Goal: Task Accomplishment & Management: Complete application form

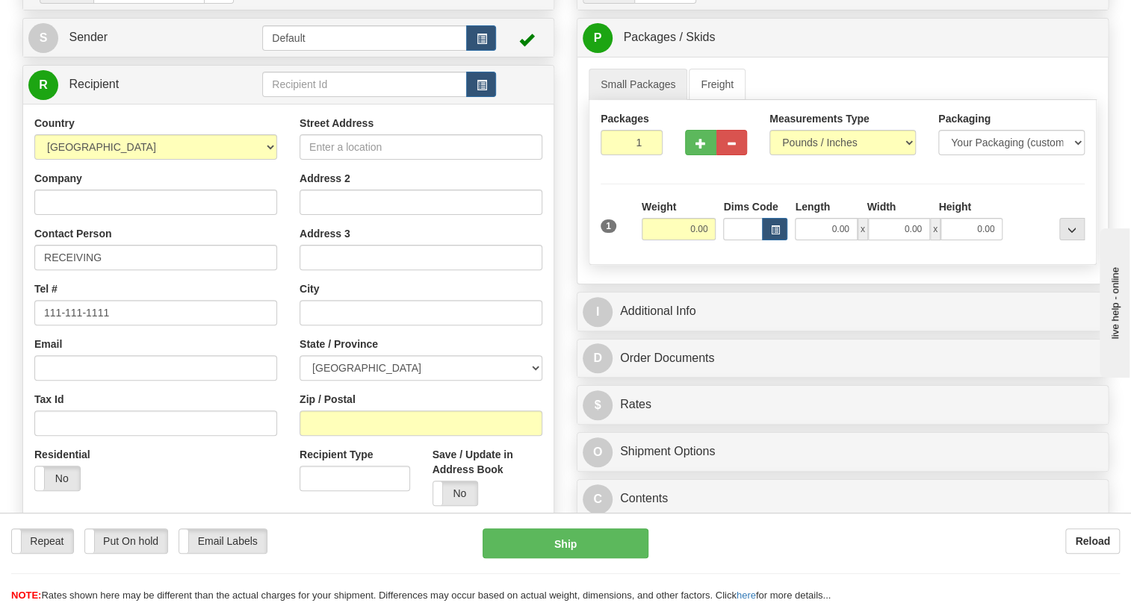
type input "86682869"
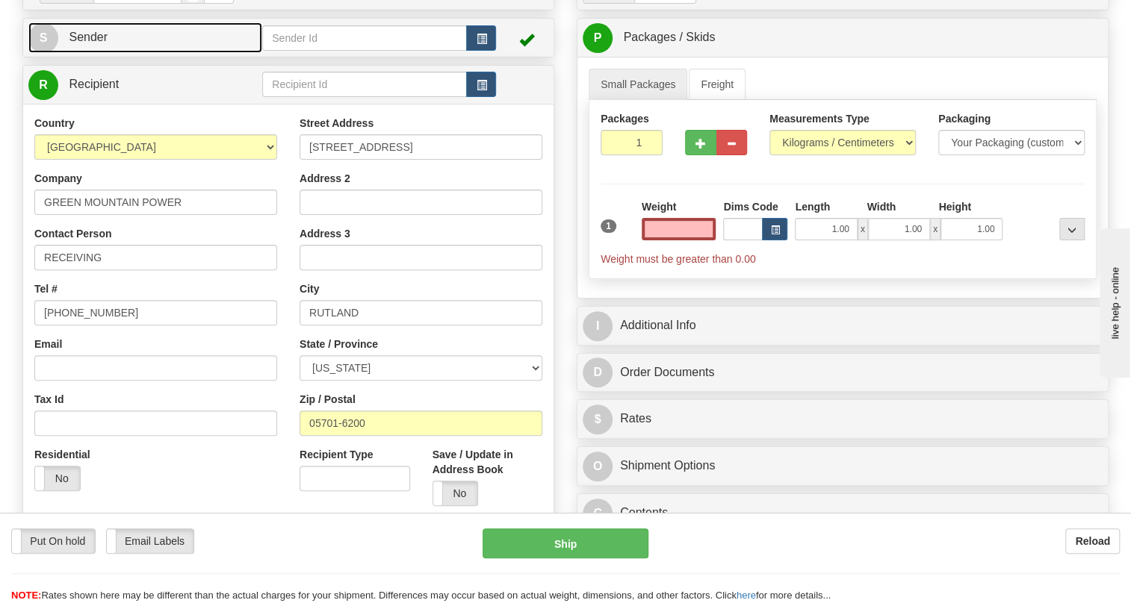
type input "0.00"
drag, startPoint x: 91, startPoint y: 71, endPoint x: 7, endPoint y: 102, distance: 89.3
click at [91, 43] on span "Sender" at bounding box center [88, 37] width 39 height 13
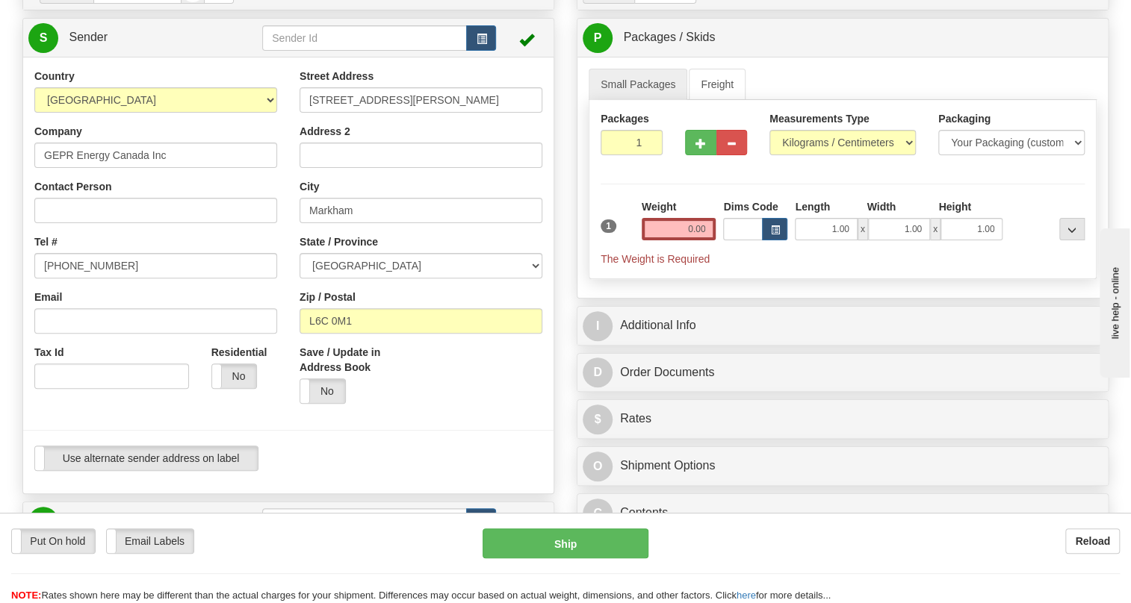
type input "MARKHAM"
click at [93, 279] on input "[PHONE_NUMBER]" at bounding box center [155, 265] width 243 height 25
paste input "[PHONE_NUMBER]"
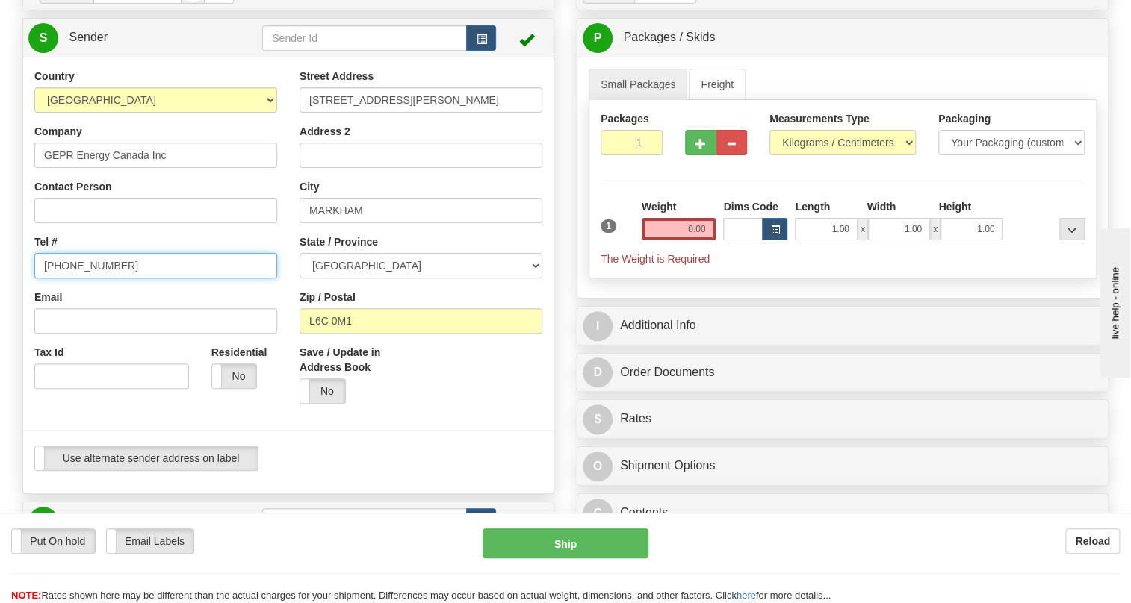
type input "[PHONE_NUMBER]"
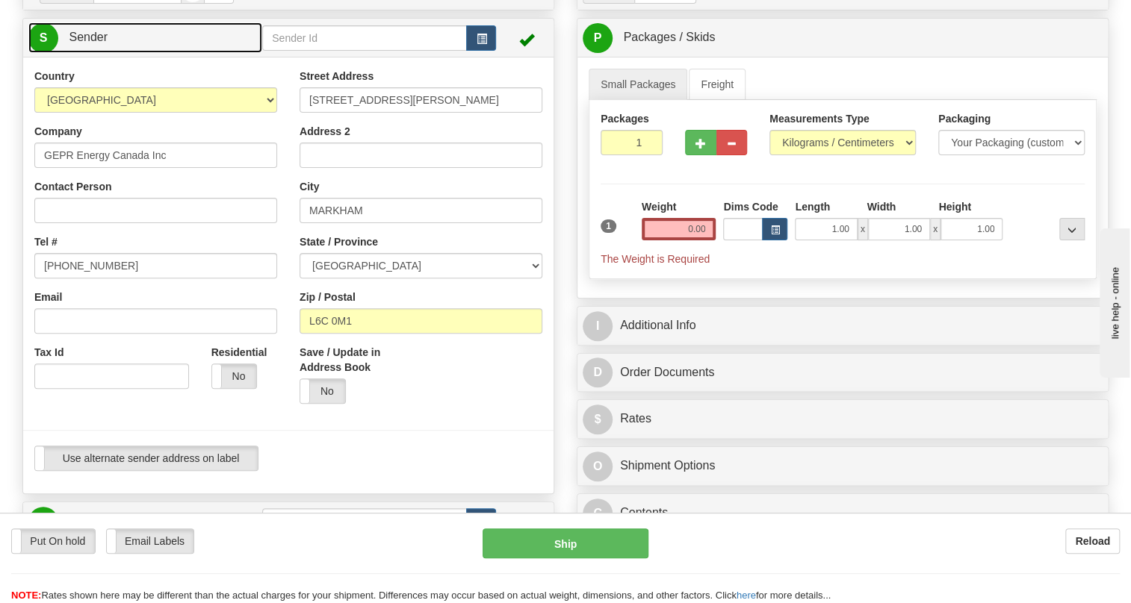
click at [78, 43] on span "Sender" at bounding box center [88, 37] width 39 height 13
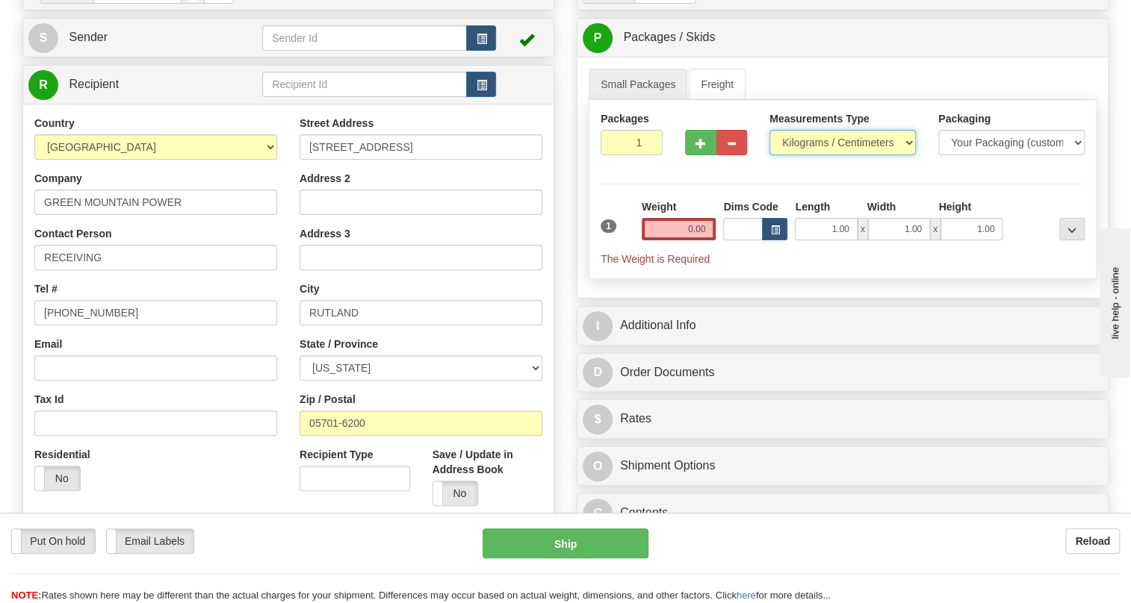
click at [831, 155] on select "Pounds / Inches Kilograms / Centimeters" at bounding box center [842, 142] width 146 height 25
select select "0"
click at [769, 155] on select "Pounds / Inches Kilograms / Centimeters" at bounding box center [842, 142] width 146 height 25
click at [674, 240] on input "0.00" at bounding box center [679, 229] width 75 height 22
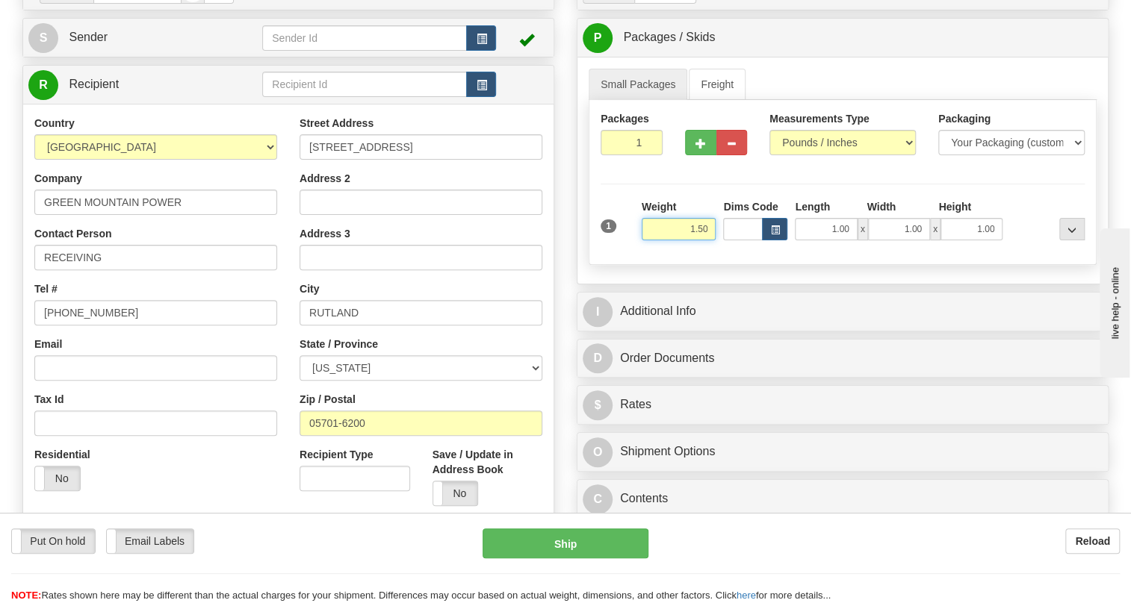
type input "1.50"
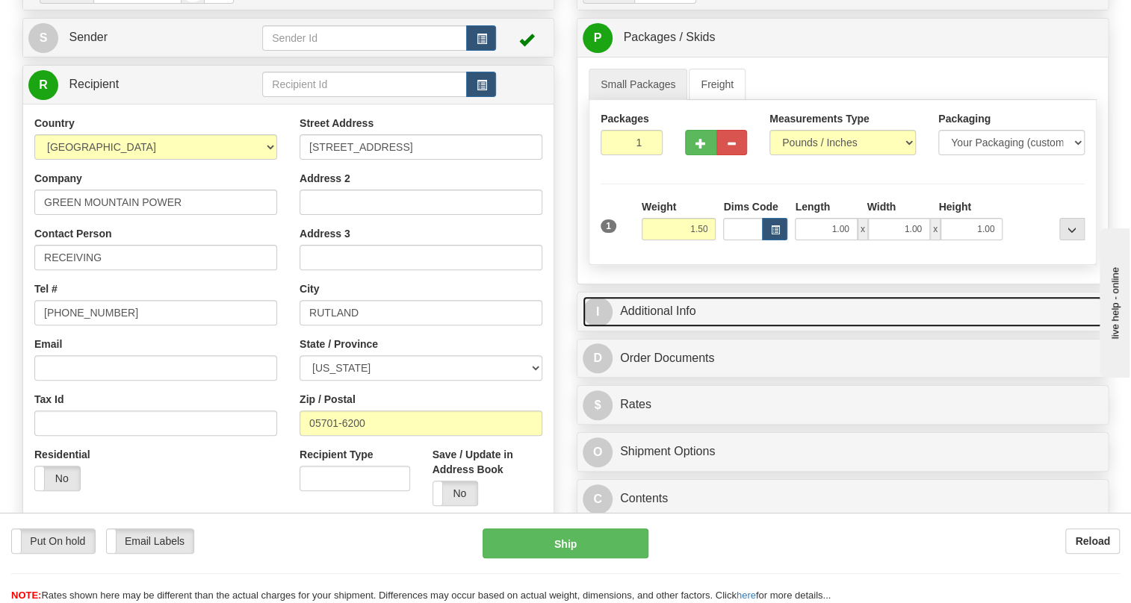
click at [674, 327] on link "I Additional Info" at bounding box center [843, 312] width 520 height 31
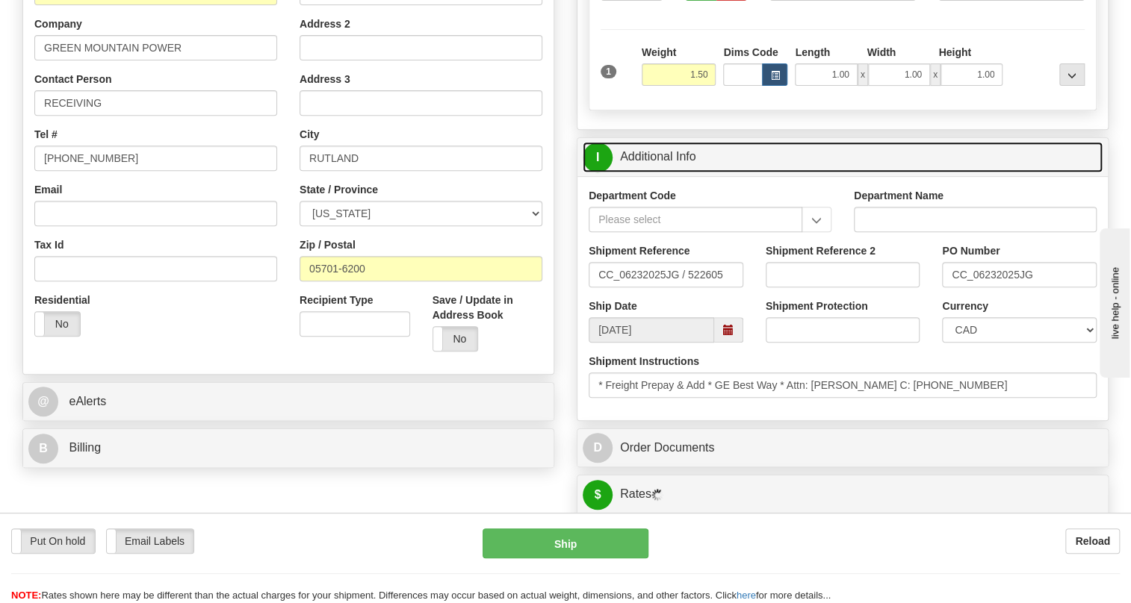
scroll to position [339, 0]
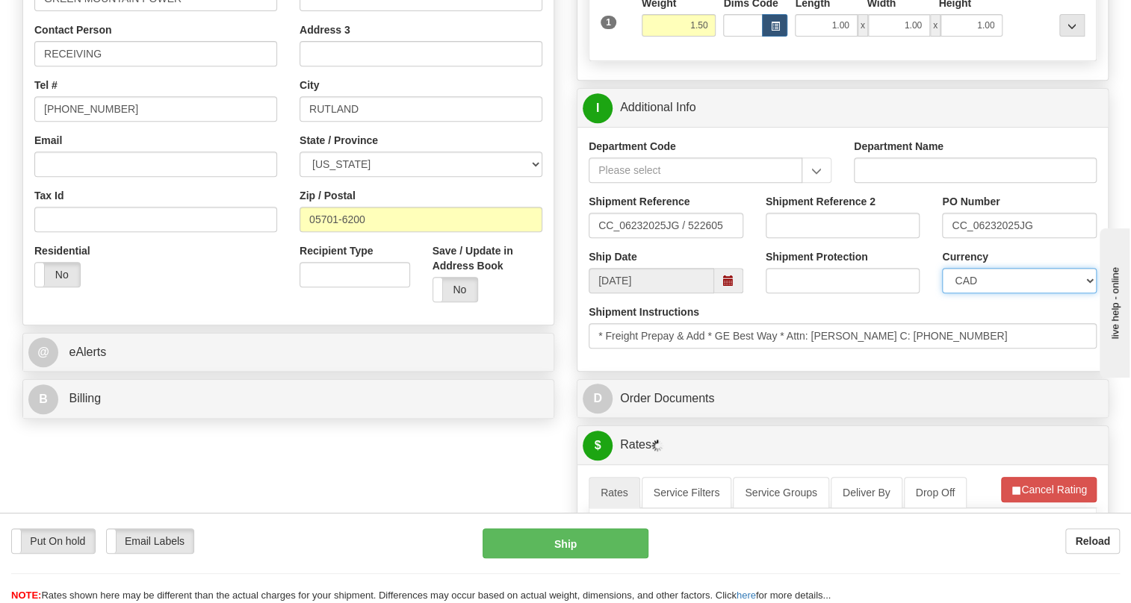
click at [1006, 294] on select "CAD USD EUR ZAR RON ANG ARN AUD AUS AWG BBD BFR BGN BHD BMD BND BRC BRL CHP CKZ…" at bounding box center [1019, 280] width 155 height 25
select select "1"
click at [942, 294] on select "CAD USD EUR ZAR RON ANG ARN AUD AUS AWG BBD BFR BGN BHD BMD BND BRC BRL CHP CKZ…" at bounding box center [1019, 280] width 155 height 25
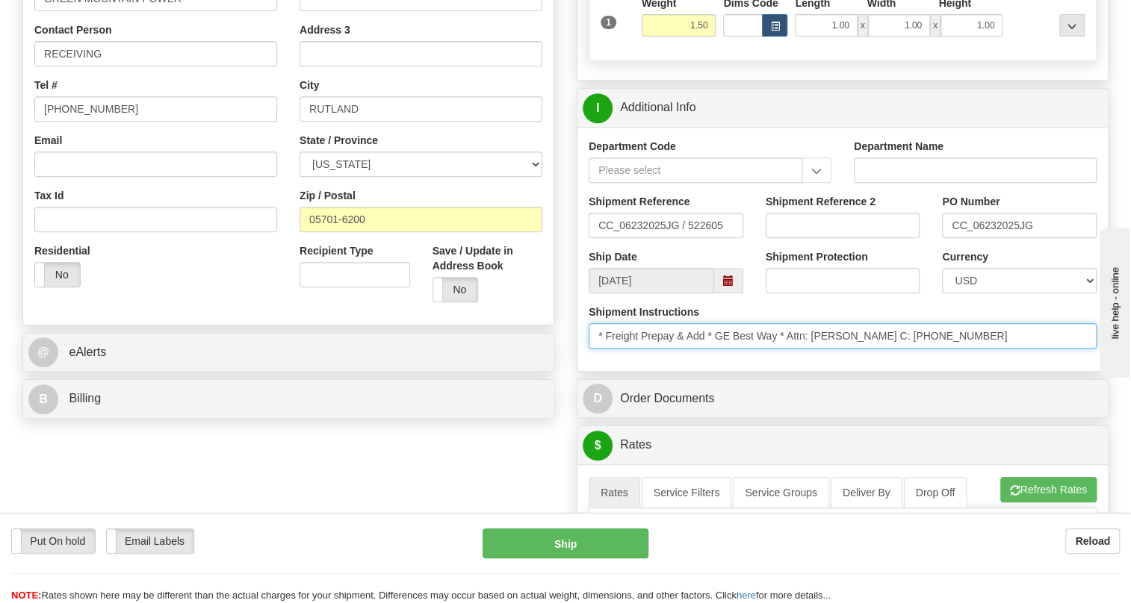
drag, startPoint x: 878, startPoint y: 369, endPoint x: 786, endPoint y: 375, distance: 91.3
click at [786, 349] on input "* Freight Prepay & Add * GE Best Way * Attn: Jeff Gouger C: (802)275-2696" at bounding box center [843, 335] width 508 height 25
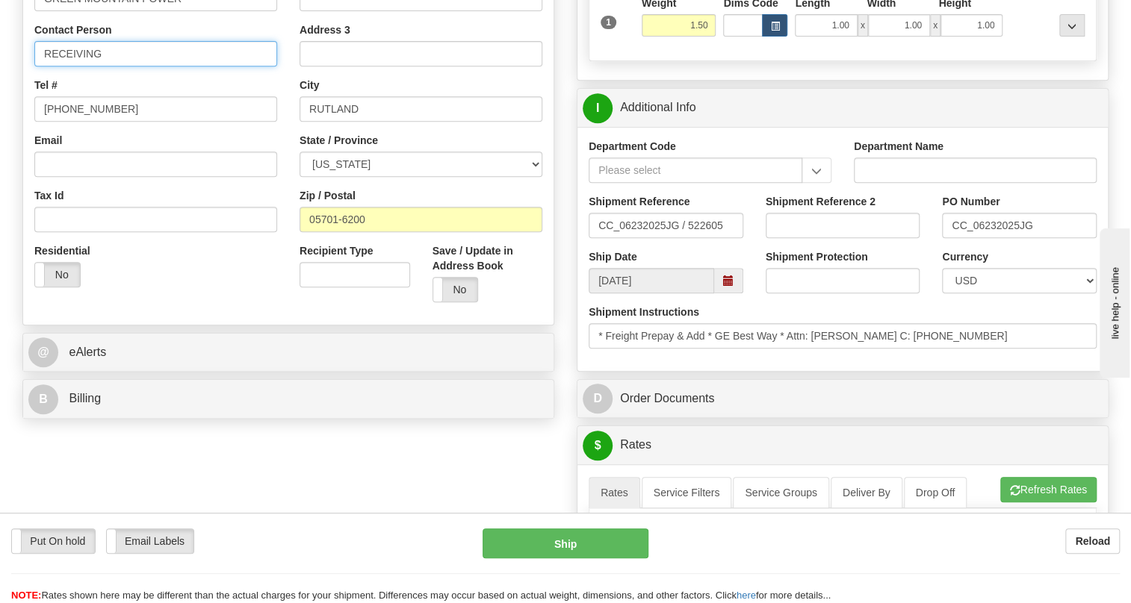
click at [84, 66] on input "RECEIVING" at bounding box center [155, 53] width 243 height 25
paste input "Attn: Jeff Gouger C"
type input "Attn: Jeff Gouger C"
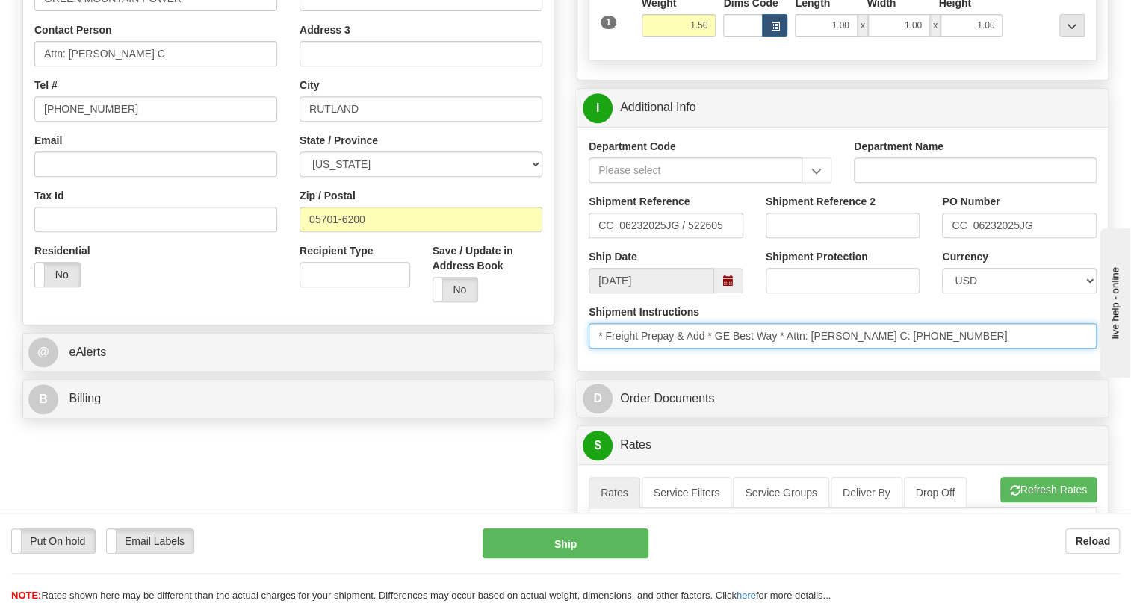
drag, startPoint x: 956, startPoint y: 364, endPoint x: 884, endPoint y: 373, distance: 73.0
click at [884, 349] on input "* Freight Prepay & Add * GE Best Way * Attn: Jeff Gouger C: (802)275-2696" at bounding box center [843, 335] width 508 height 25
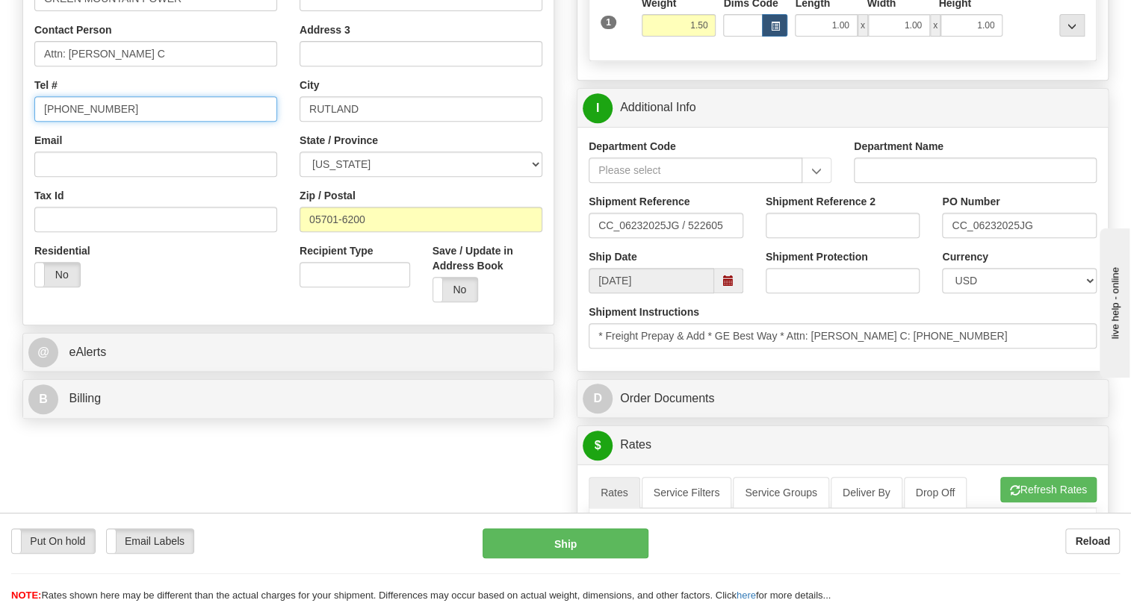
click at [95, 122] on input "[PHONE_NUMBER]" at bounding box center [155, 108] width 243 height 25
paste input "802)275-2696"
type input "(802)275-2696"
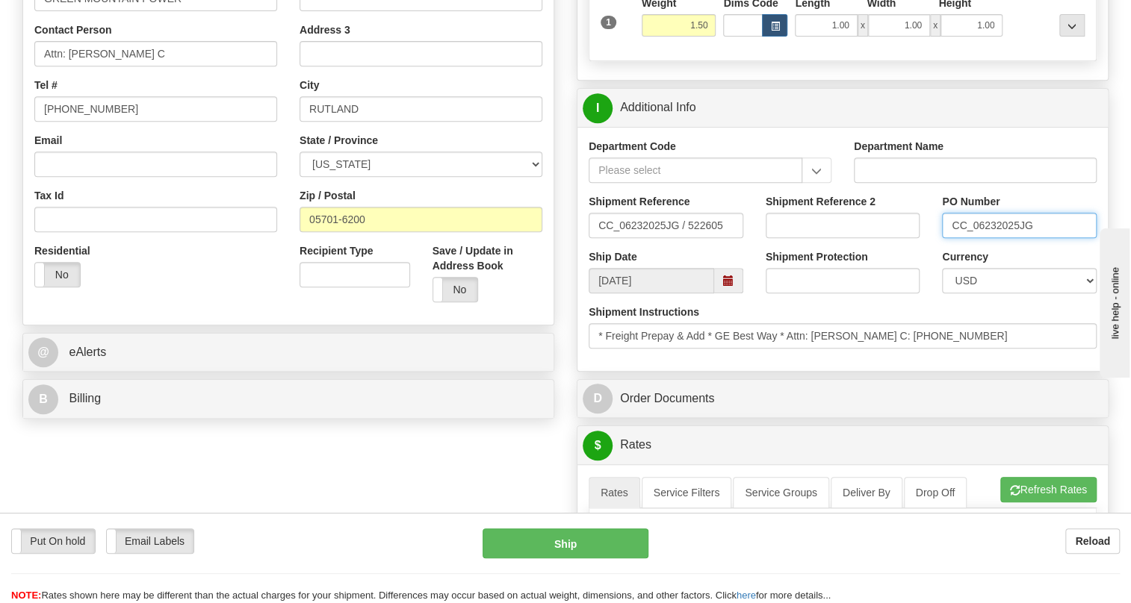
click at [991, 238] on input "CC_06232025JG" at bounding box center [1019, 225] width 155 height 25
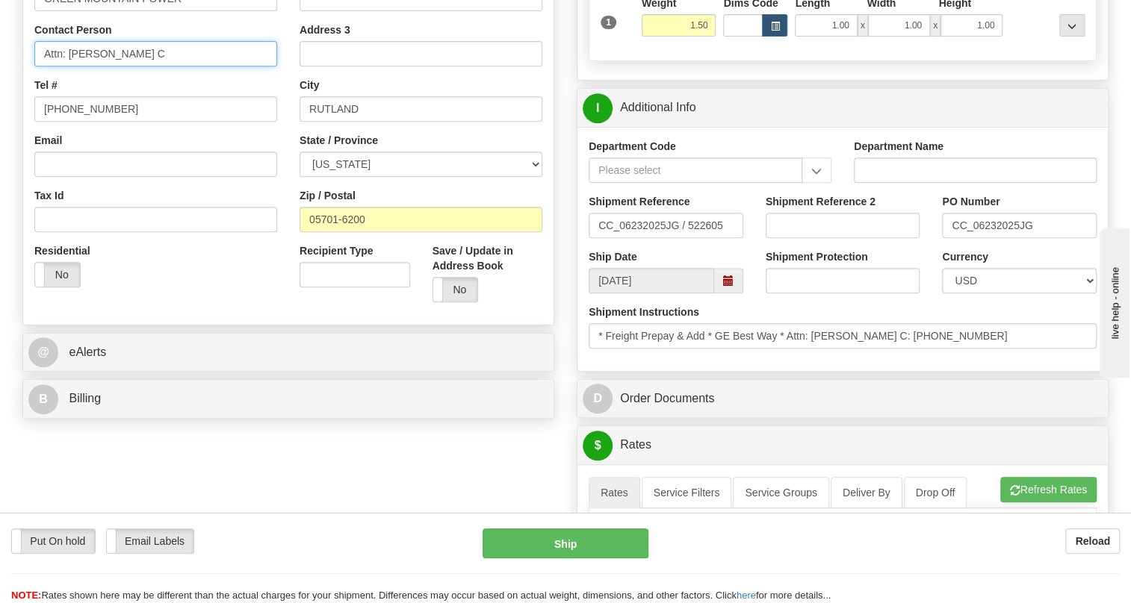
click at [157, 66] on input "Attn: Jeff Gouger C" at bounding box center [155, 53] width 243 height 25
paste input "CC_06232025JG"
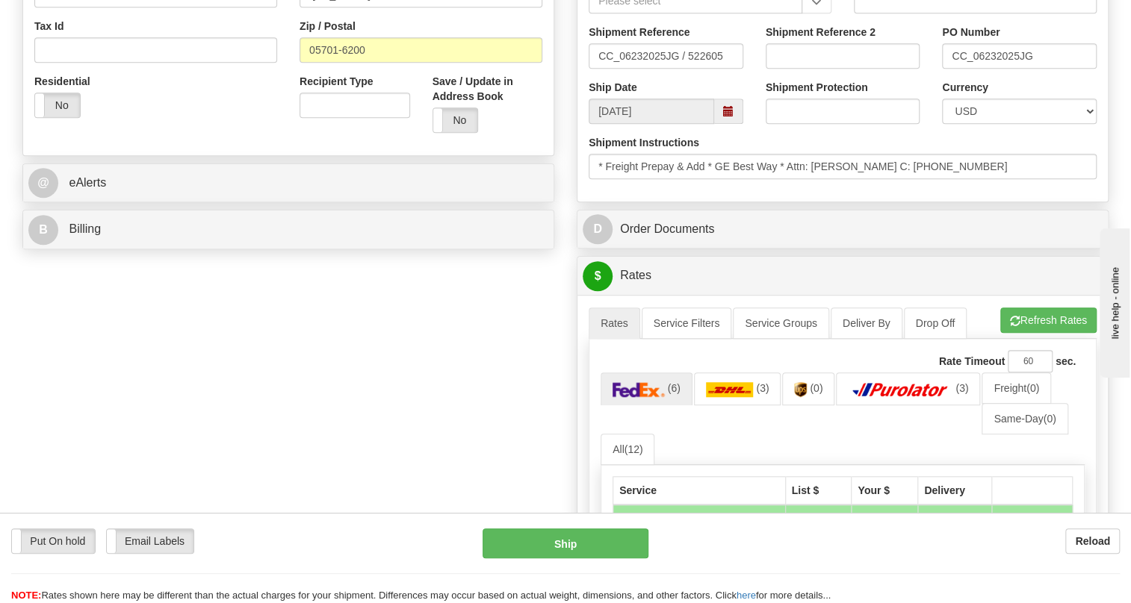
scroll to position [611, 0]
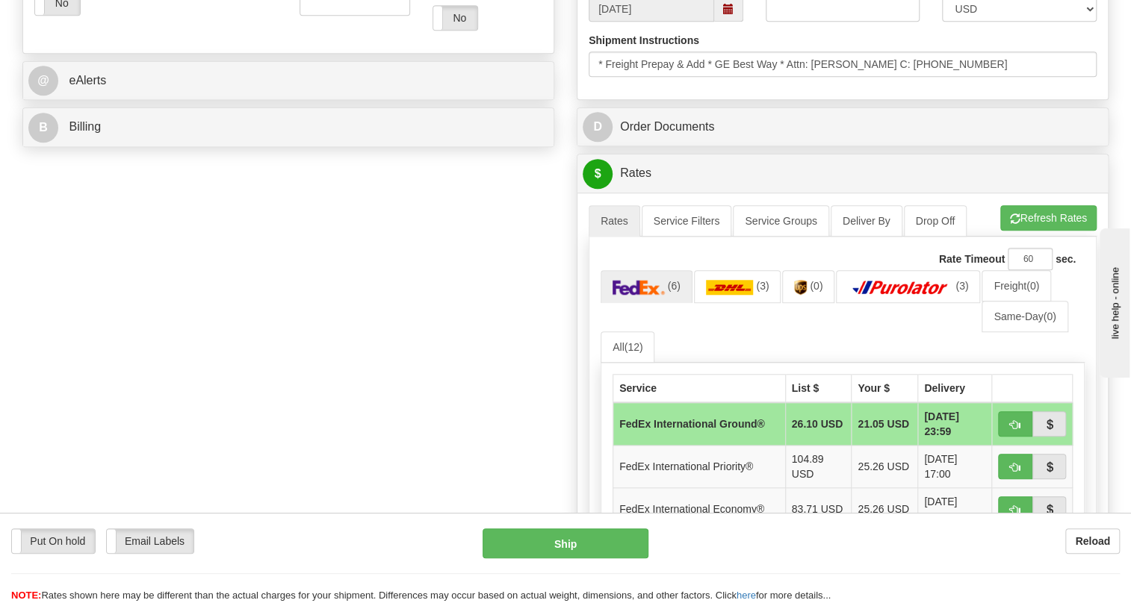
type input "Attn: Jeff Gouger C / PO# CC_06232025JG"
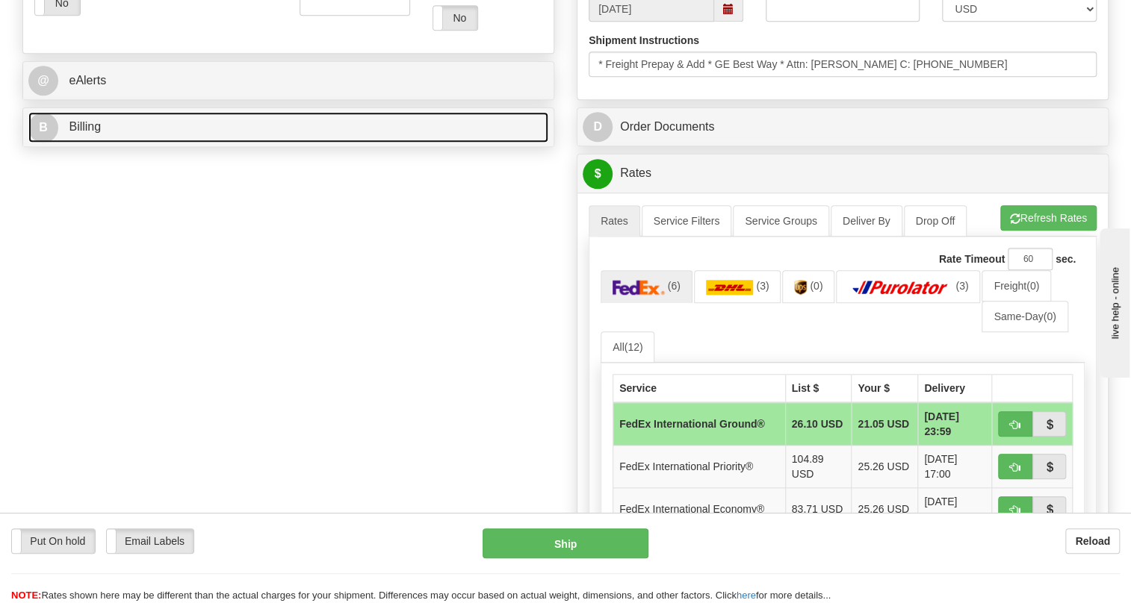
click at [80, 133] on span "Billing" at bounding box center [85, 126] width 32 height 13
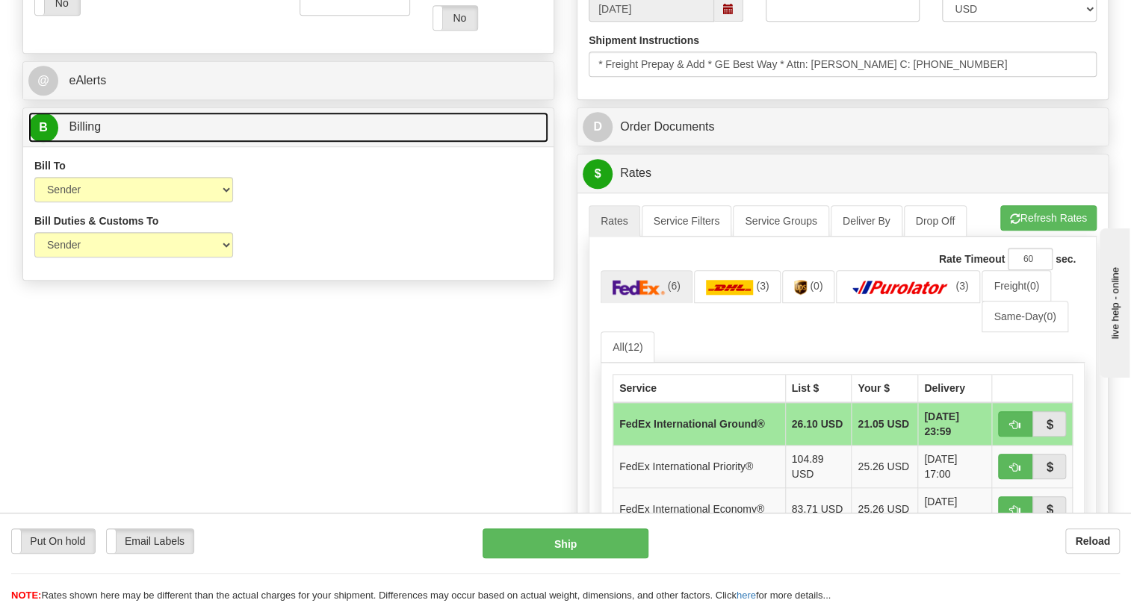
click at [94, 133] on span "Billing" at bounding box center [85, 126] width 32 height 13
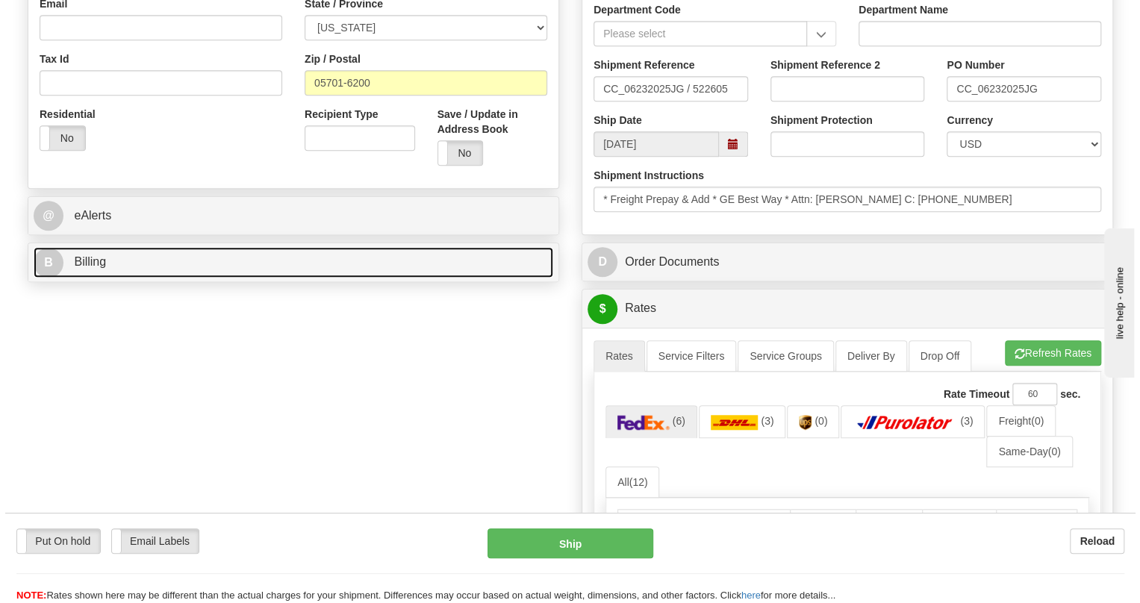
scroll to position [475, 0]
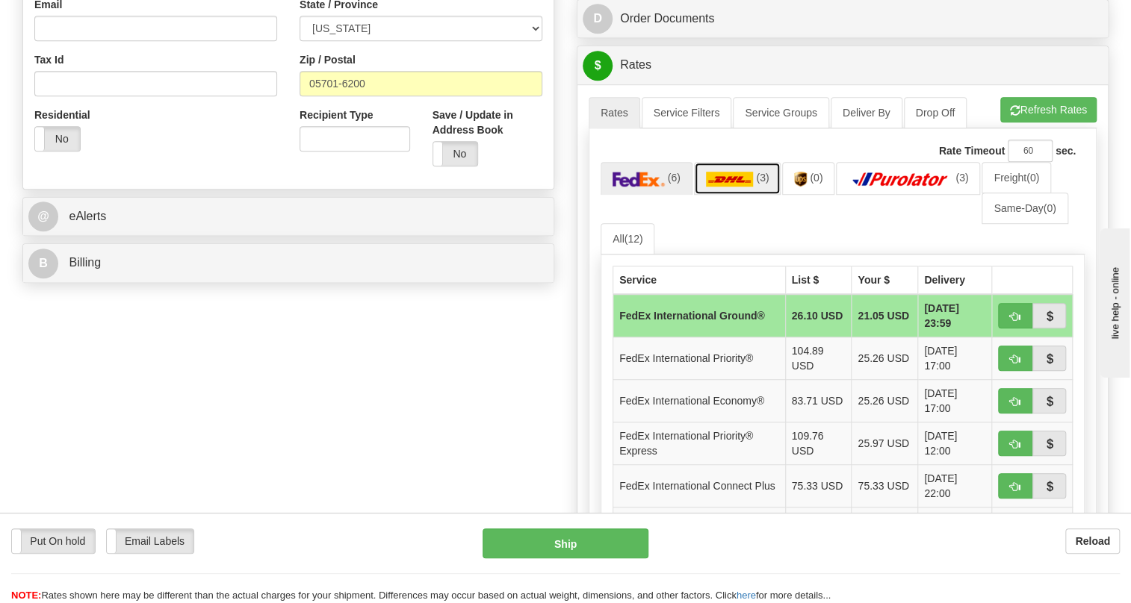
click at [741, 187] on img at bounding box center [730, 179] width 48 height 15
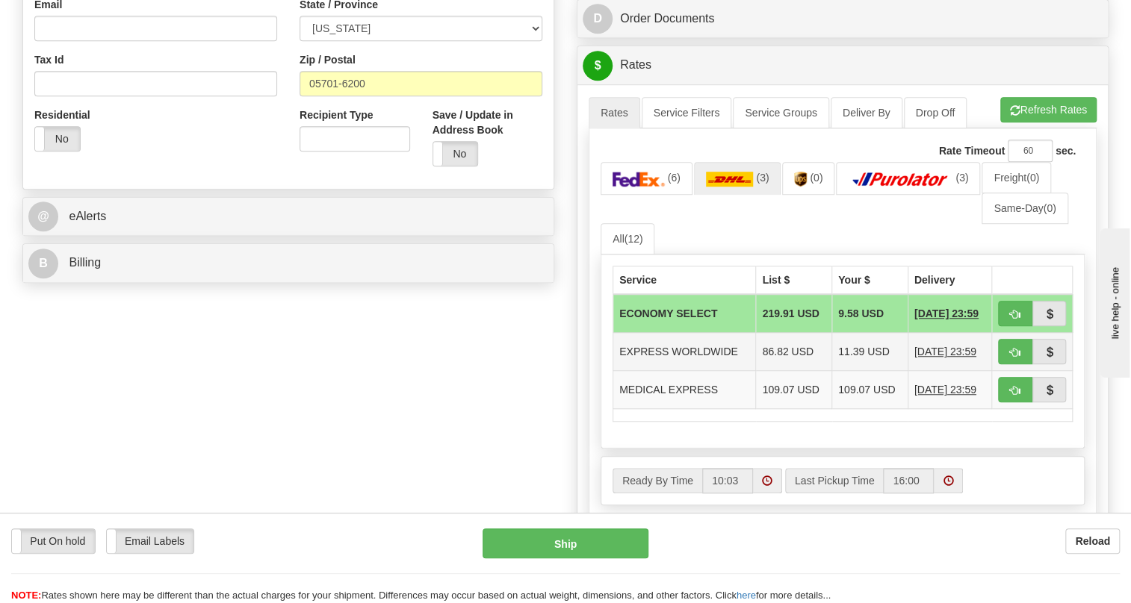
click at [745, 371] on td "EXPRESS WORLDWIDE" at bounding box center [684, 352] width 143 height 38
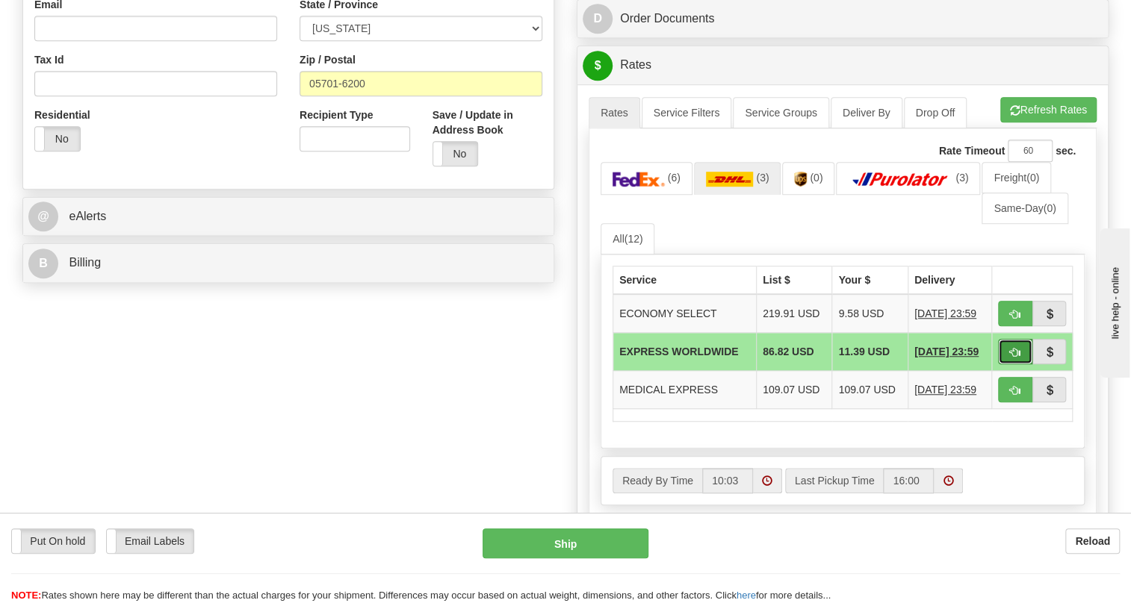
click at [1008, 364] on button "button" at bounding box center [1015, 351] width 34 height 25
type input "P"
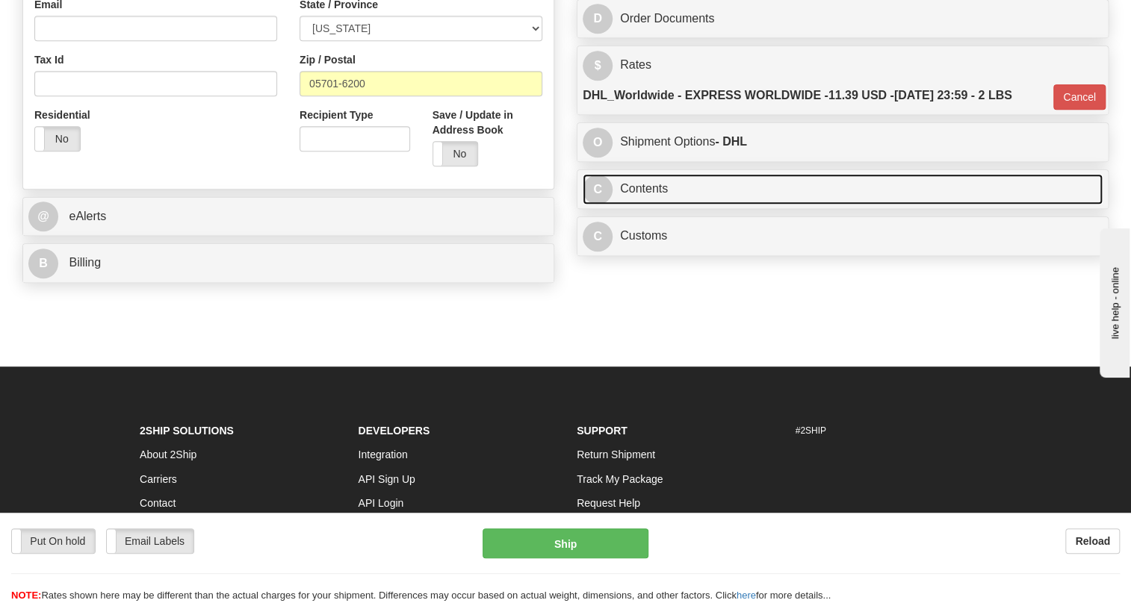
click at [638, 205] on link "C Contents" at bounding box center [843, 189] width 520 height 31
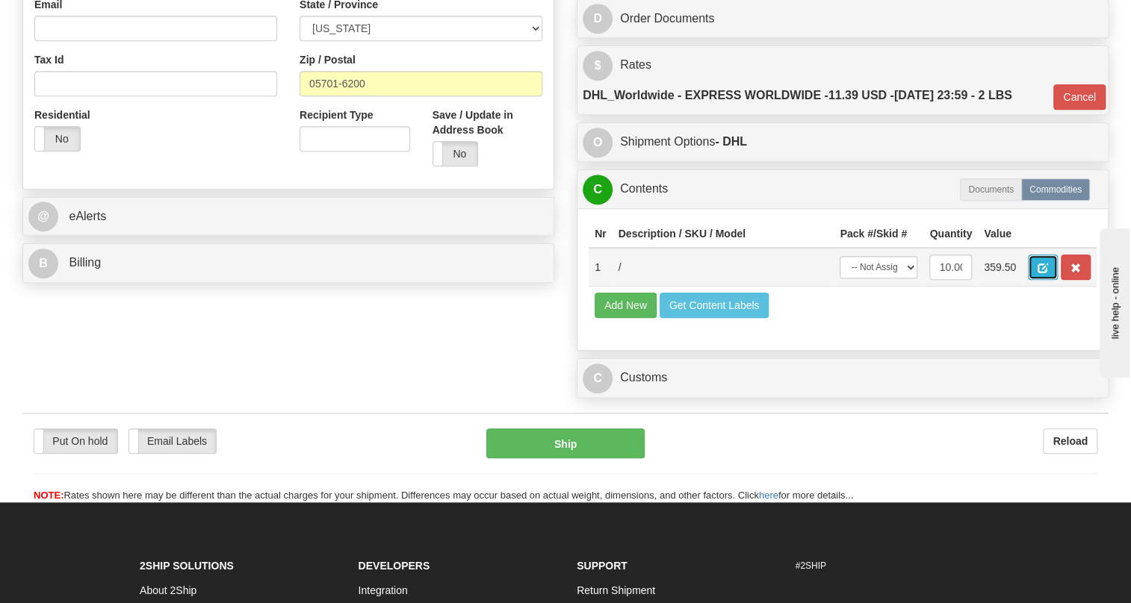
click at [1038, 273] on span "button" at bounding box center [1042, 269] width 10 height 10
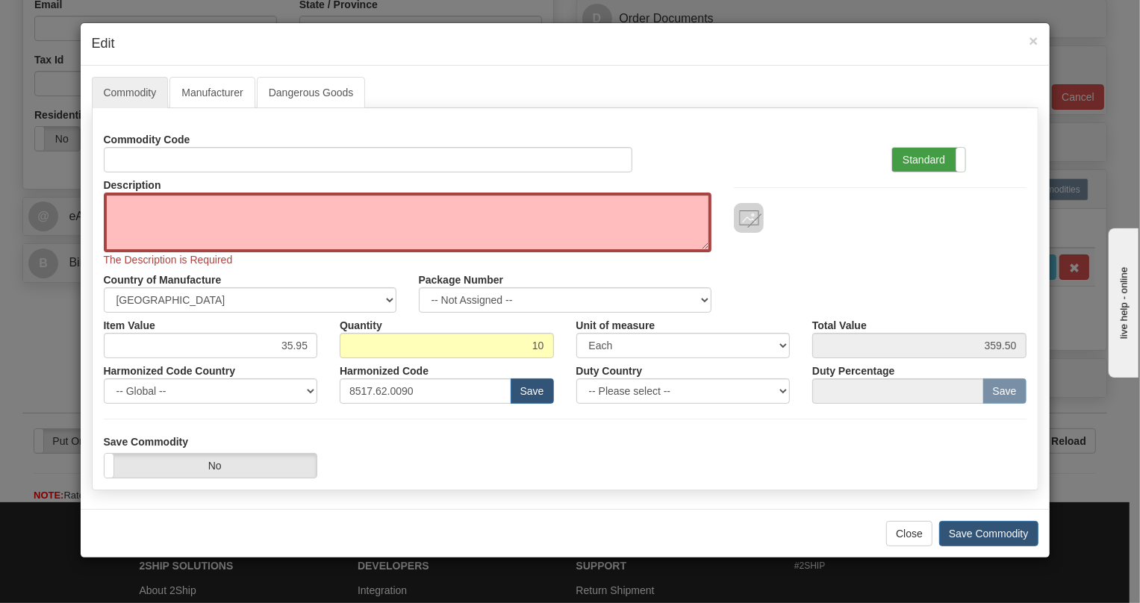
click at [928, 160] on label "Standard" at bounding box center [929, 160] width 73 height 24
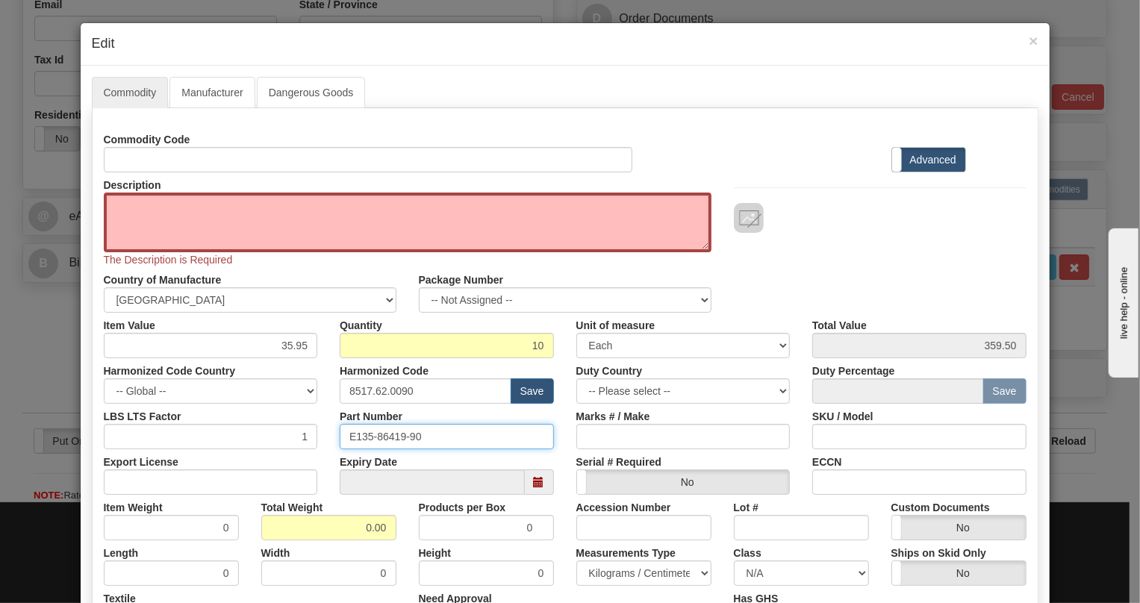
click at [385, 436] on input "E135-86419-90" at bounding box center [447, 436] width 214 height 25
click at [118, 203] on textarea "Description" at bounding box center [408, 223] width 608 height 60
paste textarea "90deg OC48 by-pass cable"
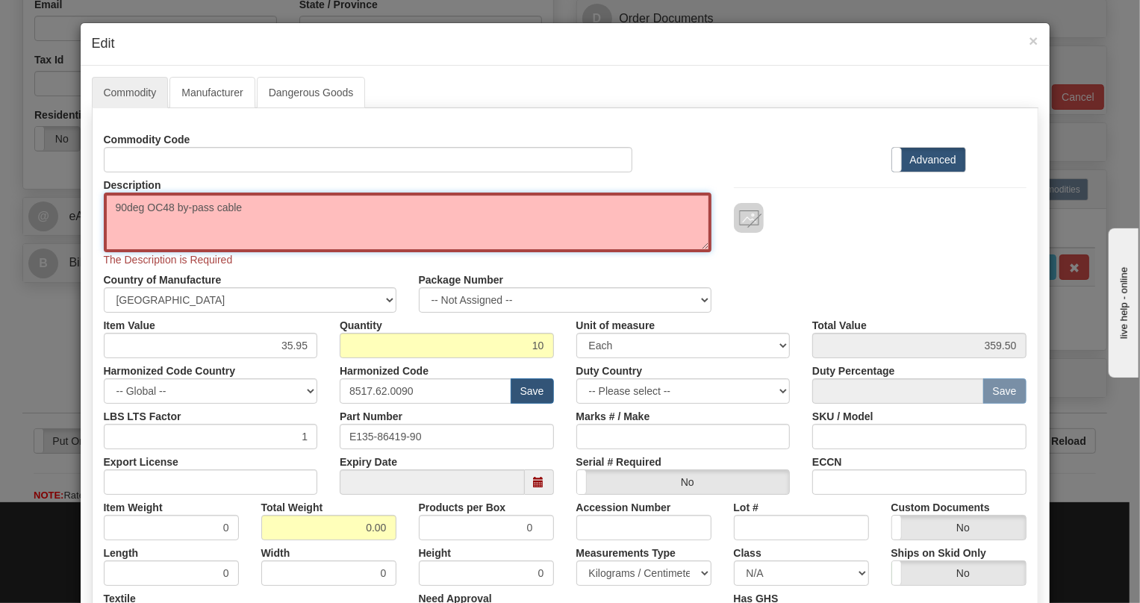
type textarea "90deg OC48 by-pass cable"
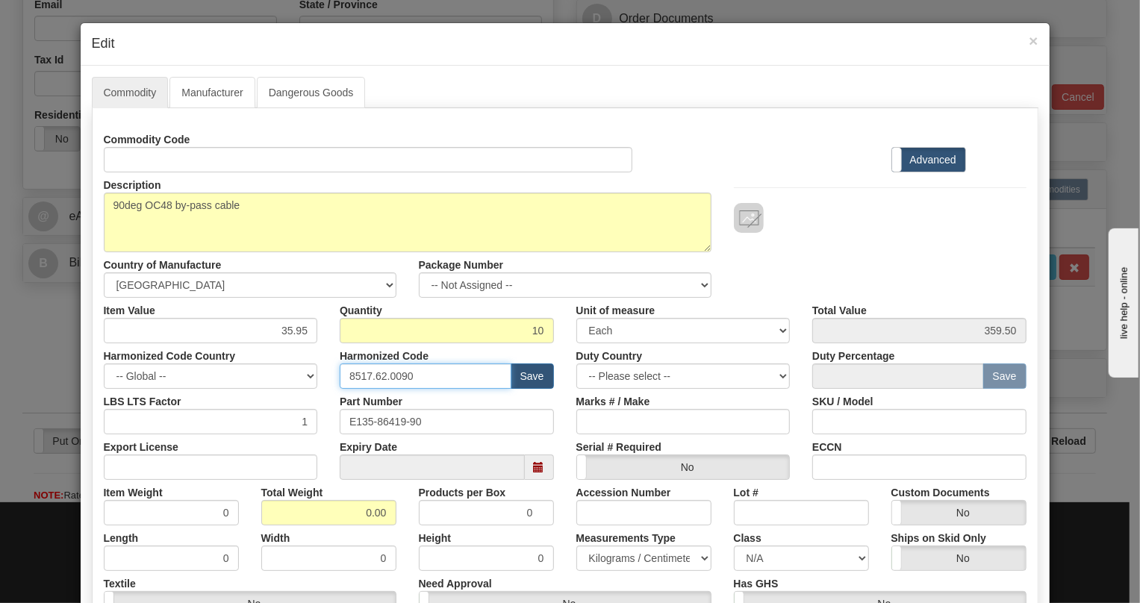
click at [391, 375] on input "8517.62.0090" at bounding box center [426, 376] width 172 height 25
paste input "7413.00.900"
type input "7413.00.9000"
click at [354, 512] on input "0.00" at bounding box center [328, 512] width 135 height 25
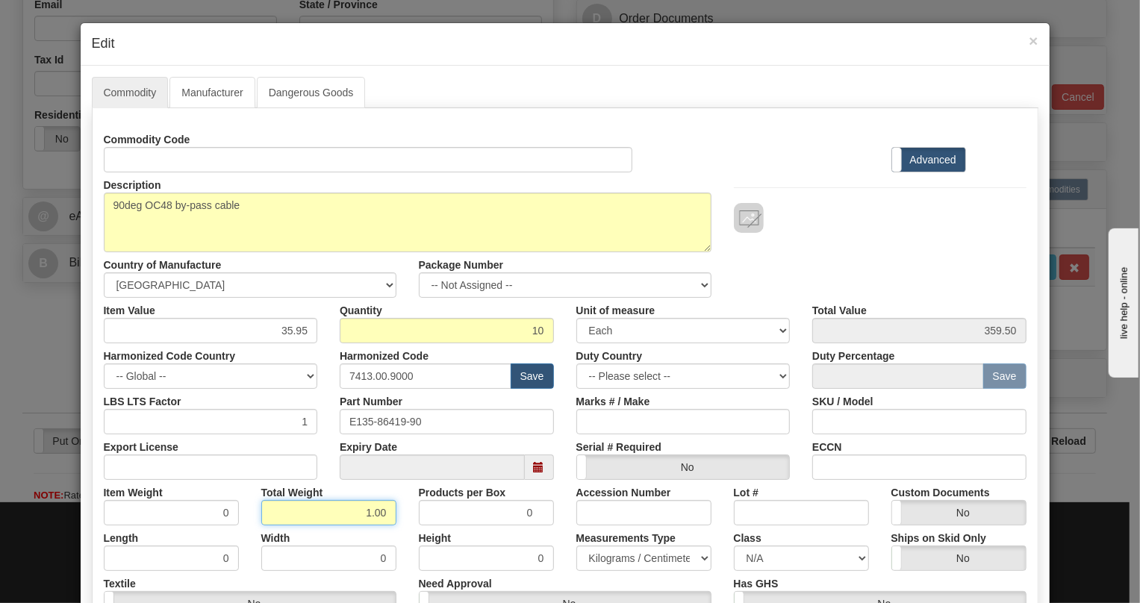
type input "1.00"
type input "0.1000"
click at [623, 557] on select "Pounds / Inches Kilograms / Centimeters" at bounding box center [644, 558] width 135 height 25
select select "0"
click at [577, 546] on select "Pounds / Inches Kilograms / Centimeters" at bounding box center [644, 558] width 135 height 25
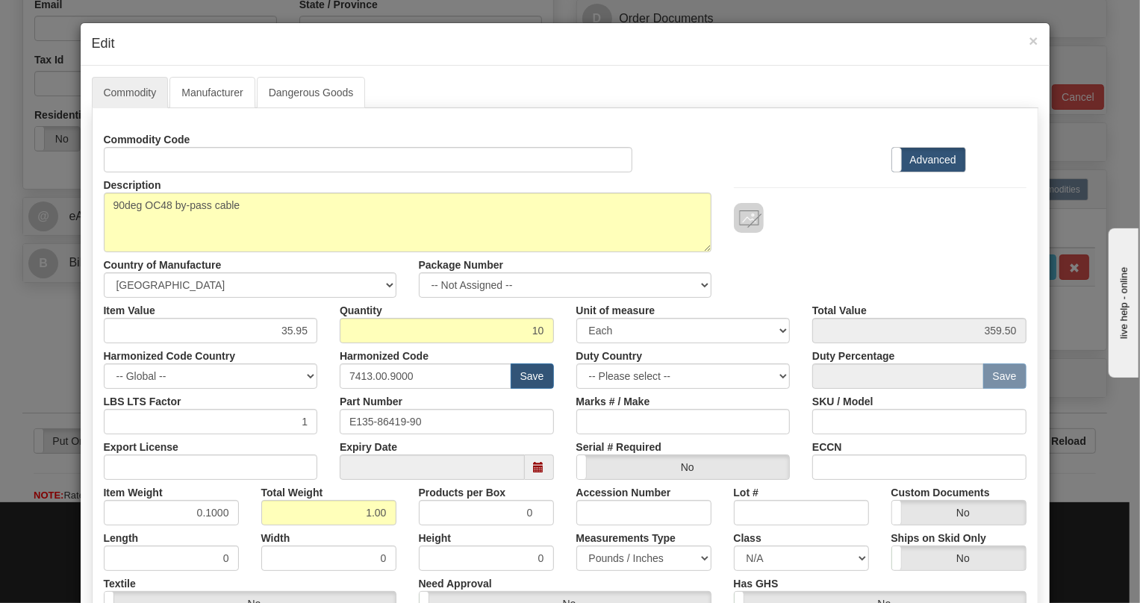
click at [345, 480] on div "Total Weight 1.00" at bounding box center [329, 503] width 158 height 46
click at [293, 337] on input "35.95" at bounding box center [211, 330] width 214 height 25
type input "44.54"
type input "445.40"
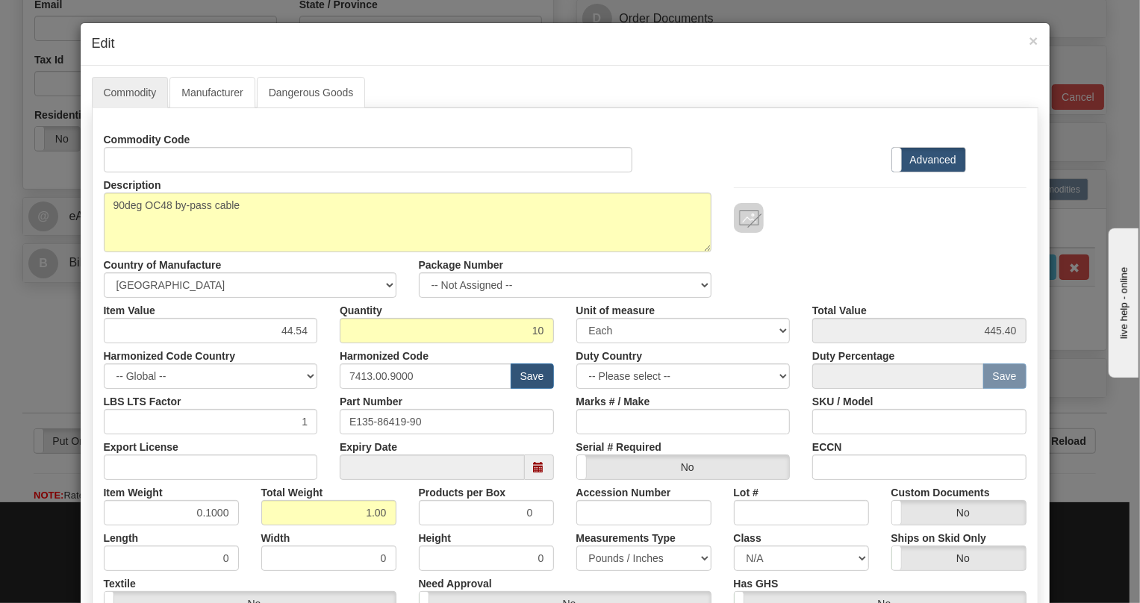
click at [408, 515] on div "Products per Box 0" at bounding box center [487, 503] width 158 height 46
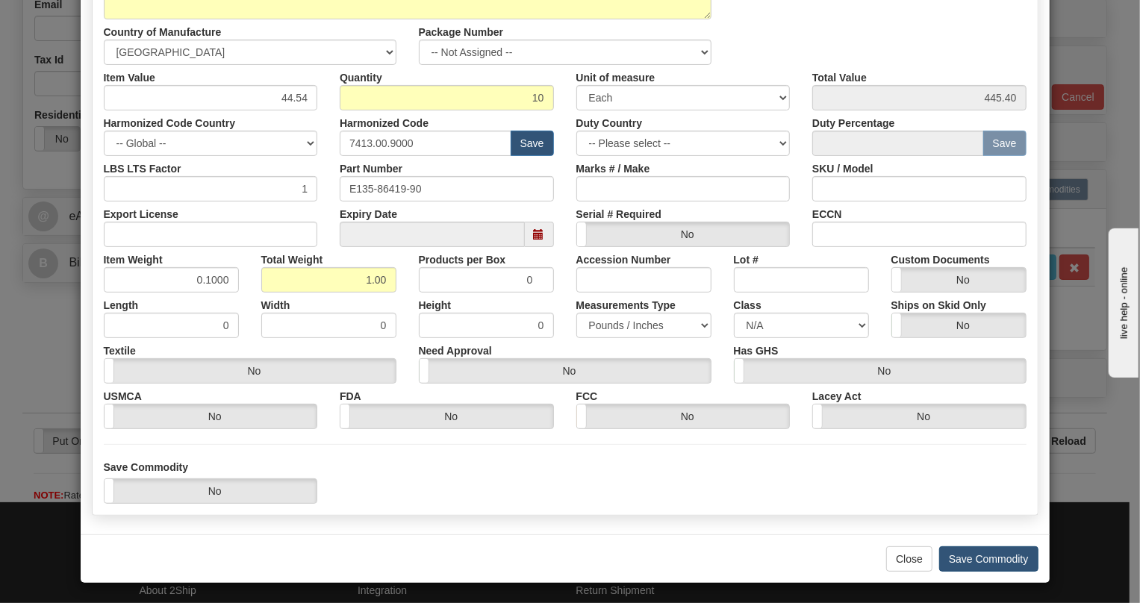
scroll to position [235, 0]
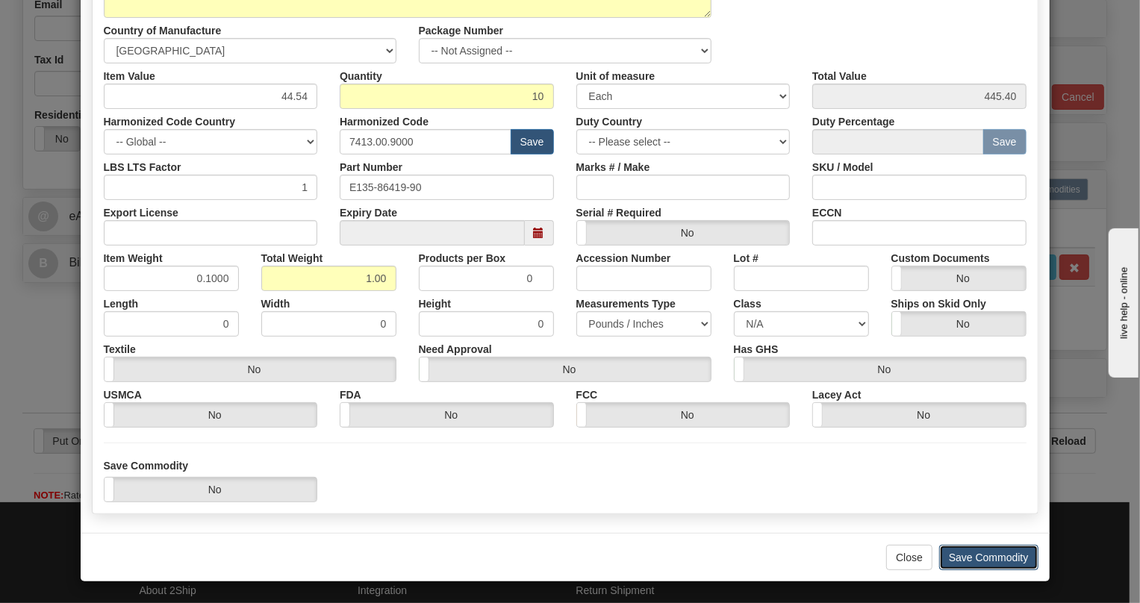
click at [987, 559] on button "Save Commodity" at bounding box center [989, 557] width 99 height 25
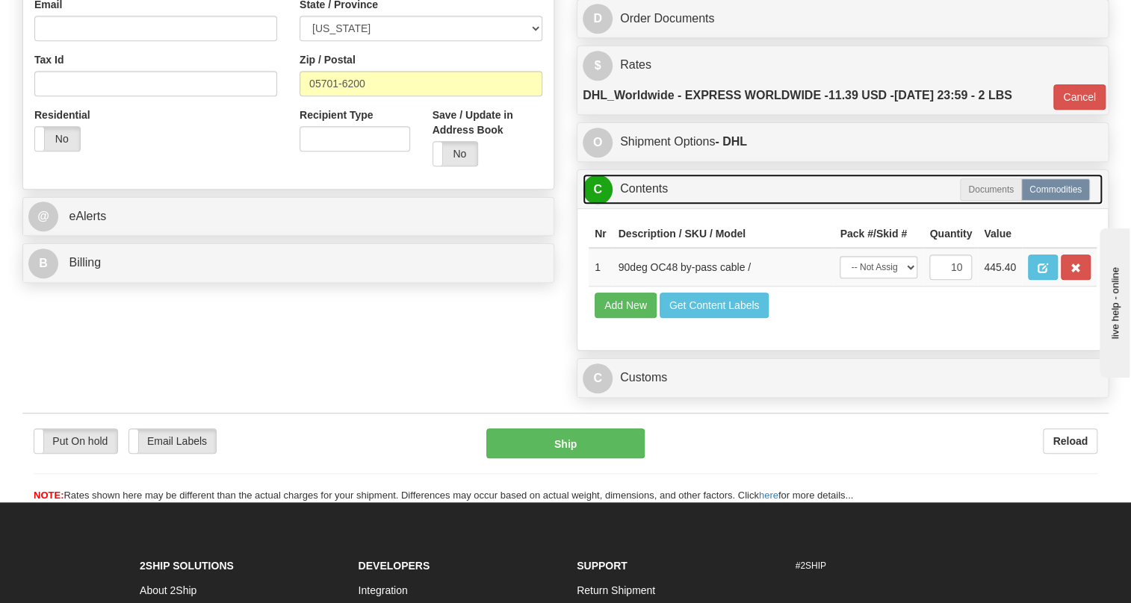
click at [636, 205] on link "C Contents" at bounding box center [843, 189] width 520 height 31
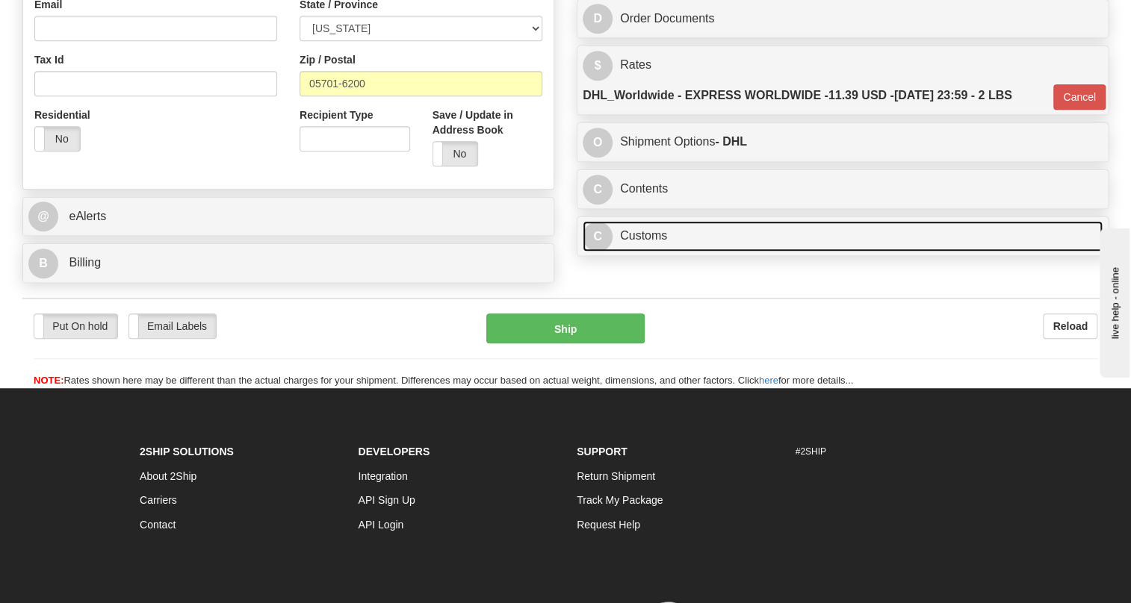
click at [648, 252] on link "C Customs" at bounding box center [843, 236] width 520 height 31
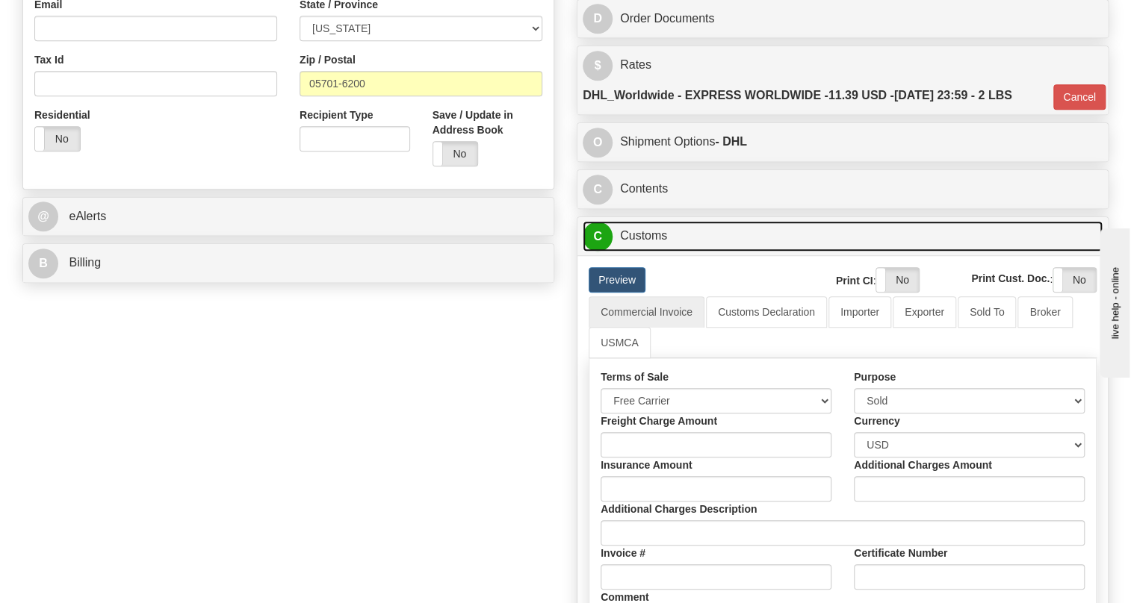
click at [648, 252] on link "C Customs" at bounding box center [843, 236] width 520 height 31
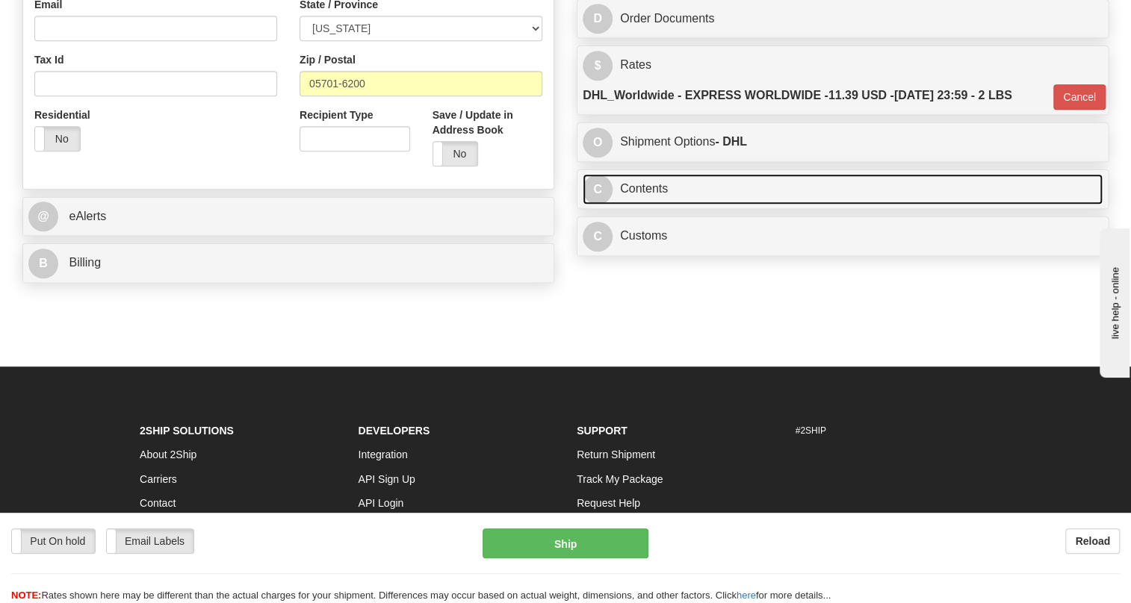
click at [648, 205] on link "C Contents" at bounding box center [843, 189] width 520 height 31
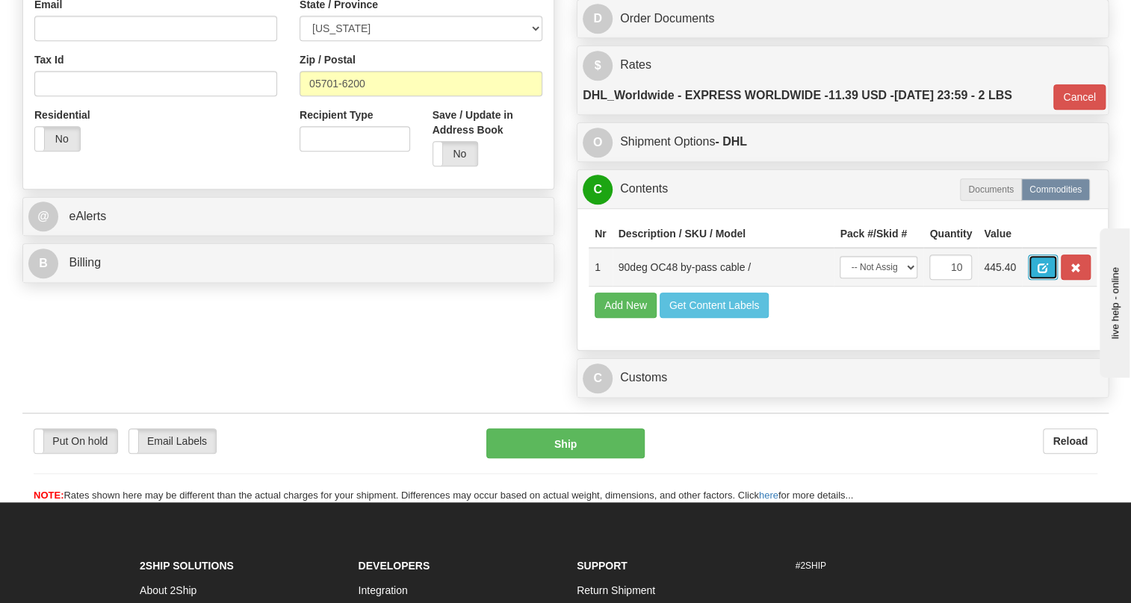
click at [1042, 273] on span "button" at bounding box center [1042, 269] width 10 height 10
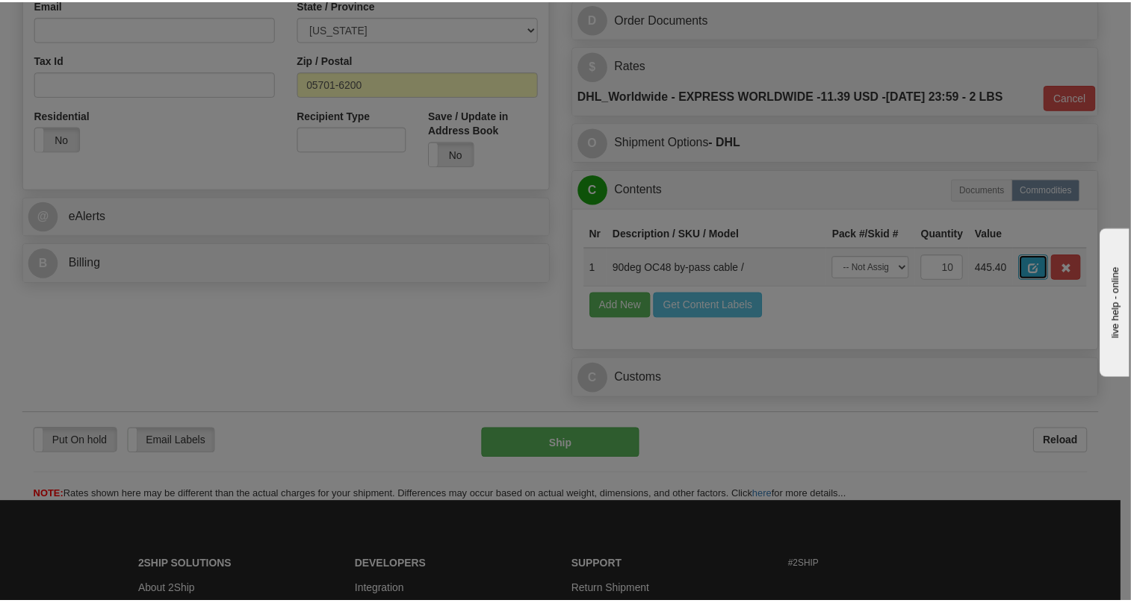
scroll to position [0, 0]
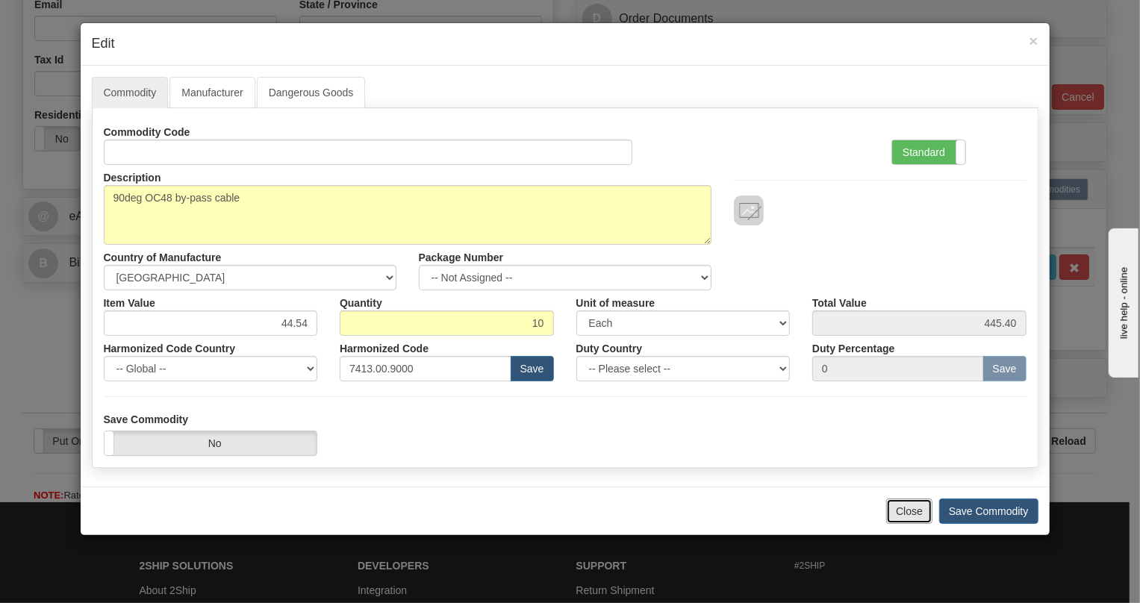
drag, startPoint x: 910, startPoint y: 516, endPoint x: 899, endPoint y: 475, distance: 42.6
click at [910, 516] on button "Close" at bounding box center [910, 511] width 46 height 25
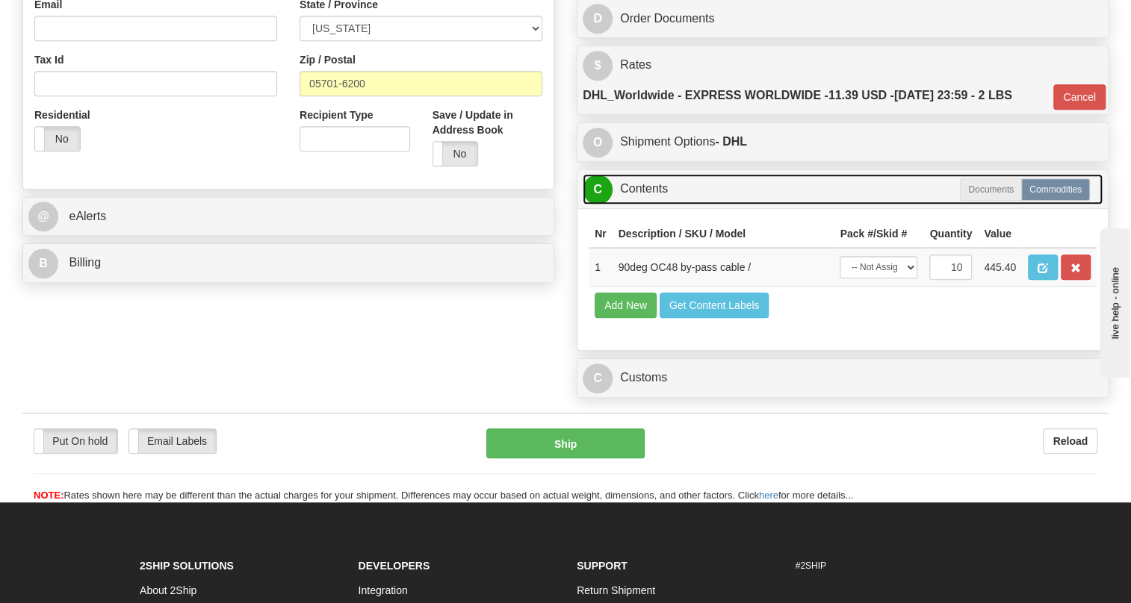
click at [637, 205] on link "C Contents" at bounding box center [843, 189] width 520 height 31
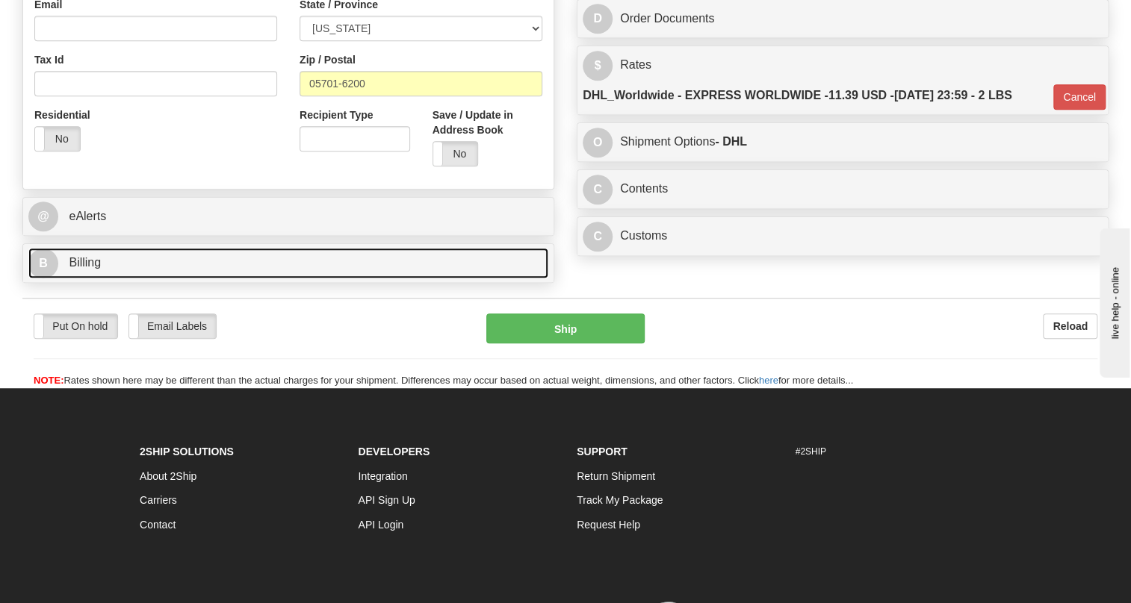
click at [78, 269] on span "Billing" at bounding box center [85, 262] width 32 height 13
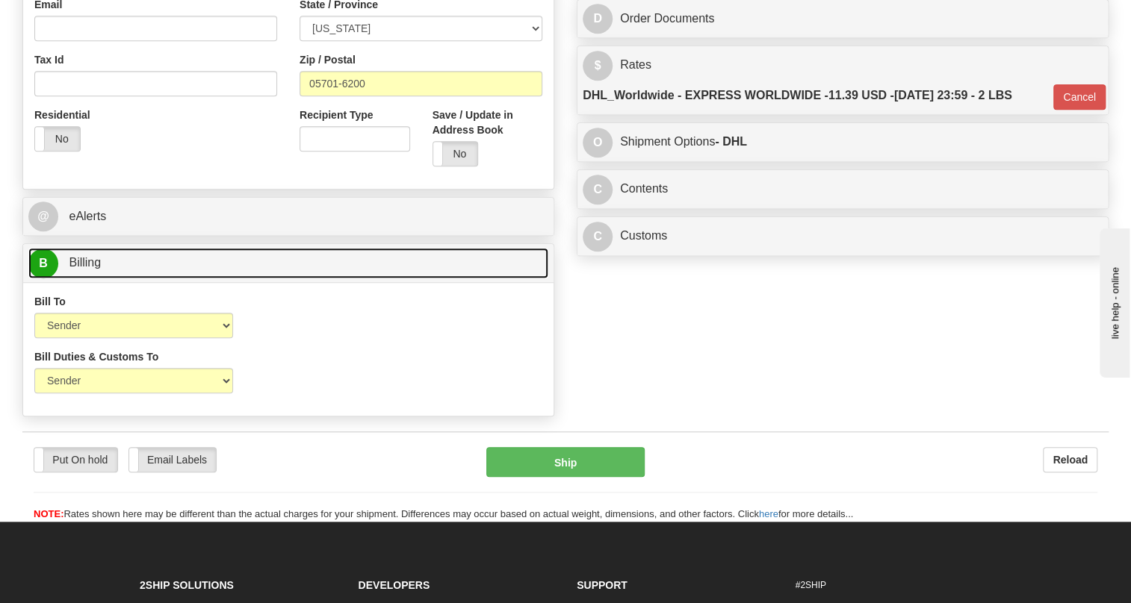
click at [78, 269] on span "Billing" at bounding box center [85, 262] width 32 height 13
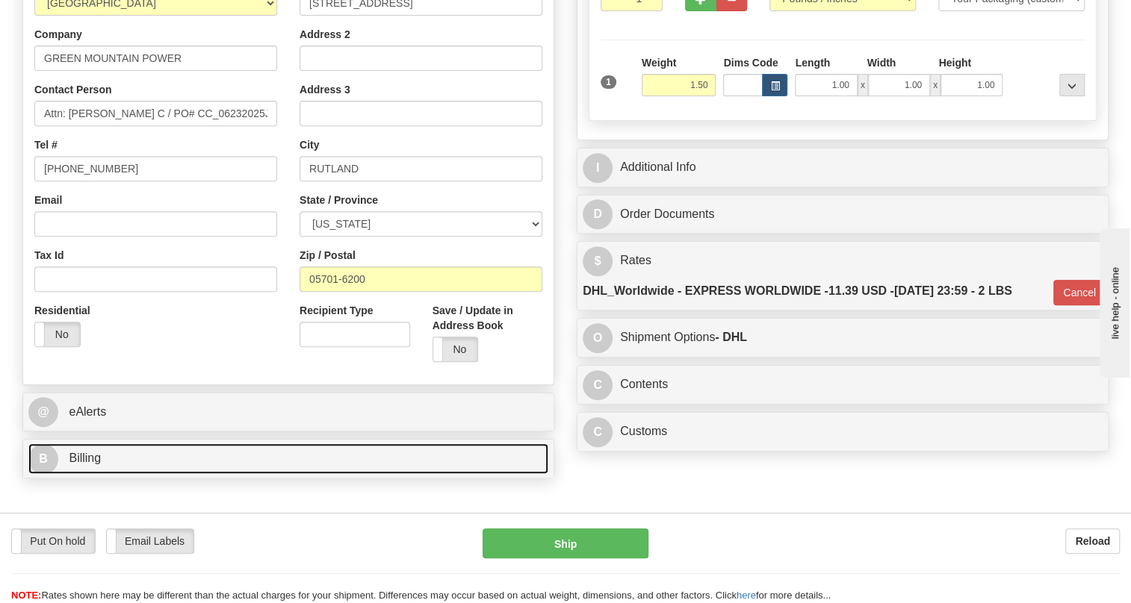
scroll to position [271, 0]
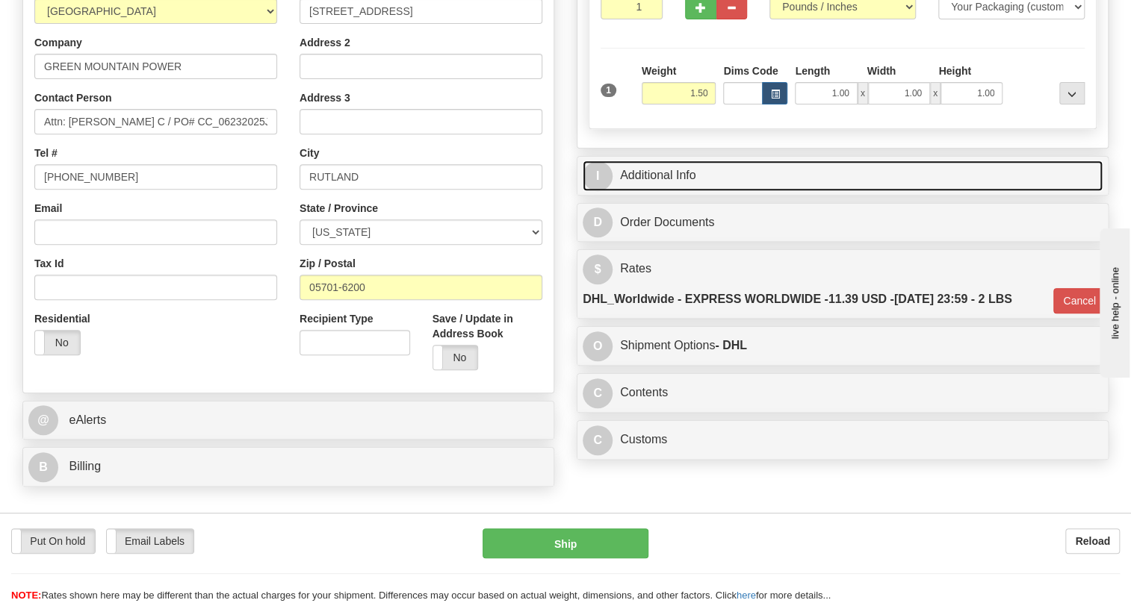
click at [666, 191] on link "I Additional Info" at bounding box center [843, 176] width 520 height 31
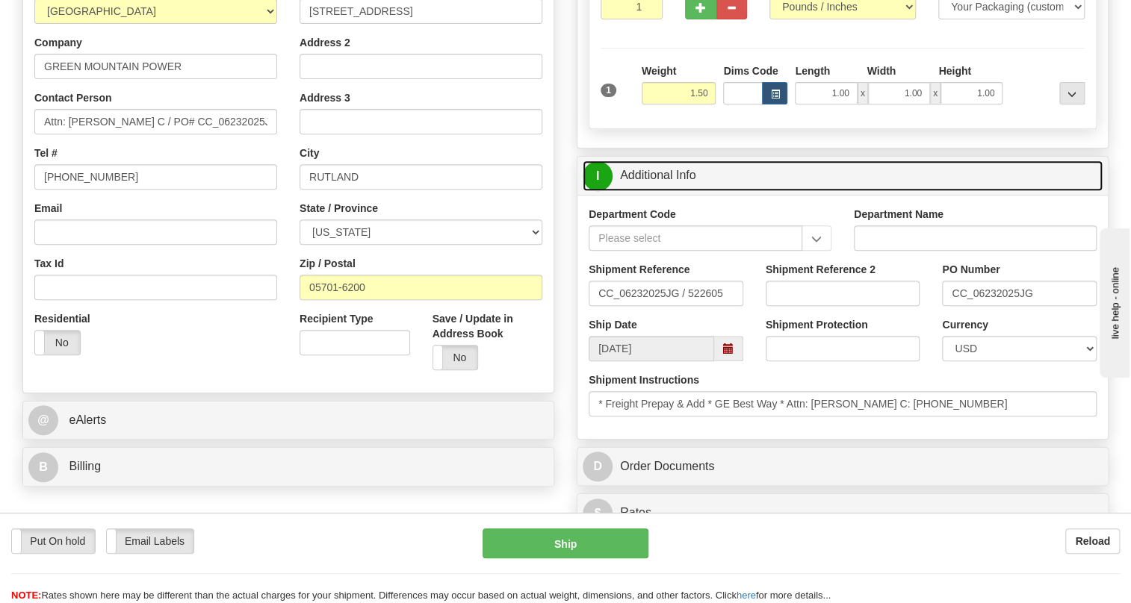
click at [666, 191] on link "I Additional Info" at bounding box center [843, 176] width 520 height 31
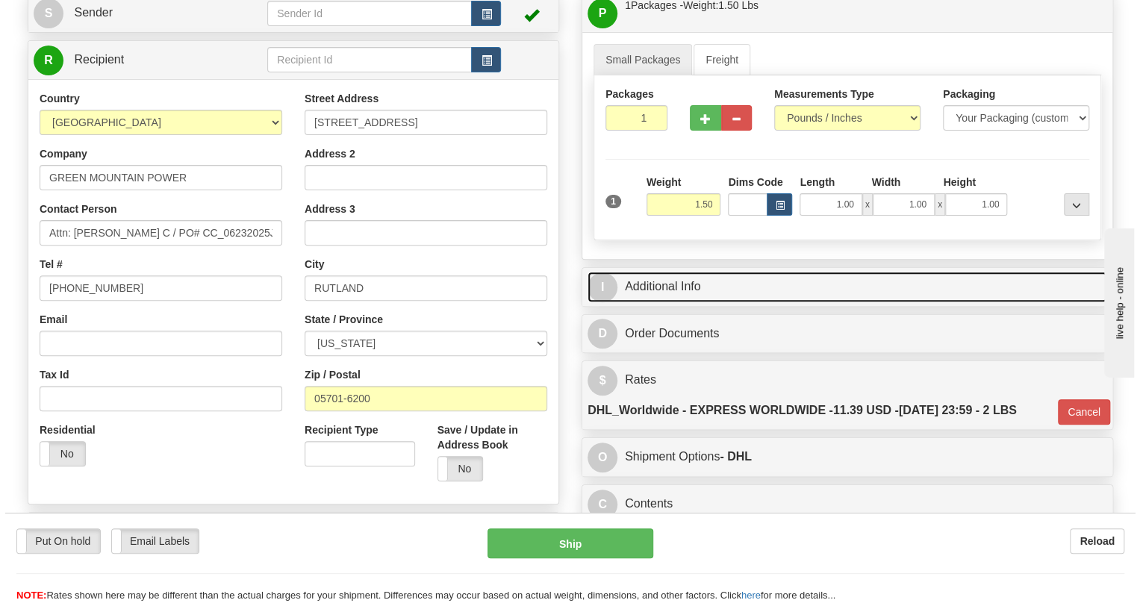
scroll to position [135, 0]
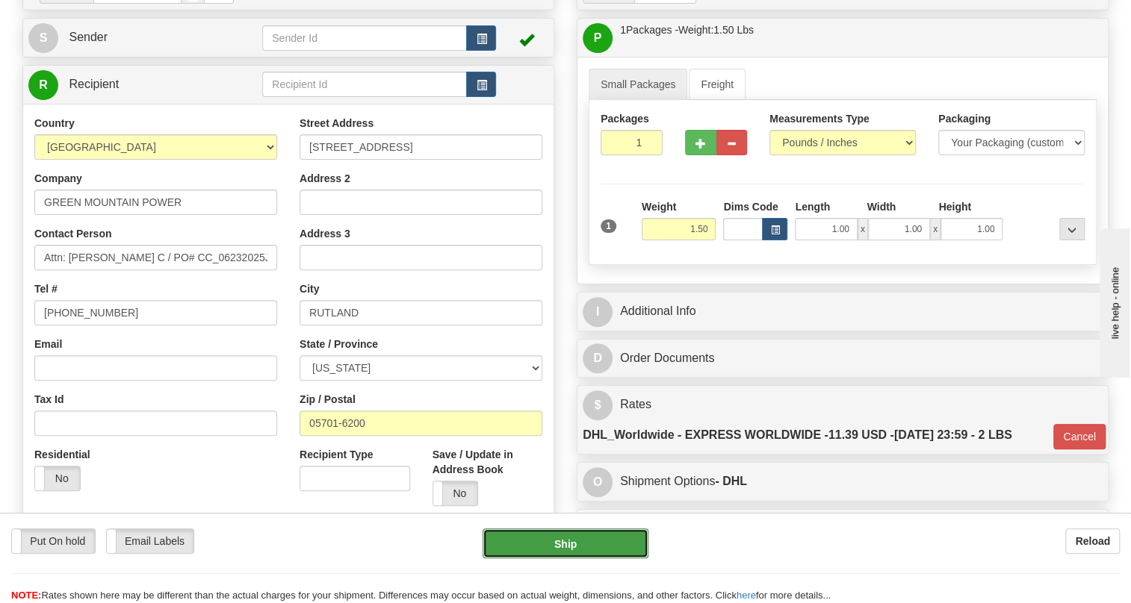
click at [563, 542] on button "Ship" at bounding box center [565, 544] width 166 height 30
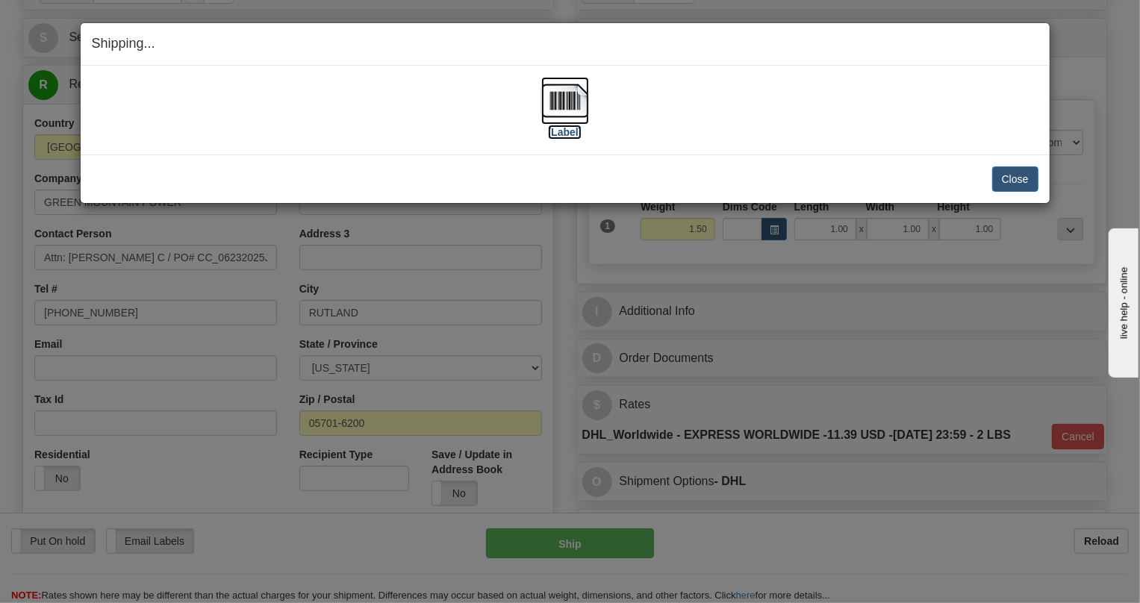
click at [560, 106] on img at bounding box center [565, 101] width 48 height 48
click at [1019, 176] on button "Close" at bounding box center [1016, 179] width 46 height 25
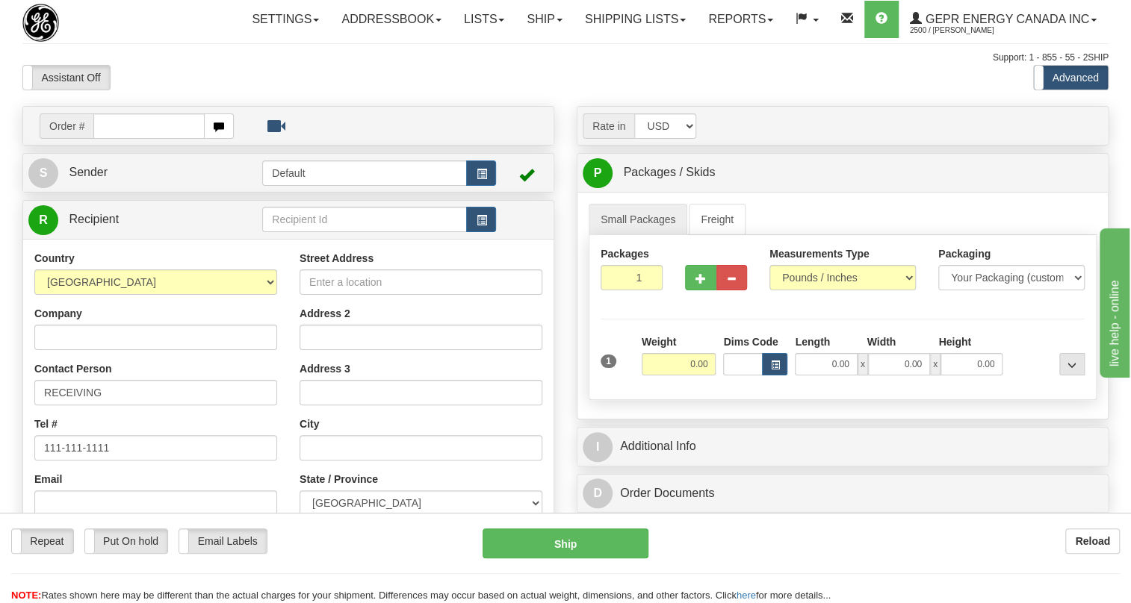
drag, startPoint x: 81, startPoint y: 149, endPoint x: 127, endPoint y: 164, distance: 47.9
click at [113, 139] on div "Order #" at bounding box center [137, 126] width 194 height 25
click at [128, 139] on input "text" at bounding box center [148, 126] width 111 height 25
paste input "0086682874"
click at [114, 139] on input "0086682874" at bounding box center [148, 126] width 111 height 25
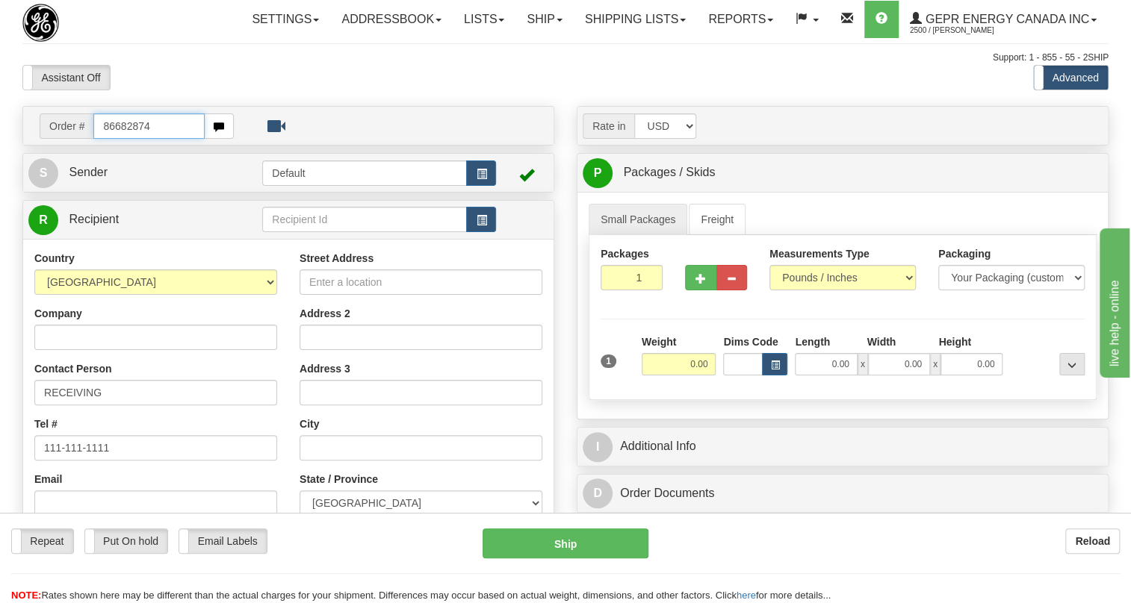
type input "86682874"
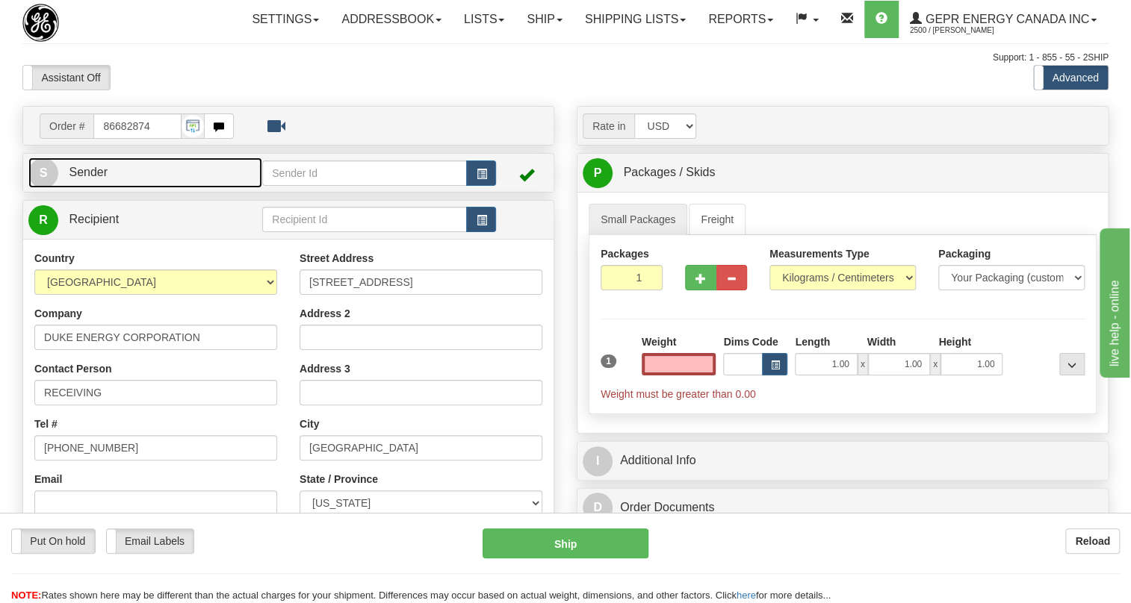
type input "0.00"
click at [96, 179] on span "Sender" at bounding box center [88, 172] width 39 height 13
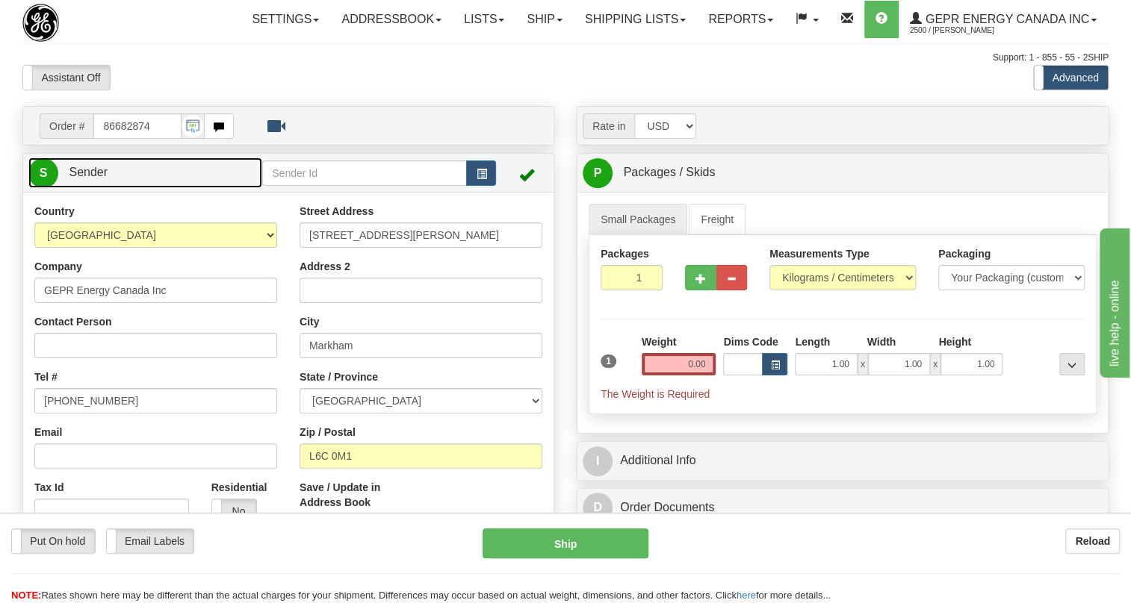
type input "MARKHAM"
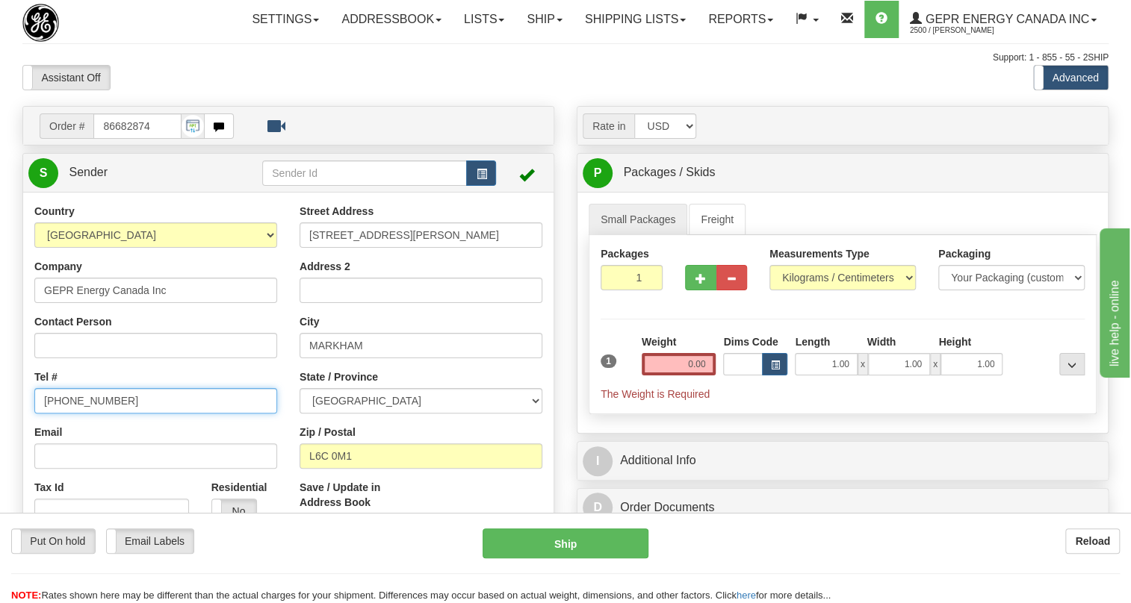
click at [86, 414] on input "[PHONE_NUMBER]" at bounding box center [155, 400] width 243 height 25
paste input "[PHONE_NUMBER]"
type input "[PHONE_NUMBER]"
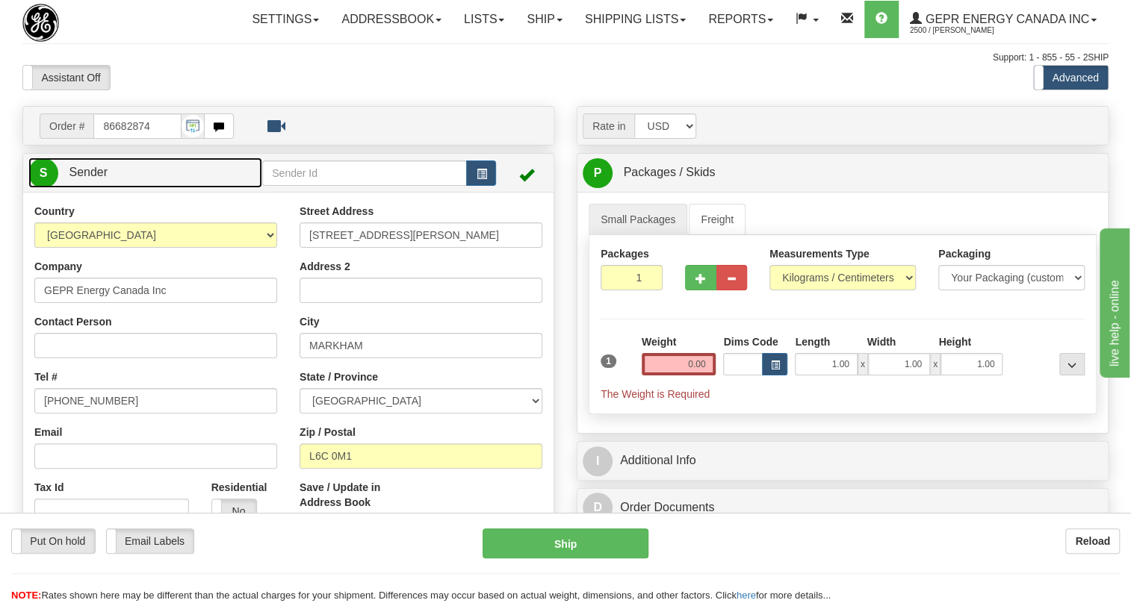
click at [97, 179] on span "Sender" at bounding box center [88, 172] width 39 height 13
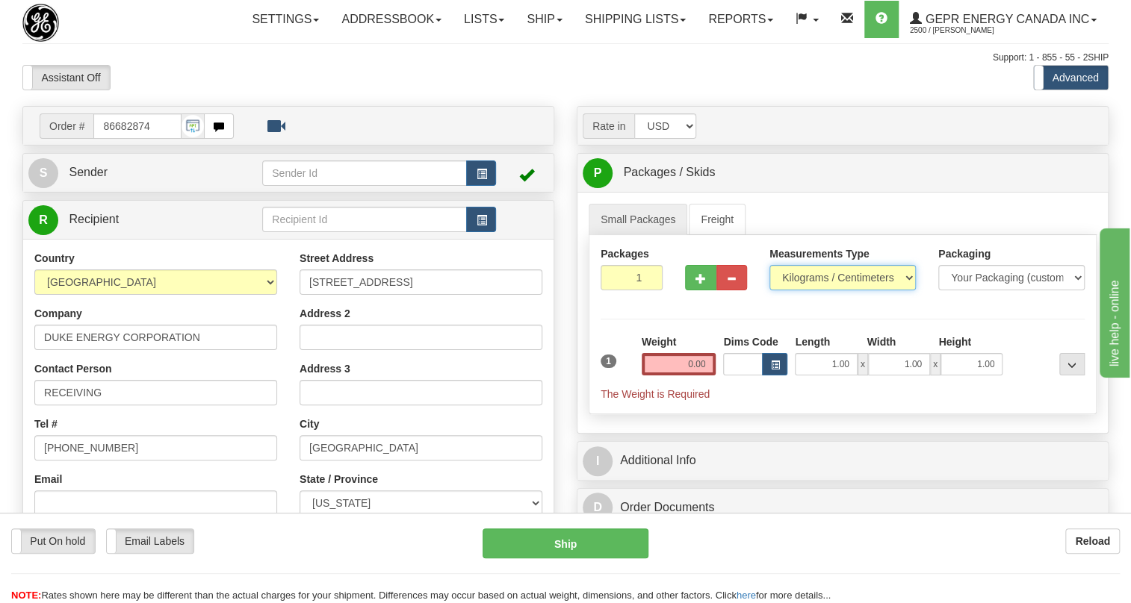
click at [795, 291] on select "Pounds / Inches Kilograms / Centimeters" at bounding box center [842, 277] width 146 height 25
select select "0"
click at [769, 291] on select "Pounds / Inches Kilograms / Centimeters" at bounding box center [842, 277] width 146 height 25
click at [684, 376] on input "0.00" at bounding box center [679, 364] width 75 height 22
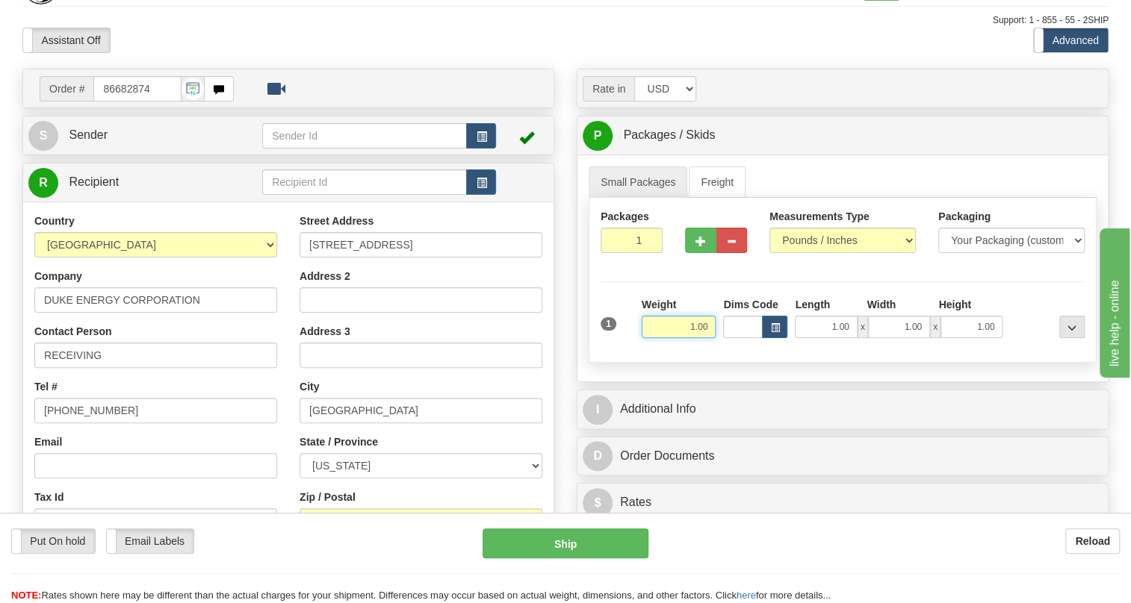
scroll to position [67, 0]
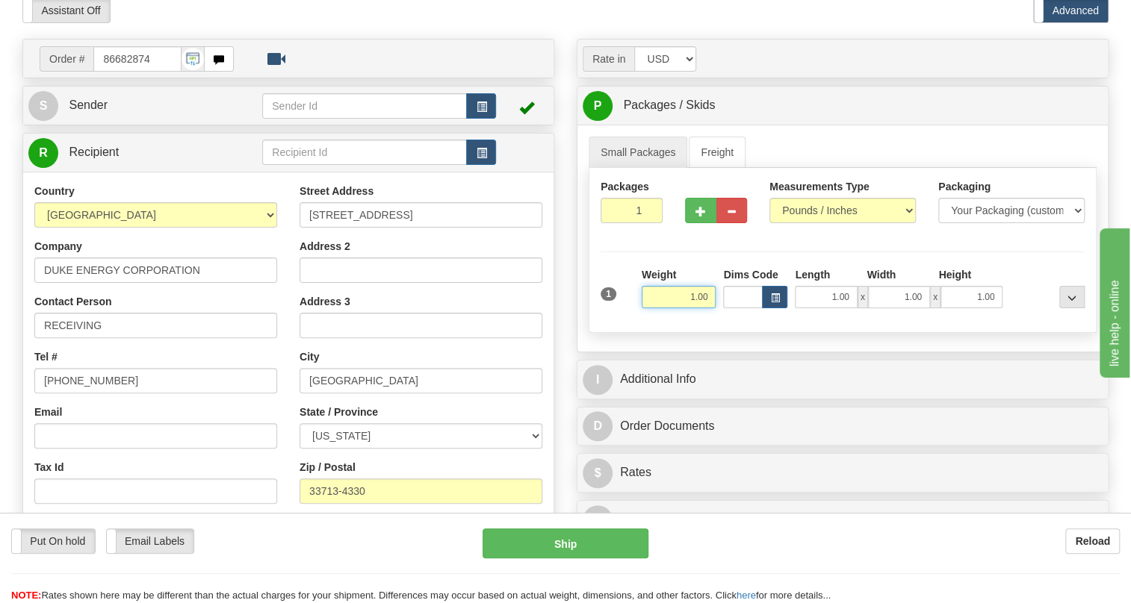
type input "1.00"
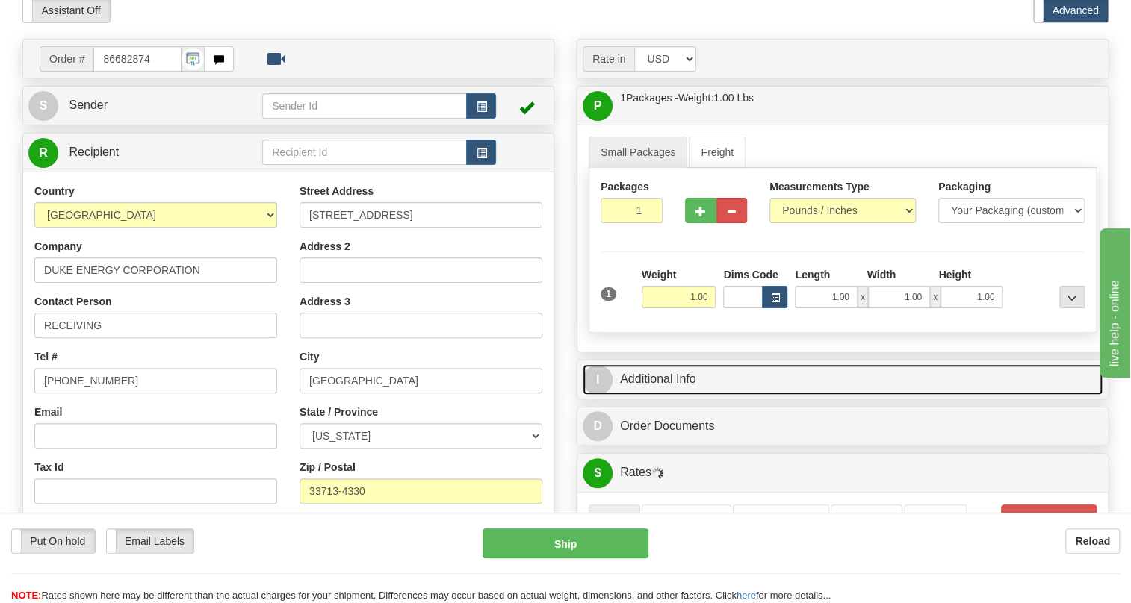
click at [662, 395] on link "I Additional Info" at bounding box center [843, 379] width 520 height 31
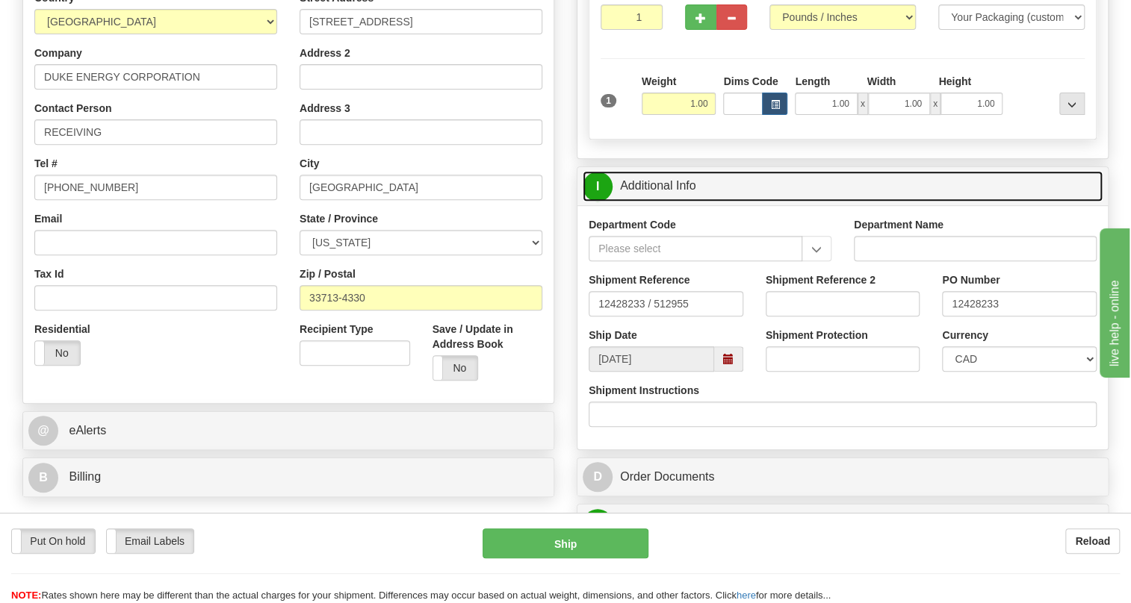
scroll to position [271, 0]
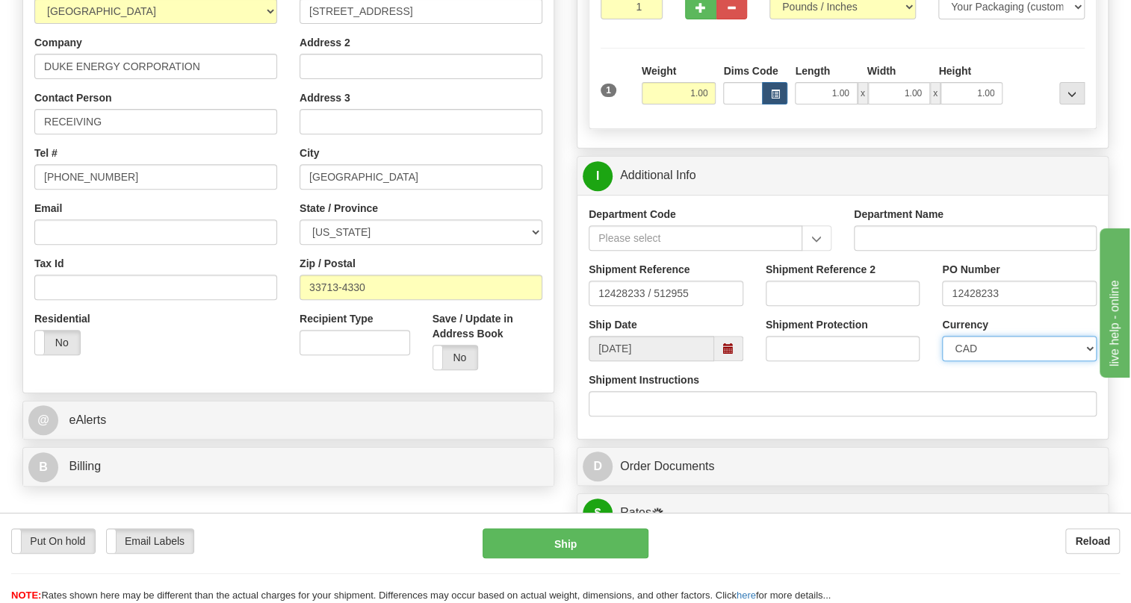
click at [976, 361] on select "CAD USD EUR ZAR RON ANG ARN AUD AUS AWG BBD BFR BGN BHD BMD BND BRC BRL CHP CKZ…" at bounding box center [1019, 348] width 155 height 25
select select "1"
click at [942, 361] on select "CAD USD EUR ZAR RON ANG ARN AUD AUS AWG BBD BFR BGN BHD BMD BND BRC BRL CHP CKZ…" at bounding box center [1019, 348] width 155 height 25
click at [979, 306] on input "12428233" at bounding box center [1019, 293] width 155 height 25
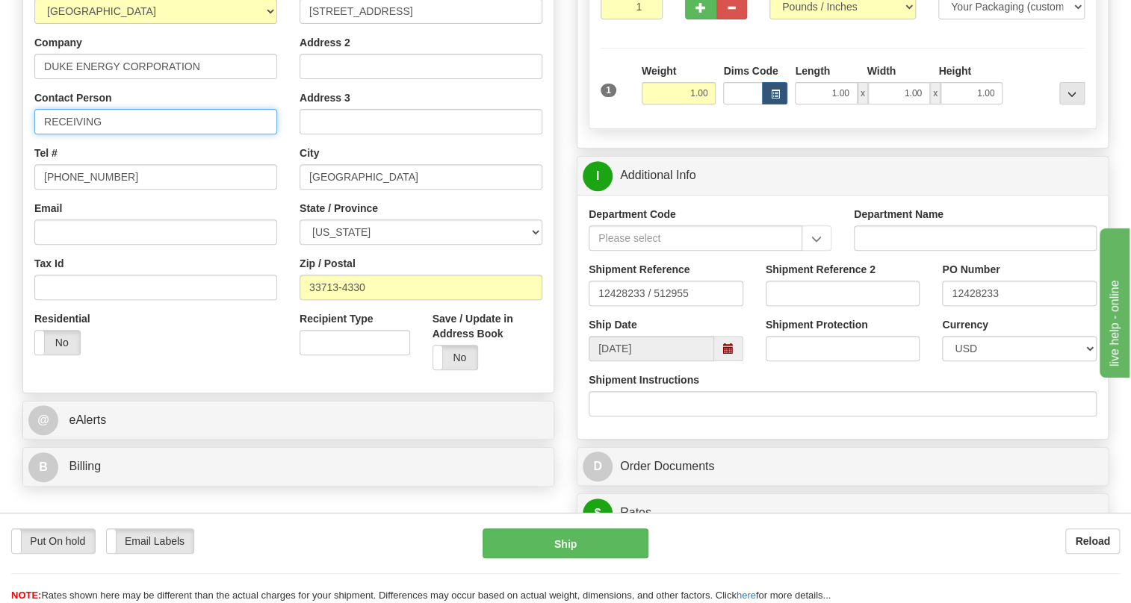
click at [160, 134] on input "RECEIVING" at bounding box center [155, 121] width 243 height 25
paste input "12428233"
type input "RECEIVING / PO# 12428233"
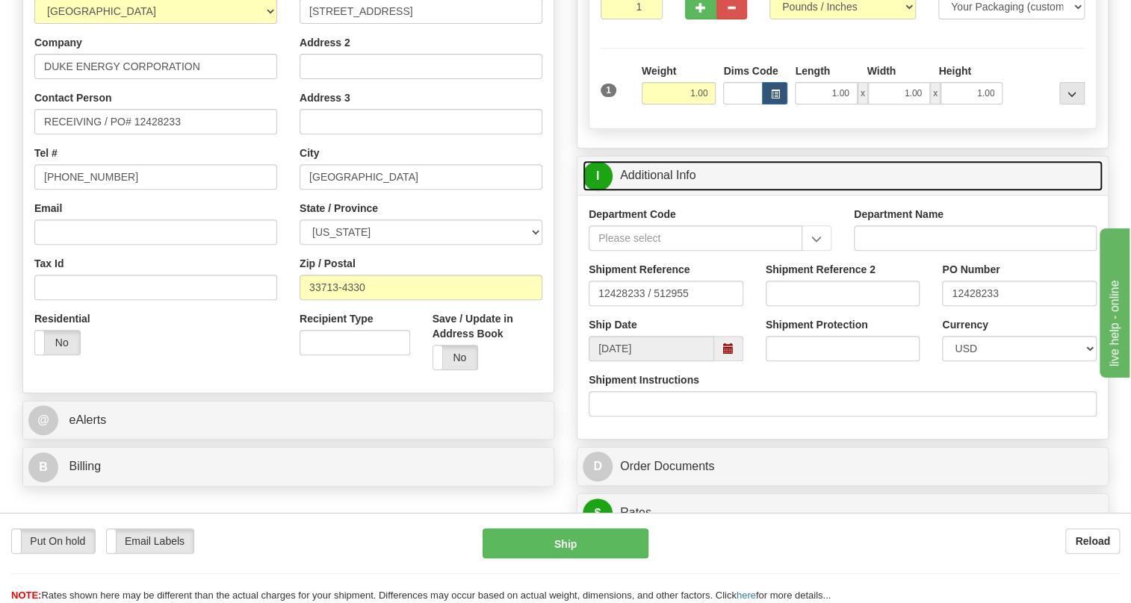
click at [657, 191] on link "I Additional Info" at bounding box center [843, 176] width 520 height 31
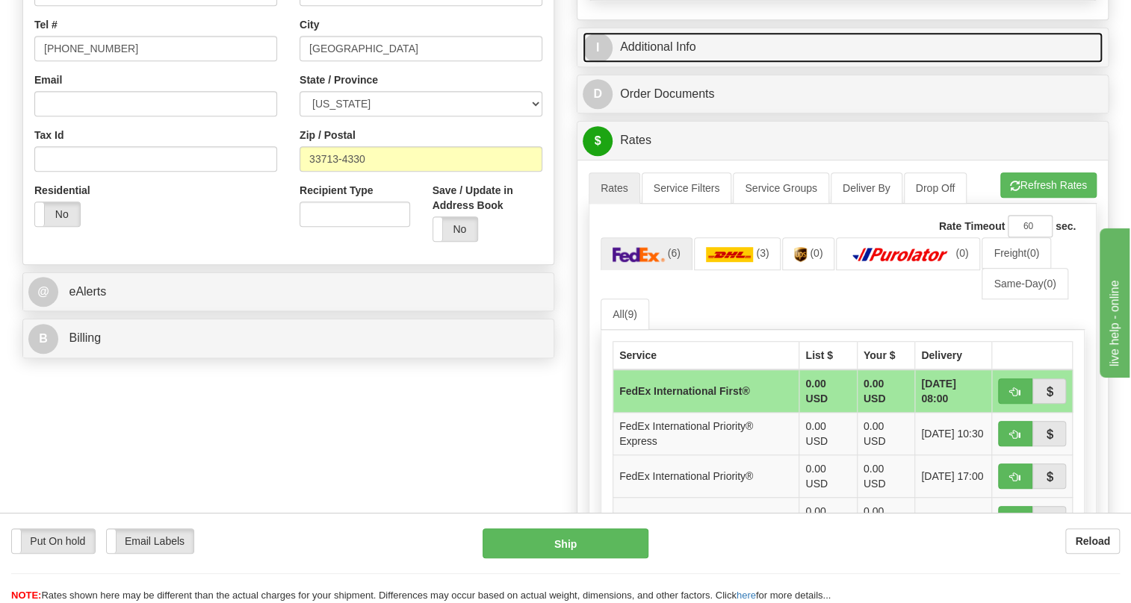
scroll to position [407, 0]
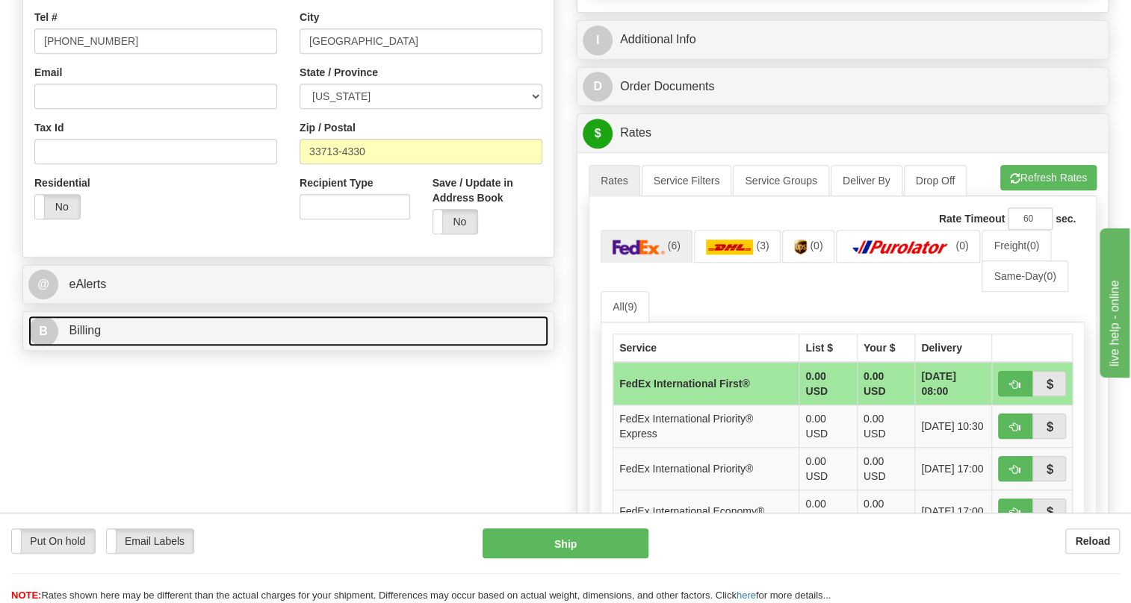
click at [97, 337] on span "Billing" at bounding box center [85, 330] width 32 height 13
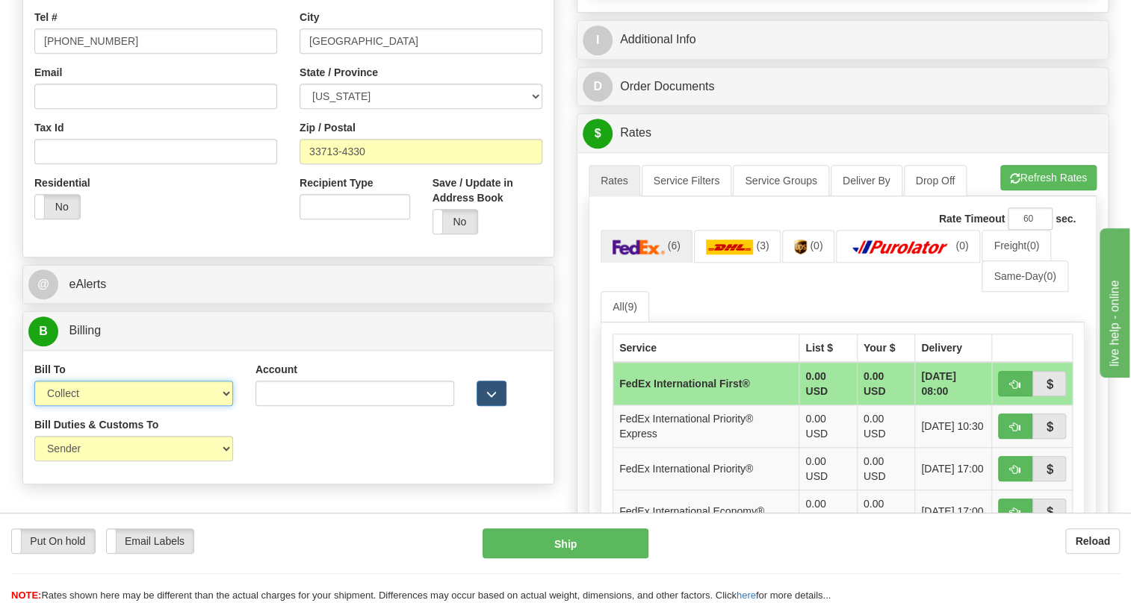
click at [152, 406] on select "Sender Recipient Third Party Collect" at bounding box center [133, 393] width 199 height 25
select select "2"
click at [34, 406] on select "Sender Recipient Third Party Collect" at bounding box center [133, 393] width 199 height 25
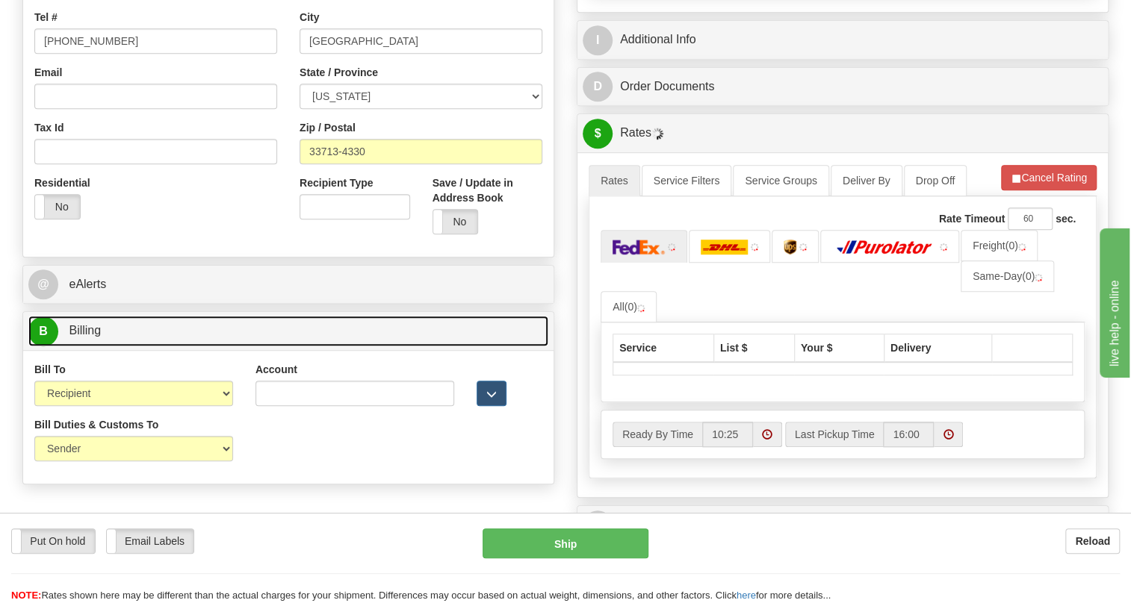
click at [93, 337] on span "Billing" at bounding box center [85, 330] width 32 height 13
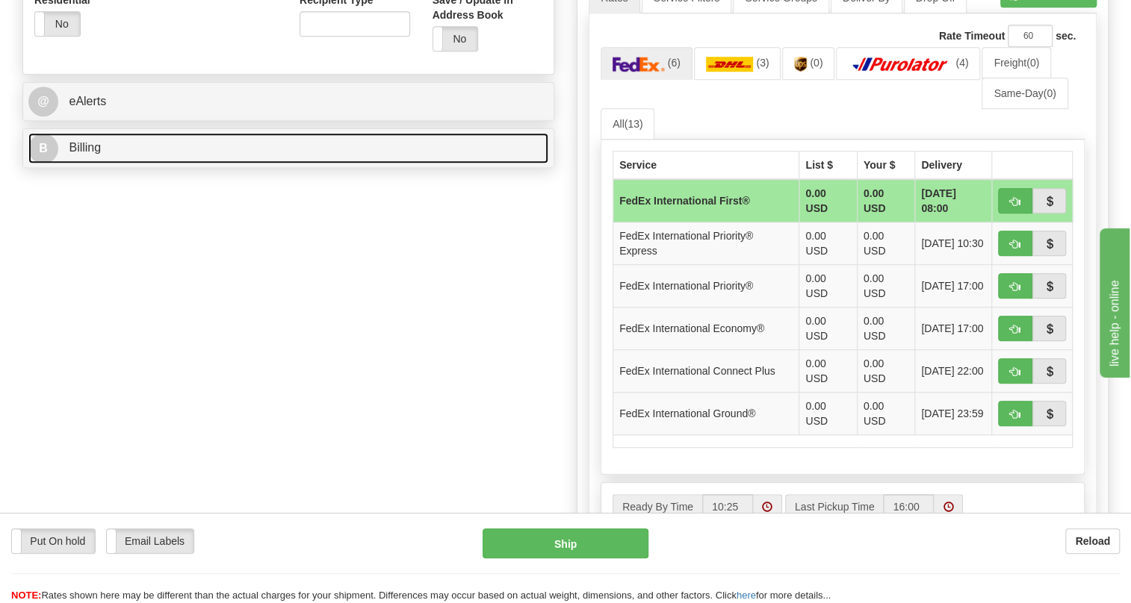
scroll to position [611, 0]
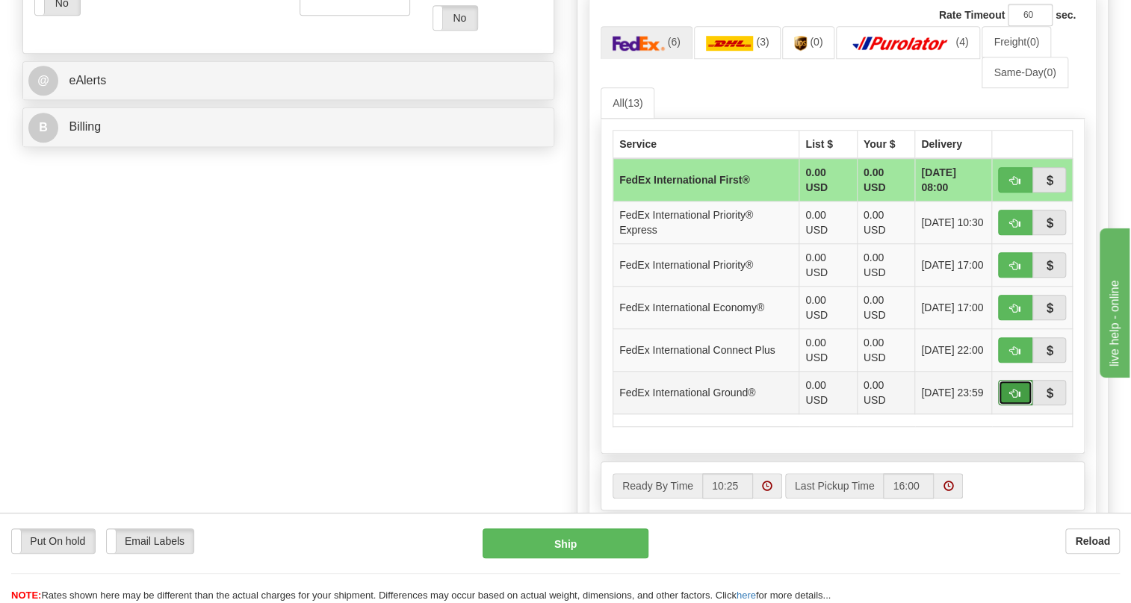
click at [1016, 399] on span "button" at bounding box center [1015, 394] width 10 height 10
type input "92"
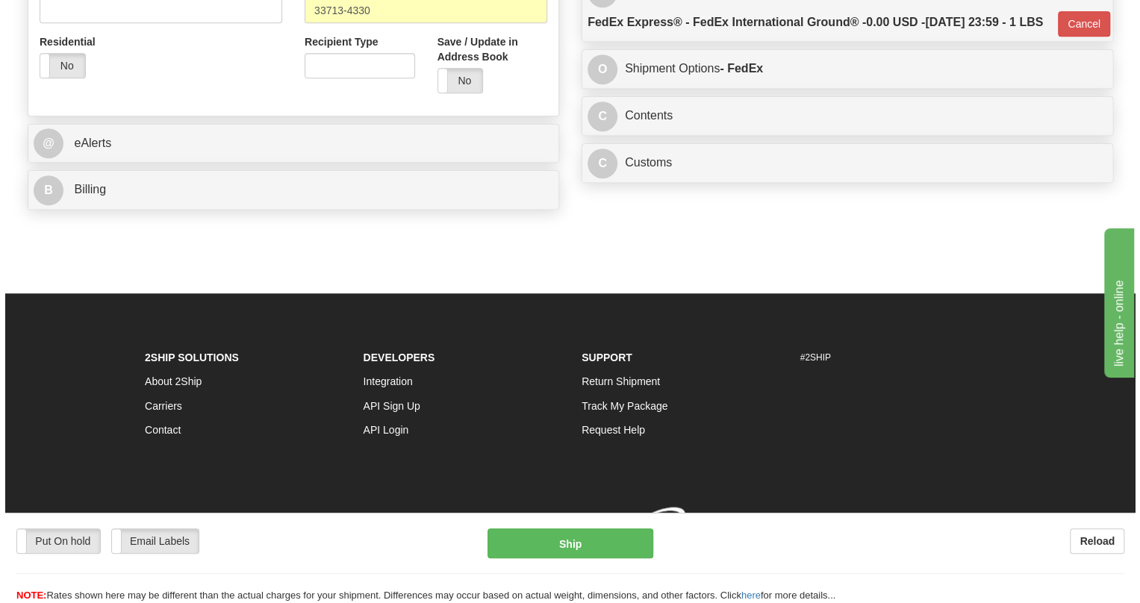
scroll to position [605, 0]
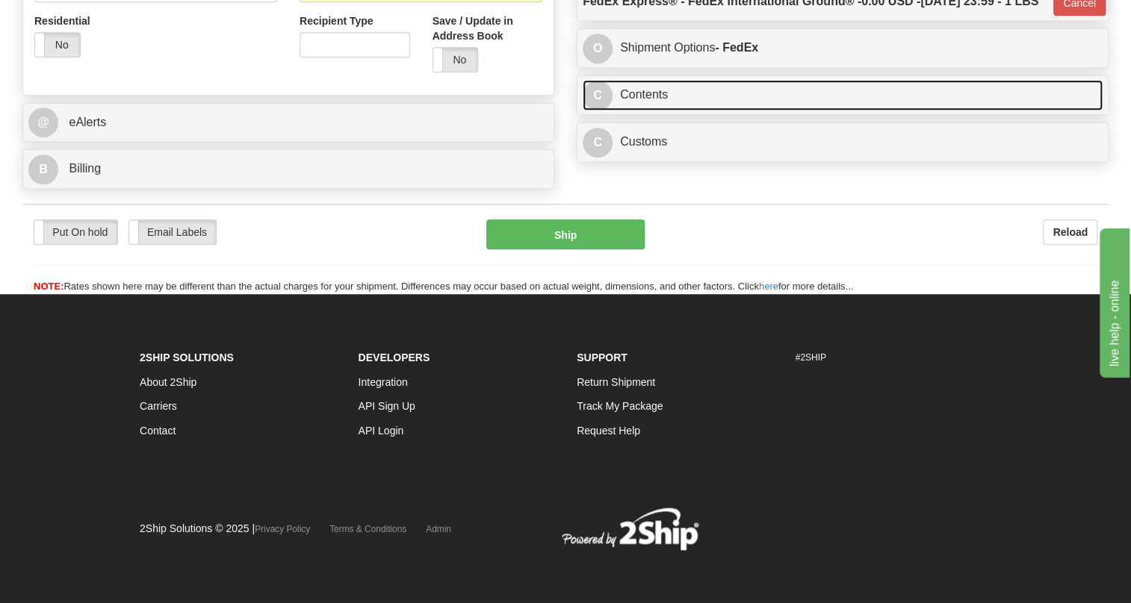
click at [651, 111] on link "C Contents" at bounding box center [843, 95] width 520 height 31
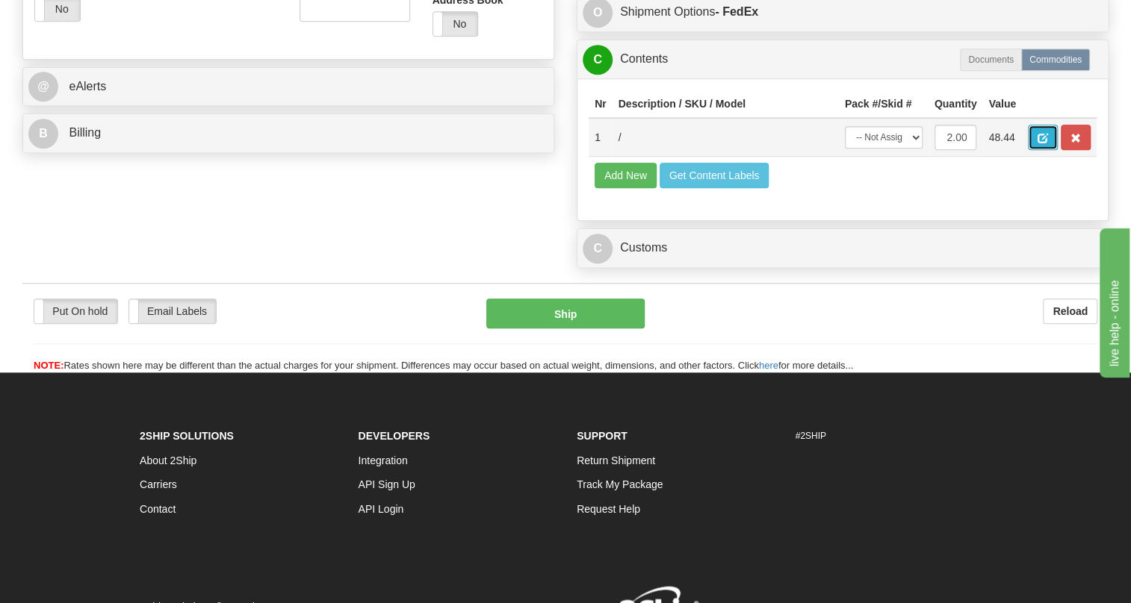
click at [1039, 143] on span "button" at bounding box center [1042, 139] width 10 height 10
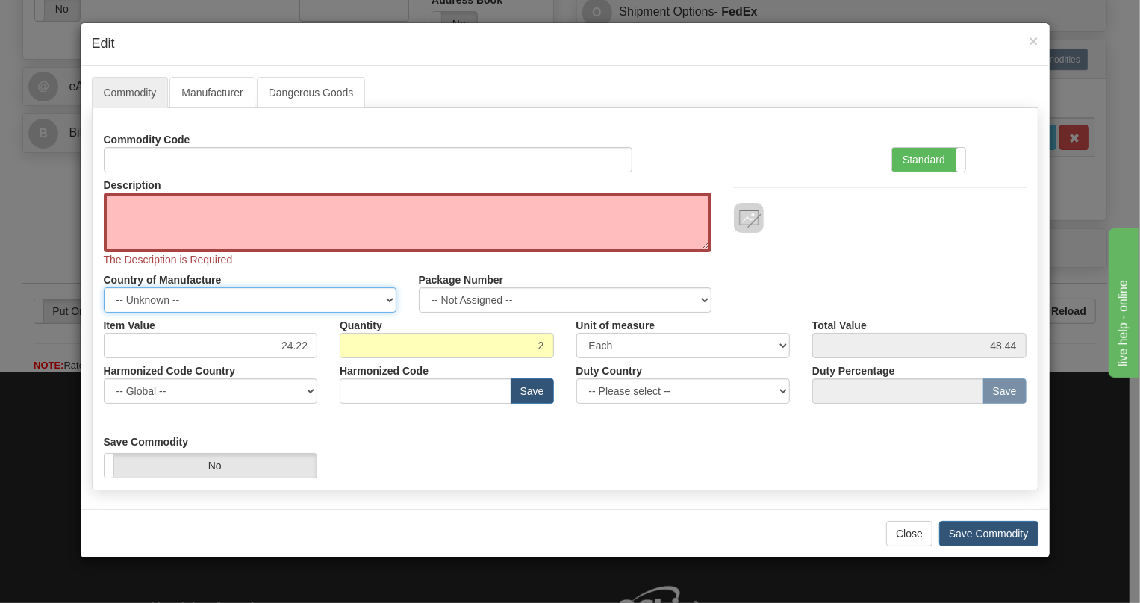
drag, startPoint x: 382, startPoint y: 300, endPoint x: 365, endPoint y: 299, distance: 17.2
click at [382, 300] on select "-- Unknown -- AFGHANISTAN ALAND ISLANDS ALBANIA ALGERIA AMERICAN SAMOA ANDORRA …" at bounding box center [250, 300] width 293 height 25
select select "CA"
click at [104, 288] on select "-- Unknown -- AFGHANISTAN ALAND ISLANDS ALBANIA ALGERIA AMERICAN SAMOA ANDORRA …" at bounding box center [250, 300] width 293 height 25
click at [919, 158] on label "Standard" at bounding box center [929, 160] width 73 height 24
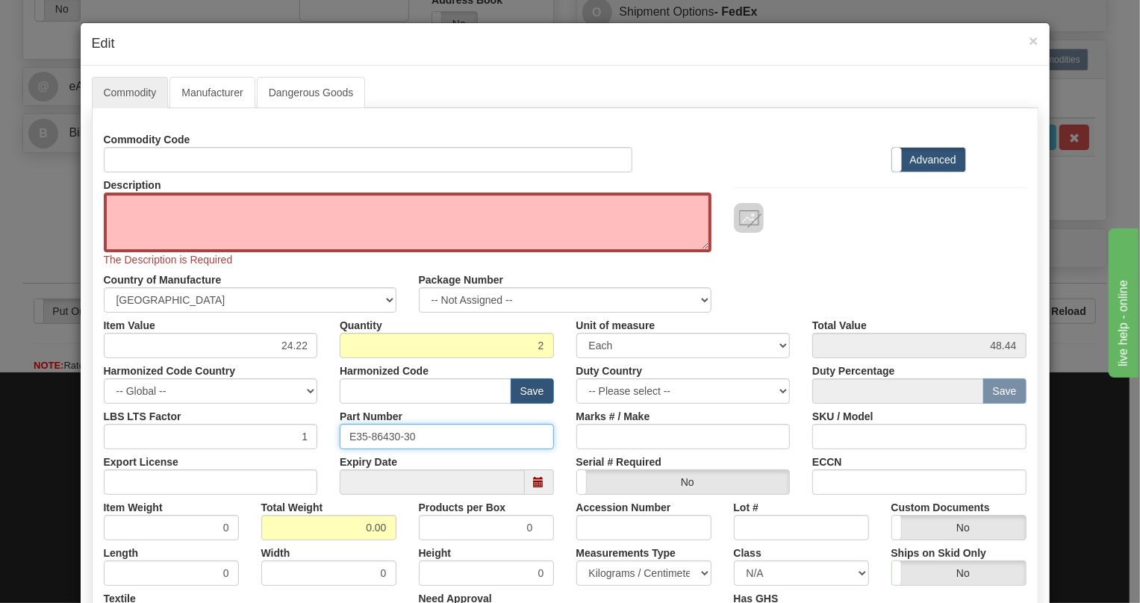
click at [381, 437] on input "E35-86430-30" at bounding box center [447, 436] width 214 height 25
click at [116, 208] on textarea "Description" at bounding box center [408, 223] width 608 height 60
paste textarea "JVT BUS CABLE"
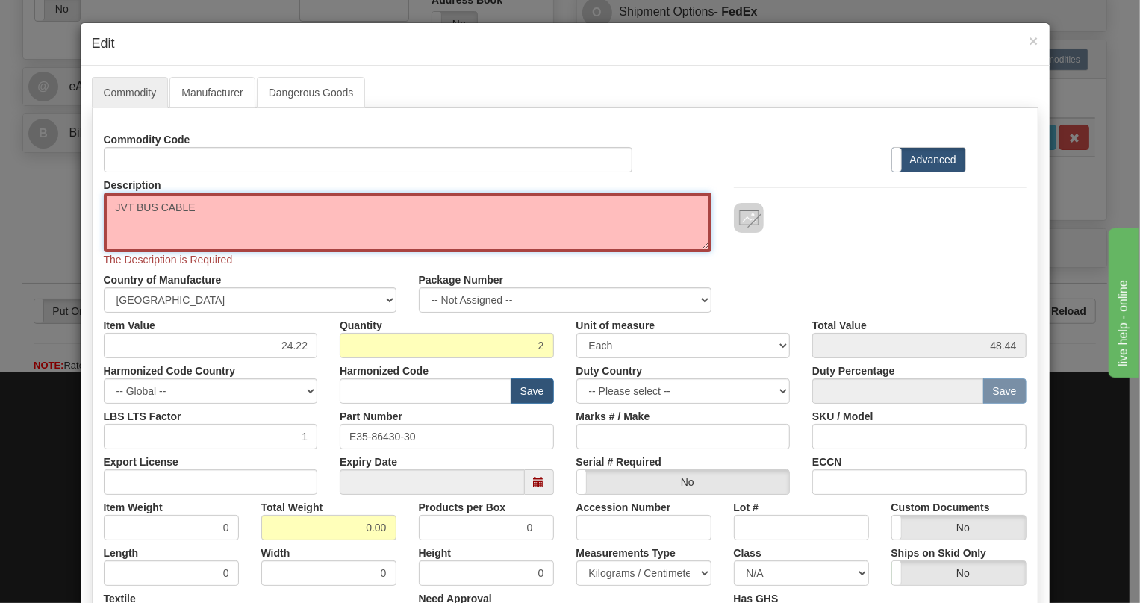
type textarea "JVT BUS CABLE"
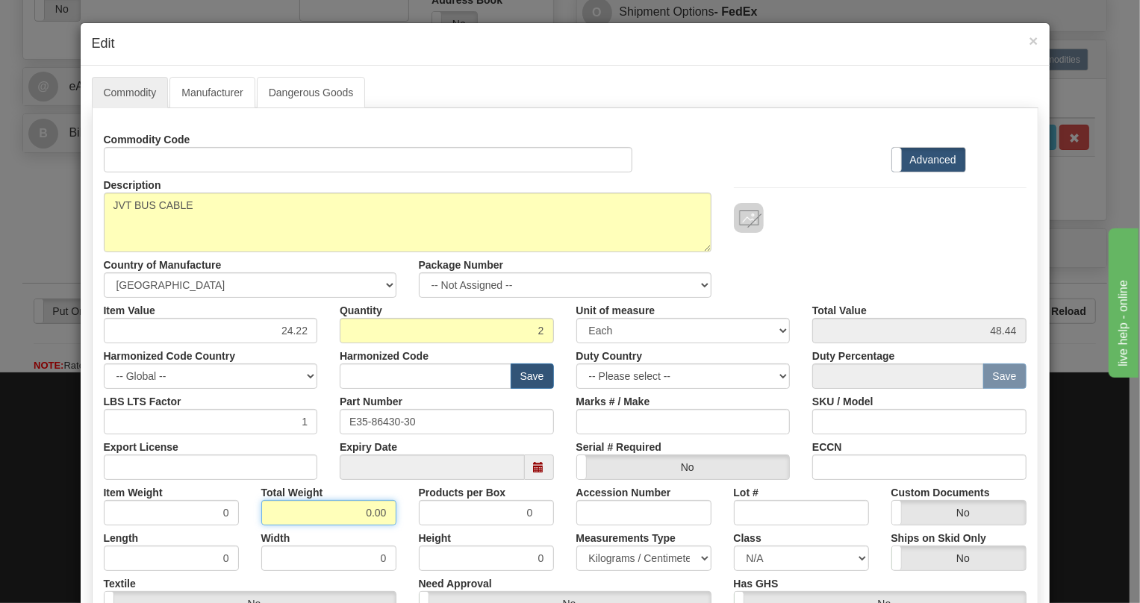
click at [350, 530] on div "Commodity Code Standard Advanced Description JVT BUS CABLE Country of Manufactu…" at bounding box center [565, 395] width 923 height 536
type input "1.00"
type input "0.5000"
click at [611, 556] on select "Pounds / Inches Kilograms / Centimeters" at bounding box center [644, 558] width 135 height 25
select select "0"
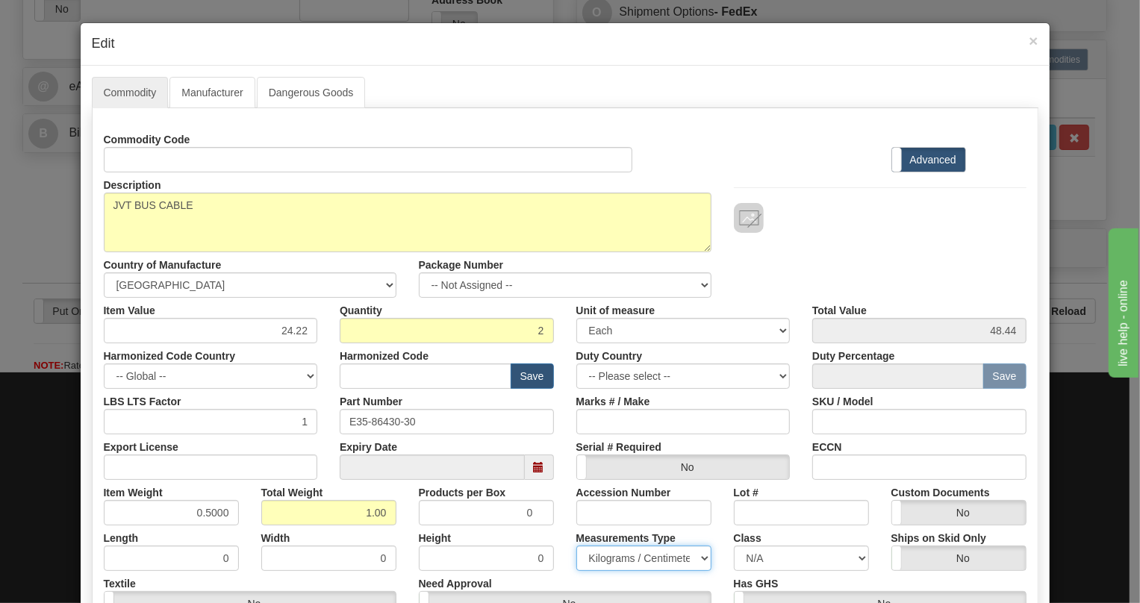
click at [577, 546] on select "Pounds / Inches Kilograms / Centimeters" at bounding box center [644, 558] width 135 height 25
click at [354, 379] on input "text" at bounding box center [426, 376] width 172 height 25
paste input "8544.42.2000"
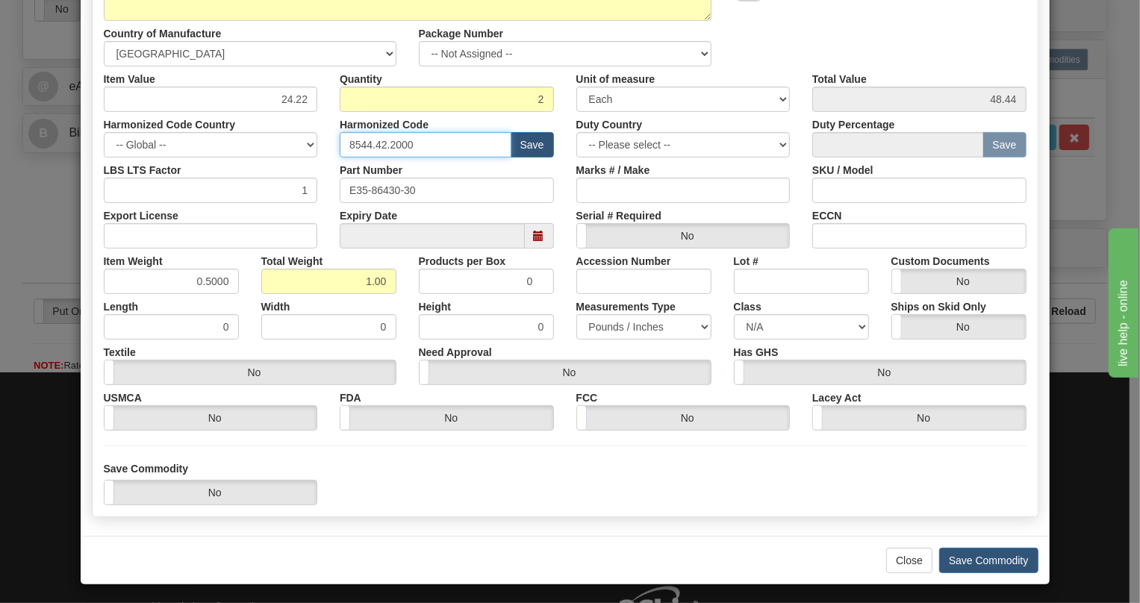
scroll to position [235, 0]
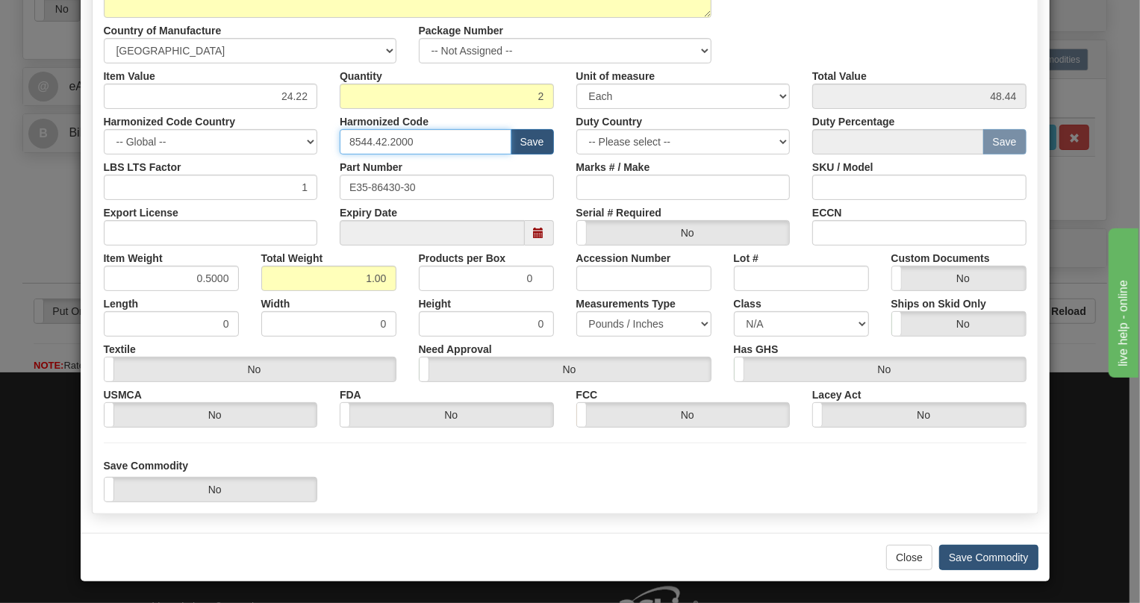
type input "8544.42.2000"
click at [978, 559] on button "Save Commodity" at bounding box center [989, 557] width 99 height 25
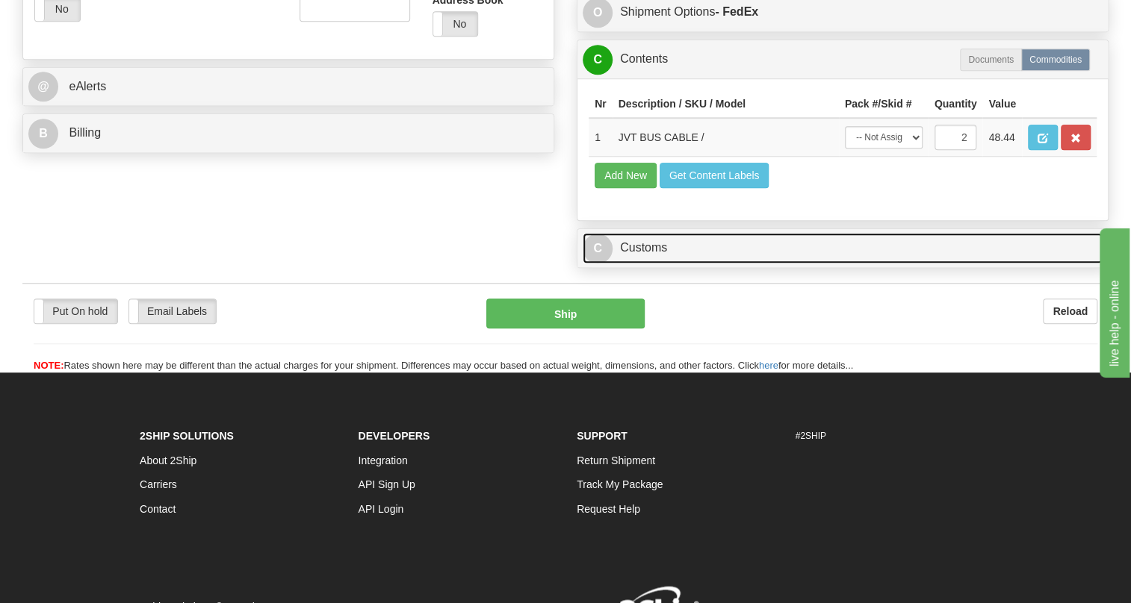
click at [642, 264] on link "C Customs" at bounding box center [843, 248] width 520 height 31
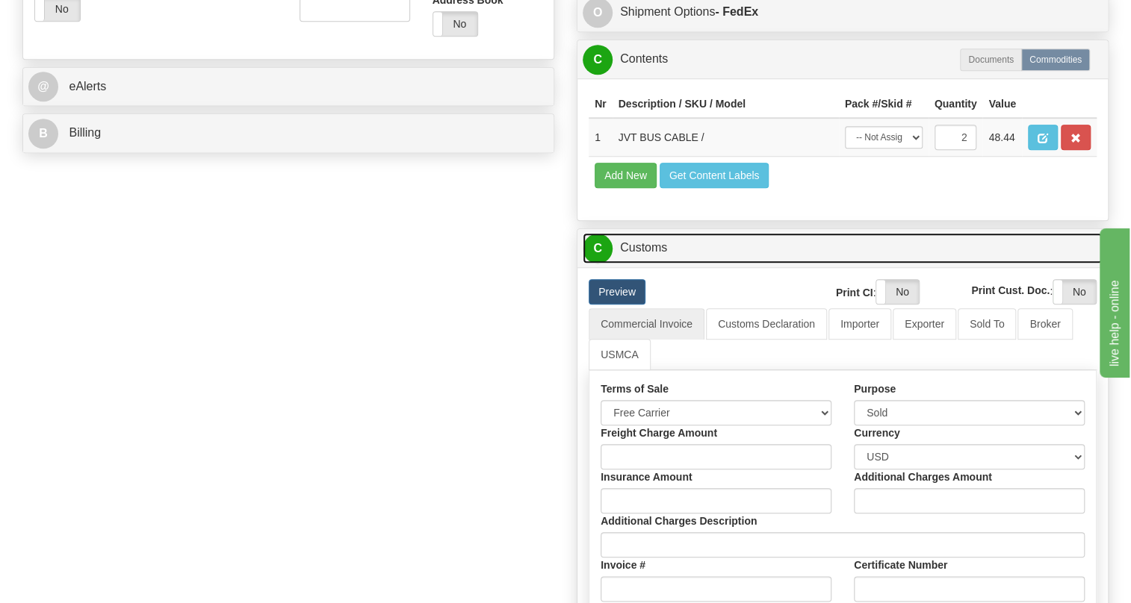
click at [642, 264] on link "C Customs" at bounding box center [843, 248] width 520 height 31
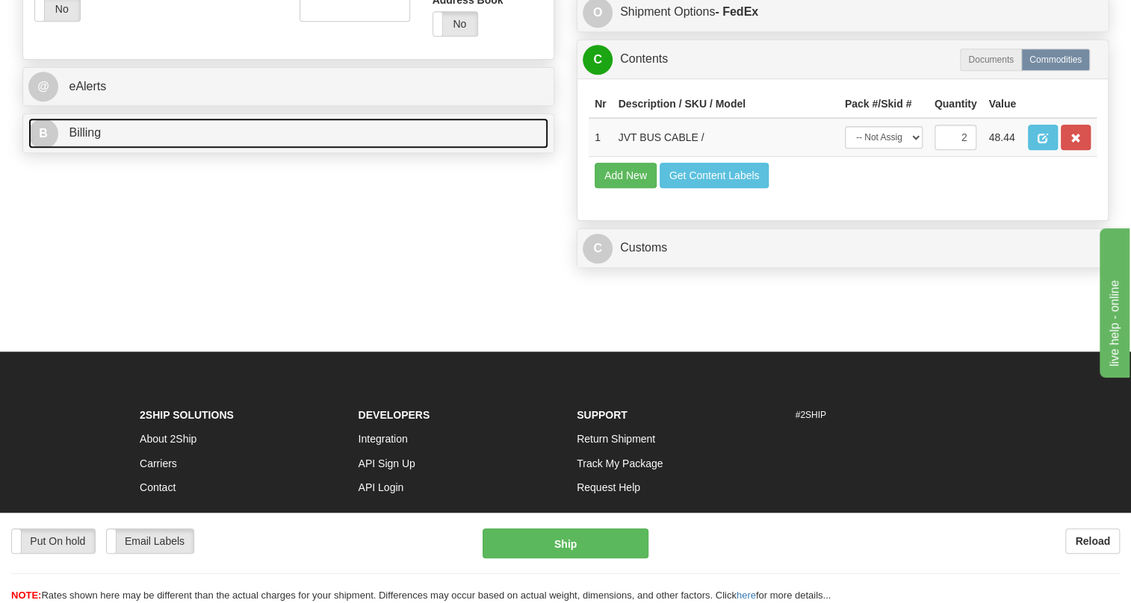
click at [81, 139] on span "Billing" at bounding box center [85, 132] width 32 height 13
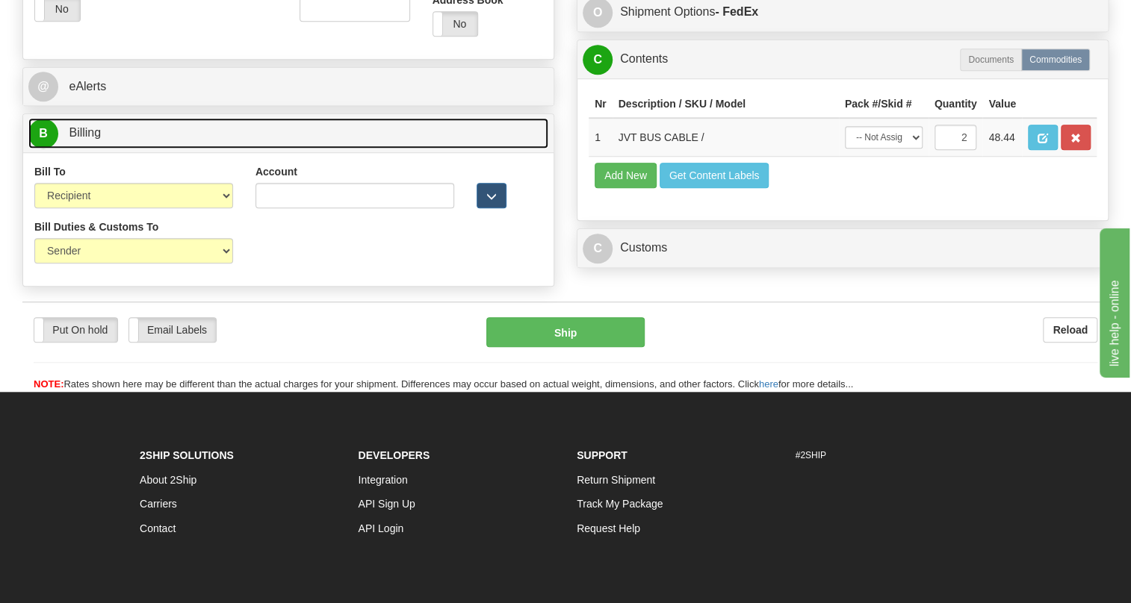
click at [84, 139] on span "Billing" at bounding box center [85, 132] width 32 height 13
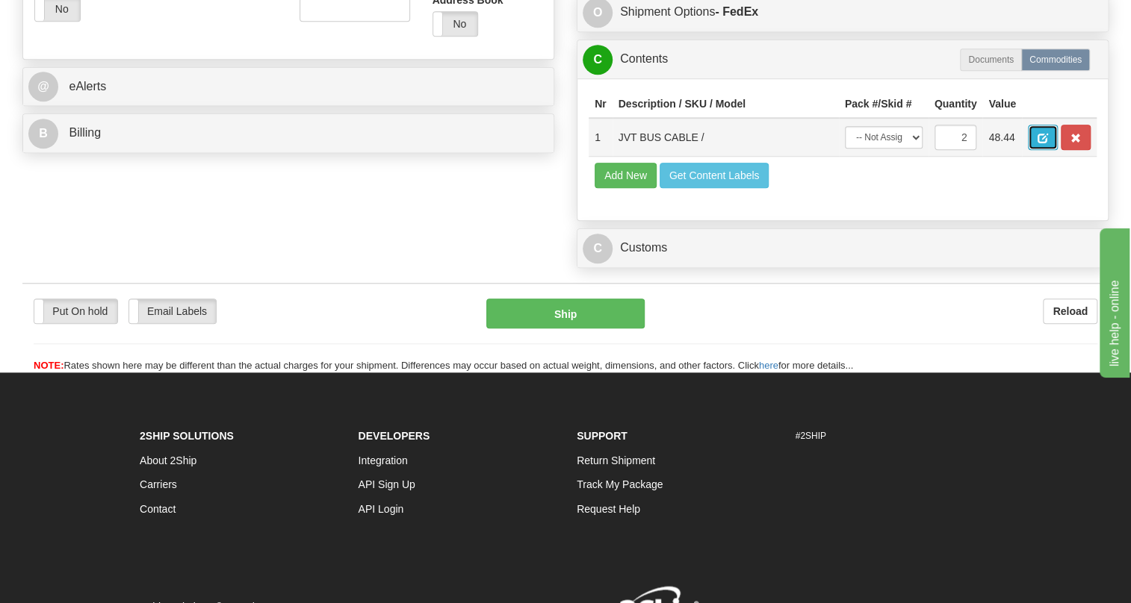
click at [1043, 143] on span "button" at bounding box center [1042, 139] width 10 height 10
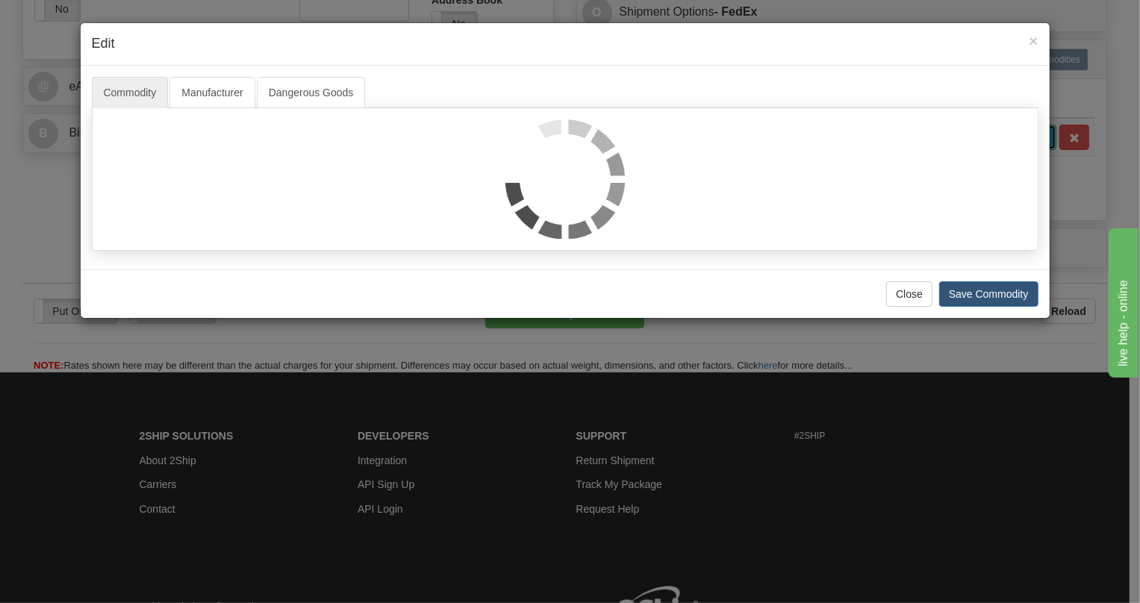
scroll to position [0, 0]
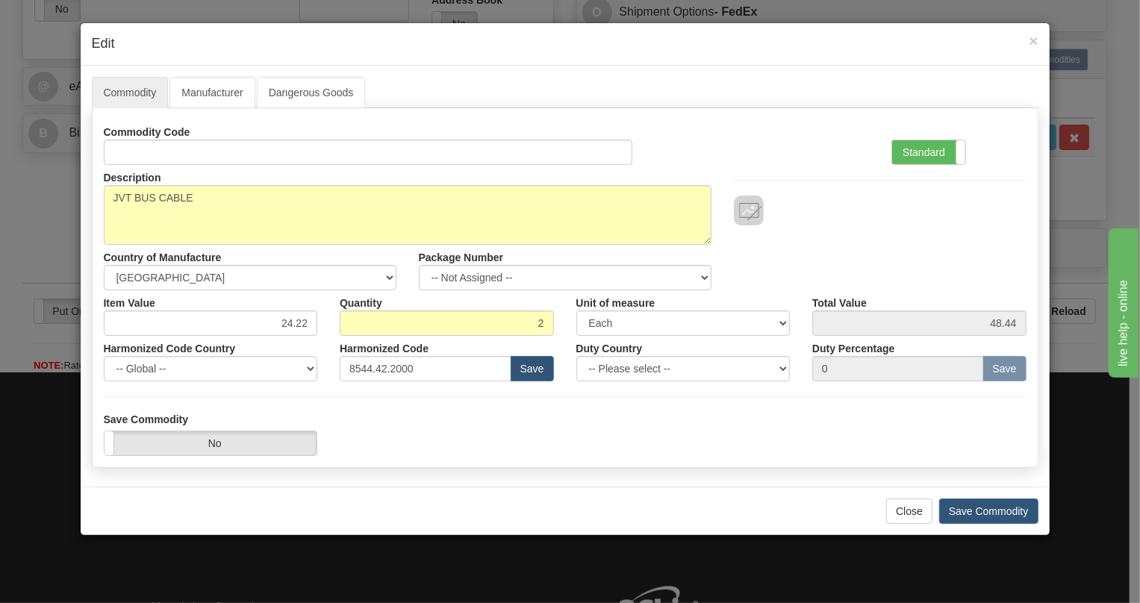
drag, startPoint x: 703, startPoint y: 506, endPoint x: 702, endPoint y: 489, distance: 16.4
click at [703, 506] on div "Close Save Commodity" at bounding box center [565, 511] width 969 height 49
click at [298, 326] on input "24.22" at bounding box center [211, 323] width 214 height 25
type input "233.06"
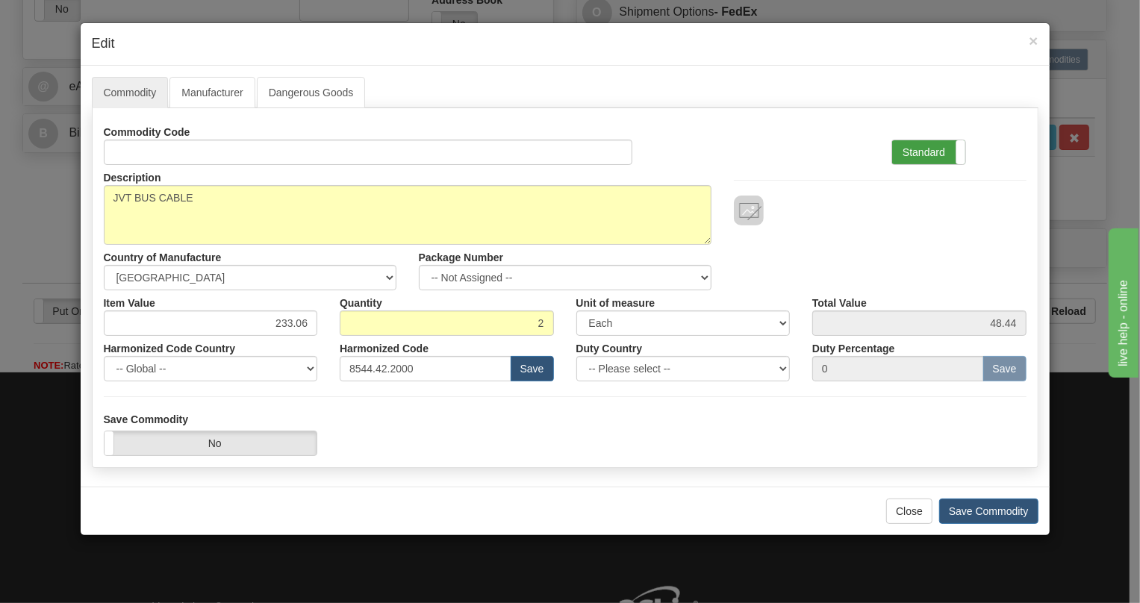
type input "466.12"
click at [919, 152] on label "Standard" at bounding box center [929, 152] width 73 height 24
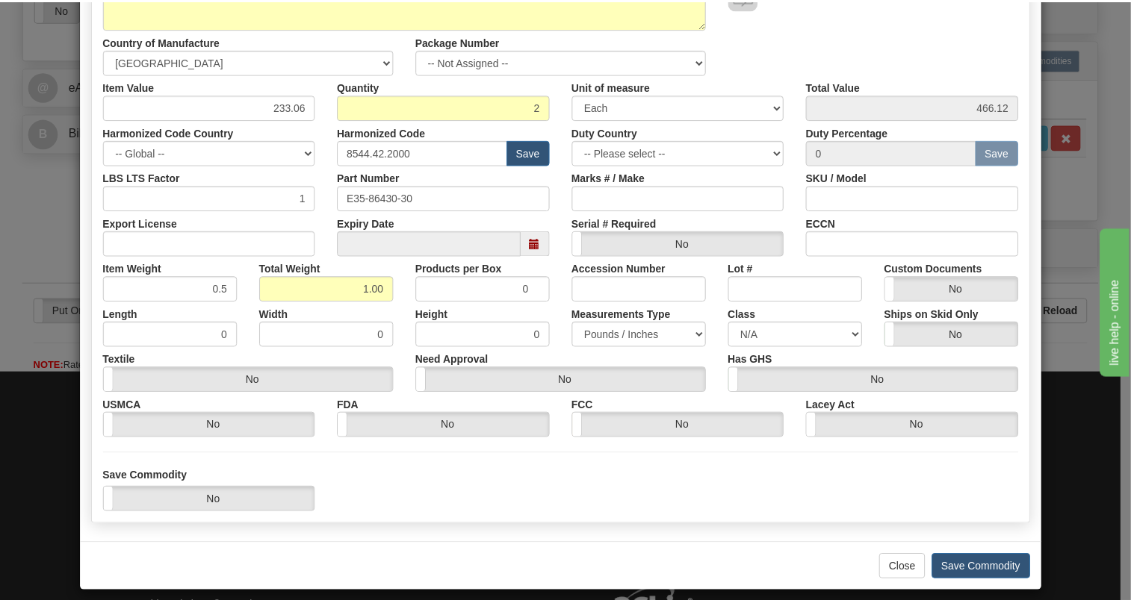
scroll to position [227, 0]
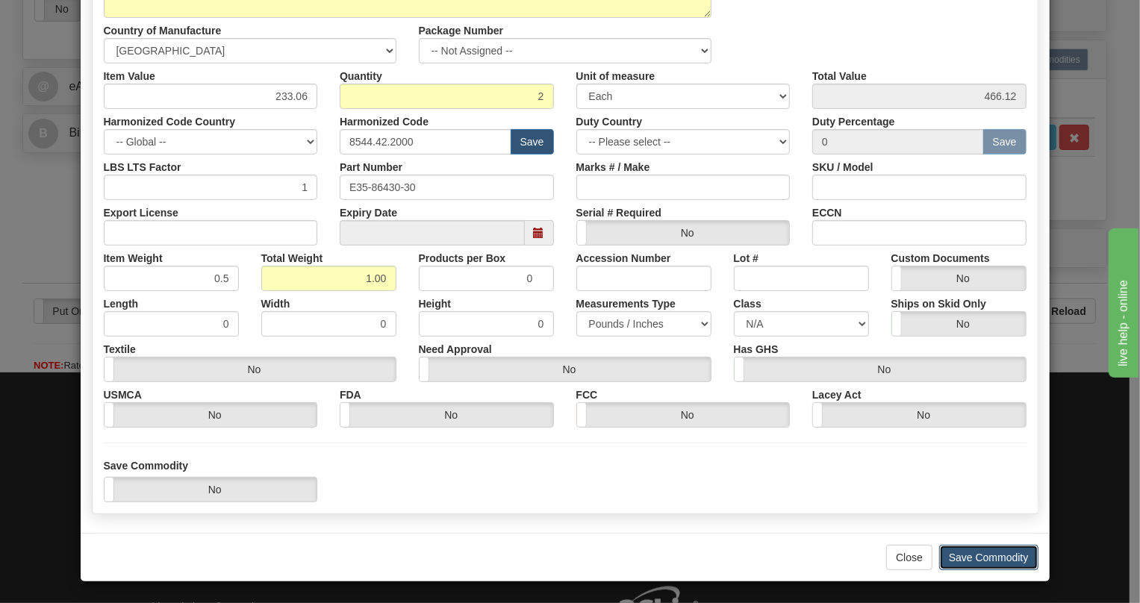
click at [987, 562] on button "Save Commodity" at bounding box center [989, 557] width 99 height 25
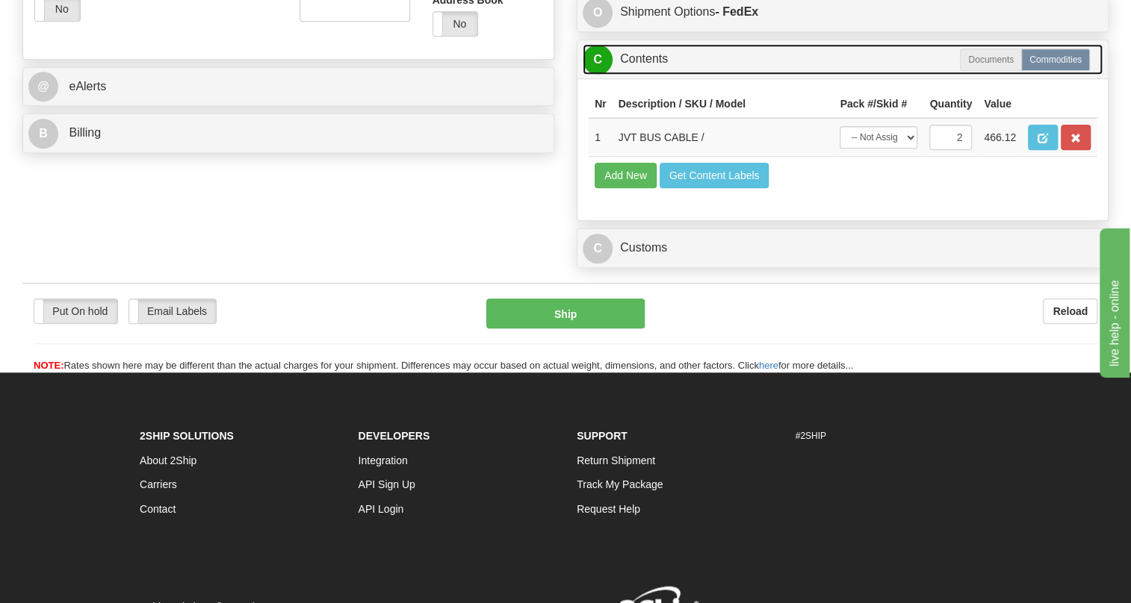
click at [648, 75] on link "C Contents" at bounding box center [843, 59] width 520 height 31
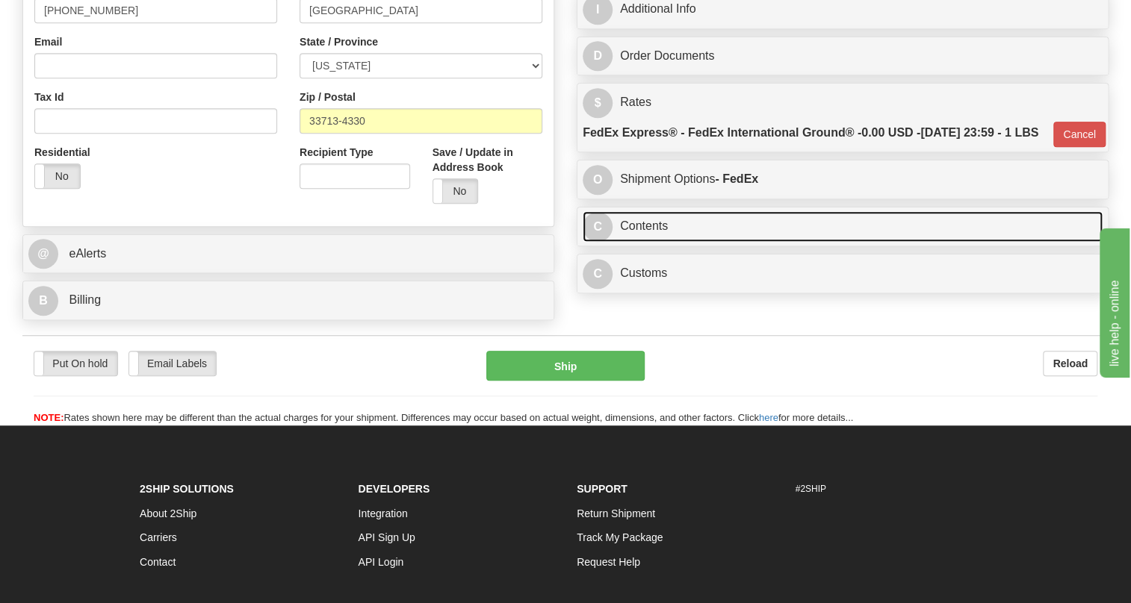
scroll to position [402, 0]
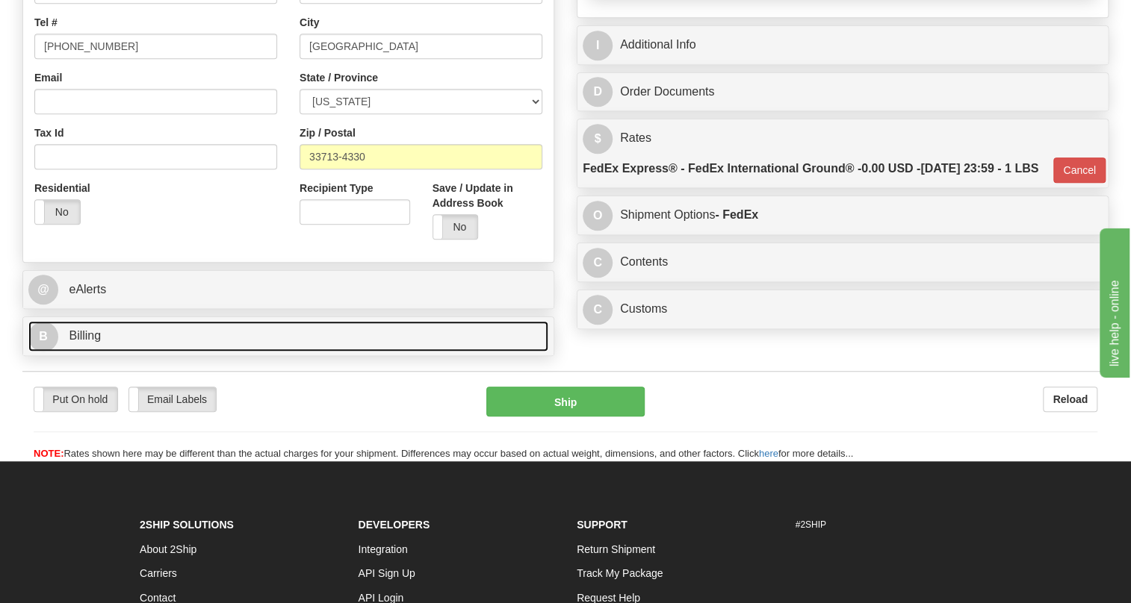
click at [97, 342] on span "Billing" at bounding box center [85, 335] width 32 height 13
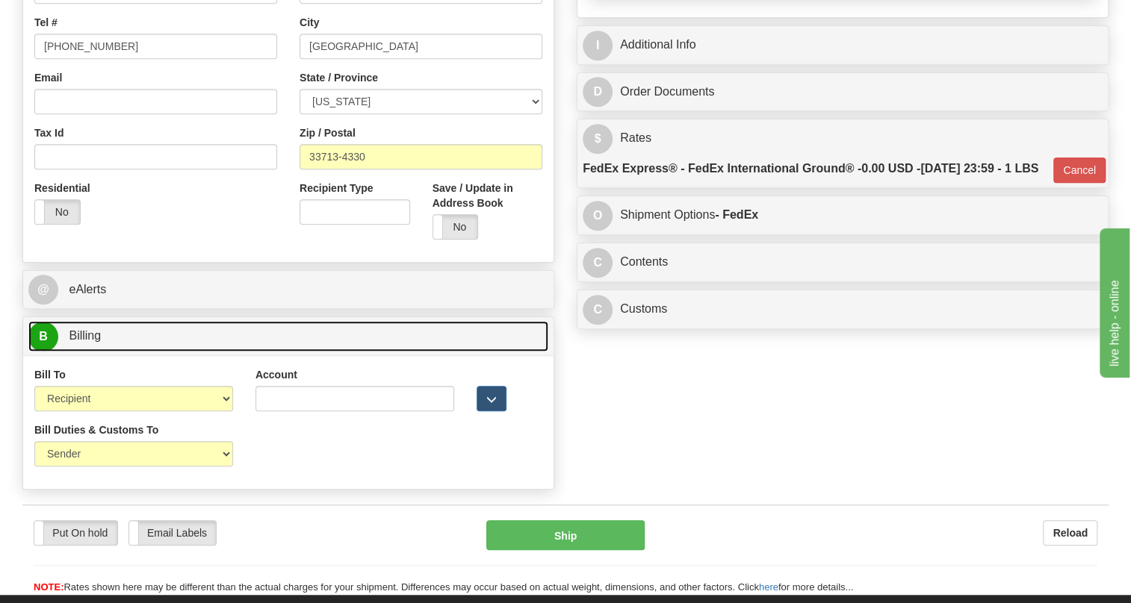
click at [97, 342] on span "Billing" at bounding box center [85, 335] width 32 height 13
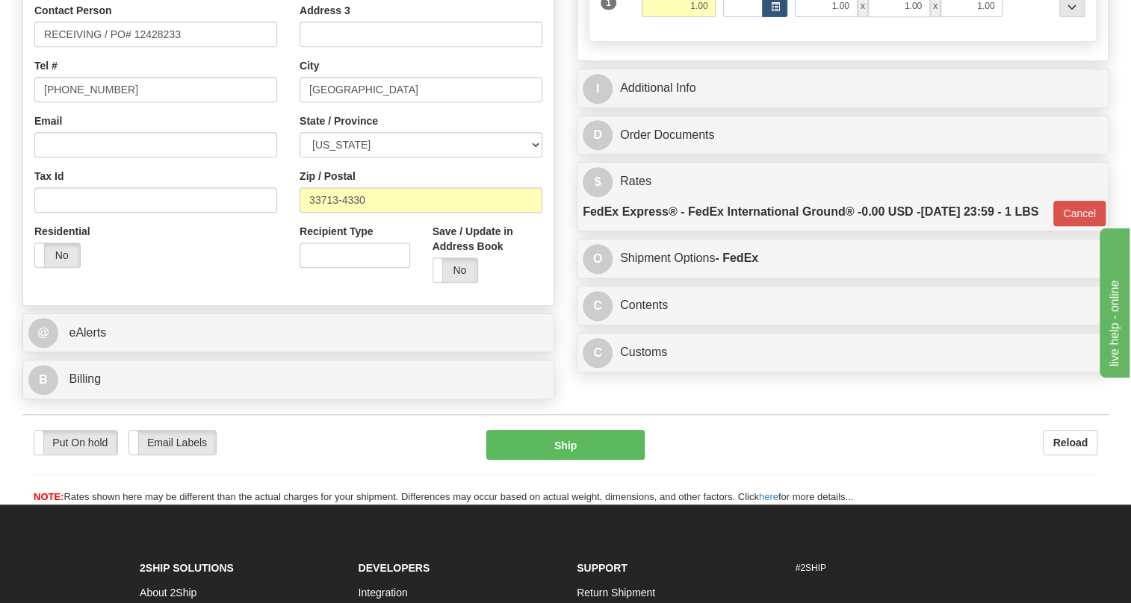
scroll to position [407, 0]
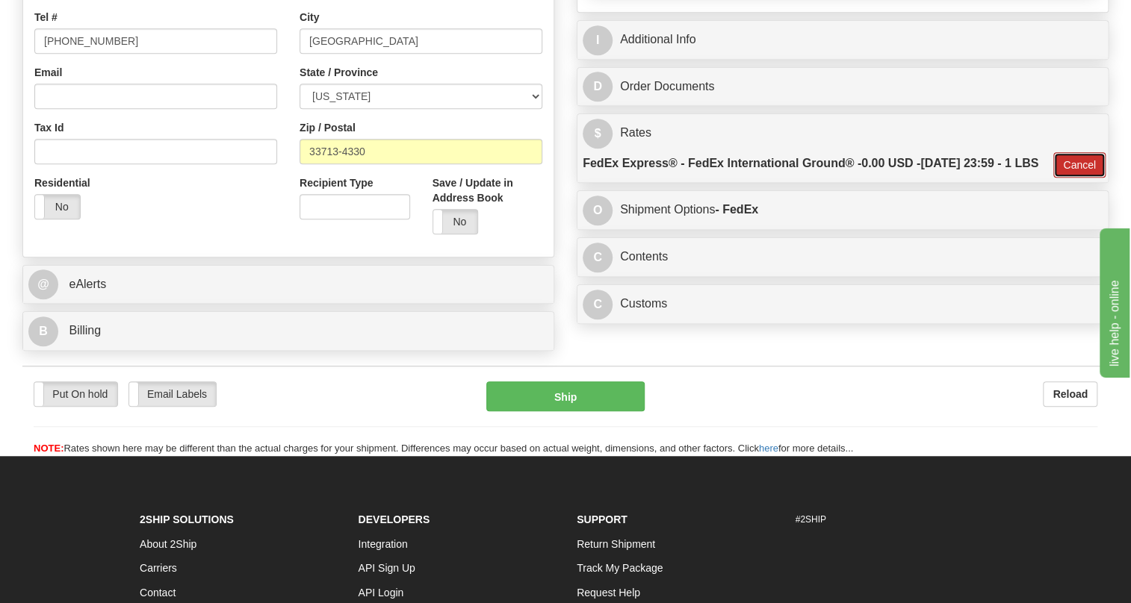
click at [1075, 178] on button "Cancel" at bounding box center [1079, 164] width 52 height 25
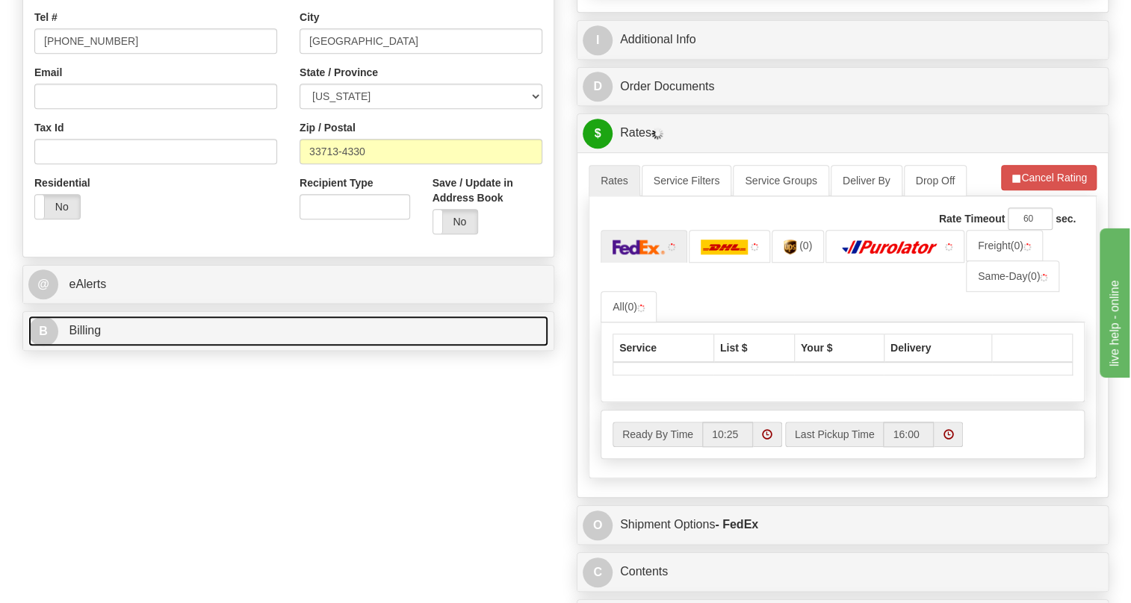
click at [96, 337] on span "Billing" at bounding box center [85, 330] width 32 height 13
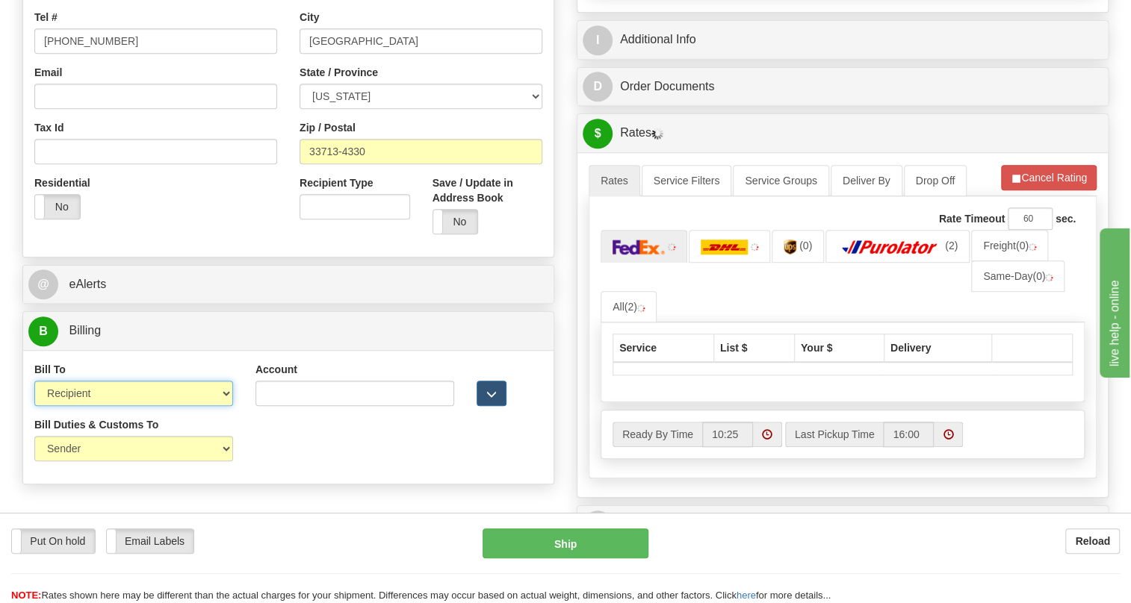
click at [116, 406] on select "Sender Recipient Third Party Collect" at bounding box center [133, 393] width 199 height 25
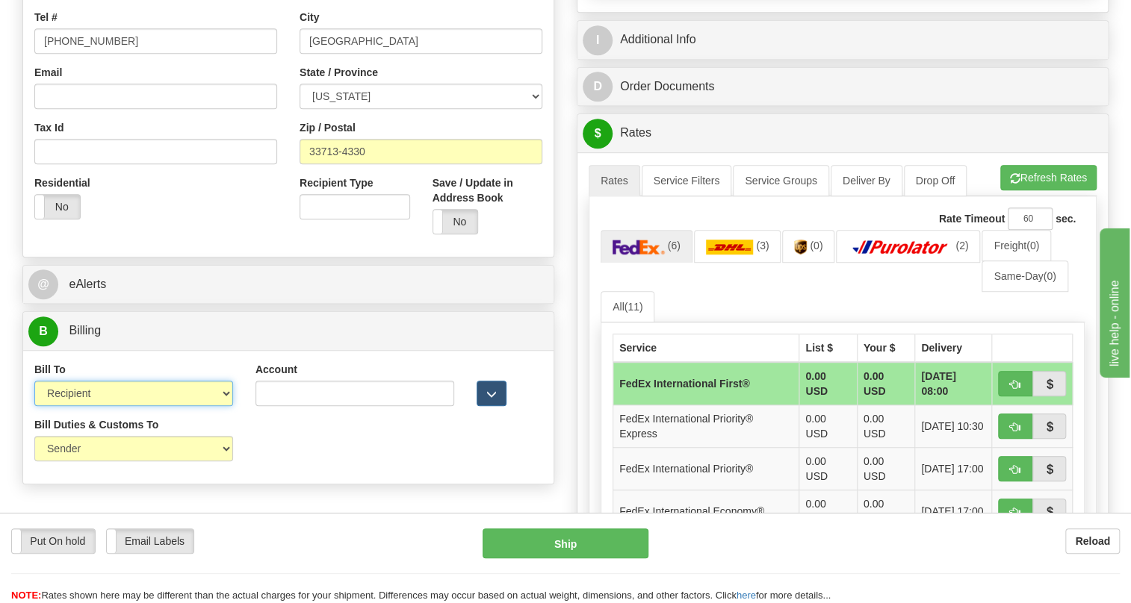
select select "1"
click at [34, 406] on select "Sender Recipient Third Party Collect" at bounding box center [133, 393] width 199 height 25
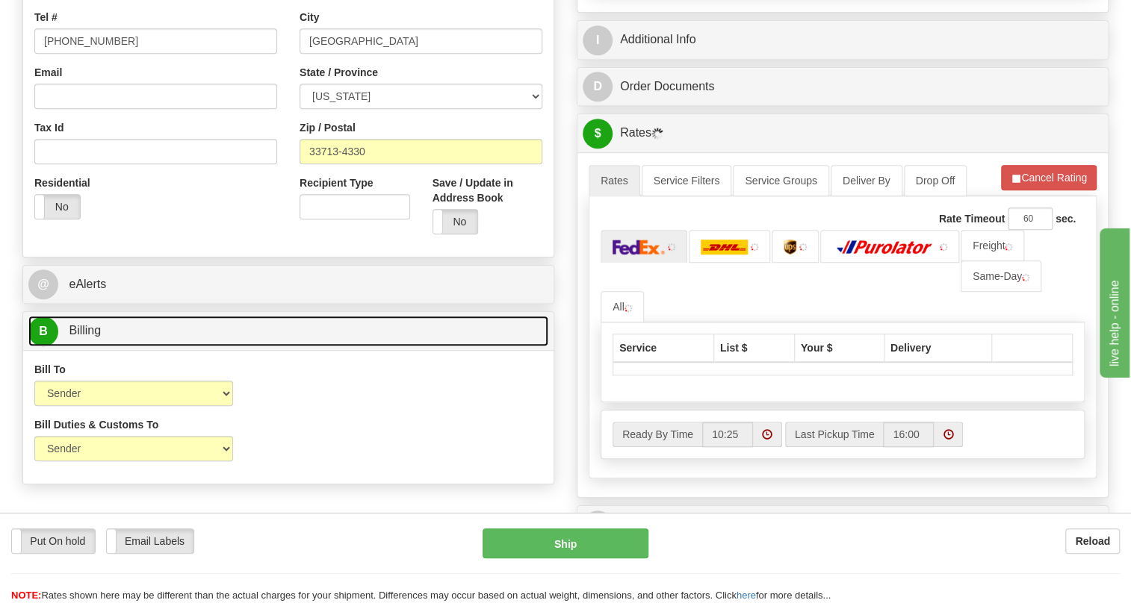
click at [79, 337] on span "Billing" at bounding box center [85, 330] width 32 height 13
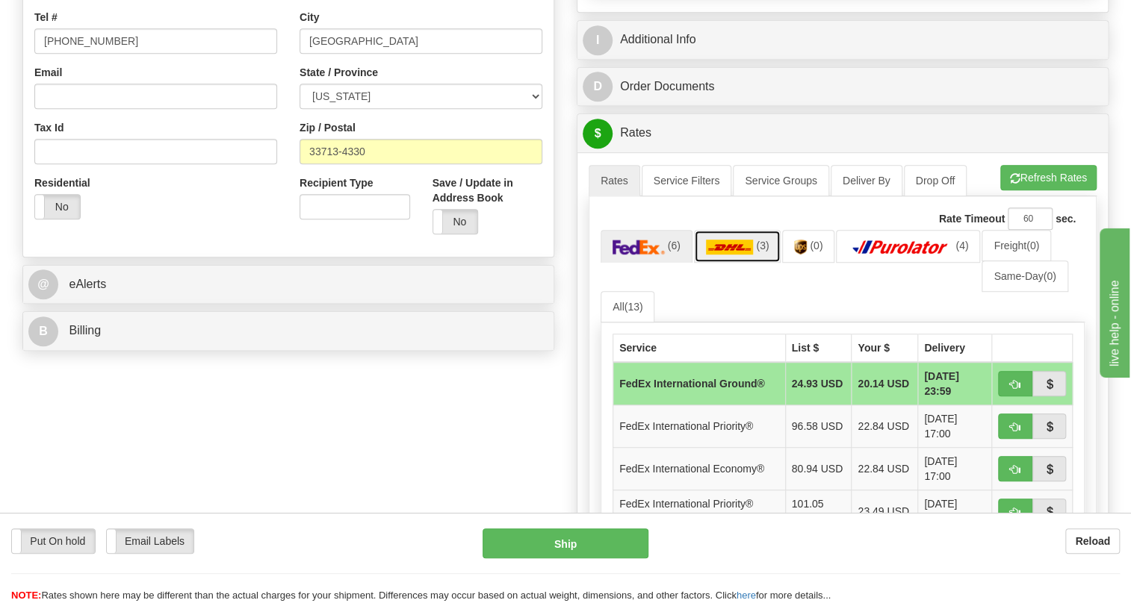
click at [731, 255] on img at bounding box center [730, 247] width 48 height 15
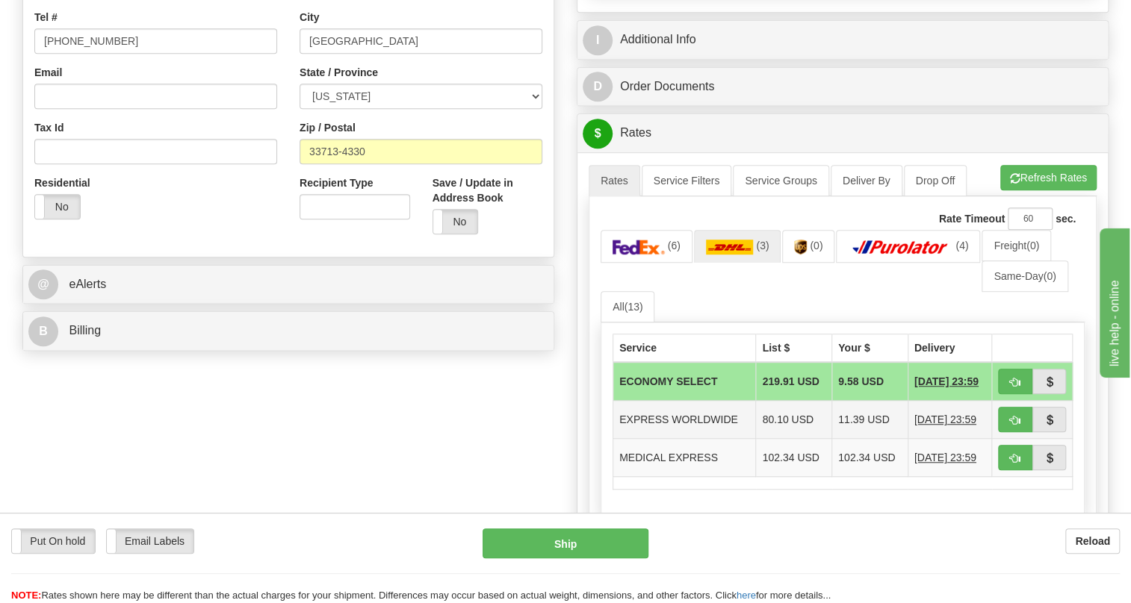
click at [709, 439] on td "EXPRESS WORLDWIDE" at bounding box center [684, 420] width 143 height 38
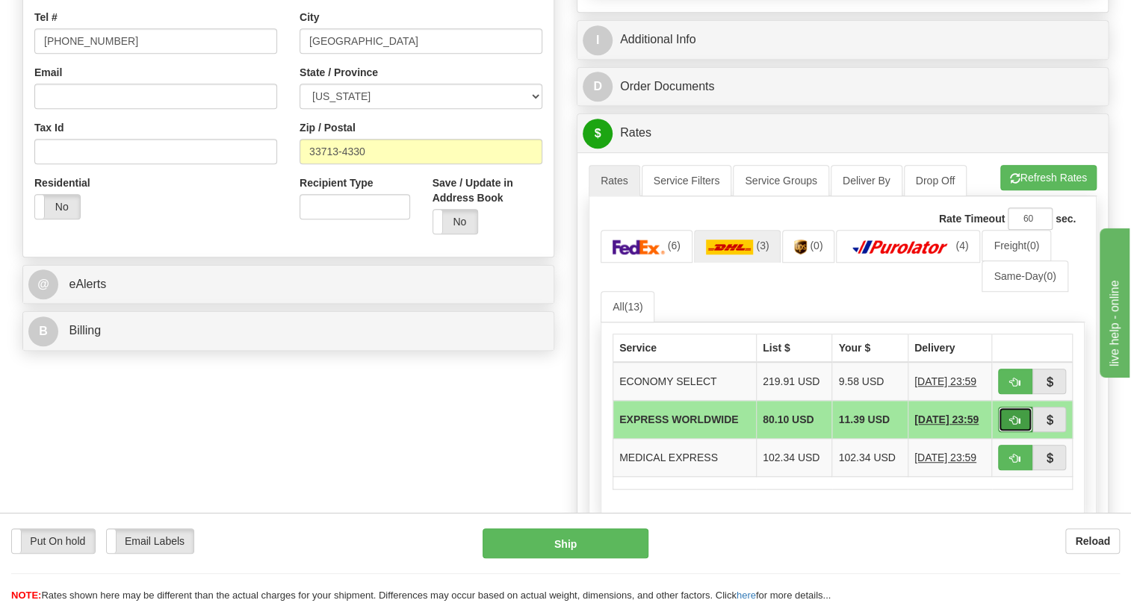
click at [1015, 426] on span "button" at bounding box center [1015, 421] width 10 height 10
type input "P"
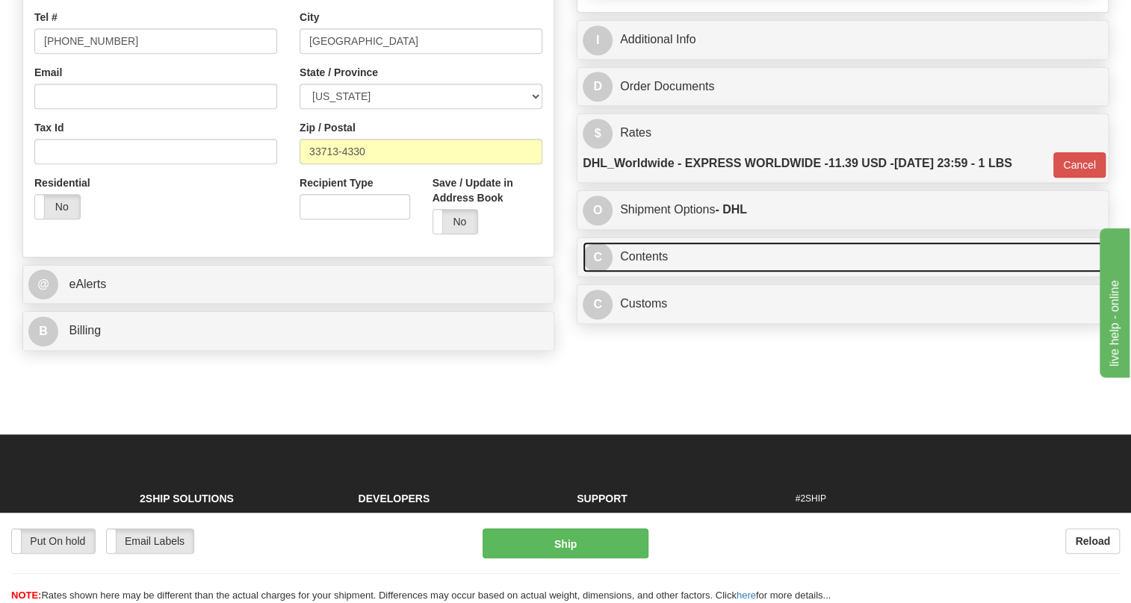
click at [651, 273] on link "C Contents" at bounding box center [843, 257] width 520 height 31
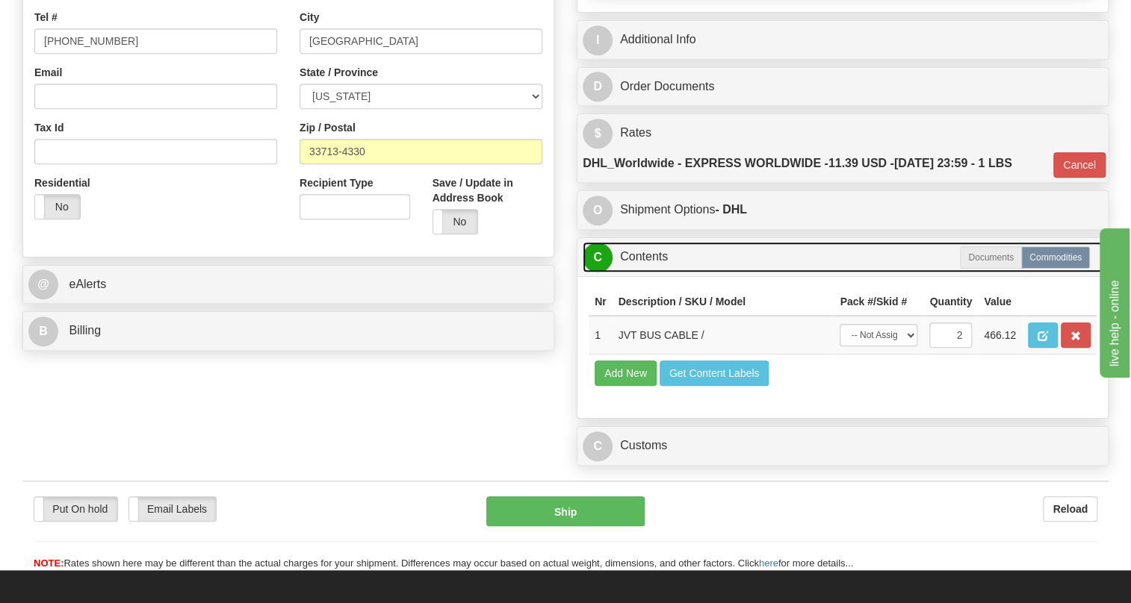
click at [651, 273] on link "C Contents" at bounding box center [843, 257] width 520 height 31
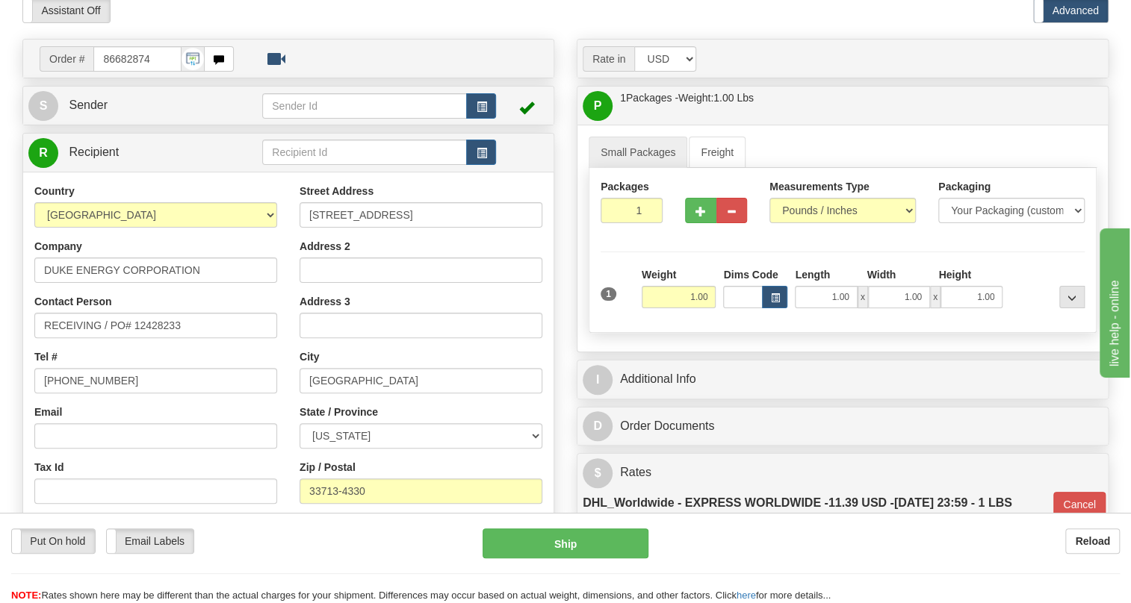
scroll to position [135, 0]
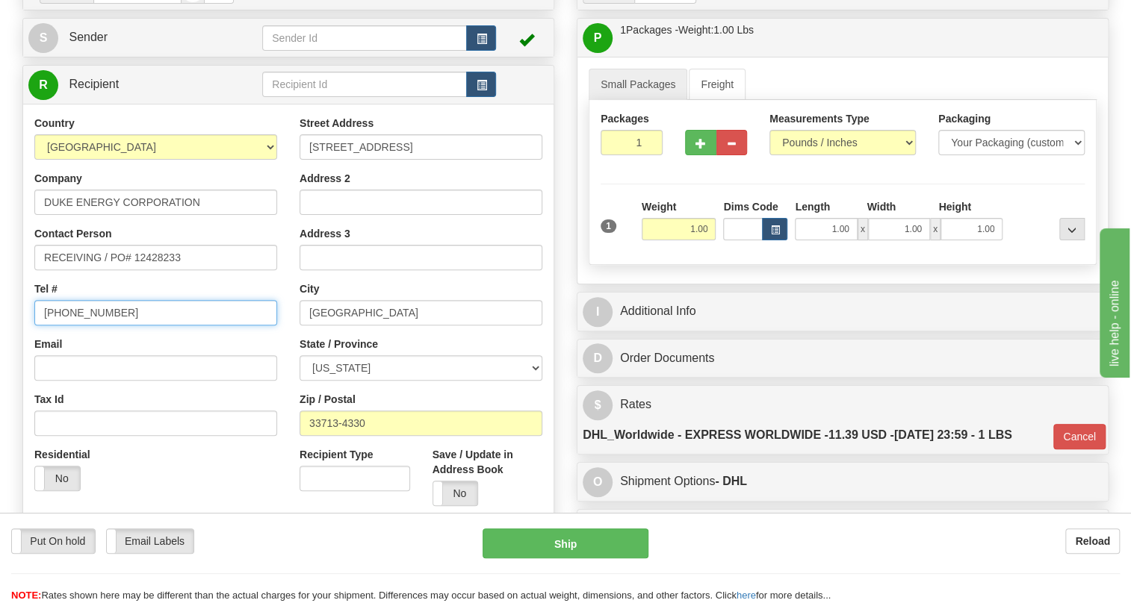
click at [92, 326] on input "[PHONE_NUMBER]" at bounding box center [155, 312] width 243 height 25
type input "111-111-1111"
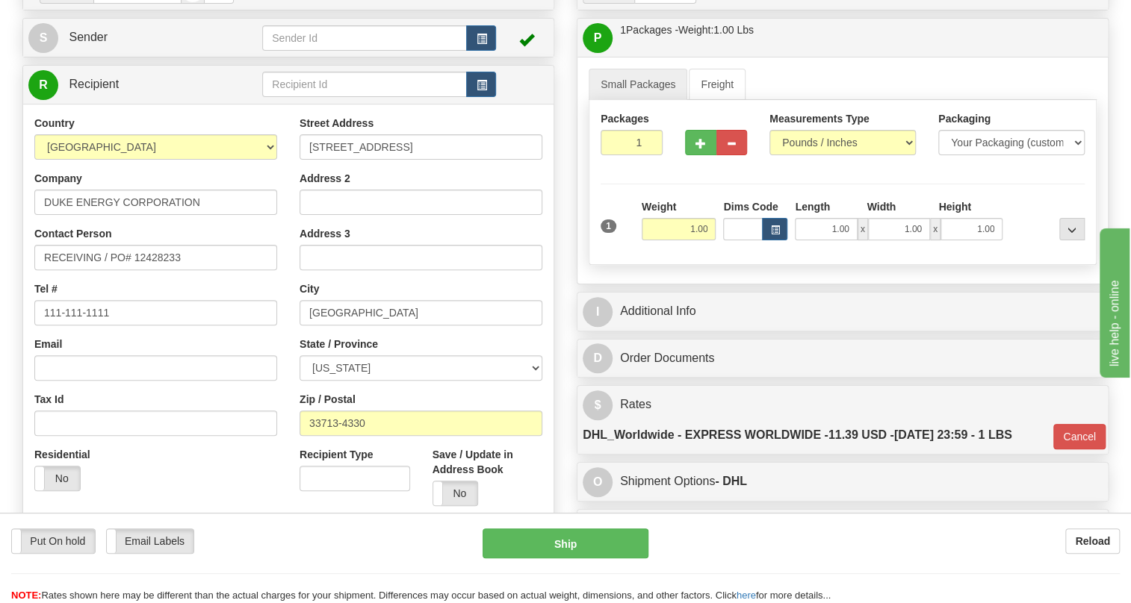
click at [296, 376] on div "Street Address 2450 25th St N Address 2 Address 3 City SAINT PETERSBURG State /…" at bounding box center [420, 317] width 265 height 402
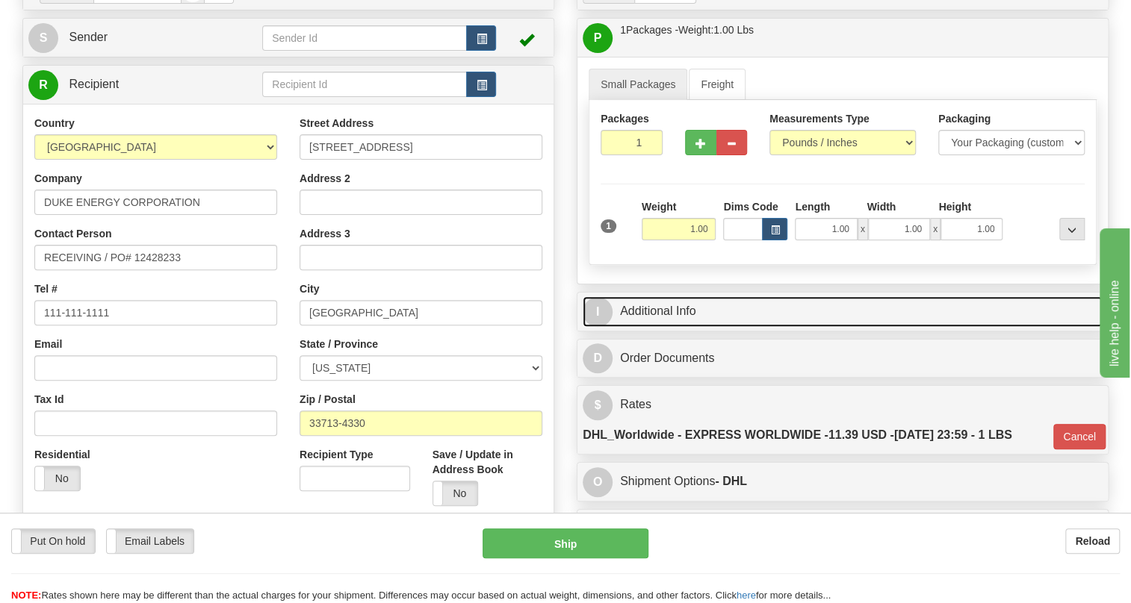
click at [671, 327] on link "I Additional Info" at bounding box center [843, 312] width 520 height 31
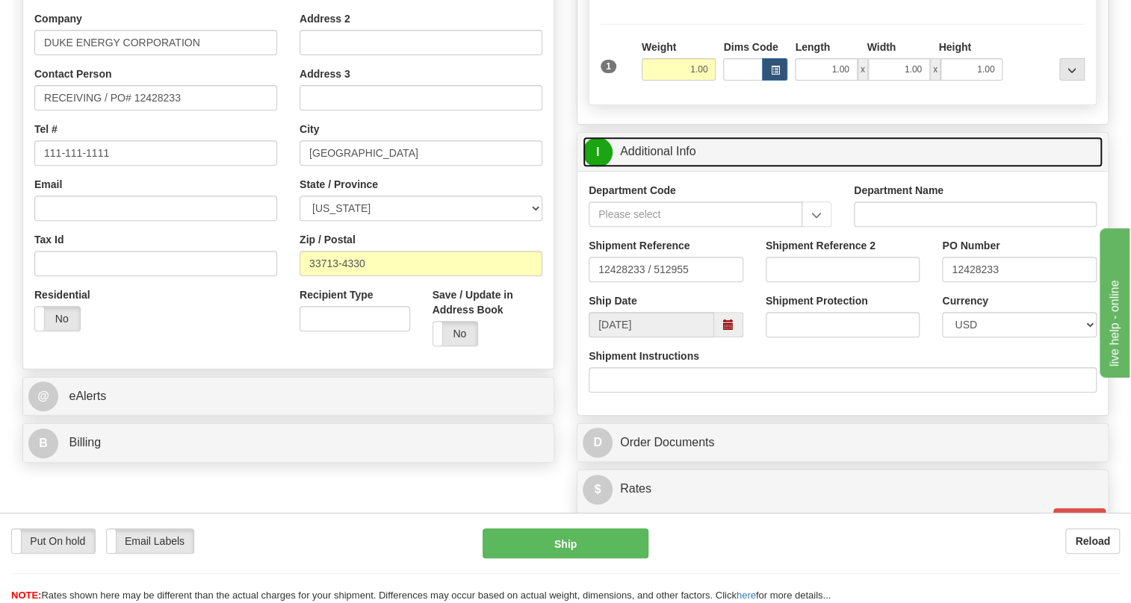
scroll to position [271, 0]
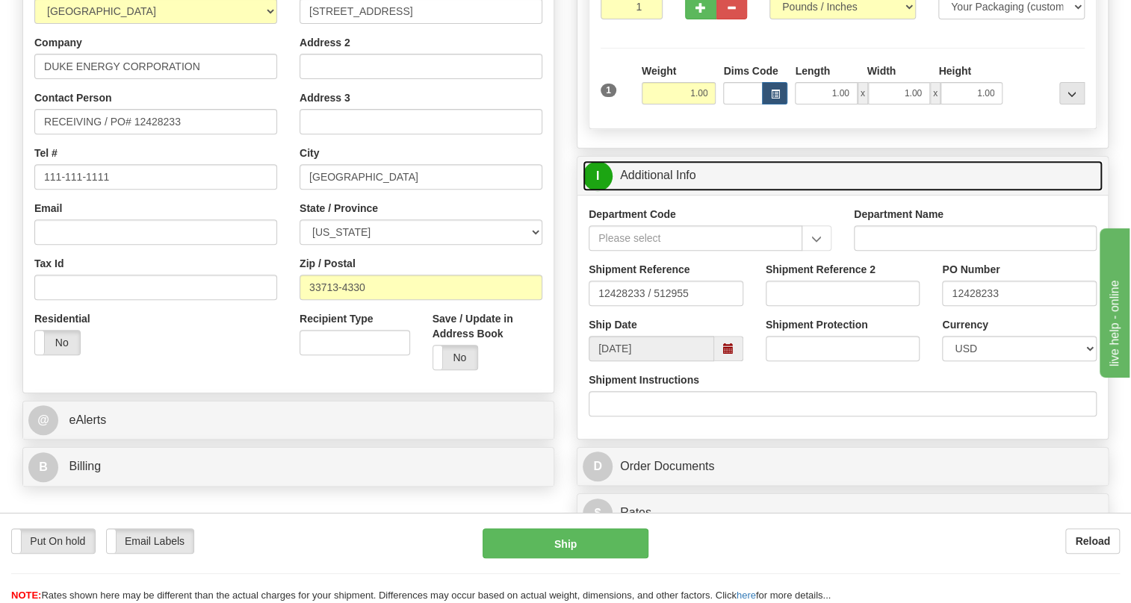
click at [665, 191] on link "I Additional Info" at bounding box center [843, 176] width 520 height 31
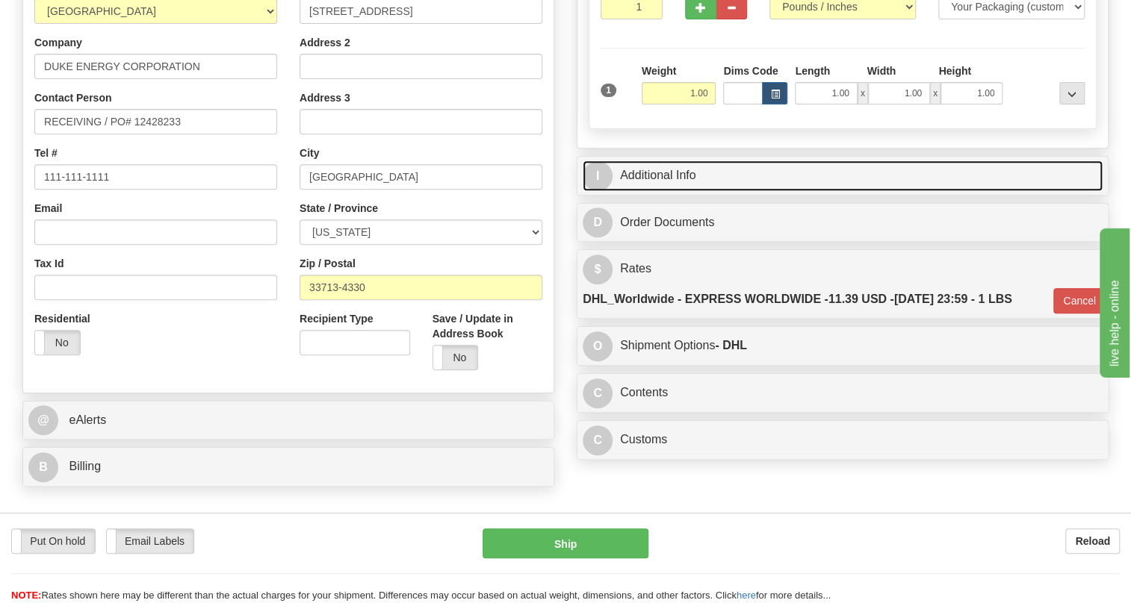
click at [668, 191] on link "I Additional Info" at bounding box center [843, 176] width 520 height 31
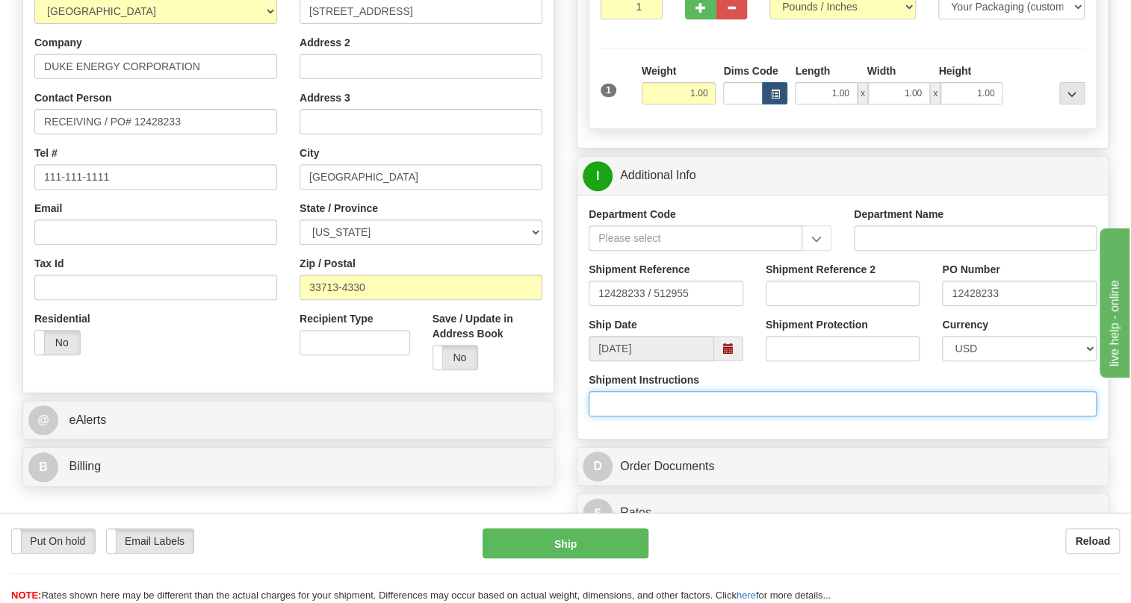
drag, startPoint x: 630, startPoint y: 436, endPoint x: 1007, endPoint y: 448, distance: 376.6
click at [1007, 417] on input "Shipment Instructions" at bounding box center [843, 403] width 508 height 25
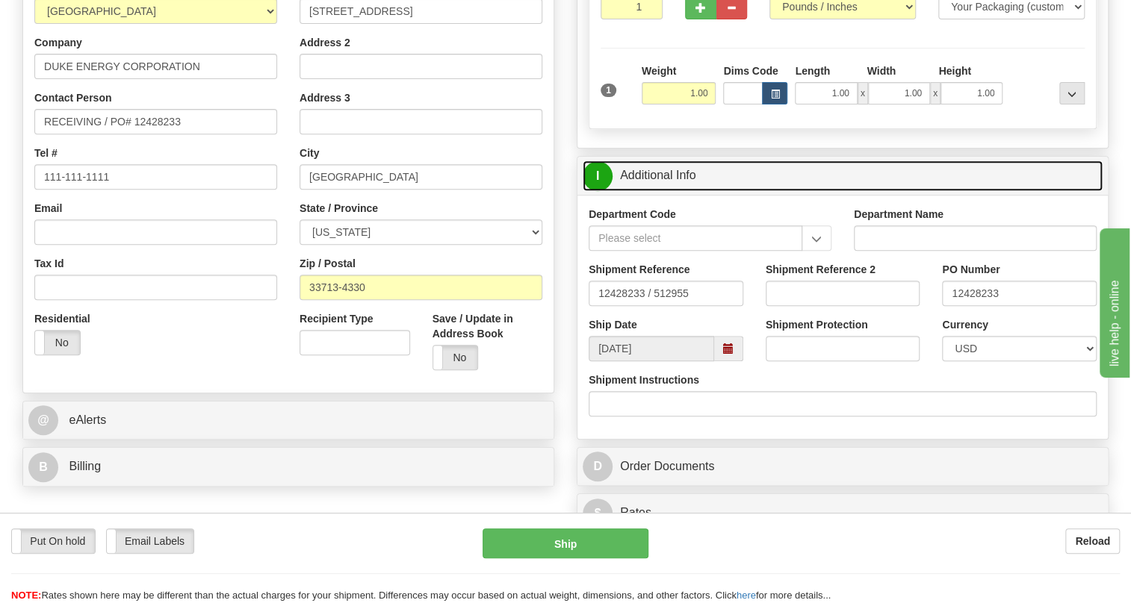
click at [648, 191] on link "I Additional Info" at bounding box center [843, 176] width 520 height 31
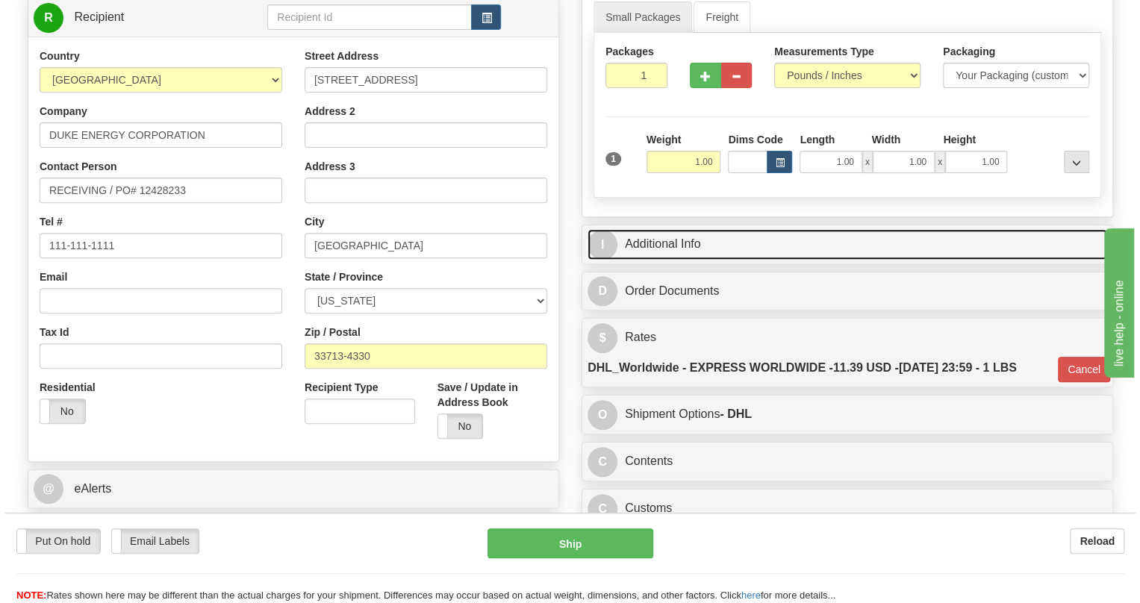
scroll to position [203, 0]
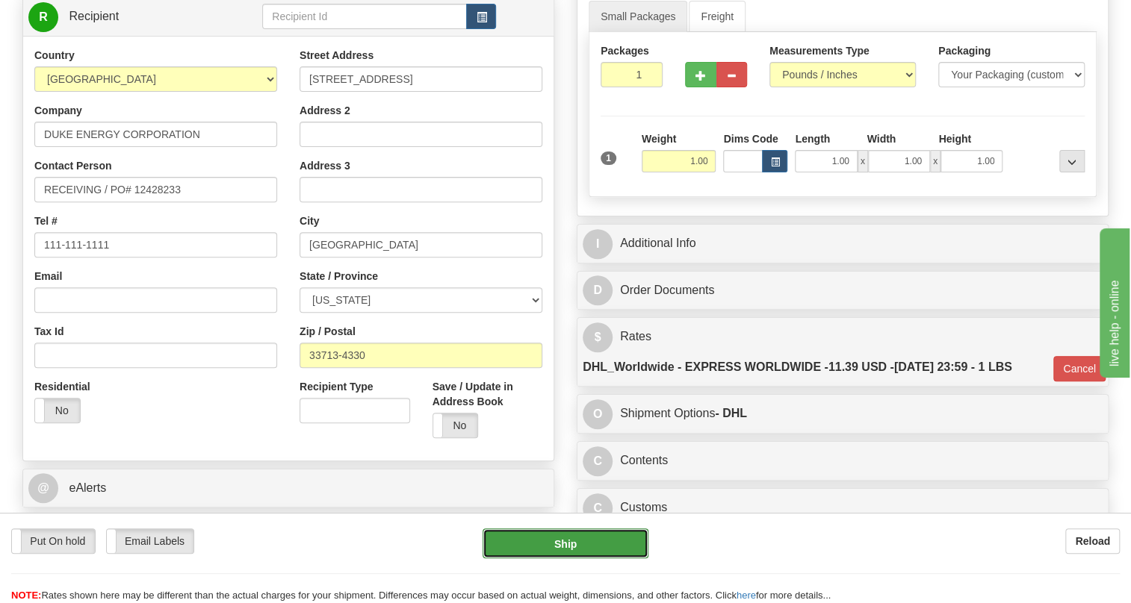
click at [568, 547] on button "Ship" at bounding box center [565, 544] width 166 height 30
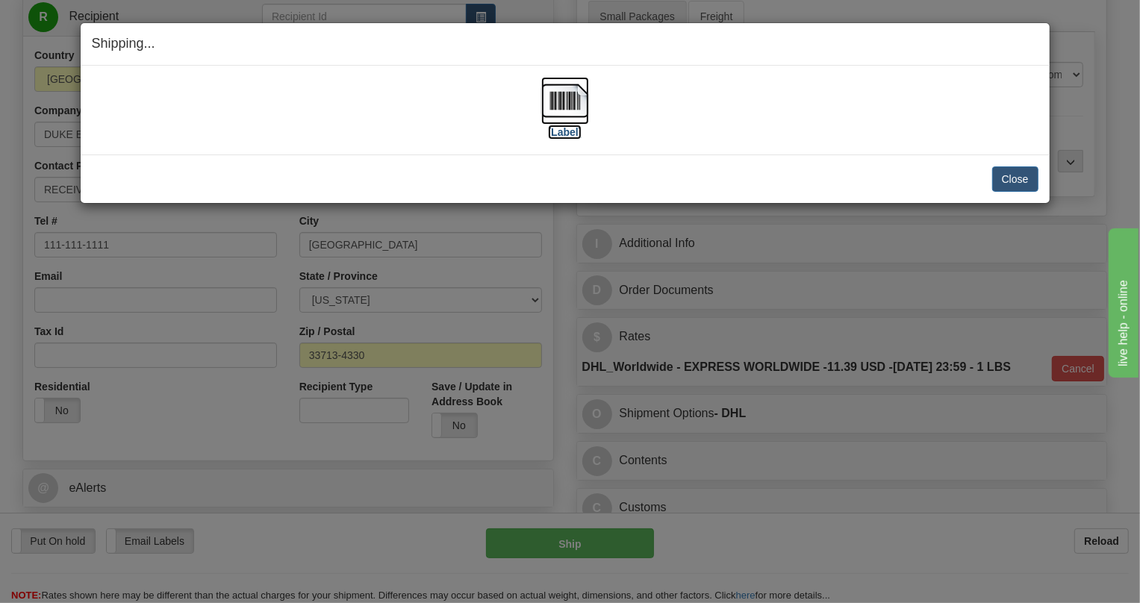
click at [562, 103] on img at bounding box center [565, 101] width 48 height 48
click at [1024, 182] on button "Close" at bounding box center [1016, 179] width 46 height 25
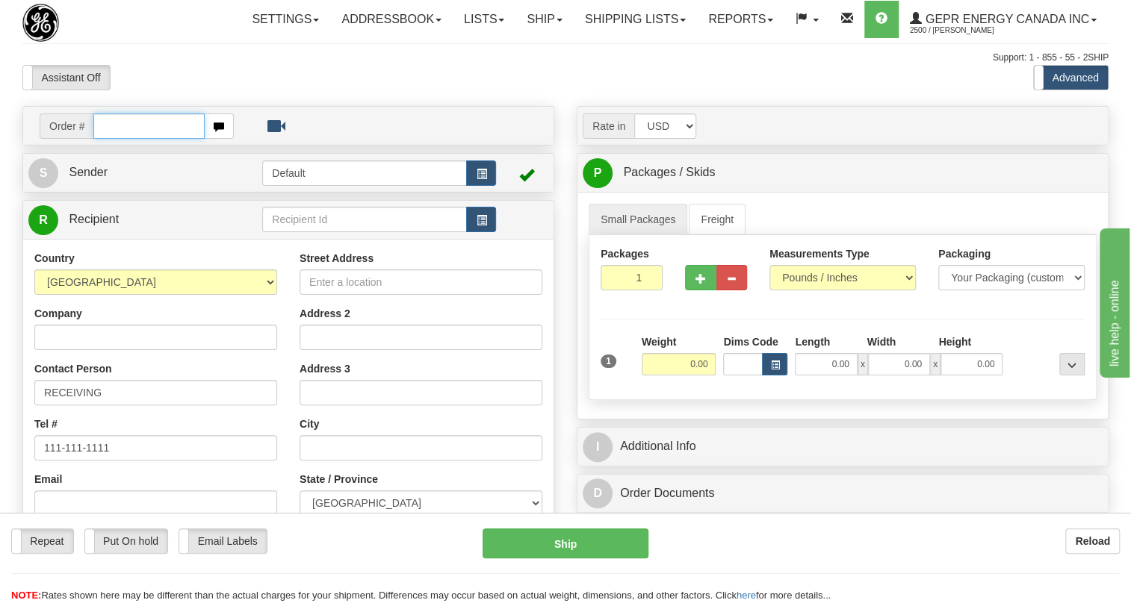
click at [117, 139] on input "text" at bounding box center [148, 126] width 111 height 25
paste input "0086680728"
click at [114, 139] on input "0086680728" at bounding box center [148, 126] width 111 height 25
type input "86680728"
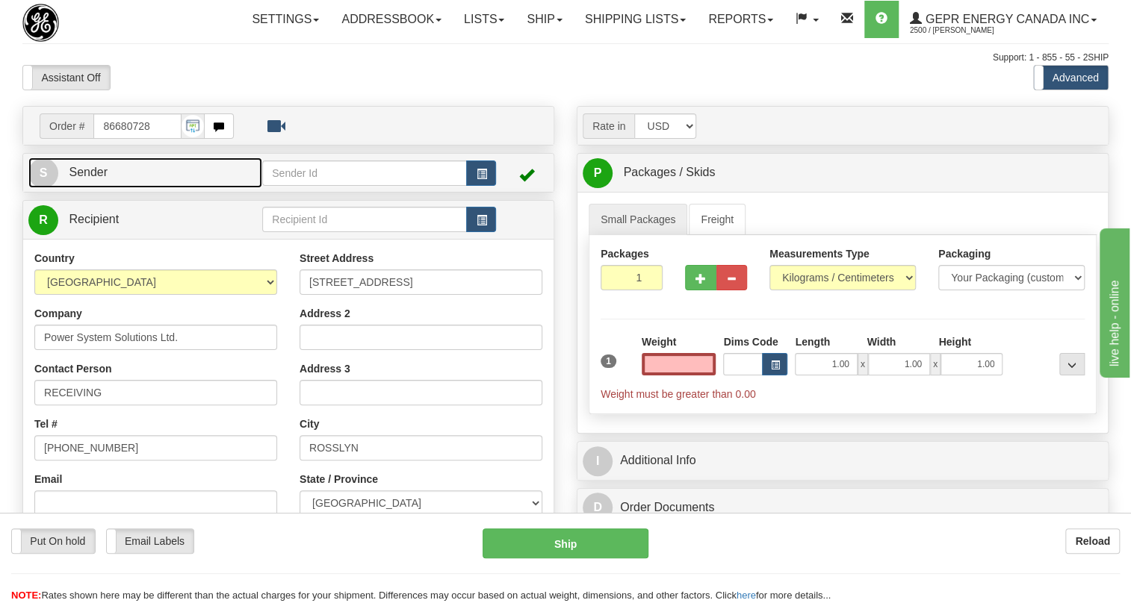
type input "0.00"
click at [92, 179] on span "Sender" at bounding box center [88, 172] width 39 height 13
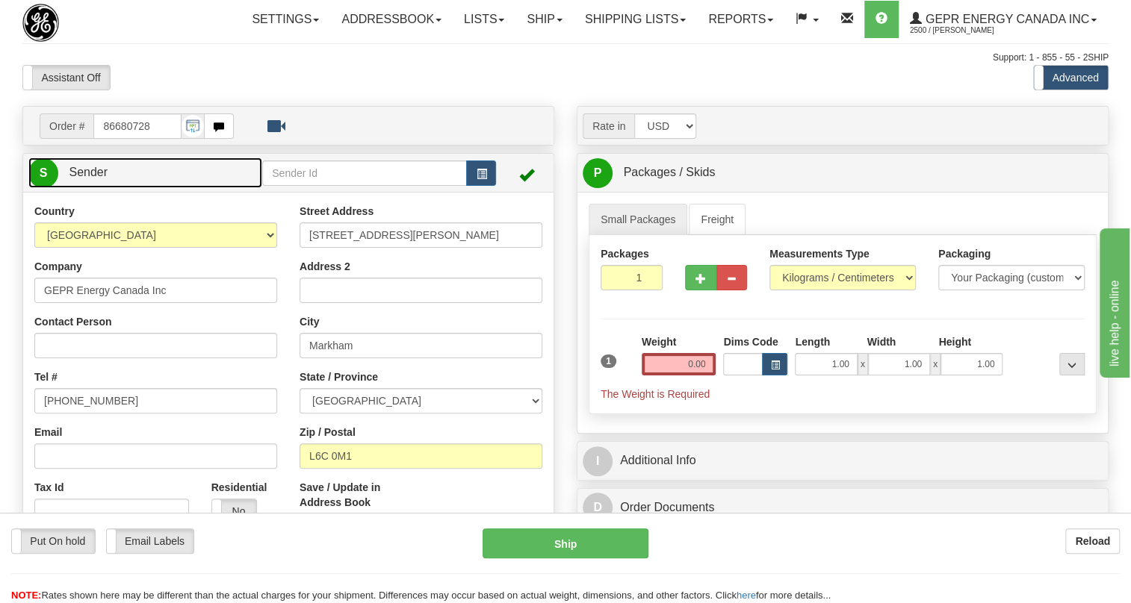
type input "MARKHAM"
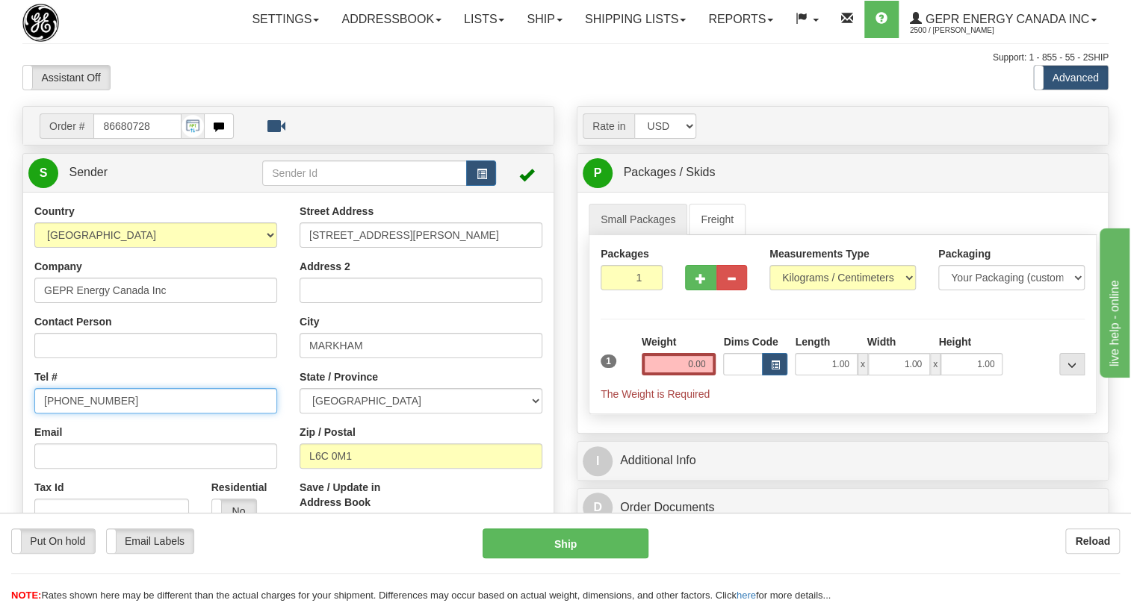
click at [97, 414] on input "[PHONE_NUMBER]" at bounding box center [155, 400] width 243 height 25
paste input "[PHONE_NUMBER]"
type input "[PHONE_NUMBER]"
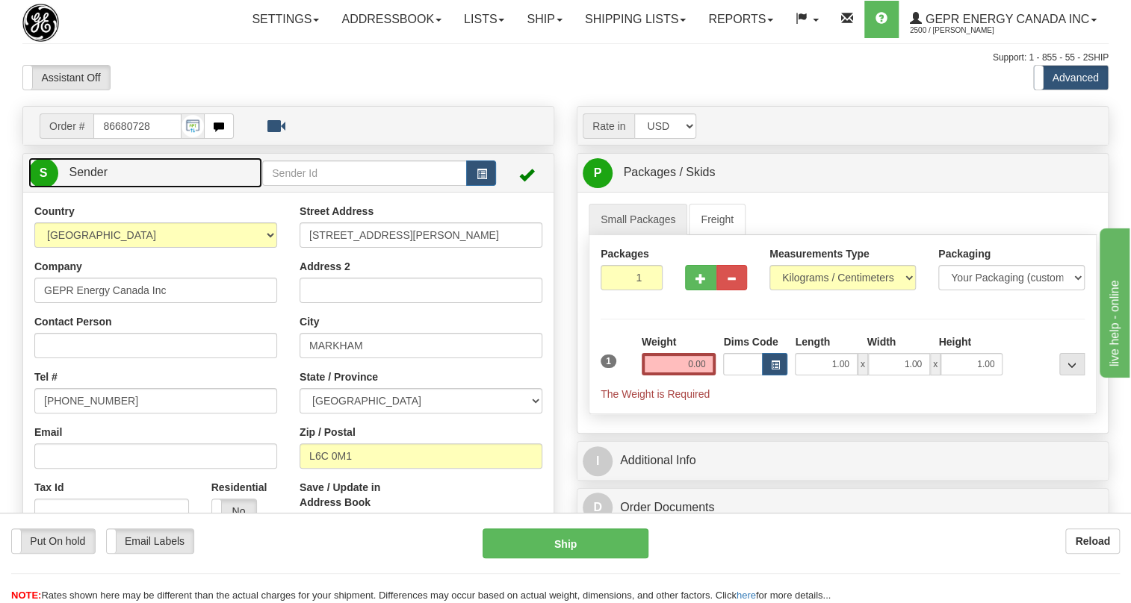
click at [89, 179] on span "Sender" at bounding box center [88, 172] width 39 height 13
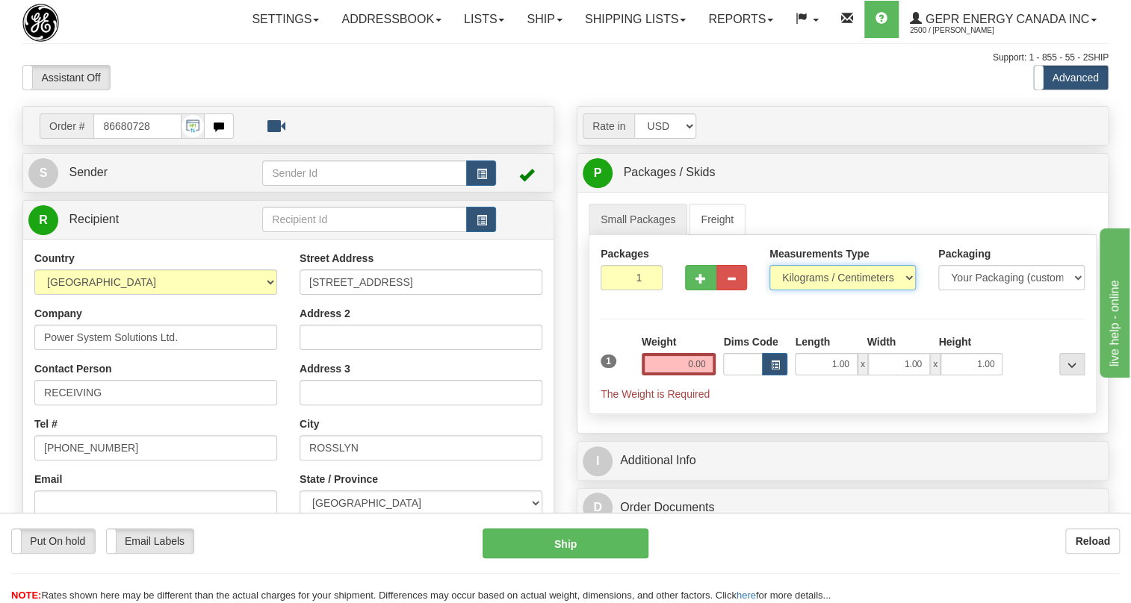
click at [806, 291] on select "Pounds / Inches Kilograms / Centimeters" at bounding box center [842, 277] width 146 height 25
select select "0"
click at [769, 291] on select "Pounds / Inches Kilograms / Centimeters" at bounding box center [842, 277] width 146 height 25
click at [659, 376] on input "0.00" at bounding box center [679, 364] width 75 height 22
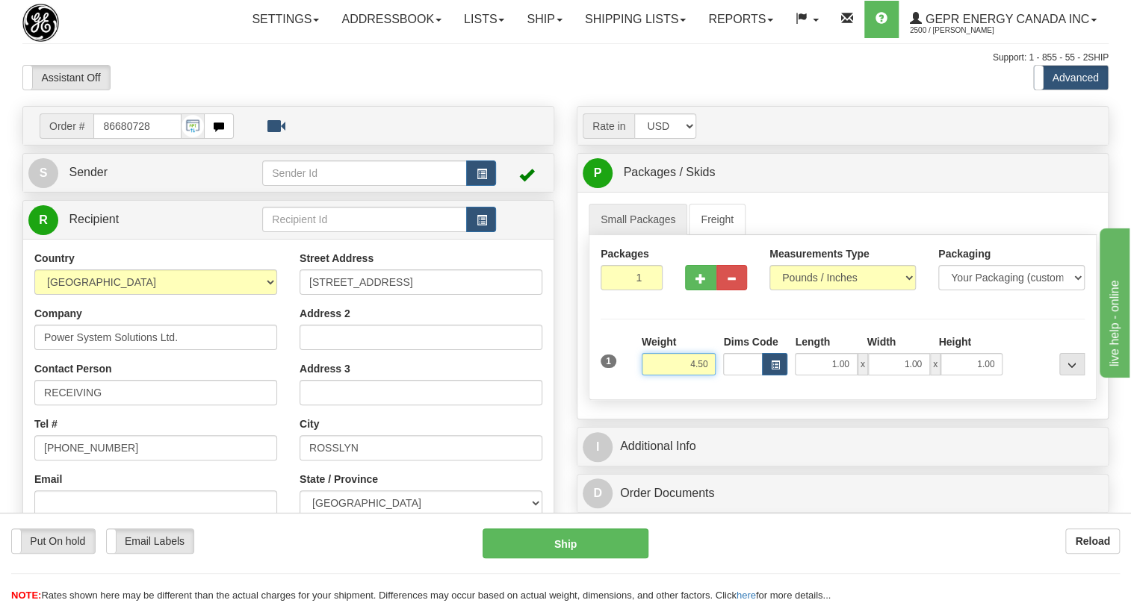
type input "4.50"
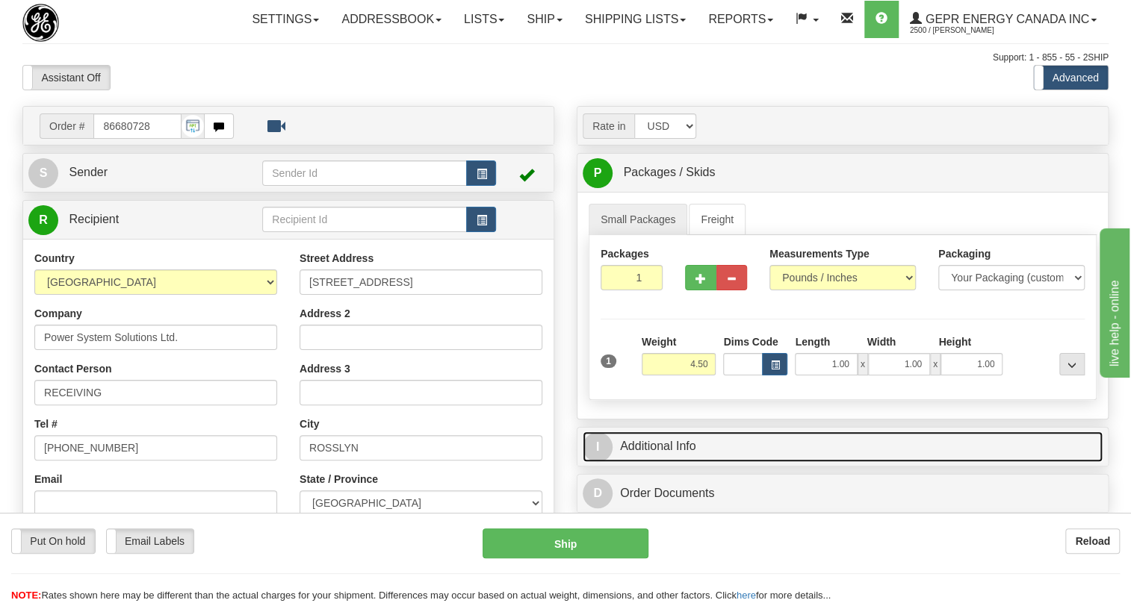
click at [654, 462] on link "I Additional Info" at bounding box center [843, 447] width 520 height 31
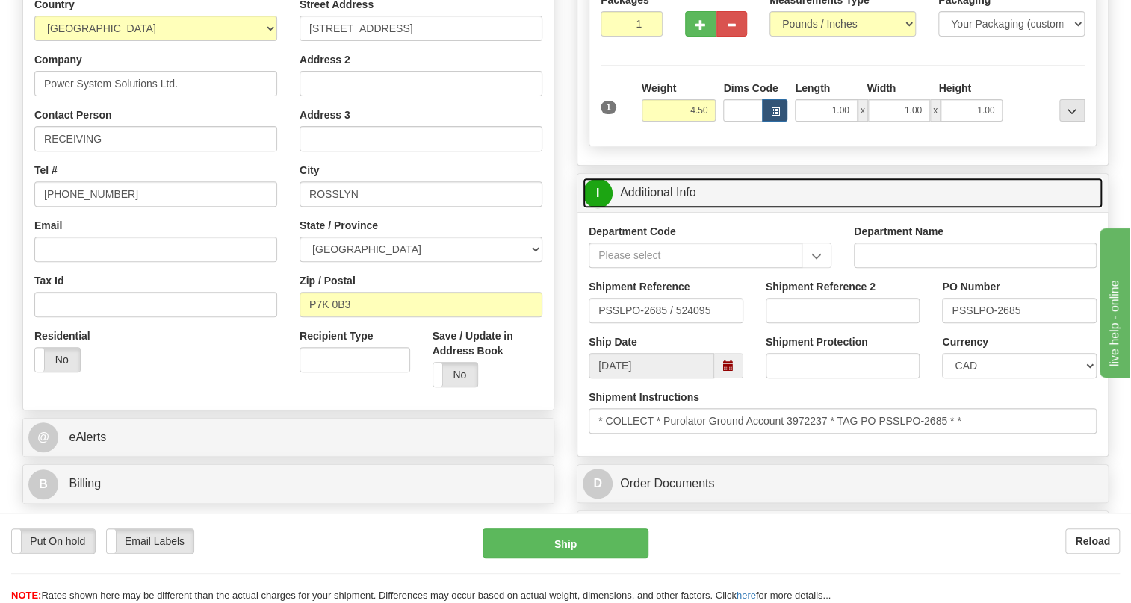
scroll to position [339, 0]
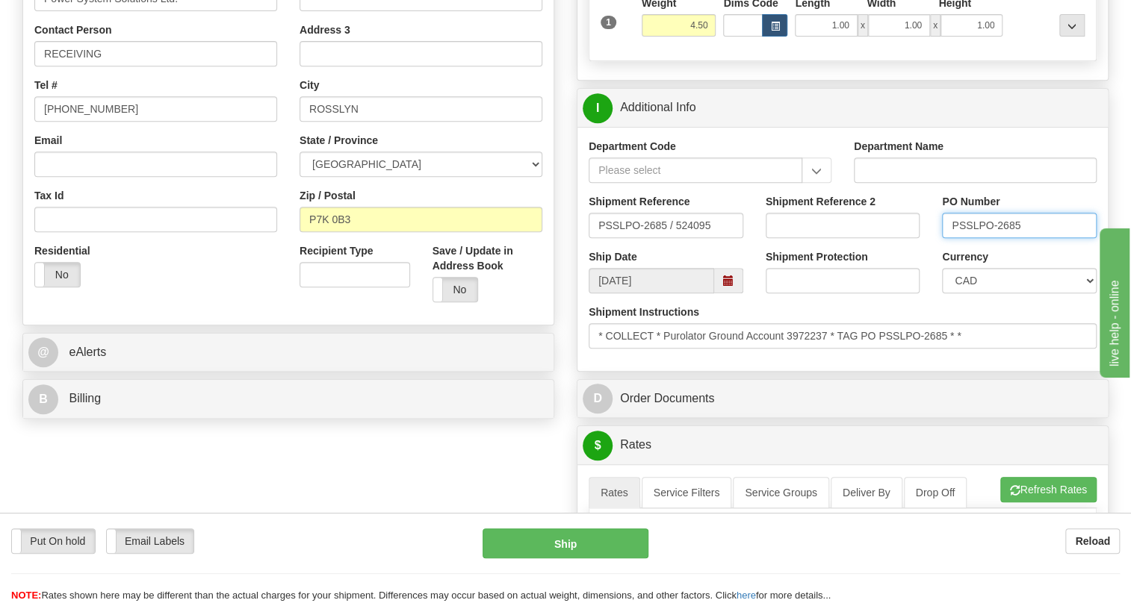
click at [979, 238] on input "PSSLPO-2685" at bounding box center [1019, 225] width 155 height 25
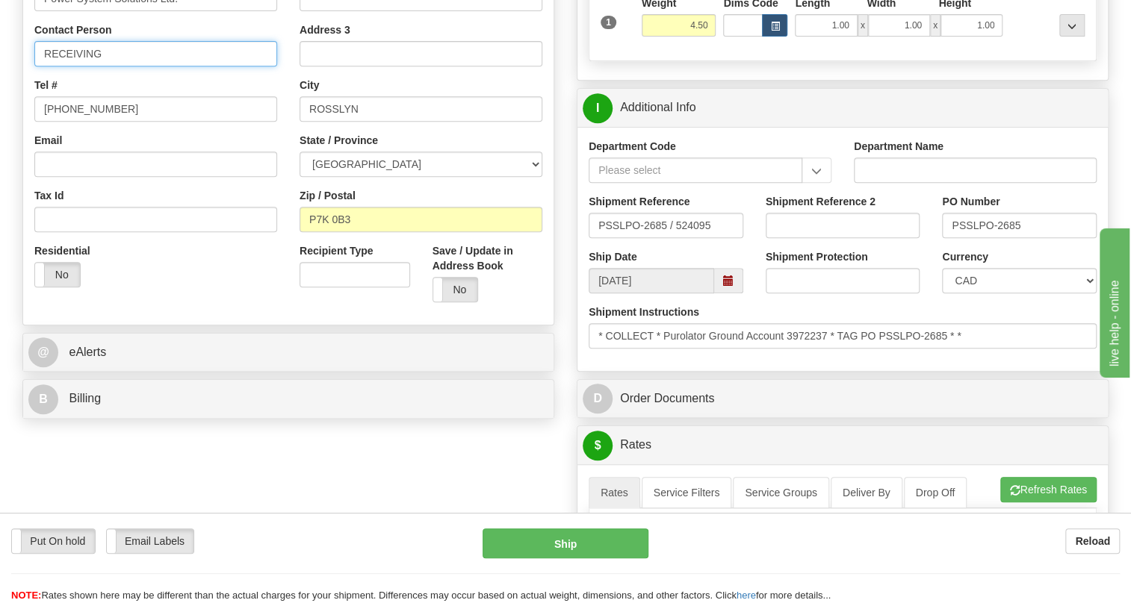
click at [155, 66] on input "RECEIVING" at bounding box center [155, 53] width 243 height 25
paste input "PSSLPO-2685"
type input "RECEIVING / PO# PSSLPO-2685"
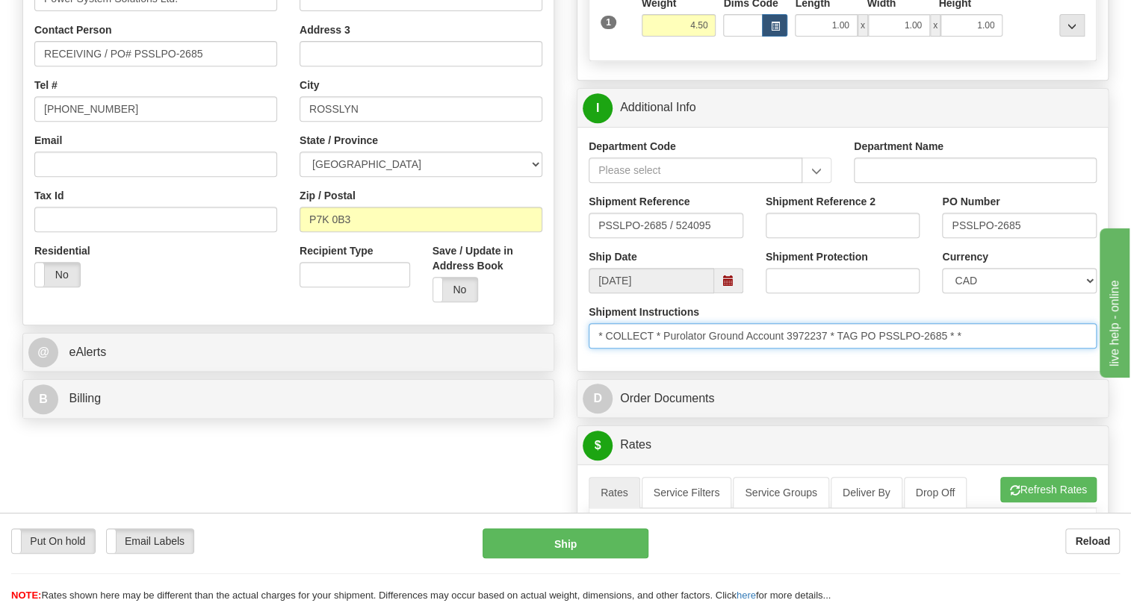
click at [830, 349] on input "* COLLECT * Purolator Ground Account 3972237 * TAG PO PSSLPO-2685 * *" at bounding box center [843, 335] width 508 height 25
drag, startPoint x: 830, startPoint y: 370, endPoint x: 792, endPoint y: 373, distance: 38.3
click at [792, 349] on input "* COLLECT * Purolator Ground Account 3972237 * TAG PO PSSLPO-2685 * *" at bounding box center [843, 335] width 508 height 25
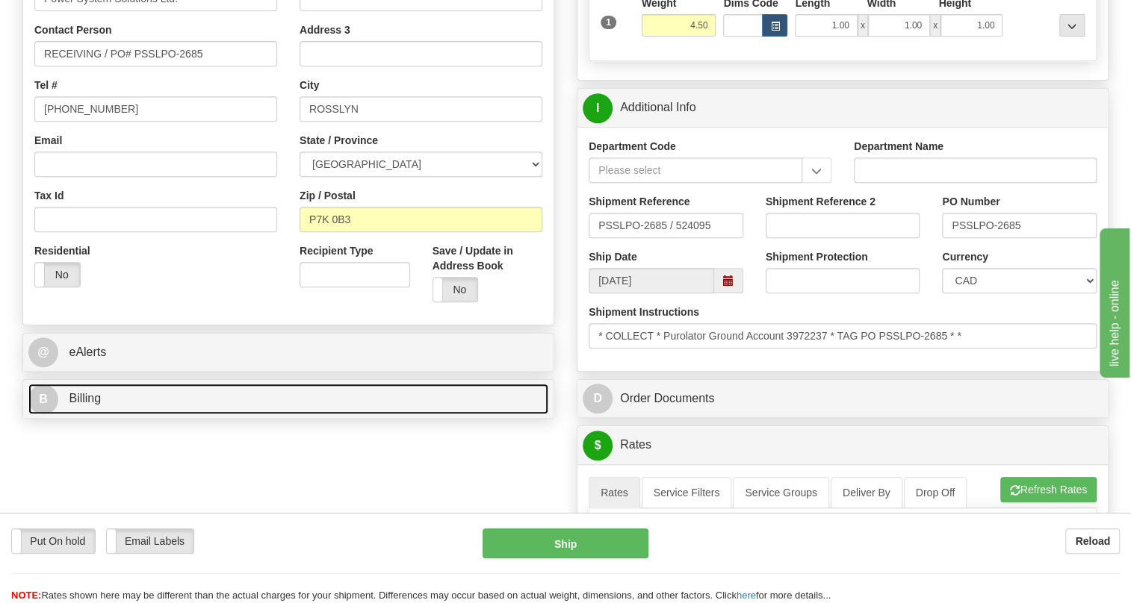
click at [94, 405] on span "Billing" at bounding box center [85, 398] width 32 height 13
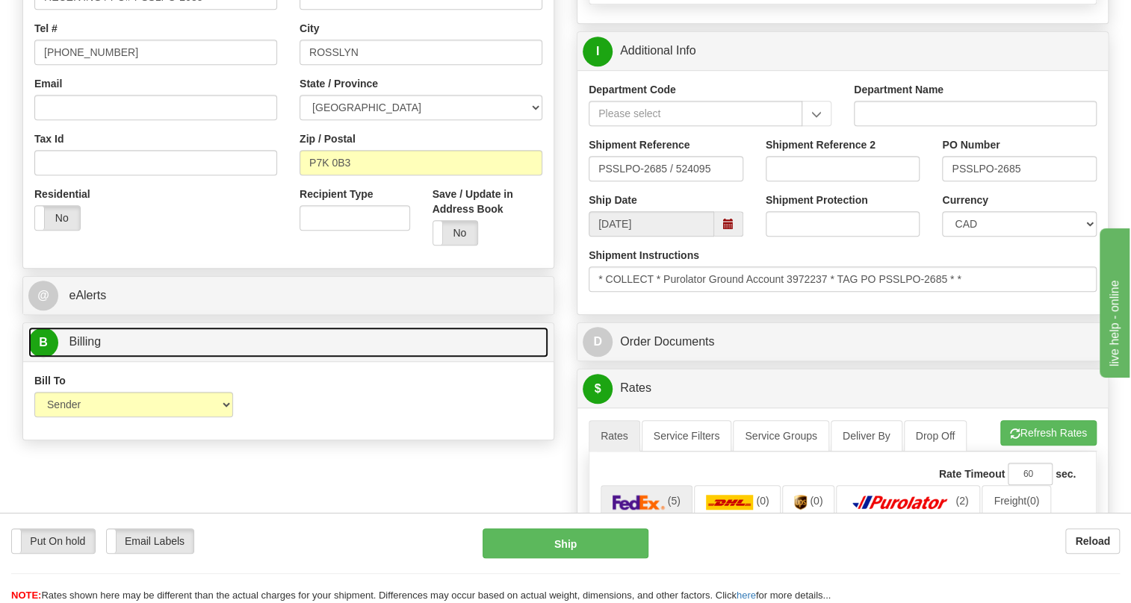
scroll to position [475, 0]
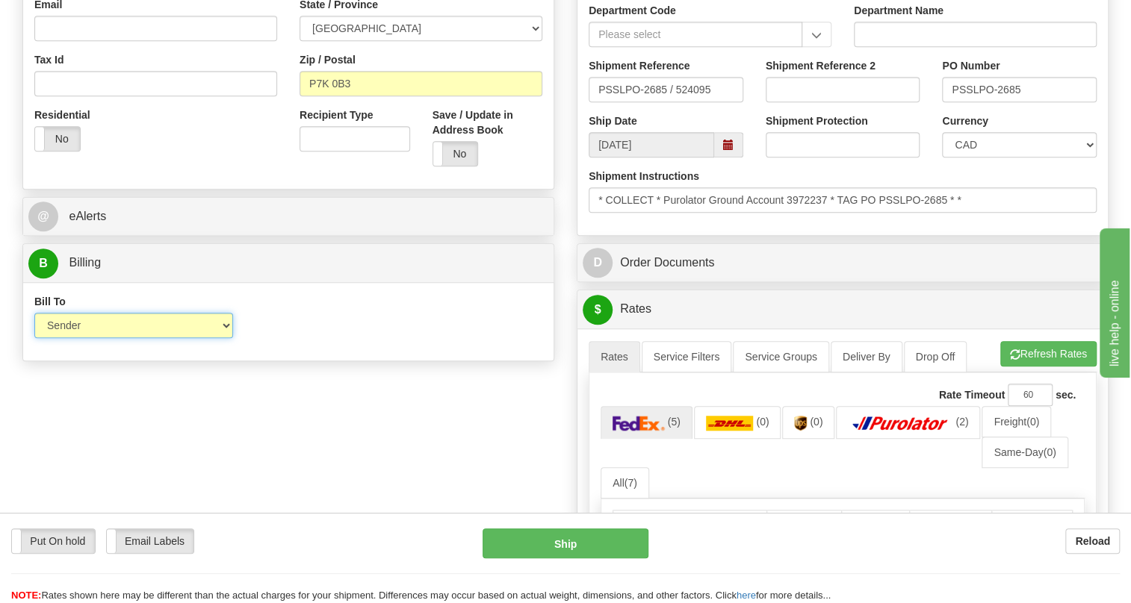
click at [182, 338] on select "Sender Recipient Third Party Collect" at bounding box center [133, 325] width 199 height 25
select select "2"
click at [34, 338] on select "Sender Recipient Third Party Collect" at bounding box center [133, 325] width 199 height 25
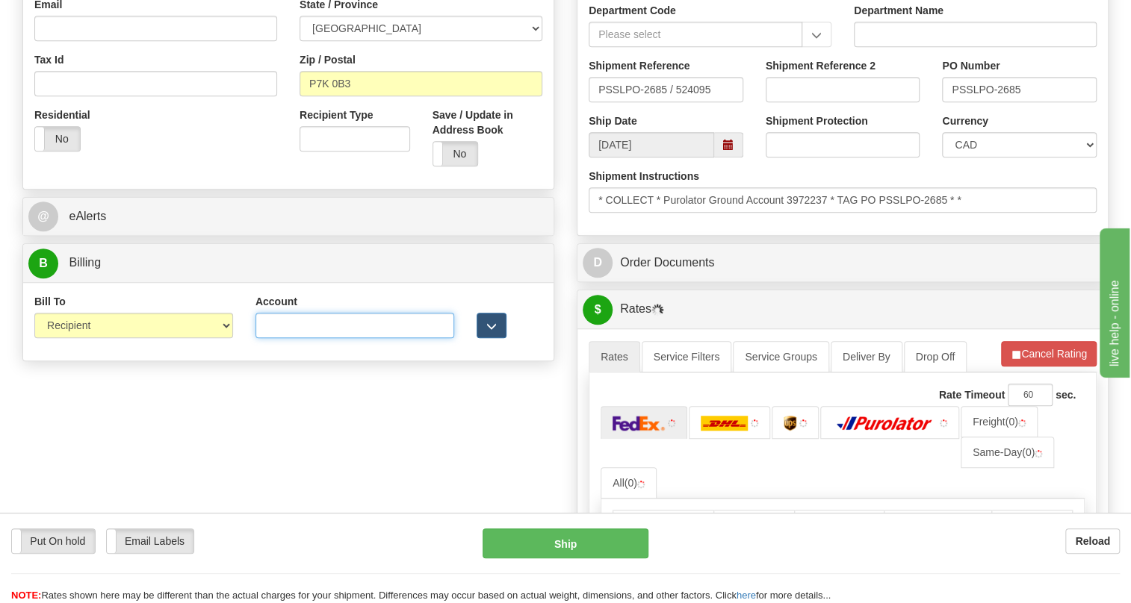
click at [280, 338] on input "Account" at bounding box center [354, 325] width 199 height 25
paste input "3972237"
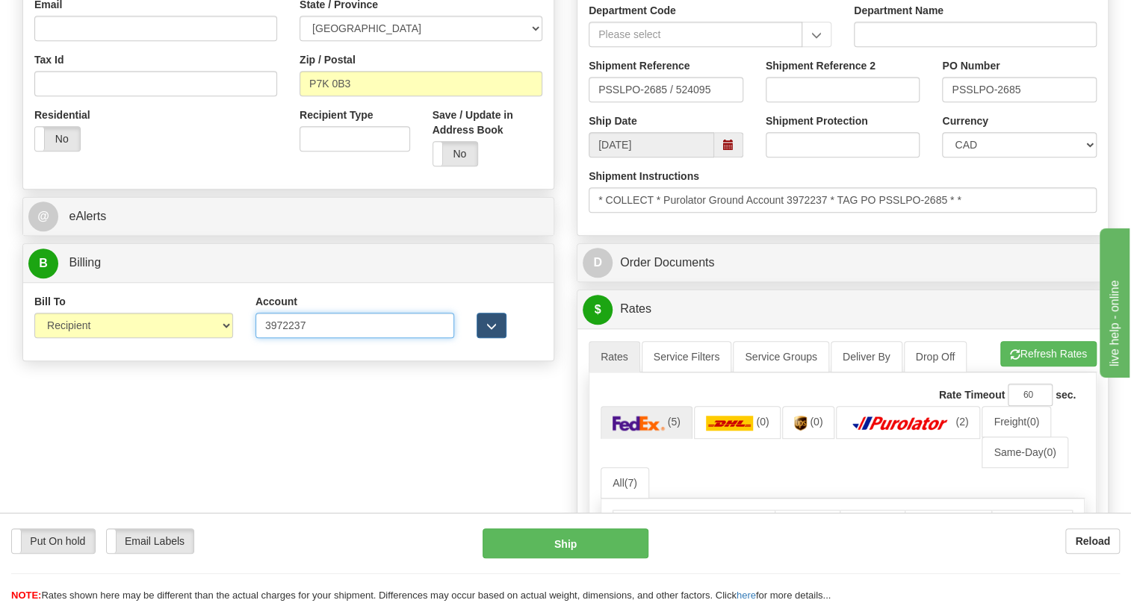
type input "3972237"
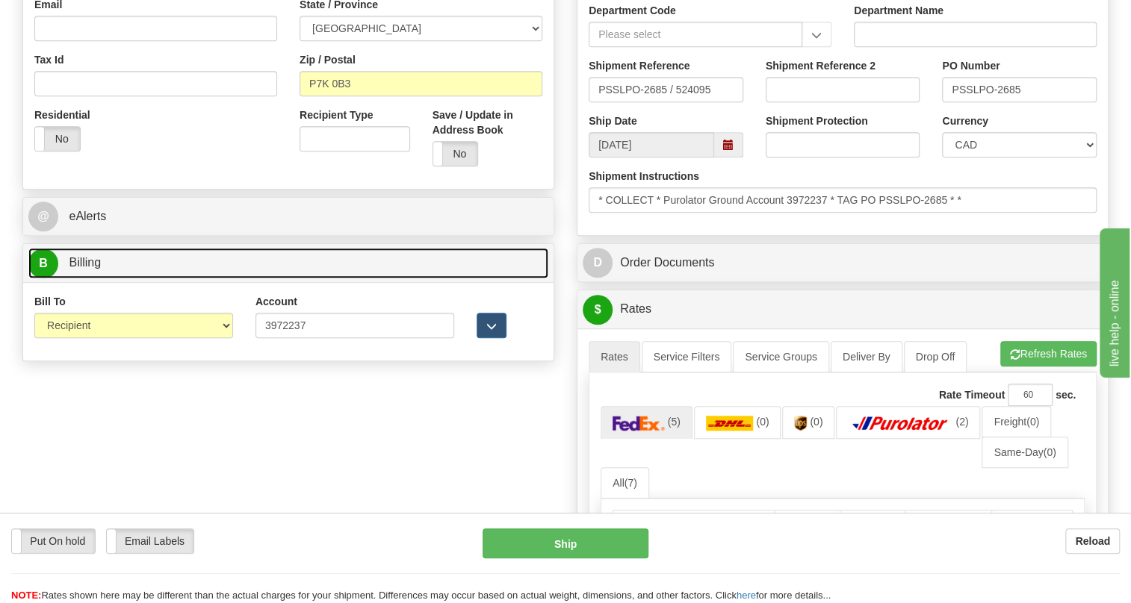
click at [91, 269] on span "Billing" at bounding box center [85, 262] width 32 height 13
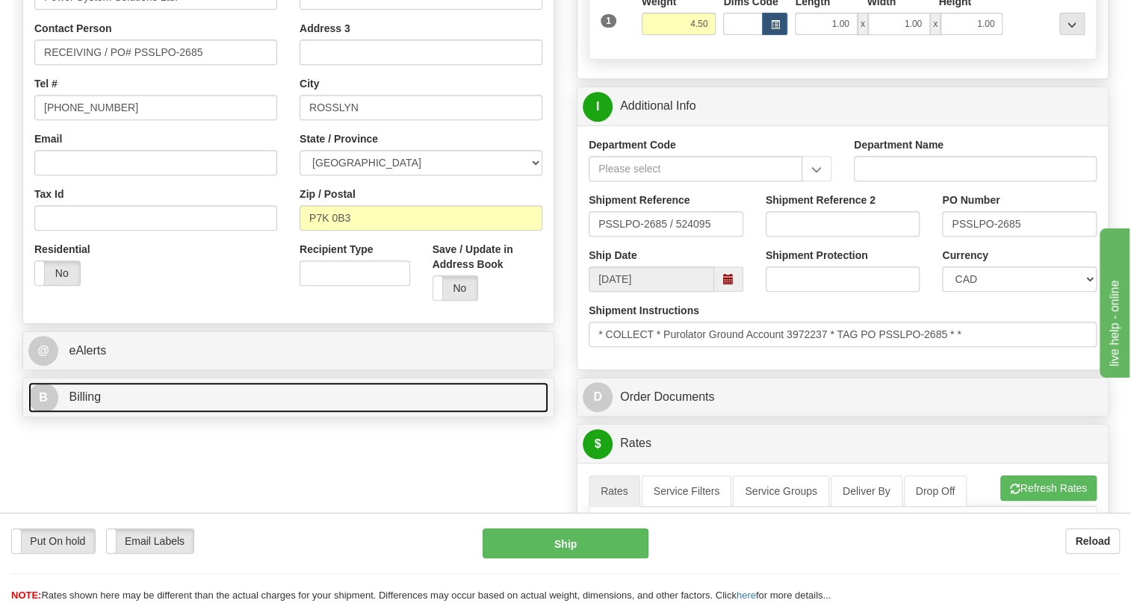
scroll to position [339, 0]
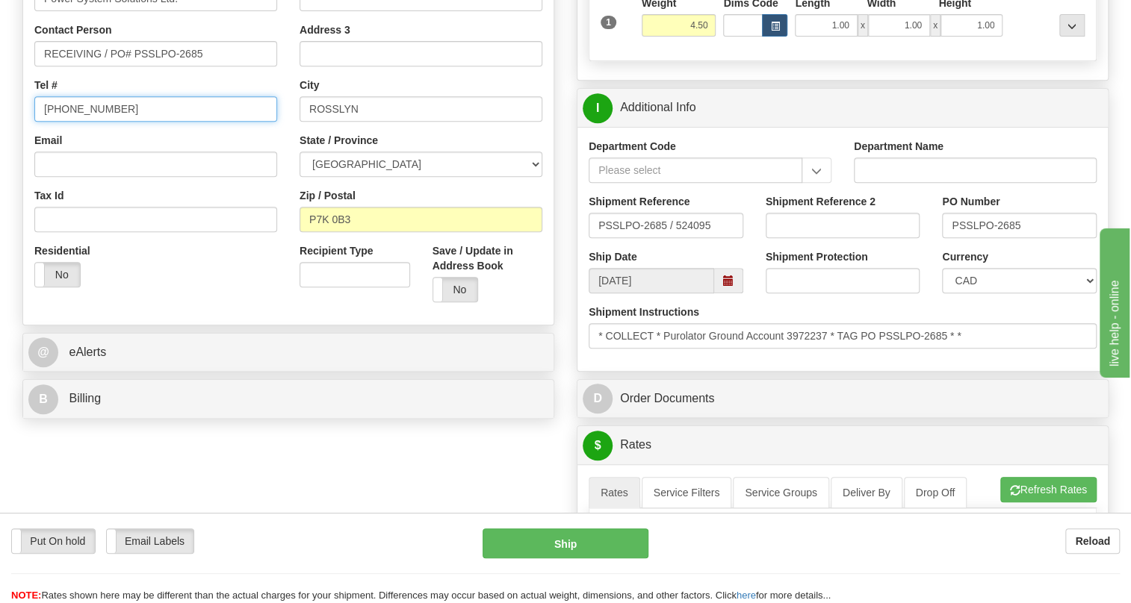
click at [81, 122] on input "[PHONE_NUMBER]" at bounding box center [155, 108] width 243 height 25
type input "111-111-1111"
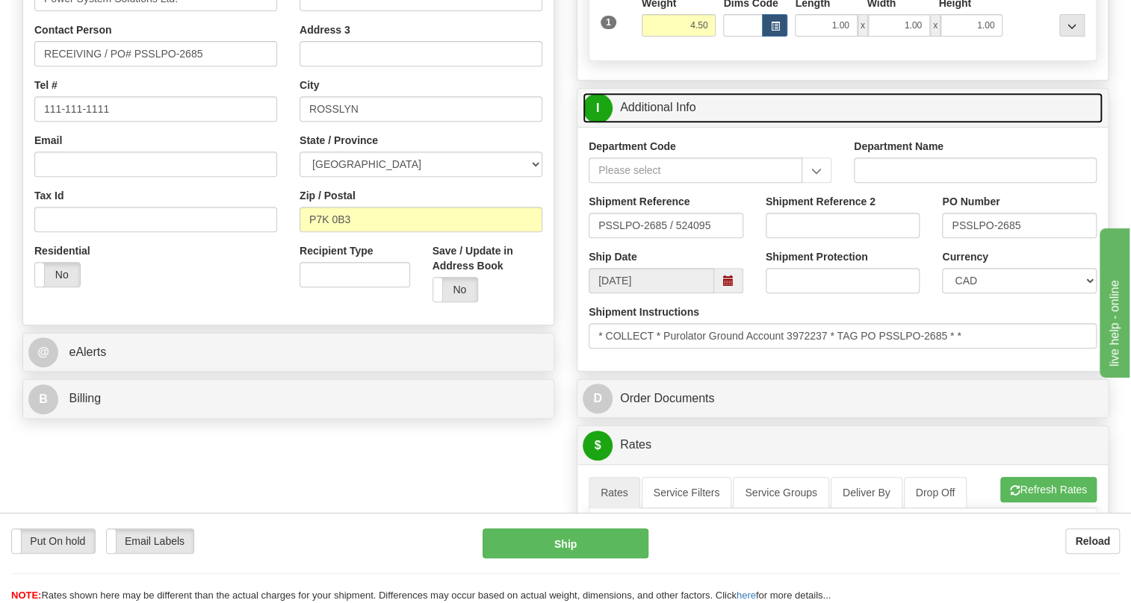
click at [671, 123] on link "I Additional Info" at bounding box center [843, 108] width 520 height 31
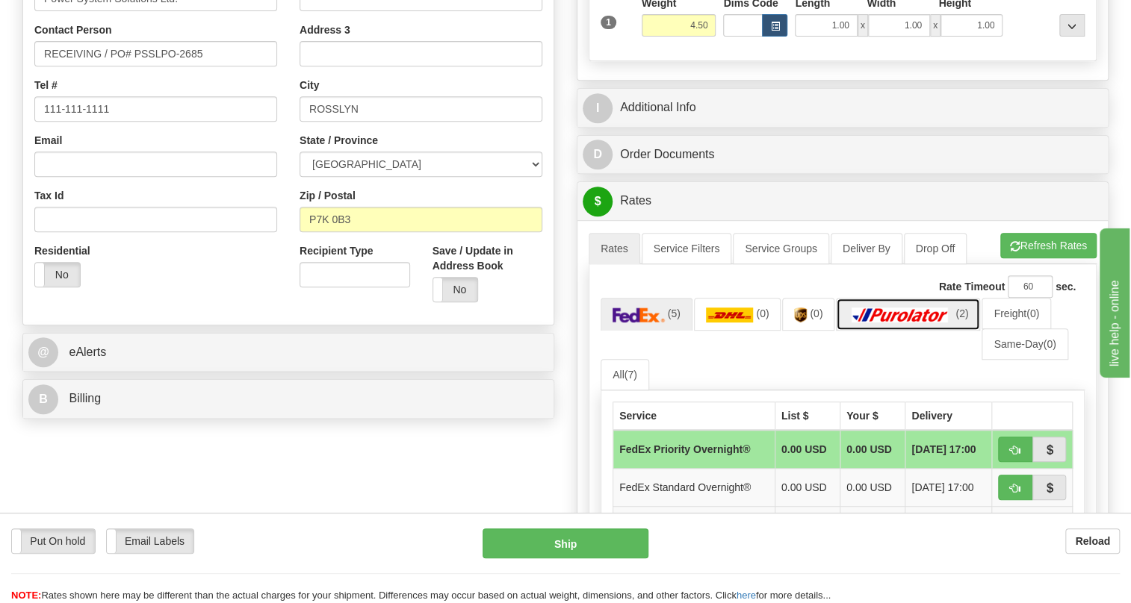
click at [893, 323] on img at bounding box center [900, 315] width 105 height 15
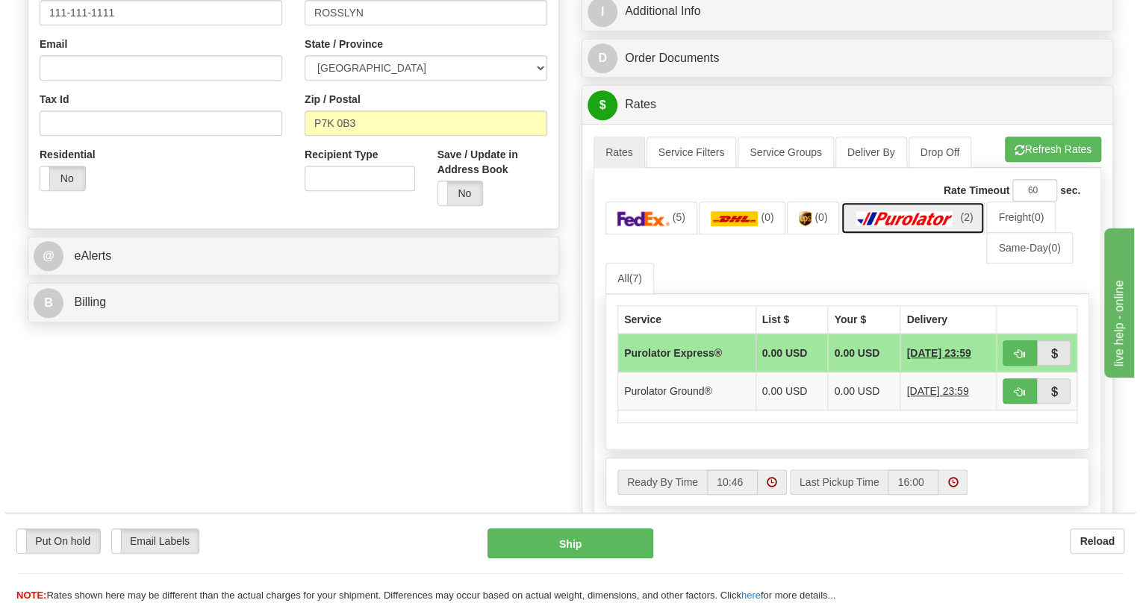
scroll to position [475, 0]
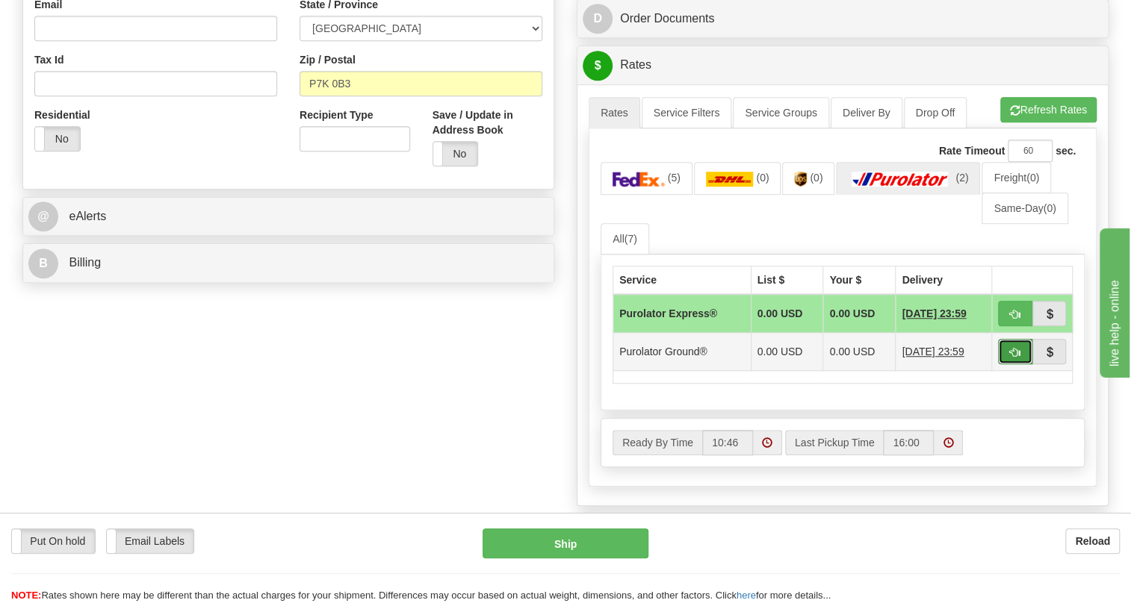
click at [1015, 358] on span "button" at bounding box center [1015, 353] width 10 height 10
type input "260"
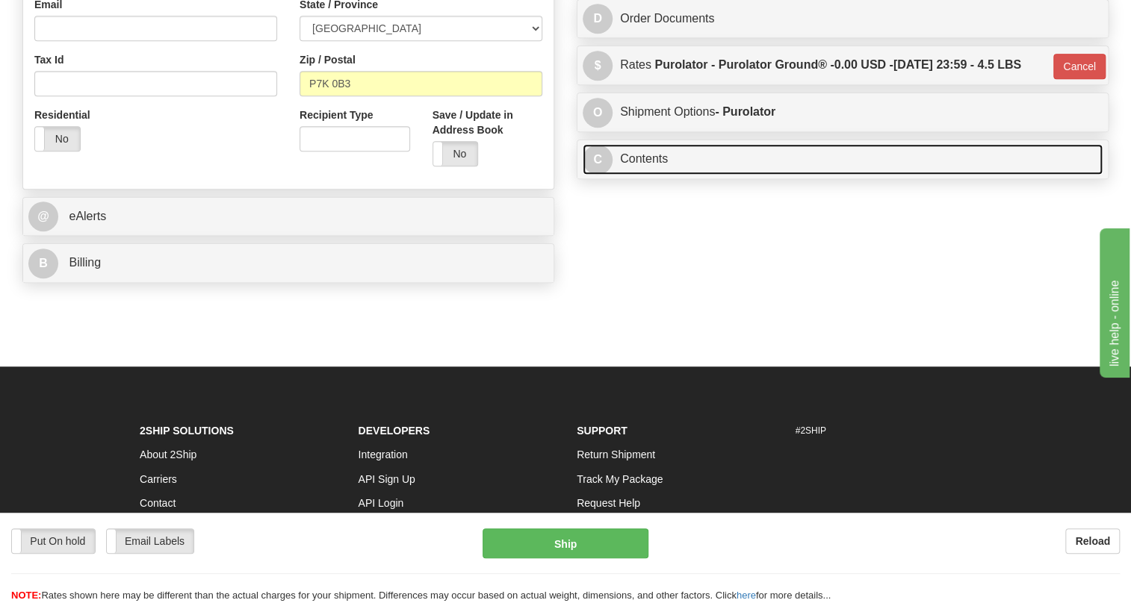
click at [642, 175] on link "C Contents" at bounding box center [843, 159] width 520 height 31
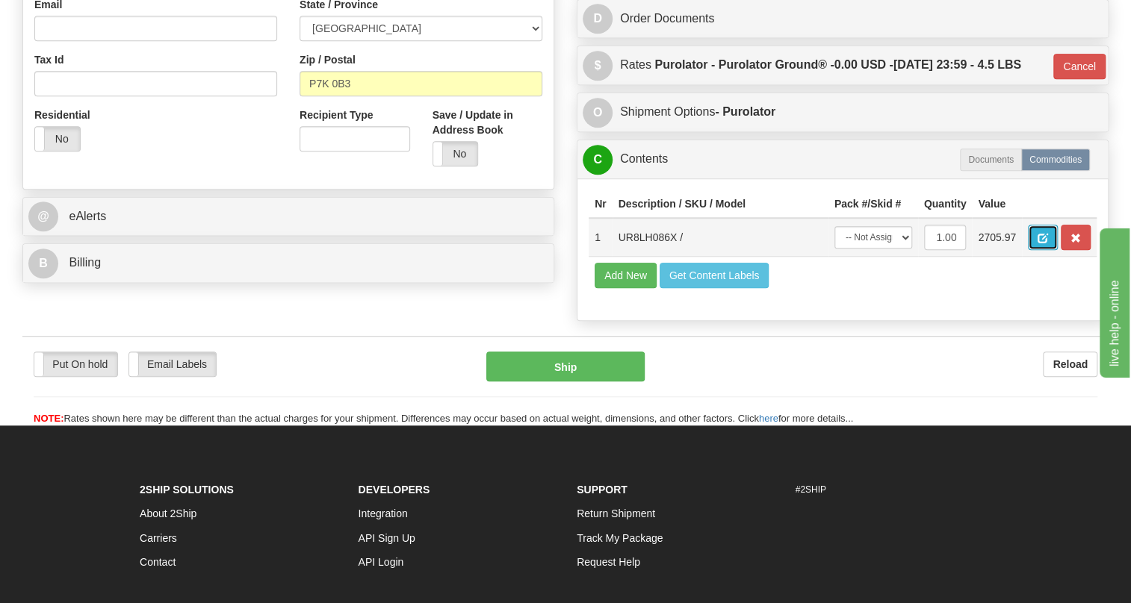
click at [1048, 250] on button "button" at bounding box center [1043, 237] width 30 height 25
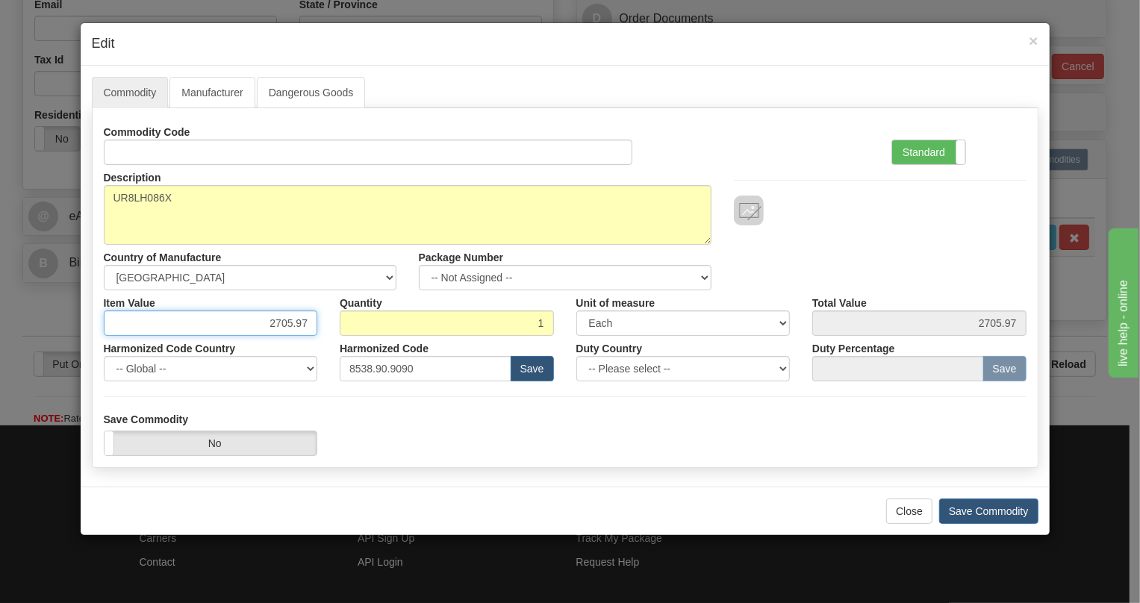
click at [298, 325] on input "2705.97" at bounding box center [211, 323] width 214 height 25
type input "2362.88"
click at [924, 148] on label "Standard" at bounding box center [929, 152] width 73 height 24
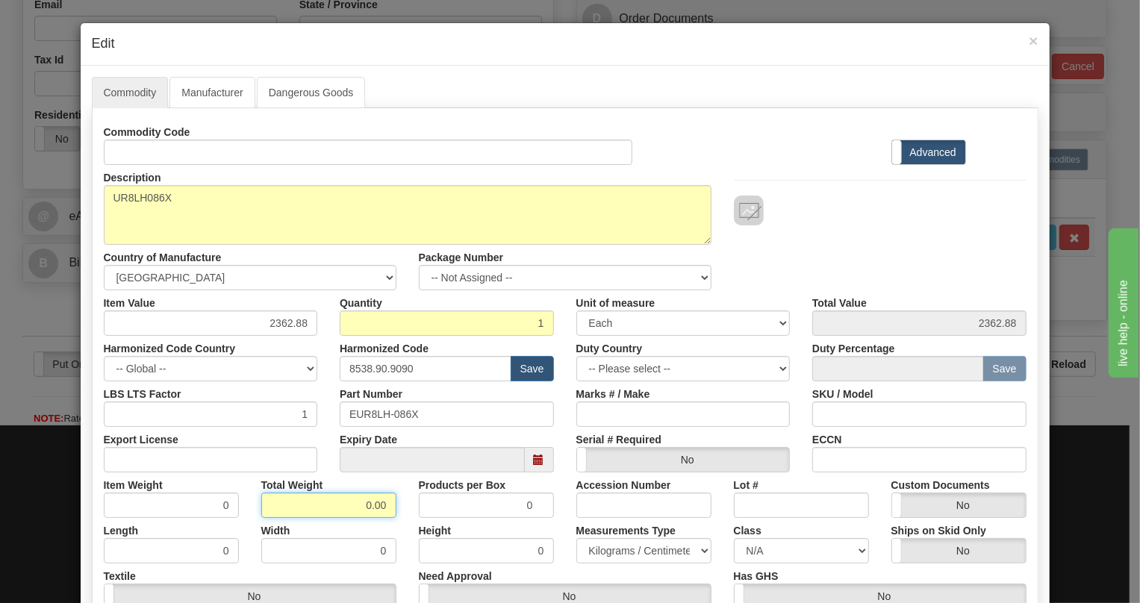
click at [346, 500] on input "0.00" at bounding box center [328, 505] width 135 height 25
type input "1.00"
type input "1.0000"
click at [611, 543] on select "Pounds / Inches Kilograms / Centimeters" at bounding box center [644, 551] width 135 height 25
select select "0"
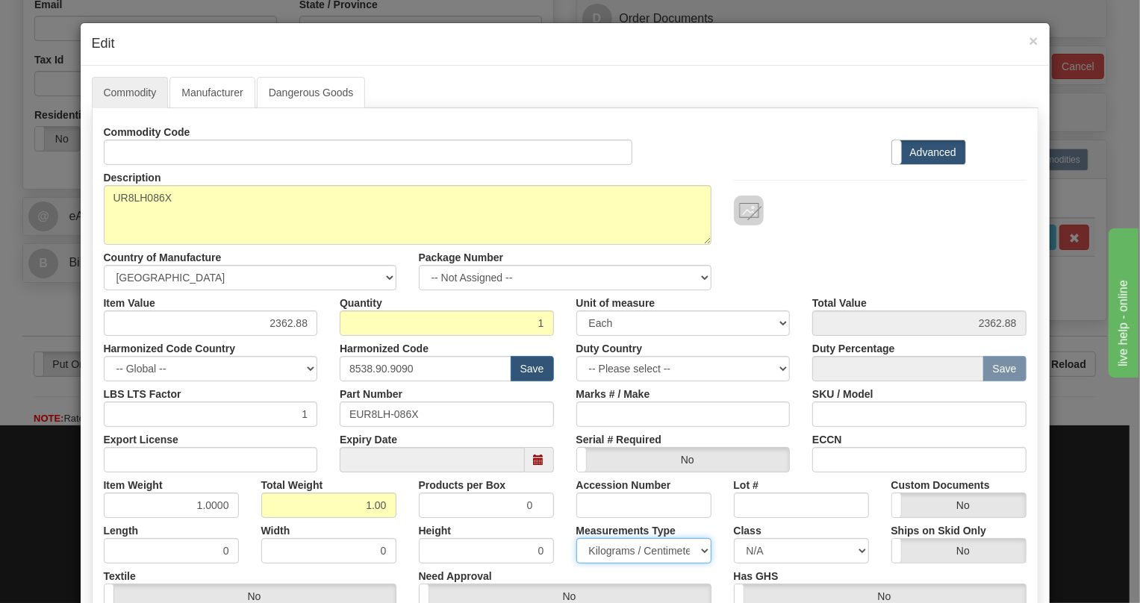
click at [577, 539] on select "Pounds / Inches Kilograms / Centimeters" at bounding box center [644, 551] width 135 height 25
click at [556, 522] on div "Height 0" at bounding box center [487, 541] width 158 height 46
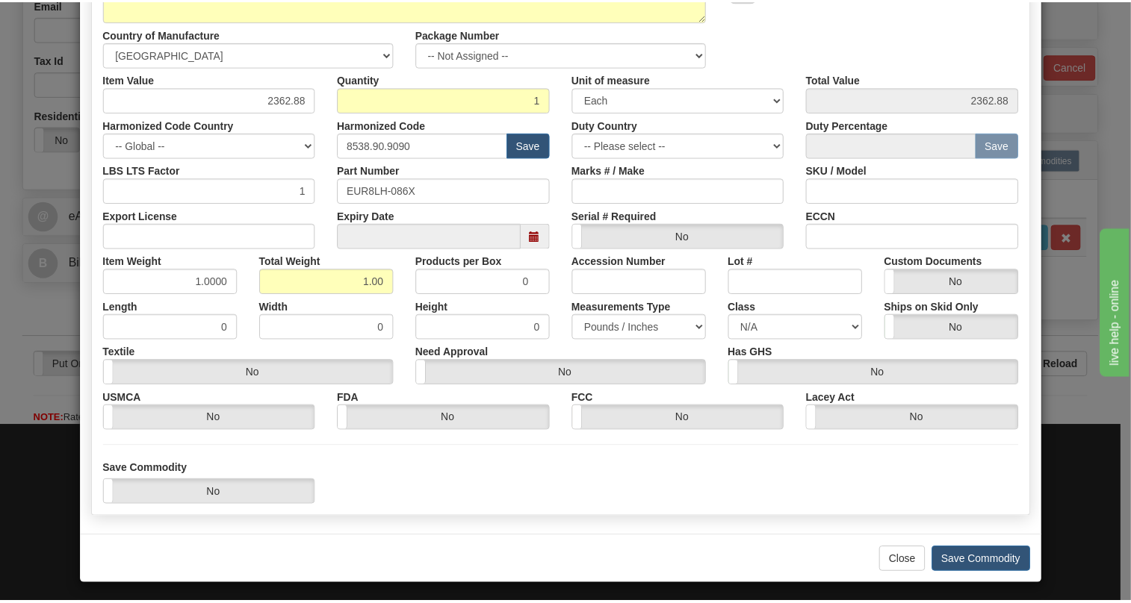
scroll to position [227, 0]
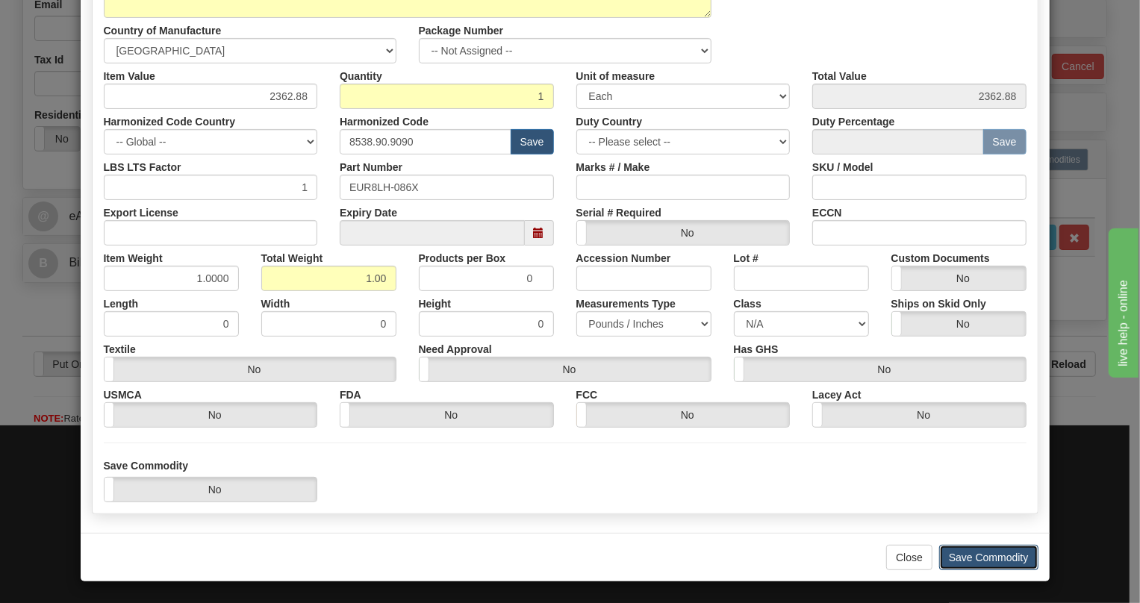
click at [980, 558] on button "Save Commodity" at bounding box center [989, 557] width 99 height 25
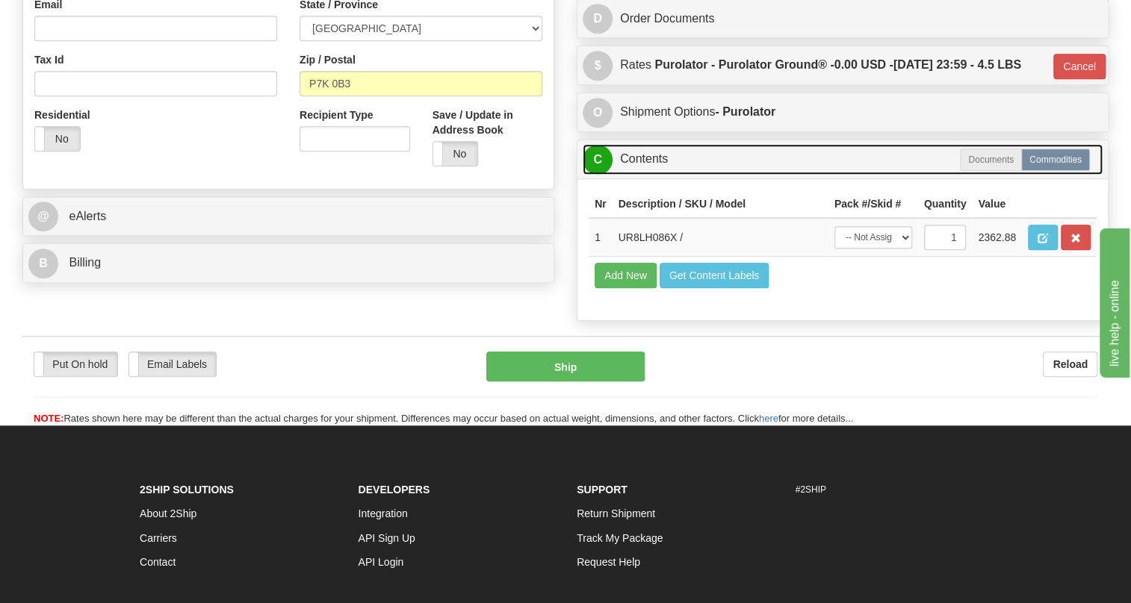
click at [644, 175] on link "C Contents" at bounding box center [843, 159] width 520 height 31
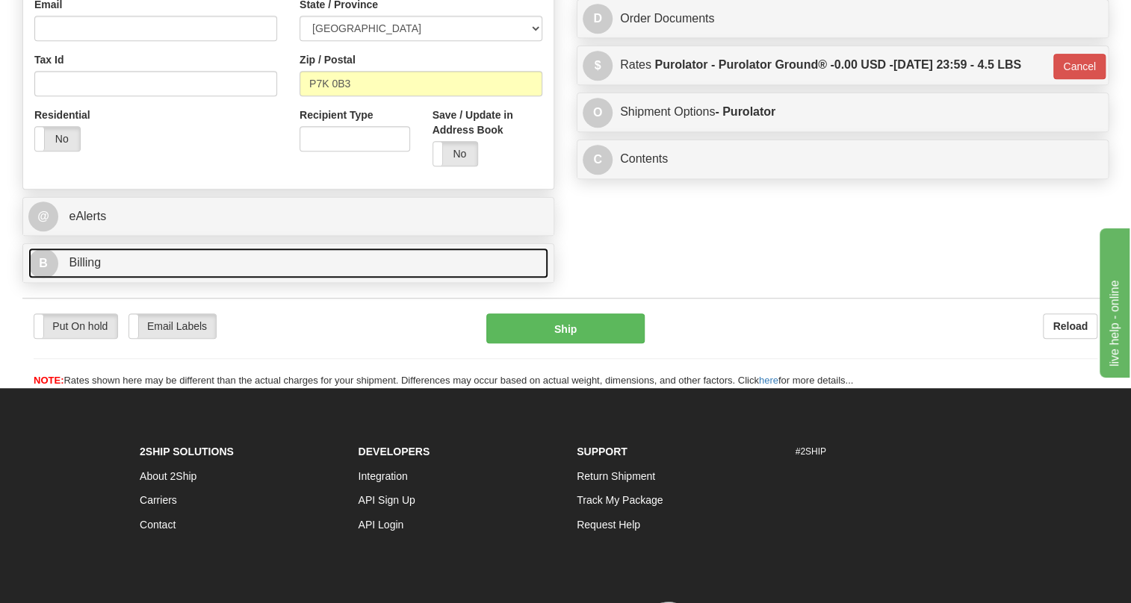
click at [95, 269] on span "Billing" at bounding box center [85, 262] width 32 height 13
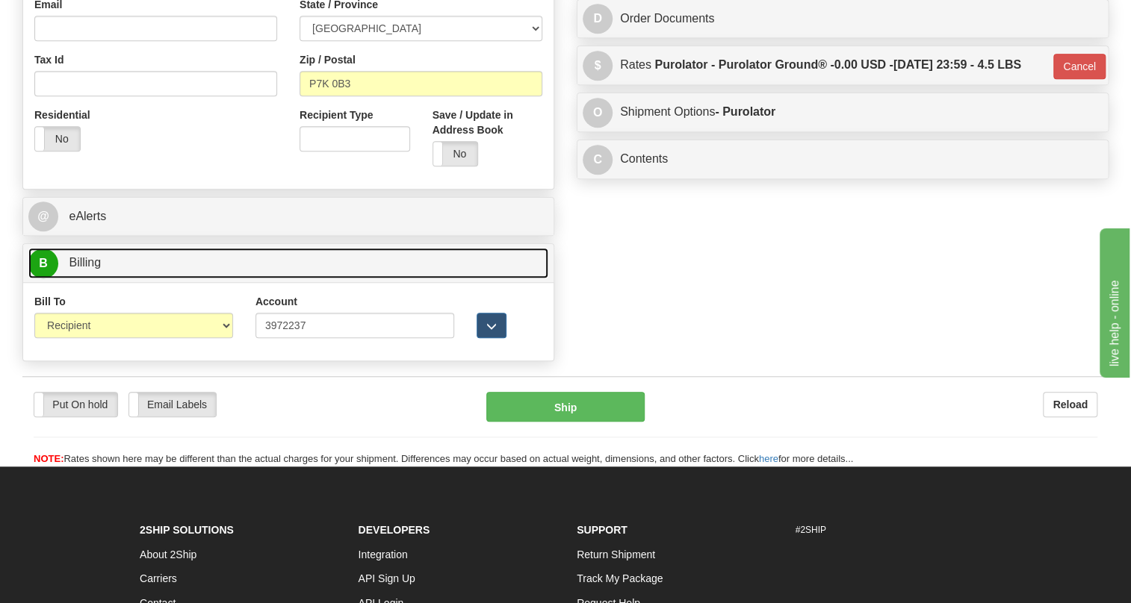
click at [95, 269] on span "Billing" at bounding box center [85, 262] width 32 height 13
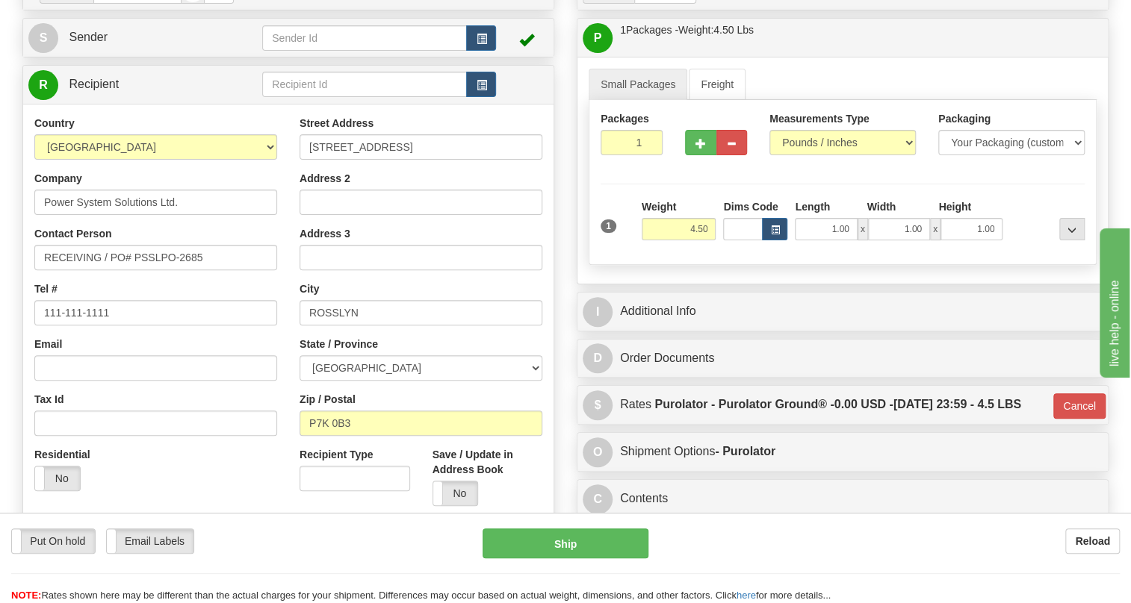
scroll to position [67, 0]
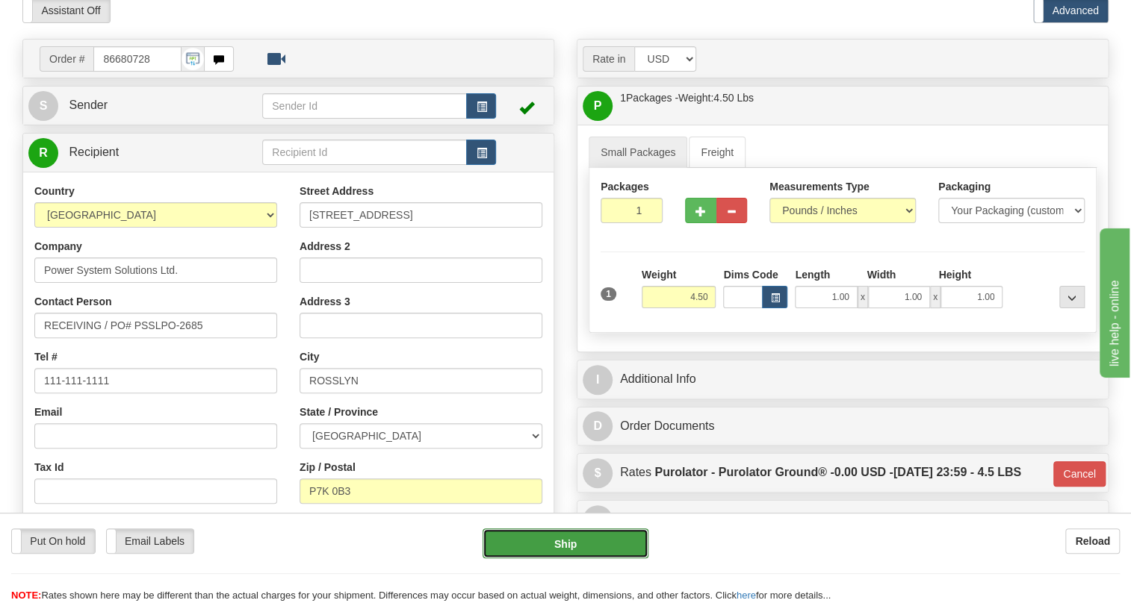
click at [568, 544] on button "Ship" at bounding box center [565, 544] width 166 height 30
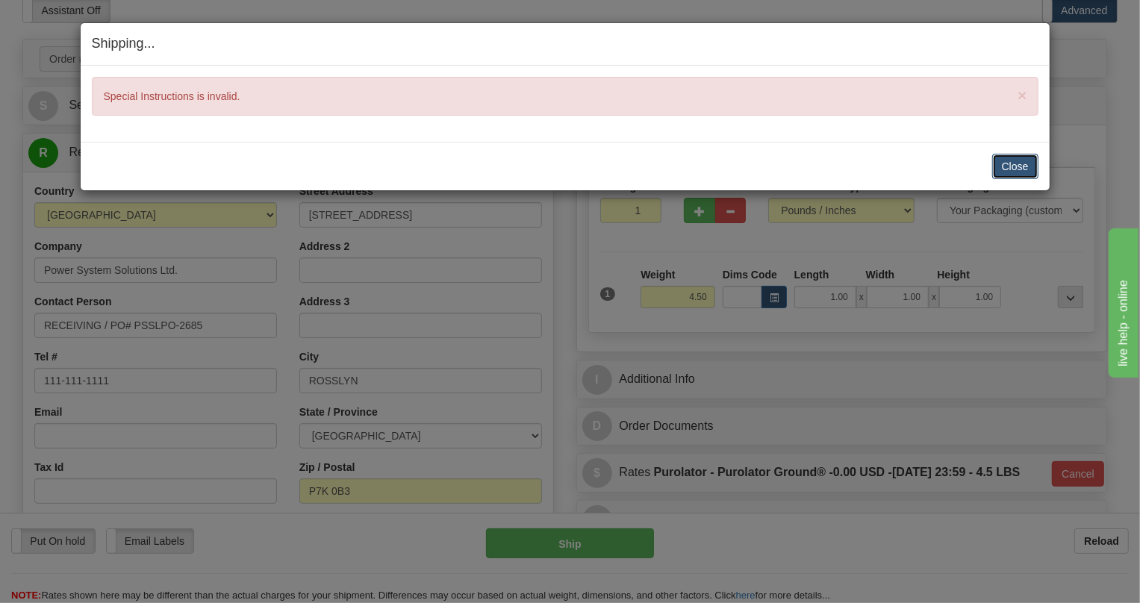
click at [1017, 166] on button "Close" at bounding box center [1016, 166] width 46 height 25
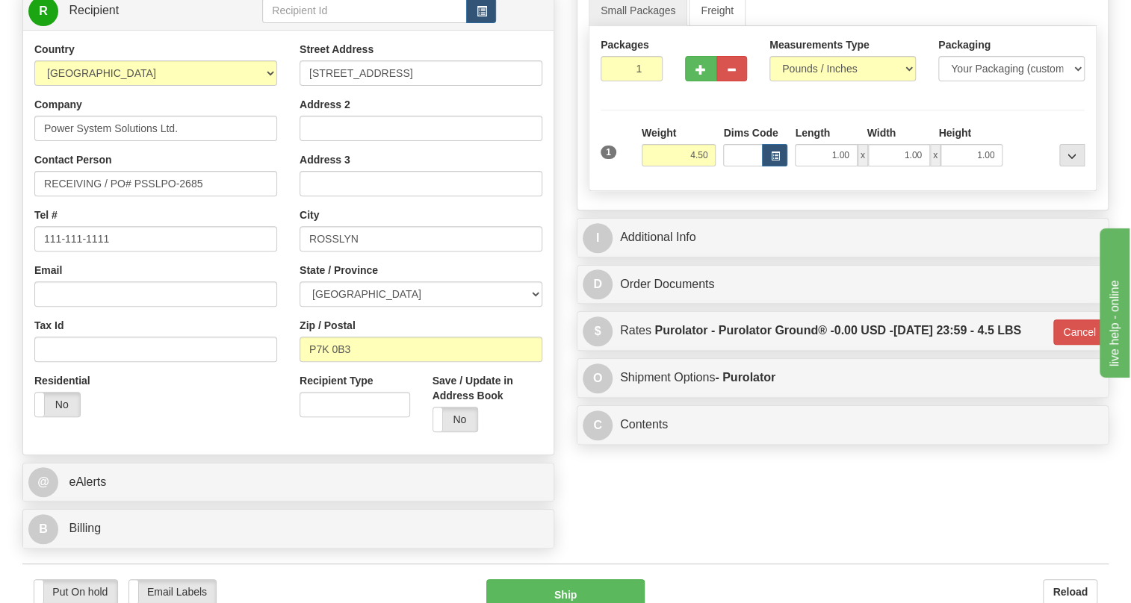
scroll to position [407, 0]
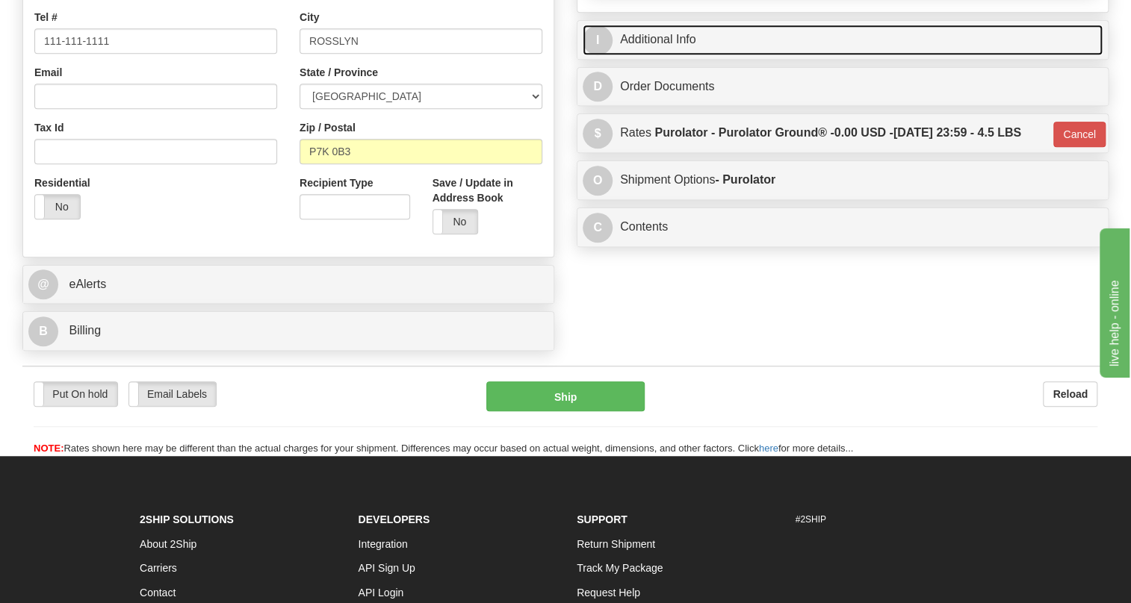
click at [659, 55] on link "I Additional Info" at bounding box center [843, 40] width 520 height 31
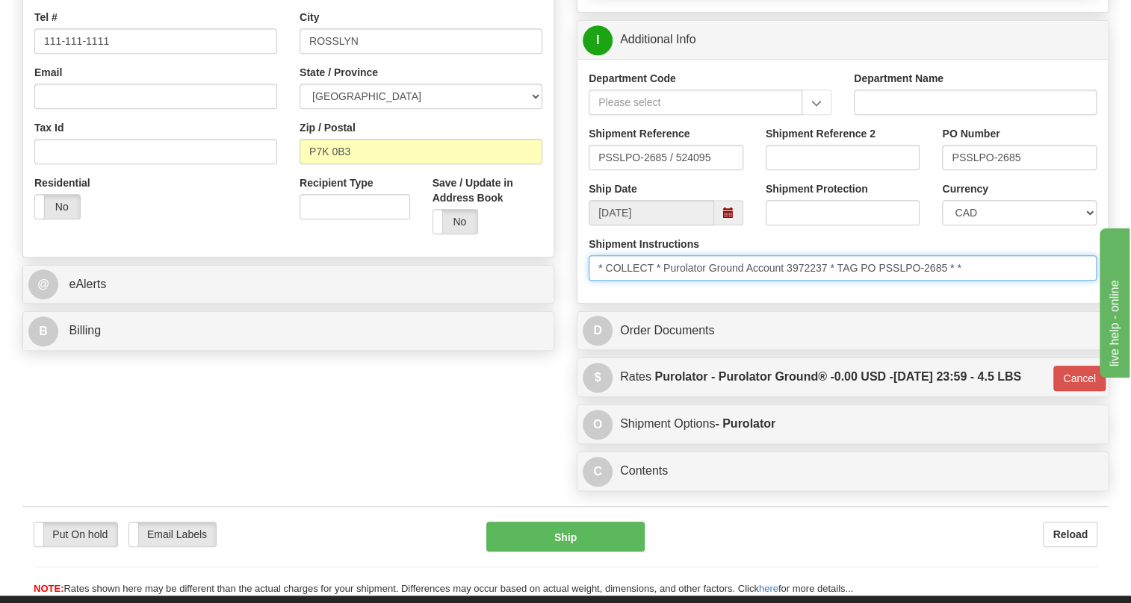
drag, startPoint x: 595, startPoint y: 300, endPoint x: 1040, endPoint y: 300, distance: 445.1
click at [1040, 281] on input "* COLLECT * Purolator Ground Account 3972237 * TAG PO PSSLPO-2685 * *" at bounding box center [843, 267] width 508 height 25
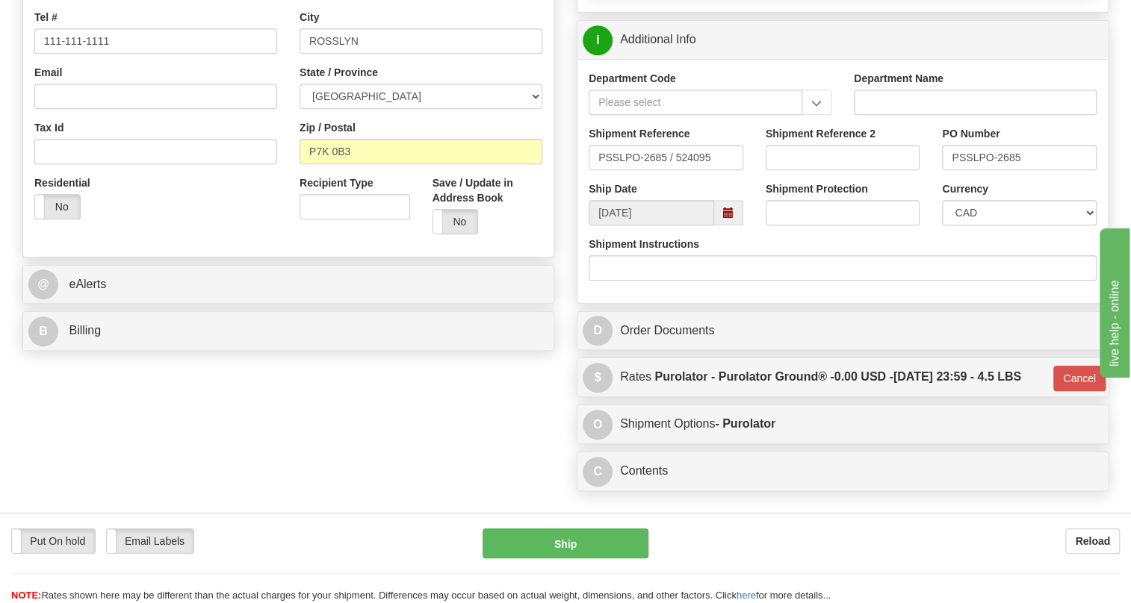
click at [571, 295] on div "Rate in Account Currency ARN AWG AUD AUS BHD BBD BFR BMD BRC BRL GBP UKL BND BG…" at bounding box center [842, 99] width 554 height 800
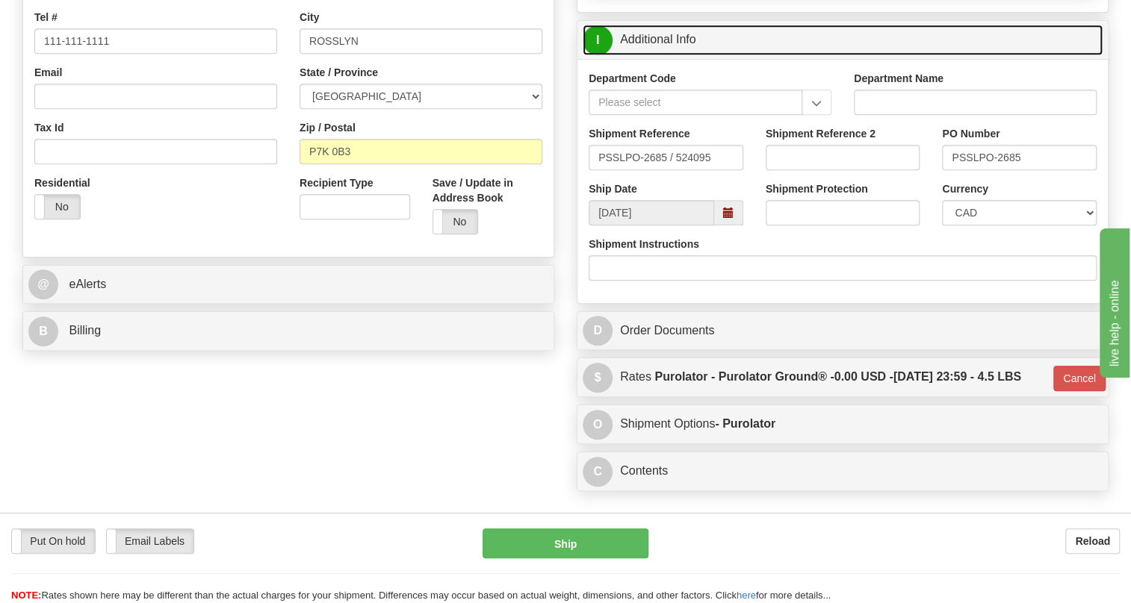
click at [665, 55] on link "I Additional Info" at bounding box center [843, 40] width 520 height 31
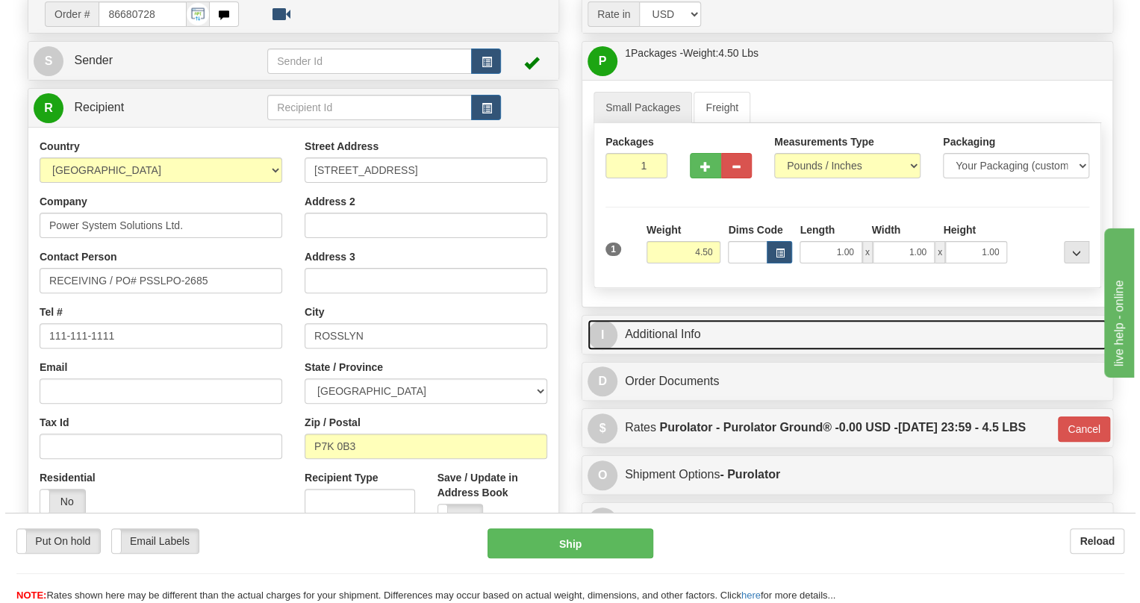
scroll to position [135, 0]
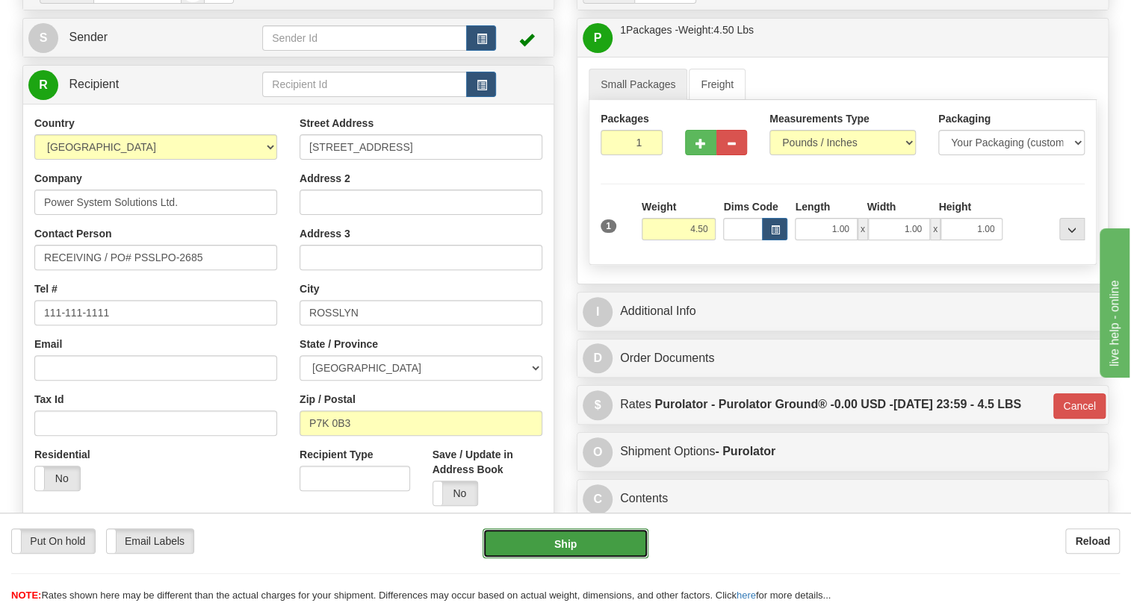
click at [567, 552] on button "Ship" at bounding box center [565, 544] width 166 height 30
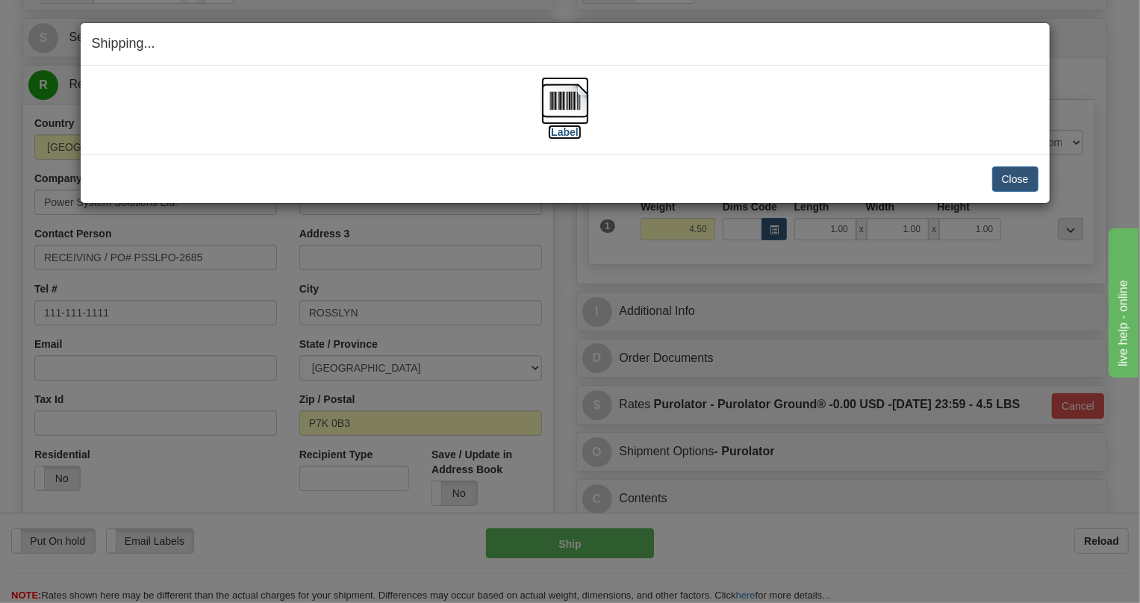
click at [565, 96] on img at bounding box center [565, 101] width 48 height 48
drag, startPoint x: 1015, startPoint y: 177, endPoint x: 971, endPoint y: 173, distance: 44.3
click at [1015, 177] on button "Close" at bounding box center [1016, 179] width 46 height 25
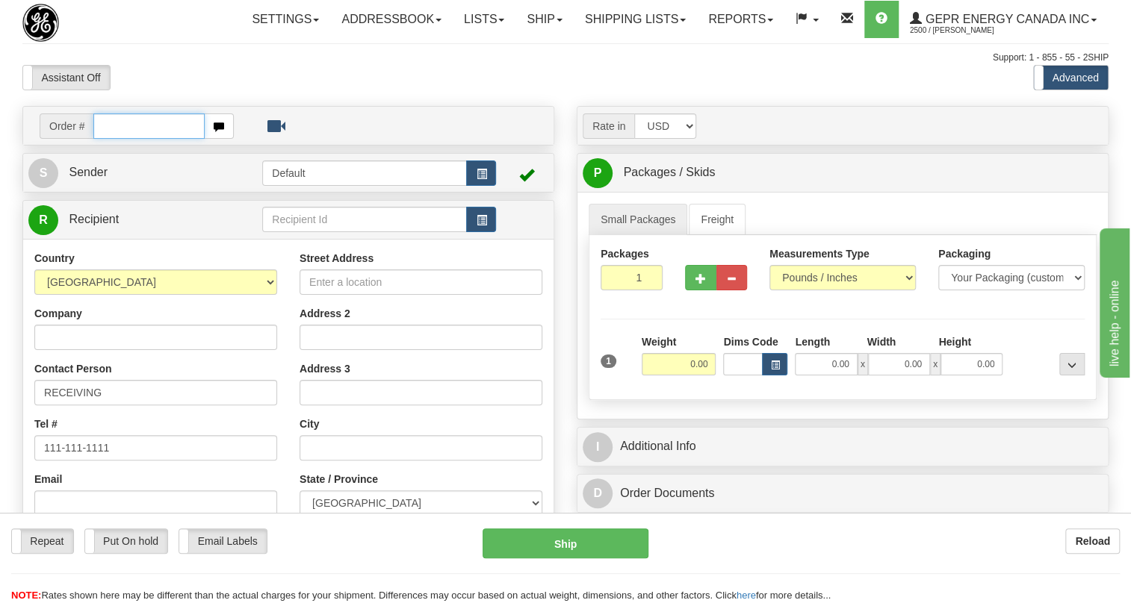
click at [122, 139] on input "text" at bounding box center [148, 126] width 111 height 25
paste input "0086680726"
click at [117, 139] on input "0086680726" at bounding box center [148, 126] width 111 height 25
type input "86680726"
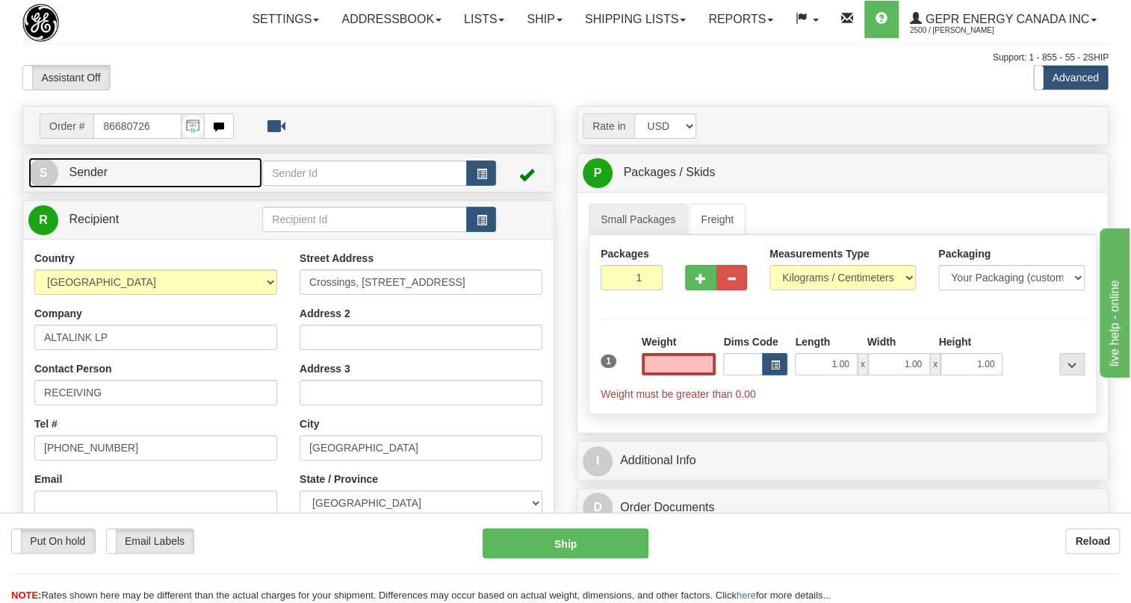
type input "0.00"
click at [120, 188] on link "S Sender" at bounding box center [145, 173] width 234 height 31
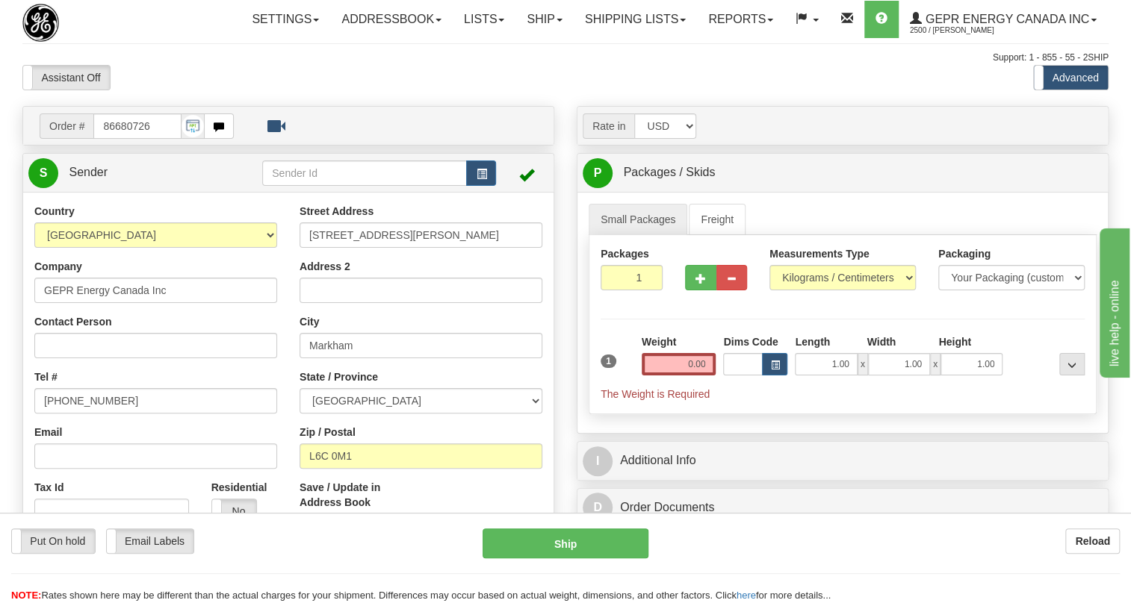
type input "MARKHAM"
click at [87, 414] on input "[PHONE_NUMBER]" at bounding box center [155, 400] width 243 height 25
click at [88, 414] on input "[PHONE_NUMBER]" at bounding box center [155, 400] width 243 height 25
paste input "[PHONE_NUMBER]"
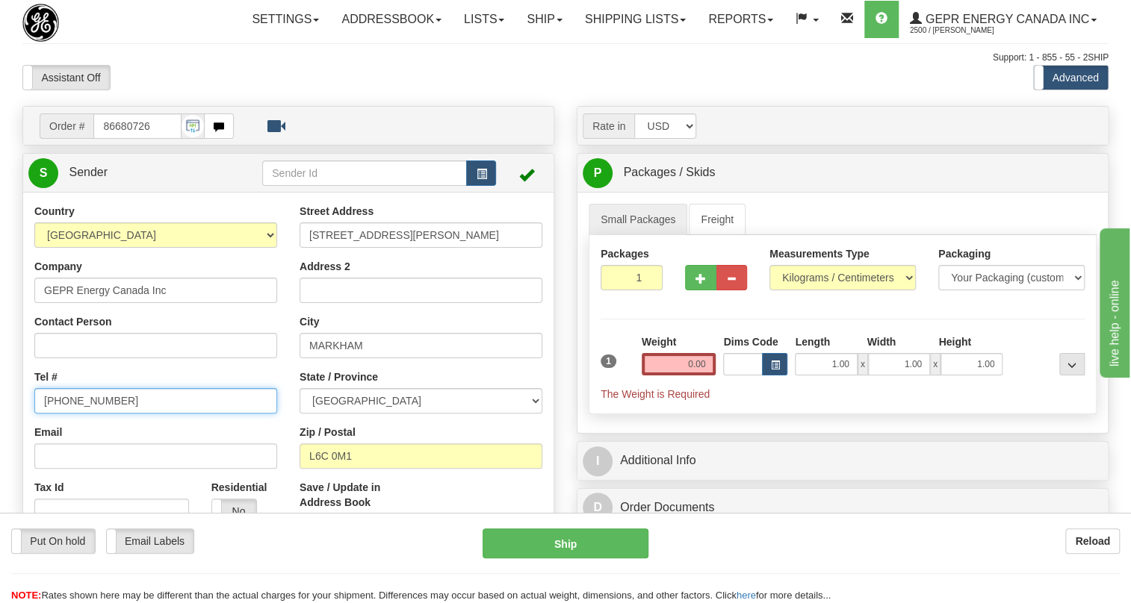
type input "[PHONE_NUMBER]"
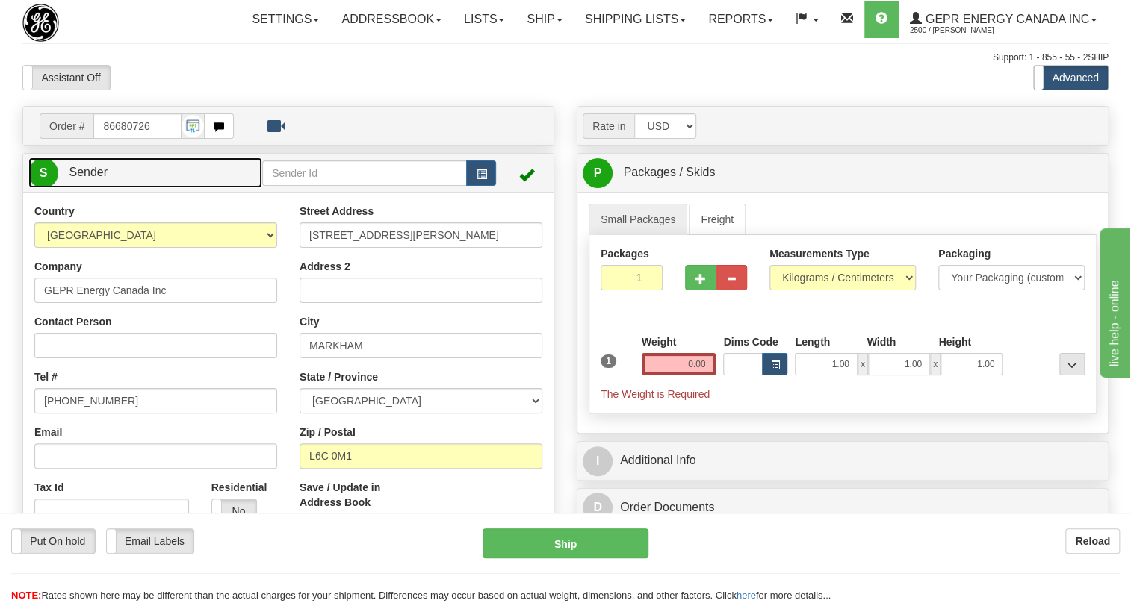
click at [105, 179] on span "Sender" at bounding box center [88, 172] width 39 height 13
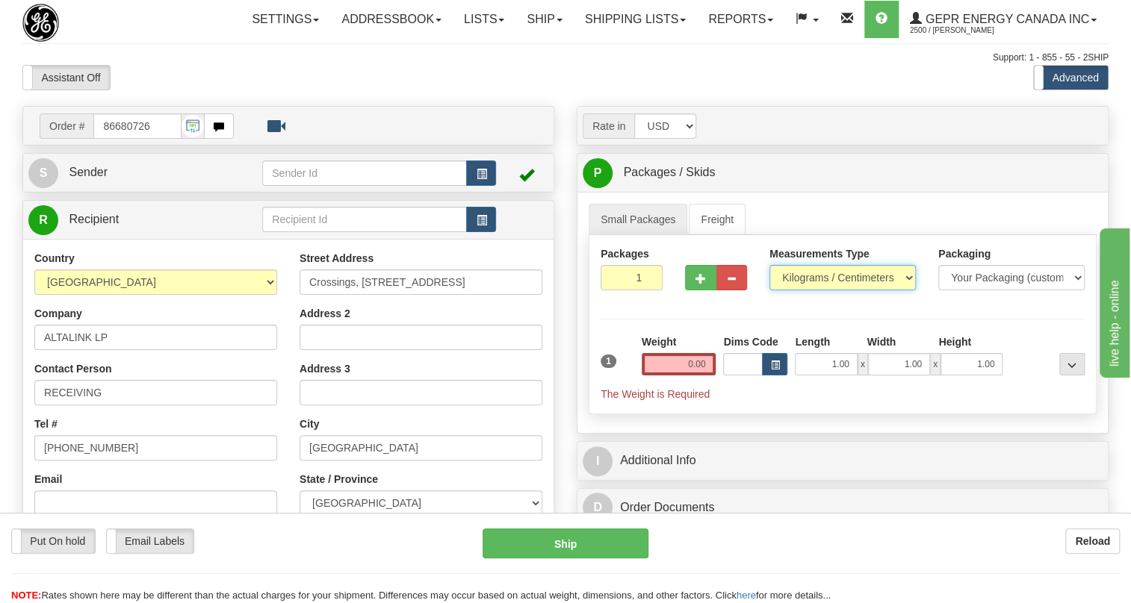
click at [835, 291] on select "Pounds / Inches Kilograms / Centimeters" at bounding box center [842, 277] width 146 height 25
select select "0"
click at [769, 291] on select "Pounds / Inches Kilograms / Centimeters" at bounding box center [842, 277] width 146 height 25
click at [691, 376] on input "0.00" at bounding box center [679, 364] width 75 height 22
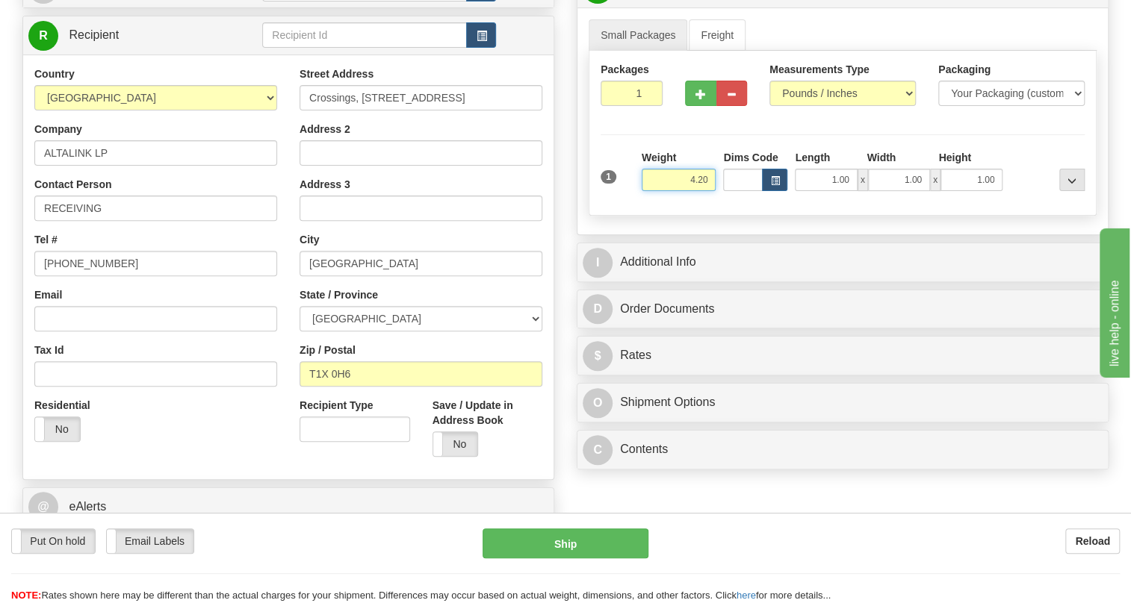
scroll to position [271, 0]
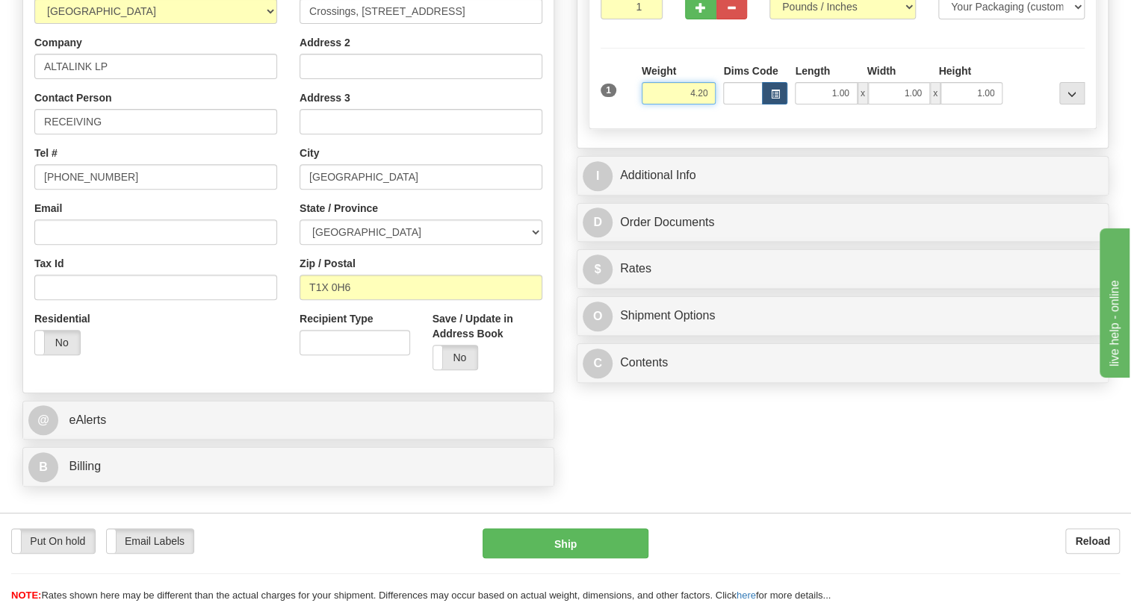
type input "4.20"
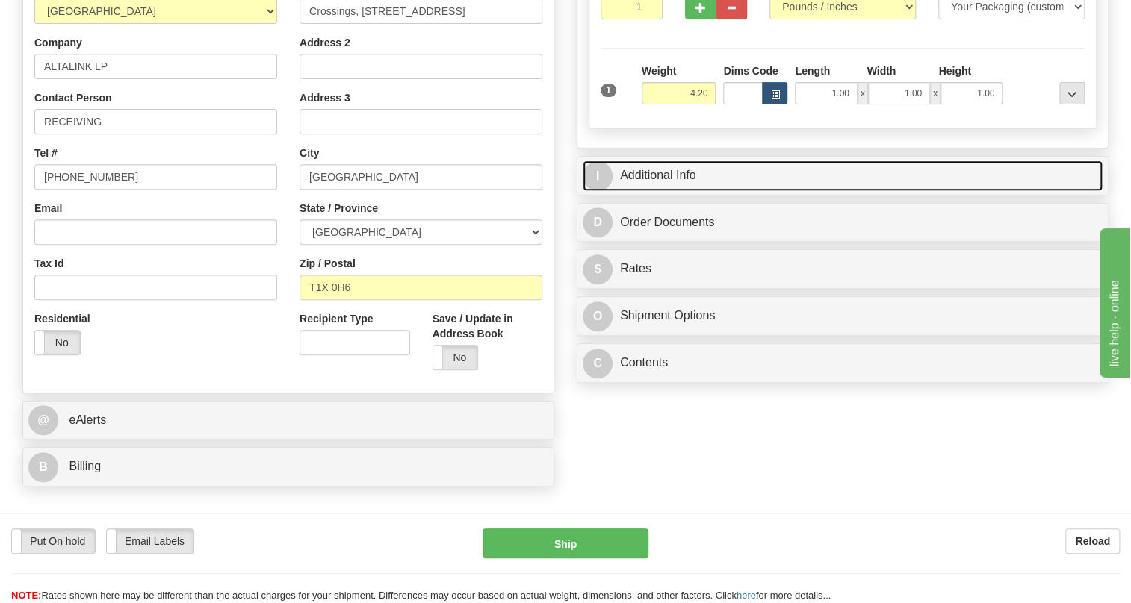
click at [664, 191] on link "I Additional Info" at bounding box center [843, 176] width 520 height 31
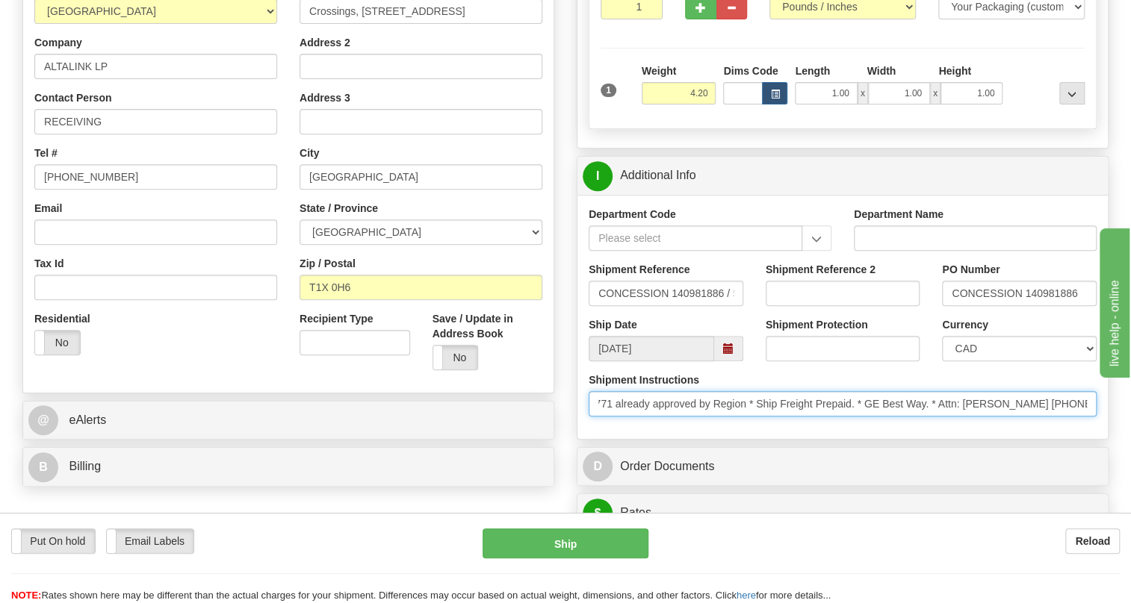
scroll to position [0, 108]
drag, startPoint x: 975, startPoint y: 437, endPoint x: 1132, endPoint y: 432, distance: 156.9
click at [1130, 332] on html "Training Course Close Toggle navigation Settings Shipping Preferences New Sende…" at bounding box center [565, 30] width 1131 height 603
click at [1086, 417] on input "* for W/F 14095442771 already approved by Region * Ship Freight Prepaid. * GE B…" at bounding box center [843, 403] width 508 height 25
drag, startPoint x: 1086, startPoint y: 437, endPoint x: 927, endPoint y: 443, distance: 159.2
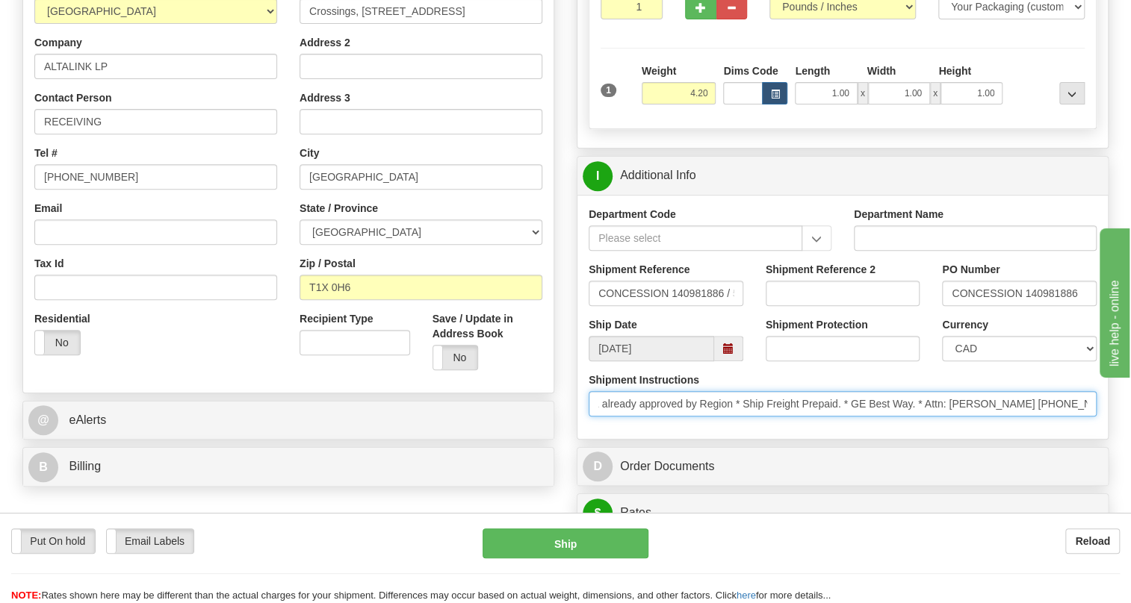
click at [927, 417] on input "* for W/F 14095442771 already approved by Region * Ship Freight Prepaid. * GE B…" at bounding box center [843, 403] width 508 height 25
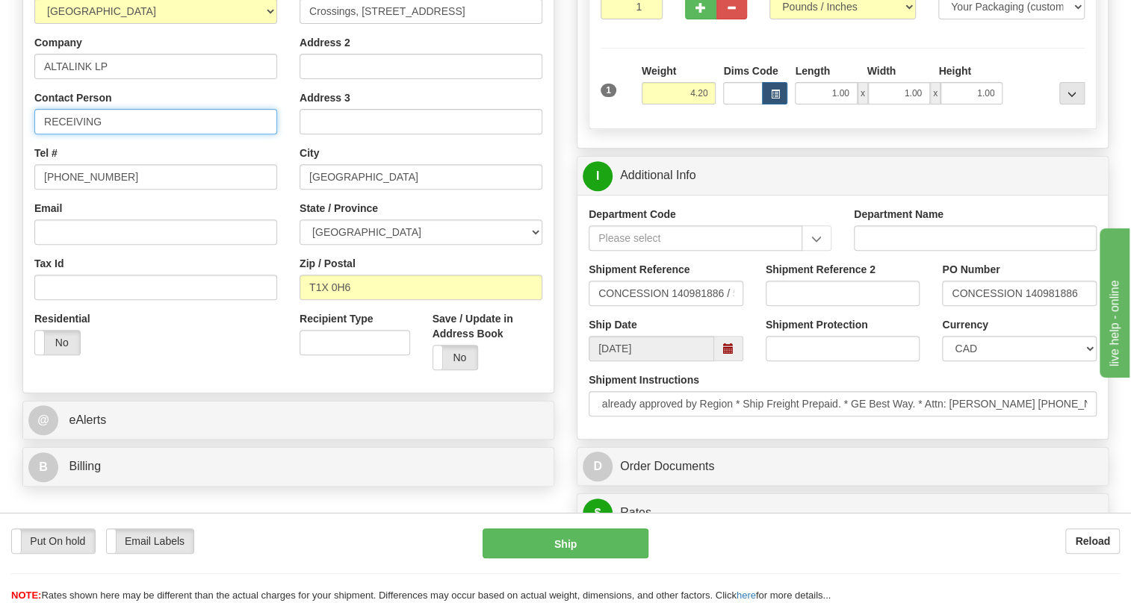
scroll to position [0, 0]
click at [75, 134] on input "RECEIVING" at bounding box center [155, 121] width 243 height 25
paste input "Attn: Cody Fenske (403) 267-2214"
drag, startPoint x: 207, startPoint y: 156, endPoint x: 133, endPoint y: 155, distance: 73.9
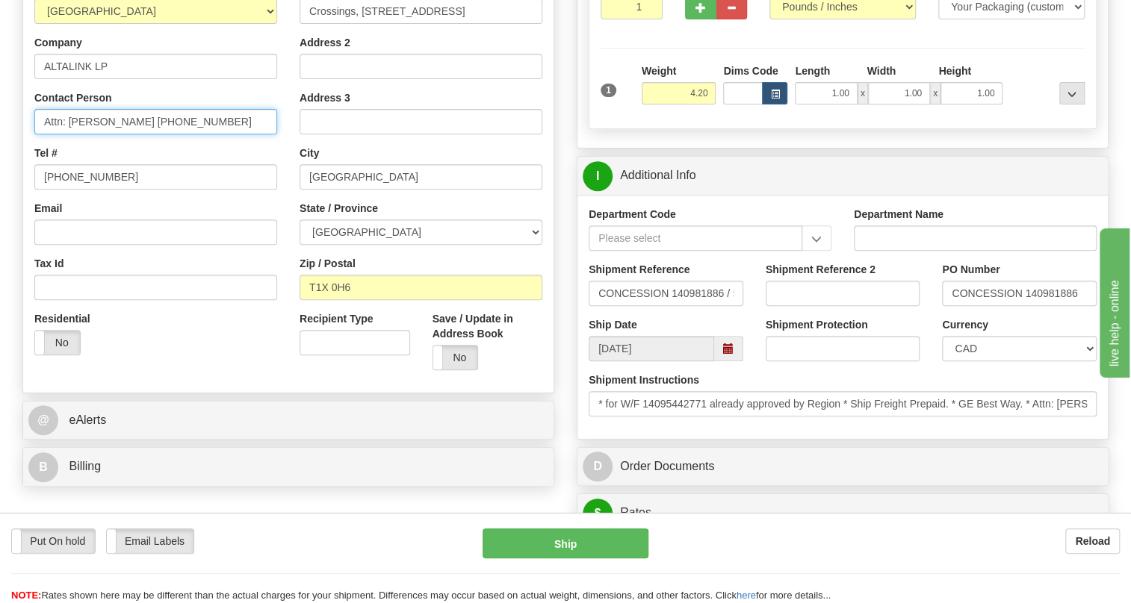
click at [133, 134] on input "Attn: Cody Fenske (403) 267-2214" at bounding box center [155, 121] width 243 height 25
type input "Attn: Cody Fenske"
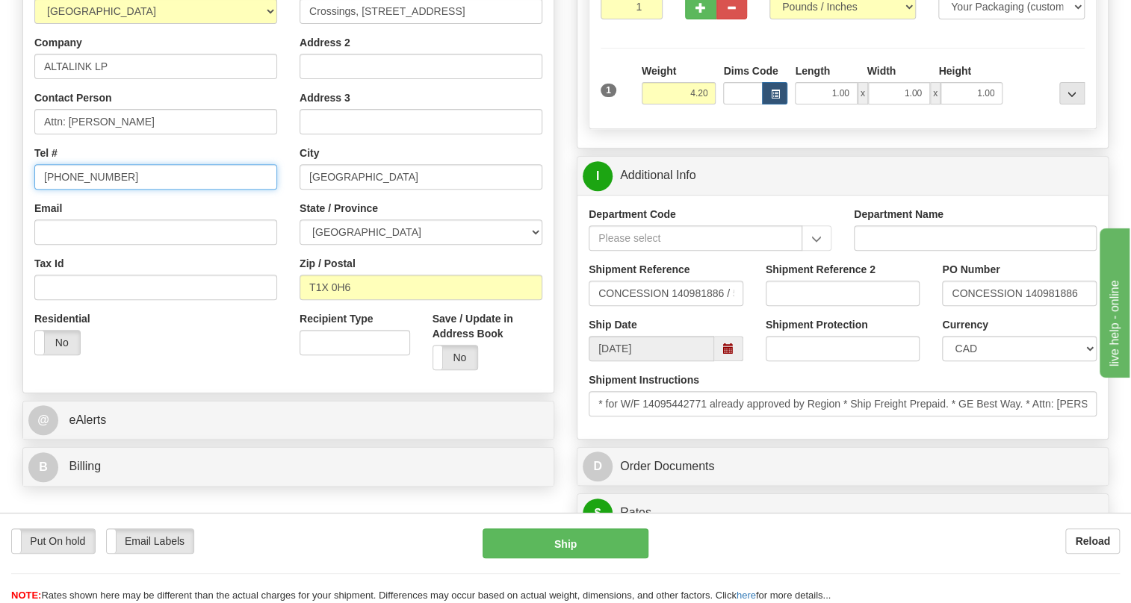
click at [98, 190] on input "[PHONE_NUMBER]" at bounding box center [155, 176] width 243 height 25
paste input "403) 267-2214"
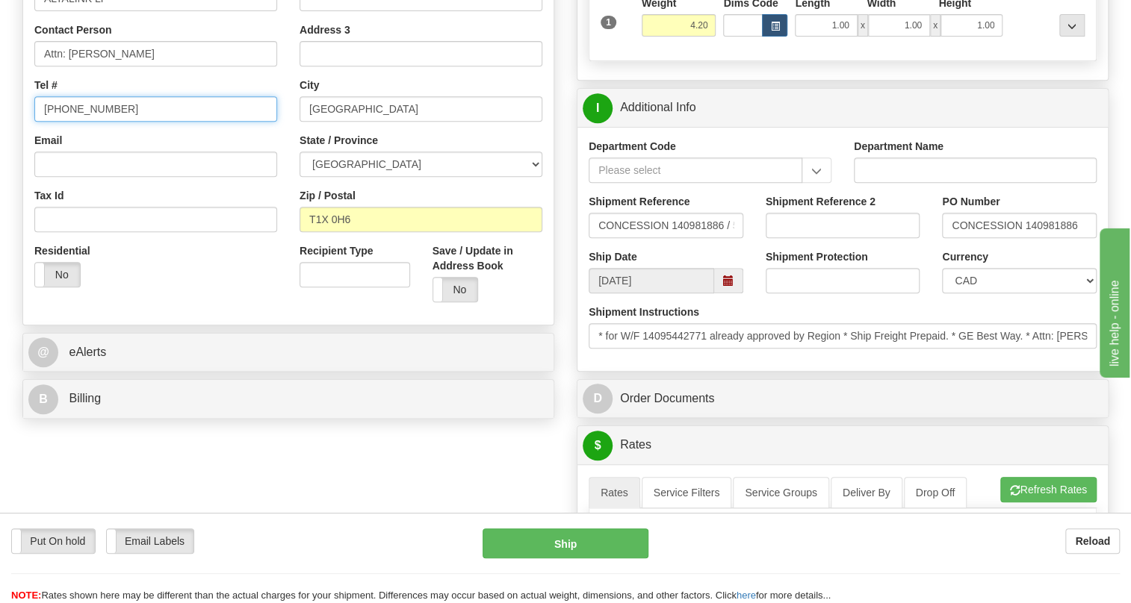
type input "(403) 267-2214"
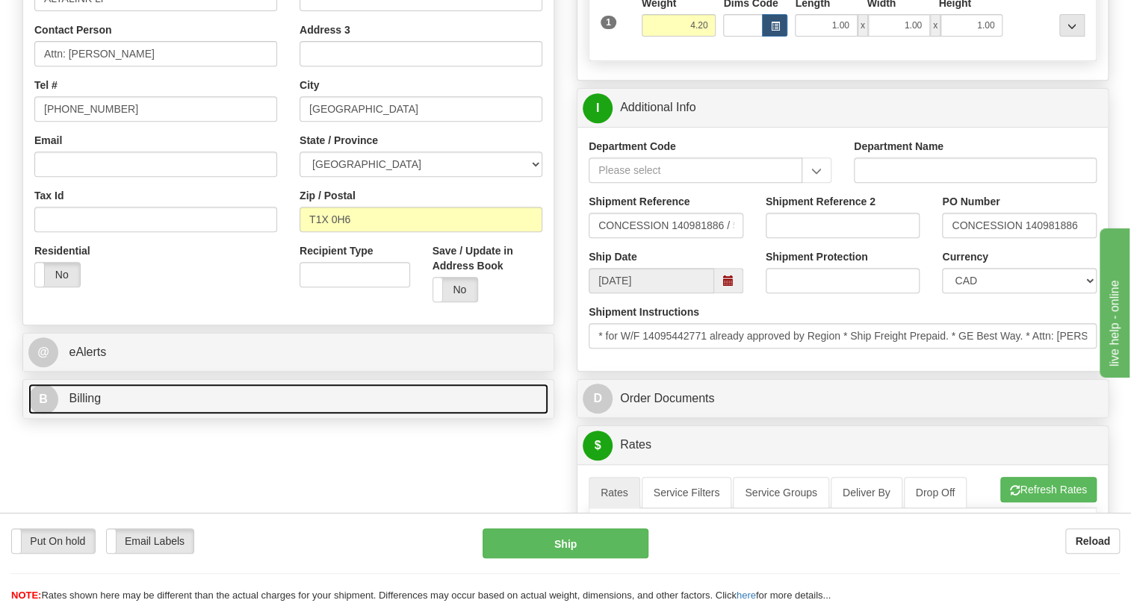
click at [100, 405] on span "Billing" at bounding box center [85, 398] width 32 height 13
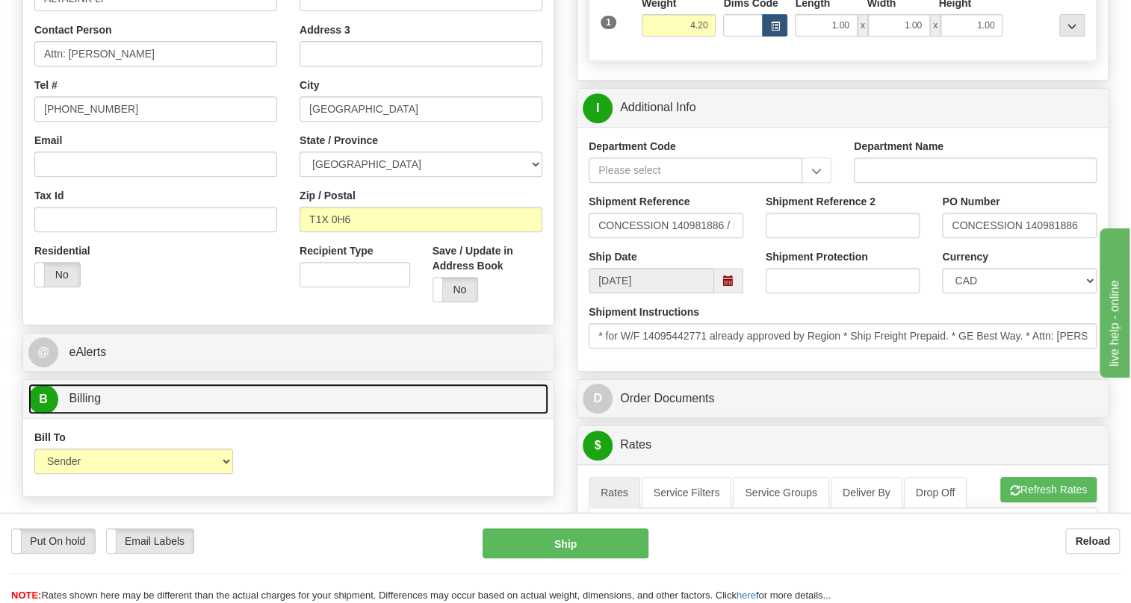
click at [100, 405] on span "Billing" at bounding box center [85, 398] width 32 height 13
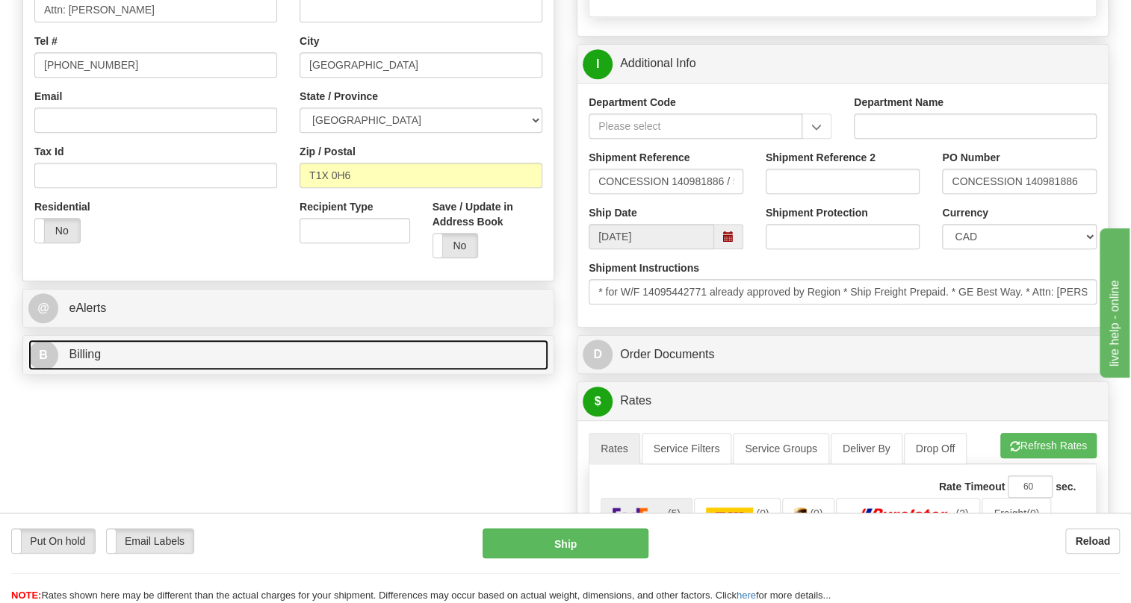
scroll to position [407, 0]
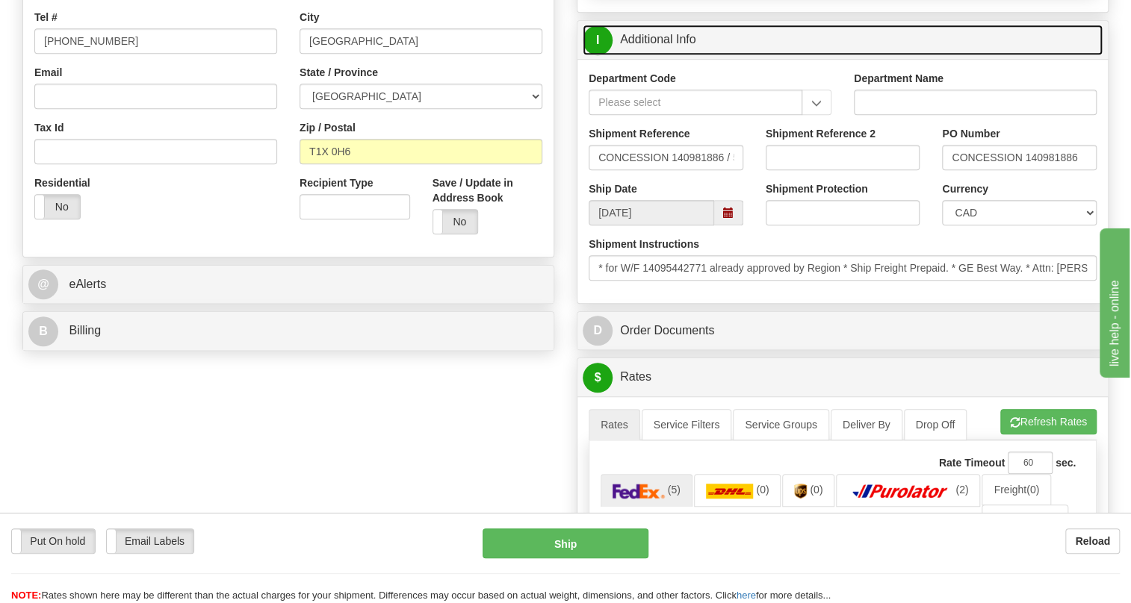
click at [671, 55] on link "I Additional Info" at bounding box center [843, 40] width 520 height 31
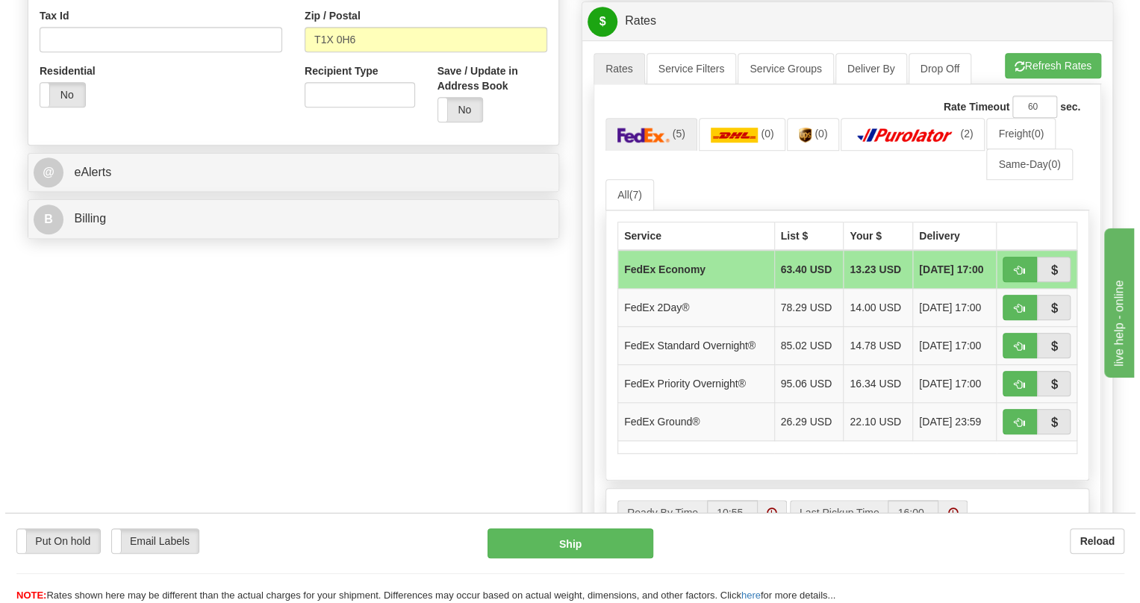
scroll to position [543, 0]
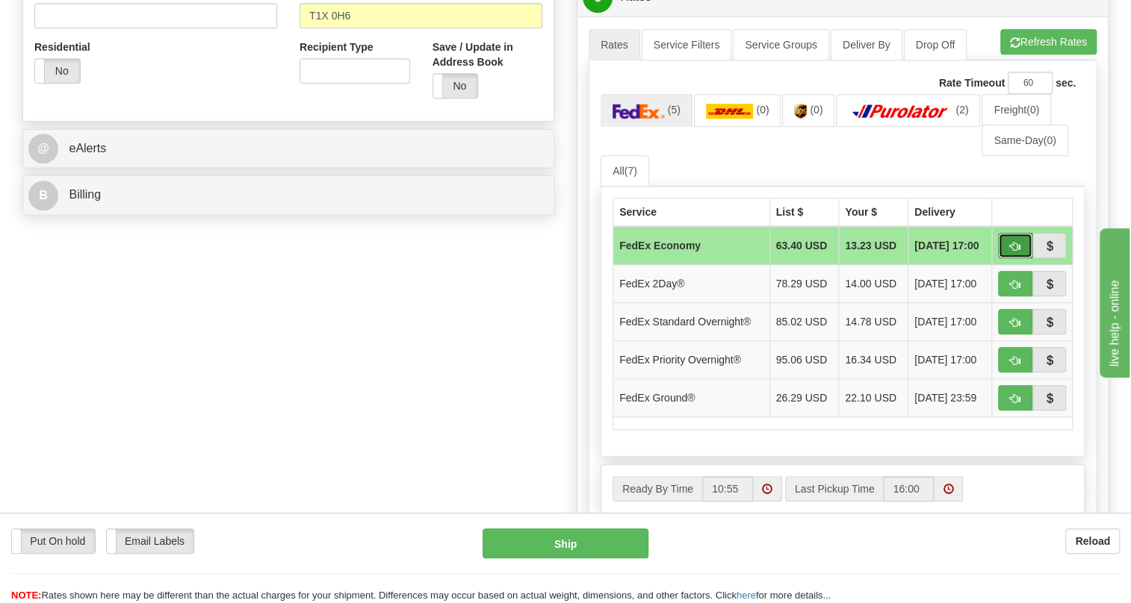
click at [1013, 252] on span "button" at bounding box center [1015, 247] width 10 height 10
type input "20"
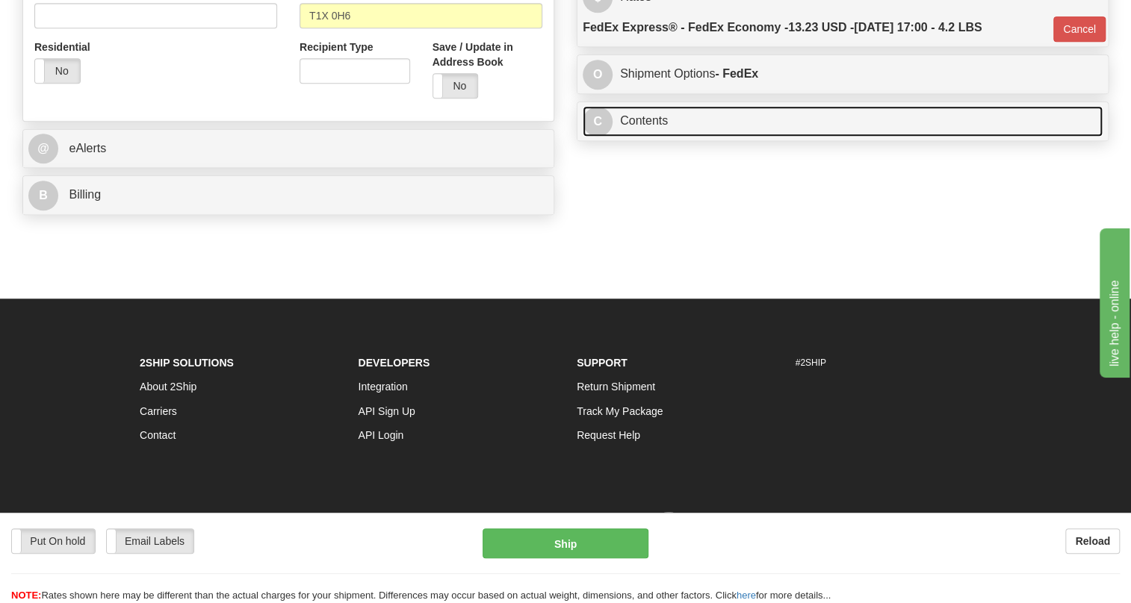
click at [645, 137] on link "C Contents" at bounding box center [843, 121] width 520 height 31
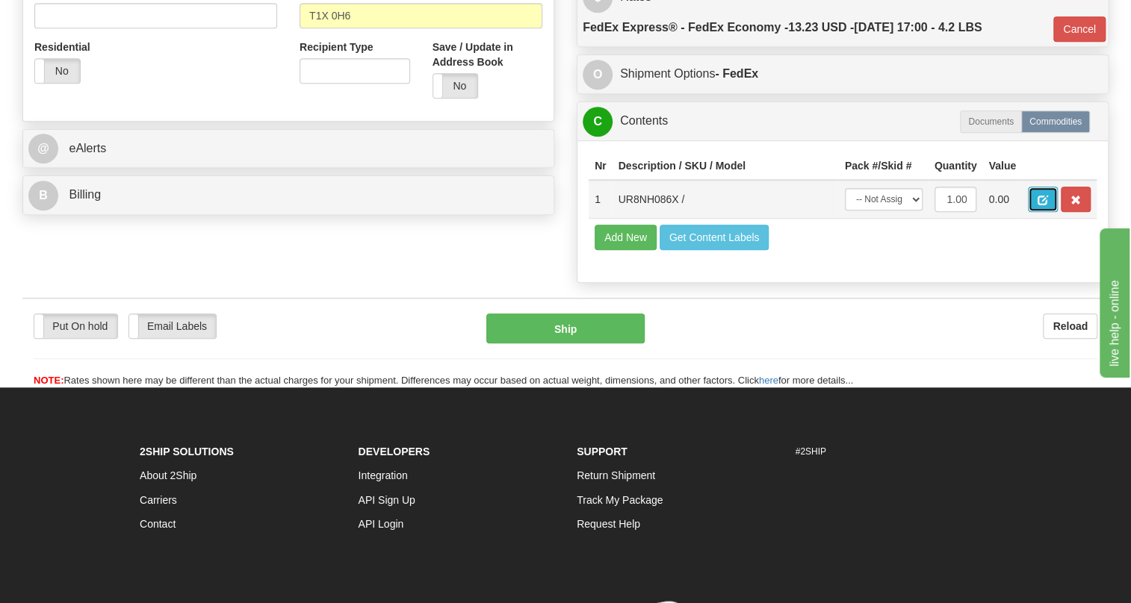
click at [1037, 205] on span "button" at bounding box center [1042, 201] width 10 height 10
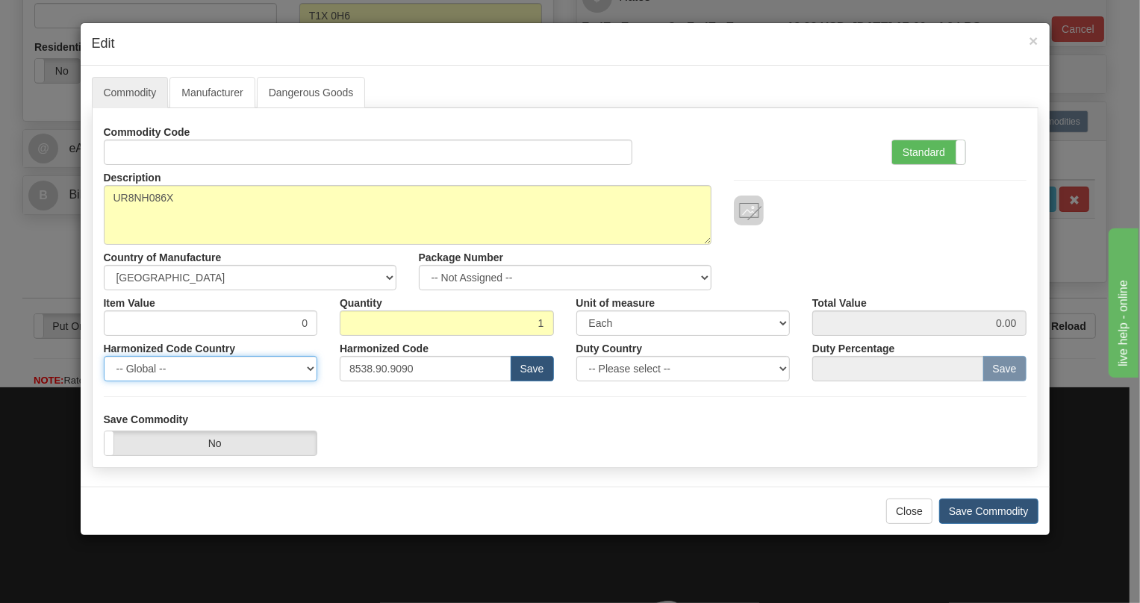
click at [238, 379] on select "-- Global -- AFGHANISTAN ALAND ISLANDS ALBANIA ALGERIA AMERICAN SAMOA ANDORRA A…" at bounding box center [211, 368] width 214 height 25
click at [441, 407] on form "Commodity Code Standard Advanced Description UR8NH086X Country of Manufacture -…" at bounding box center [565, 288] width 923 height 337
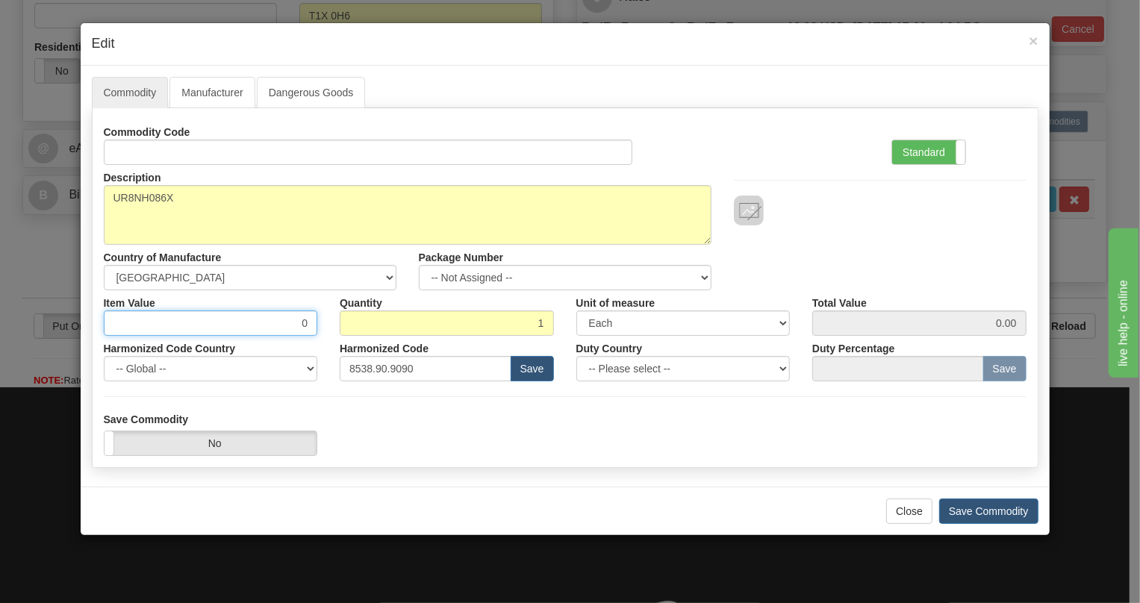
click at [298, 320] on input "0" at bounding box center [211, 323] width 214 height 25
type input "543.25"
click at [912, 150] on label "Standard" at bounding box center [929, 152] width 73 height 24
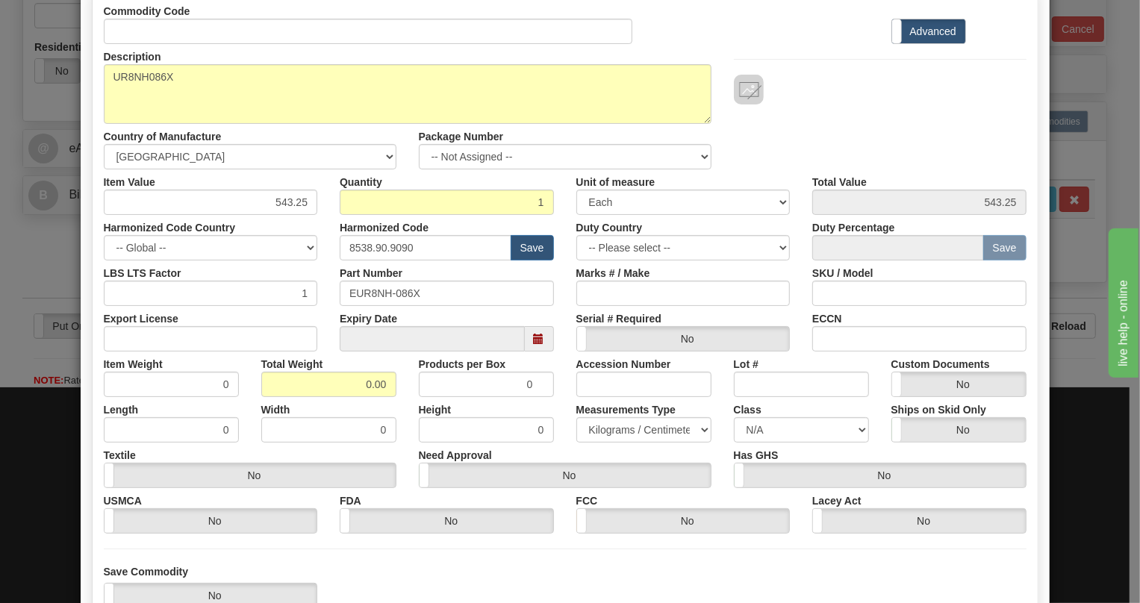
scroll to position [135, 0]
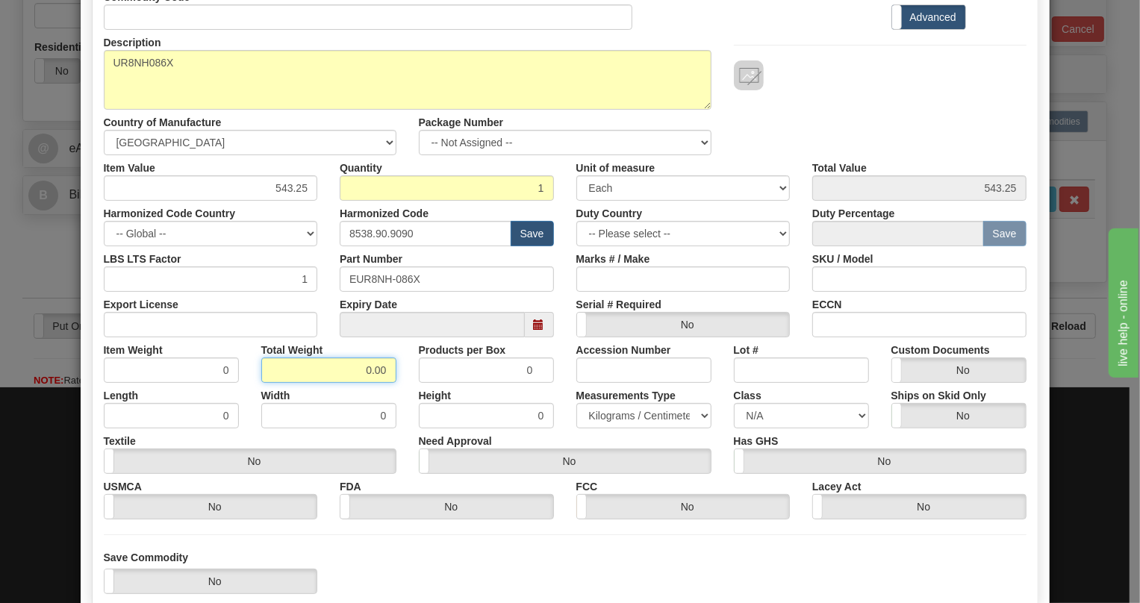
click at [359, 371] on input "0.00" at bounding box center [328, 370] width 135 height 25
type input "1.00"
type input "1.0000"
click at [618, 418] on select "Pounds / Inches Kilograms / Centimeters" at bounding box center [644, 415] width 135 height 25
select select "0"
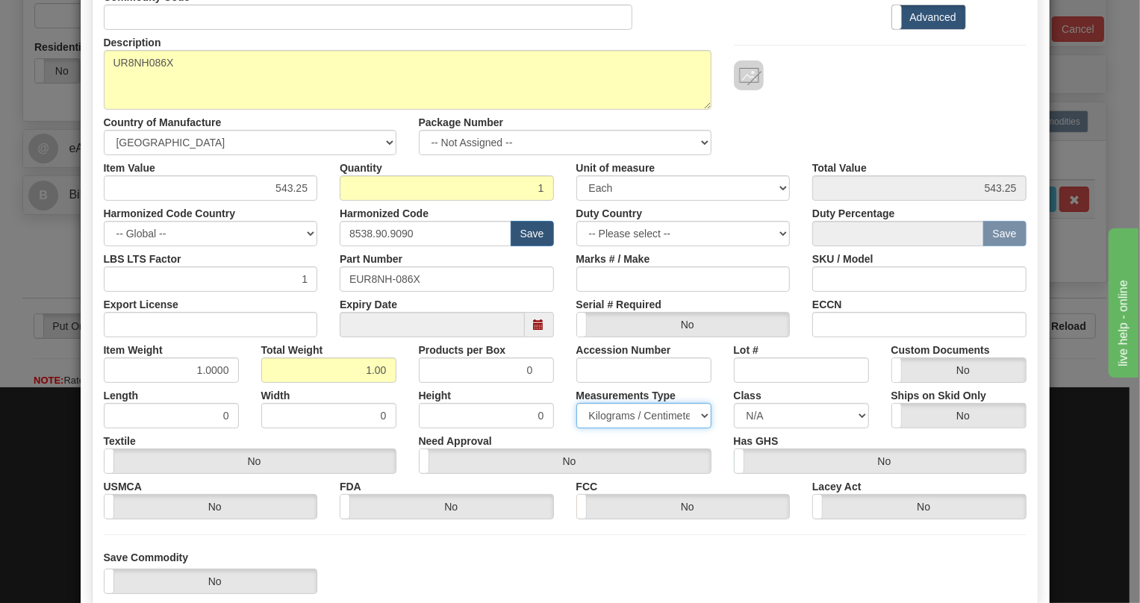
click at [577, 403] on select "Pounds / Inches Kilograms / Centimeters" at bounding box center [644, 415] width 135 height 25
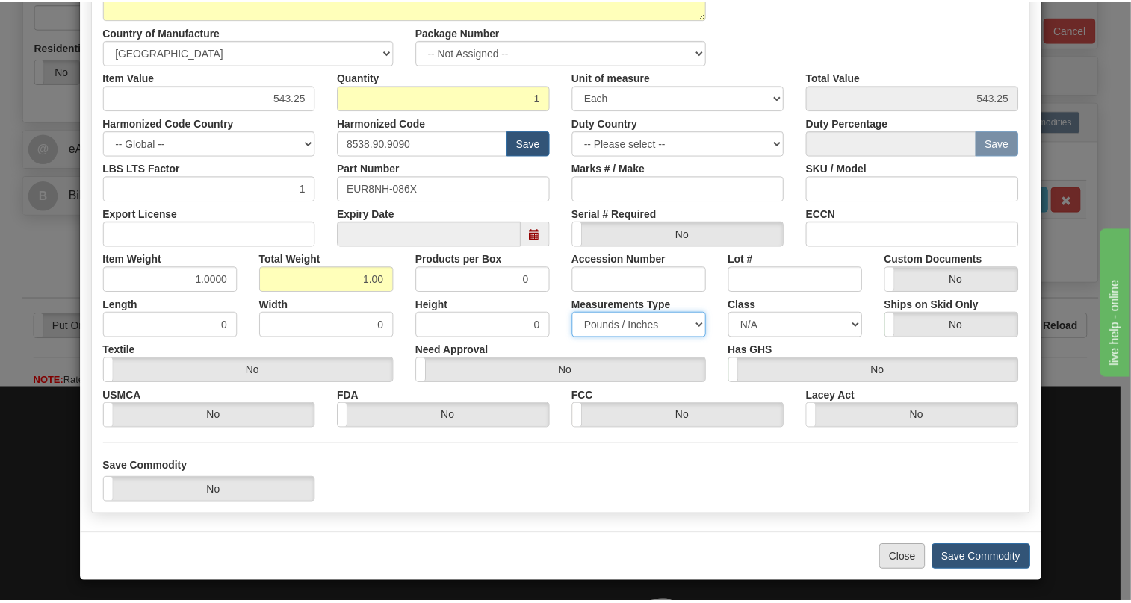
scroll to position [227, 0]
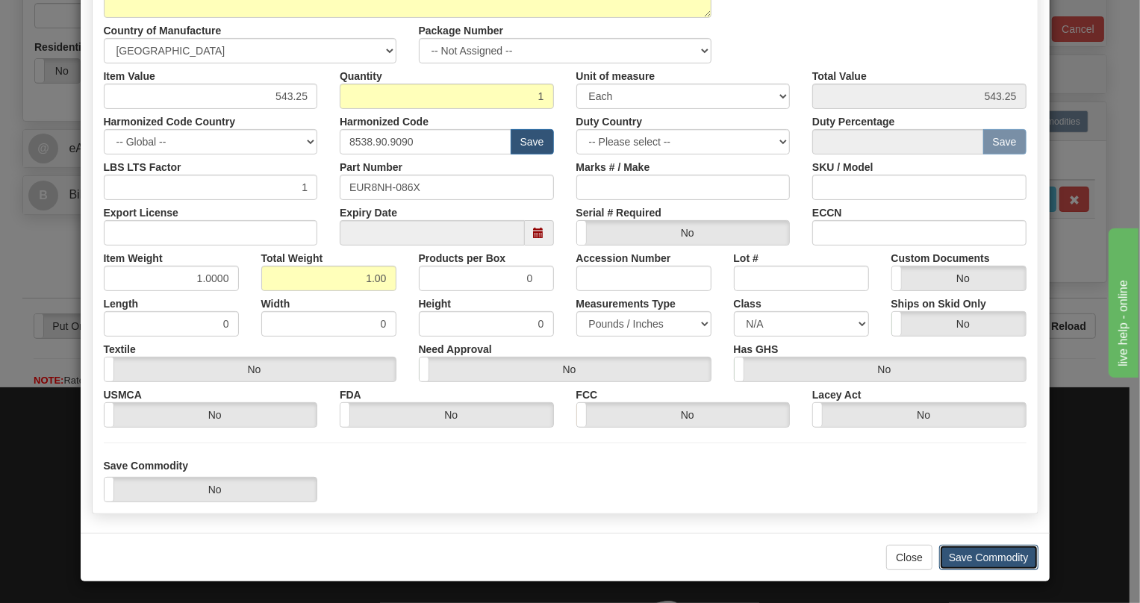
click at [984, 559] on button "Save Commodity" at bounding box center [989, 557] width 99 height 25
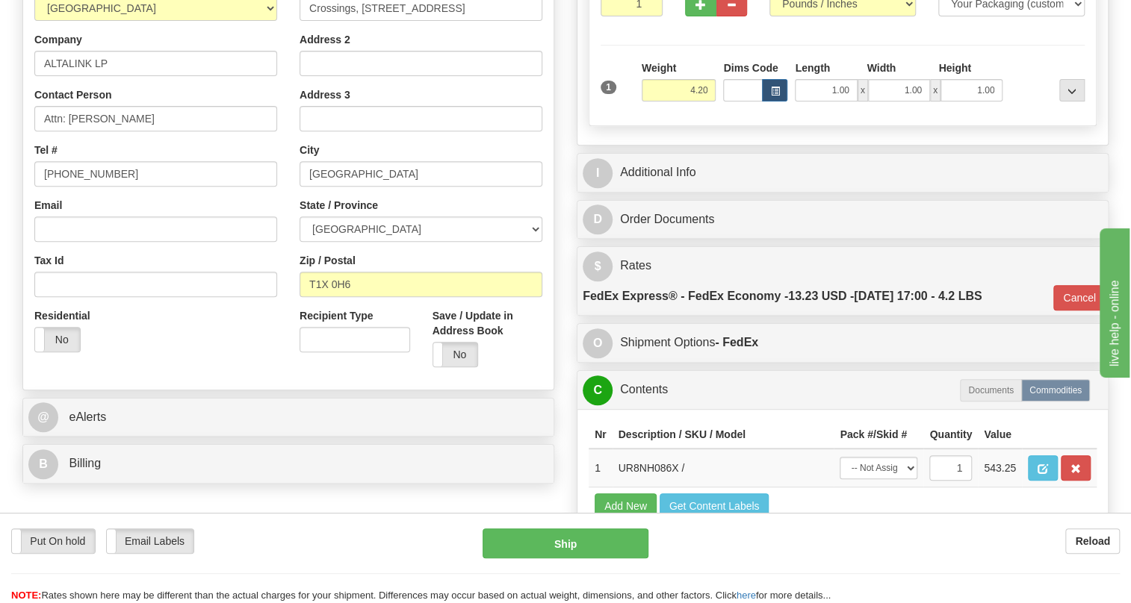
scroll to position [271, 0]
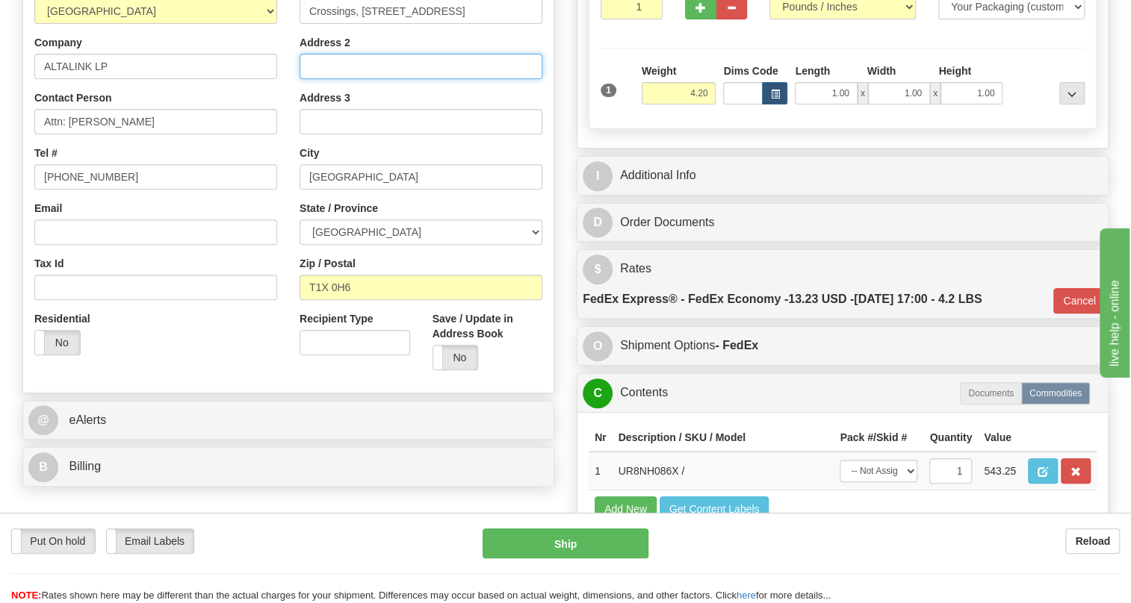
click at [319, 79] on input "Address 2" at bounding box center [421, 66] width 243 height 25
paste input "Crossing Converter Station"
type input "Crossing Converter Station"
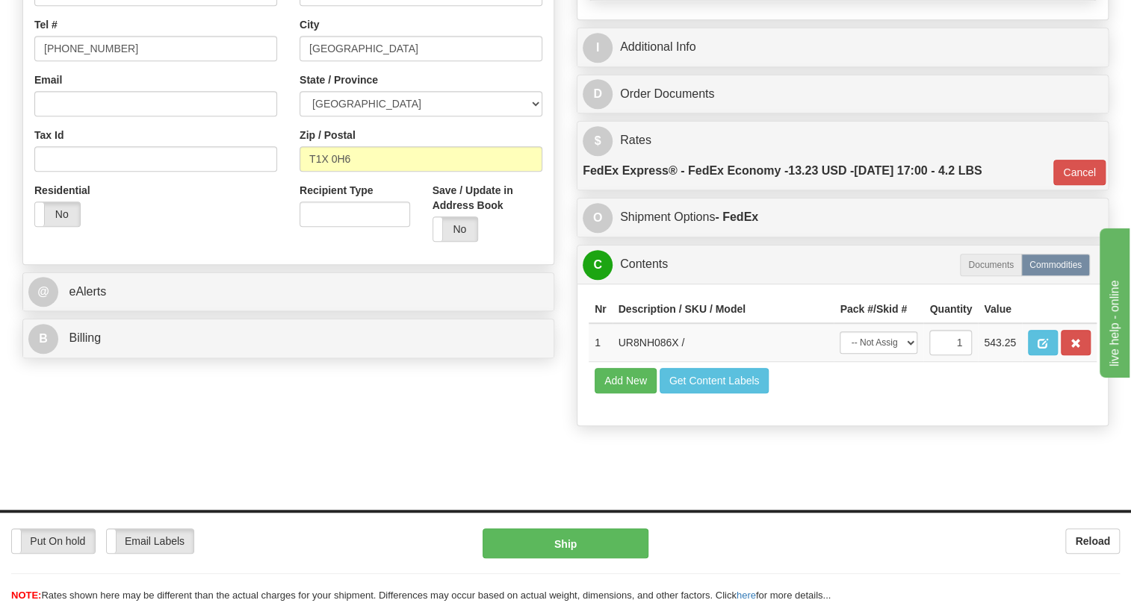
scroll to position [475, 0]
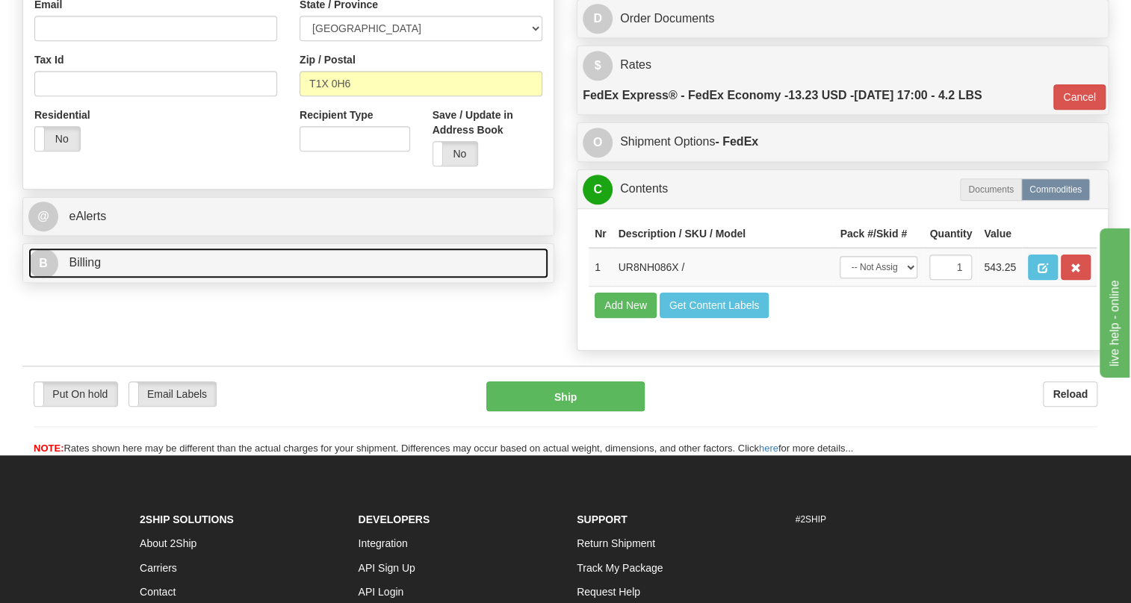
click at [88, 269] on span "Billing" at bounding box center [85, 262] width 32 height 13
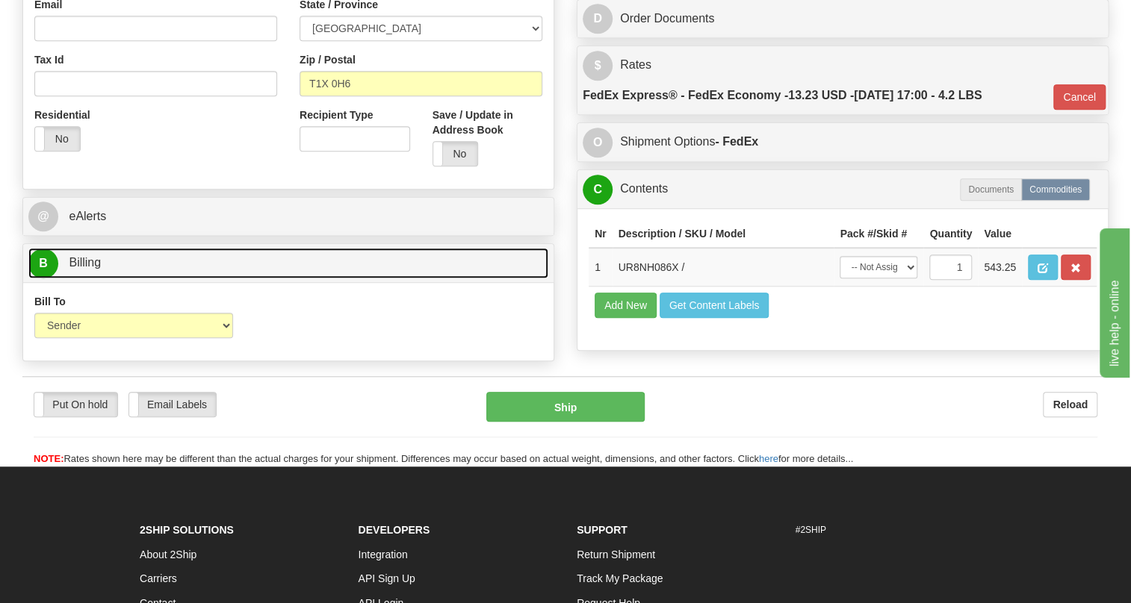
click at [88, 269] on span "Billing" at bounding box center [85, 262] width 32 height 13
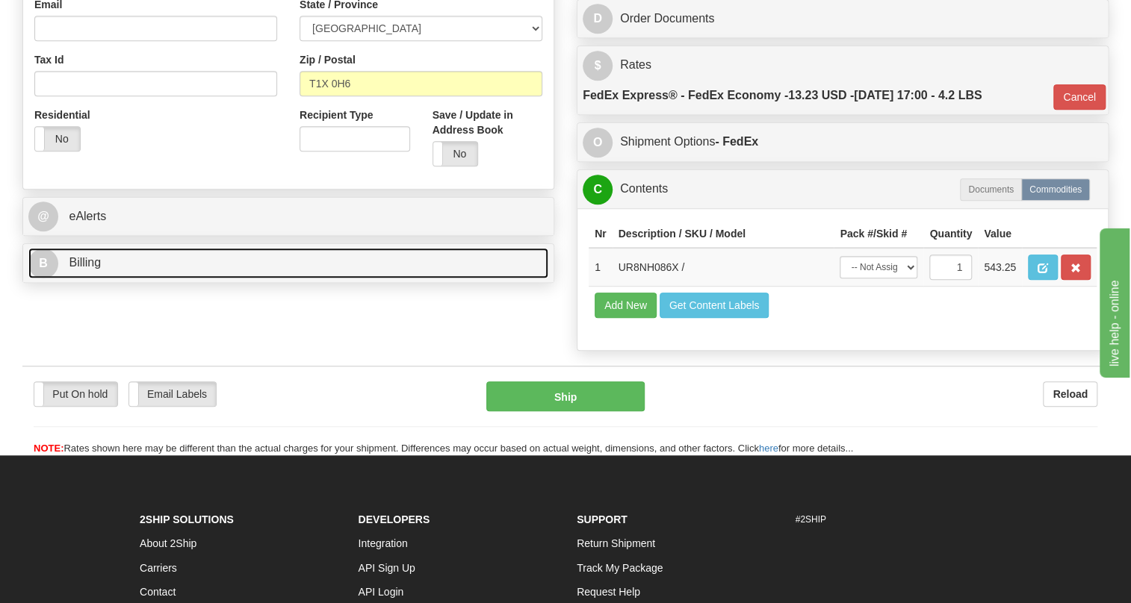
scroll to position [543, 0]
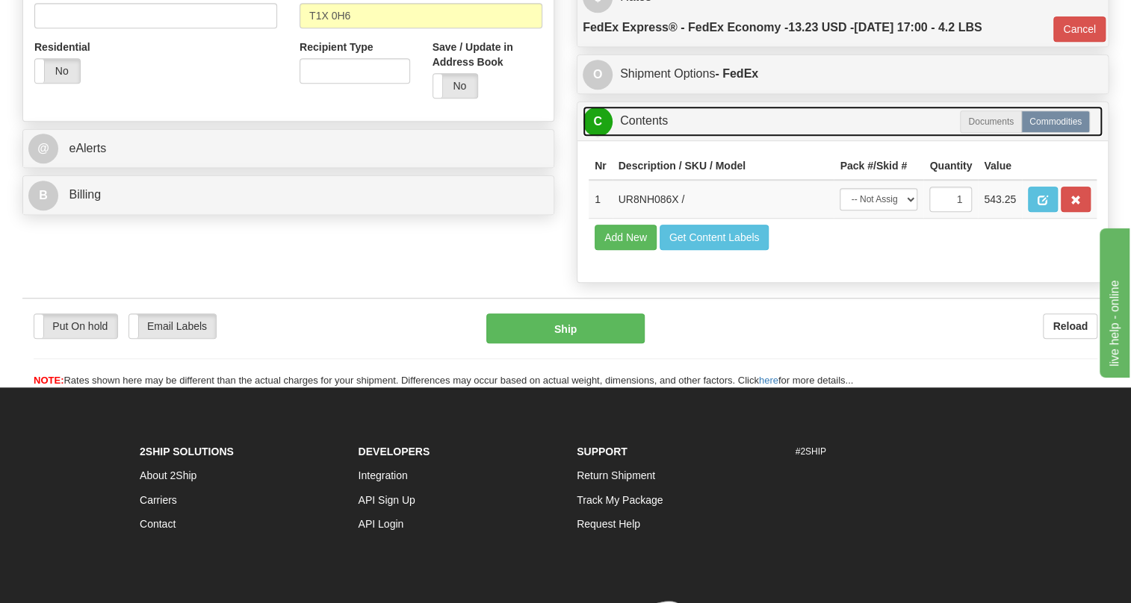
click at [645, 137] on link "C Contents" at bounding box center [843, 121] width 520 height 31
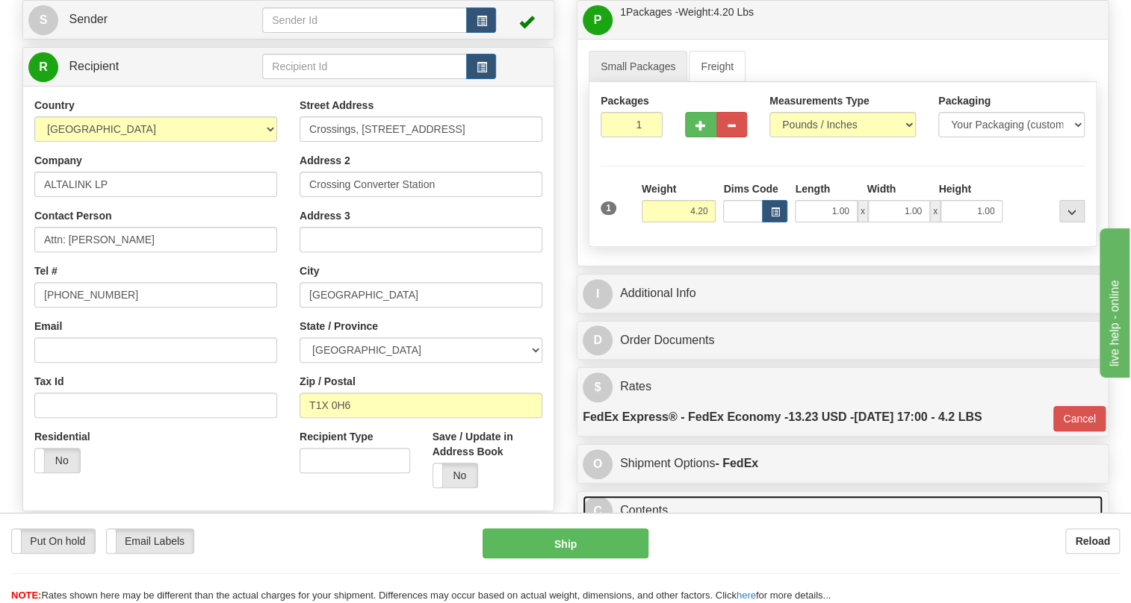
scroll to position [135, 0]
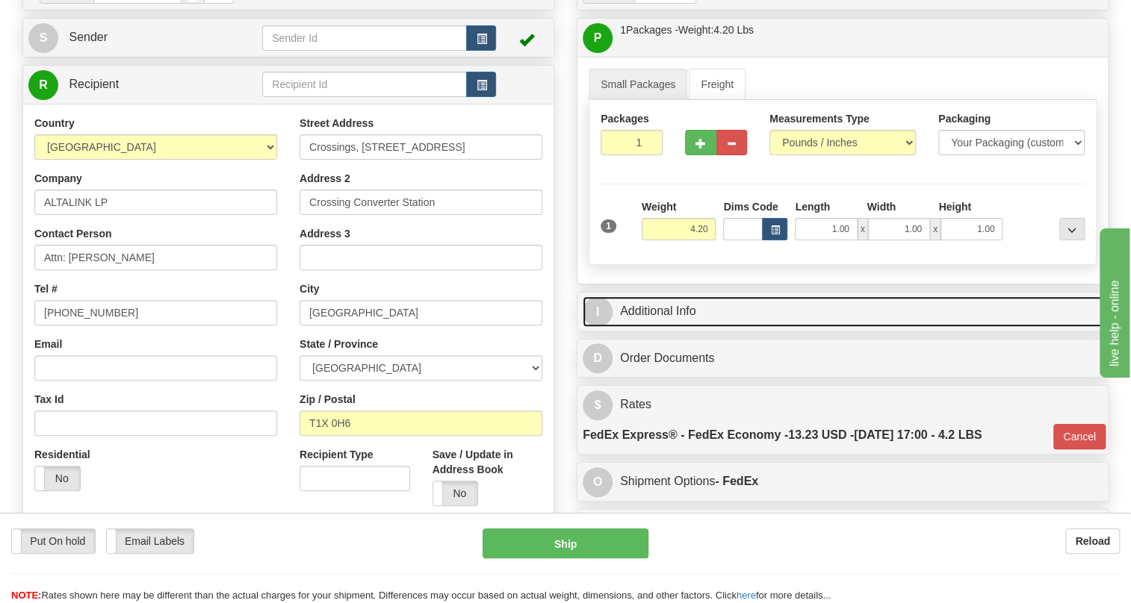
click at [647, 327] on link "I Additional Info" at bounding box center [843, 312] width 520 height 31
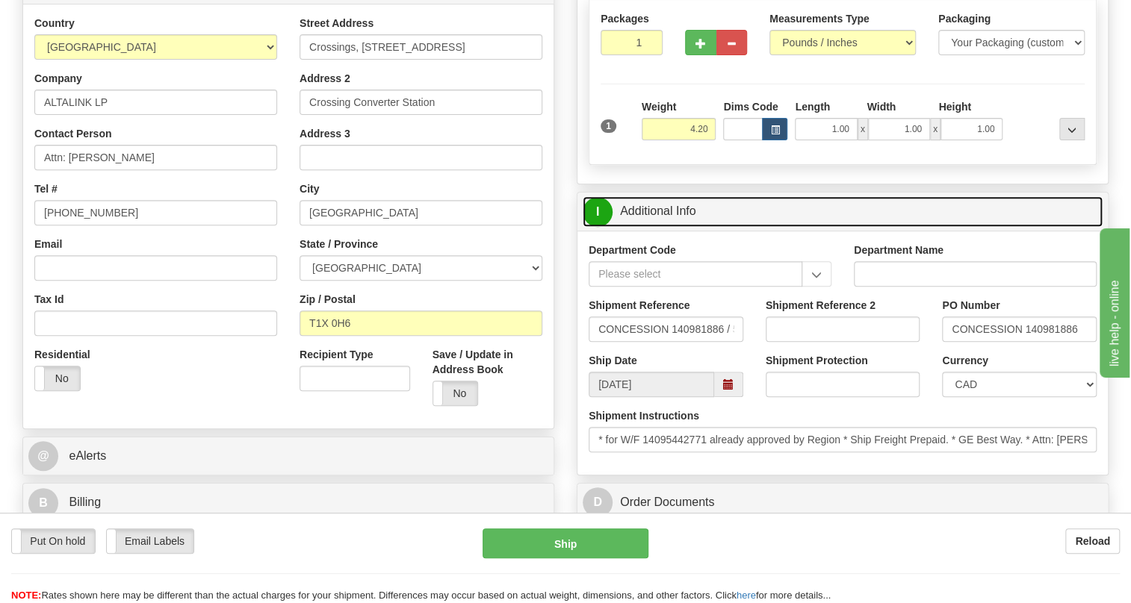
scroll to position [203, 0]
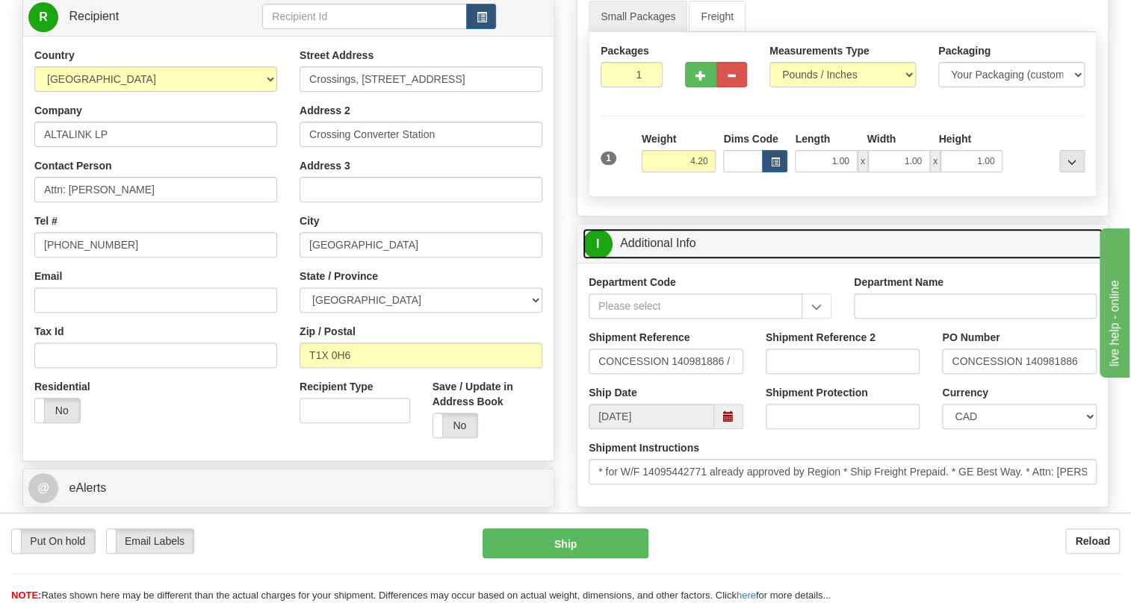
click at [658, 259] on link "I Additional Info" at bounding box center [843, 244] width 520 height 31
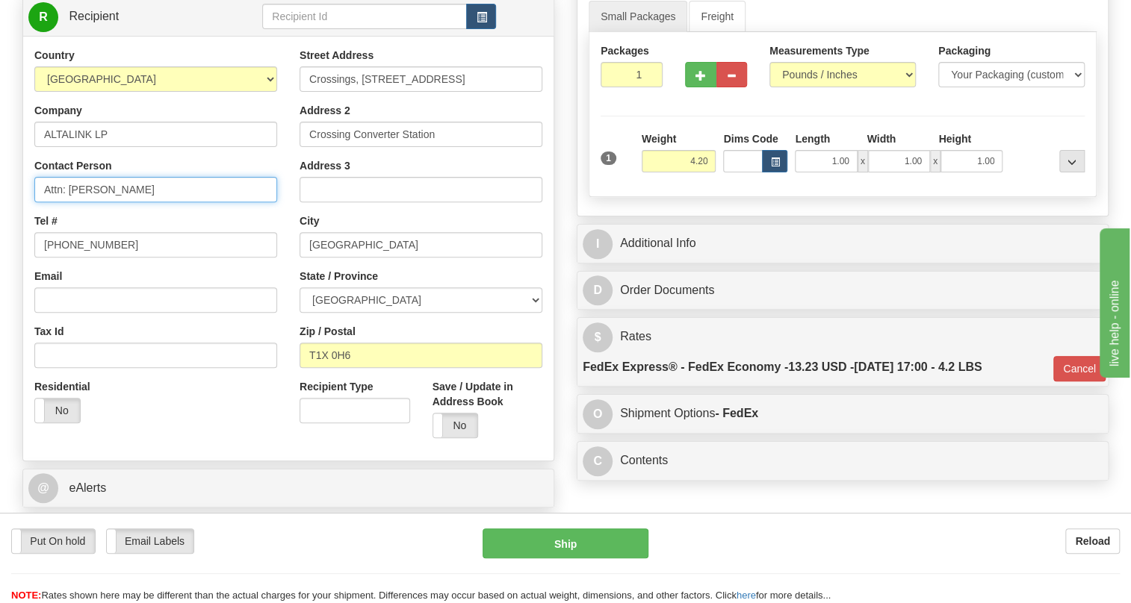
click at [136, 202] on input "Attn: Cody Fenske" at bounding box center [155, 189] width 243 height 25
drag, startPoint x: 191, startPoint y: 221, endPoint x: 146, endPoint y: 226, distance: 45.9
click at [139, 202] on input "Attn: Cody Fenske / RECEIVER" at bounding box center [155, 189] width 243 height 25
click at [46, 202] on input "Attn: Cody Fenske /" at bounding box center [155, 189] width 243 height 25
click at [169, 202] on input "Attn: Cody Fenske /" at bounding box center [155, 189] width 243 height 25
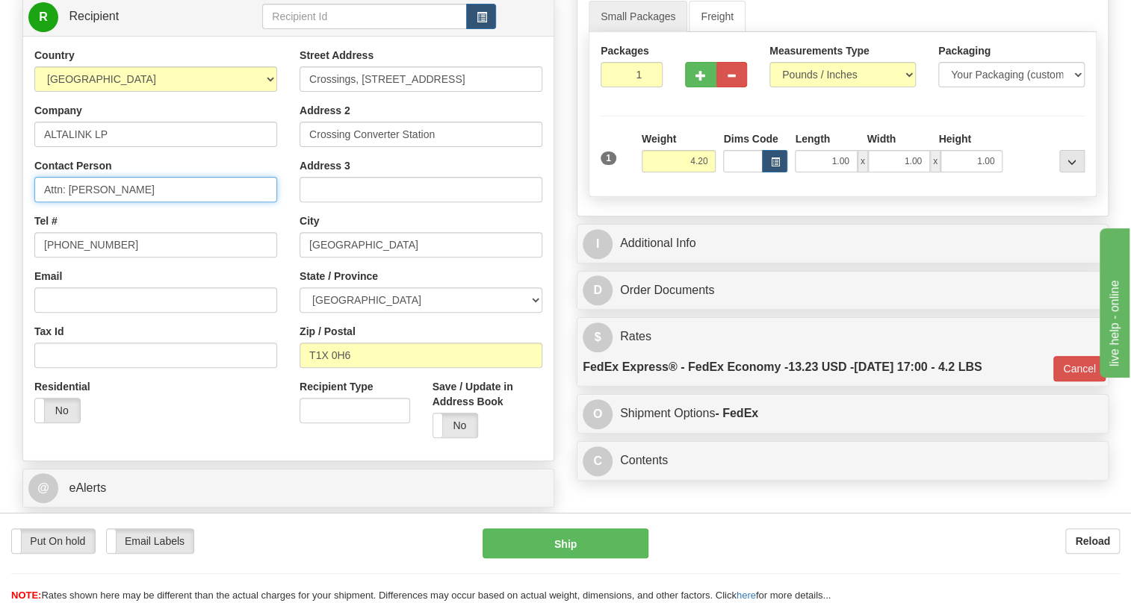
click at [43, 202] on input "Attn: Cody Fenske" at bounding box center [155, 189] width 243 height 25
paste input "RECEIVER"
type input "RECEIVER / Attn: Cody Fenske"
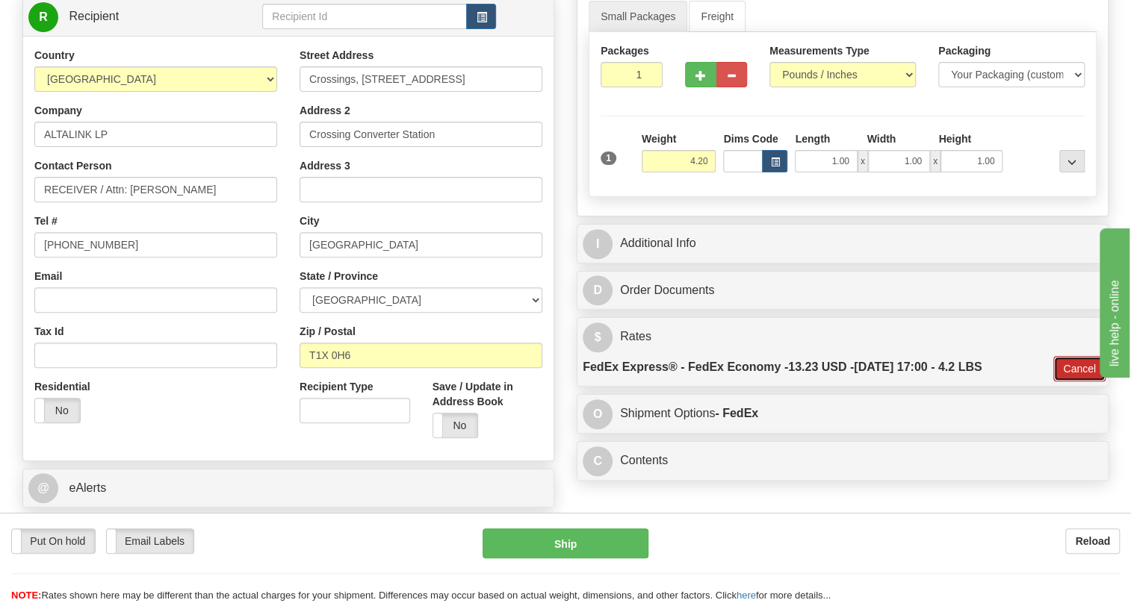
click at [1076, 382] on button "Cancel" at bounding box center [1079, 368] width 52 height 25
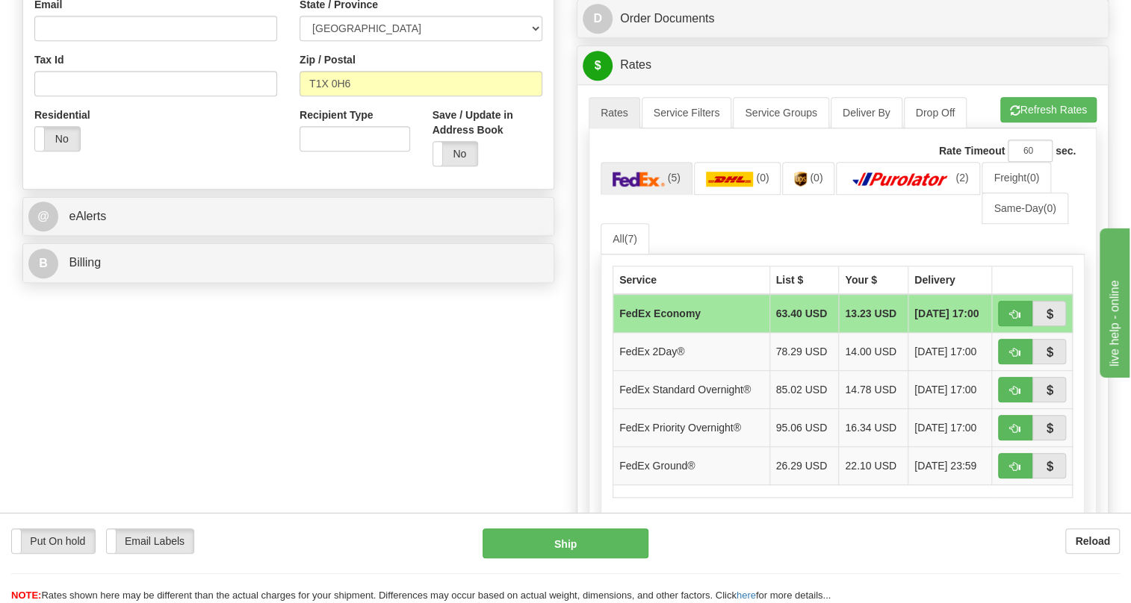
scroll to position [543, 0]
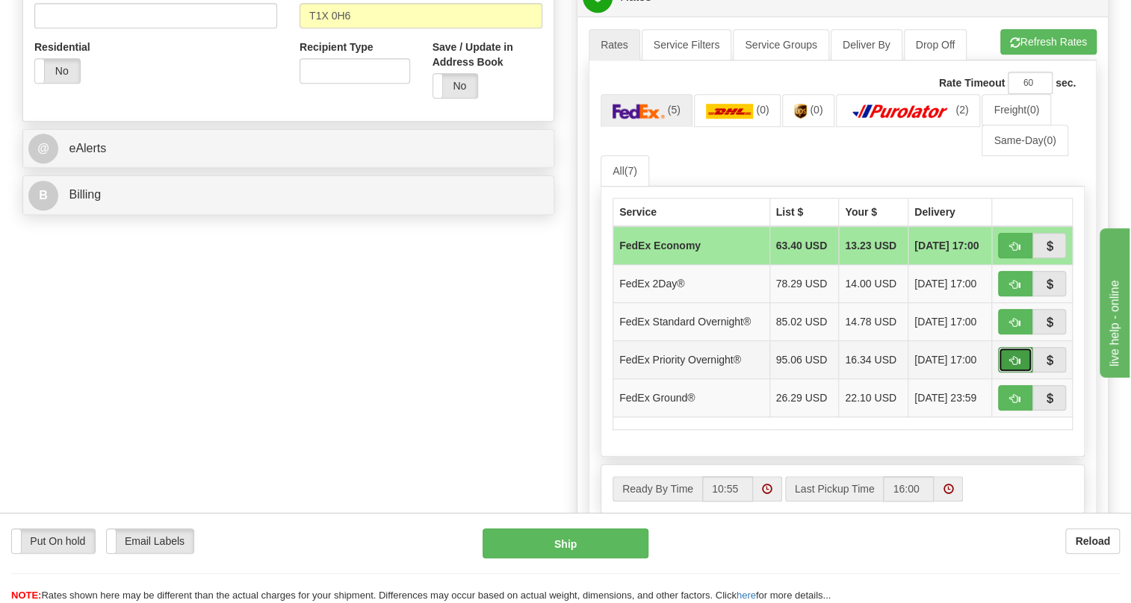
click at [1013, 366] on span "button" at bounding box center [1015, 361] width 10 height 10
type input "01"
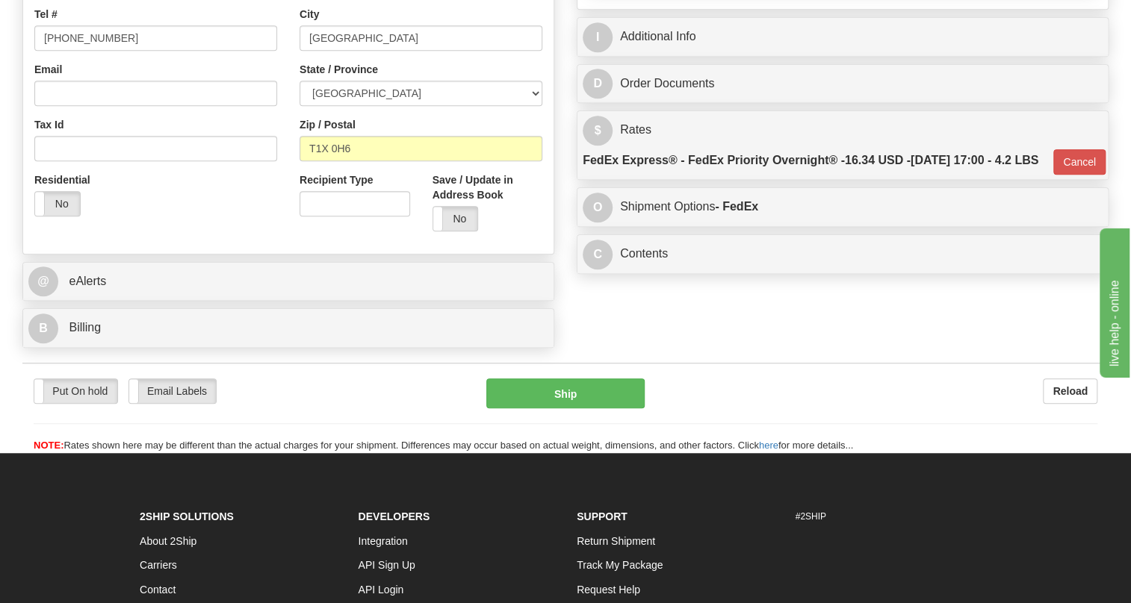
scroll to position [407, 0]
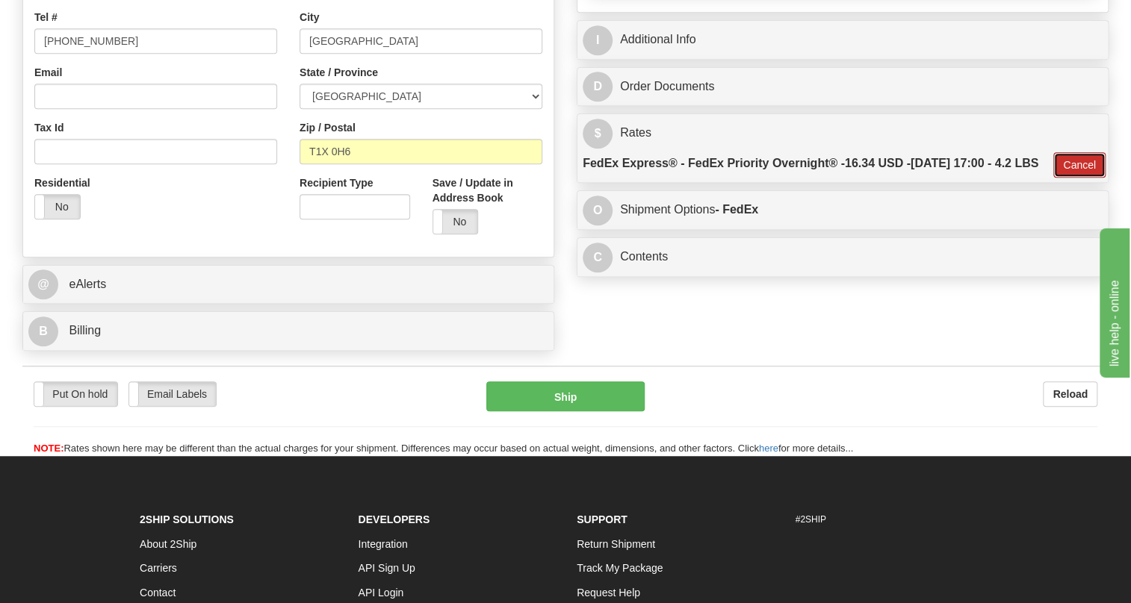
click at [1084, 178] on button "Cancel" at bounding box center [1079, 164] width 52 height 25
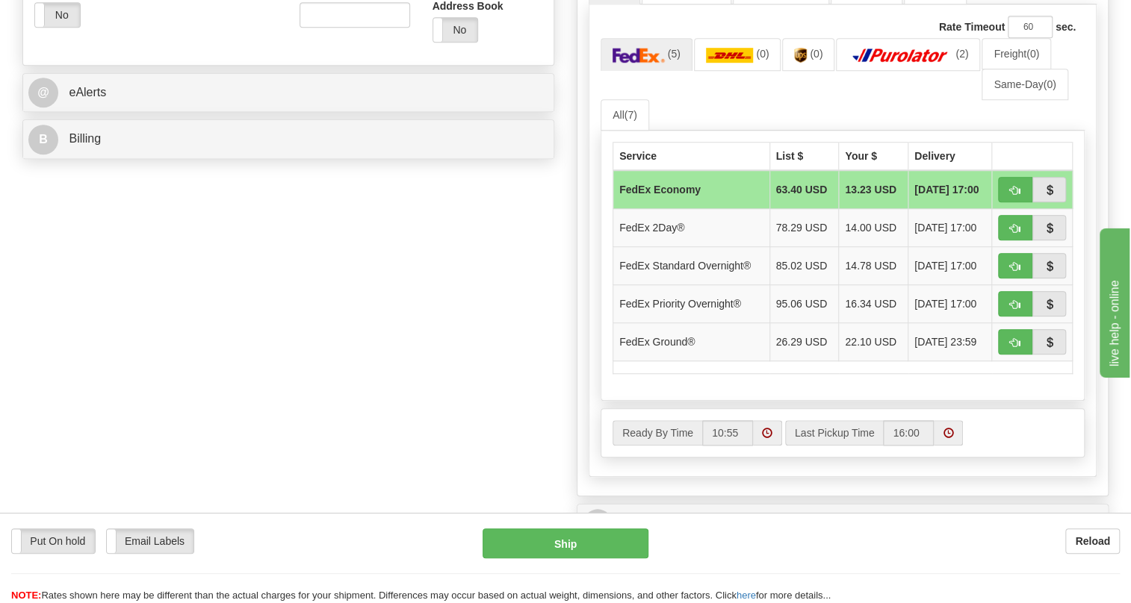
scroll to position [611, 0]
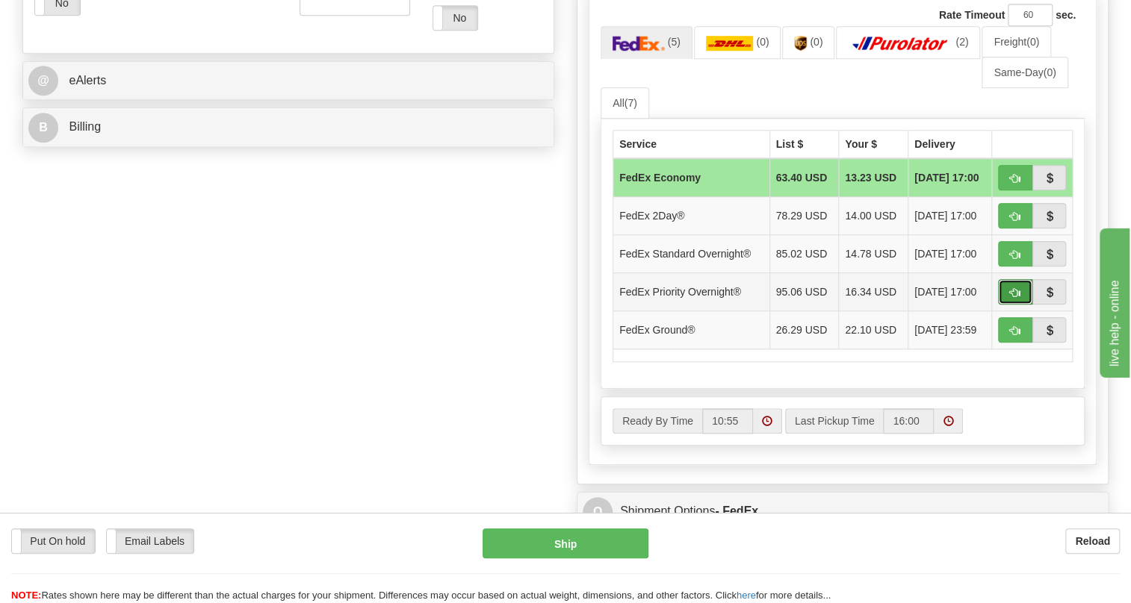
click at [1017, 298] on span "button" at bounding box center [1015, 293] width 10 height 10
type input "01"
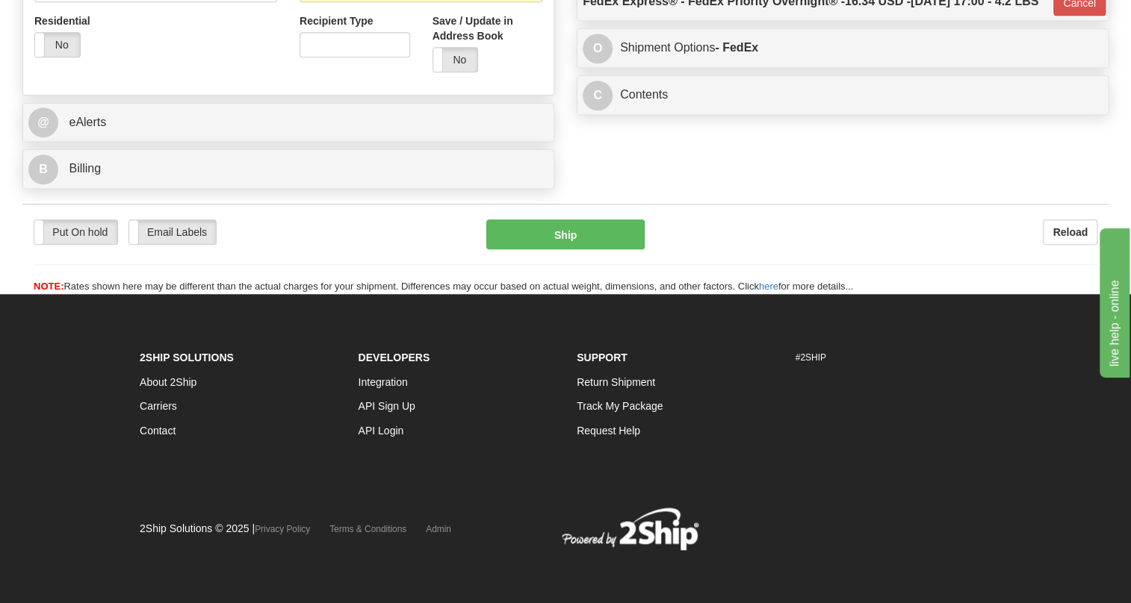
scroll to position [603, 0]
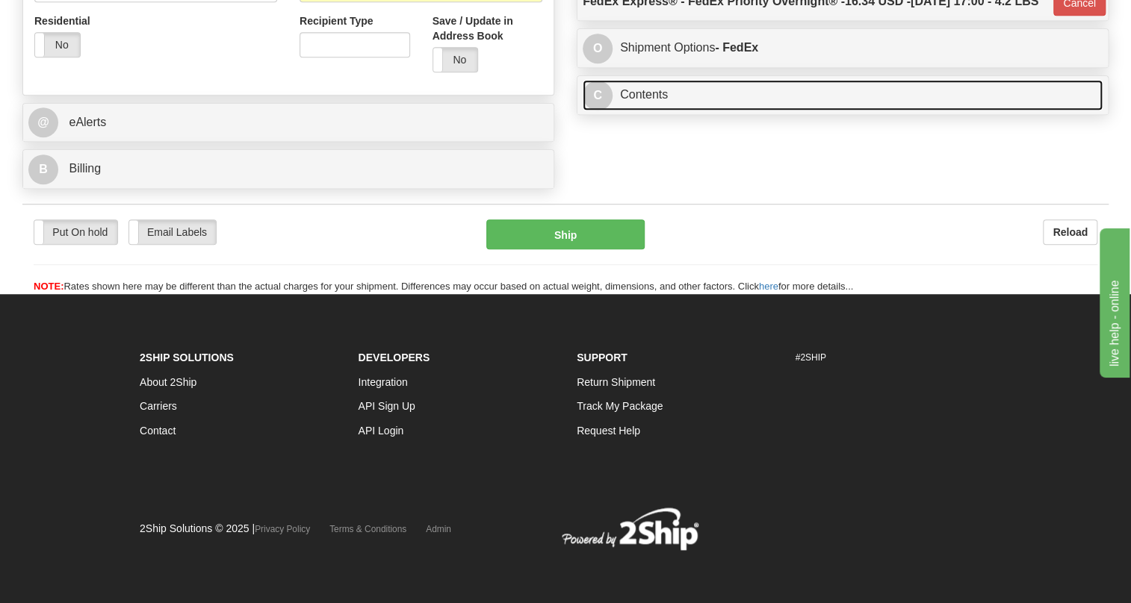
click at [635, 111] on link "C Contents" at bounding box center [843, 95] width 520 height 31
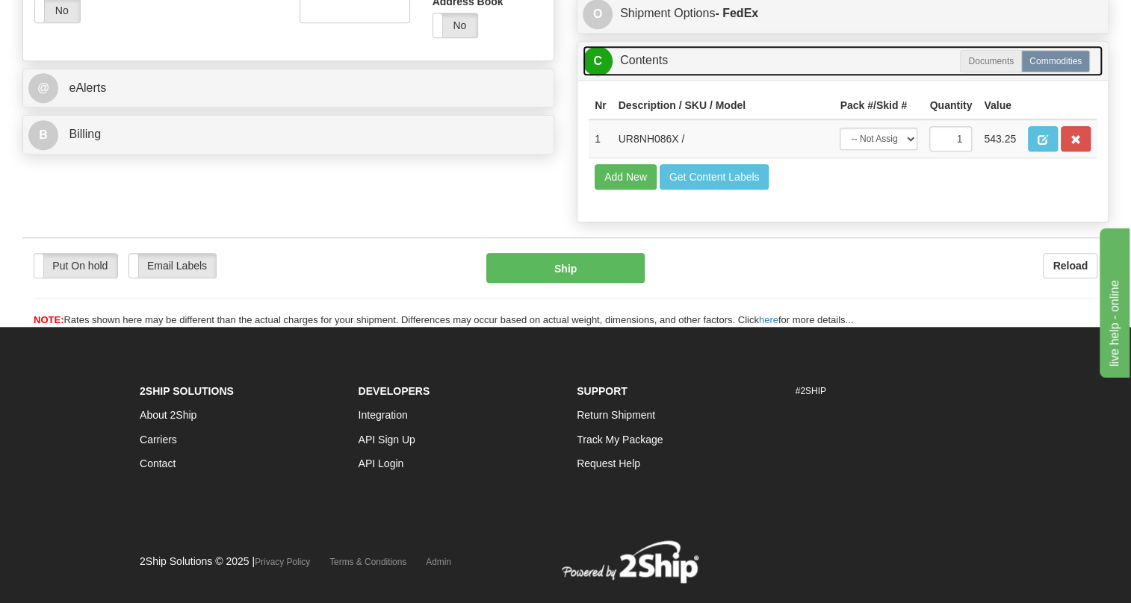
click at [635, 76] on link "C Contents" at bounding box center [843, 61] width 520 height 31
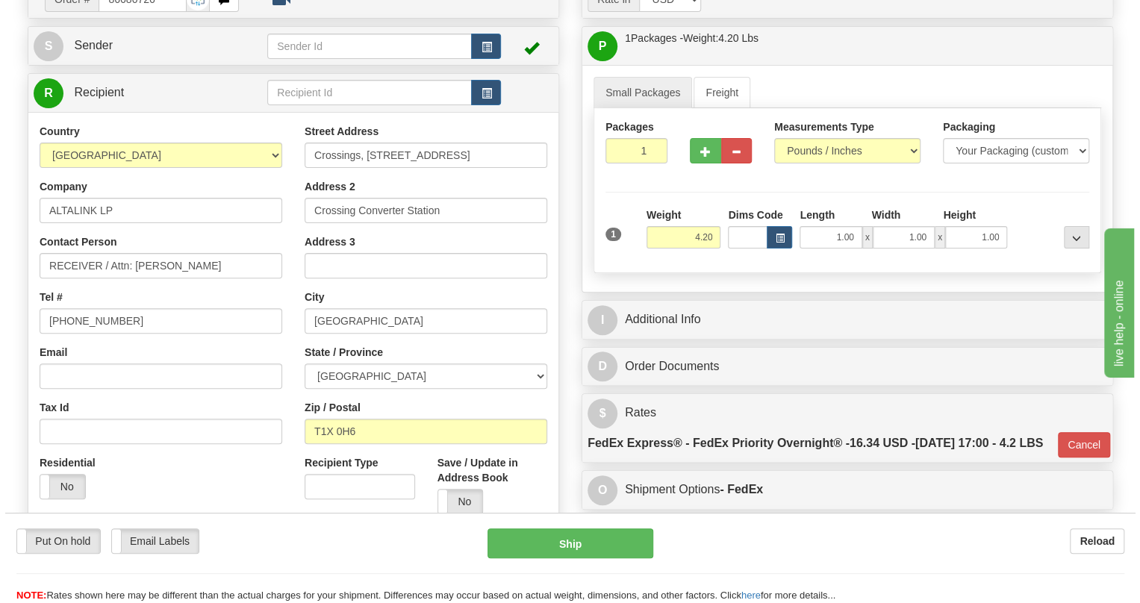
scroll to position [128, 0]
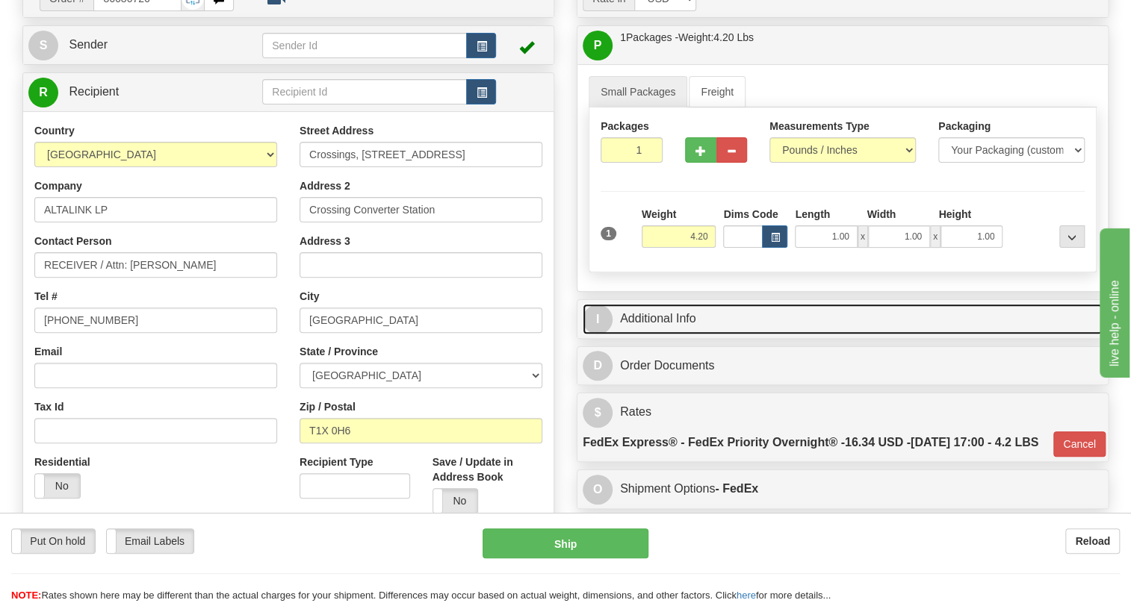
click at [666, 335] on link "I Additional Info" at bounding box center [843, 319] width 520 height 31
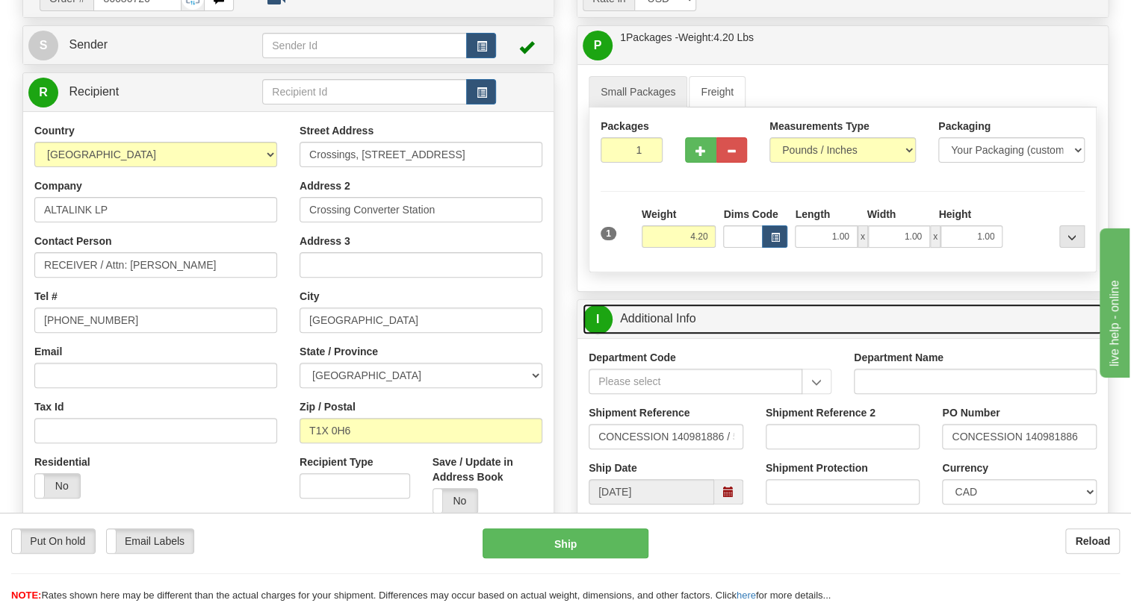
click at [666, 335] on link "I Additional Info" at bounding box center [843, 319] width 520 height 31
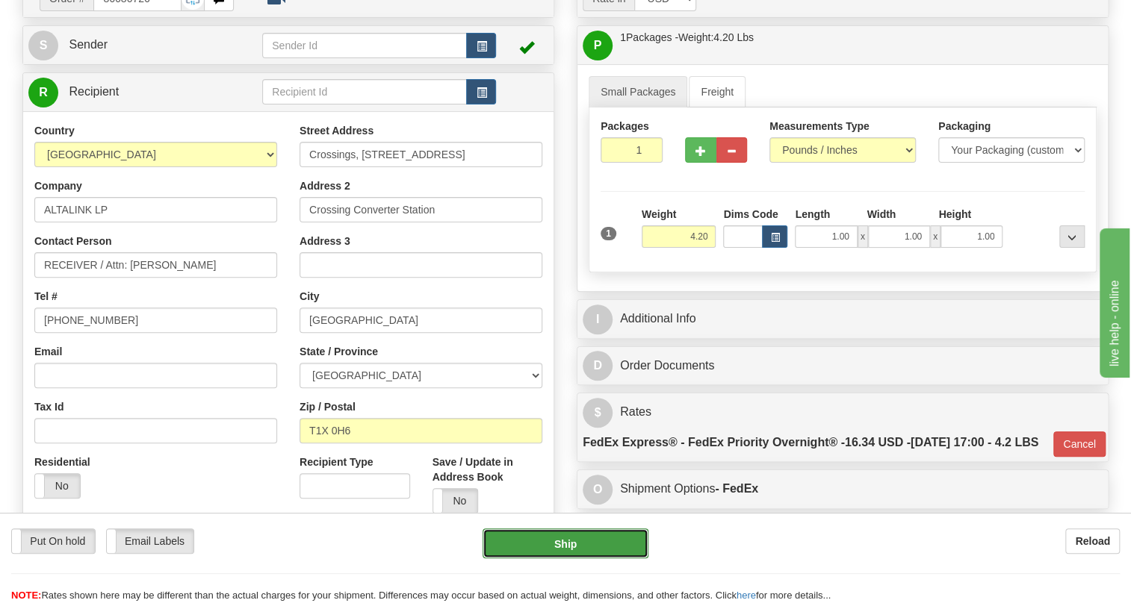
click at [570, 549] on button "Ship" at bounding box center [565, 544] width 166 height 30
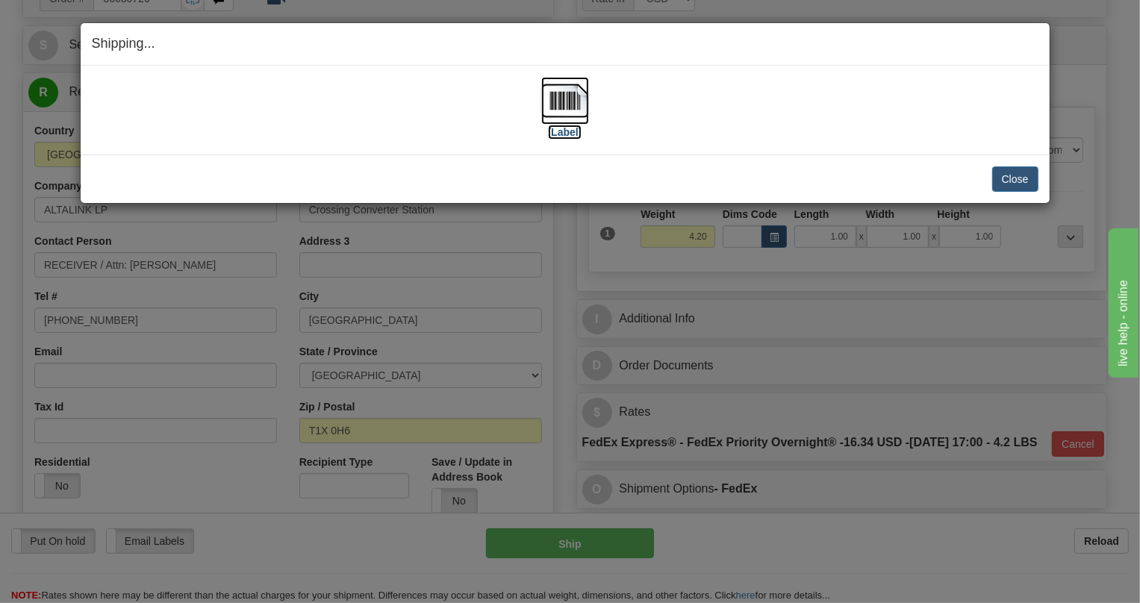
click at [567, 101] on img at bounding box center [565, 101] width 48 height 48
click at [1023, 173] on button "Close" at bounding box center [1016, 179] width 46 height 25
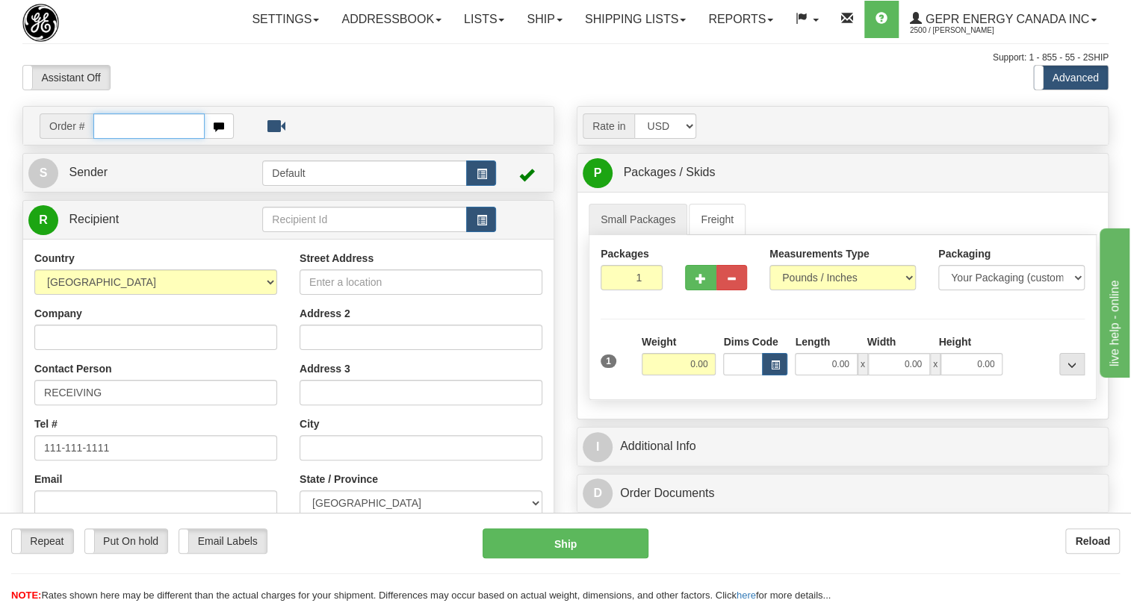
click at [121, 139] on input "text" at bounding box center [148, 126] width 111 height 25
paste input "0086680727"
click at [116, 139] on input "0086680727" at bounding box center [148, 126] width 111 height 25
type input "86680727"
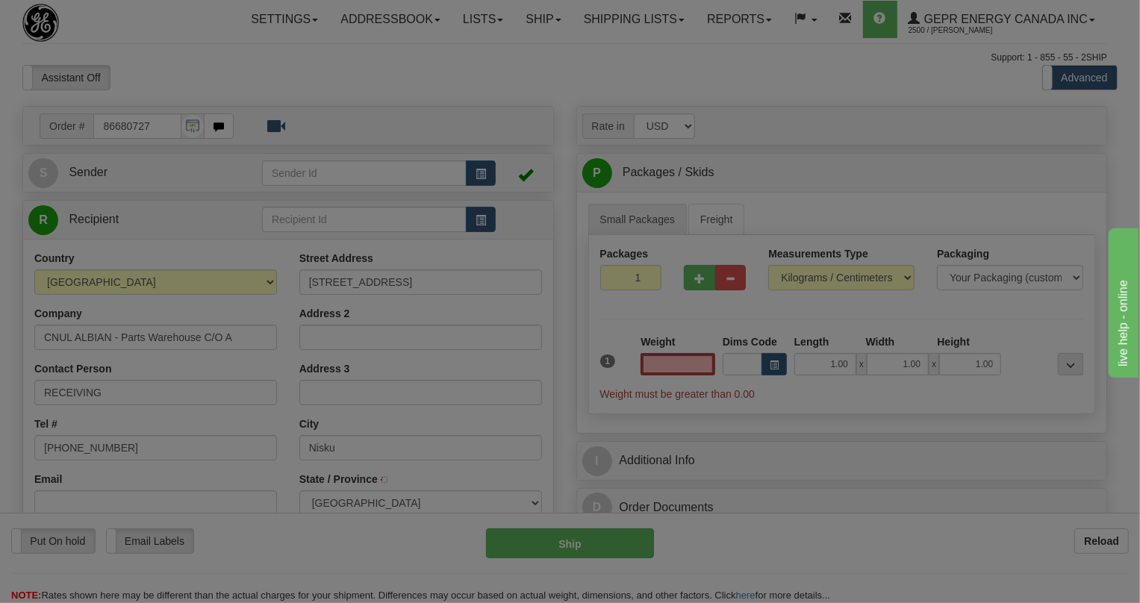
type input "NISKU"
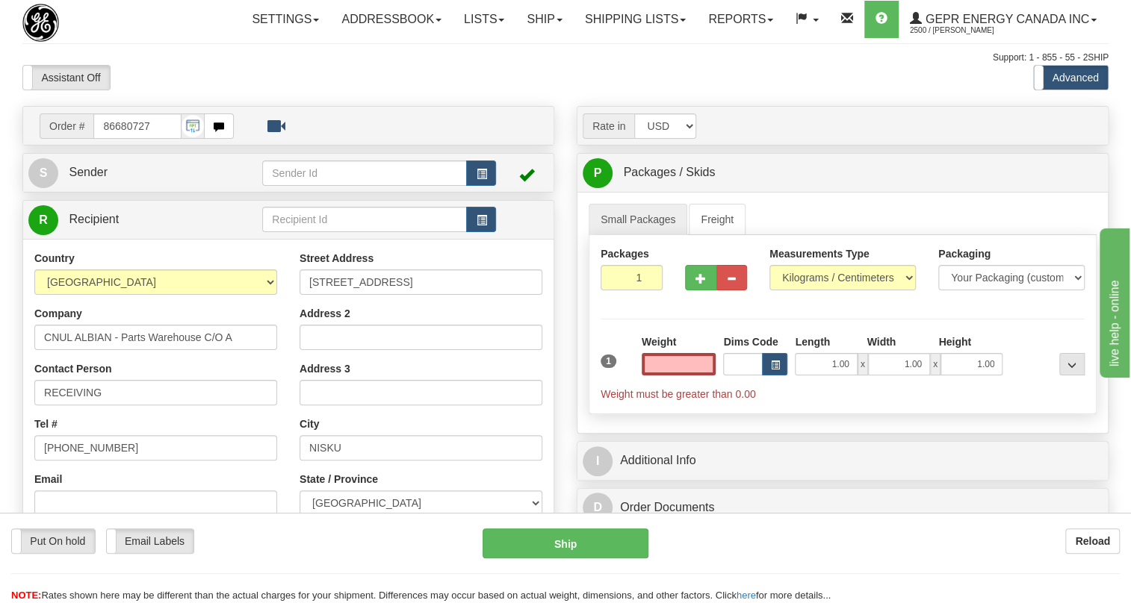
type input "0.00"
drag, startPoint x: 562, startPoint y: 469, endPoint x: 529, endPoint y: 440, distance: 44.5
click at [562, 469] on div "Order # 86680727 S" at bounding box center [288, 436] width 554 height 660
click at [89, 179] on span "Sender" at bounding box center [88, 172] width 39 height 13
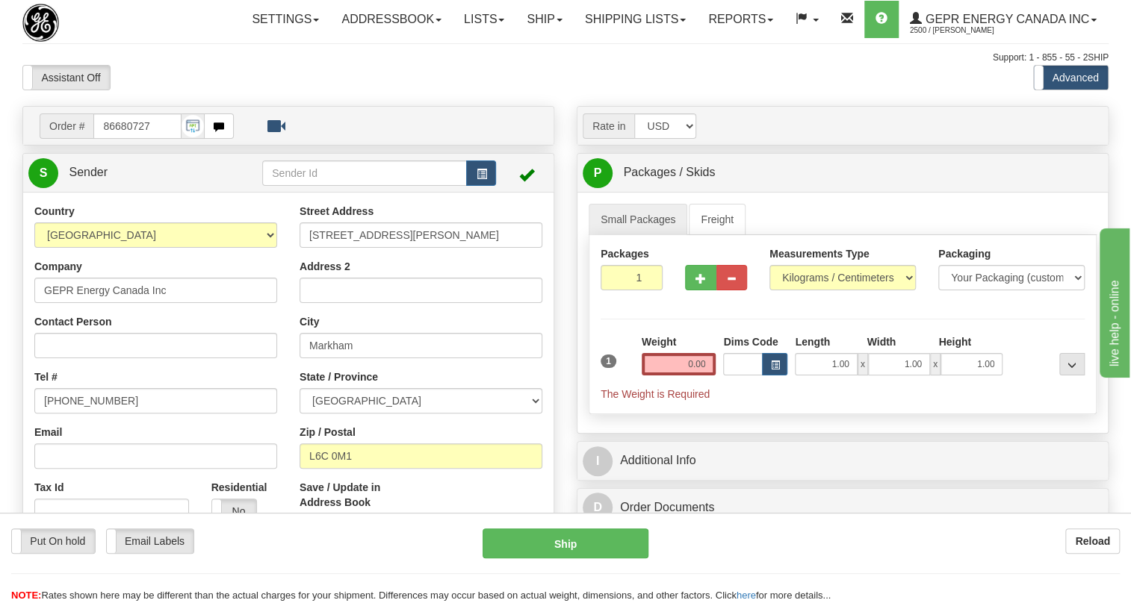
type input "MARKHAM"
click at [95, 414] on input "[PHONE_NUMBER]" at bounding box center [155, 400] width 243 height 25
paste input "[PHONE_NUMBER]"
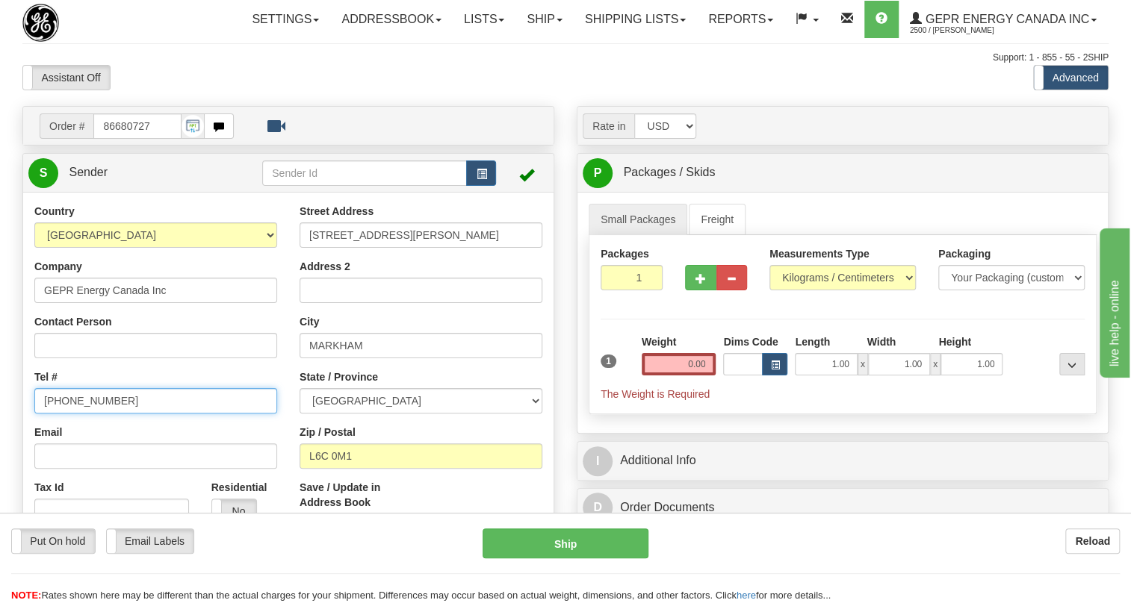
type input "[PHONE_NUMBER]"
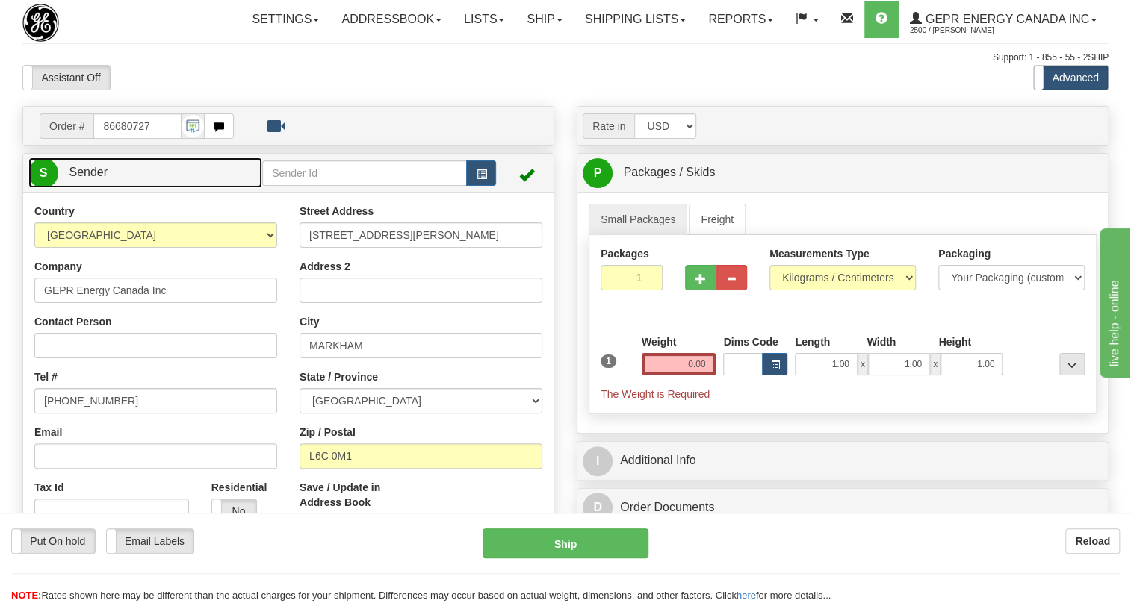
click at [93, 179] on span "Sender" at bounding box center [88, 172] width 39 height 13
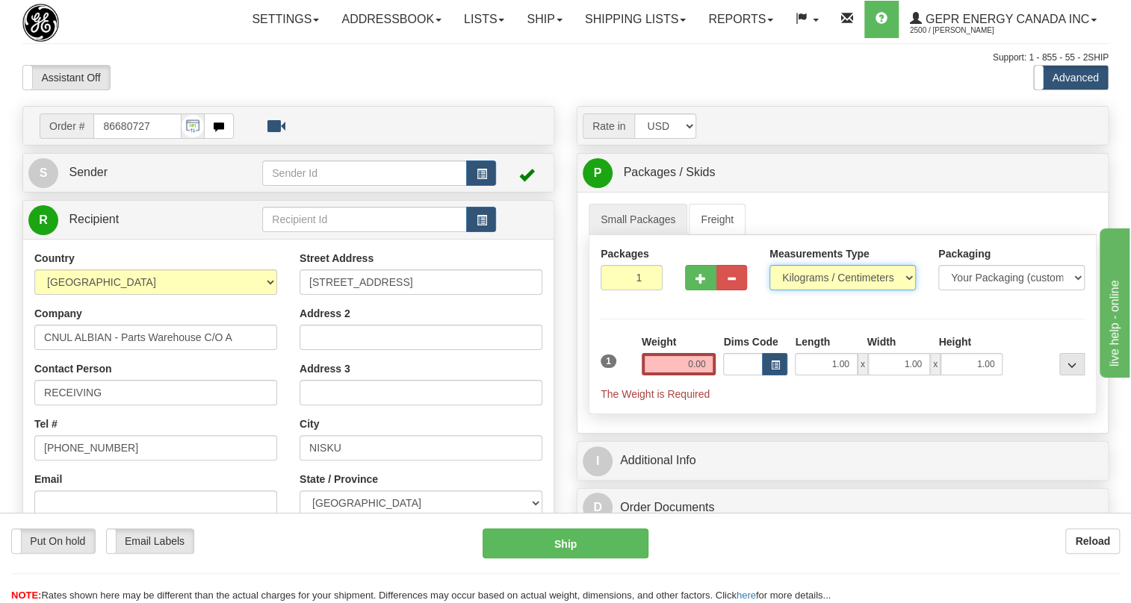
click at [804, 291] on select "Pounds / Inches Kilograms / Centimeters" at bounding box center [842, 277] width 146 height 25
select select "0"
click at [769, 291] on select "Pounds / Inches Kilograms / Centimeters" at bounding box center [842, 277] width 146 height 25
click at [671, 376] on input "0.00" at bounding box center [679, 364] width 75 height 22
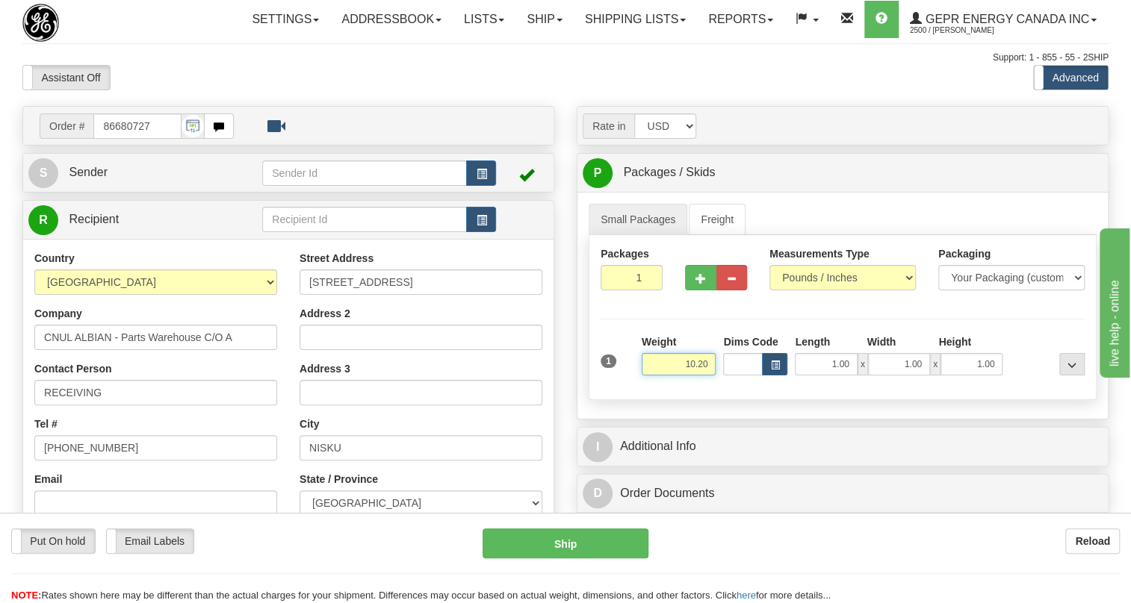
type input "10.20"
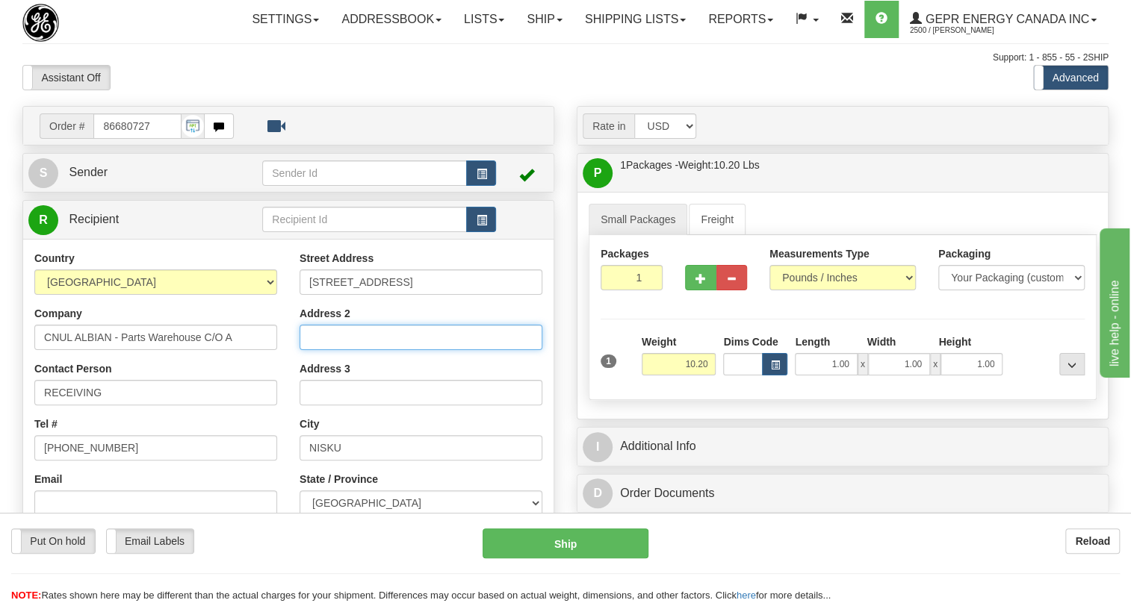
click at [320, 350] on input "Address 2" at bounding box center [421, 337] width 243 height 25
paste input "Attention To Albian Warehouse"
type input "Attention To Albian Warehouse"
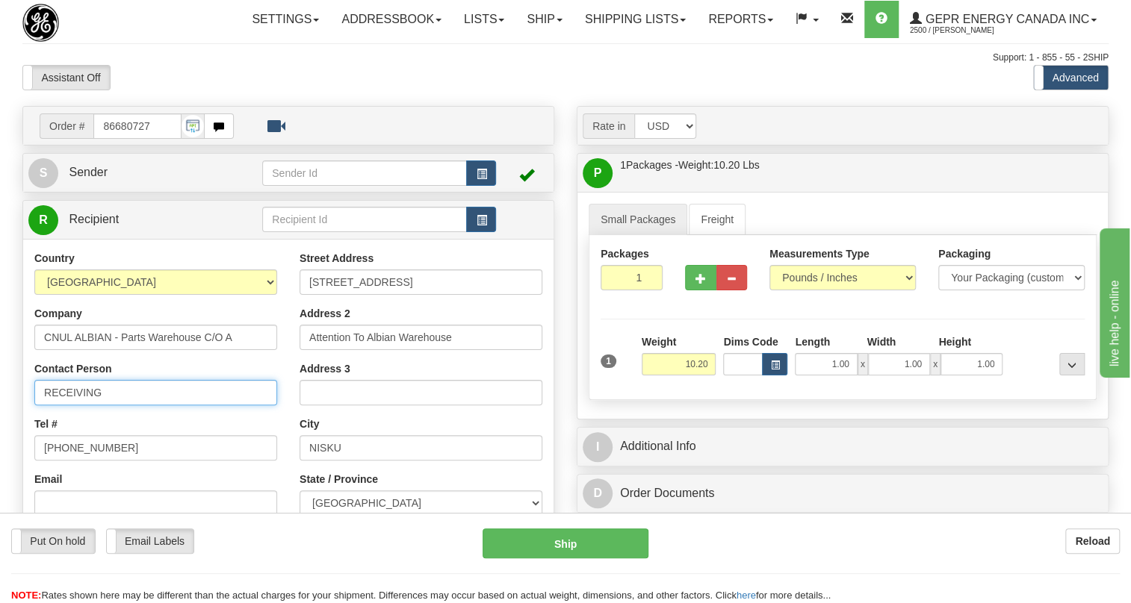
click at [123, 406] on input "RECEIVING" at bounding box center [155, 392] width 243 height 25
paste input "Dena Meighen"
type input "RECEIVING / Dena Meighen"
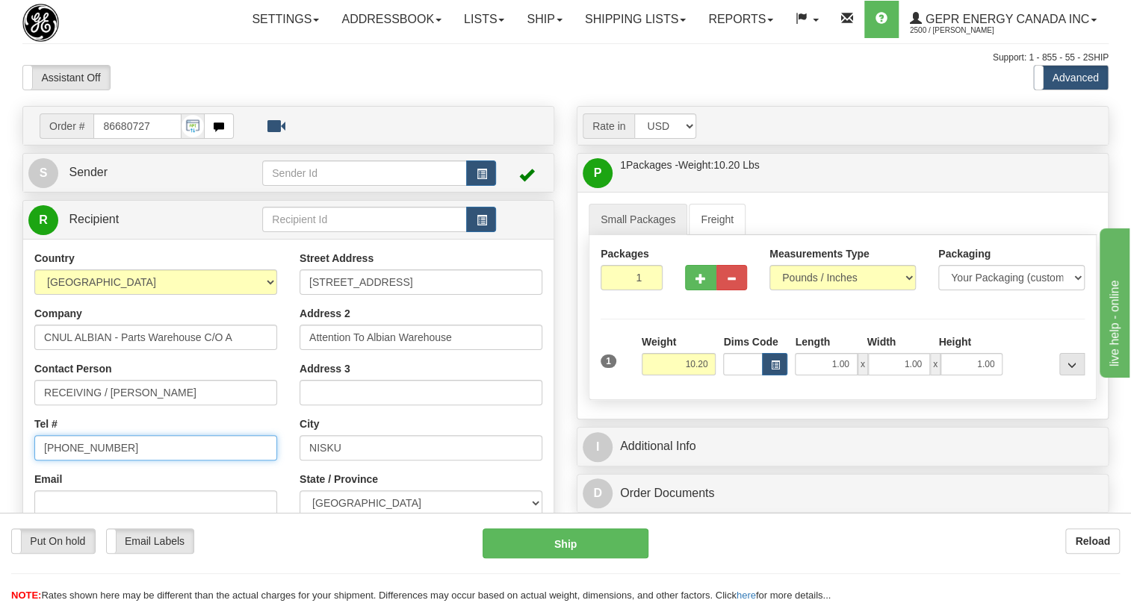
click at [89, 461] on input "[PHONE_NUMBER]" at bounding box center [155, 447] width 243 height 25
paste input "403) 216-2150"
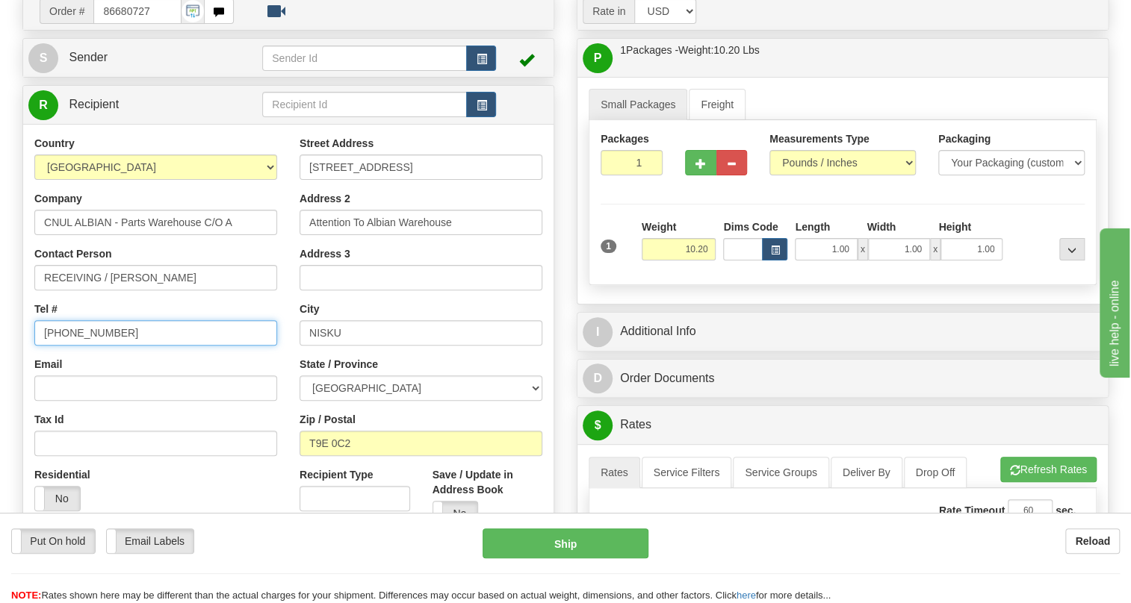
scroll to position [135, 0]
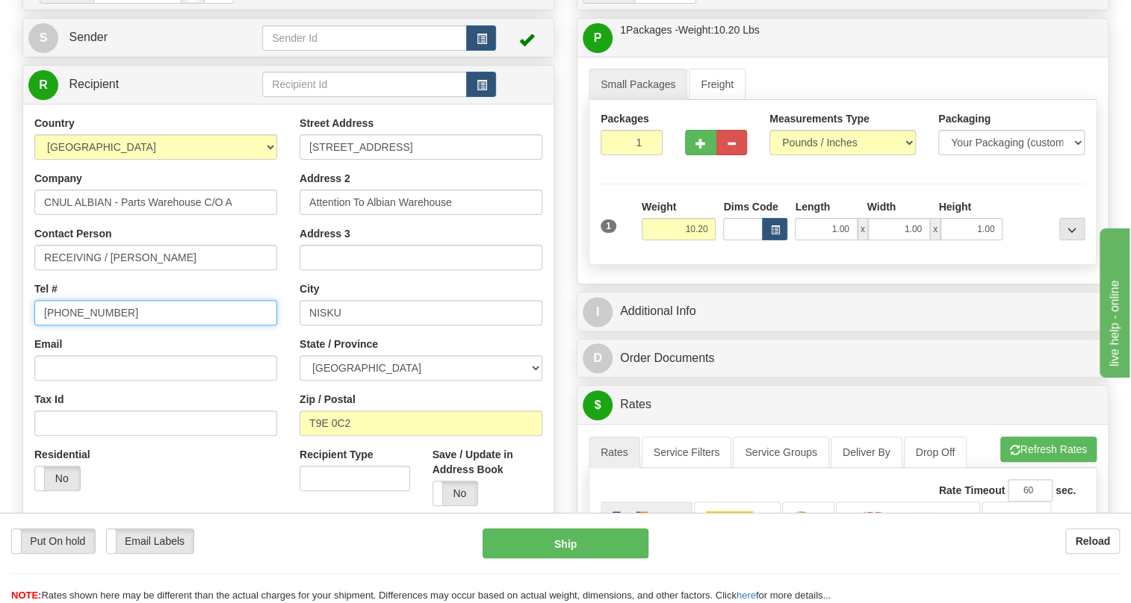
type input "(403) 216-2150"
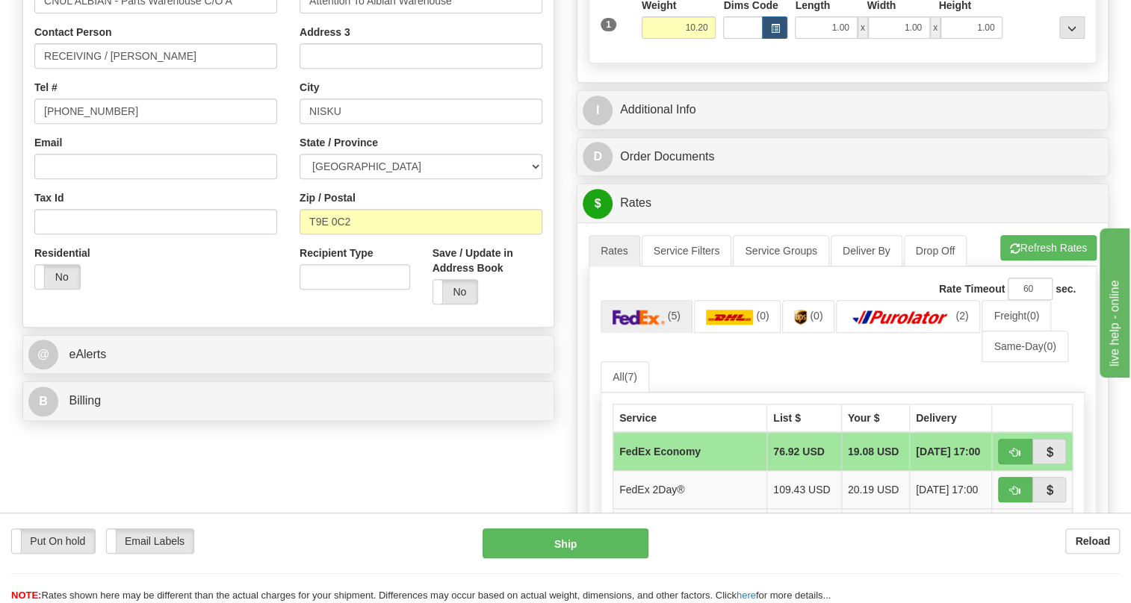
scroll to position [339, 0]
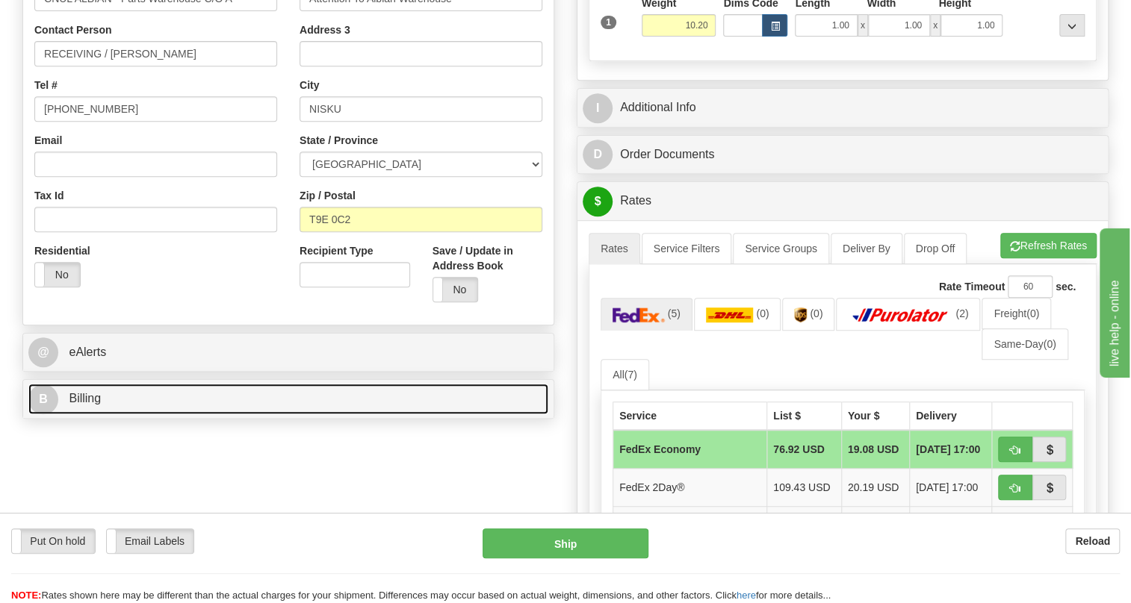
click at [81, 405] on span "Billing" at bounding box center [85, 398] width 32 height 13
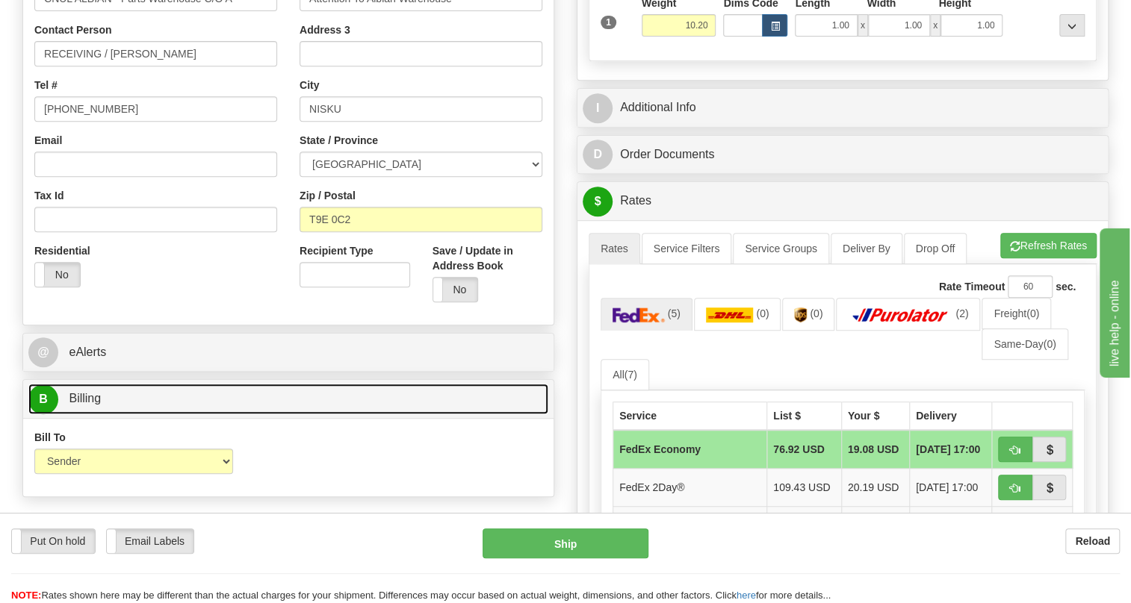
click at [81, 405] on span "Billing" at bounding box center [85, 398] width 32 height 13
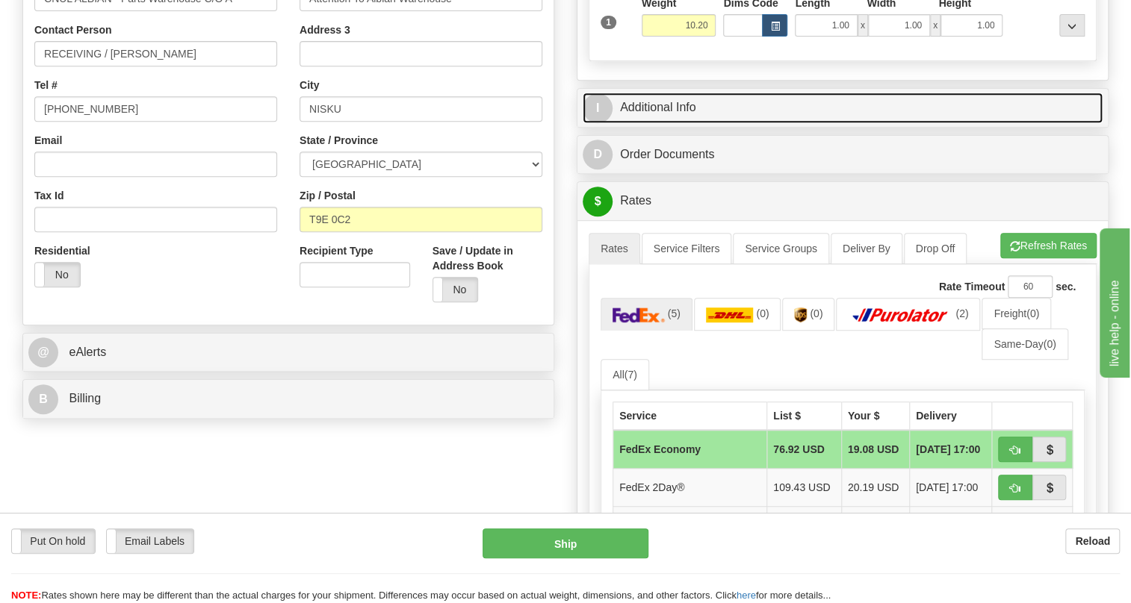
click at [672, 123] on link "I Additional Info" at bounding box center [843, 108] width 520 height 31
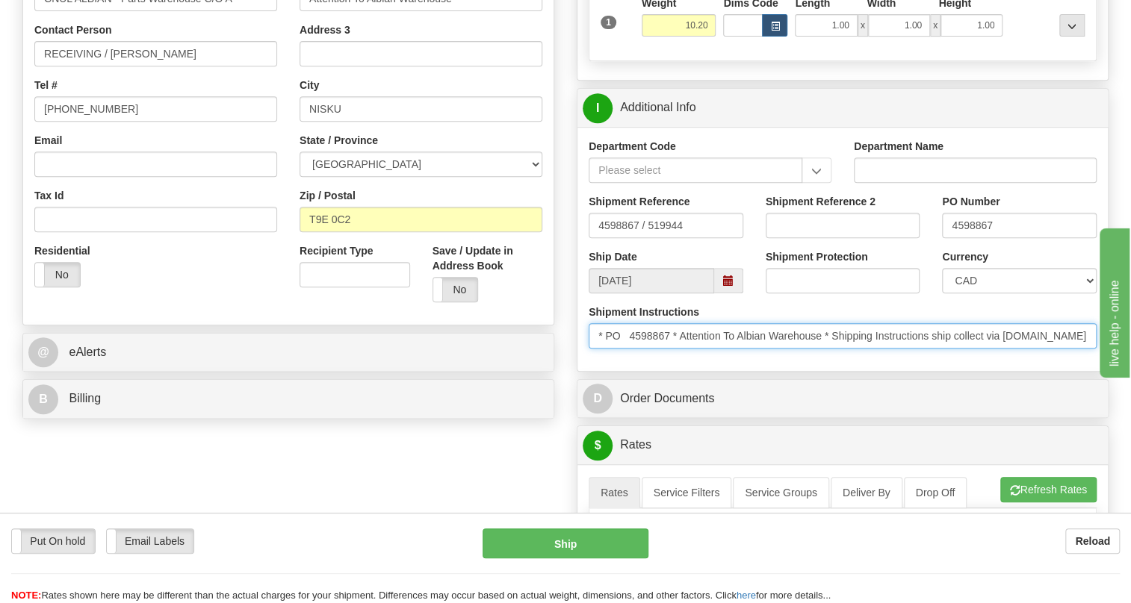
drag, startPoint x: 670, startPoint y: 369, endPoint x: 611, endPoint y: 367, distance: 59.0
click at [611, 349] on input "* PO 4598867 * Attention To Albian Warehouse * Shipping Instructions ship colle…" at bounding box center [843, 335] width 508 height 25
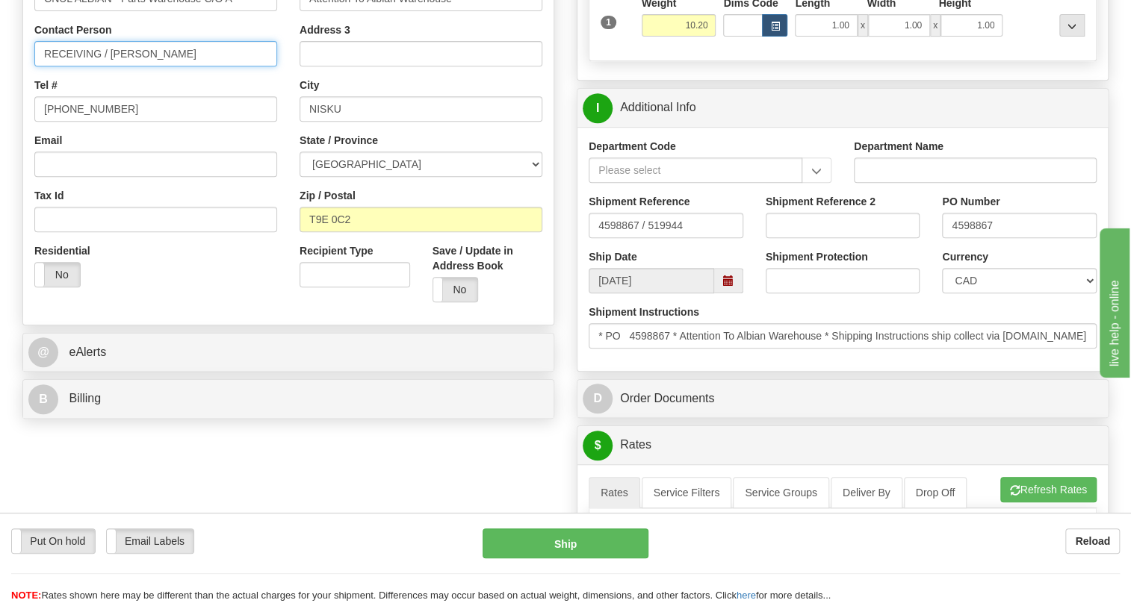
click at [206, 66] on input "RECEIVING / Dena Meighen" at bounding box center [155, 53] width 243 height 25
paste input "PO 4598867"
click at [203, 66] on input "RECEIVING / Dena Meighen / PO 4598867" at bounding box center [155, 53] width 243 height 25
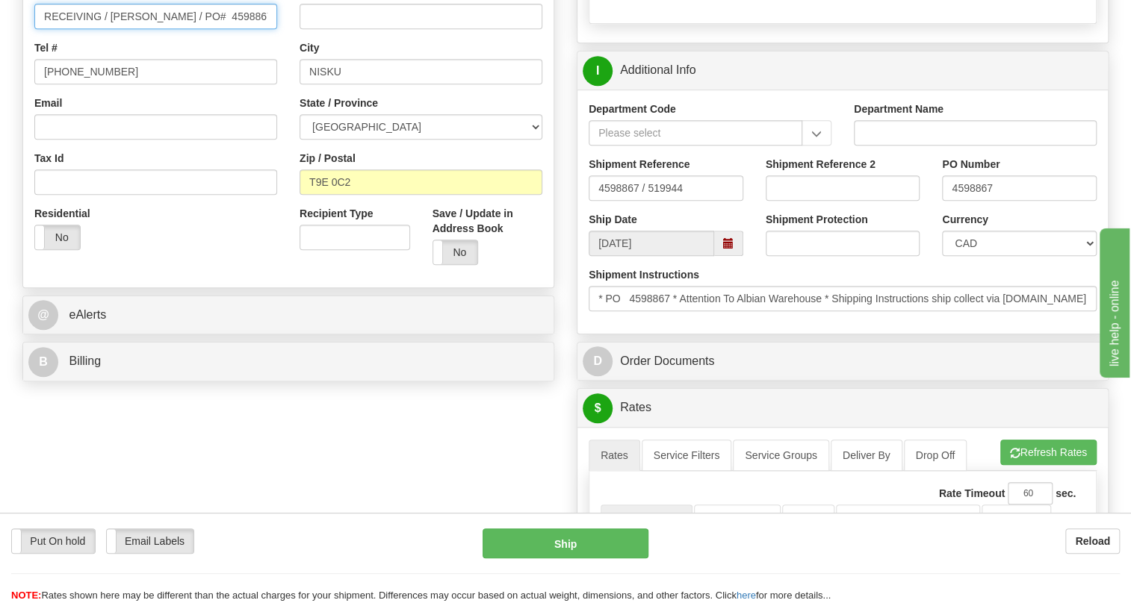
scroll to position [407, 0]
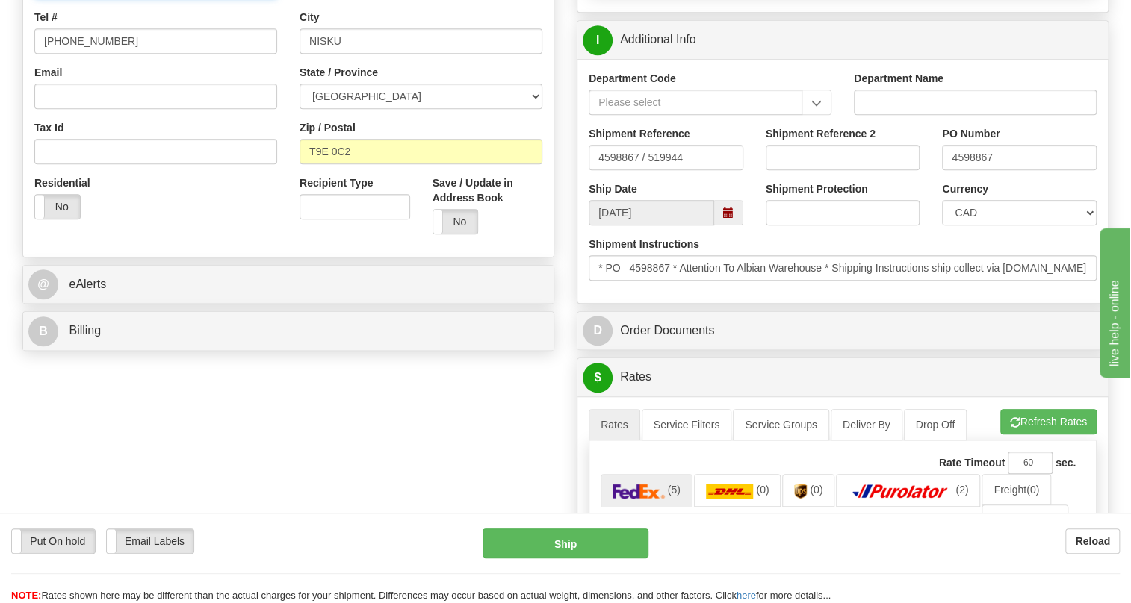
type input "RECEIVING / Dena Meighen / PO# 4598867"
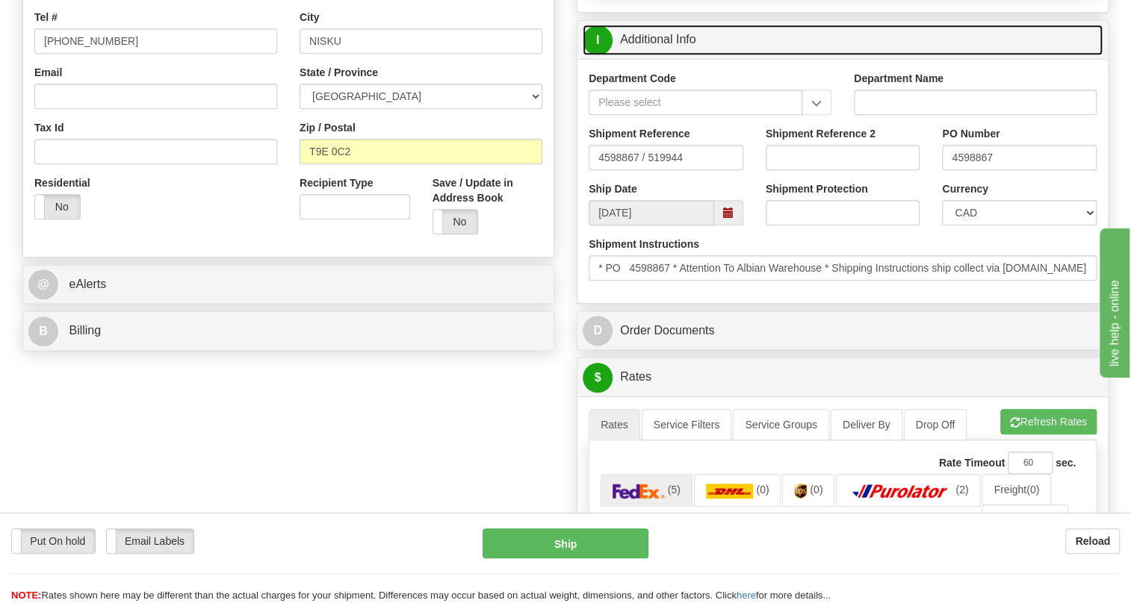
click at [667, 55] on link "I Additional Info" at bounding box center [843, 40] width 520 height 31
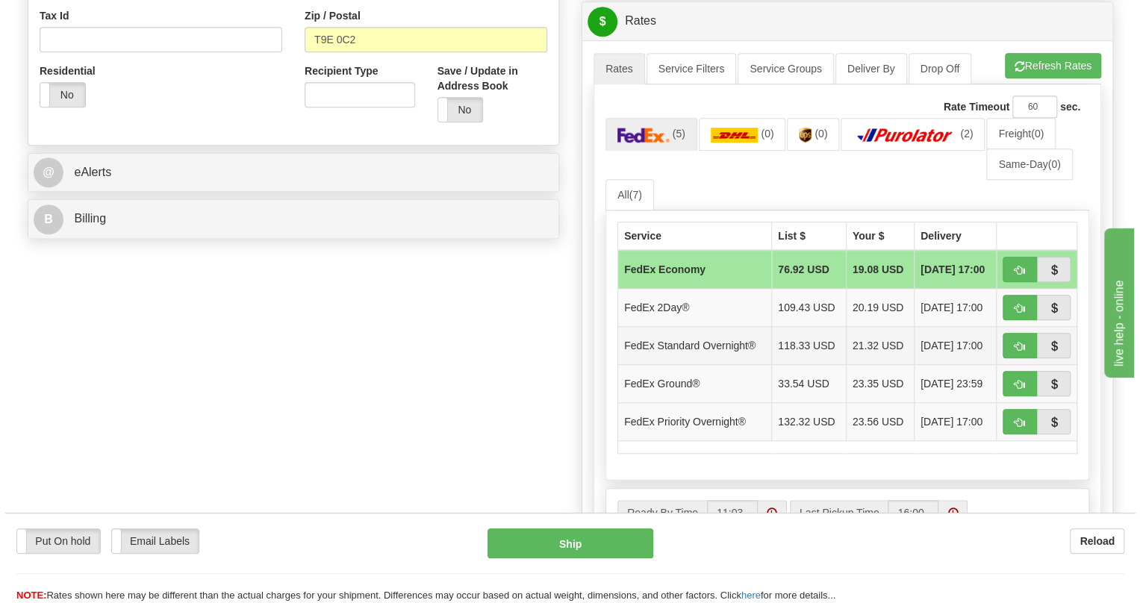
scroll to position [543, 0]
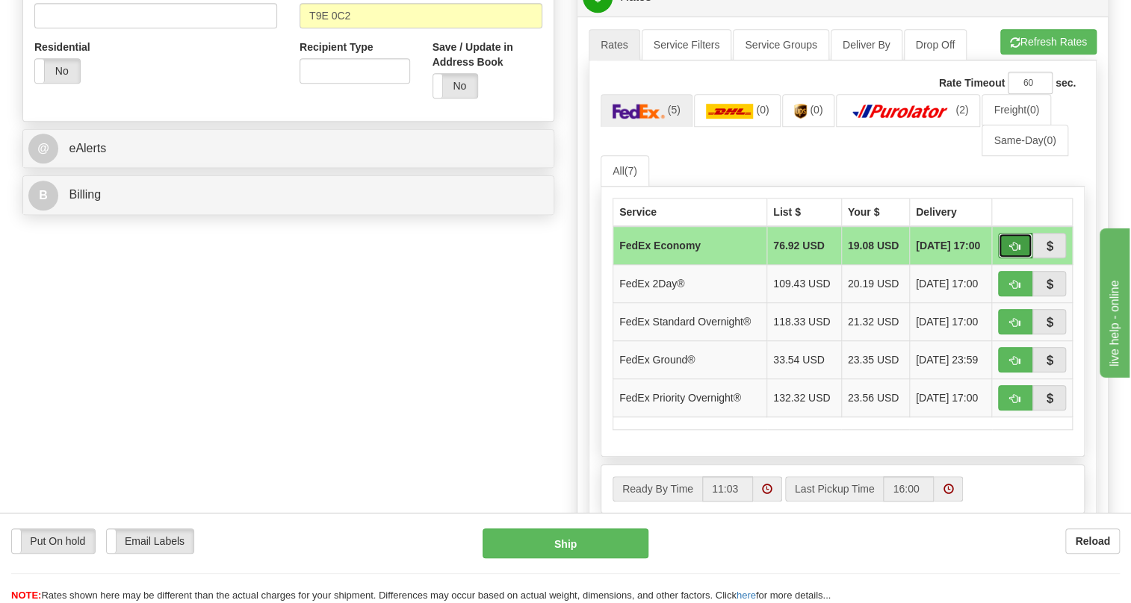
click at [1016, 252] on span "button" at bounding box center [1015, 247] width 10 height 10
type input "20"
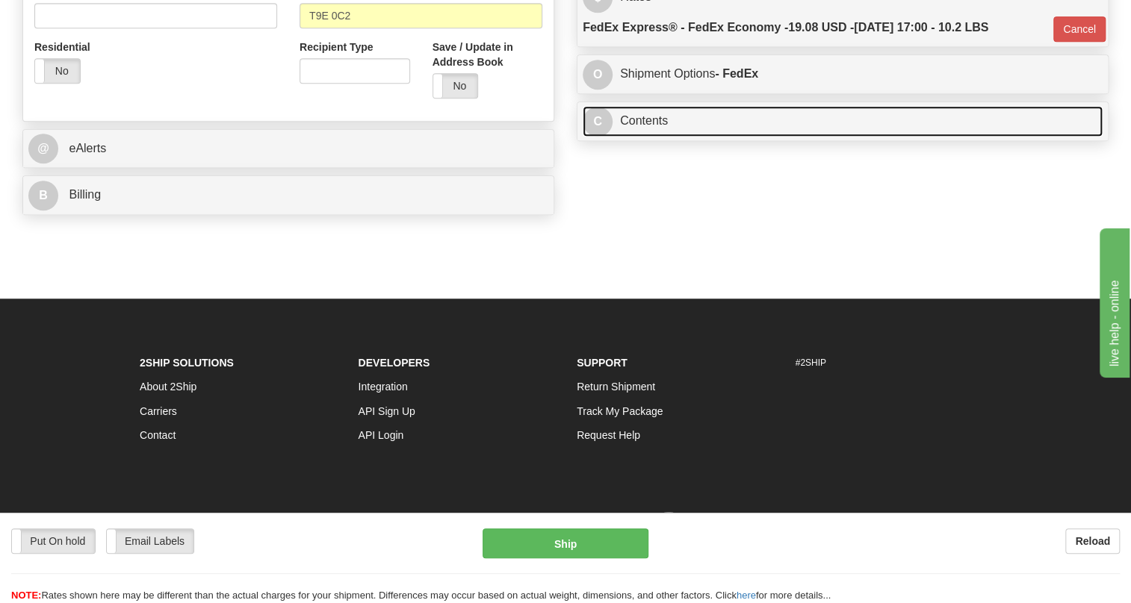
click at [652, 137] on link "C Contents" at bounding box center [843, 121] width 520 height 31
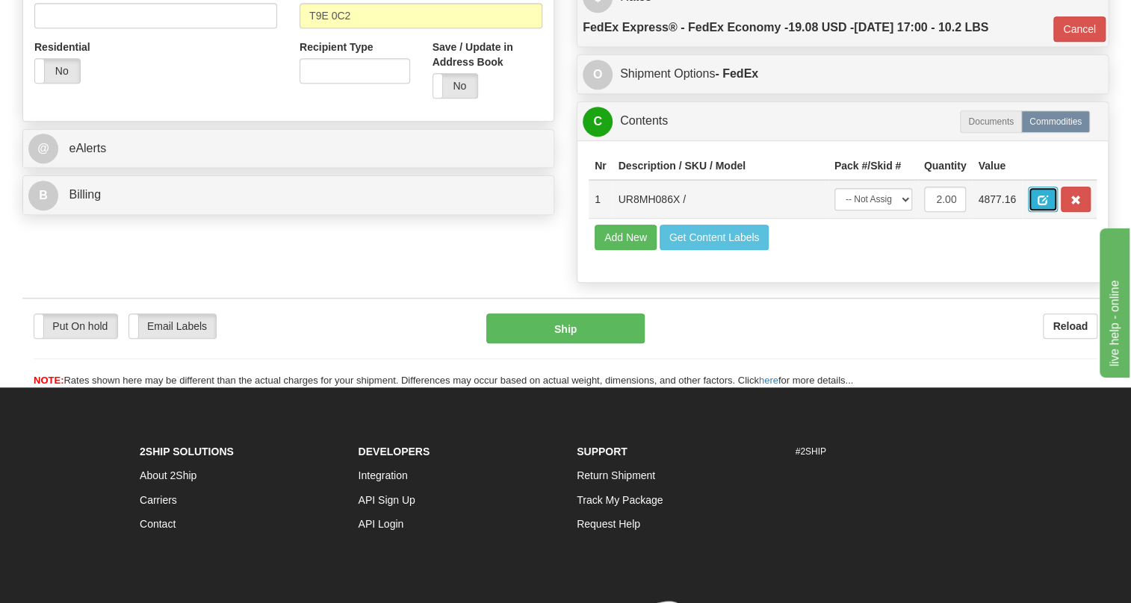
click at [1047, 205] on span "button" at bounding box center [1042, 201] width 10 height 10
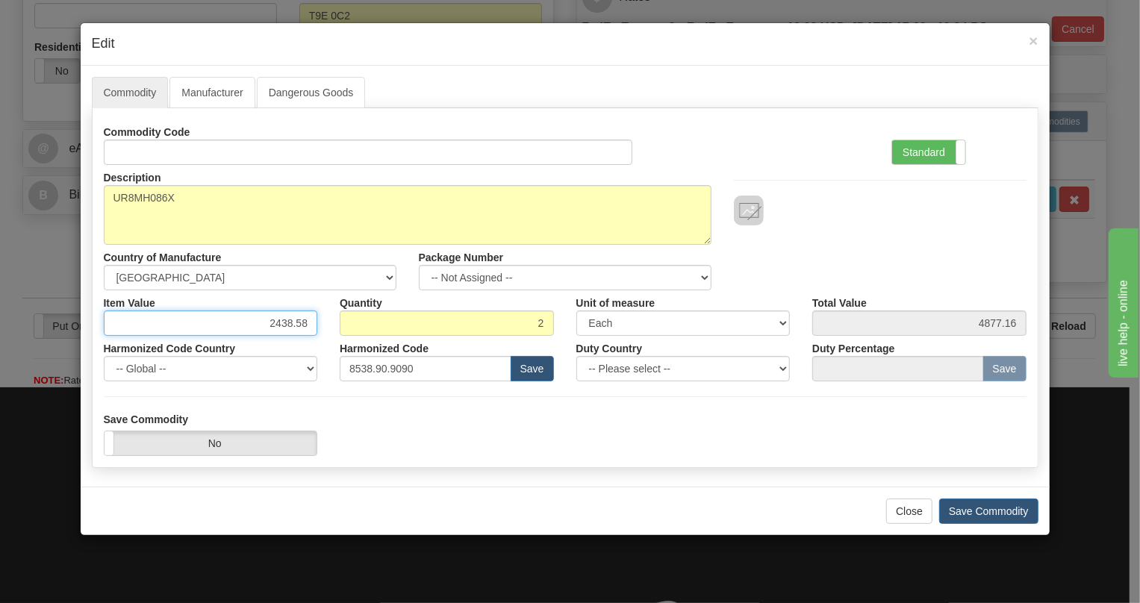
click at [295, 320] on input "2438.58" at bounding box center [211, 323] width 214 height 25
type input "2363.43"
type input "4726.86"
click at [912, 155] on label "Standard" at bounding box center [929, 152] width 73 height 24
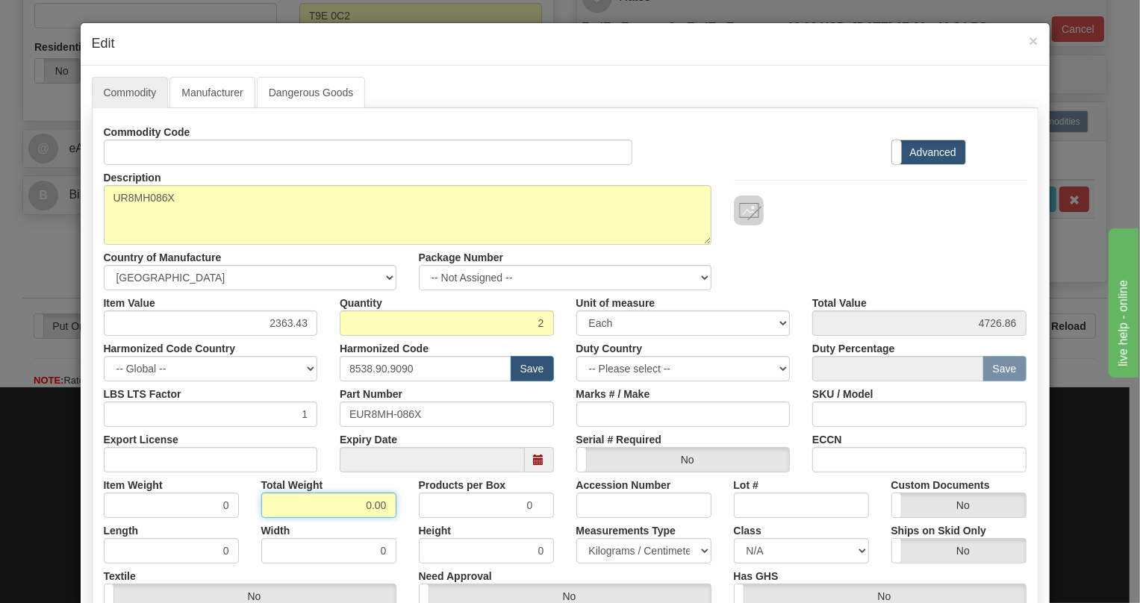
click at [352, 507] on input "0.00" at bounding box center [328, 505] width 135 height 25
type input "1.00"
type input "0.5000"
click at [624, 549] on select "Pounds / Inches Kilograms / Centimeters" at bounding box center [644, 551] width 135 height 25
select select "0"
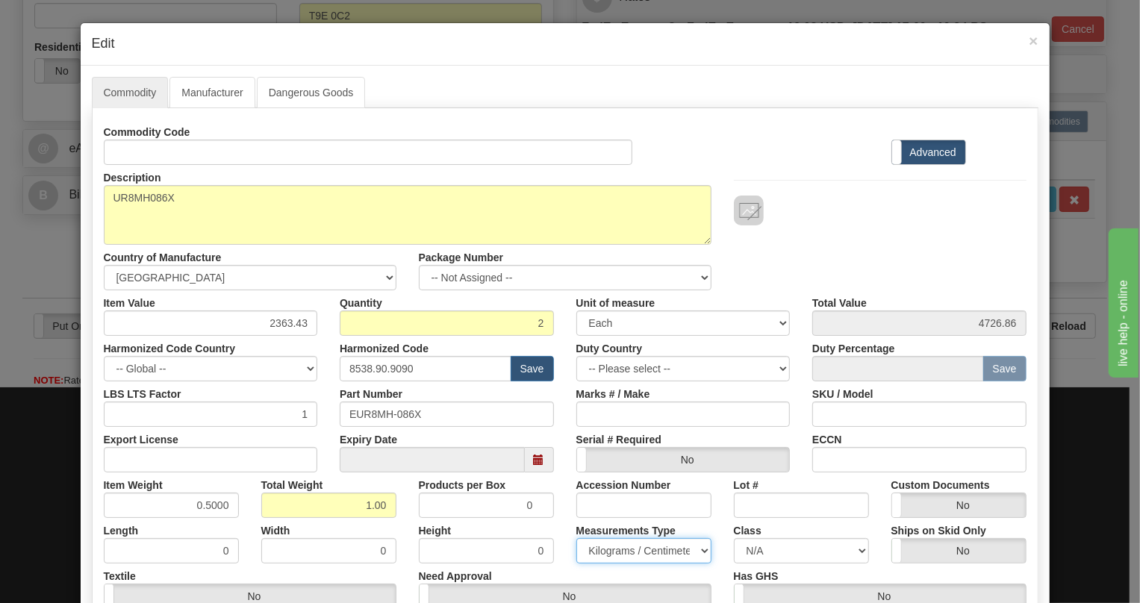
click at [577, 539] on select "Pounds / Inches Kilograms / Centimeters" at bounding box center [644, 551] width 135 height 25
click at [565, 525] on div "Measurements Type Pounds / Inches Kilograms / Centimeters" at bounding box center [644, 541] width 158 height 46
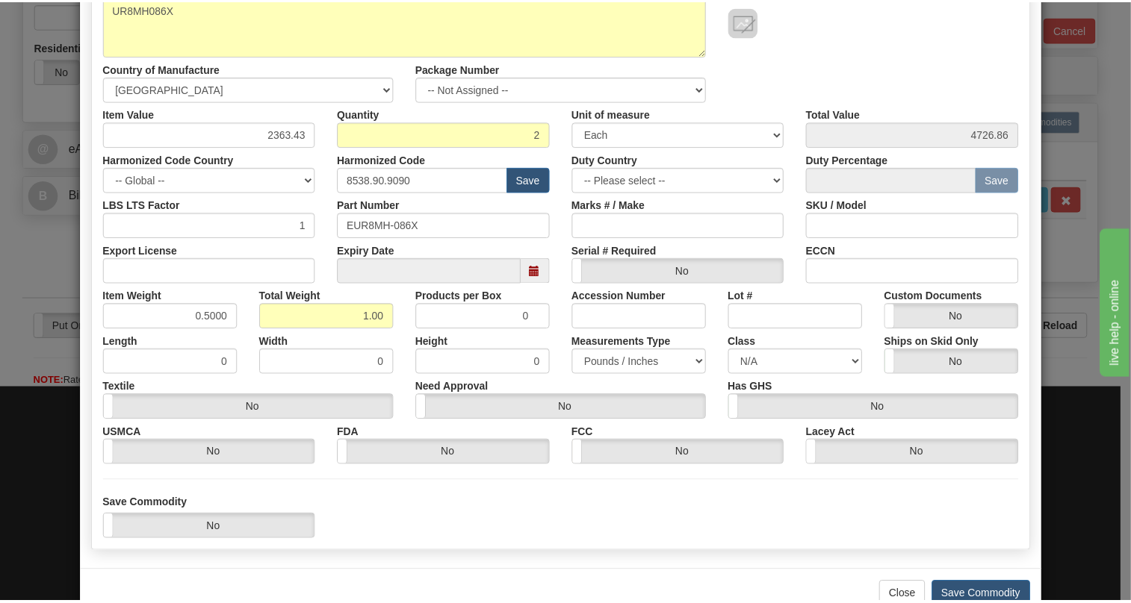
scroll to position [227, 0]
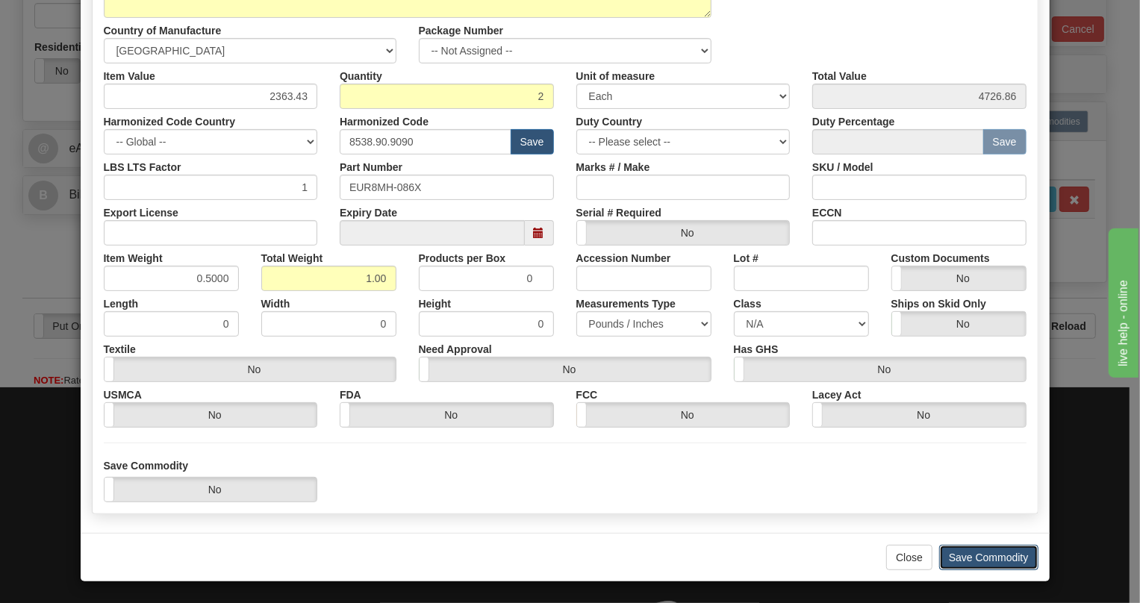
click at [973, 559] on button "Save Commodity" at bounding box center [989, 557] width 99 height 25
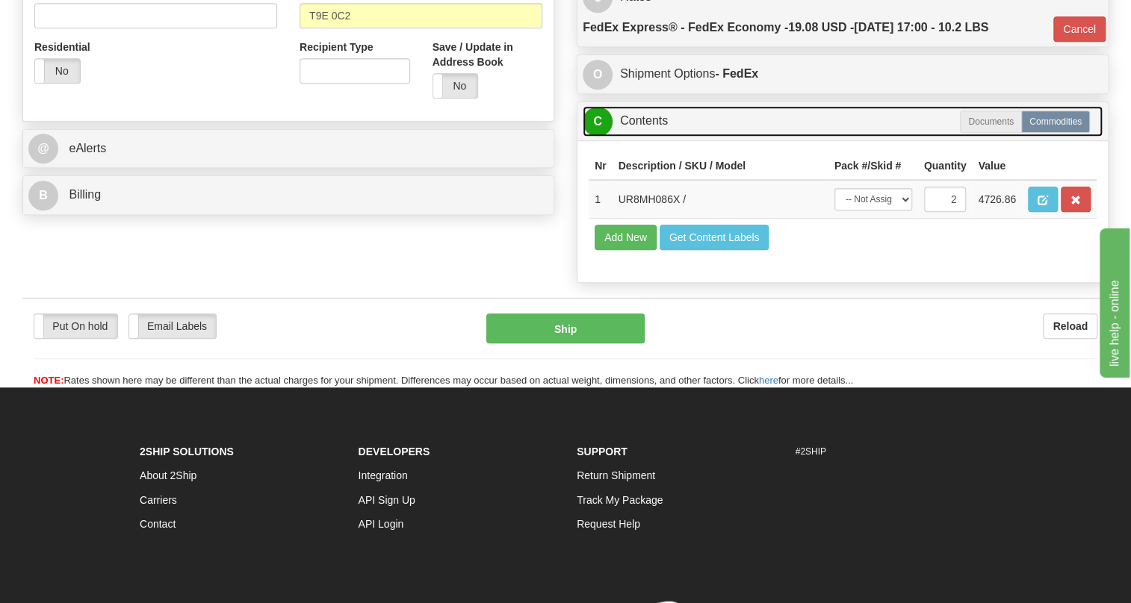
click at [648, 137] on link "C Contents" at bounding box center [843, 121] width 520 height 31
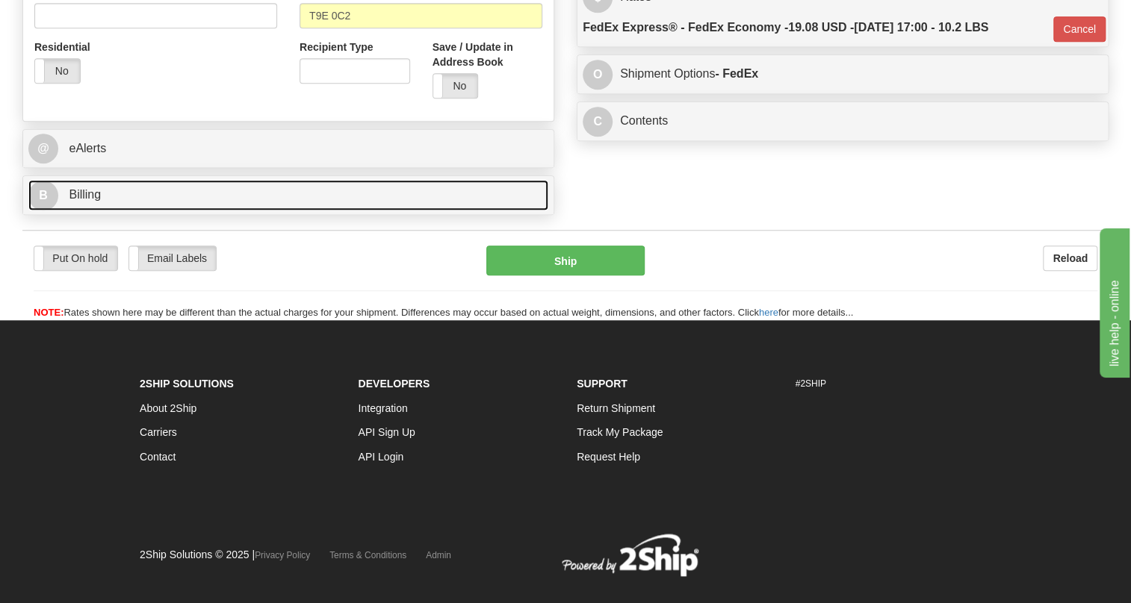
click at [93, 201] on span "Billing" at bounding box center [85, 194] width 32 height 13
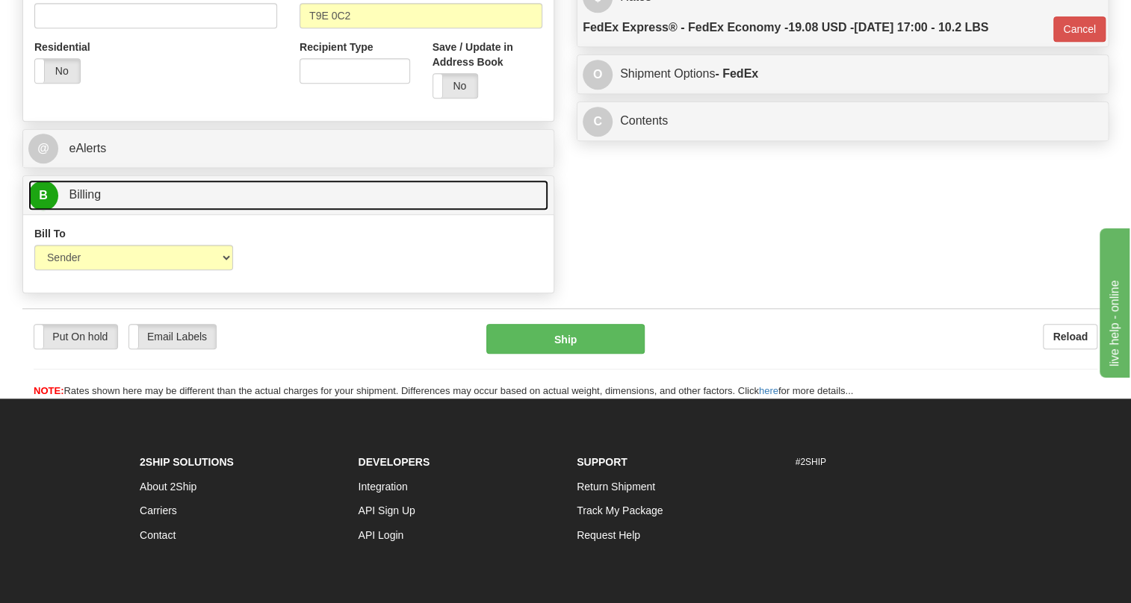
click at [93, 201] on span "Billing" at bounding box center [85, 194] width 32 height 13
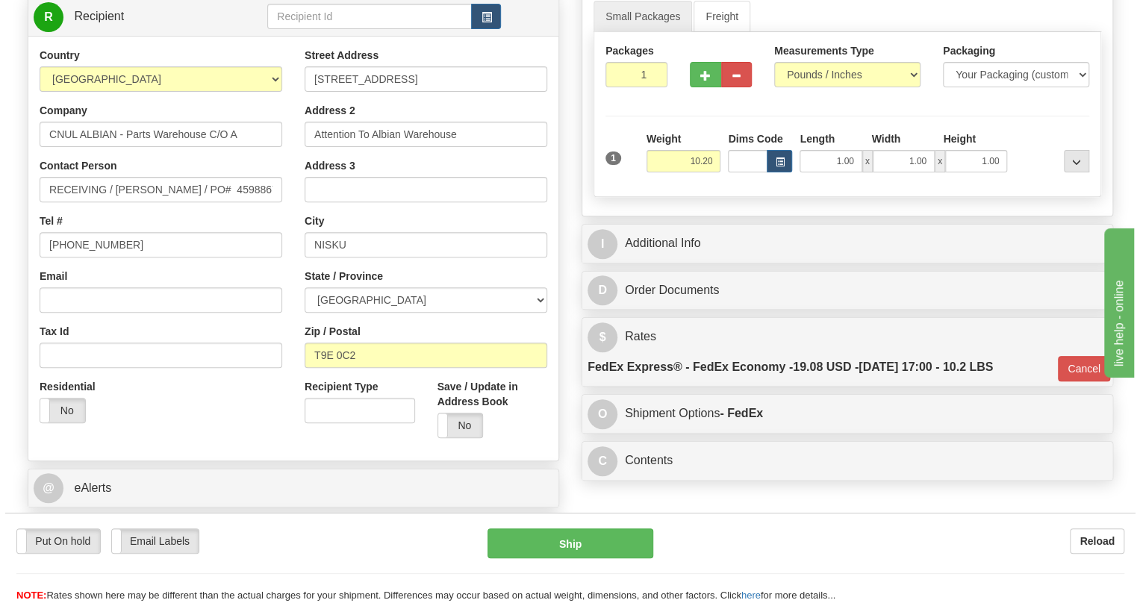
scroll to position [135, 0]
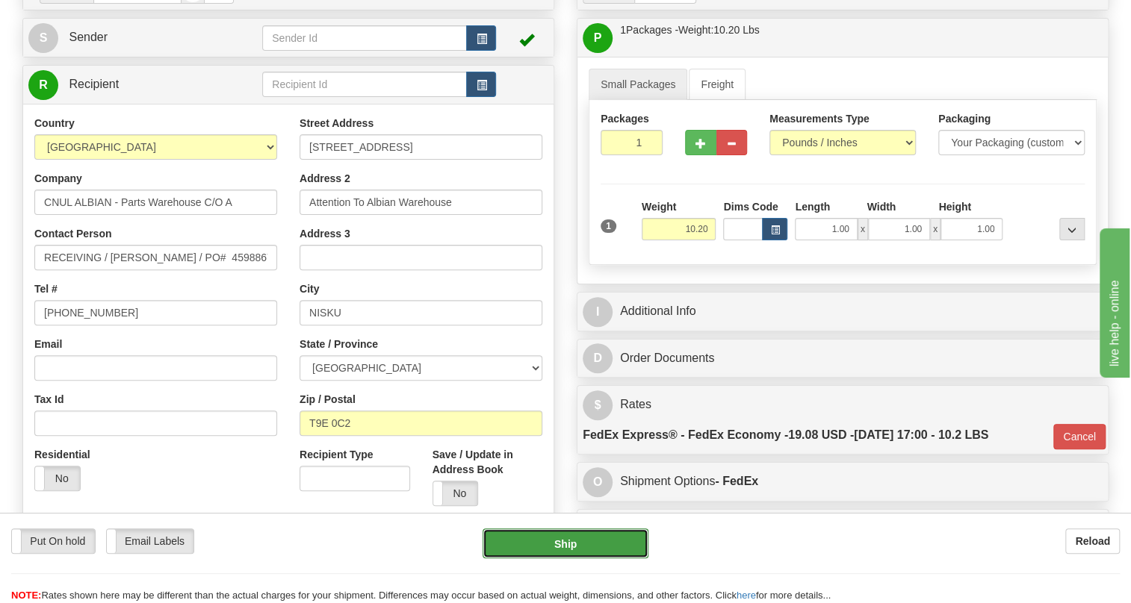
click at [568, 548] on button "Ship" at bounding box center [565, 544] width 166 height 30
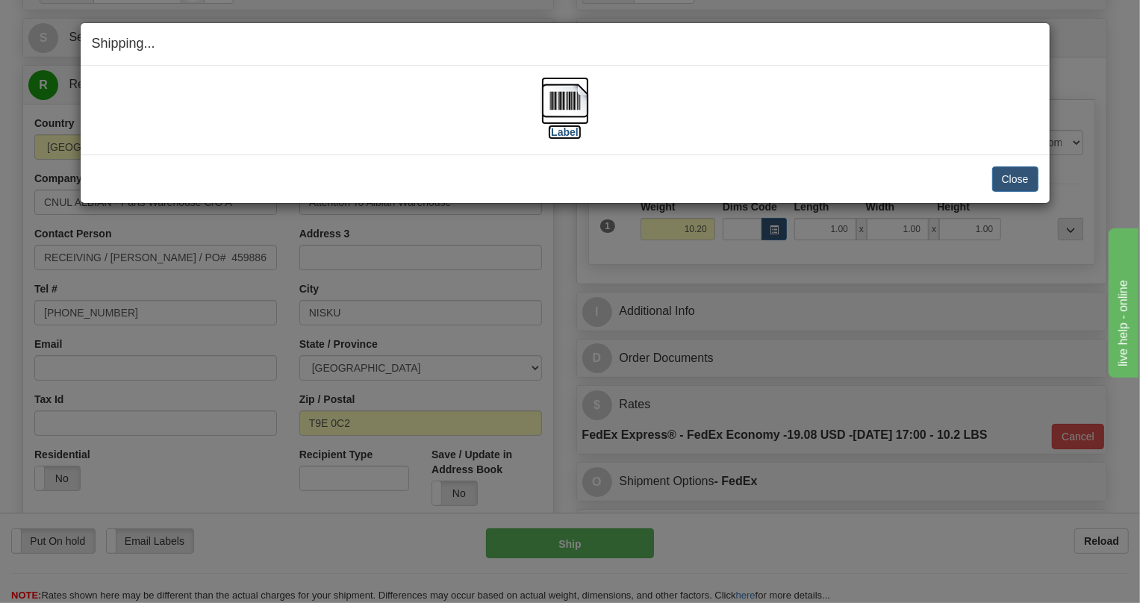
click at [577, 103] on img at bounding box center [565, 101] width 48 height 48
click at [1015, 182] on button "Close" at bounding box center [1016, 179] width 46 height 25
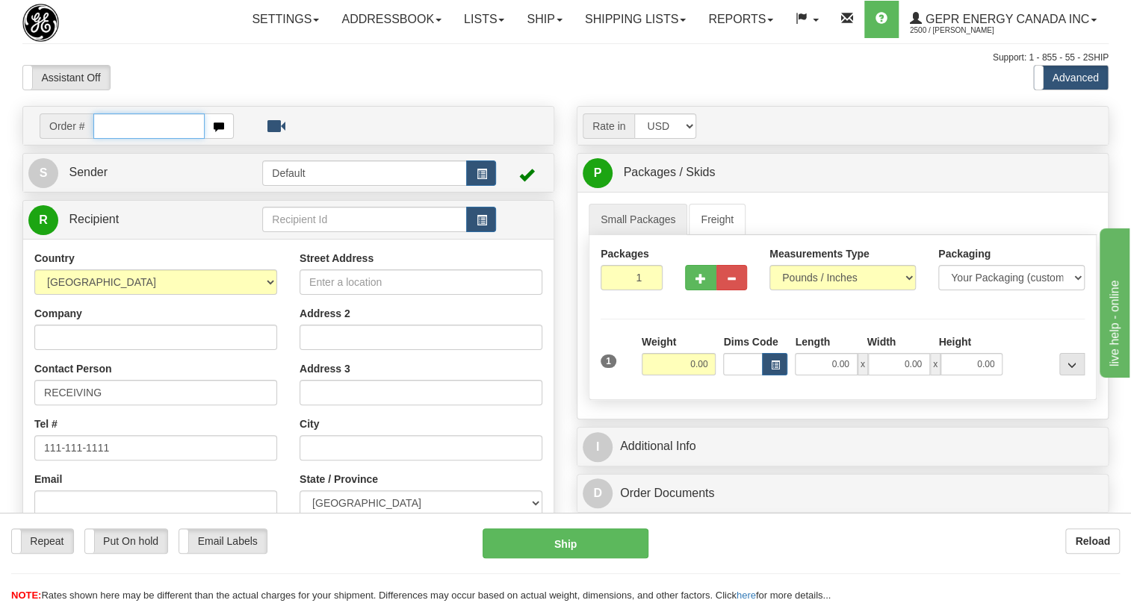
click at [111, 139] on input "text" at bounding box center [148, 126] width 111 height 25
paste input "0086683233"
click at [114, 139] on input "0086683233" at bounding box center [148, 126] width 111 height 25
type input "86683233"
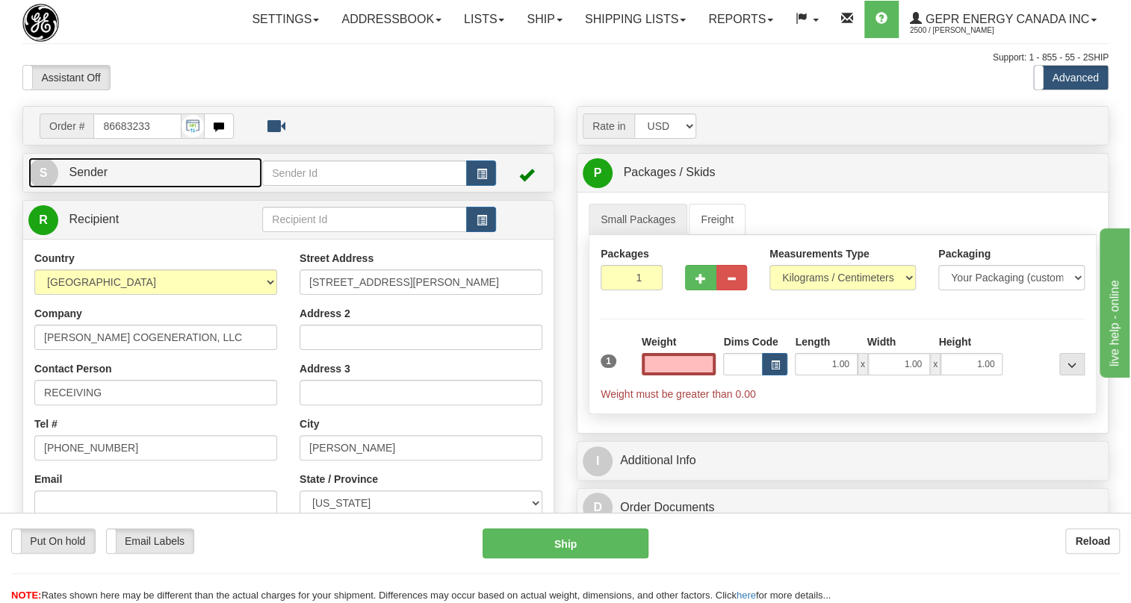
type input "0.00"
click at [101, 179] on span "Sender" at bounding box center [88, 172] width 39 height 13
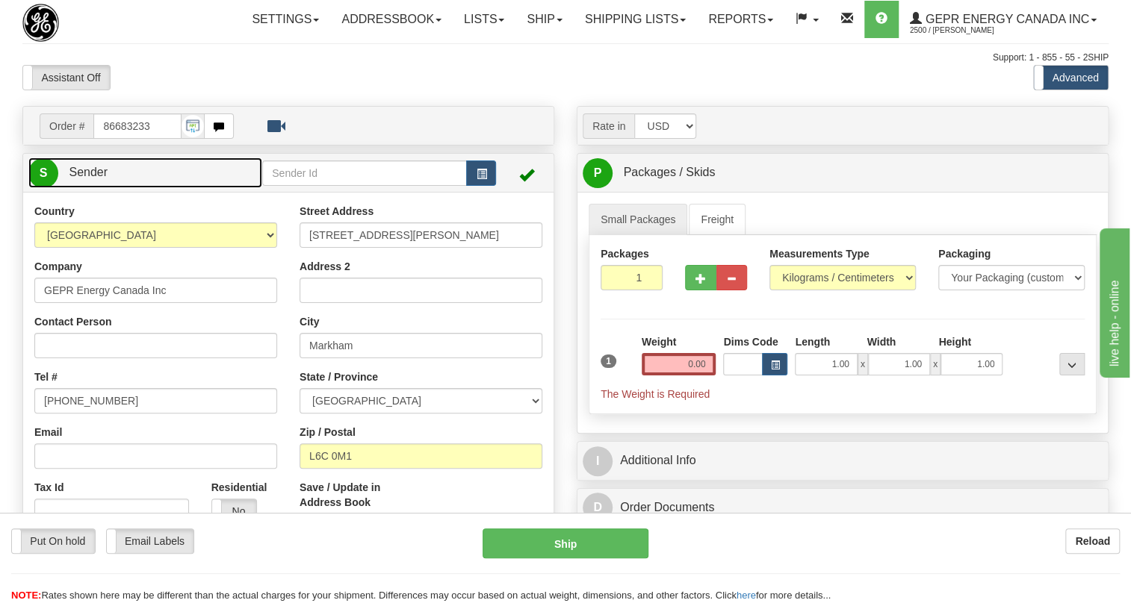
type input "MARKHAM"
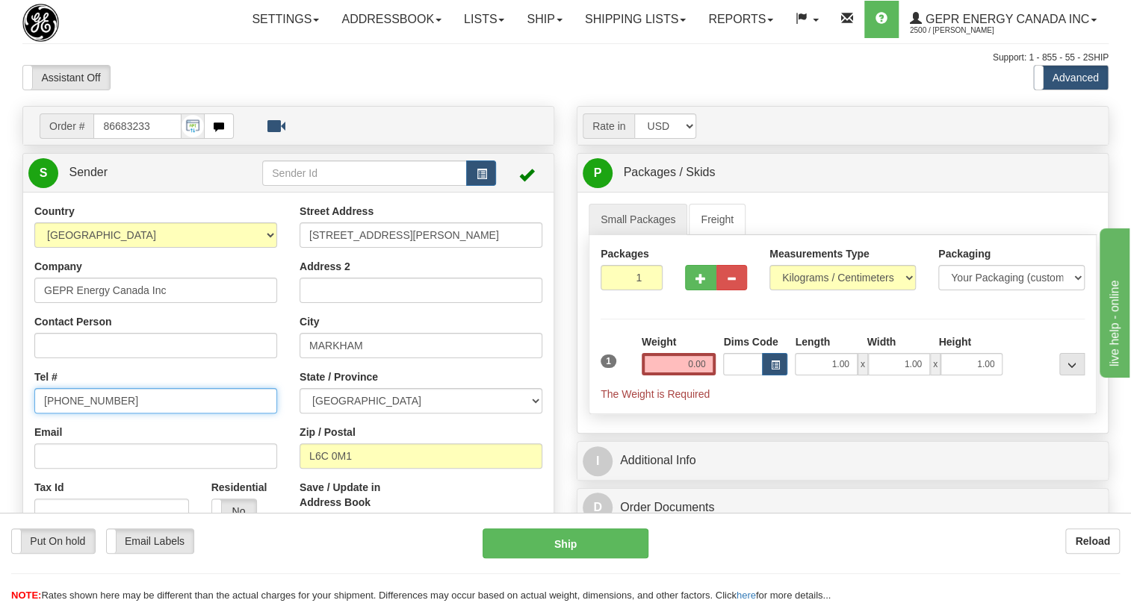
click at [89, 414] on input "[PHONE_NUMBER]" at bounding box center [155, 400] width 243 height 25
click at [88, 414] on input "[PHONE_NUMBER]" at bounding box center [155, 400] width 243 height 25
paste input "[PHONE_NUMBER]"
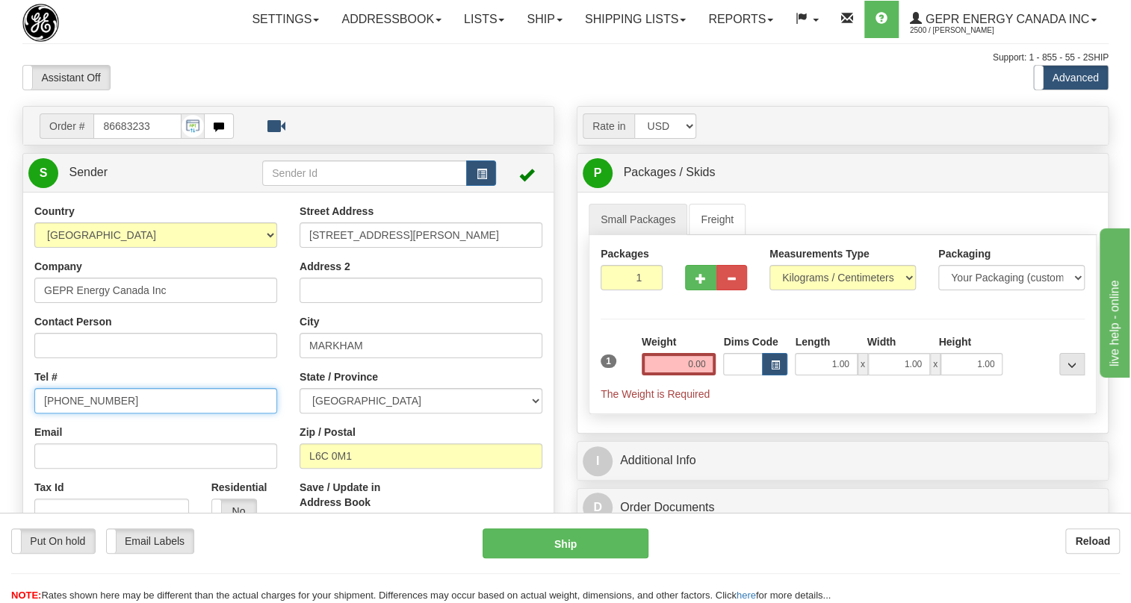
type input "[PHONE_NUMBER]"
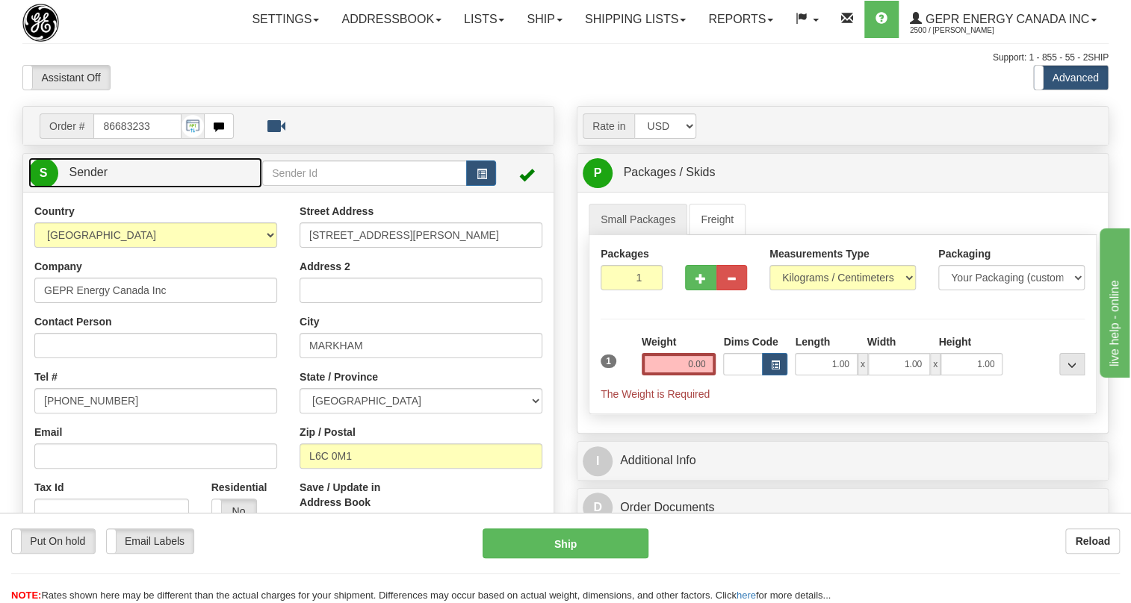
click at [81, 179] on span "Sender" at bounding box center [88, 172] width 39 height 13
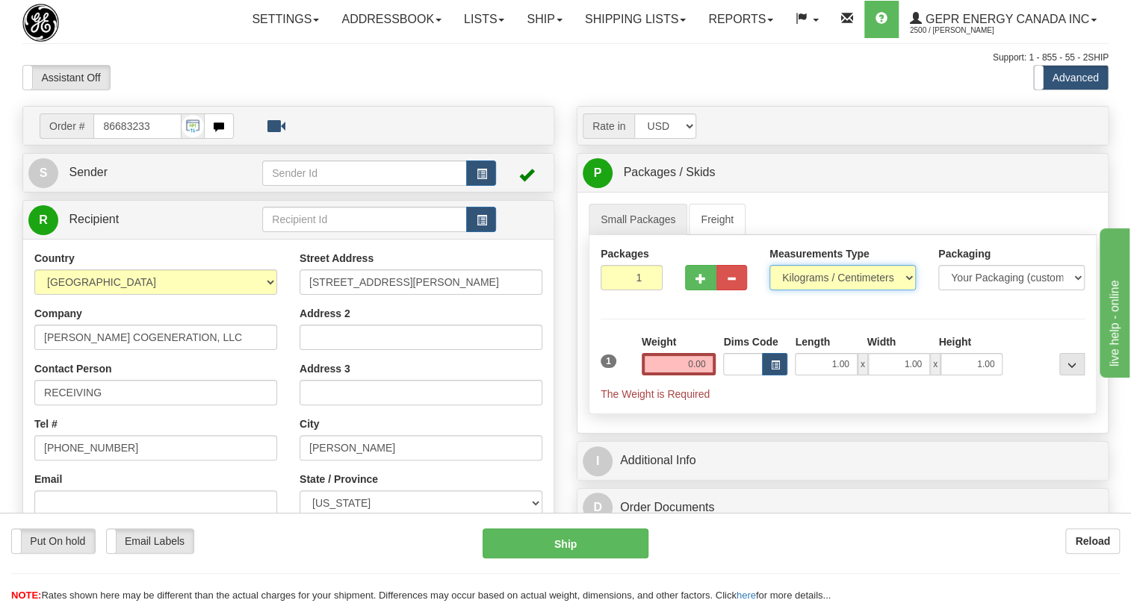
click at [837, 291] on select "Pounds / Inches Kilograms / Centimeters" at bounding box center [842, 277] width 146 height 25
select select "0"
click at [769, 291] on select "Pounds / Inches Kilograms / Centimeters" at bounding box center [842, 277] width 146 height 25
click at [692, 376] on input "0.00" at bounding box center [679, 364] width 75 height 22
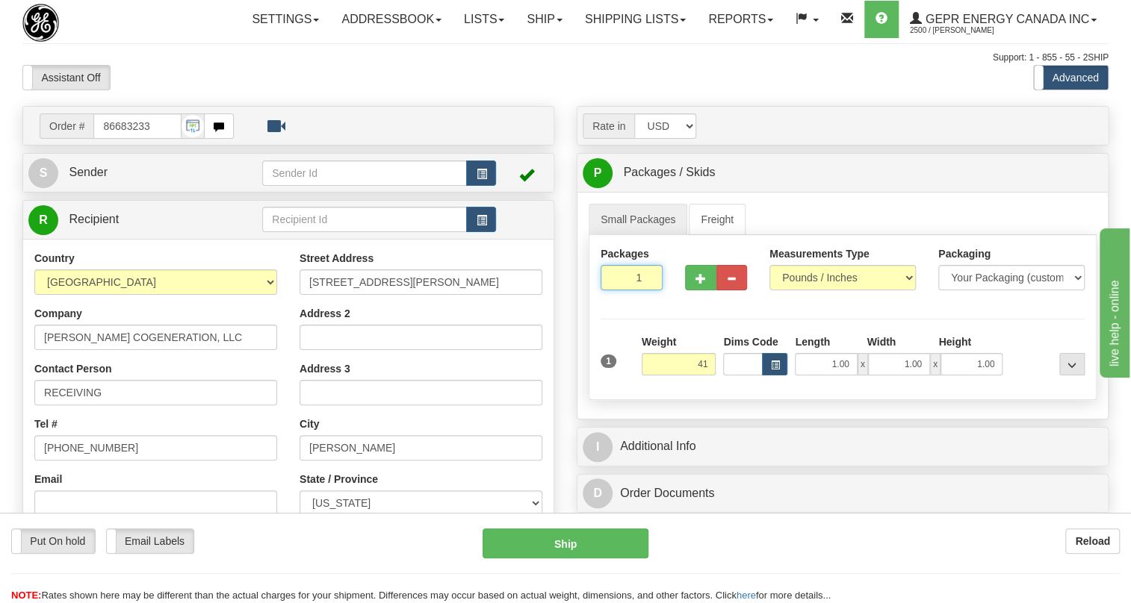
type input "41.00"
click at [615, 291] on input "1" at bounding box center [631, 277] width 62 height 25
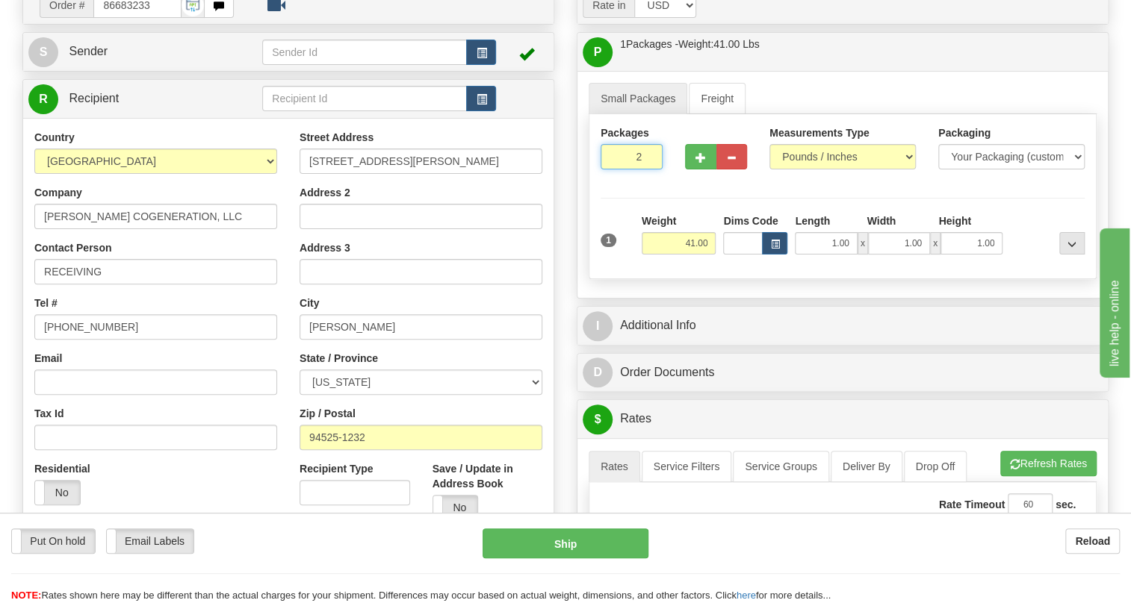
scroll to position [203, 0]
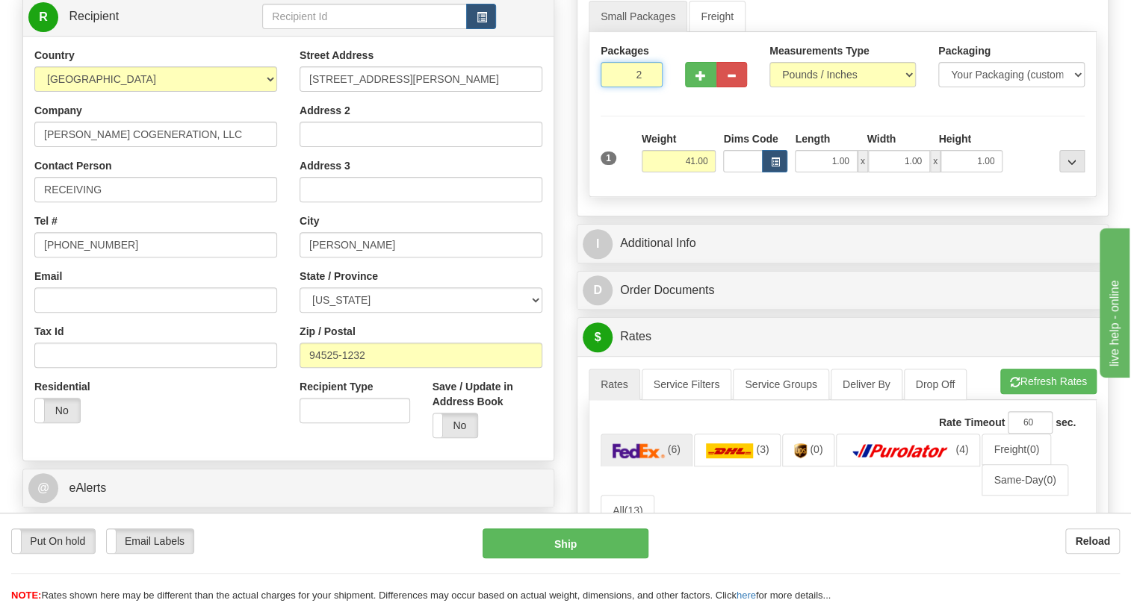
type input "2"
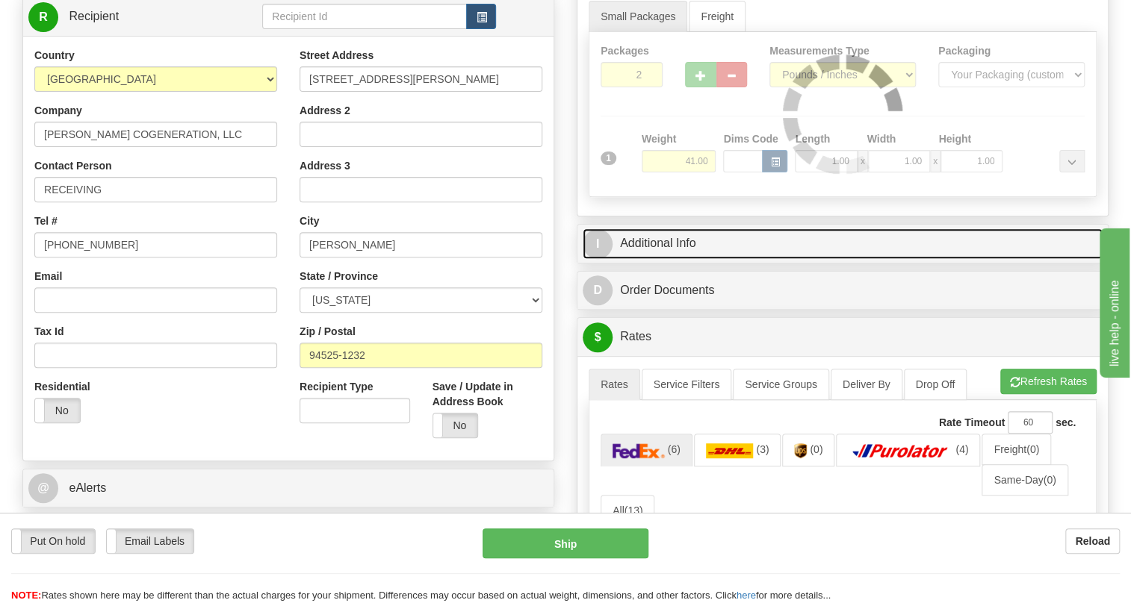
click at [657, 259] on link "I Additional Info" at bounding box center [843, 244] width 520 height 31
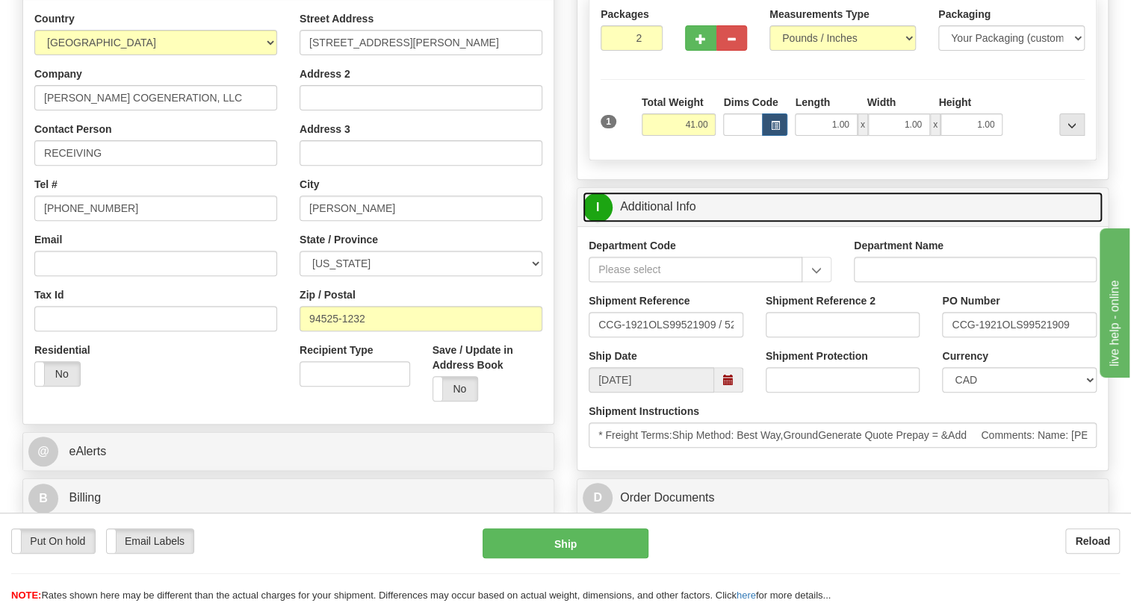
scroll to position [271, 0]
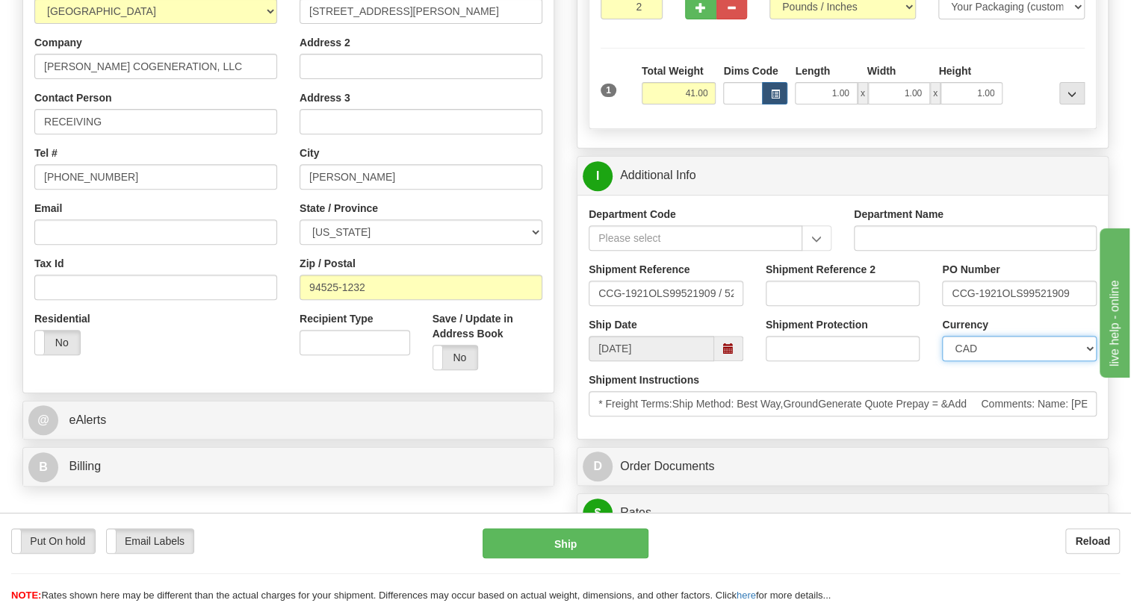
click at [993, 361] on select "CAD USD EUR ZAR [PERSON_NAME] ARN AUD AUS AWG BBD BFR BGN BHD BMD BND BRC BRL C…" at bounding box center [1019, 348] width 155 height 25
select select "1"
click at [942, 361] on select "CAD USD EUR ZAR [PERSON_NAME] ARN AUD AUS AWG BBD BFR BGN BHD BMD BND BRC BRL C…" at bounding box center [1019, 348] width 155 height 25
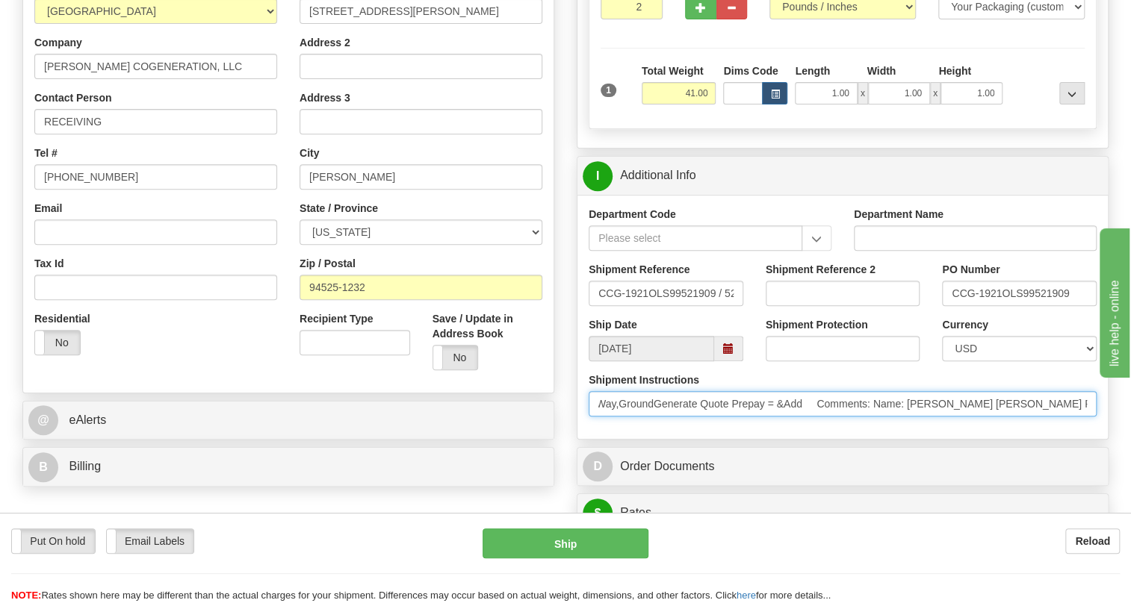
scroll to position [0, 416]
drag, startPoint x: 944, startPoint y: 441, endPoint x: 1045, endPoint y: 438, distance: 100.9
click at [1045, 417] on input "* Freight Terms:Ship Method: Best Way,GroundGenerate Quote Prepay = &Add Commen…" at bounding box center [843, 403] width 508 height 25
click at [832, 417] on input "* Freight Terms:Ship Method: Best Way,GroundGenerate Quote Prepay = &Add Commen…" at bounding box center [843, 403] width 508 height 25
drag, startPoint x: 832, startPoint y: 438, endPoint x: 660, endPoint y: 433, distance: 171.9
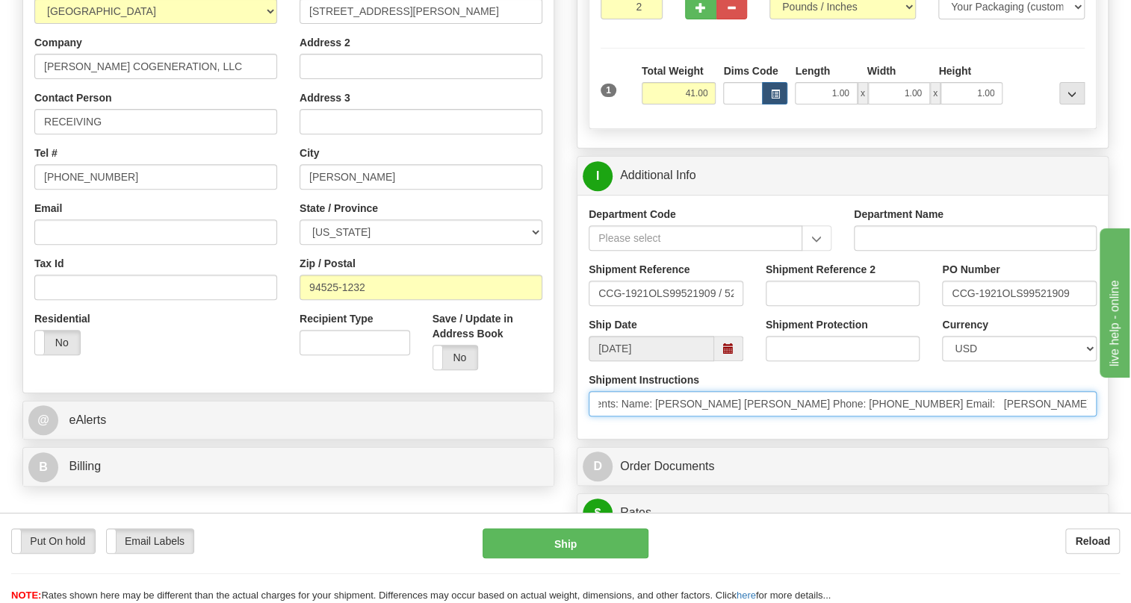
click at [660, 417] on input "* Freight Terms:Ship Method: Best Way,GroundGenerate Quote Prepay = &Add Commen…" at bounding box center [843, 403] width 508 height 25
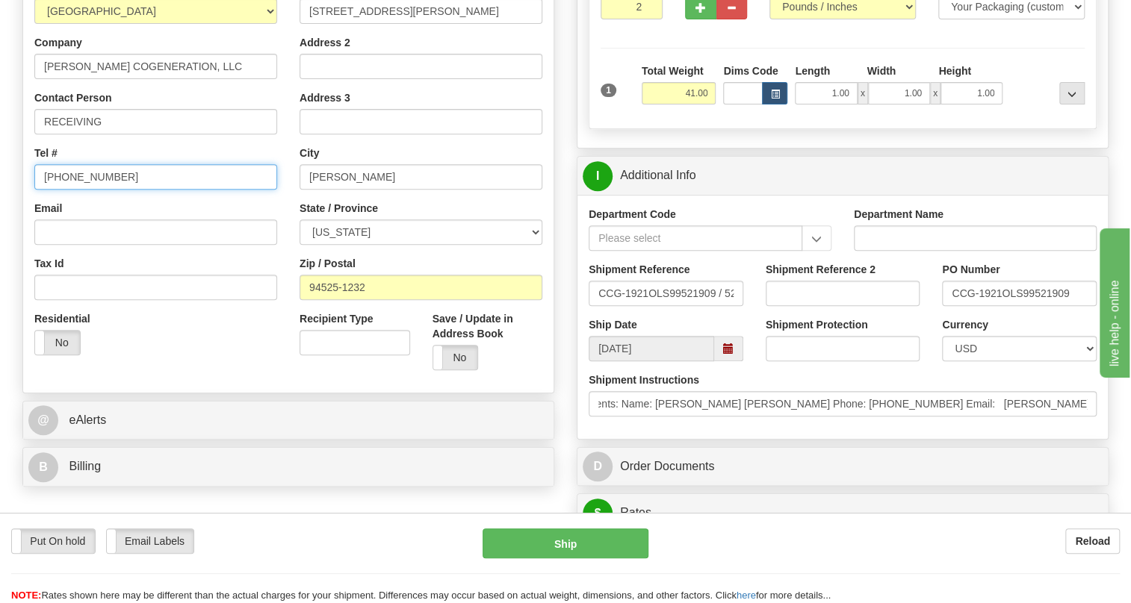
scroll to position [0, 0]
click at [79, 190] on input "[PHONE_NUMBER]" at bounding box center [155, 176] width 243 height 25
paste input "Crockett Cogen Phone: 925-665-8410"
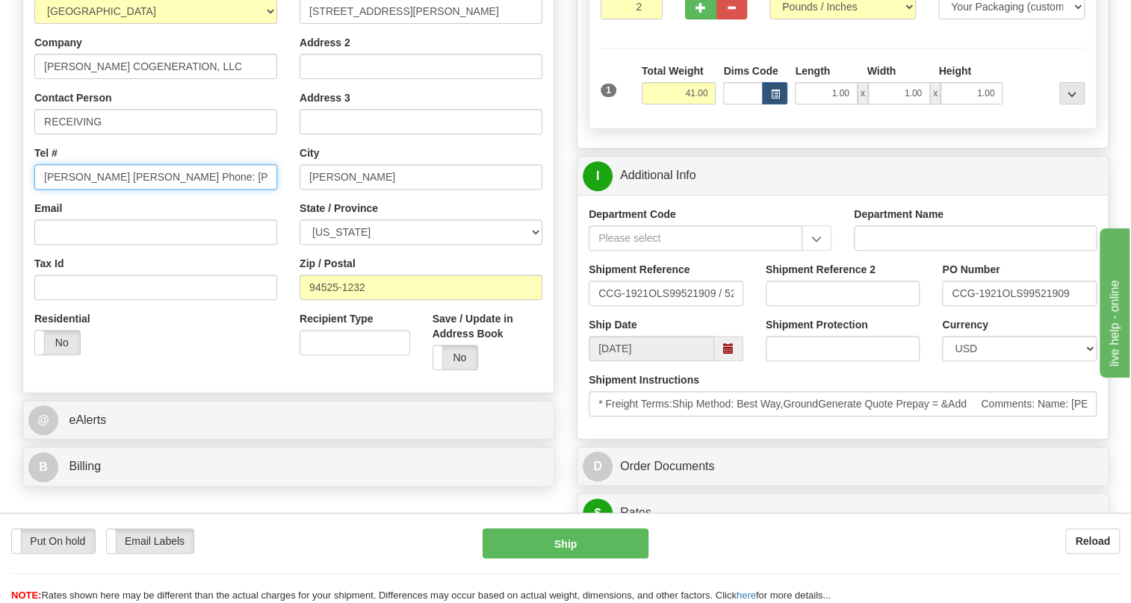
drag, startPoint x: 155, startPoint y: 209, endPoint x: 30, endPoint y: 209, distance: 124.7
click at [30, 209] on div "Country [GEOGRAPHIC_DATA] [GEOGRAPHIC_DATA] [GEOGRAPHIC_DATA] [GEOGRAPHIC_DATA]…" at bounding box center [155, 173] width 265 height 387
type input "925-665-8410"
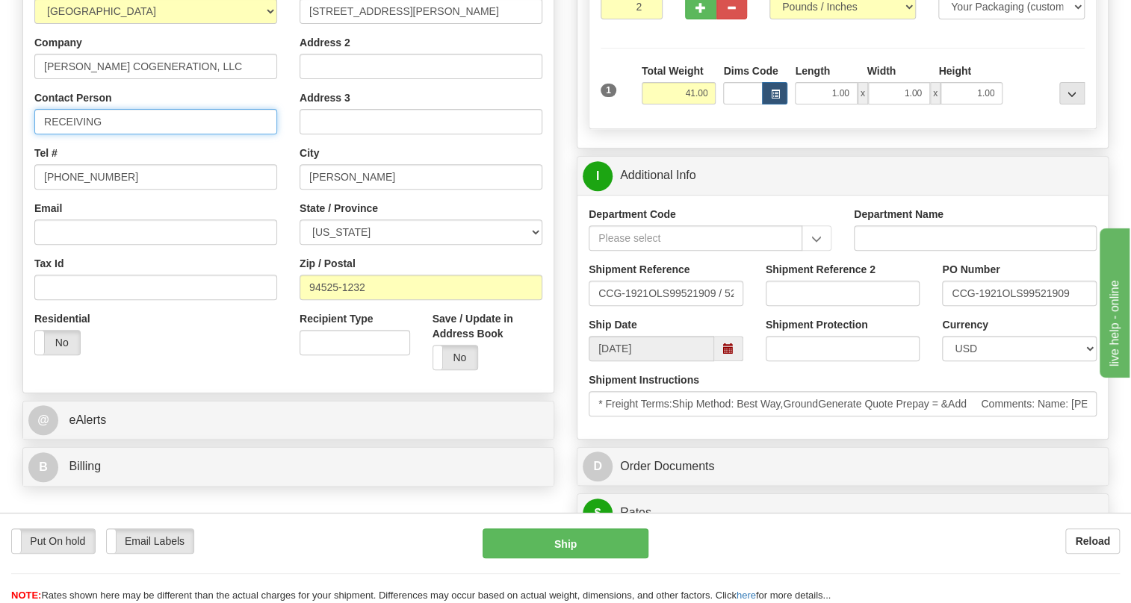
click at [108, 134] on input "RECEIVING" at bounding box center [155, 121] width 243 height 25
paste input "Crockett Cogen Phone:"
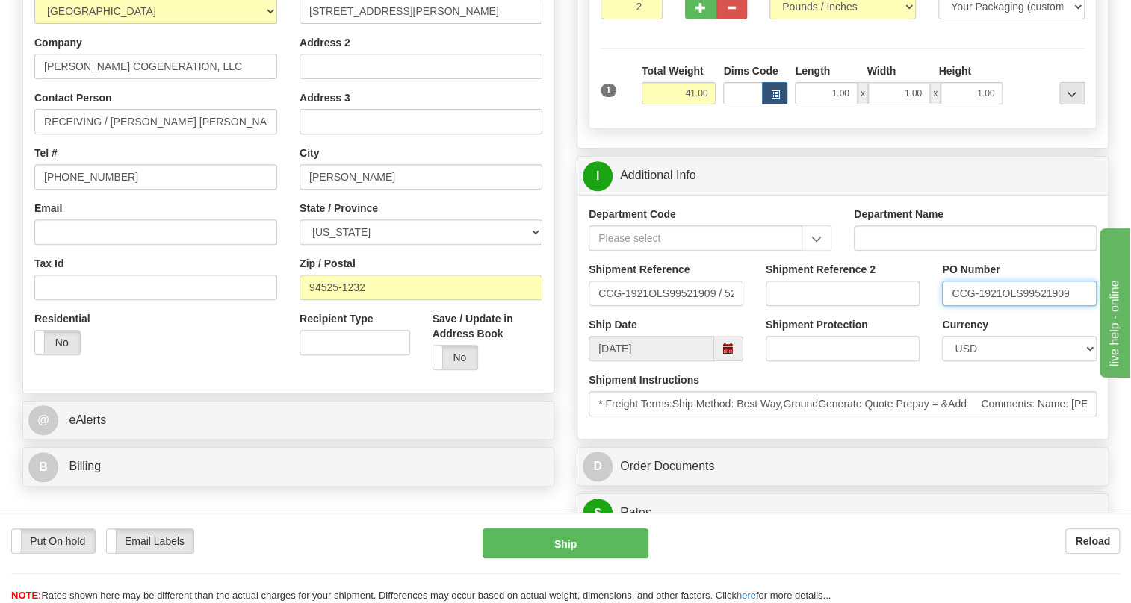
click at [1000, 306] on input "CCG-1921OLS99521909" at bounding box center [1019, 293] width 155 height 25
drag, startPoint x: 987, startPoint y: 325, endPoint x: 949, endPoint y: 332, distance: 38.8
click at [949, 306] on input "CCG-1921OLS99521909" at bounding box center [1019, 293] width 155 height 25
click at [201, 134] on input "RECEIVING / Crockett Cogen" at bounding box center [155, 121] width 243 height 25
paste input "CCG-1921"
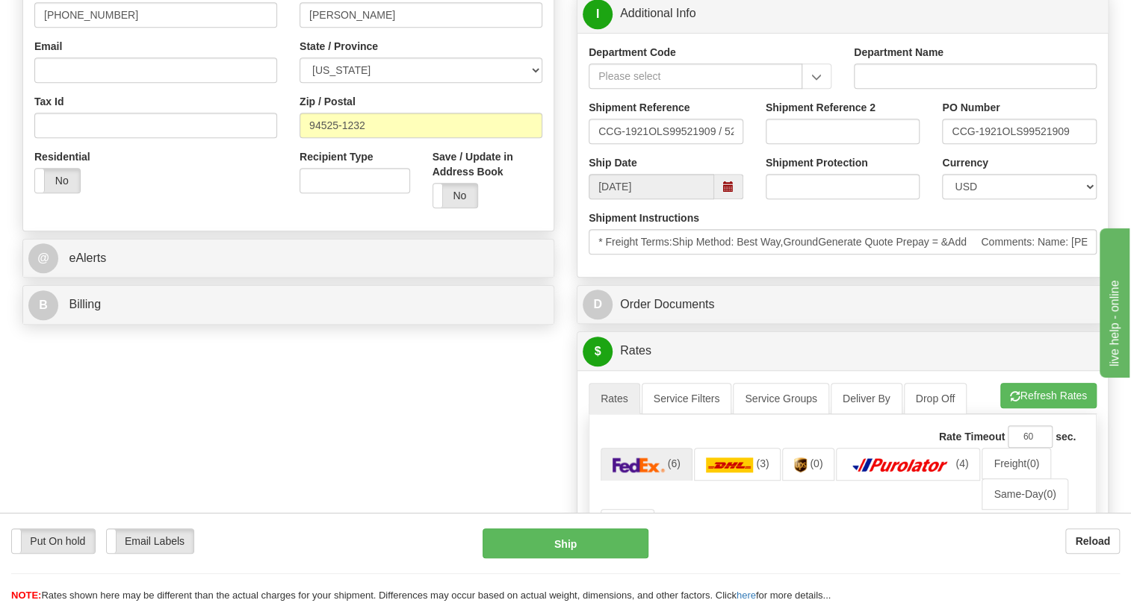
scroll to position [475, 0]
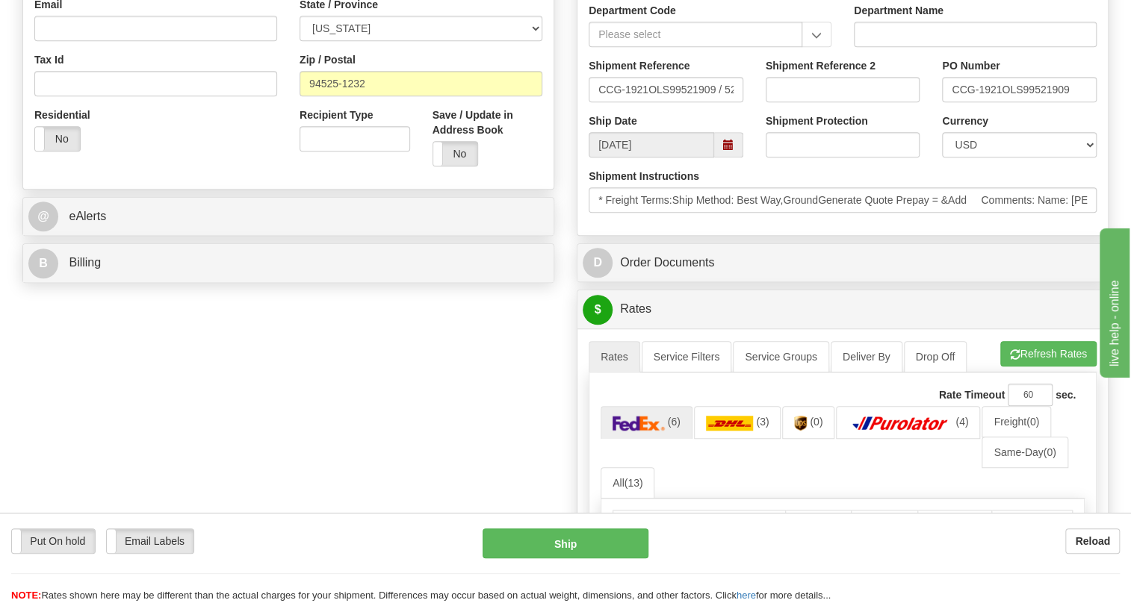
type input "RECEIVING / Crockett Cogen / PO# CCG-1921"
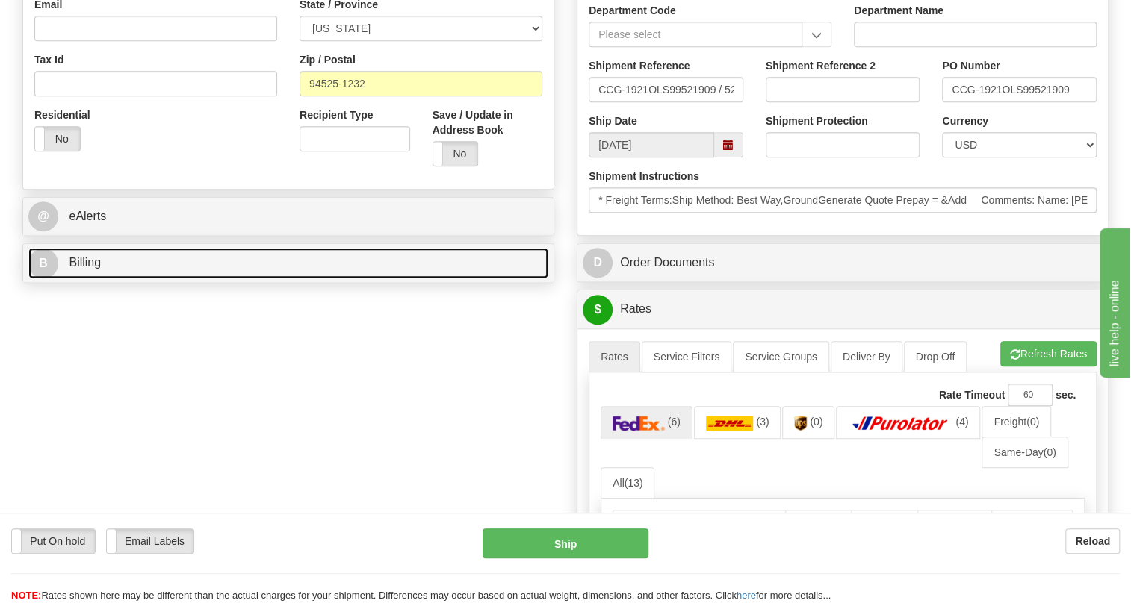
click at [89, 269] on span "Billing" at bounding box center [85, 262] width 32 height 13
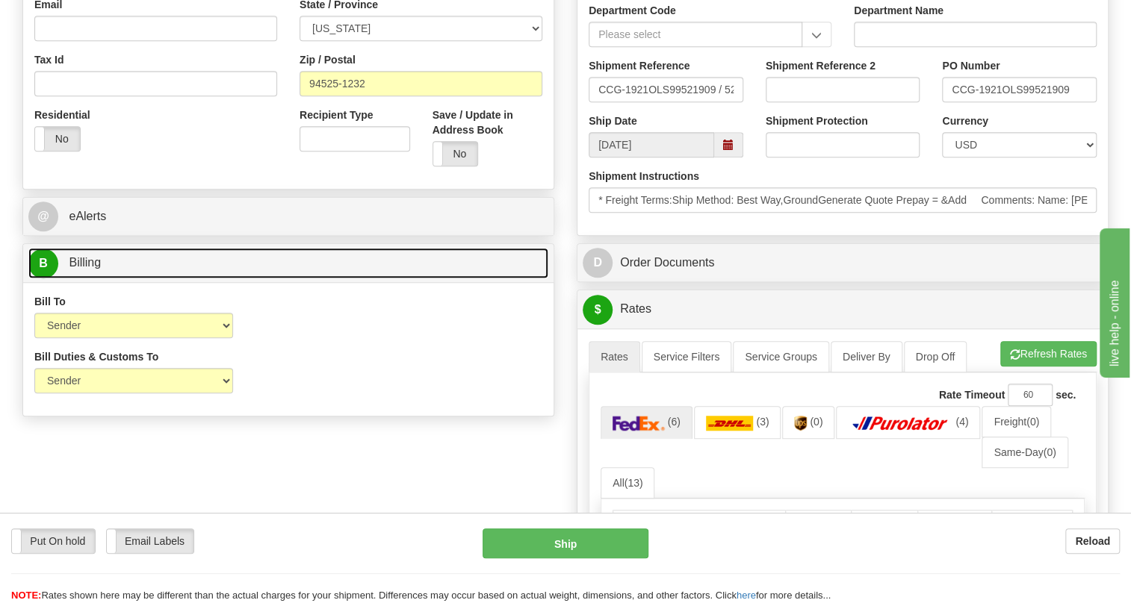
click at [89, 269] on span "Billing" at bounding box center [85, 262] width 32 height 13
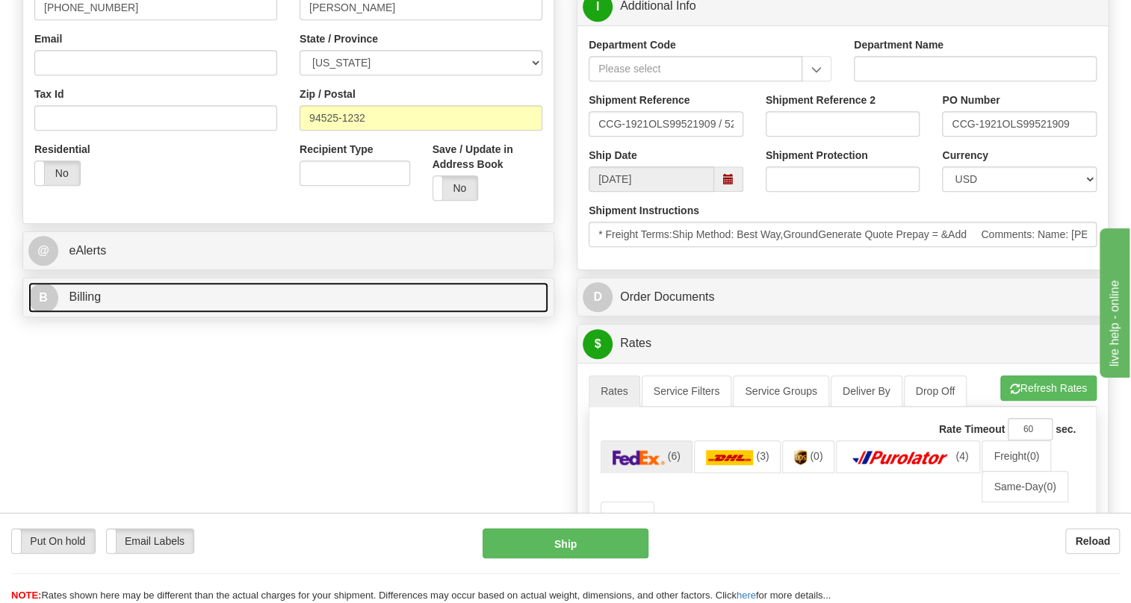
scroll to position [407, 0]
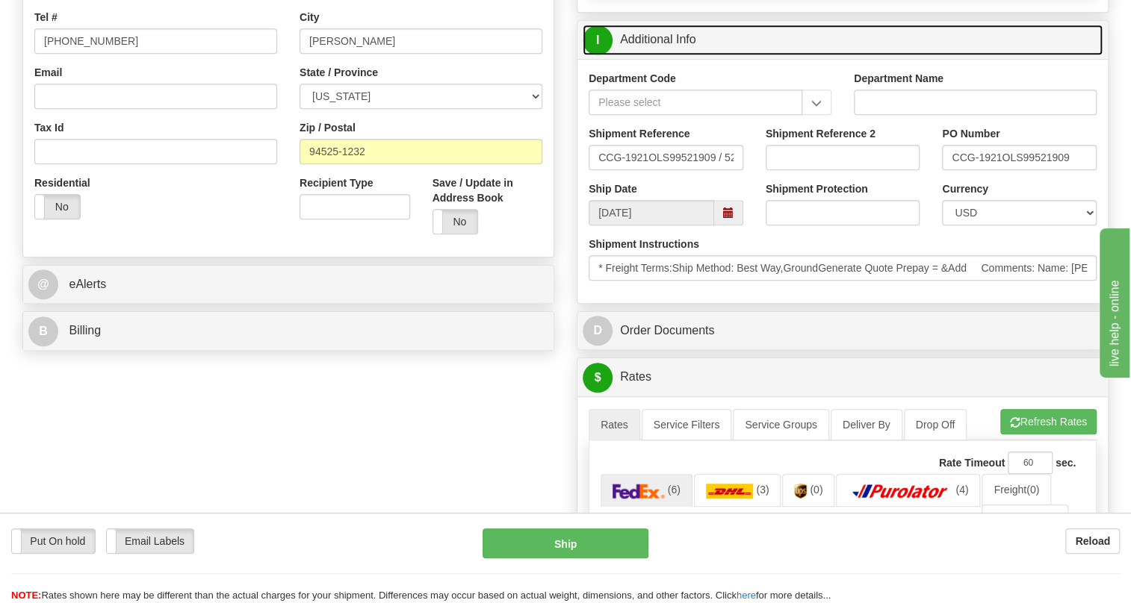
click at [660, 55] on link "I Additional Info" at bounding box center [843, 40] width 520 height 31
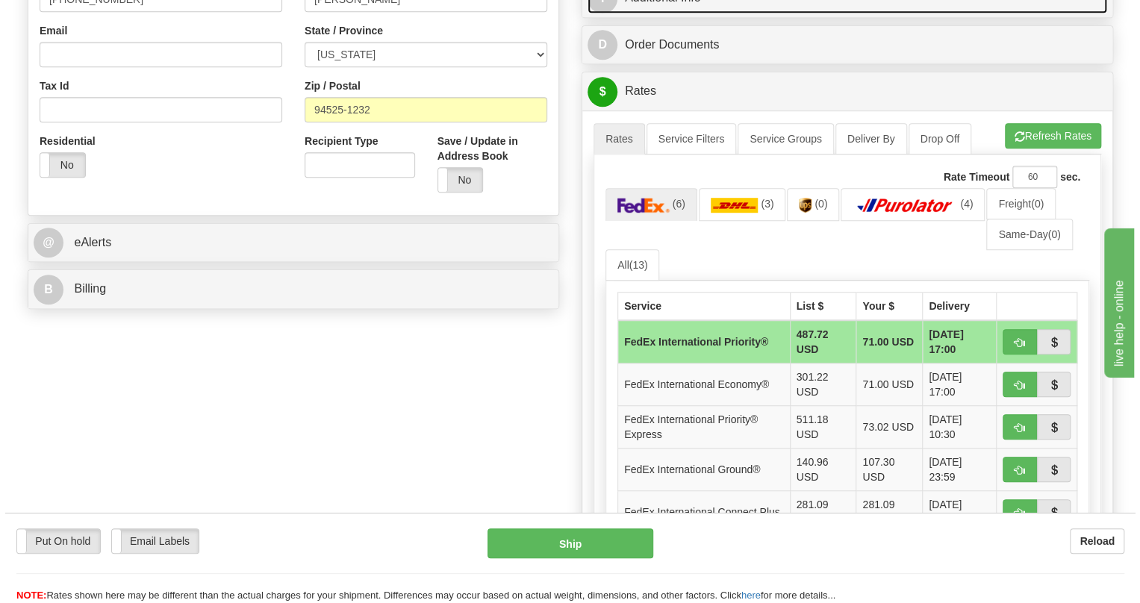
scroll to position [543, 0]
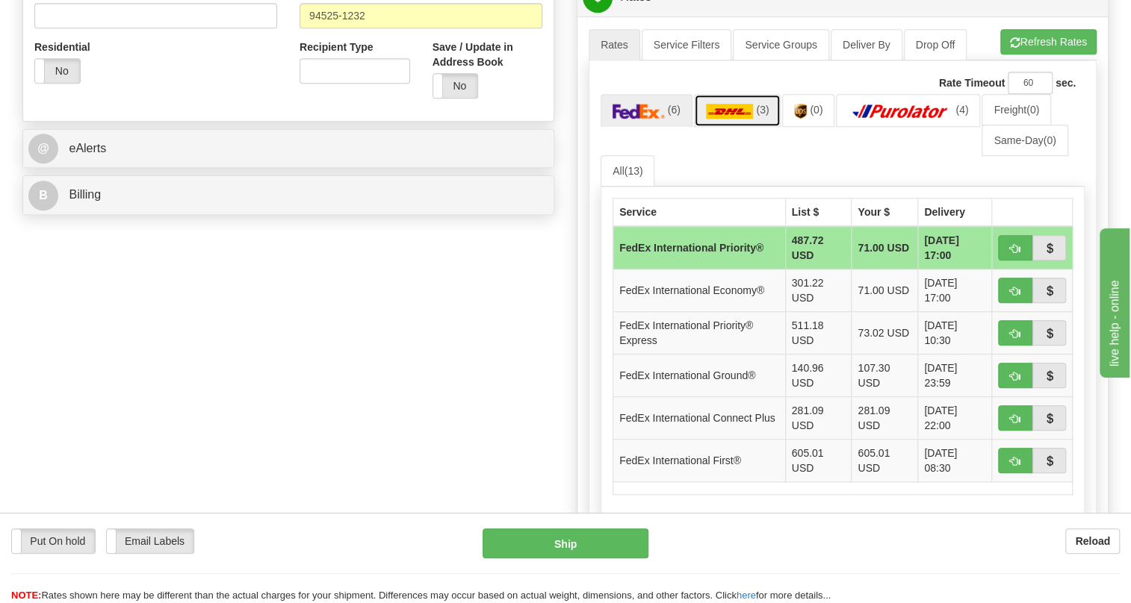
click at [722, 119] on img at bounding box center [730, 111] width 48 height 15
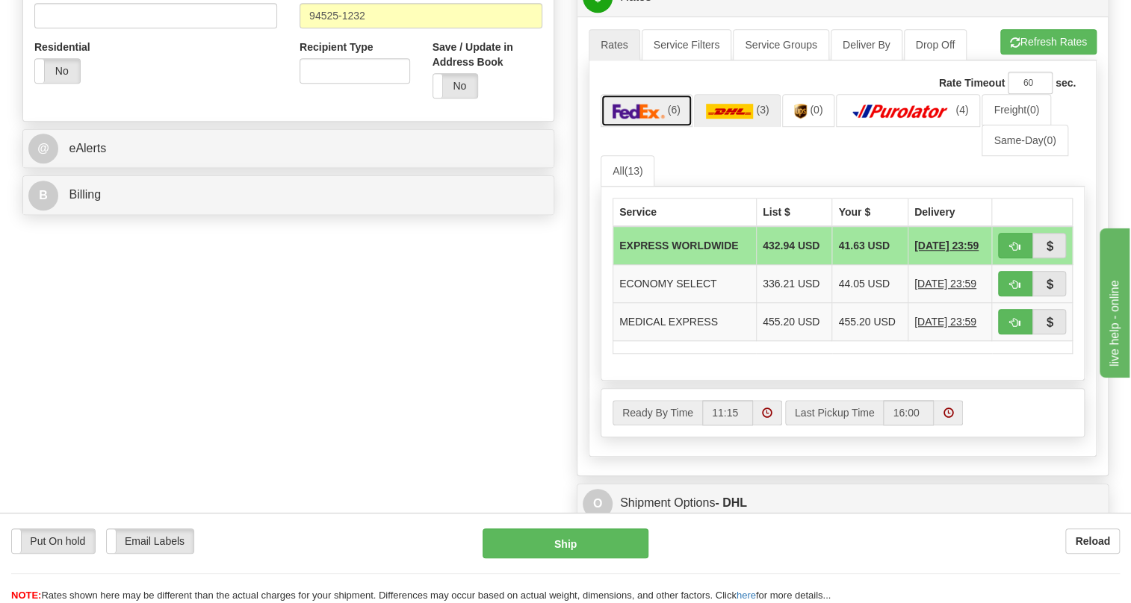
click at [649, 126] on link "(6)" at bounding box center [646, 110] width 92 height 32
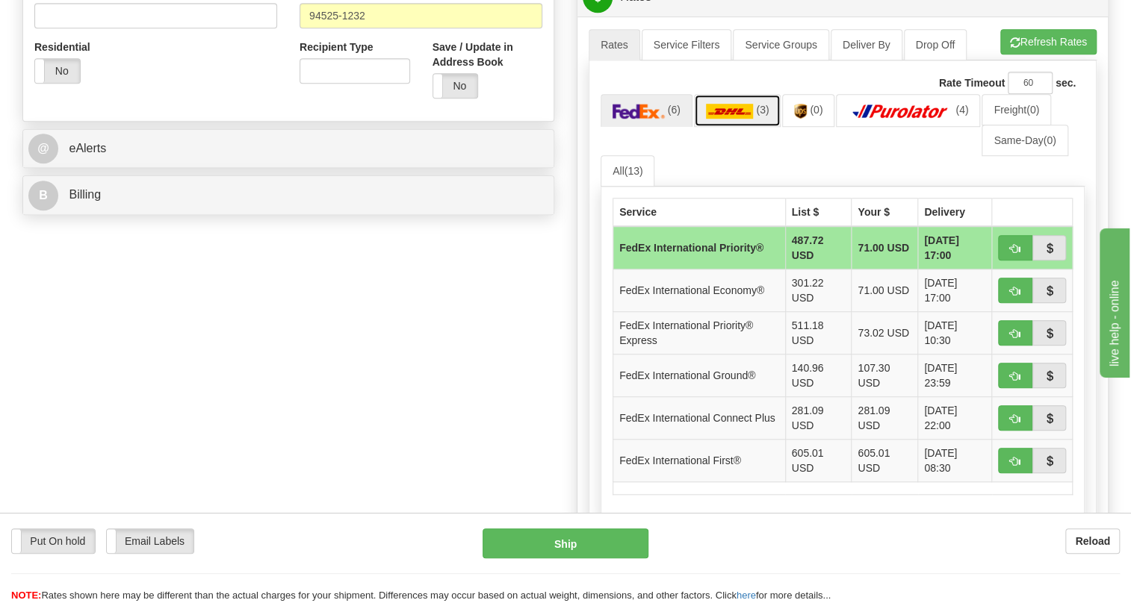
click at [730, 119] on img at bounding box center [730, 111] width 48 height 15
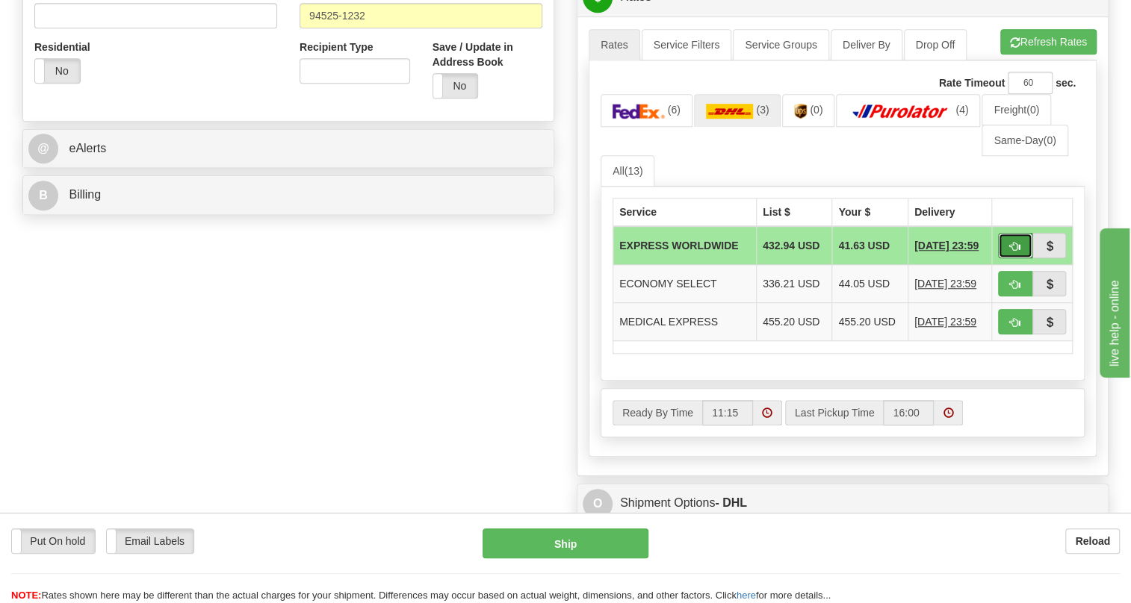
click at [1017, 252] on span "button" at bounding box center [1015, 247] width 10 height 10
type input "P"
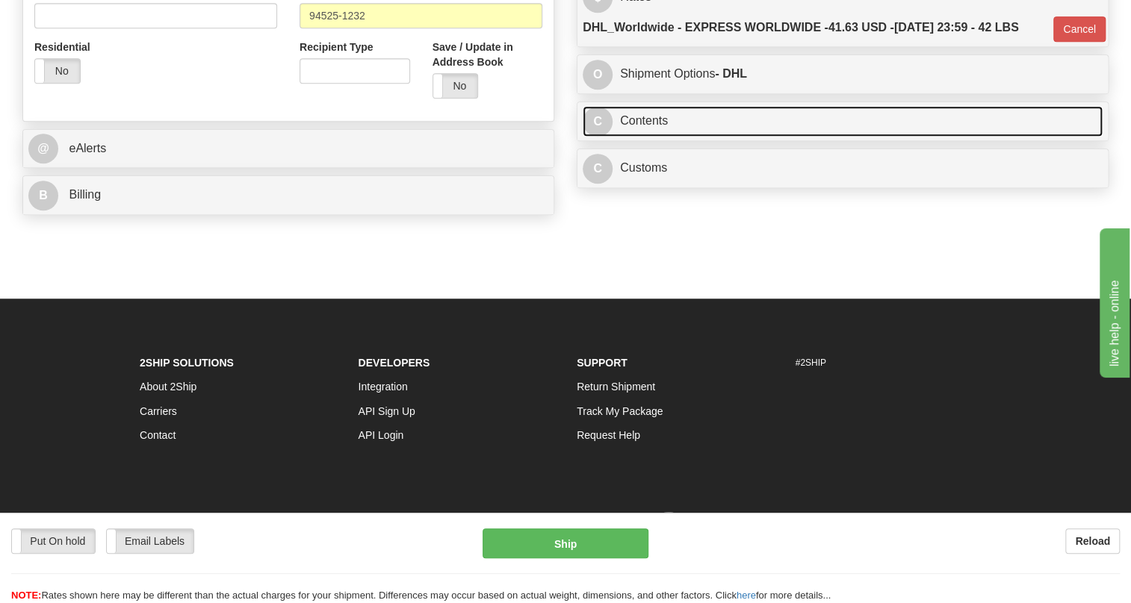
click at [645, 137] on link "C Contents" at bounding box center [843, 121] width 520 height 31
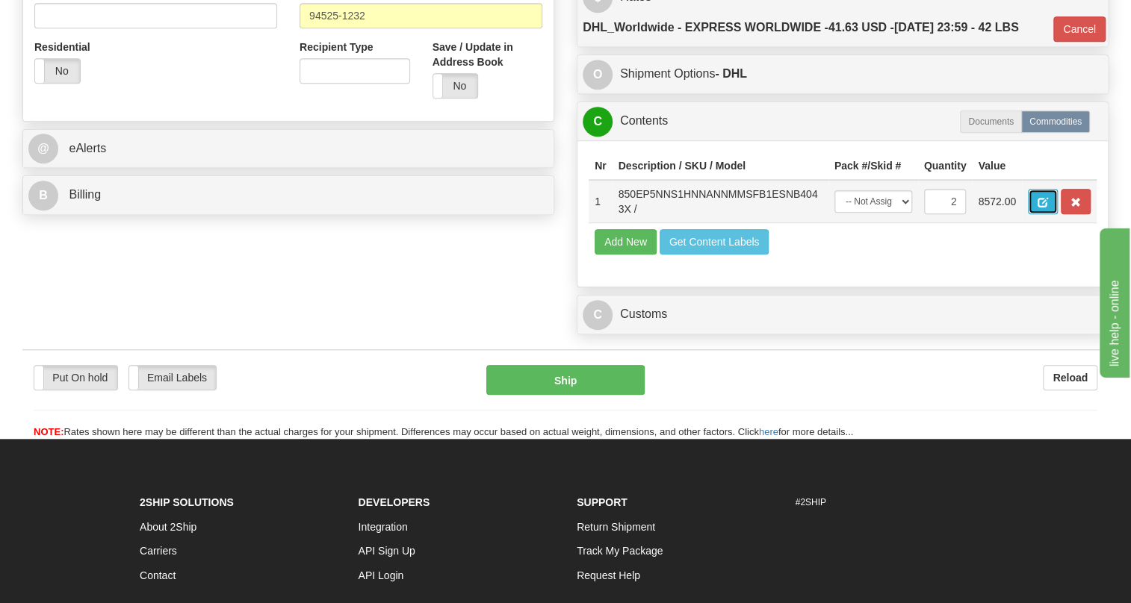
click at [1040, 208] on span "button" at bounding box center [1042, 203] width 10 height 10
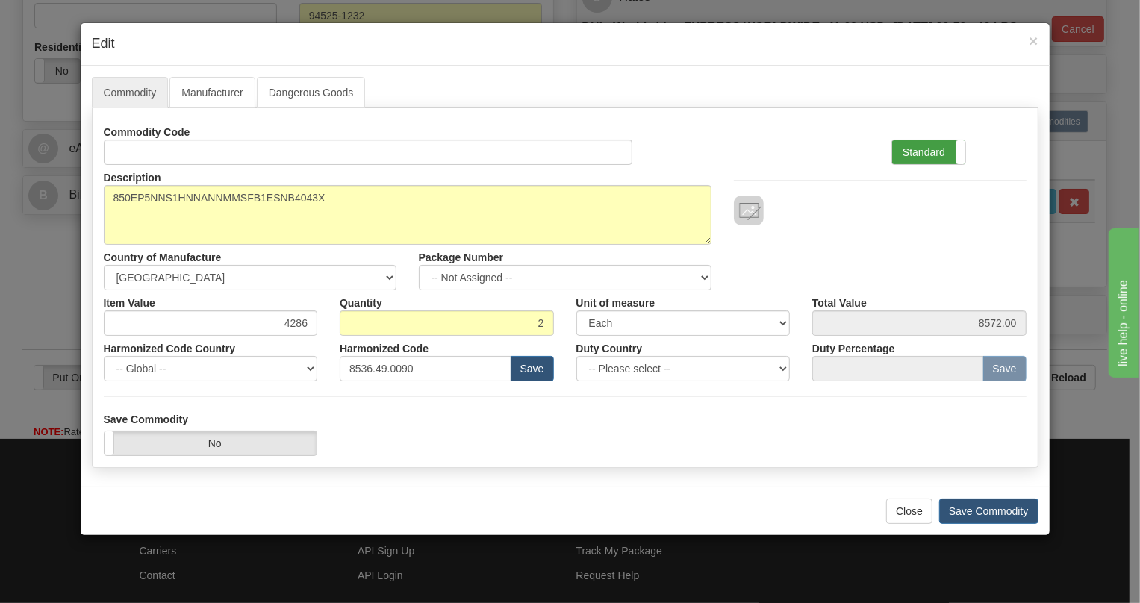
click at [913, 152] on label "Standard" at bounding box center [929, 152] width 73 height 24
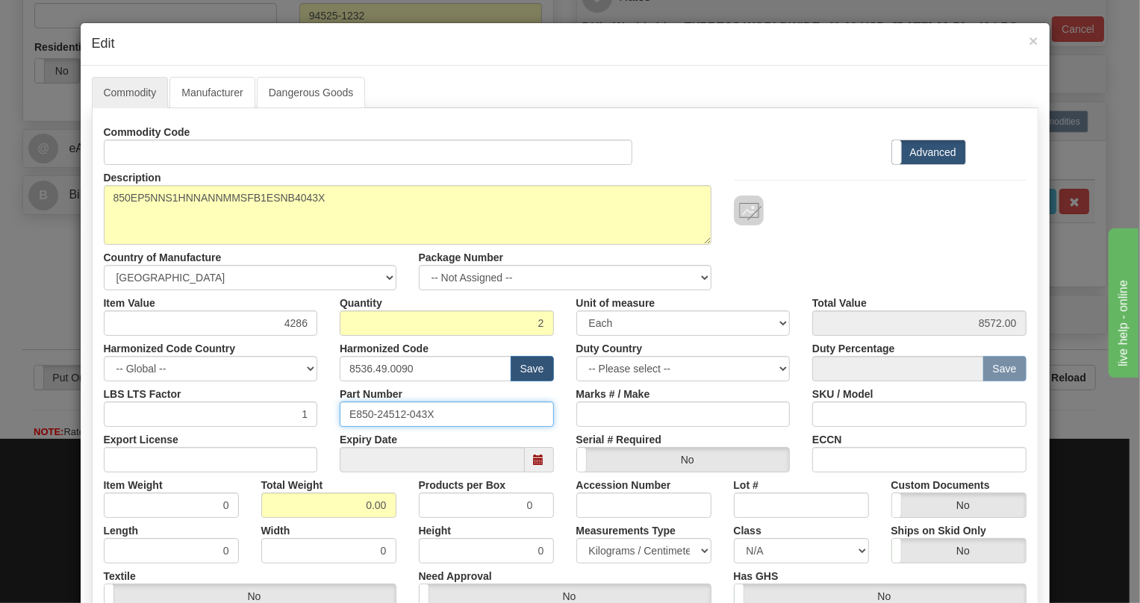
click at [412, 415] on input "E850-24512-043X" at bounding box center [447, 414] width 214 height 25
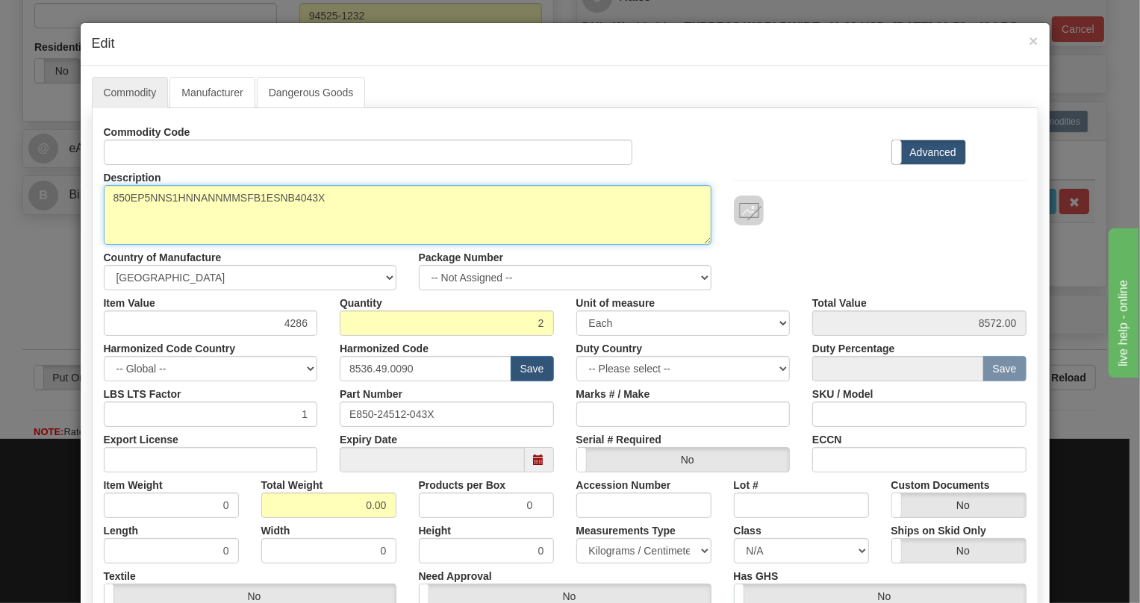
click at [233, 194] on textarea "850EP5NNS1HNNANNMMSFB1ESNB4043X" at bounding box center [408, 215] width 608 height 60
paste textarea "-E-P5-NN-S1-H-N-N-A-N-N-M-M-S-F-B-1E-"
type textarea "850-E-P5-NN-S1-H-N-N-A-N-N-M-M-S-F-B-1E-"
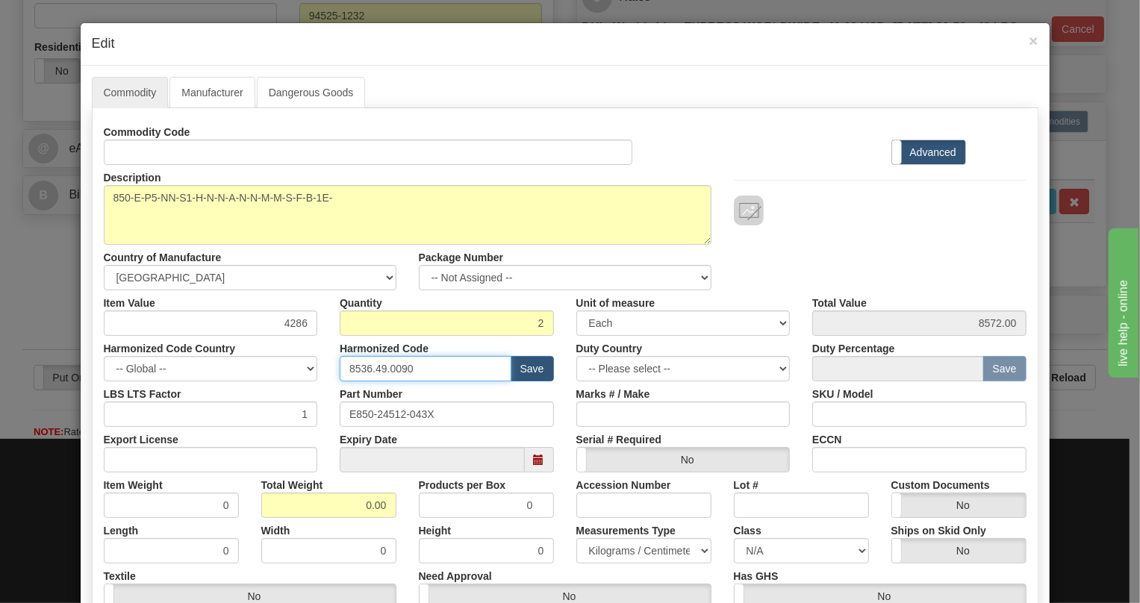
click at [388, 364] on input "8536.49.0090" at bounding box center [426, 368] width 172 height 25
paste input "7.10.916"
type input "8537.10.9160"
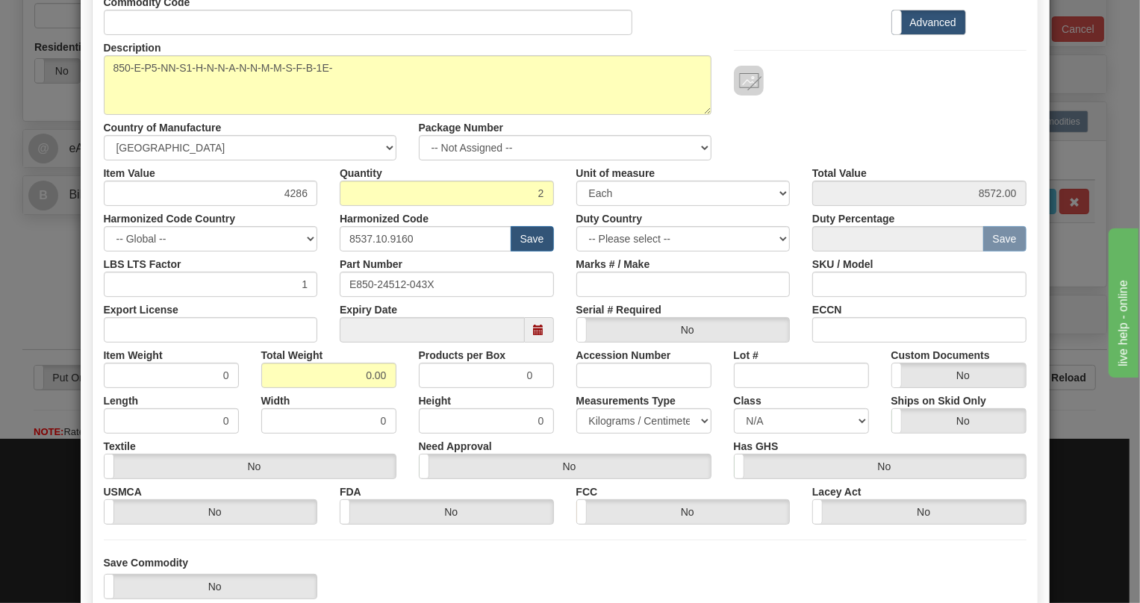
scroll to position [135, 0]
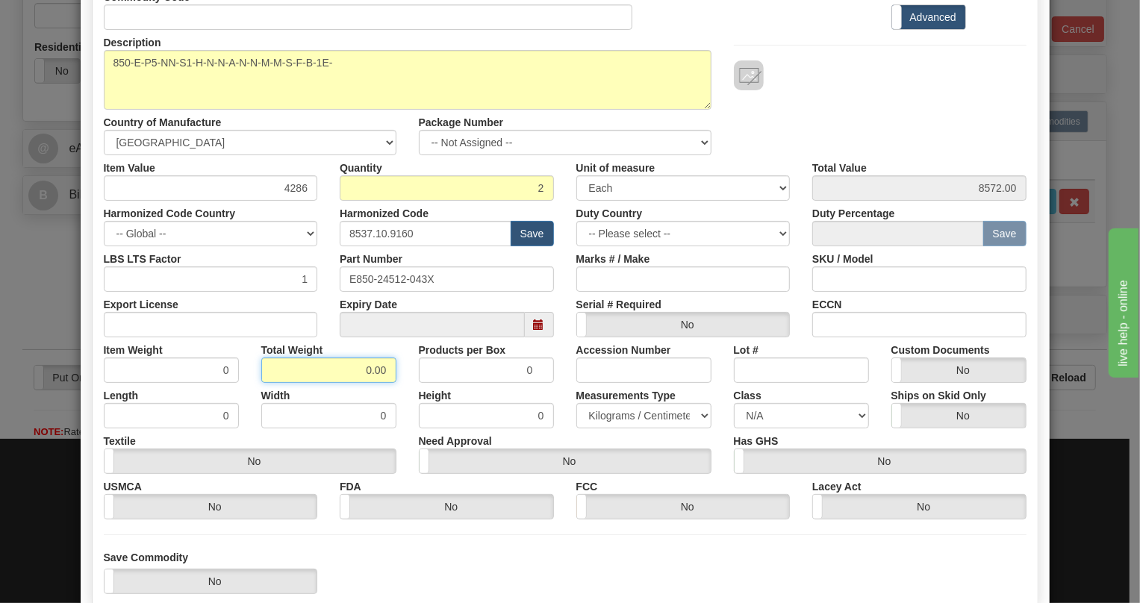
click at [358, 359] on input "0.00" at bounding box center [328, 370] width 135 height 25
type input "1.00"
type input "0.5000"
click at [623, 418] on select "Pounds / Inches Kilograms / Centimeters" at bounding box center [644, 415] width 135 height 25
select select "0"
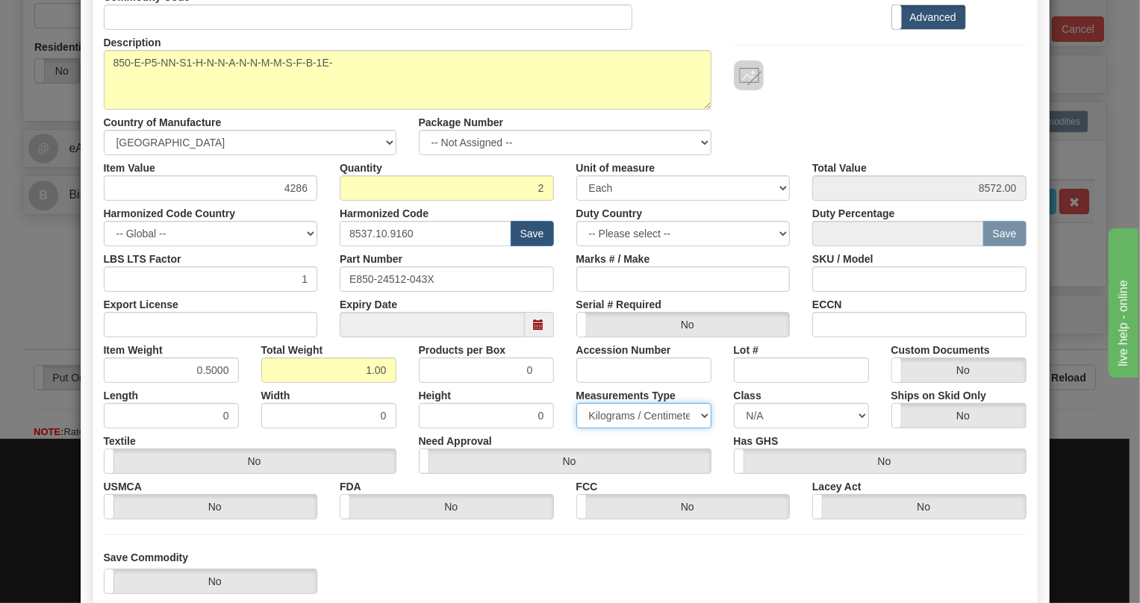
click at [577, 403] on select "Pounds / Inches Kilograms / Centimeters" at bounding box center [644, 415] width 135 height 25
click at [291, 190] on input "4286" at bounding box center [211, 188] width 214 height 25
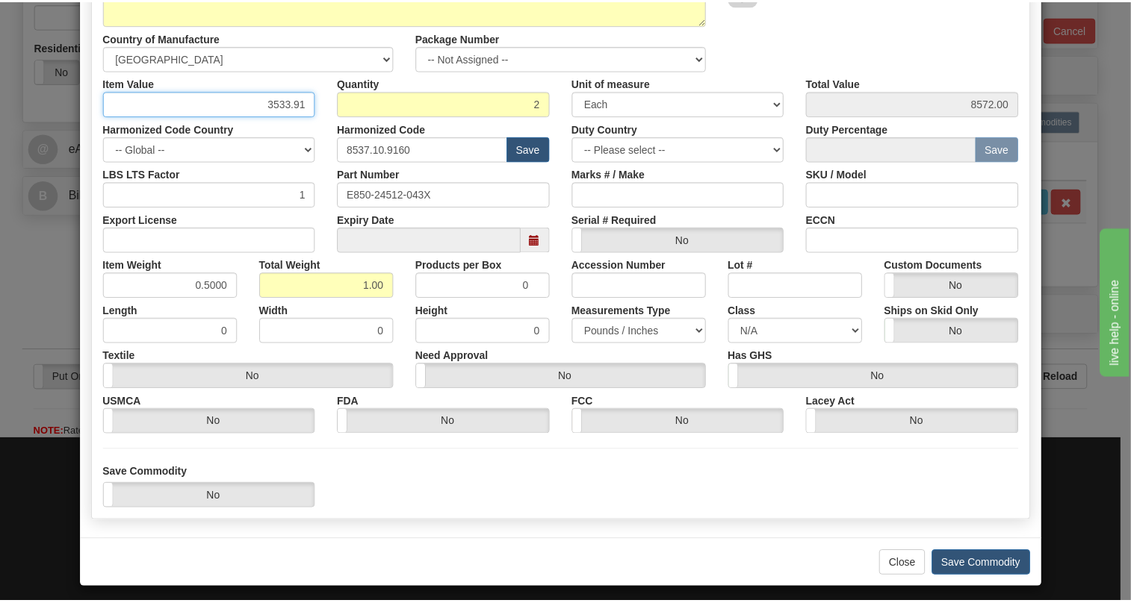
scroll to position [227, 0]
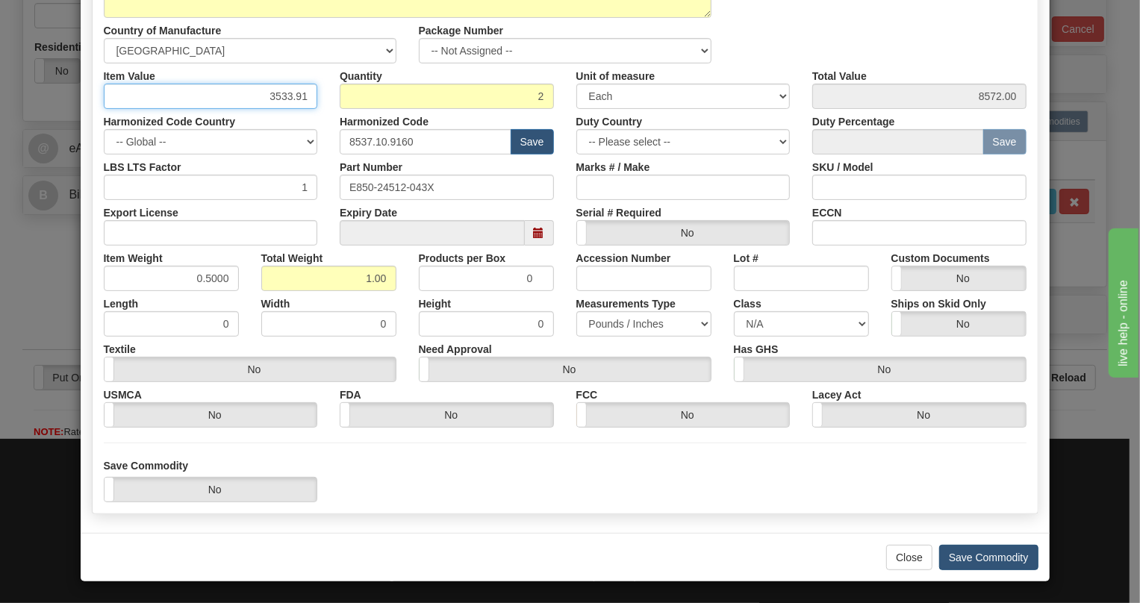
type input "3533.91"
type input "7067.82"
click at [984, 558] on button "Save Commodity" at bounding box center [989, 557] width 99 height 25
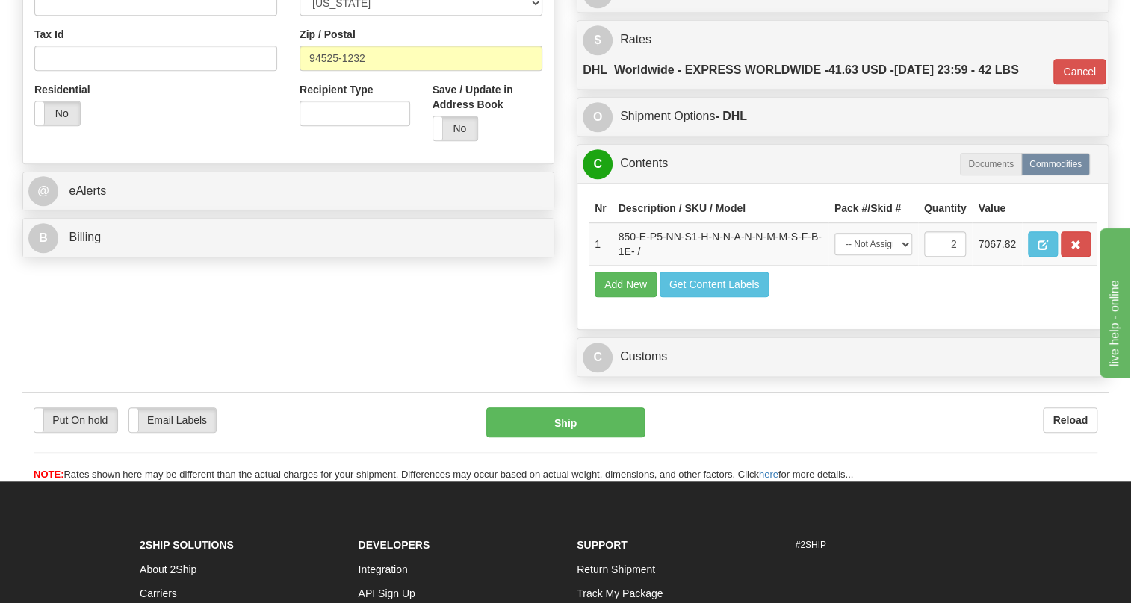
scroll to position [271, 0]
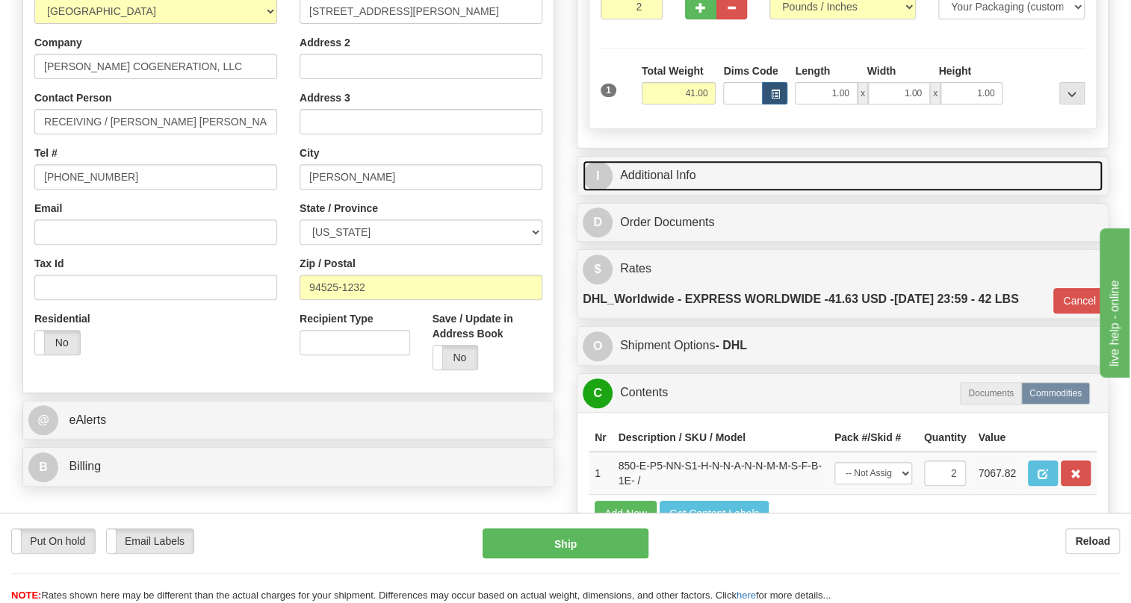
click at [658, 191] on link "I Additional Info" at bounding box center [843, 176] width 520 height 31
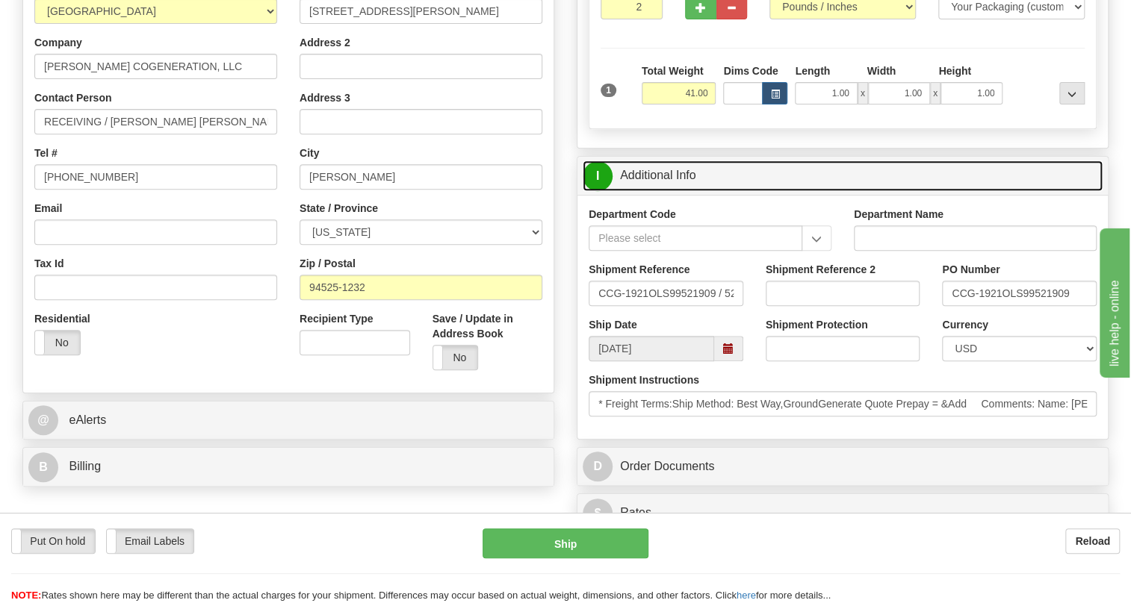
click at [658, 191] on link "I Additional Info" at bounding box center [843, 176] width 520 height 31
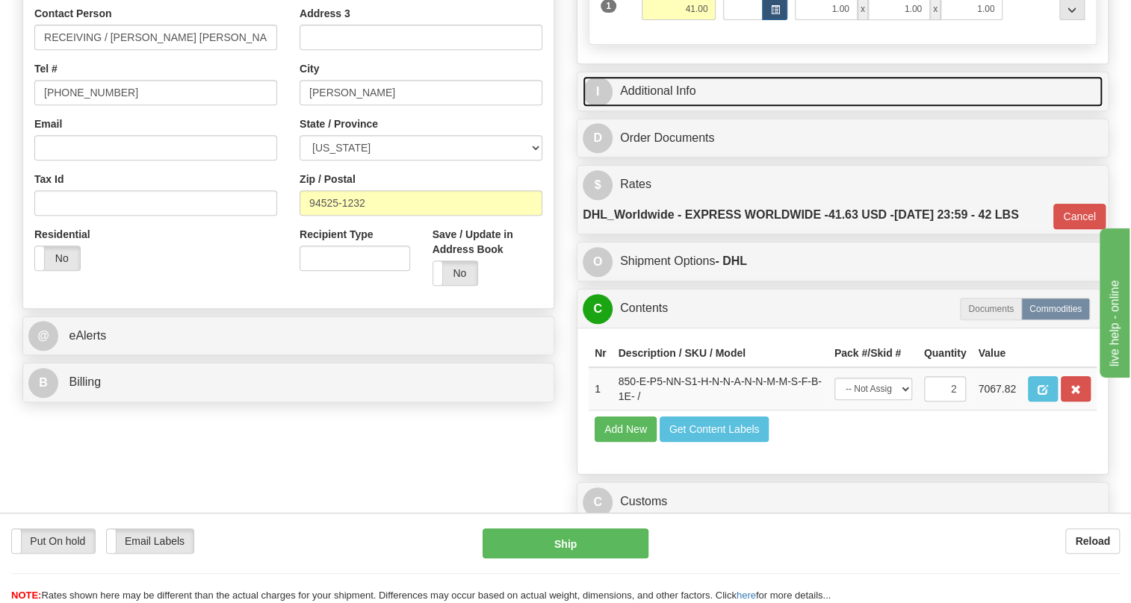
scroll to position [475, 0]
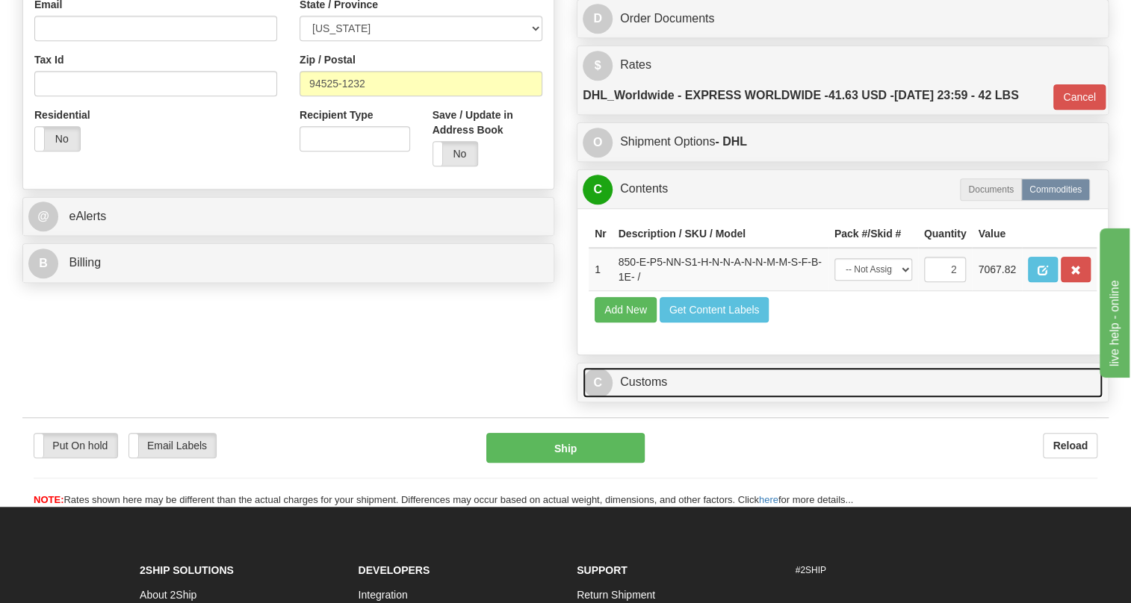
click at [644, 398] on link "C Customs" at bounding box center [843, 382] width 520 height 31
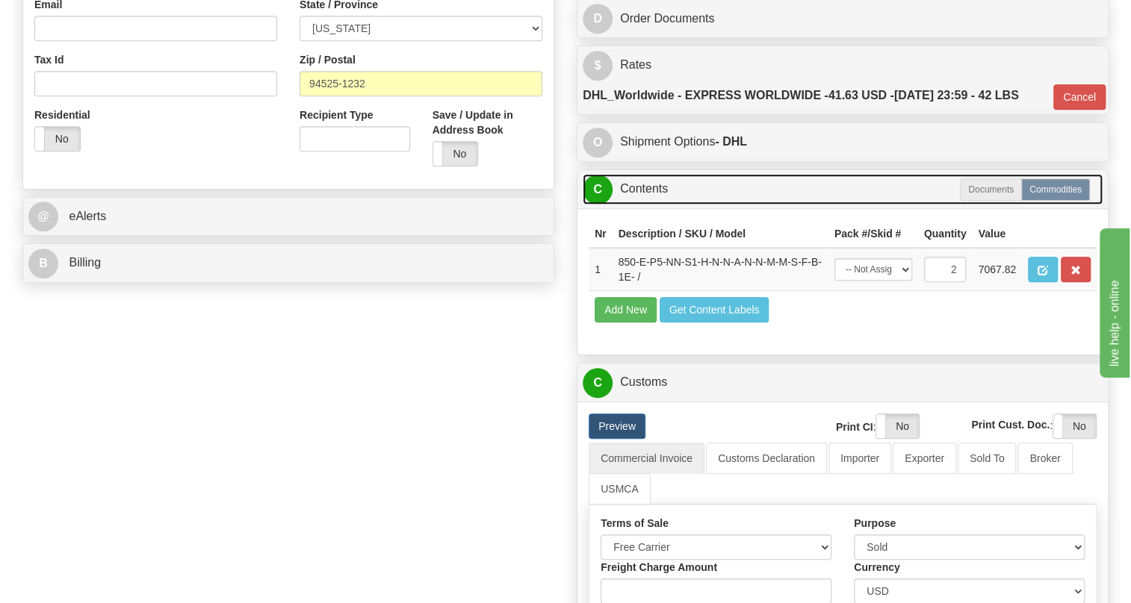
click at [642, 205] on link "C Contents" at bounding box center [843, 189] width 520 height 31
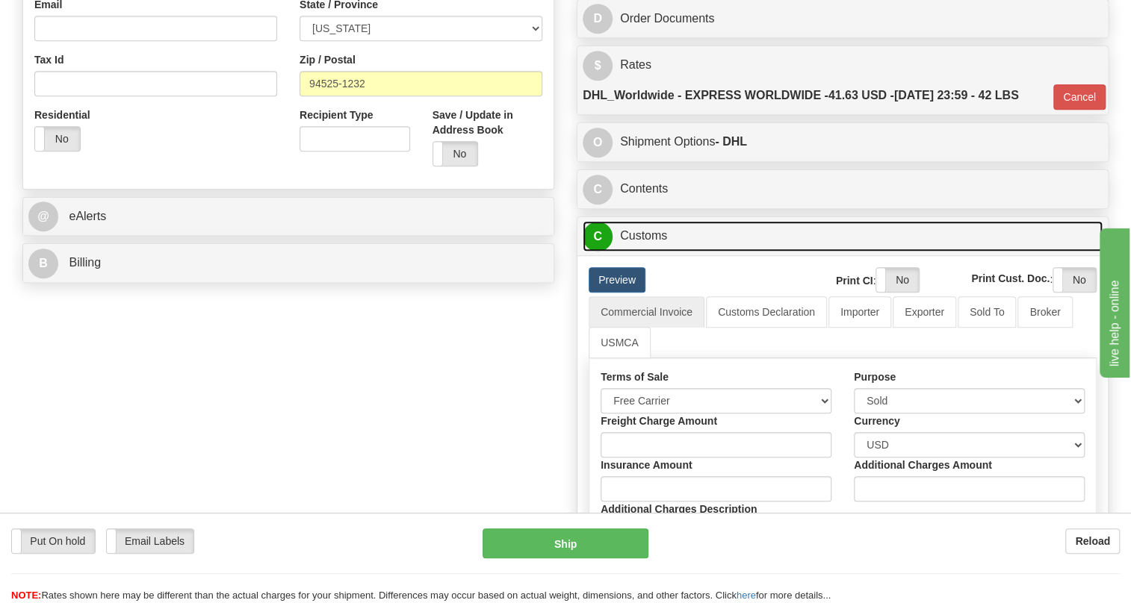
click at [649, 252] on link "C Customs" at bounding box center [843, 236] width 520 height 31
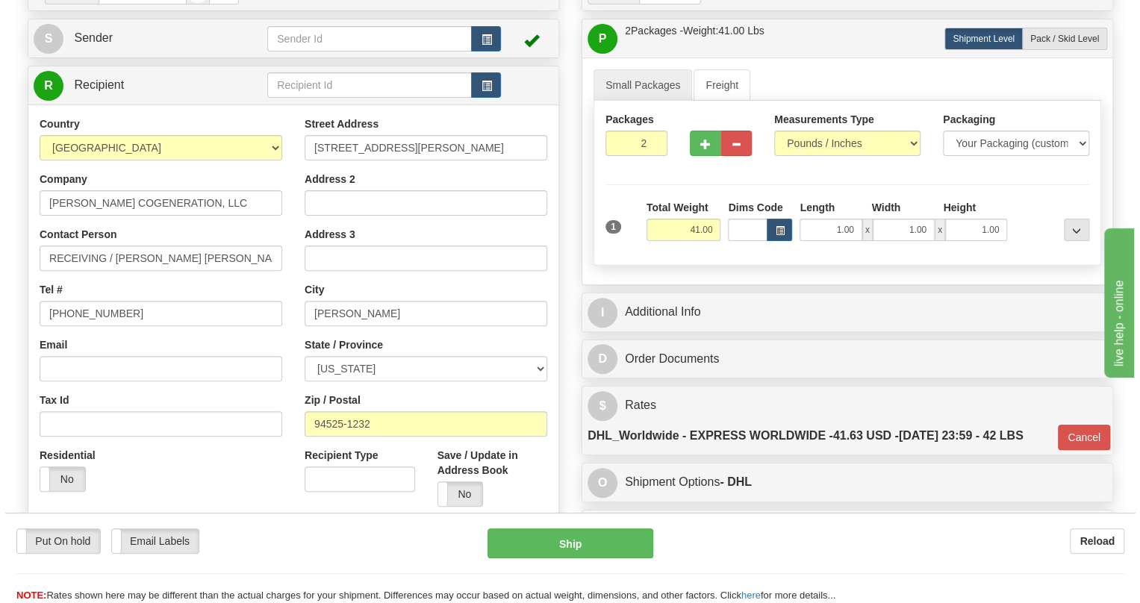
scroll to position [135, 0]
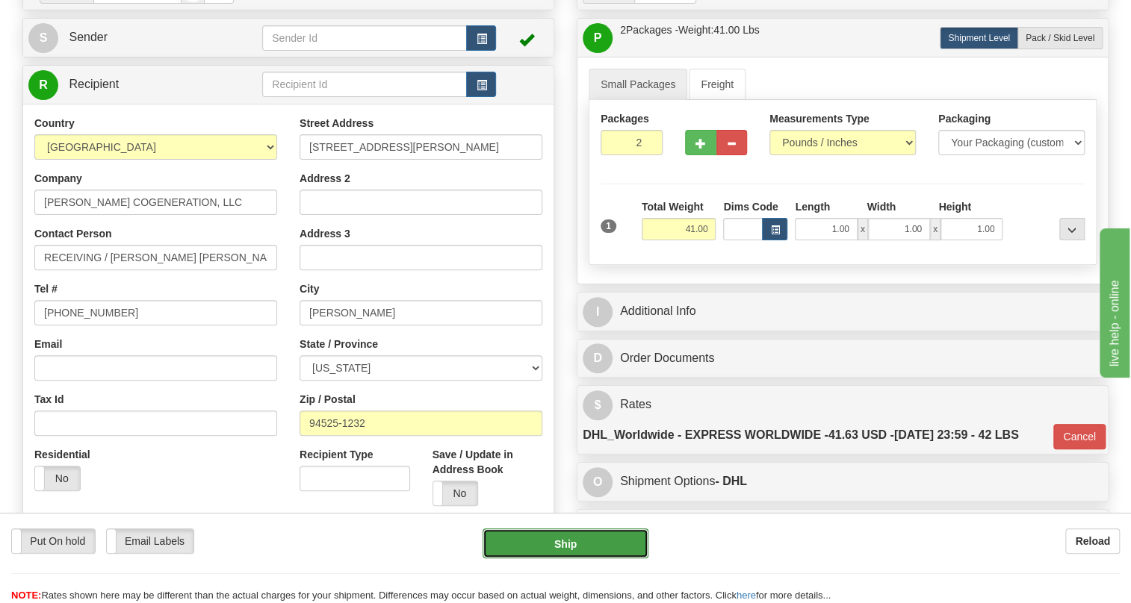
click at [559, 546] on button "Ship" at bounding box center [565, 544] width 166 height 30
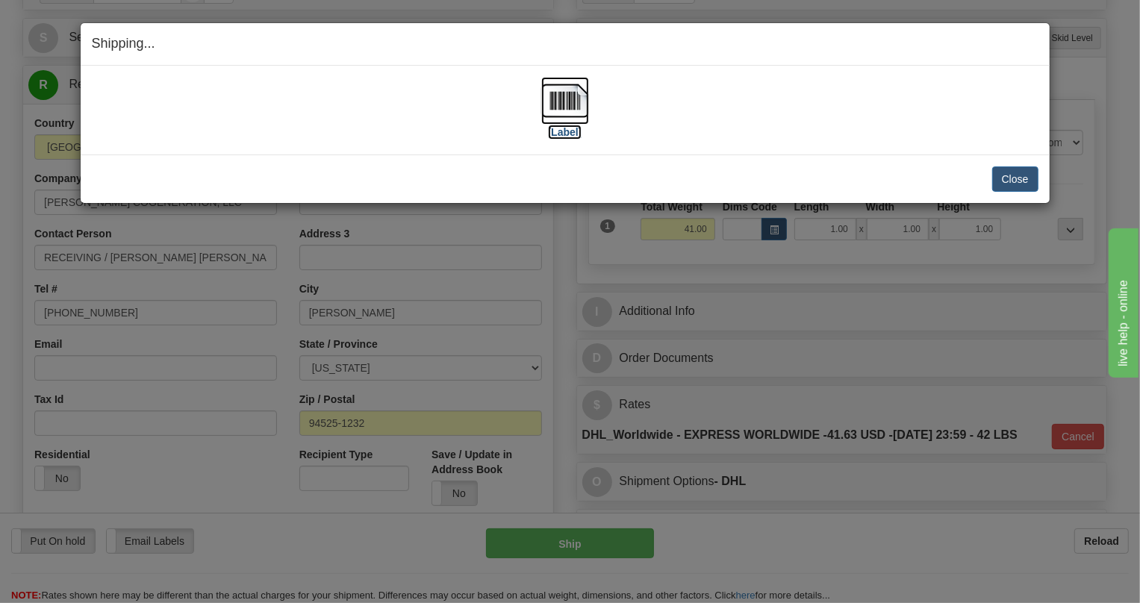
click at [565, 101] on img at bounding box center [565, 101] width 48 height 48
click at [1017, 181] on button "Close" at bounding box center [1016, 179] width 46 height 25
click at [1027, 176] on button "Close" at bounding box center [1016, 179] width 46 height 25
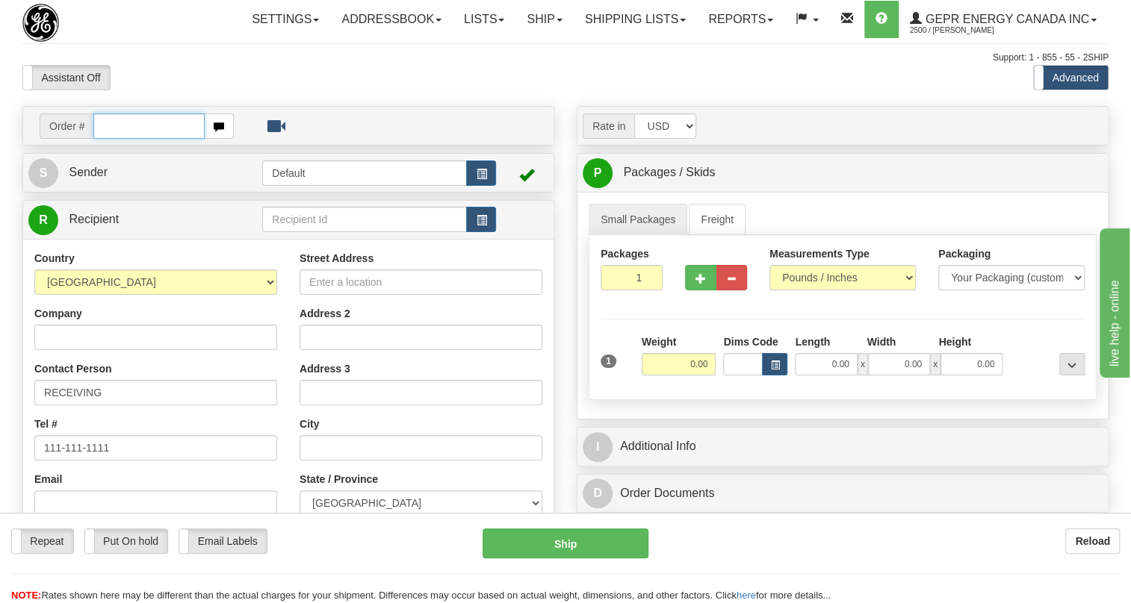
click at [120, 139] on input "text" at bounding box center [148, 126] width 111 height 25
paste input "0086683235"
click at [113, 139] on input "0086683235" at bounding box center [148, 126] width 111 height 25
type input "86683235"
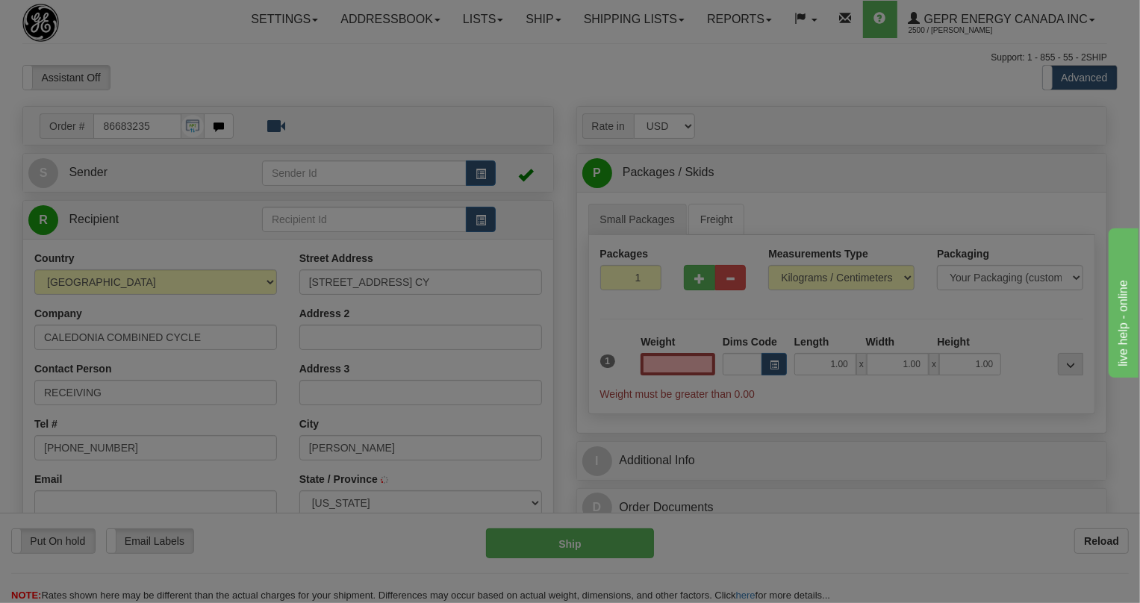
type input "STEENS"
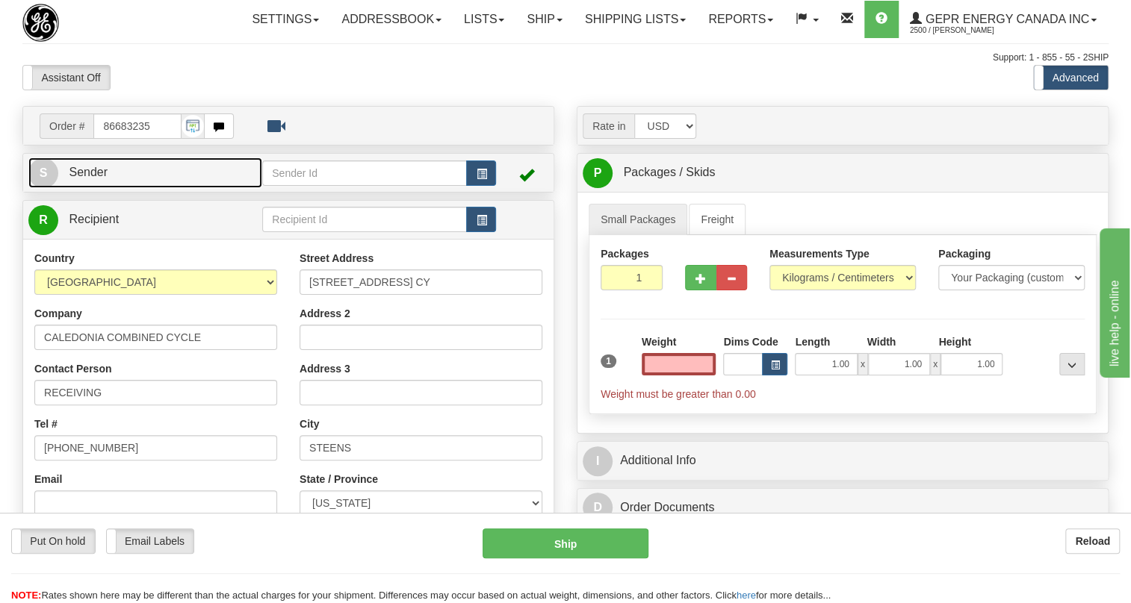
type input "0.00"
click at [81, 179] on span "Sender" at bounding box center [88, 172] width 39 height 13
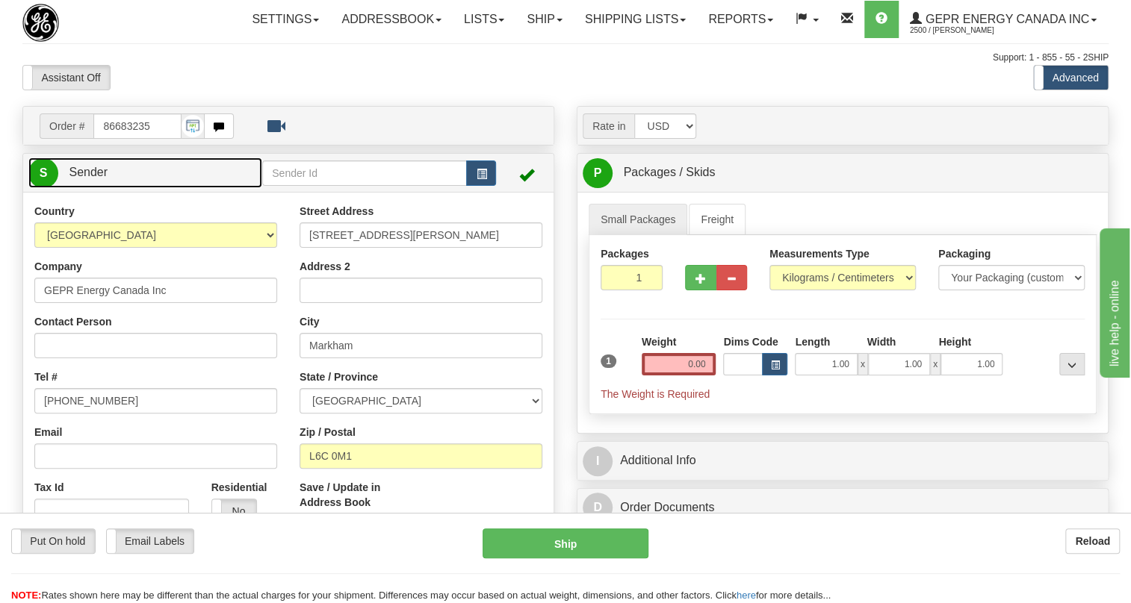
type input "MARKHAM"
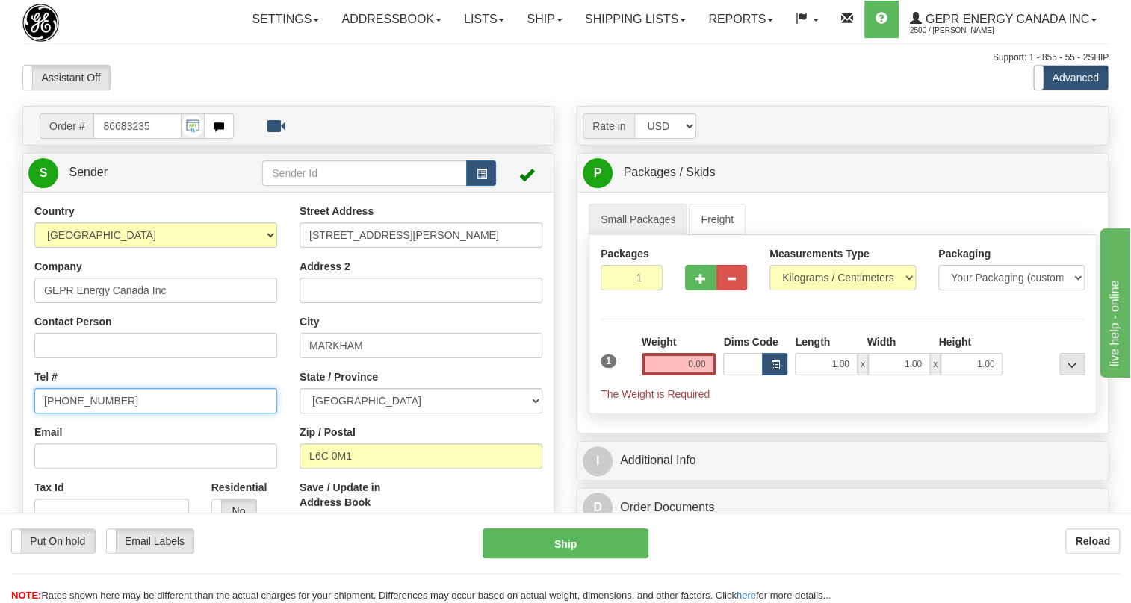
click at [81, 414] on input "[PHONE_NUMBER]" at bounding box center [155, 400] width 243 height 25
paste input "[PHONE_NUMBER]"
type input "[PHONE_NUMBER]"
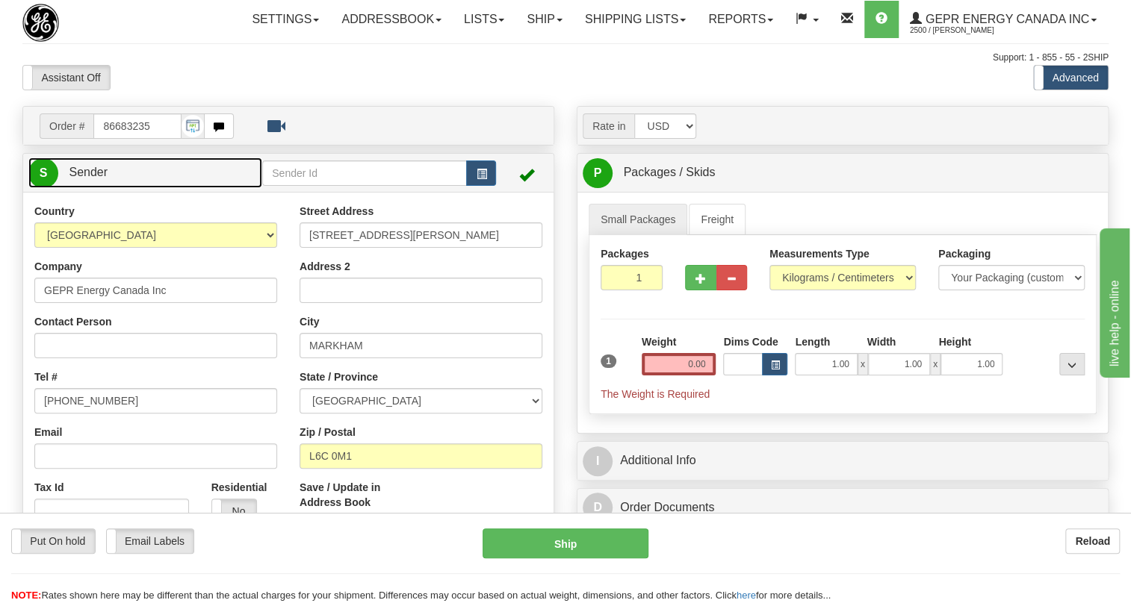
click at [97, 179] on span "Sender" at bounding box center [88, 172] width 39 height 13
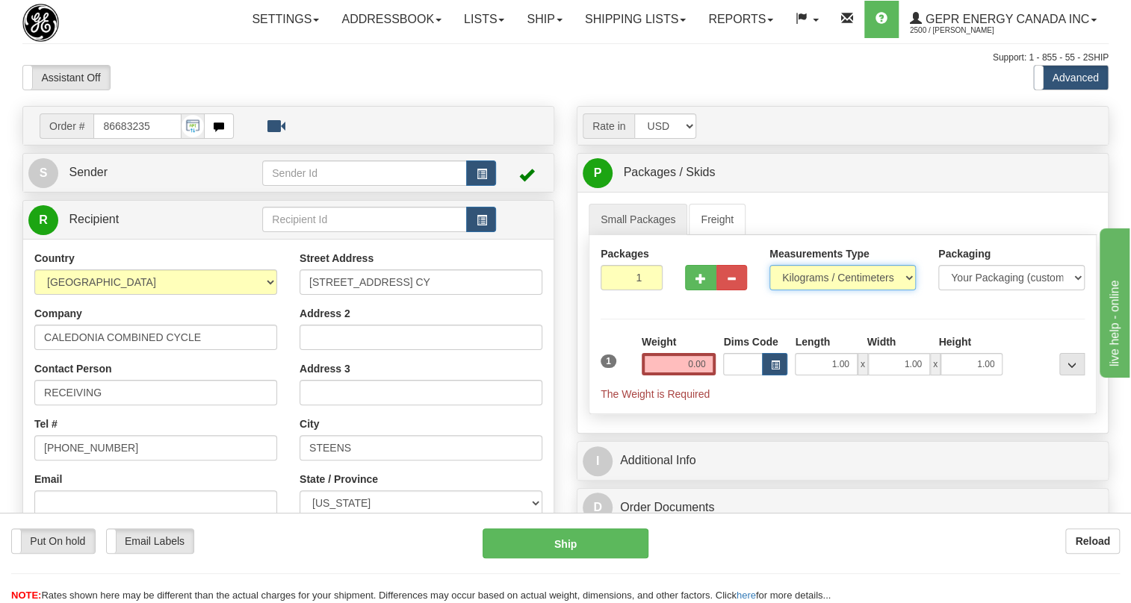
click at [826, 291] on select "Pounds / Inches Kilograms / Centimeters" at bounding box center [842, 277] width 146 height 25
select select "0"
click at [769, 291] on select "Pounds / Inches Kilograms / Centimeters" at bounding box center [842, 277] width 146 height 25
click at [690, 376] on input "0.00" at bounding box center [679, 364] width 75 height 22
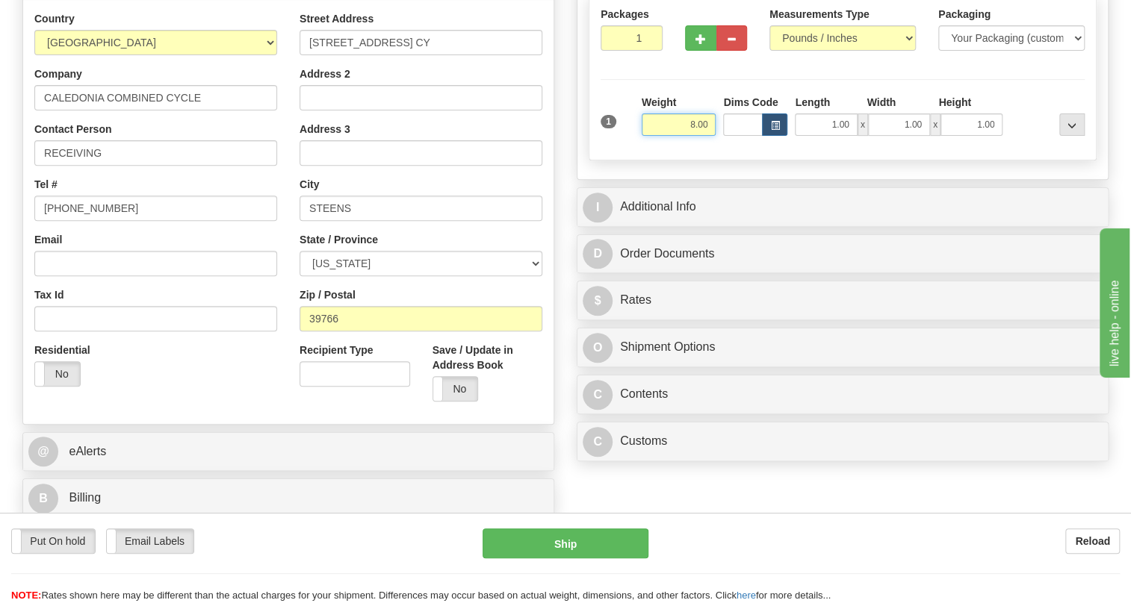
scroll to position [271, 0]
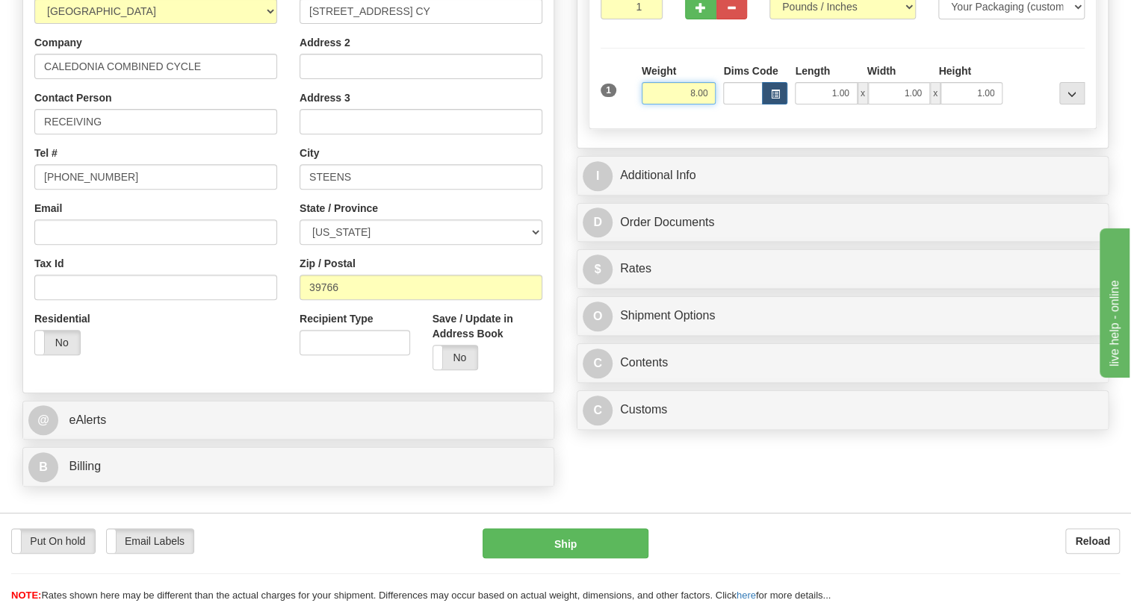
type input "8.00"
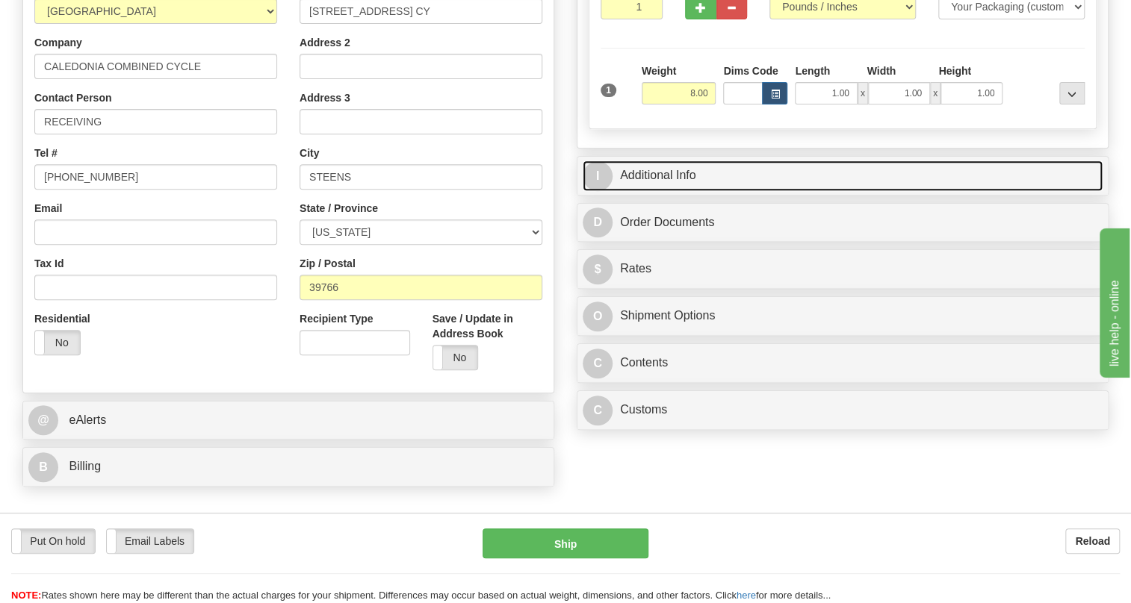
click at [663, 191] on link "I Additional Info" at bounding box center [843, 176] width 520 height 31
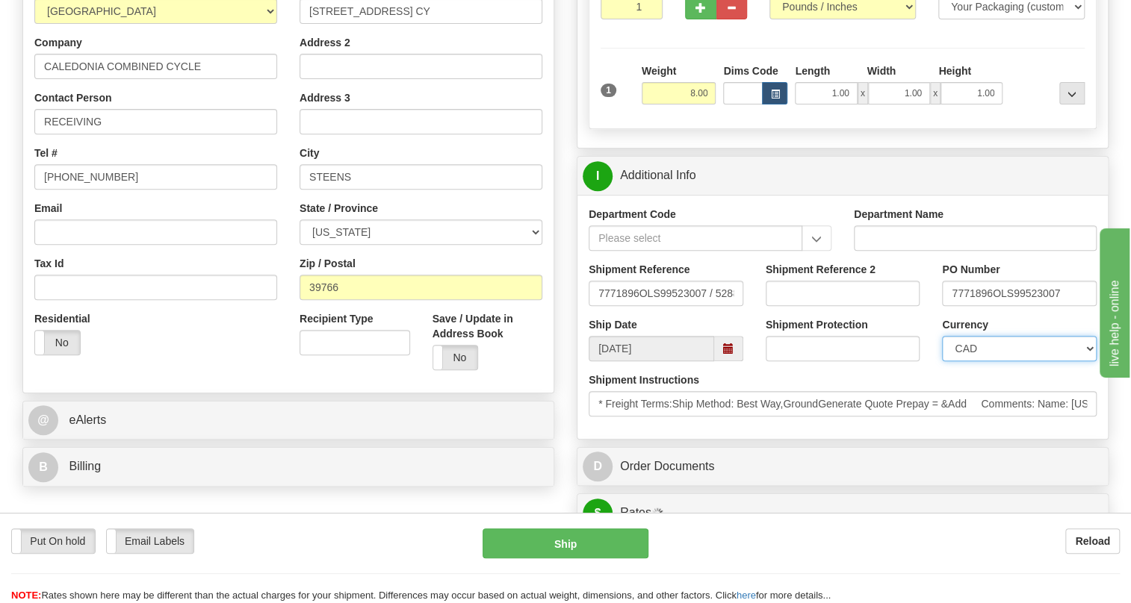
click at [997, 361] on select "CAD USD EUR ZAR [PERSON_NAME] ARN AUD AUS AWG BBD BFR BGN BHD BMD BND BRC BRL C…" at bounding box center [1019, 348] width 155 height 25
select select "1"
click at [942, 361] on select "CAD USD EUR ZAR [PERSON_NAME] ARN AUD AUS AWG BBD BFR BGN BHD BMD BND BRC BRL C…" at bounding box center [1019, 348] width 155 height 25
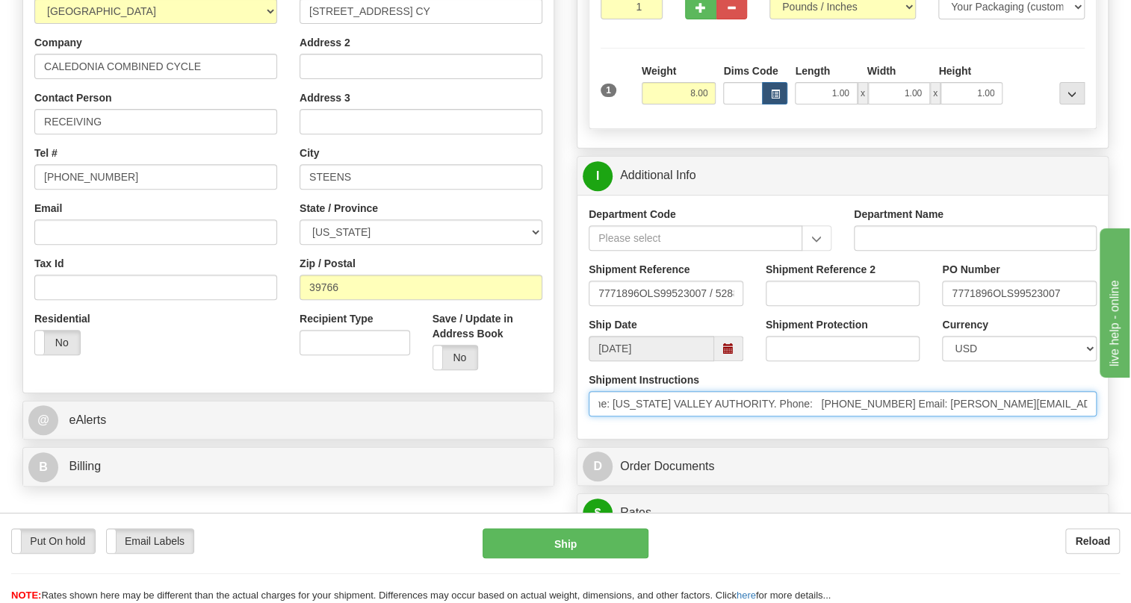
scroll to position [0, 396]
drag, startPoint x: 983, startPoint y: 437, endPoint x: 698, endPoint y: 444, distance: 285.4
click at [698, 417] on input "* Freight Terms:Ship Method: Best Way,GroundGenerate Quote Prepay = &Add Commen…" at bounding box center [843, 403] width 508 height 25
click at [954, 417] on input "* Freight Terms:Ship Method: Best Way,GroundGenerate Quote Prepay = &Add Commen…" at bounding box center [843, 403] width 508 height 25
drag, startPoint x: 954, startPoint y: 437, endPoint x: 887, endPoint y: 437, distance: 67.2
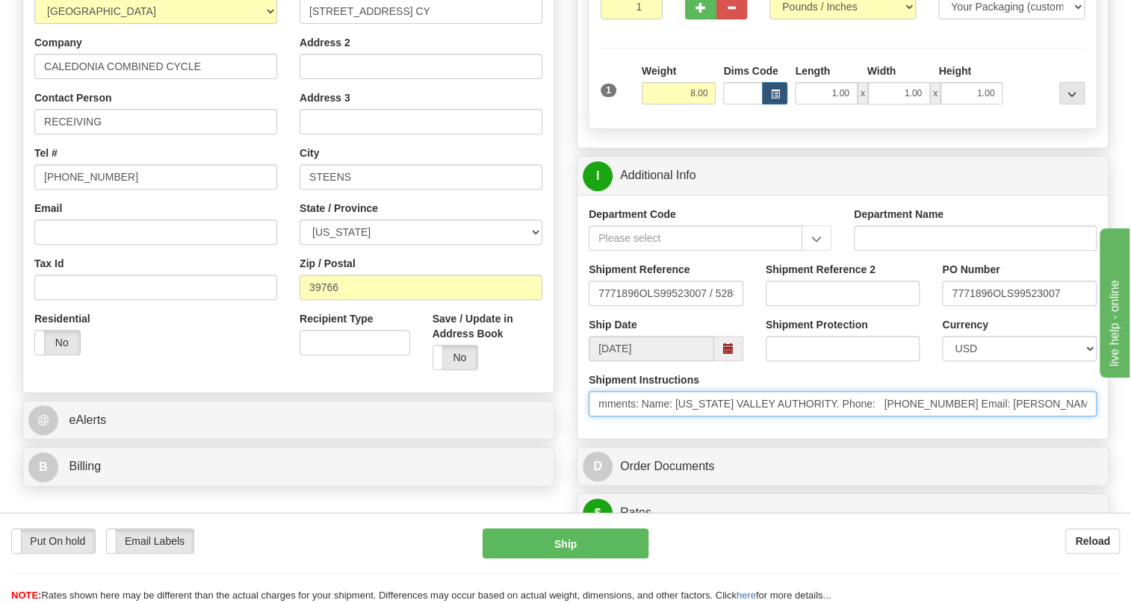
click at [887, 417] on input "* Freight Terms:Ship Method: Best Way,GroundGenerate Quote Prepay = &Add Commen…" at bounding box center [843, 403] width 508 height 25
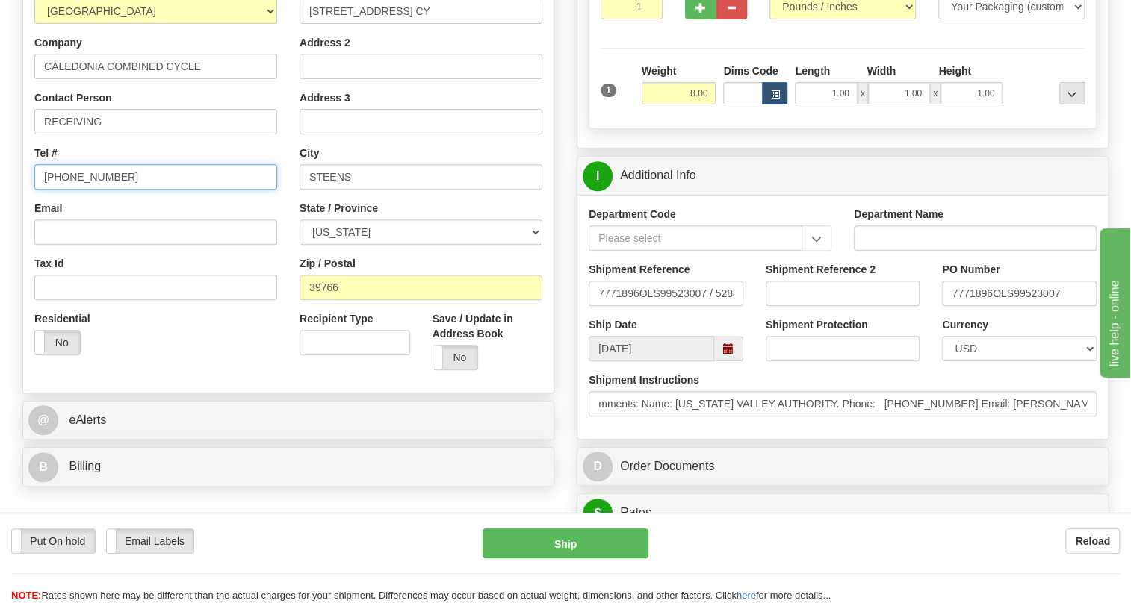
scroll to position [0, 0]
click at [81, 190] on input "[PHONE_NUMBER]" at bounding box center [155, 176] width 243 height 25
paste input "615-248-9718"
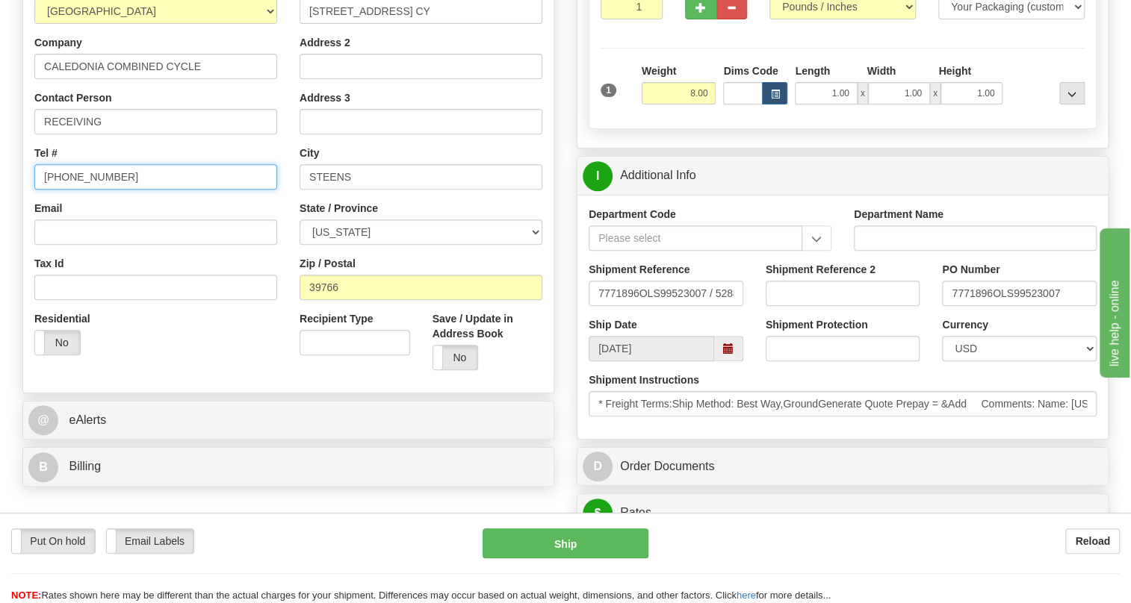
type input "615-248-9718"
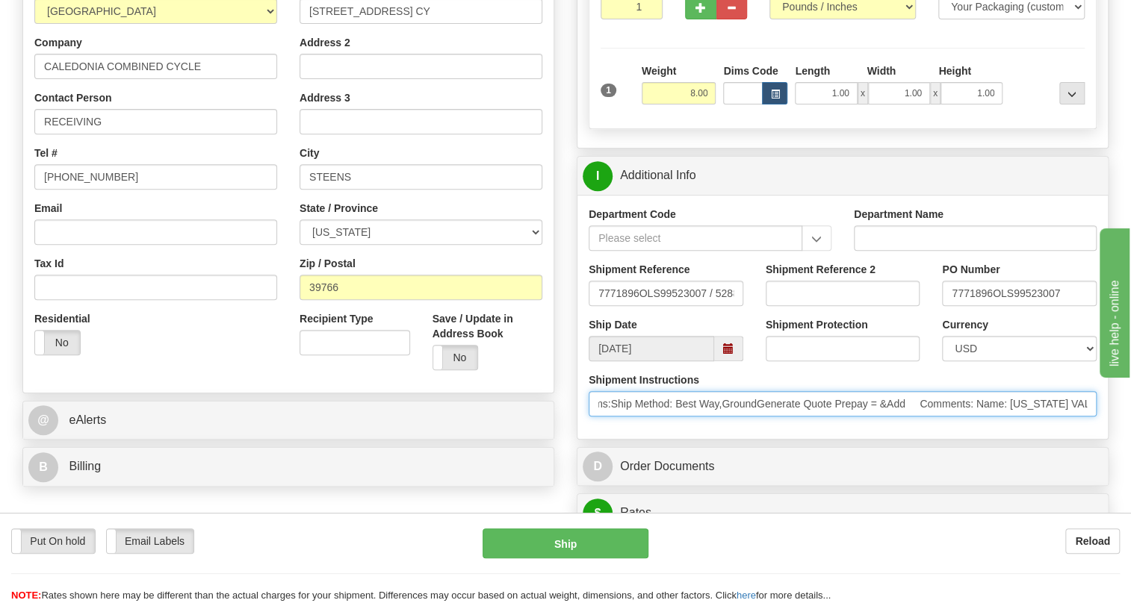
scroll to position [0, 216]
drag, startPoint x: 1071, startPoint y: 439, endPoint x: 1058, endPoint y: 438, distance: 12.8
click at [1058, 417] on input "* Freight Terms:Ship Method: Best Way,GroundGenerate Quote Prepay = &Add Commen…" at bounding box center [843, 403] width 508 height 25
click at [1028, 417] on input "* Freight Terms:Ship Method: Best Way,GroundGenerate Quote Prepay = &Add Commen…" at bounding box center [843, 403] width 508 height 25
drag, startPoint x: 1027, startPoint y: 438, endPoint x: 860, endPoint y: 438, distance: 167.3
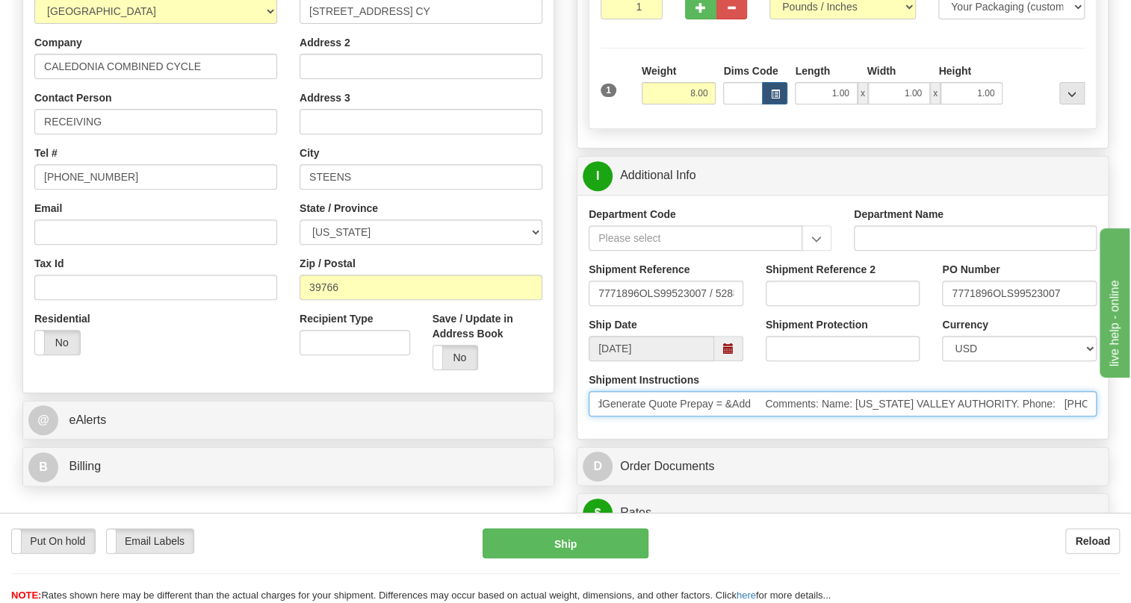
click at [860, 417] on input "* Freight Terms:Ship Method: Best Way,GroundGenerate Quote Prepay = &Add Commen…" at bounding box center [843, 403] width 508 height 25
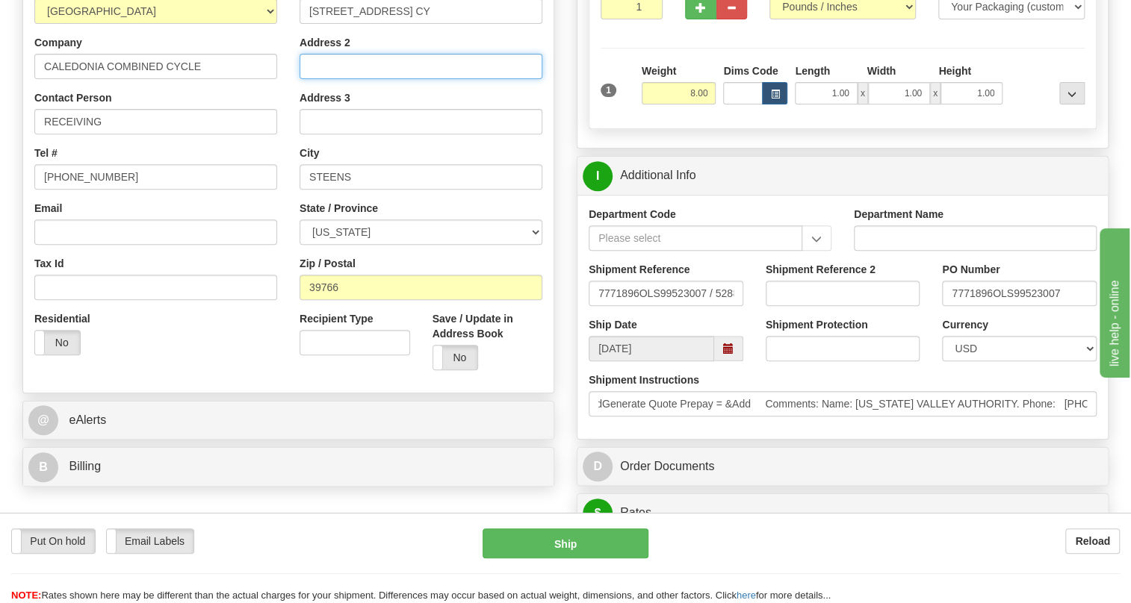
scroll to position [0, 0]
click at [322, 79] on input "Address 2" at bounding box center [421, 66] width 243 height 25
paste input "TENNESSEE VALLEY AUTHORITY."
type input "TENNESSEE VALLEY AUTHORITY."
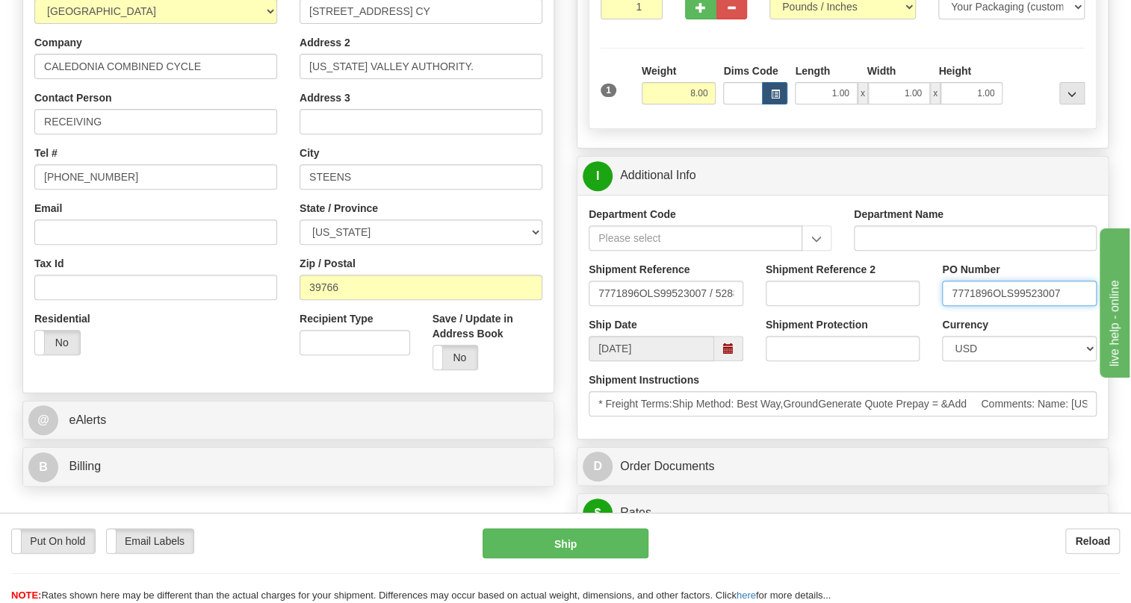
click at [993, 306] on input "7771896OLS99523007" at bounding box center [1019, 293] width 155 height 25
drag, startPoint x: 993, startPoint y: 326, endPoint x: 954, endPoint y: 328, distance: 38.9
click at [954, 306] on input "7771896OLS99523007" at bounding box center [1019, 293] width 155 height 25
click at [114, 134] on input "RECEIVING" at bounding box center [155, 121] width 243 height 25
paste input "7771896"
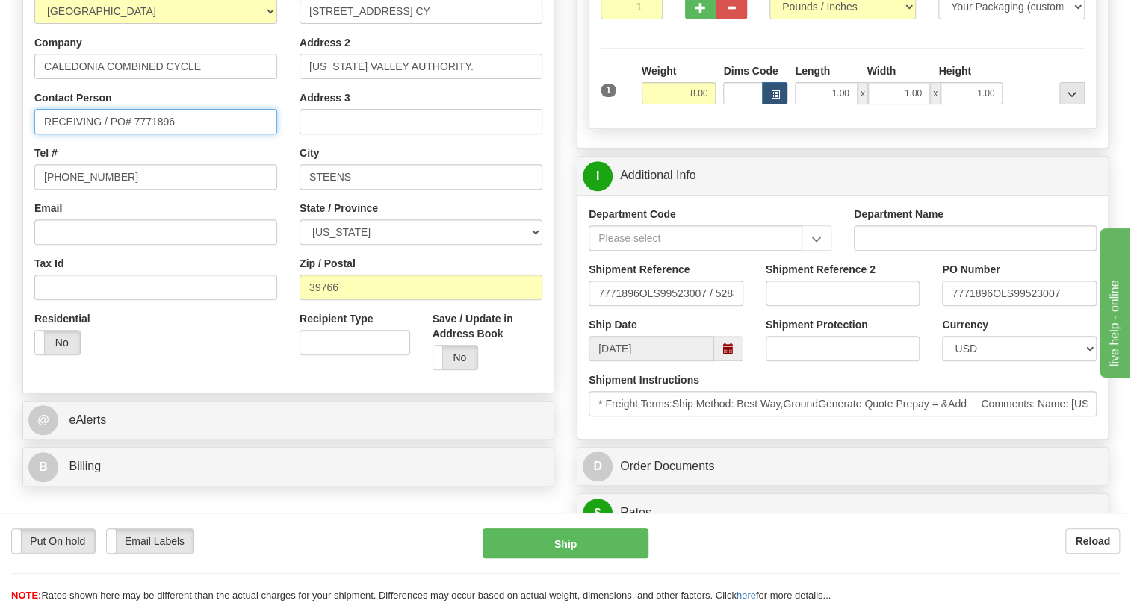
type input "RECEIVING / PO# 7771896"
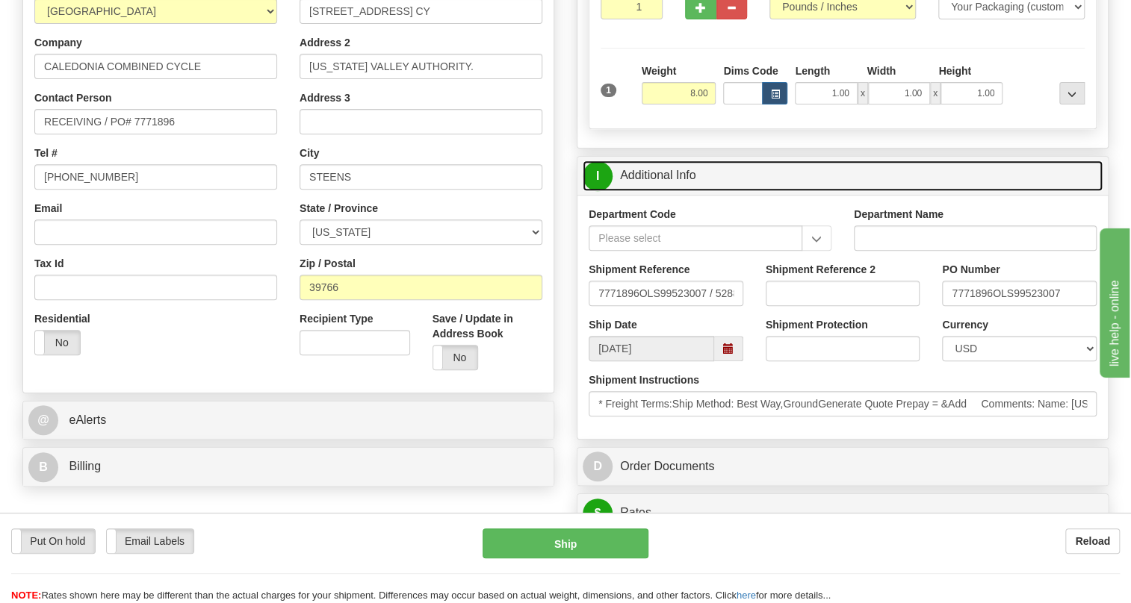
click at [652, 191] on link "I Additional Info" at bounding box center [843, 176] width 520 height 31
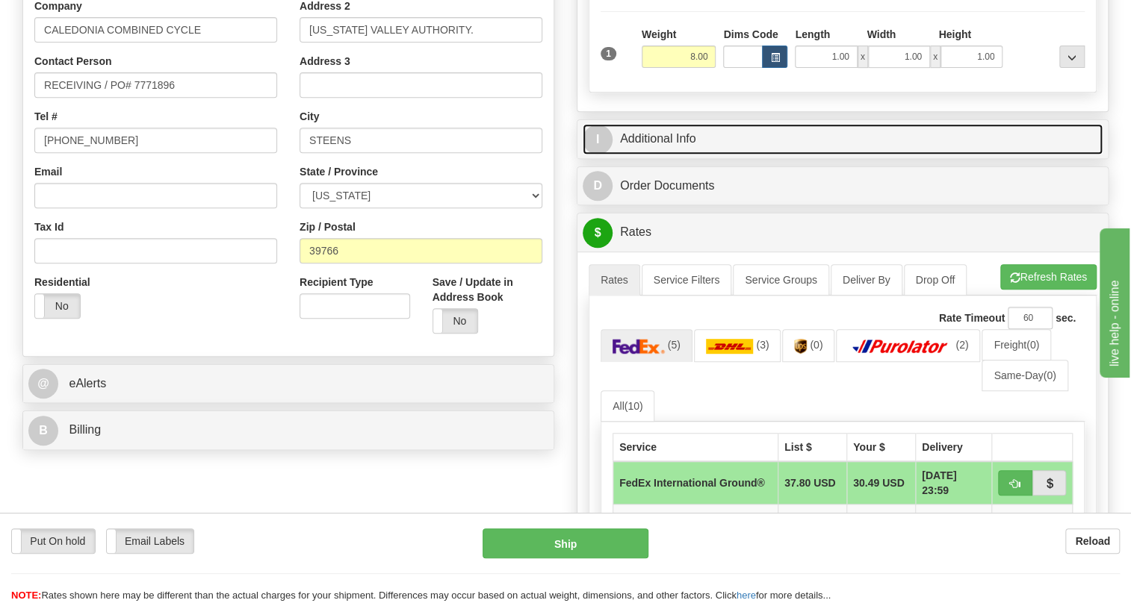
scroll to position [339, 0]
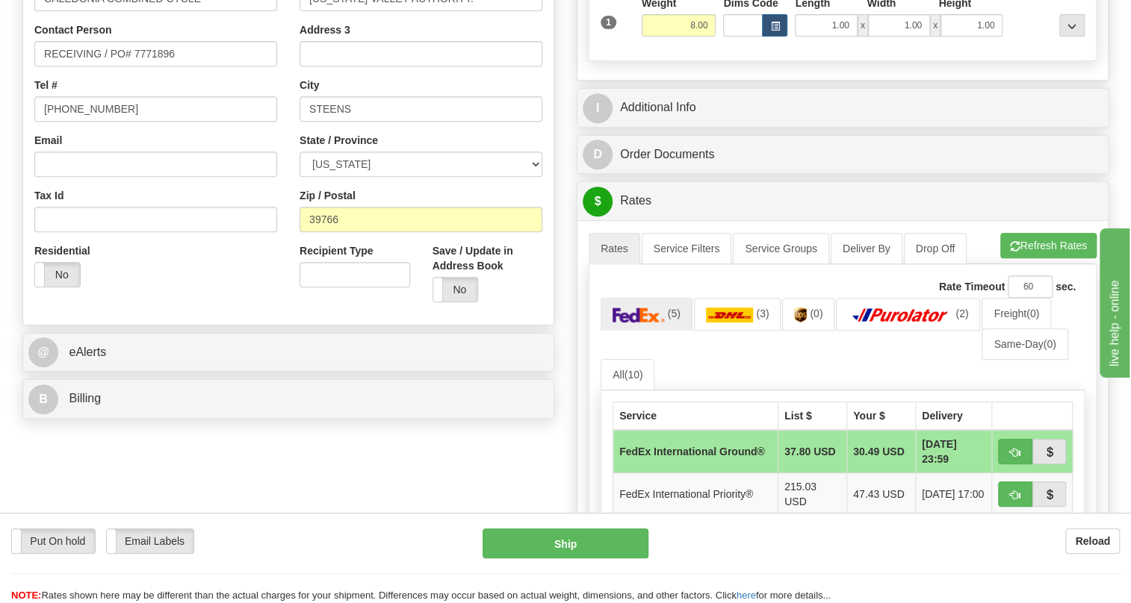
click at [84, 417] on div "B Billing" at bounding box center [288, 399] width 530 height 38
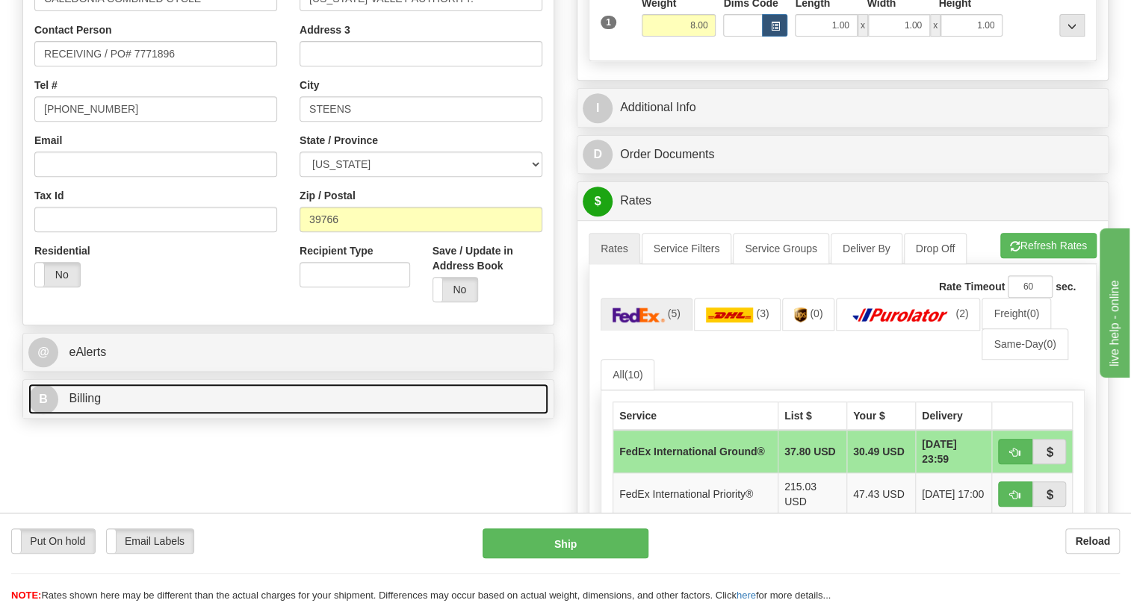
click at [78, 405] on span "Billing" at bounding box center [85, 398] width 32 height 13
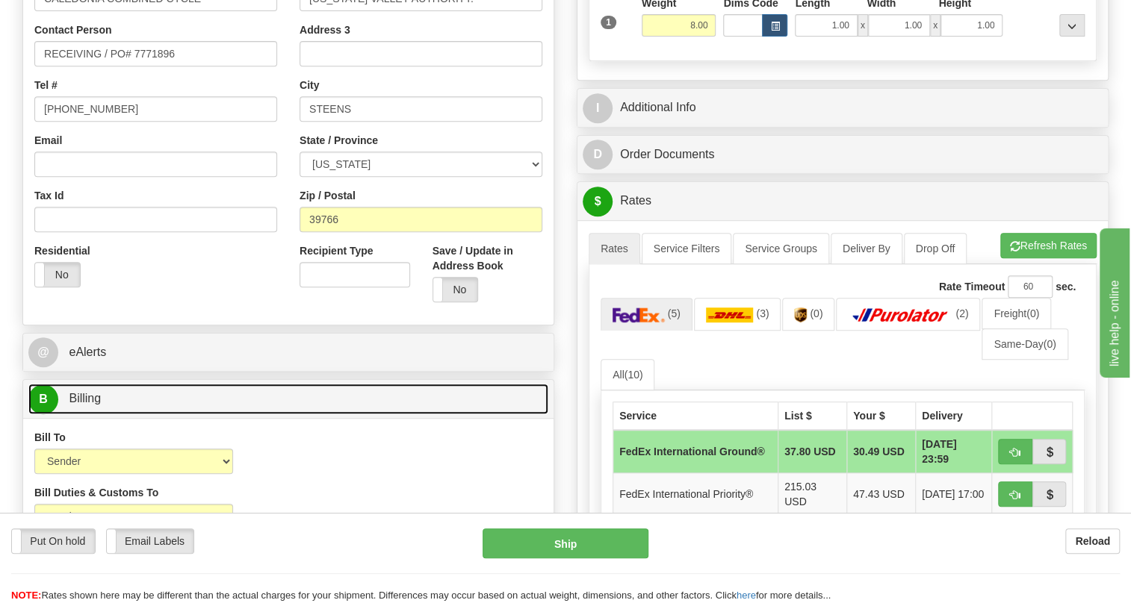
click at [78, 405] on span "Billing" at bounding box center [85, 398] width 32 height 13
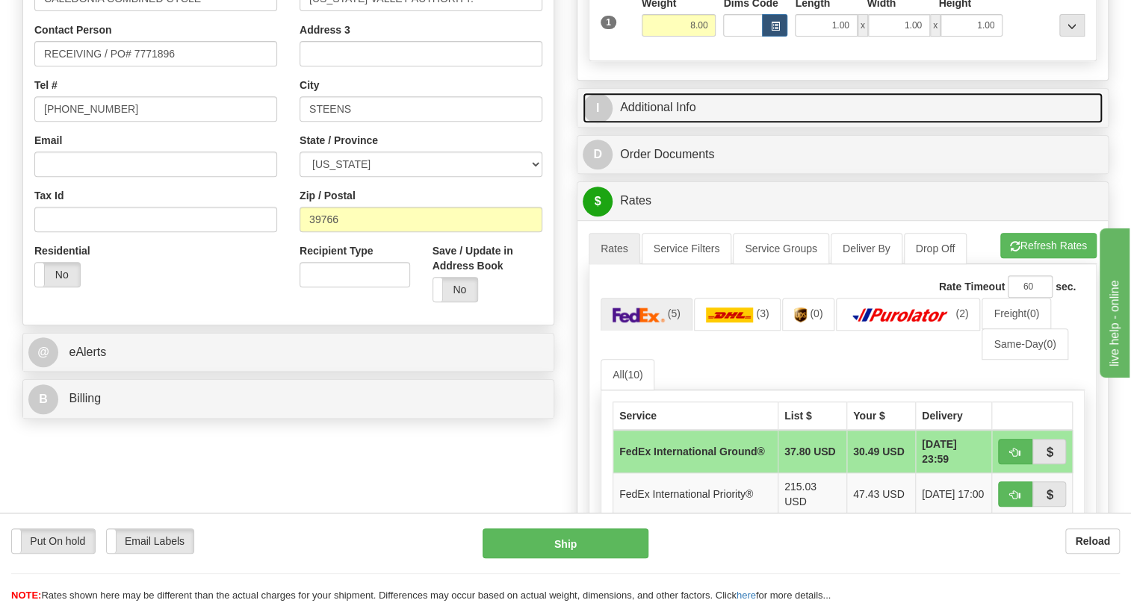
click at [680, 123] on link "I Additional Info" at bounding box center [843, 108] width 520 height 31
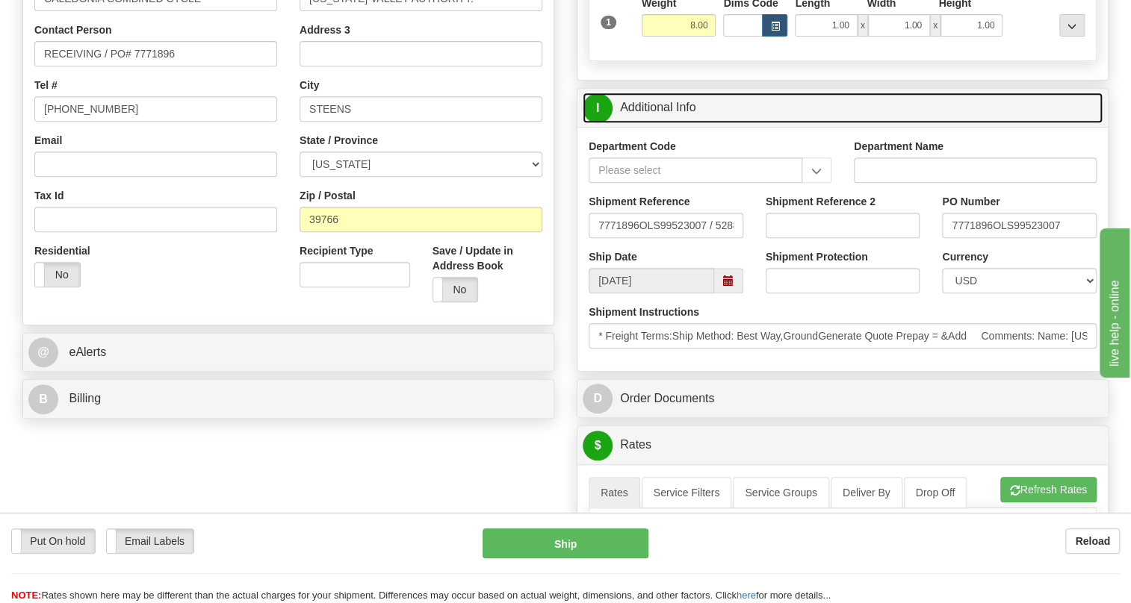
click at [680, 123] on link "I Additional Info" at bounding box center [843, 108] width 520 height 31
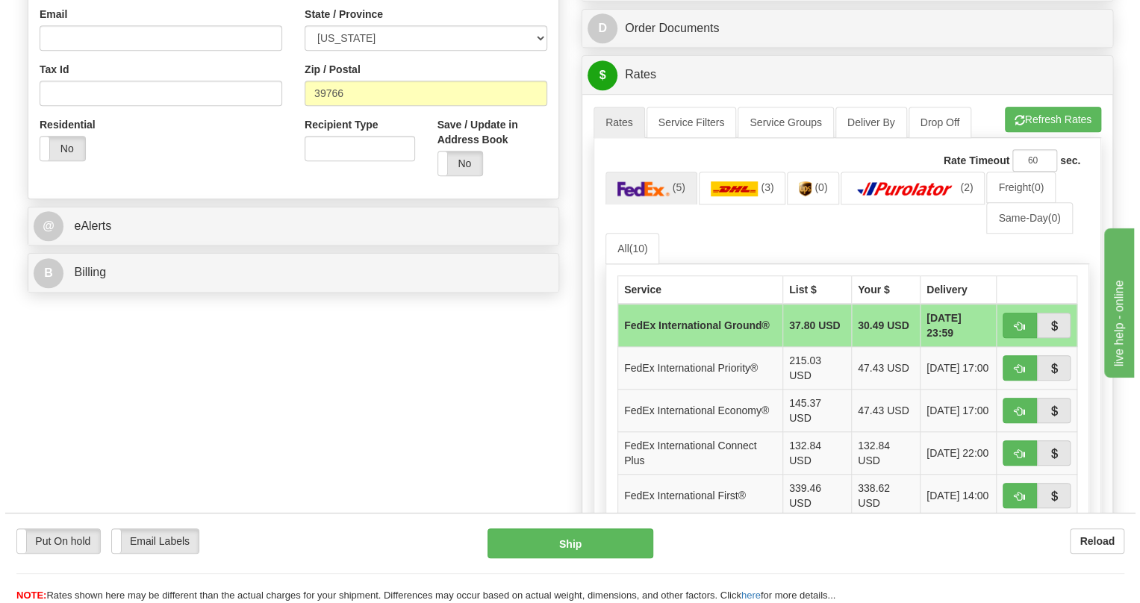
scroll to position [475, 0]
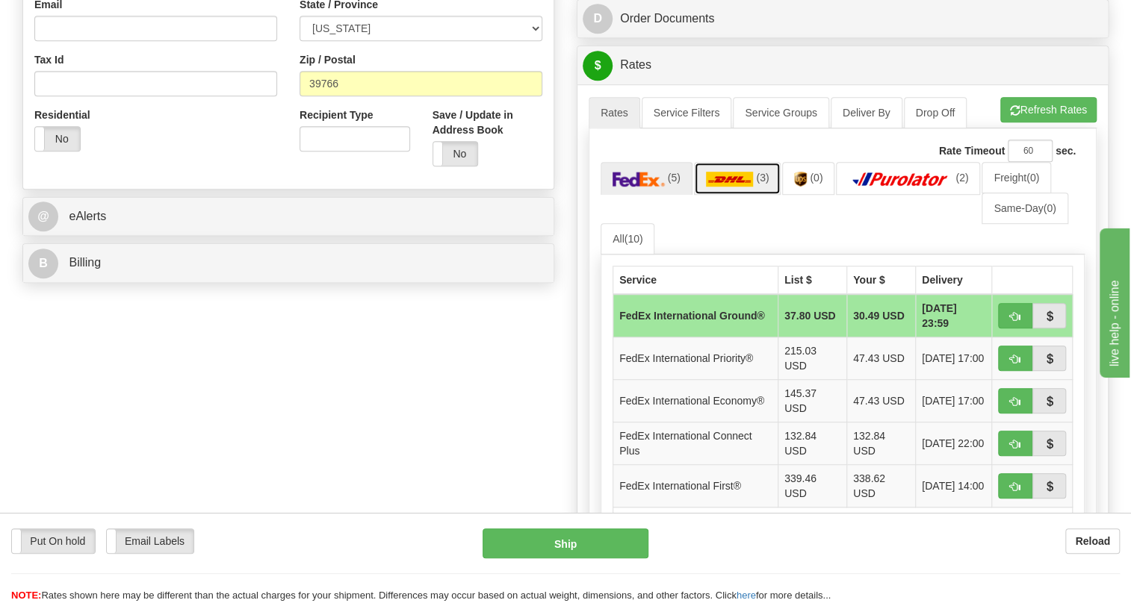
click at [742, 187] on img at bounding box center [730, 179] width 48 height 15
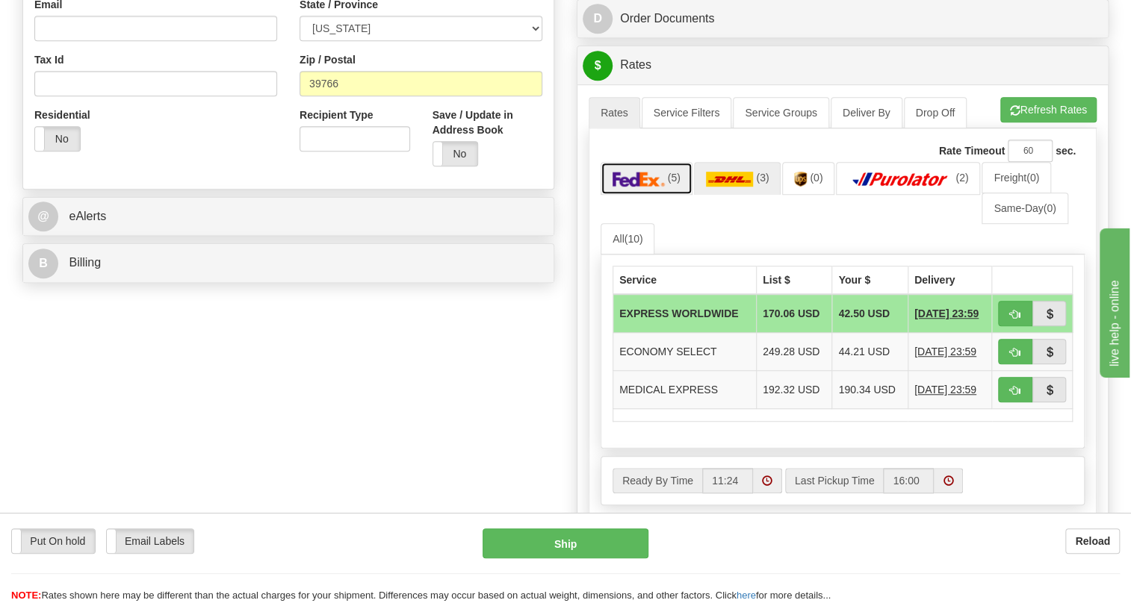
click at [642, 187] on img at bounding box center [638, 179] width 52 height 15
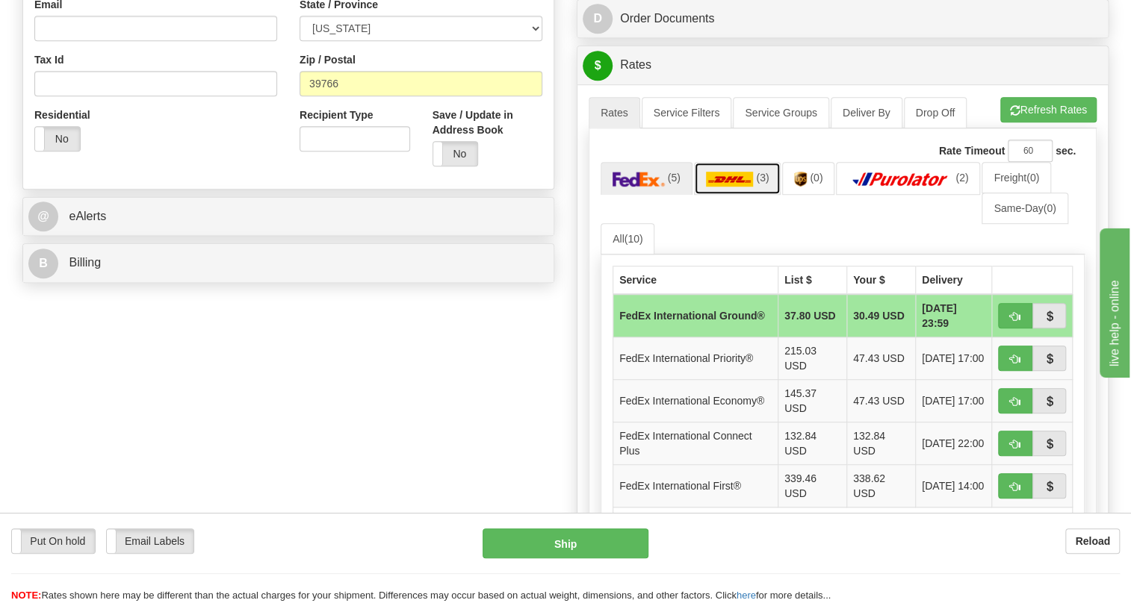
click at [738, 187] on img at bounding box center [730, 179] width 48 height 15
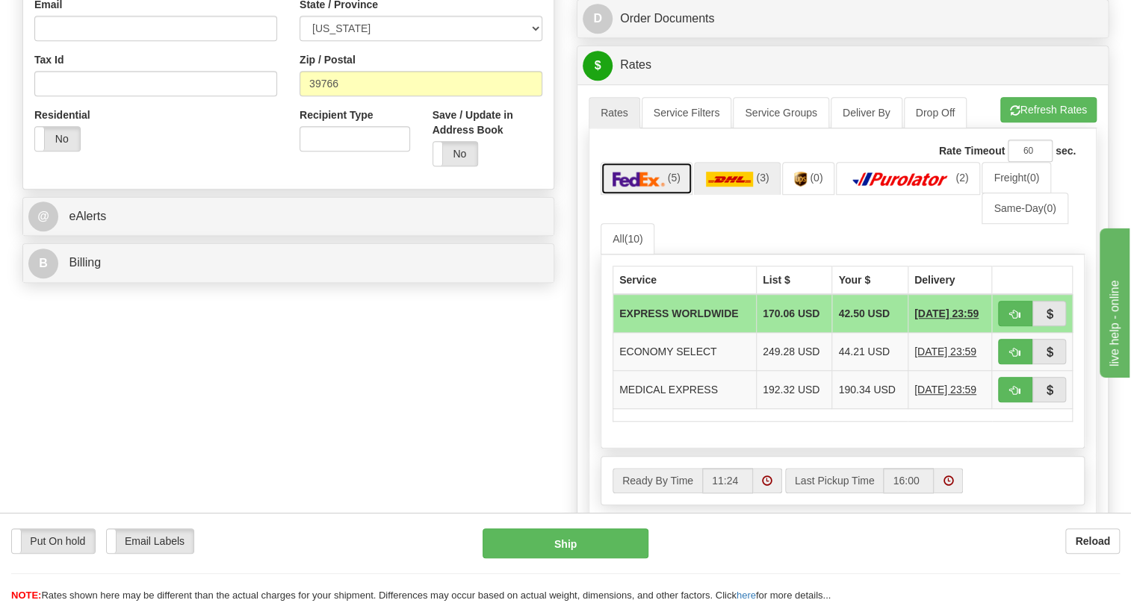
click at [650, 187] on img at bounding box center [638, 179] width 52 height 15
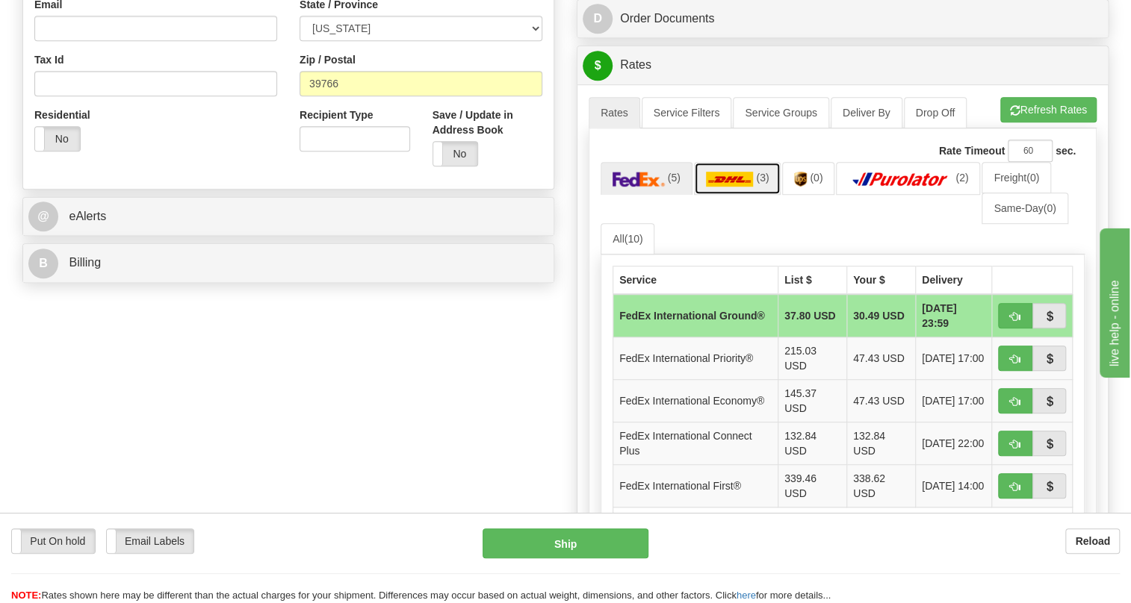
click at [725, 187] on img at bounding box center [730, 179] width 48 height 15
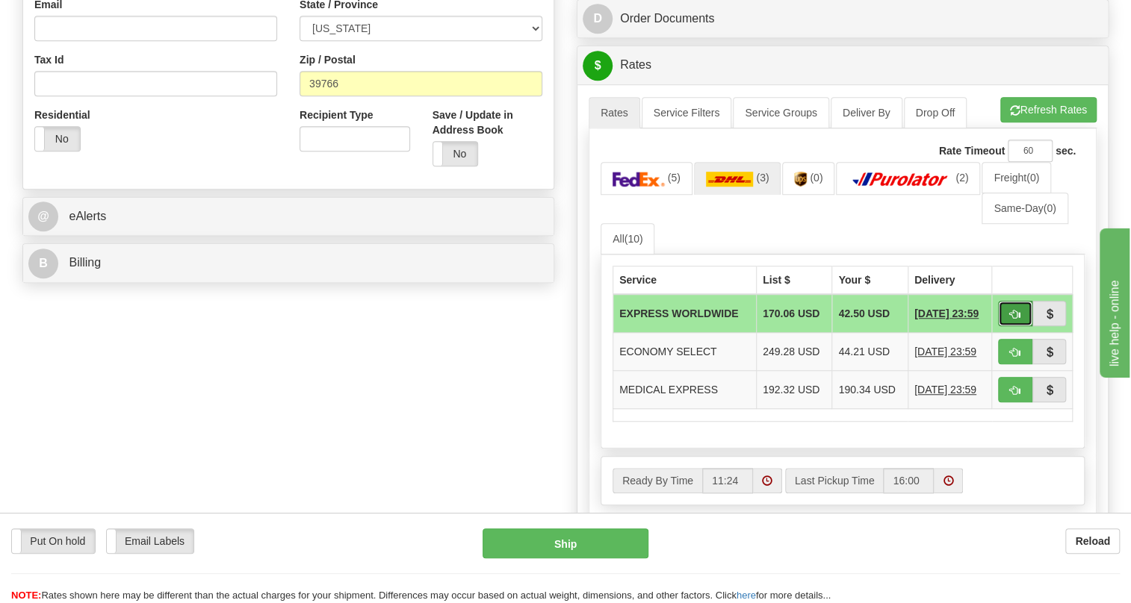
click at [1017, 320] on span "button" at bounding box center [1015, 315] width 10 height 10
type input "P"
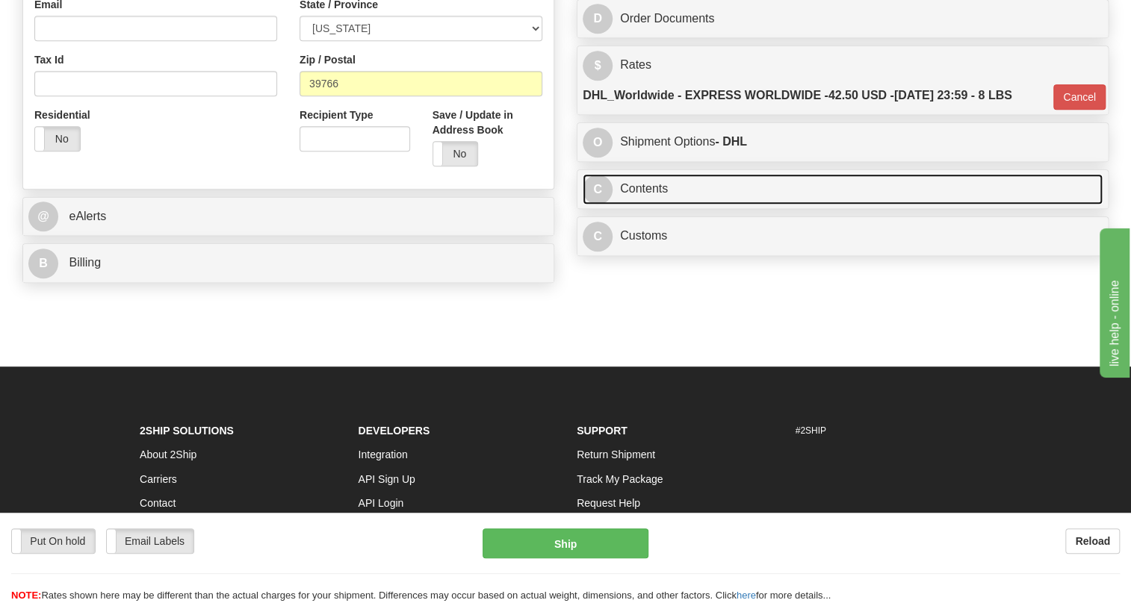
click at [649, 205] on link "C Contents" at bounding box center [843, 189] width 520 height 31
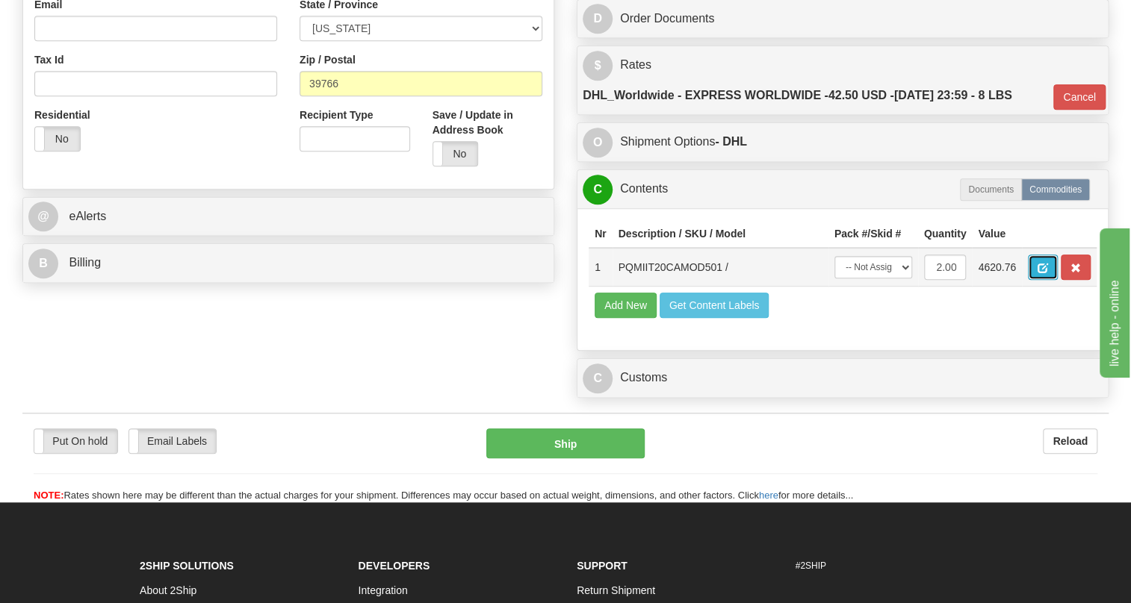
click at [1038, 273] on span "button" at bounding box center [1042, 269] width 10 height 10
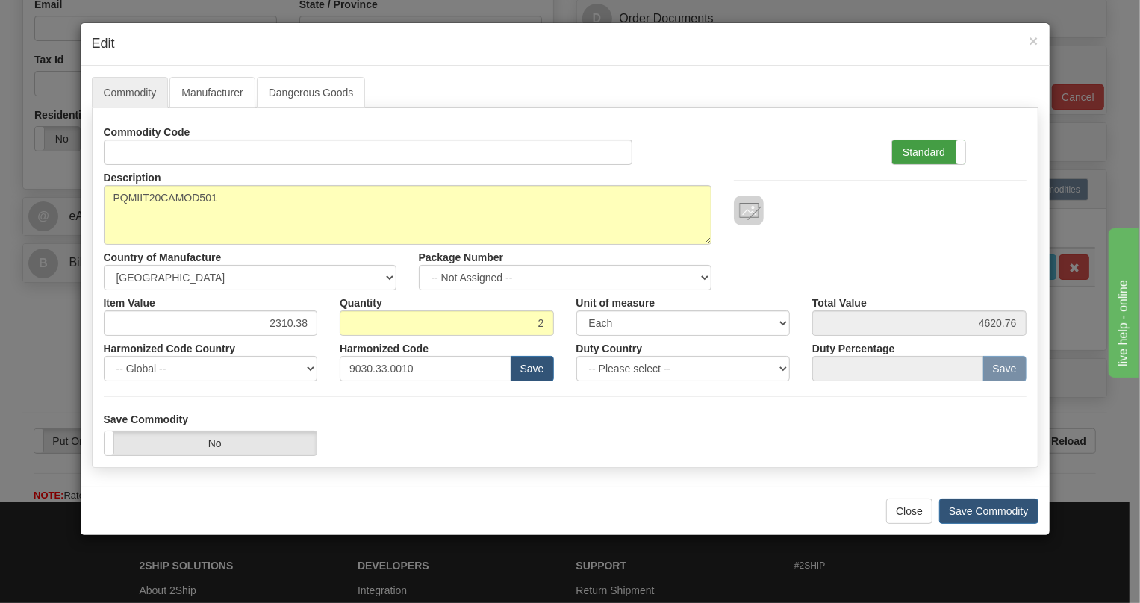
click at [910, 146] on label "Standard" at bounding box center [929, 152] width 73 height 24
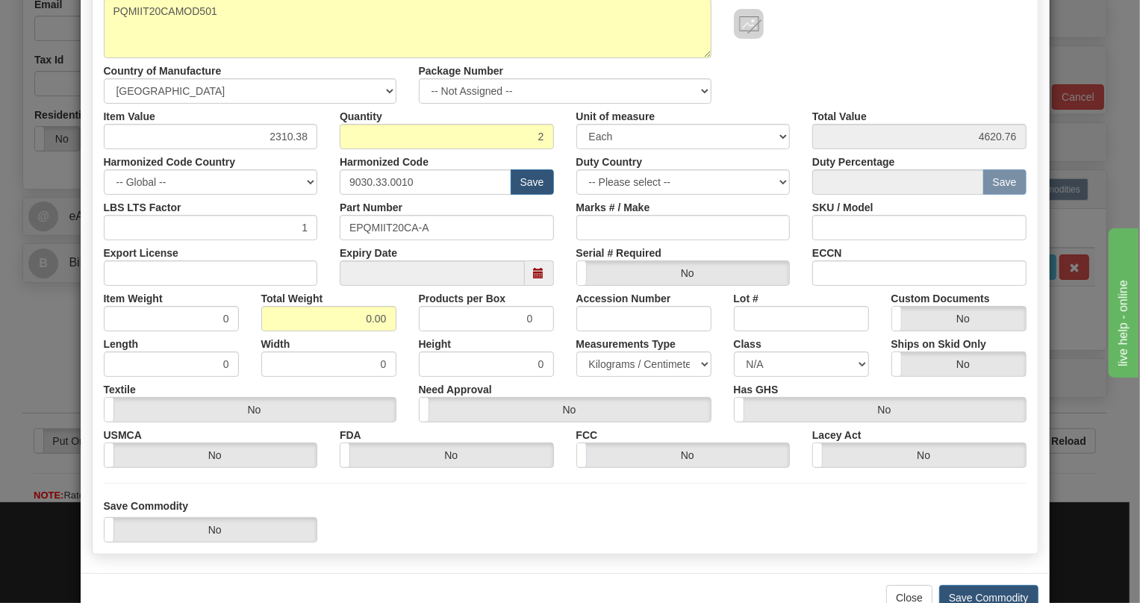
scroll to position [203, 0]
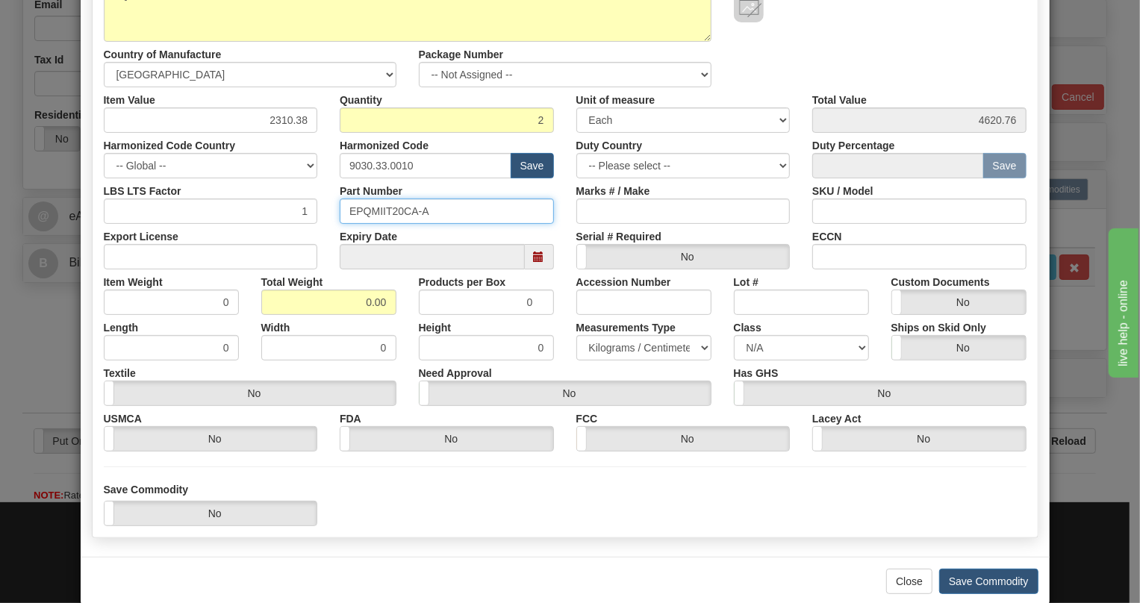
click at [388, 211] on input "EPQMIIT20CA-A" at bounding box center [447, 211] width 214 height 25
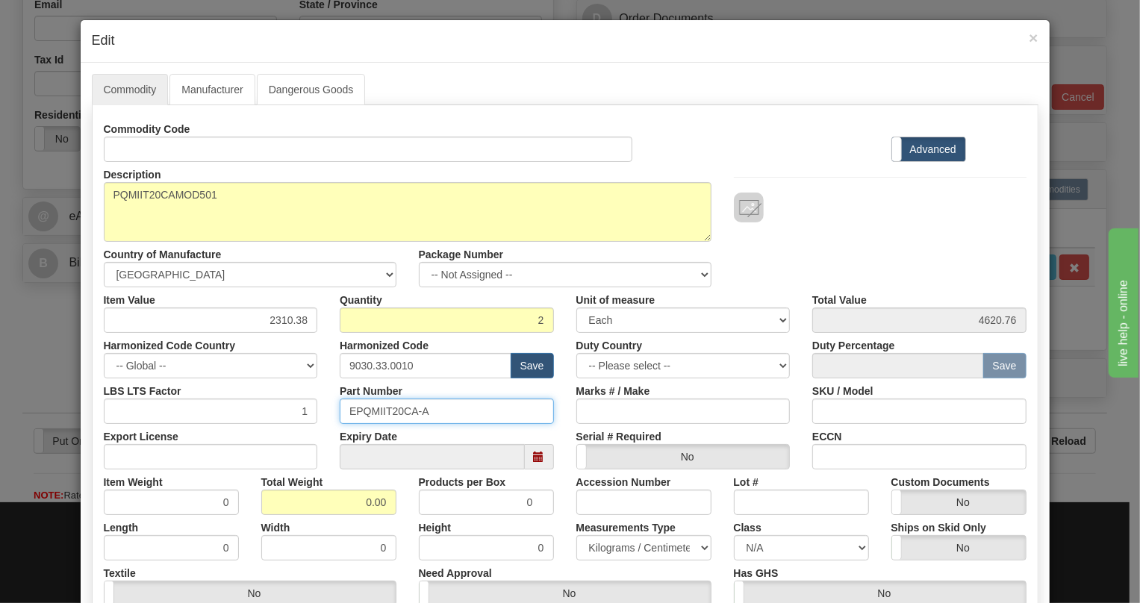
scroll to position [0, 0]
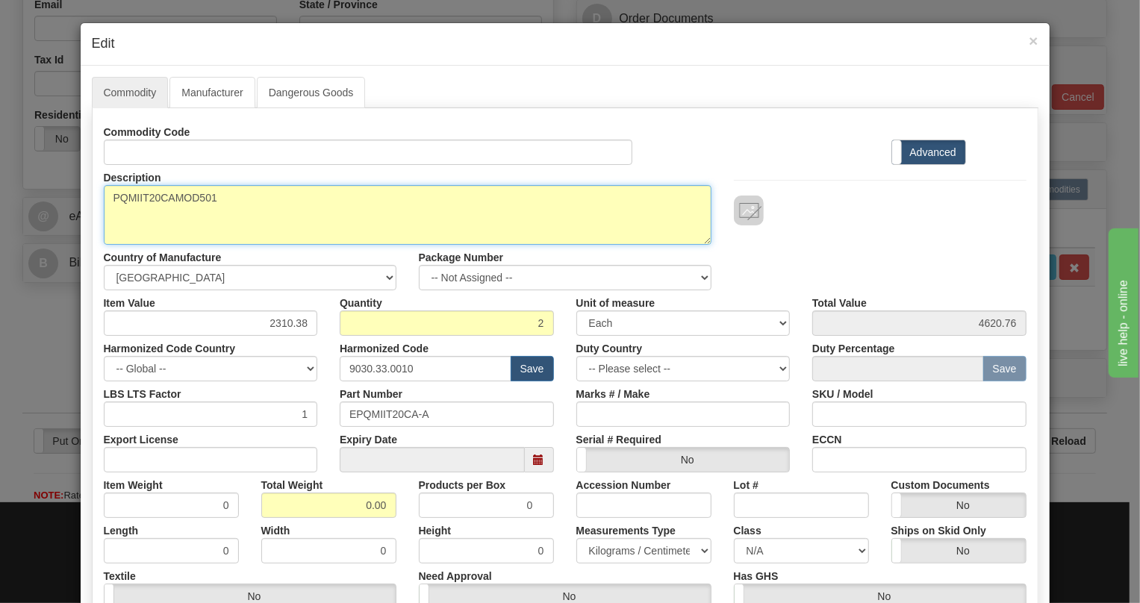
click at [171, 197] on textarea "PQMIIT20CAMOD501" at bounding box center [408, 215] width 608 height 60
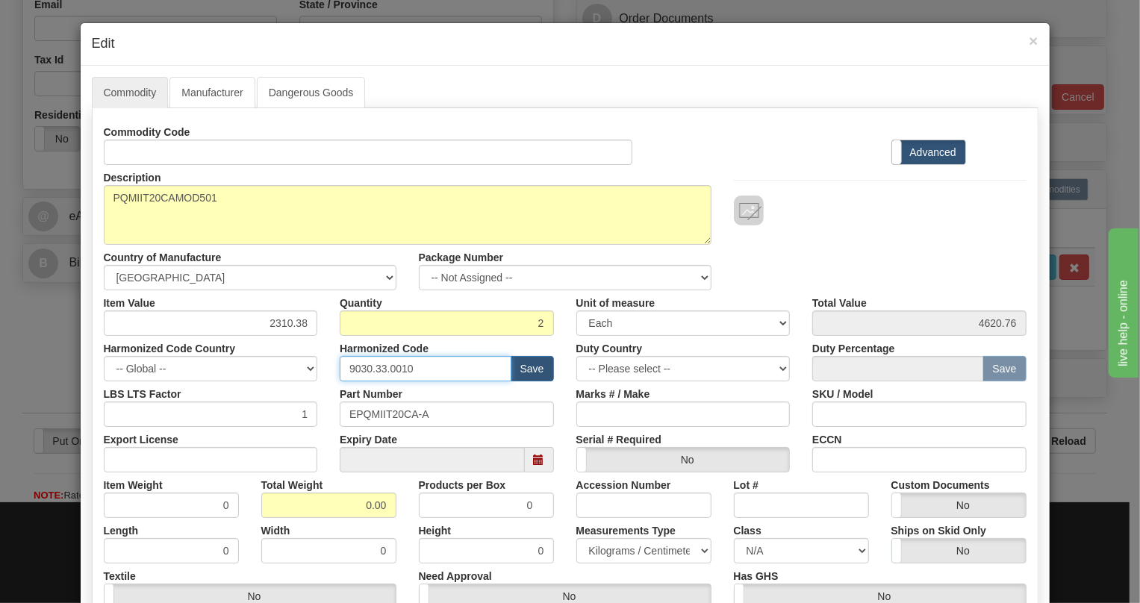
click at [394, 367] on input "9030.33.0010" at bounding box center [426, 368] width 172 height 25
paste input "28.30.000"
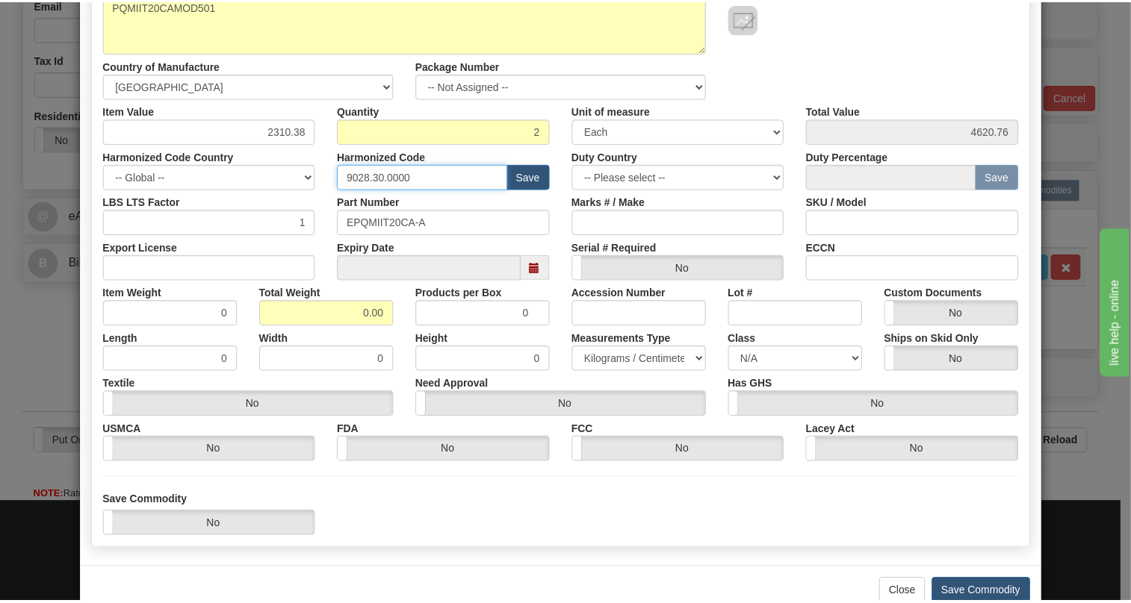
scroll to position [203, 0]
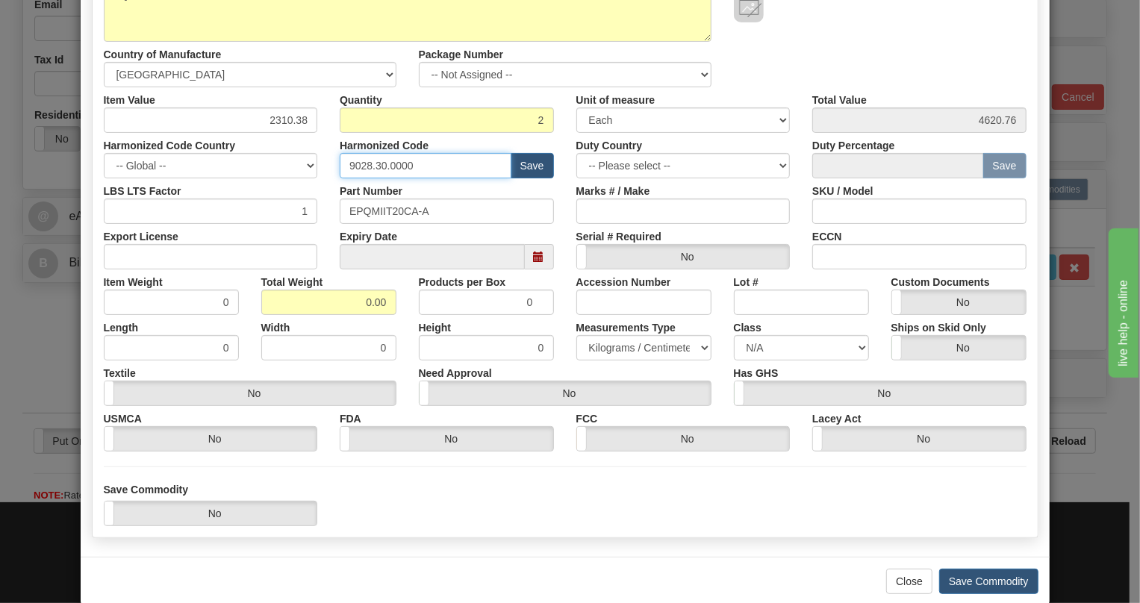
type input "9028.30.0000"
click at [350, 305] on input "0.00" at bounding box center [328, 302] width 135 height 25
type input "1.00"
type input "0.5000"
click at [630, 344] on select "Pounds / Inches Kilograms / Centimeters" at bounding box center [644, 347] width 135 height 25
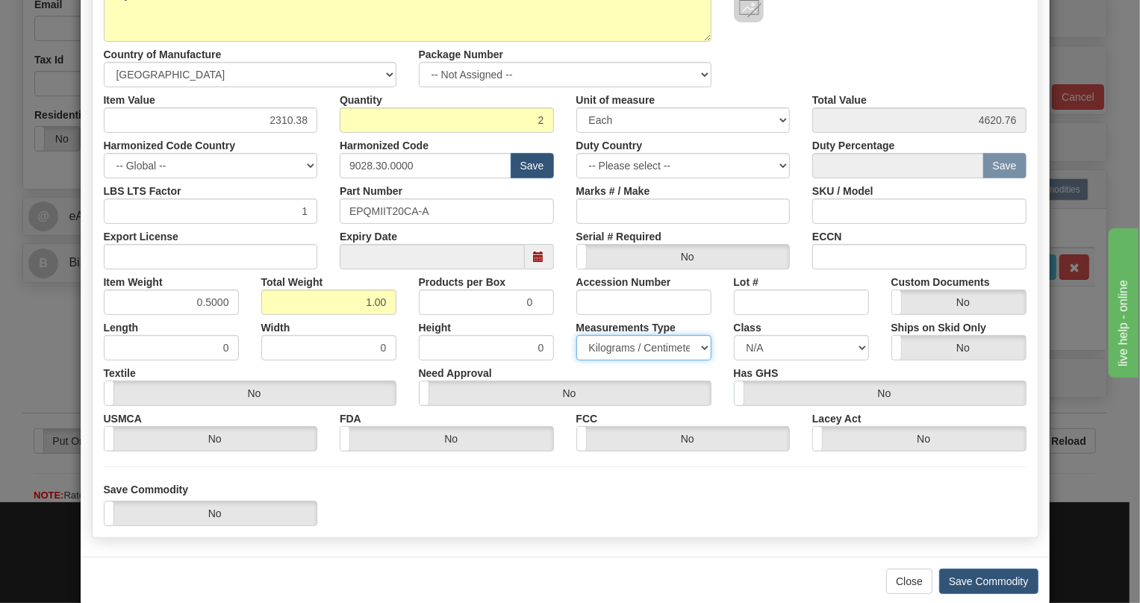
select select "0"
click at [577, 335] on select "Pounds / Inches Kilograms / Centimeters" at bounding box center [644, 347] width 135 height 25
click at [972, 580] on button "Save Commodity" at bounding box center [989, 581] width 99 height 25
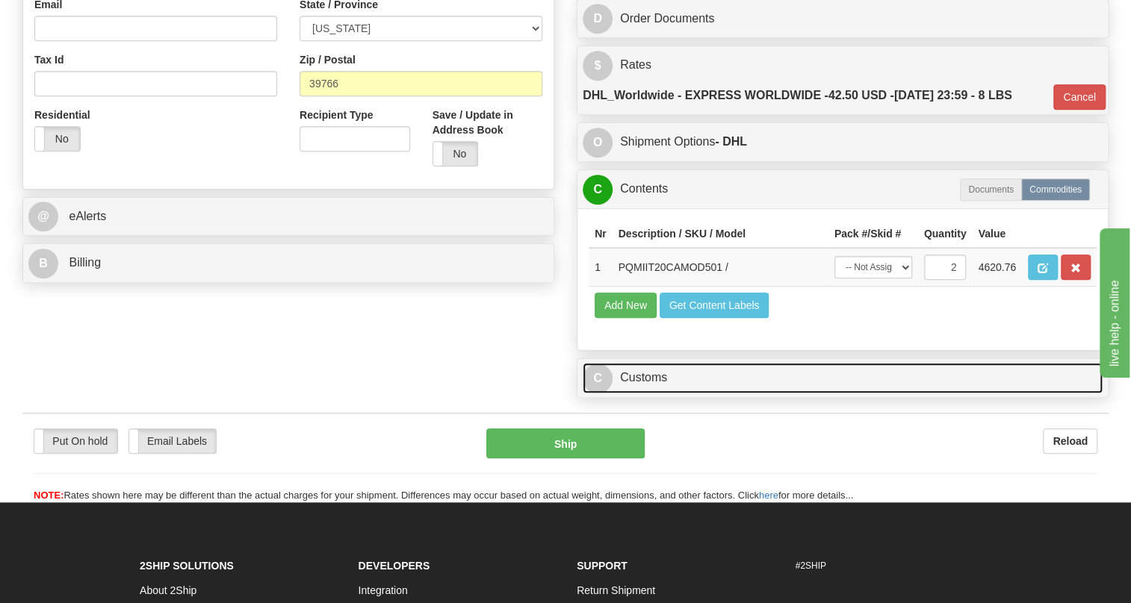
click at [654, 394] on link "C Customs" at bounding box center [843, 378] width 520 height 31
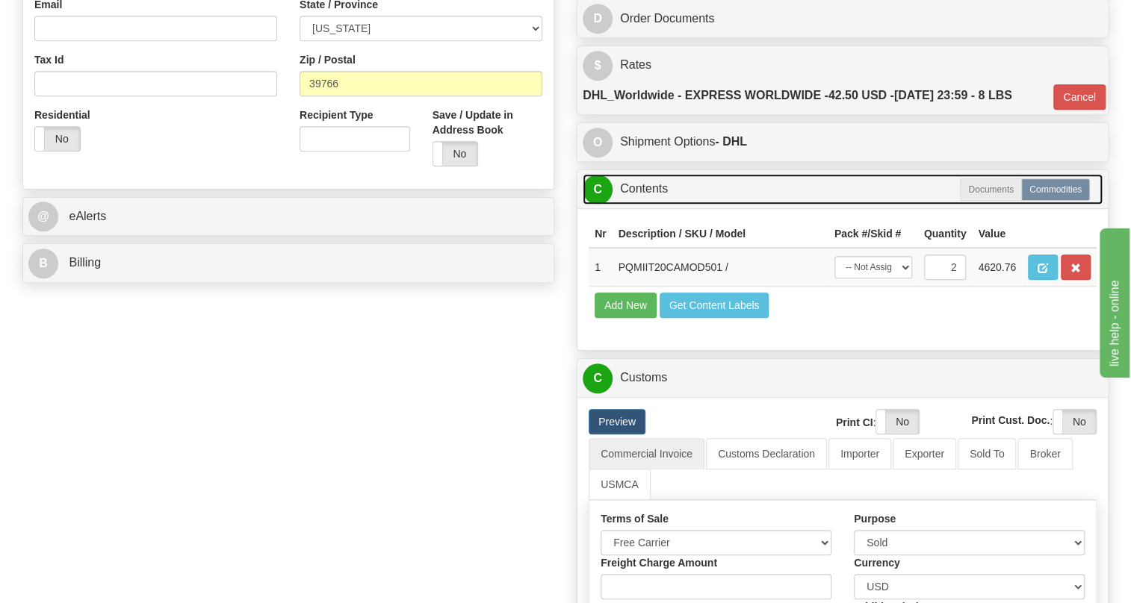
click at [650, 205] on link "C Contents" at bounding box center [843, 189] width 520 height 31
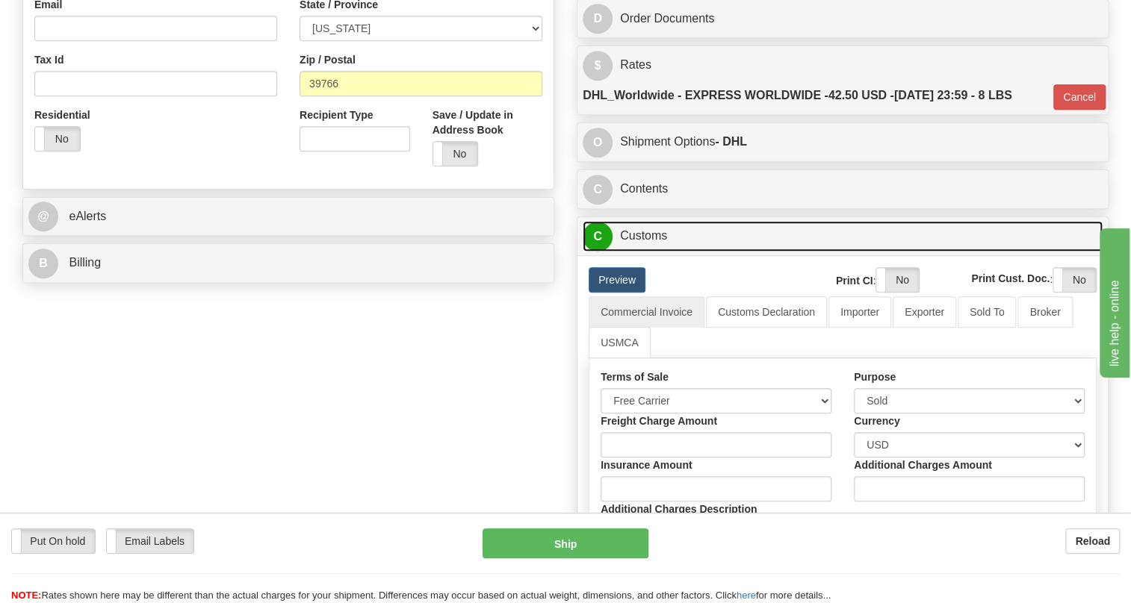
drag, startPoint x: 654, startPoint y: 270, endPoint x: 435, endPoint y: 276, distance: 218.9
click at [652, 252] on link "C Customs" at bounding box center [843, 236] width 520 height 31
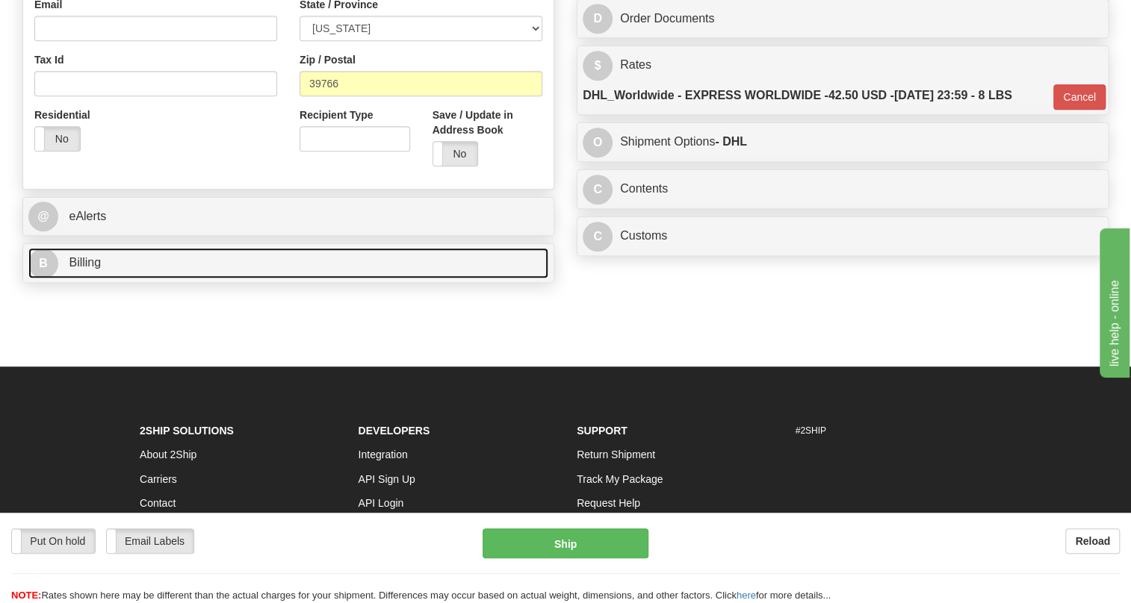
click at [91, 269] on span "Billing" at bounding box center [85, 262] width 32 height 13
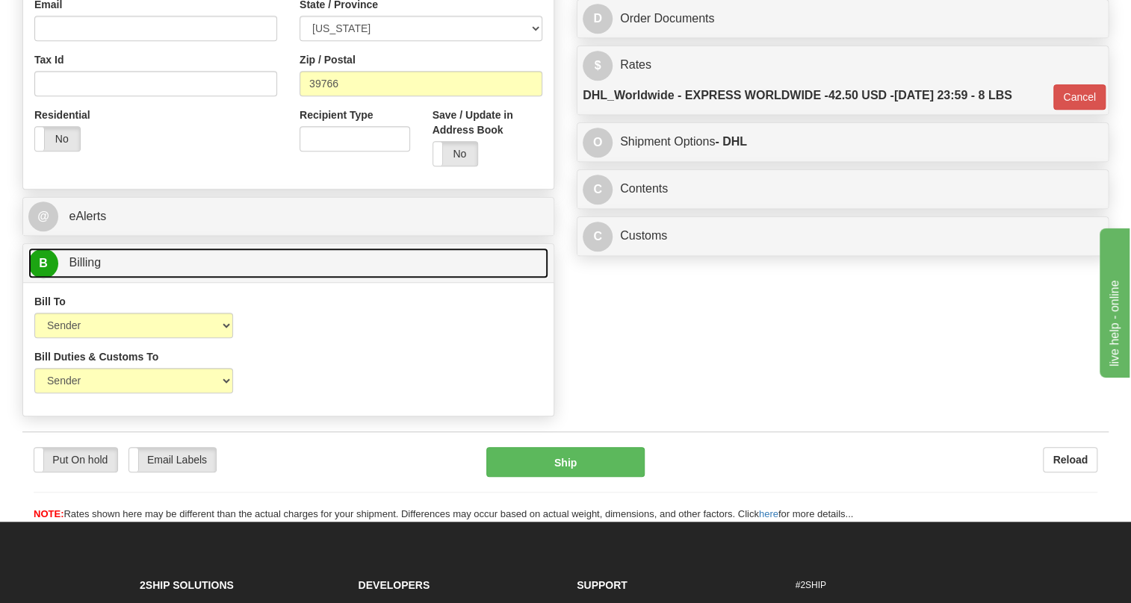
click at [91, 269] on span "Billing" at bounding box center [85, 262] width 32 height 13
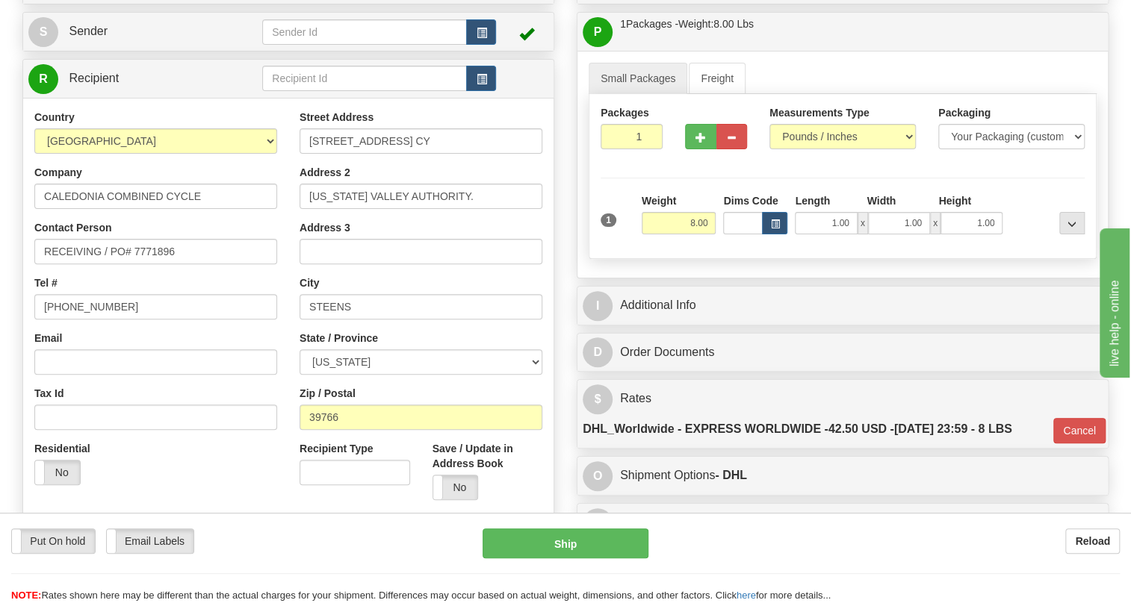
scroll to position [135, 0]
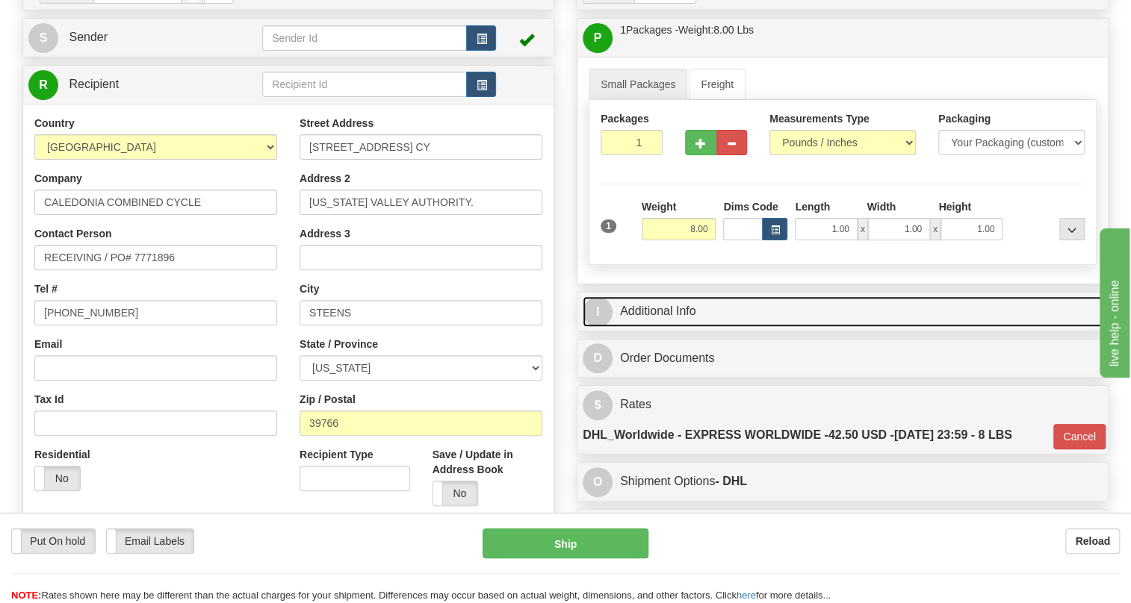
click at [660, 327] on link "I Additional Info" at bounding box center [843, 312] width 520 height 31
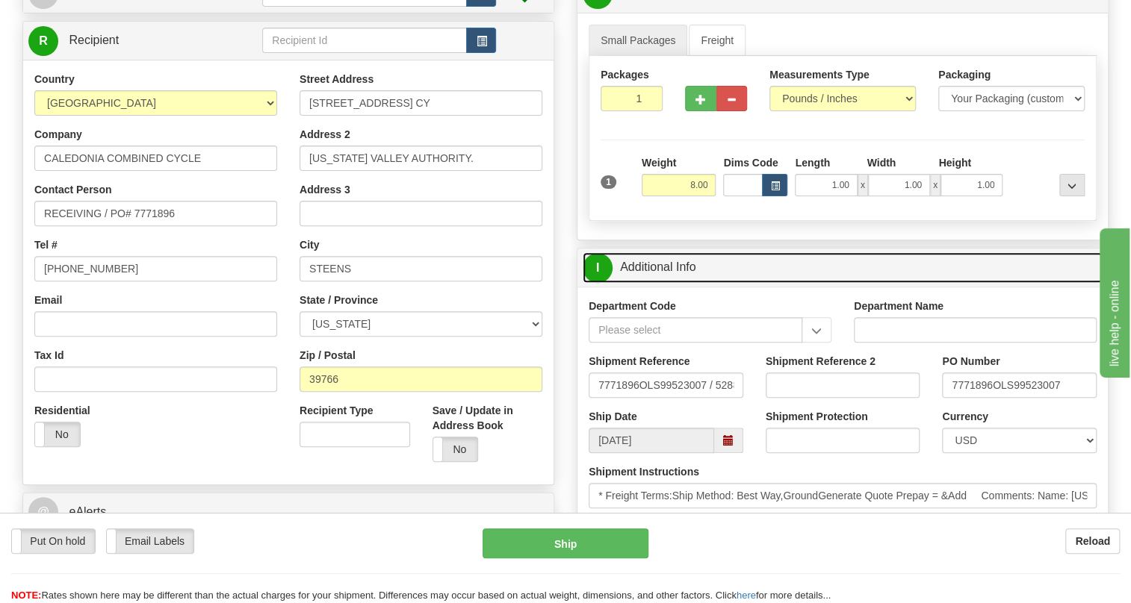
scroll to position [203, 0]
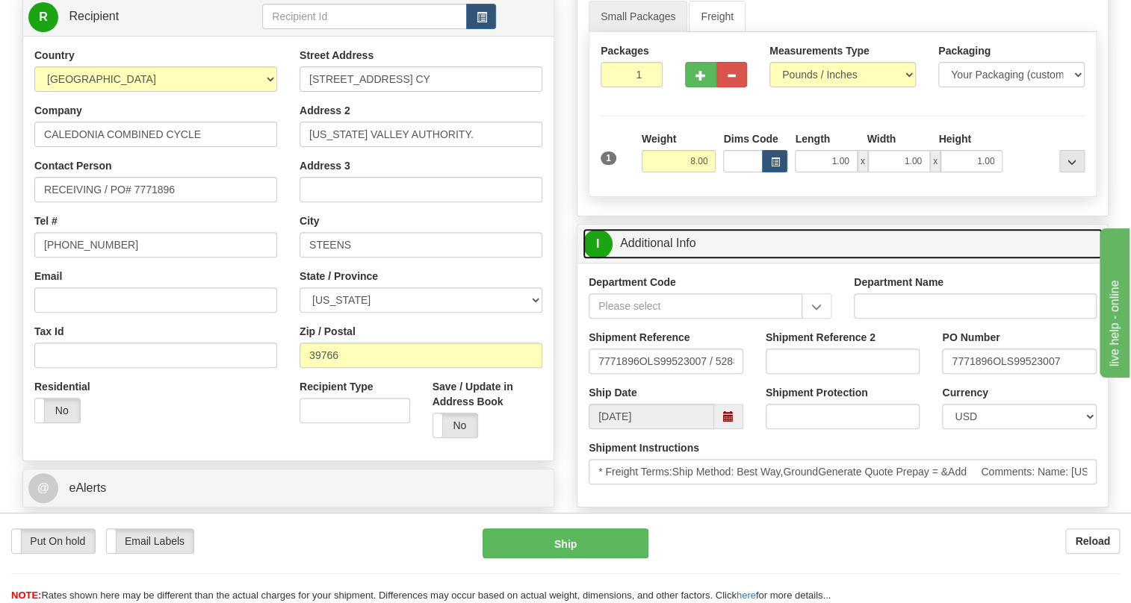
click at [671, 259] on link "I Additional Info" at bounding box center [843, 244] width 520 height 31
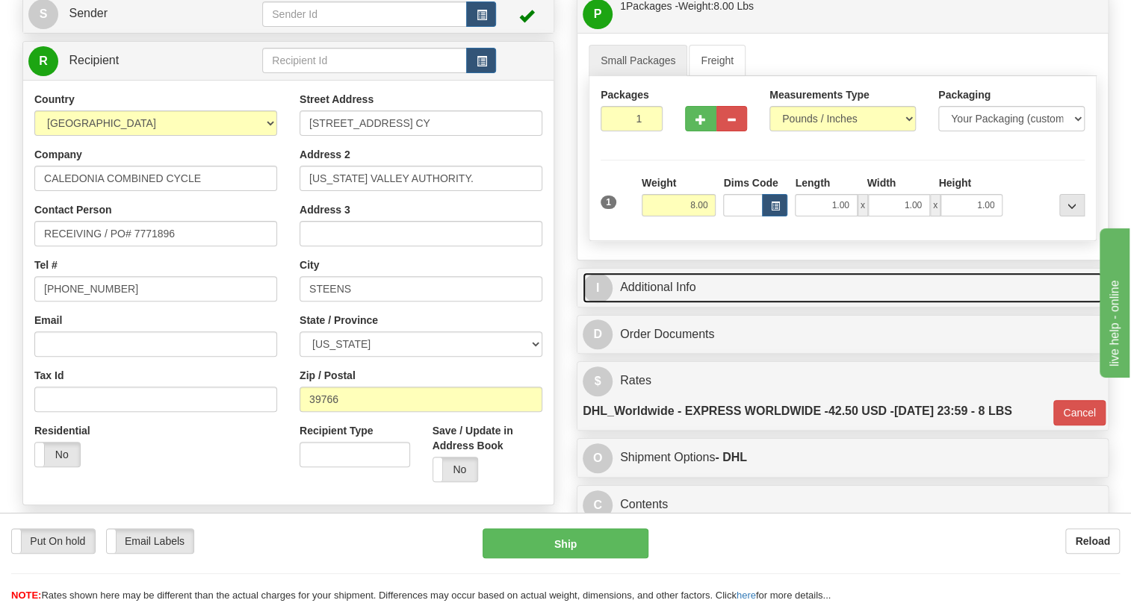
scroll to position [135, 0]
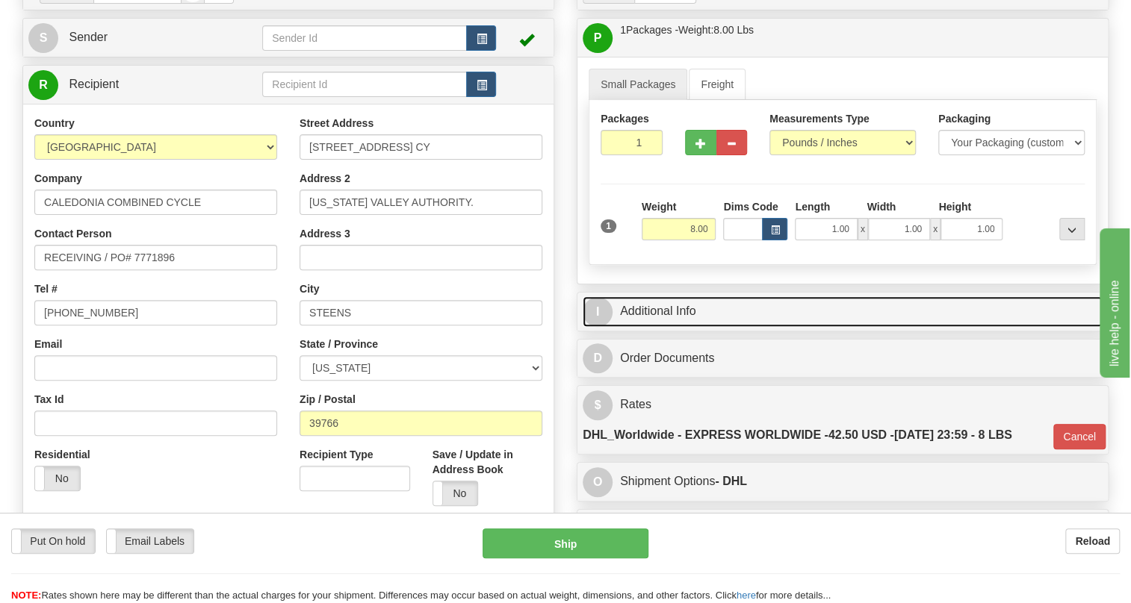
click at [678, 327] on link "I Additional Info" at bounding box center [843, 312] width 520 height 31
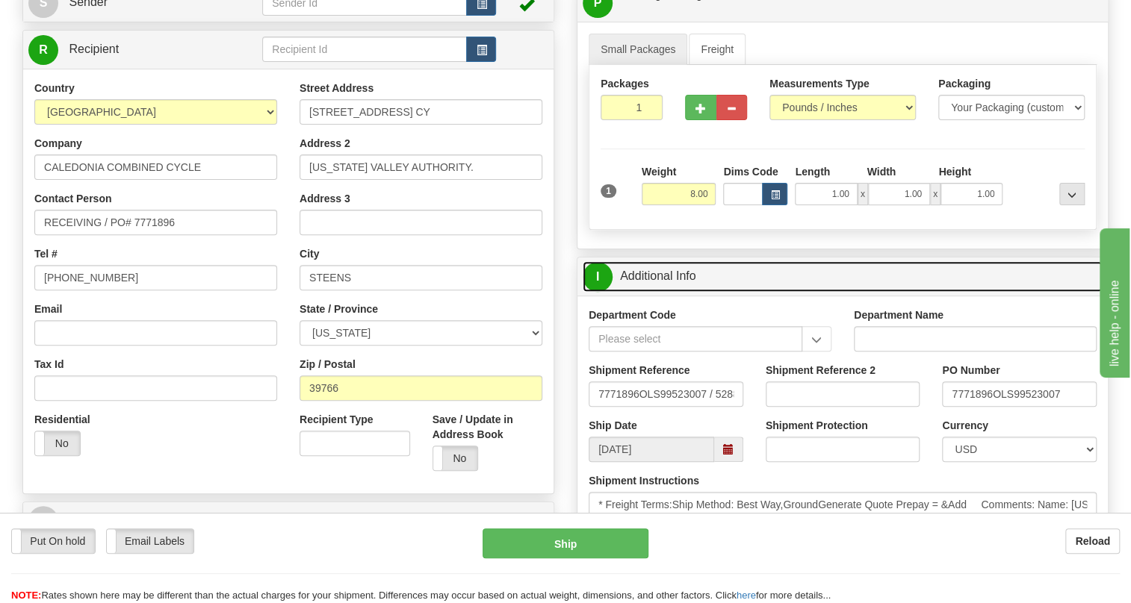
scroll to position [203, 0]
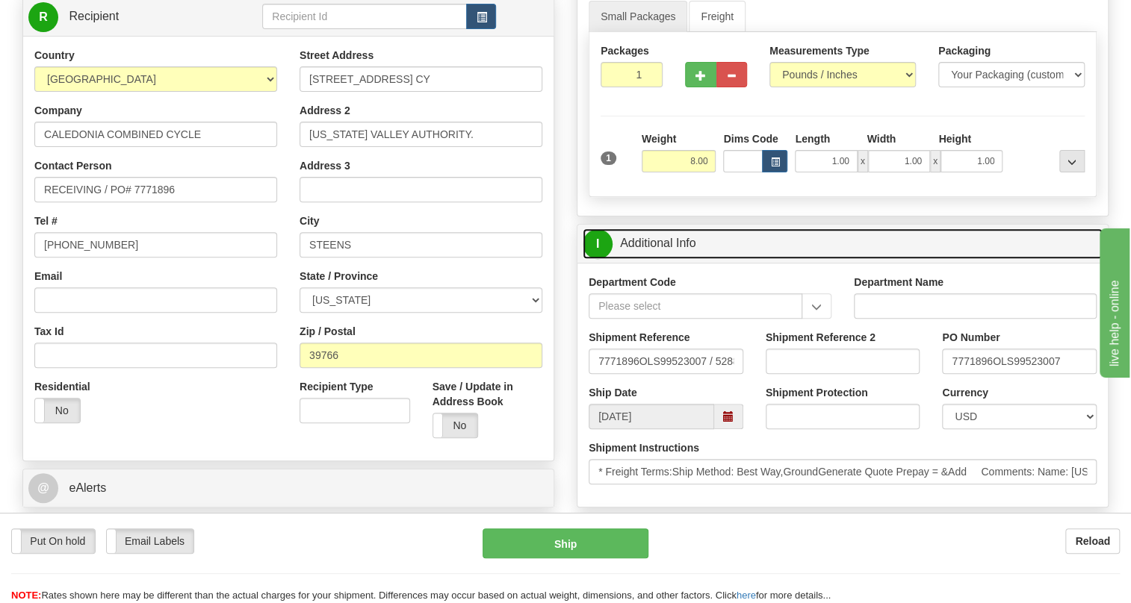
click at [662, 259] on link "I Additional Info" at bounding box center [843, 244] width 520 height 31
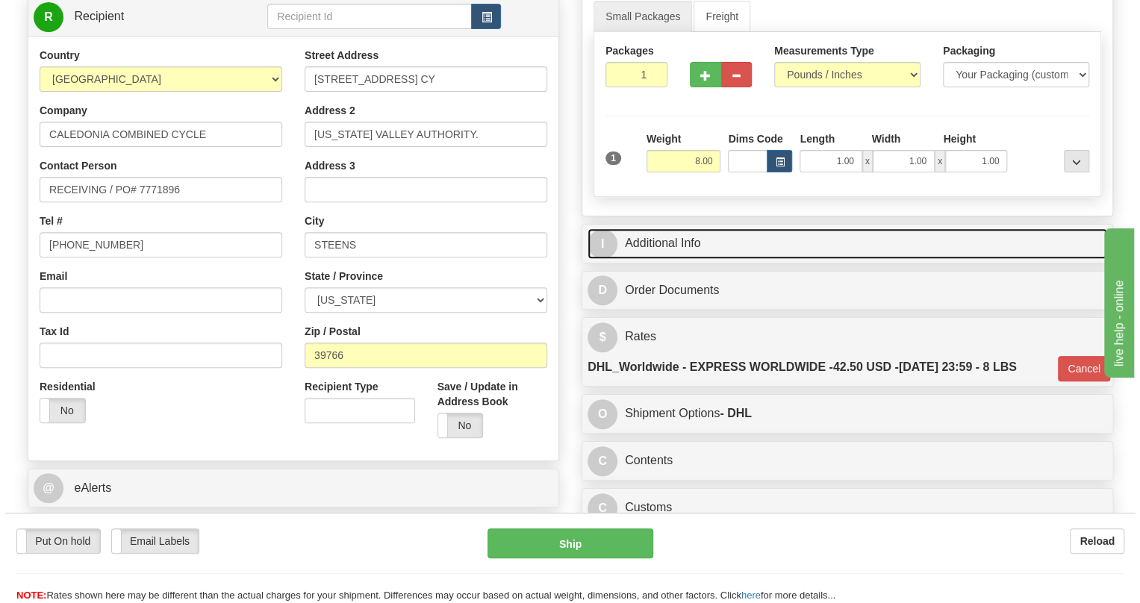
scroll to position [135, 0]
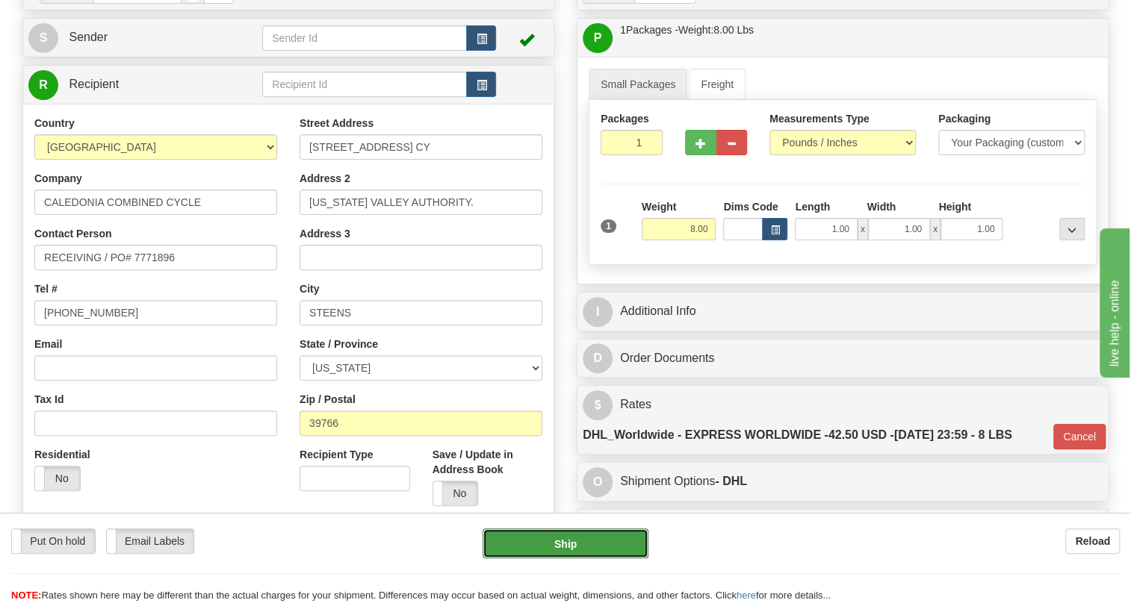
click at [558, 543] on button "Ship" at bounding box center [565, 544] width 166 height 30
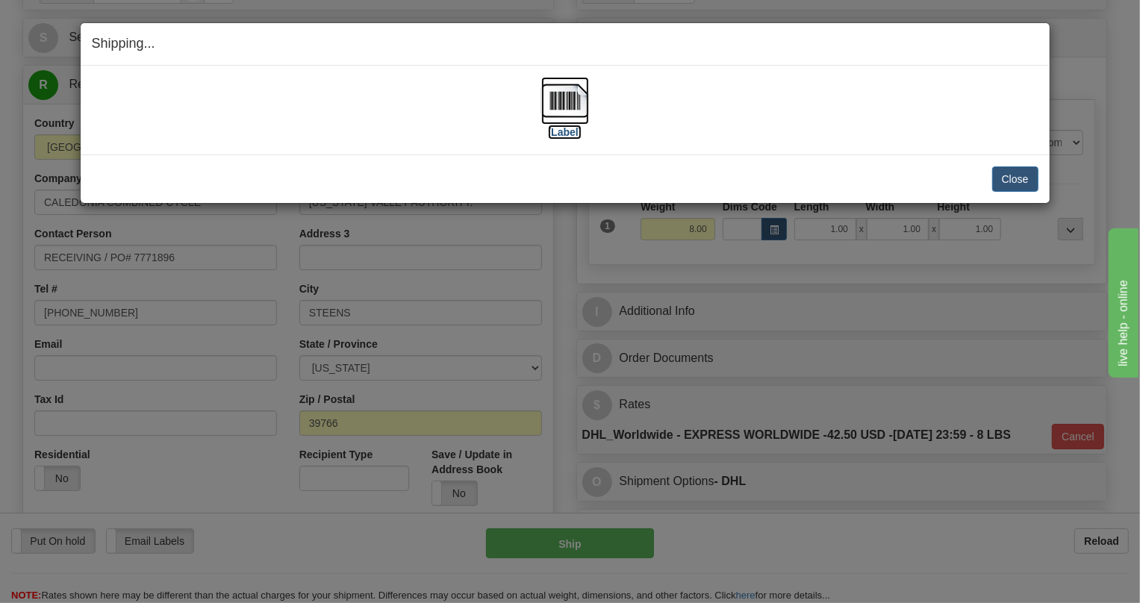
click at [562, 104] on img at bounding box center [565, 101] width 48 height 48
drag, startPoint x: 1015, startPoint y: 183, endPoint x: 970, endPoint y: 183, distance: 44.8
click at [1015, 183] on button "Close" at bounding box center [1016, 179] width 46 height 25
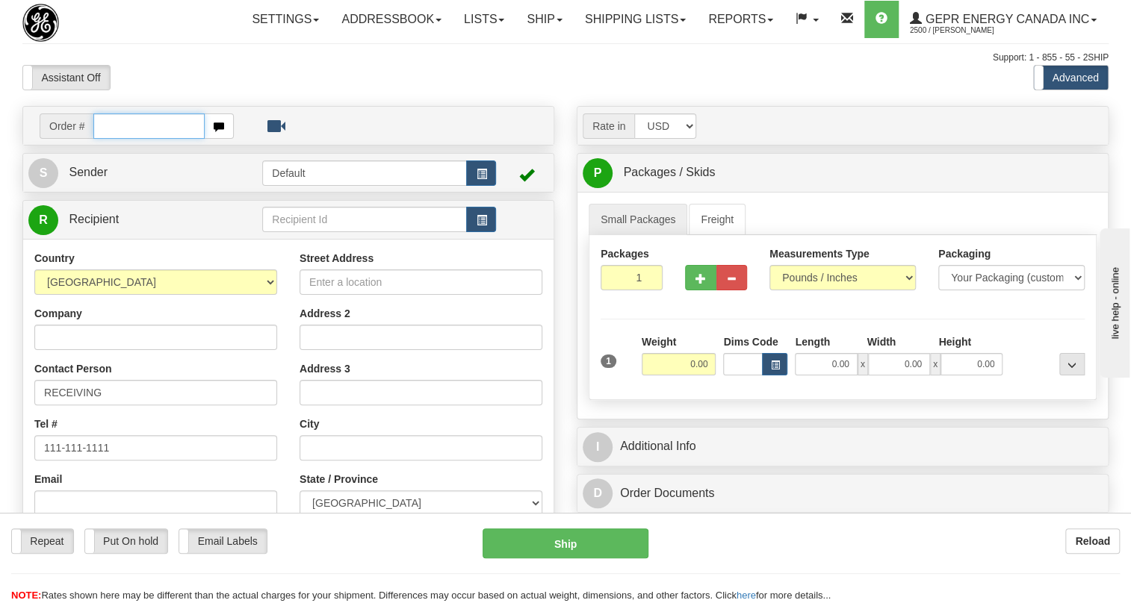
click at [124, 139] on input "text" at bounding box center [148, 126] width 111 height 25
paste input "0086683236"
click at [114, 139] on input "0086683236" at bounding box center [148, 126] width 111 height 25
type input "86683236"
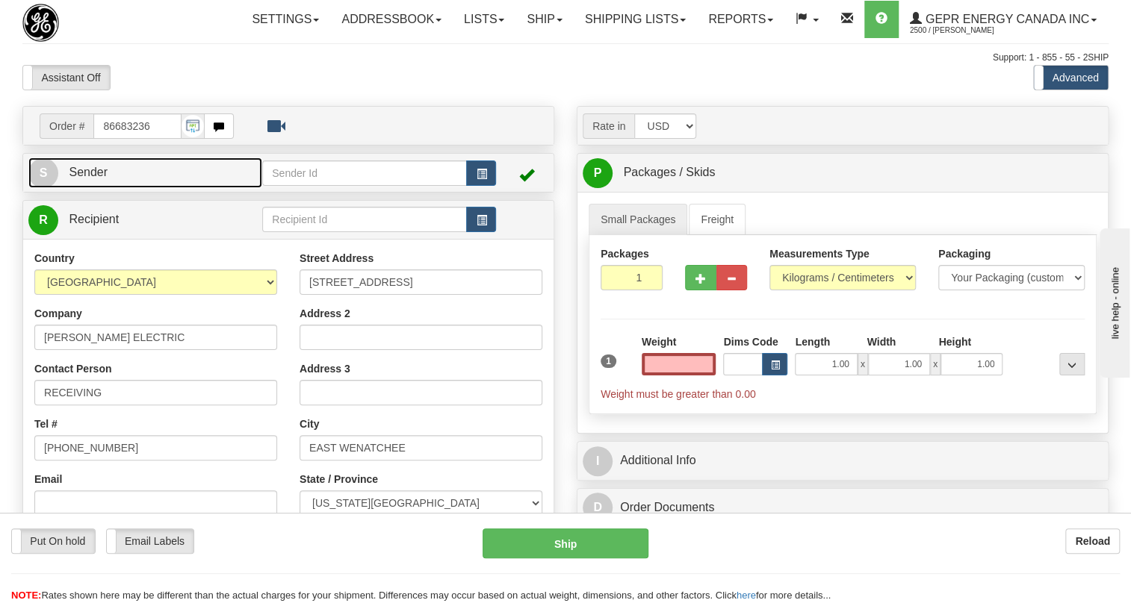
type input "0.00"
click at [76, 188] on link "S Sender" at bounding box center [145, 173] width 234 height 31
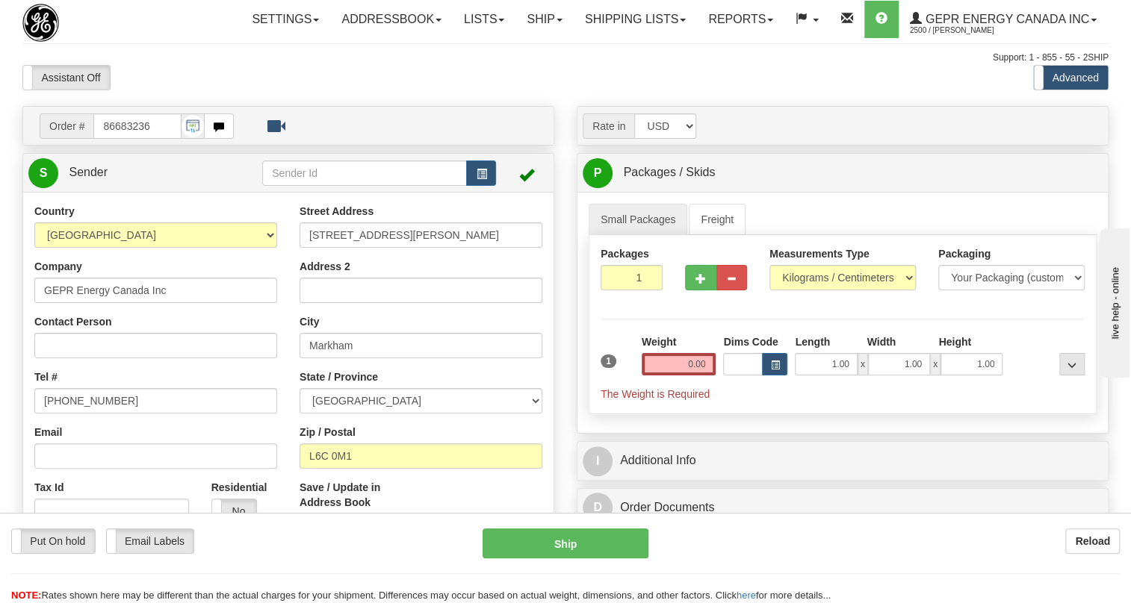
type input "MARKHAM"
click at [93, 414] on input "[PHONE_NUMBER]" at bounding box center [155, 400] width 243 height 25
paste input "[PHONE_NUMBER]"
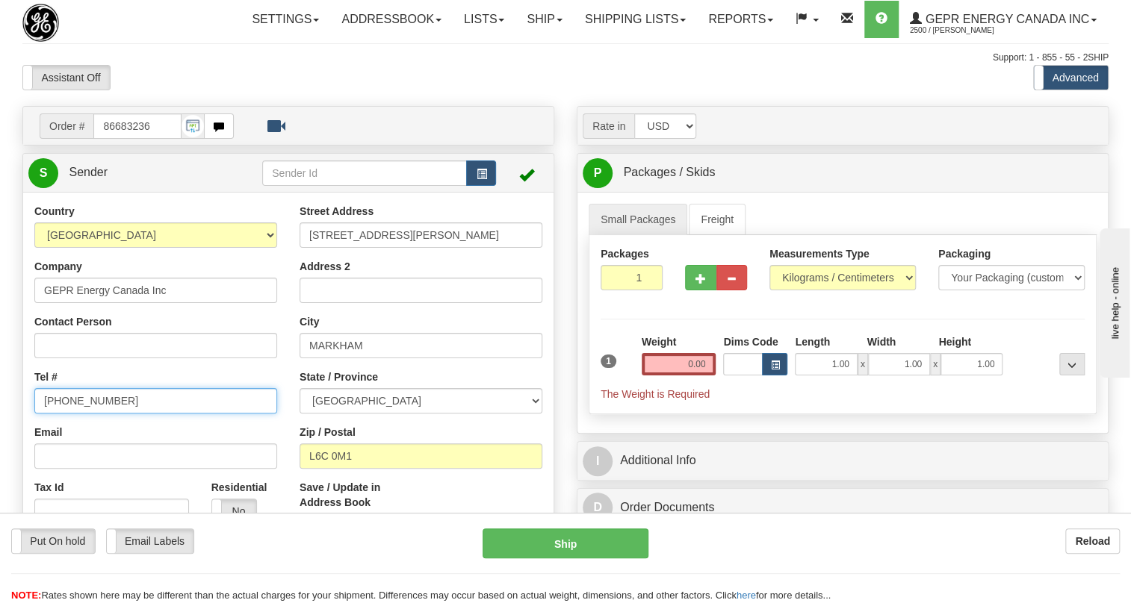
type input "[PHONE_NUMBER]"
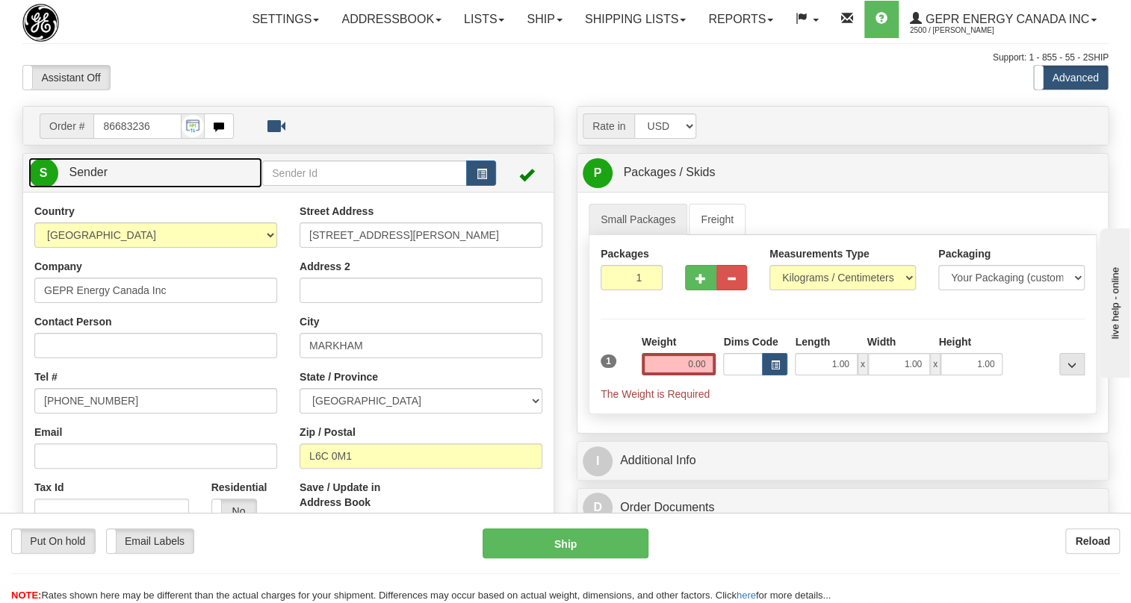
click at [105, 179] on span "Sender" at bounding box center [88, 172] width 39 height 13
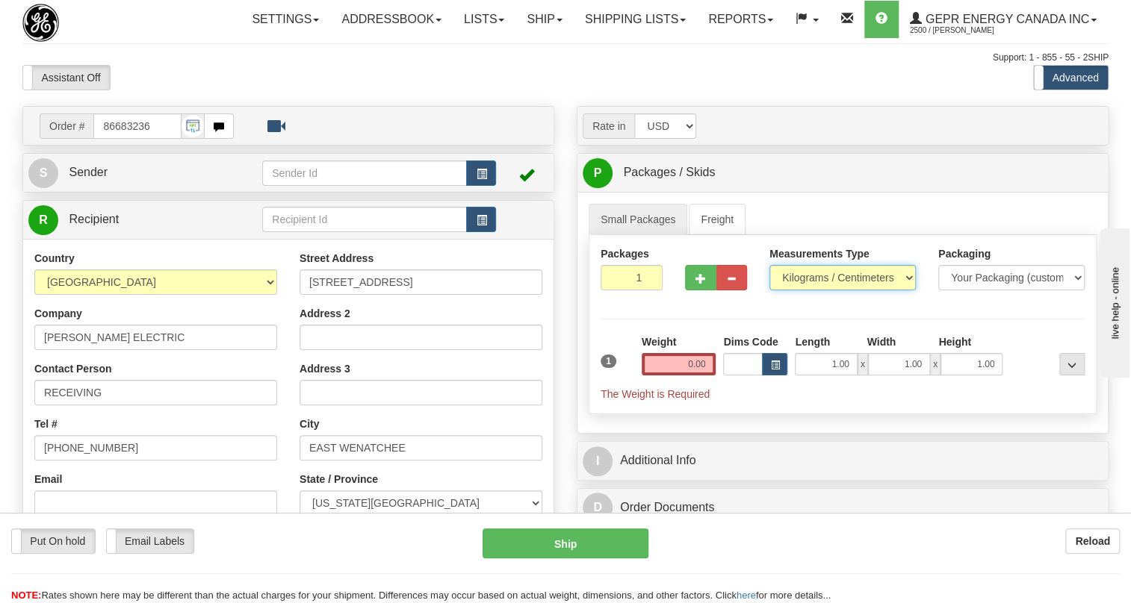
click at [832, 291] on select "Pounds / Inches Kilograms / Centimeters" at bounding box center [842, 277] width 146 height 25
select select "0"
click at [769, 291] on select "Pounds / Inches Kilograms / Centimeters" at bounding box center [842, 277] width 146 height 25
click at [686, 376] on input "0.00" at bounding box center [679, 364] width 75 height 22
type input "0.00"
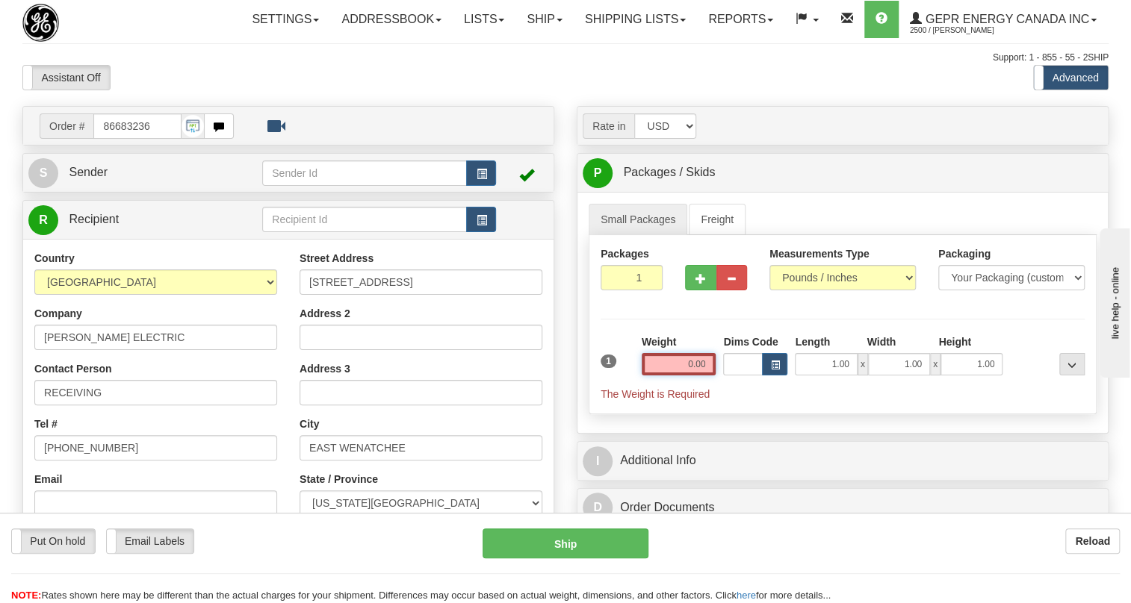
click at [686, 376] on input "0.00" at bounding box center [679, 364] width 75 height 22
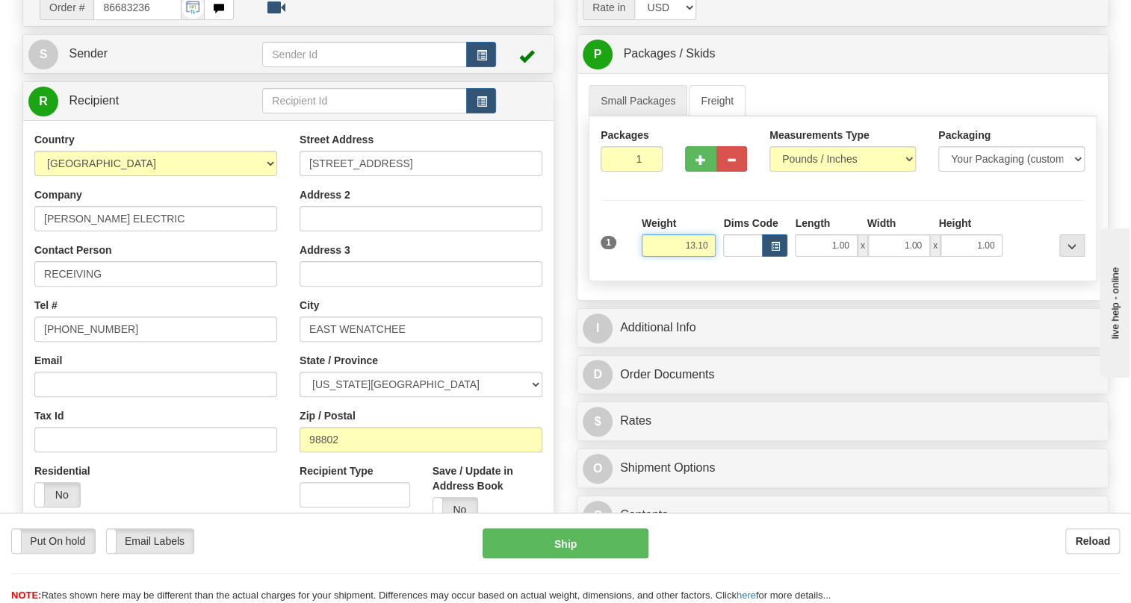
scroll to position [135, 0]
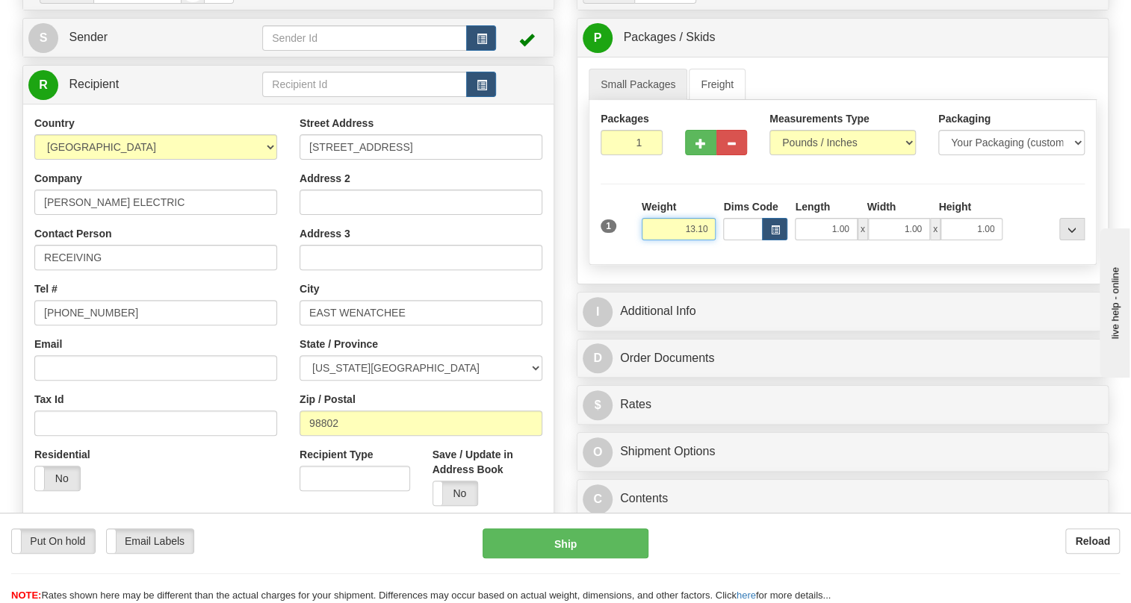
type input "13.10"
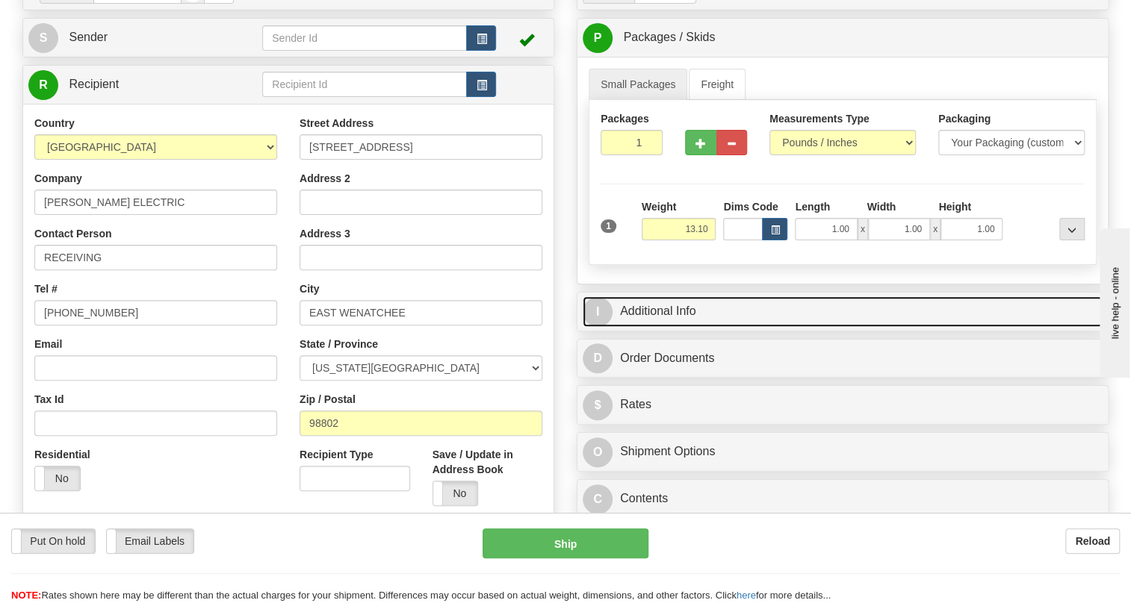
click at [679, 327] on link "I Additional Info" at bounding box center [843, 312] width 520 height 31
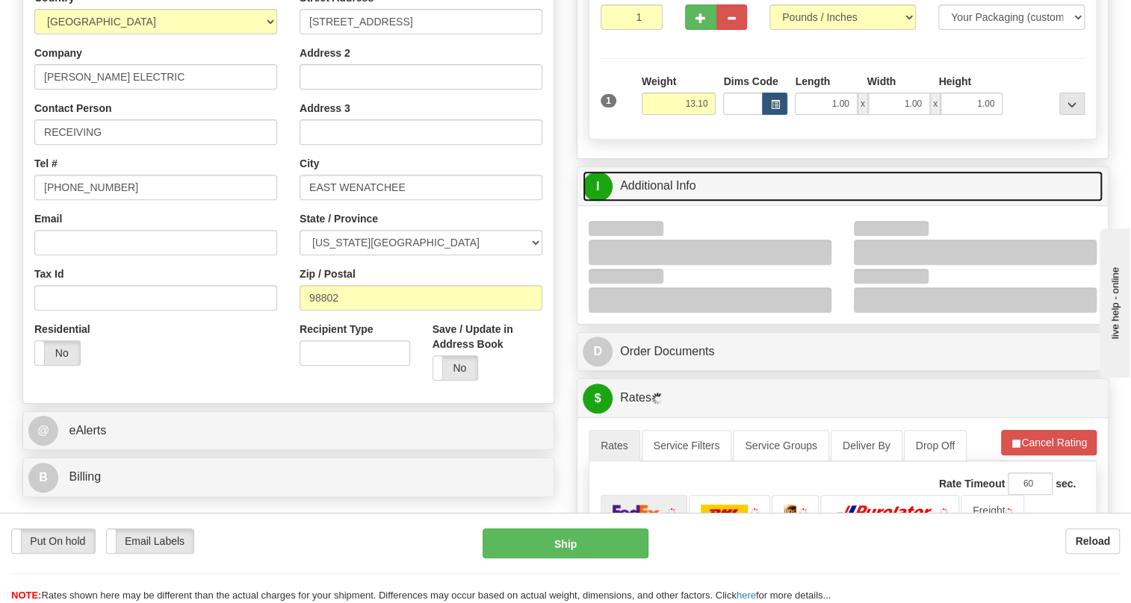
scroll to position [271, 0]
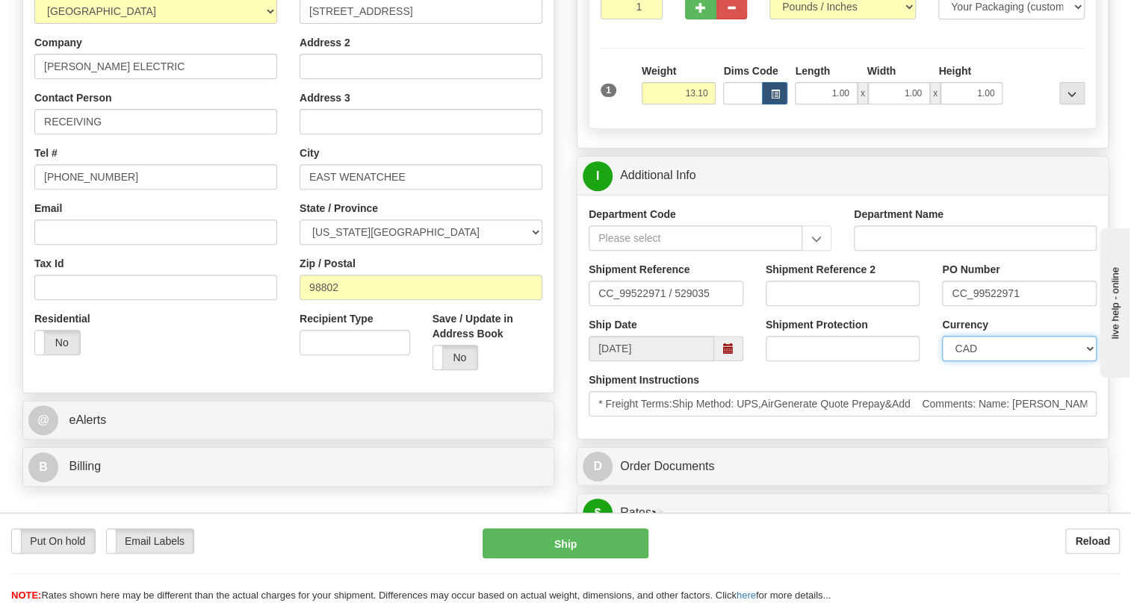
drag, startPoint x: 1005, startPoint y: 386, endPoint x: 996, endPoint y: 374, distance: 14.9
click at [1005, 361] on select "CAD USD EUR ZAR [PERSON_NAME] ARN AUD AUS AWG BBD BFR BGN BHD BMD BND BRC BRL C…" at bounding box center [1019, 348] width 155 height 25
select select "1"
click at [942, 361] on select "CAD USD EUR ZAR [PERSON_NAME] ARN AUD AUS AWG BBD BFR BGN BHD BMD BND BRC BRL C…" at bounding box center [1019, 348] width 155 height 25
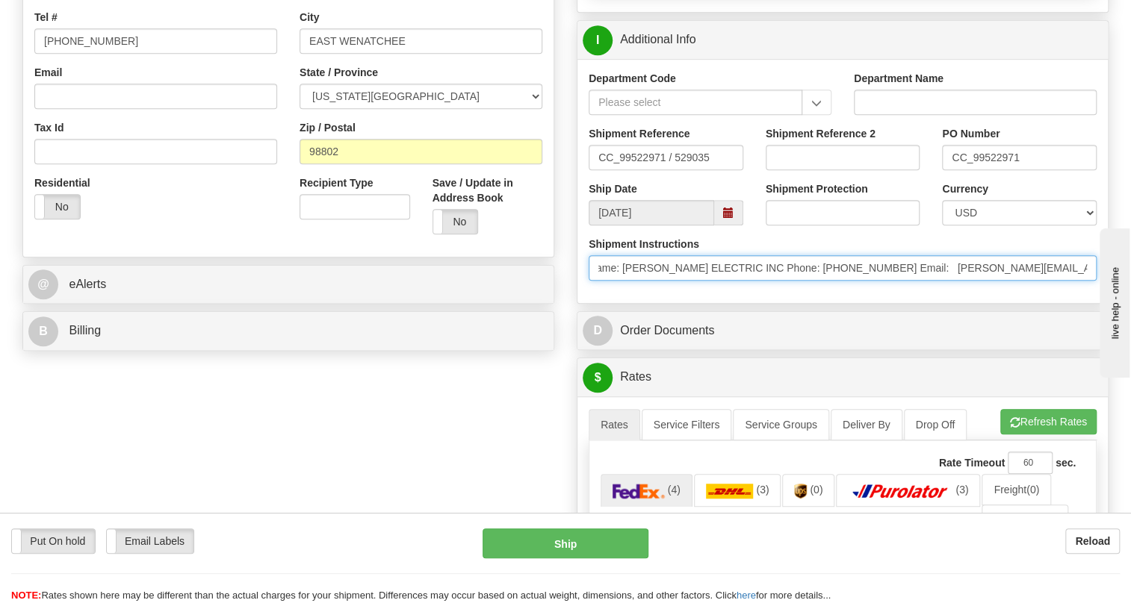
scroll to position [0, 429]
drag, startPoint x: 1019, startPoint y: 300, endPoint x: 987, endPoint y: 311, distance: 34.3
click at [987, 281] on input "* Freight Terms:Ship Method: UPS,AirGenerate Quote Prepay&Add Comments: Name: […" at bounding box center [843, 267] width 508 height 25
click at [813, 281] on input "* Freight Terms:Ship Method: UPS,AirGenerate Quote Prepay&Add Comments: Name: […" at bounding box center [843, 267] width 508 height 25
drag, startPoint x: 810, startPoint y: 305, endPoint x: 746, endPoint y: 307, distance: 64.3
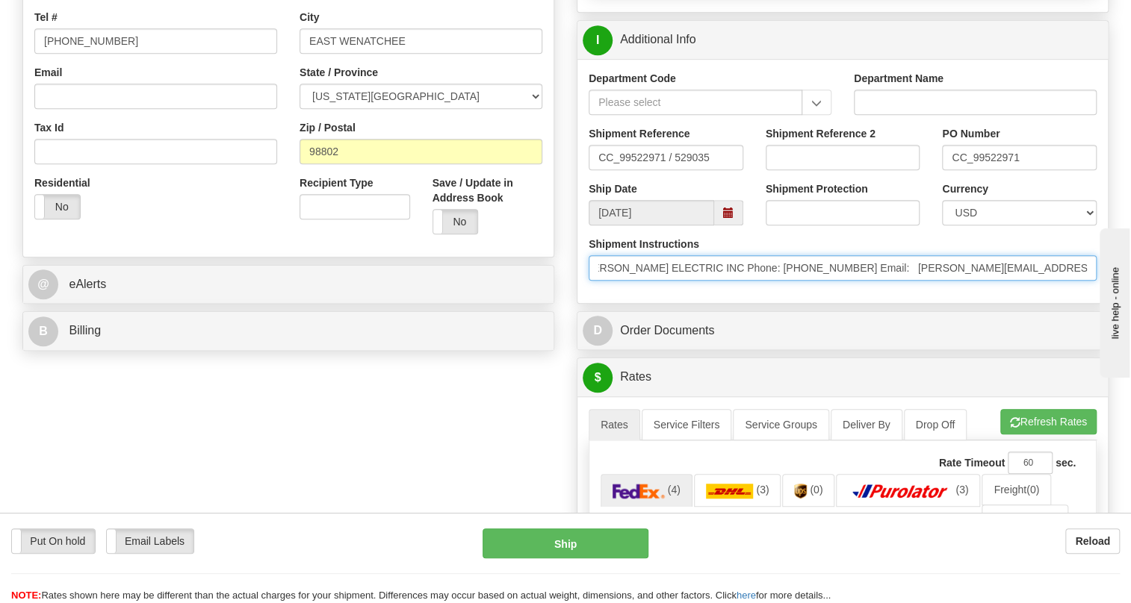
click at [746, 281] on input "* Freight Terms:Ship Method: UPS,AirGenerate Quote Prepay&Add Comments: Name: […" at bounding box center [843, 267] width 508 height 25
drag, startPoint x: 2041, startPoint y: 681, endPoint x: 1157, endPoint y: 403, distance: 926.9
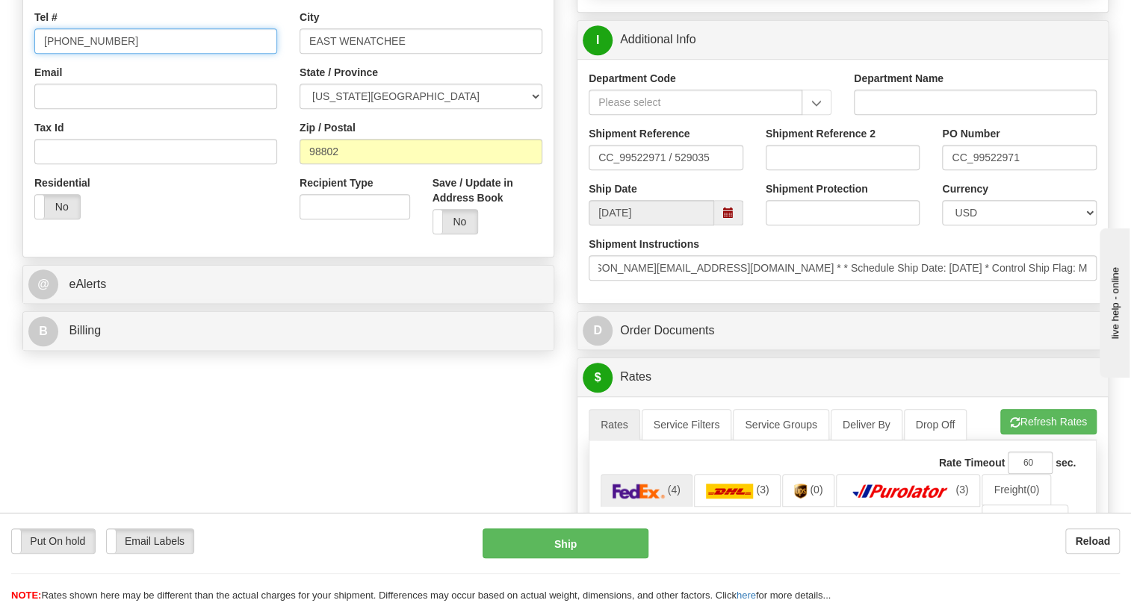
scroll to position [0, 0]
click at [87, 54] on input "[PHONE_NUMBER]" at bounding box center [155, 40] width 243 height 25
paste input "[PHONE_NUMBER]"
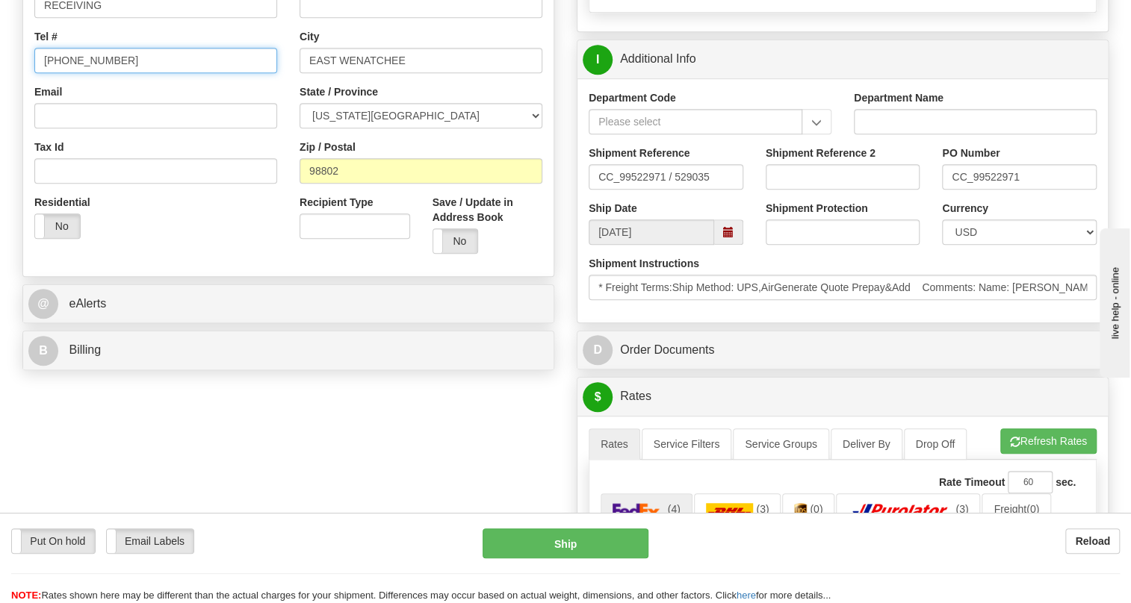
scroll to position [407, 0]
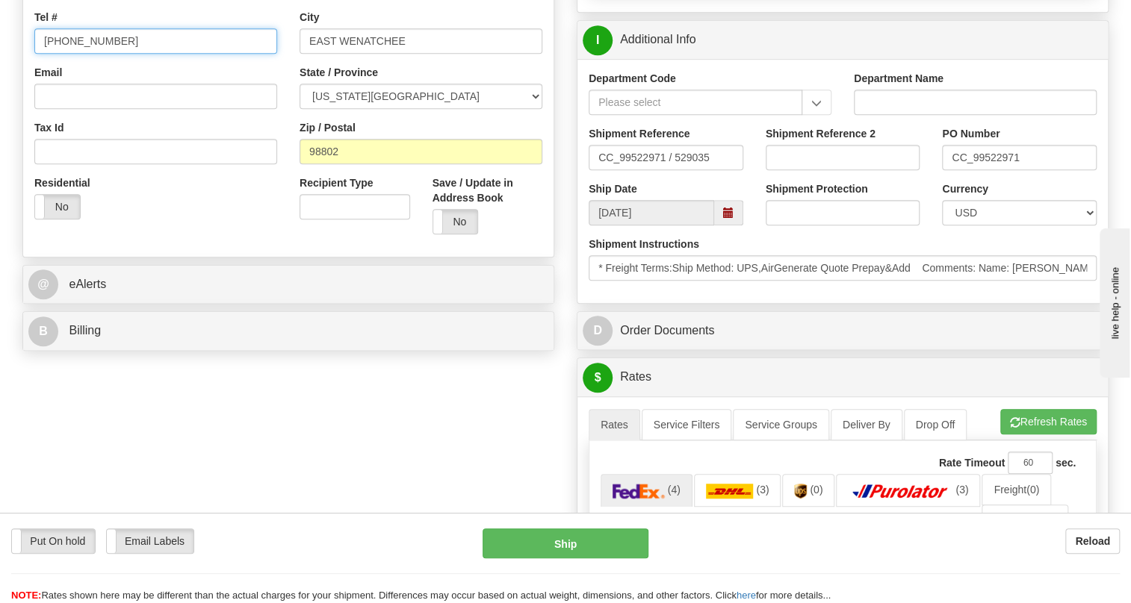
type input "[PHONE_NUMBER]"
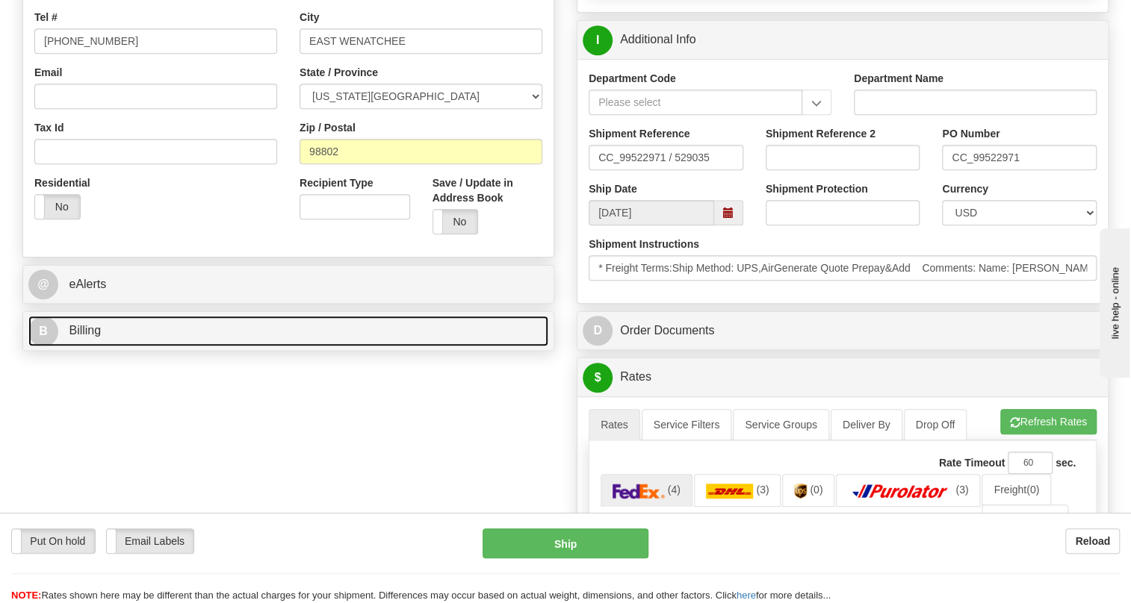
click at [87, 337] on span "Billing" at bounding box center [85, 330] width 32 height 13
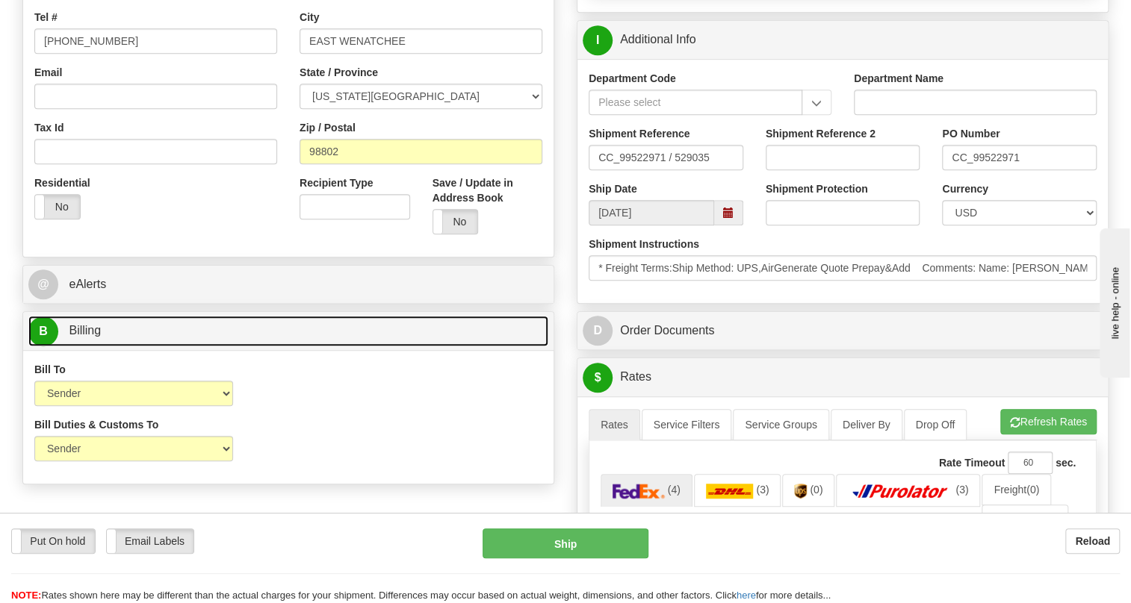
click at [87, 337] on span "Billing" at bounding box center [85, 330] width 32 height 13
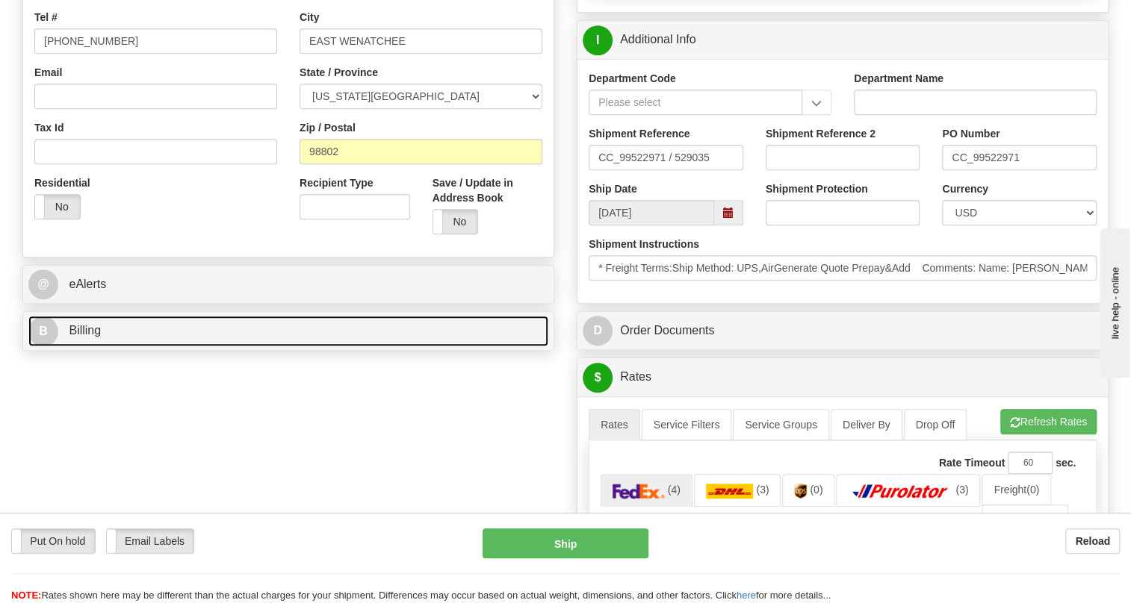
click at [88, 337] on span "Billing" at bounding box center [85, 330] width 32 height 13
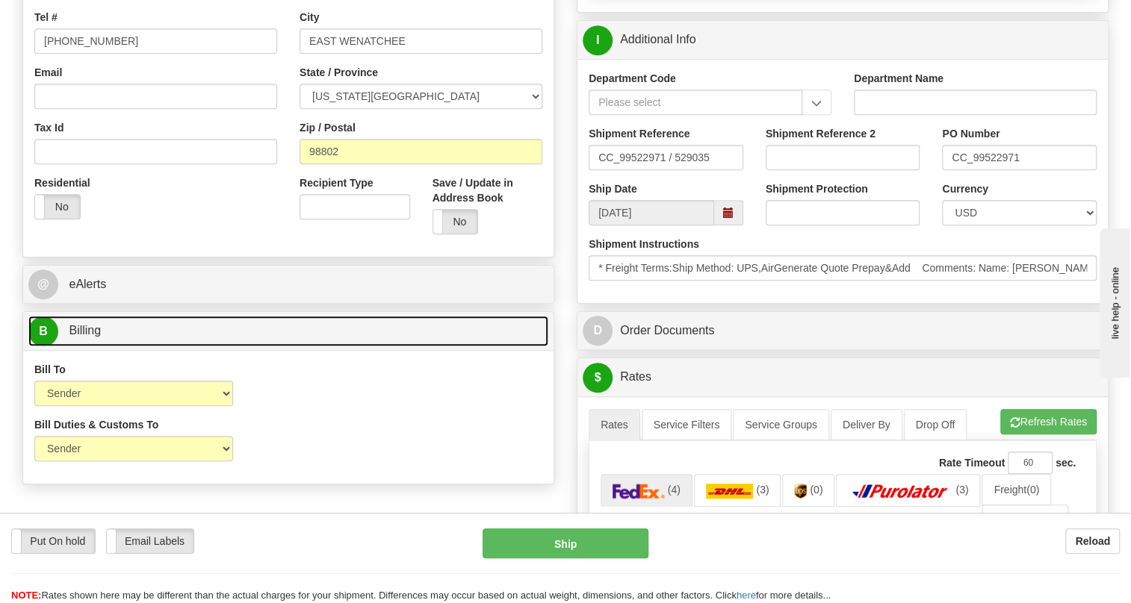
click at [88, 337] on span "Billing" at bounding box center [85, 330] width 32 height 13
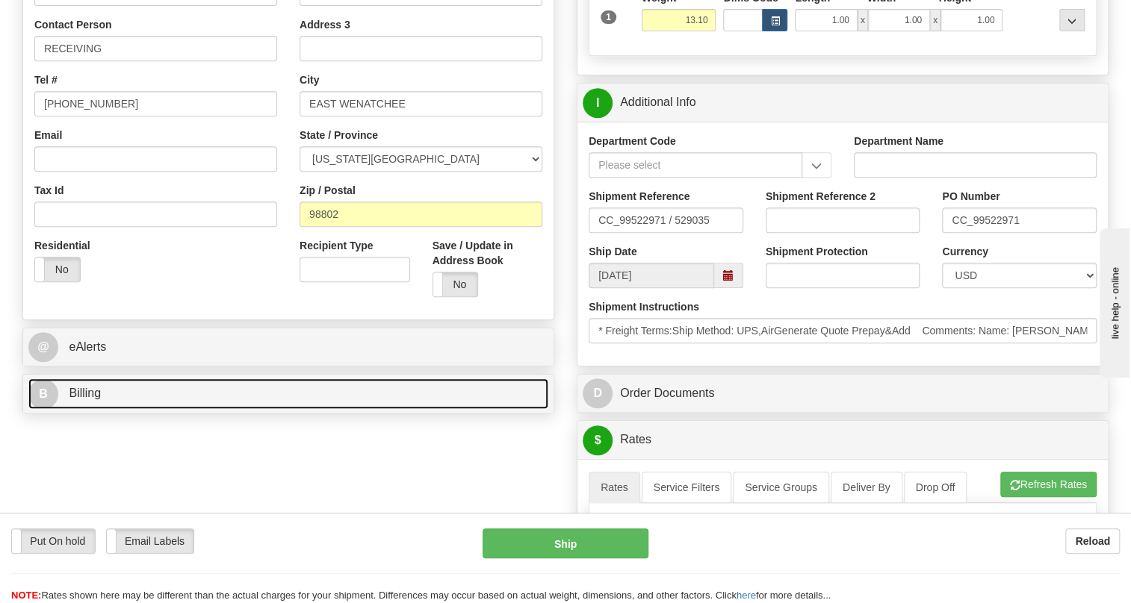
scroll to position [271, 0]
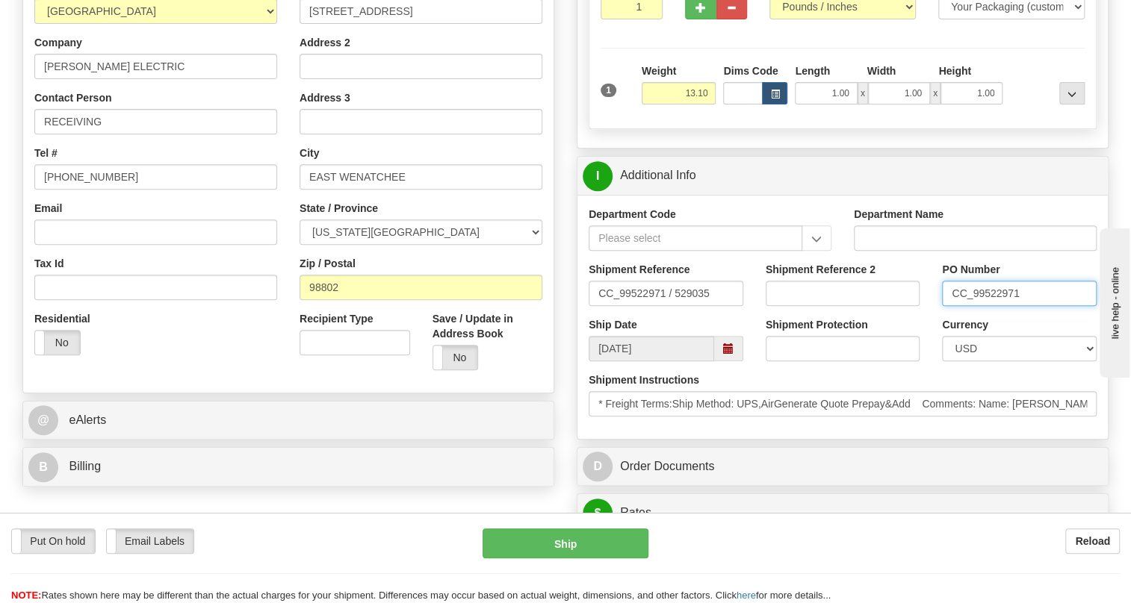
click at [994, 306] on input "CC_99522971" at bounding box center [1019, 293] width 155 height 25
click at [126, 134] on input "RECEIVING" at bounding box center [155, 121] width 243 height 25
paste input "CC_99522971"
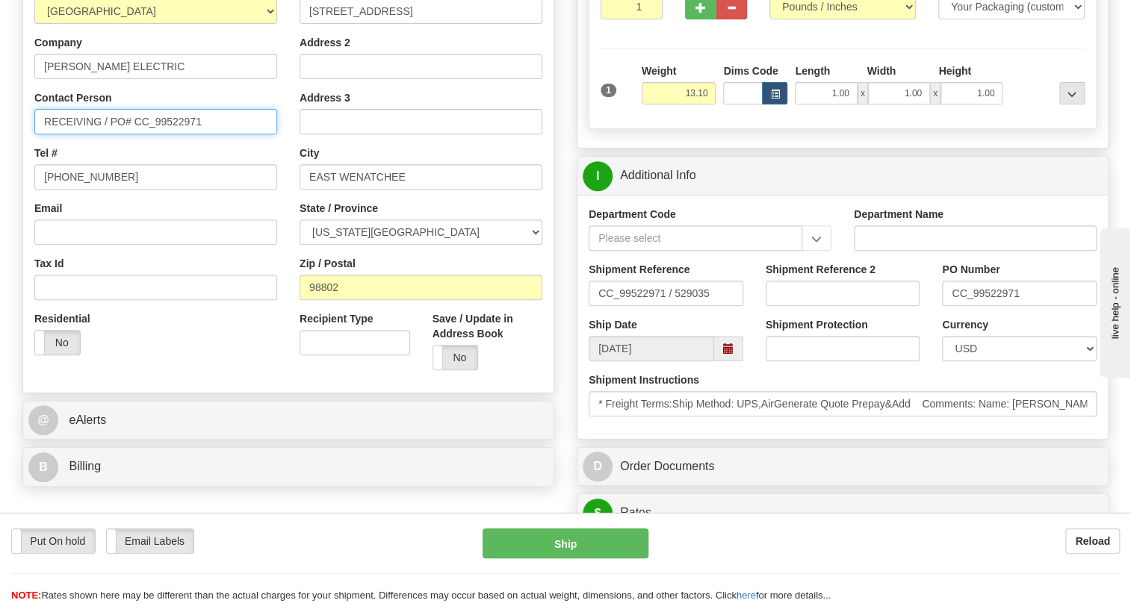
type input "RECEIVING / PO# CC_99522971"
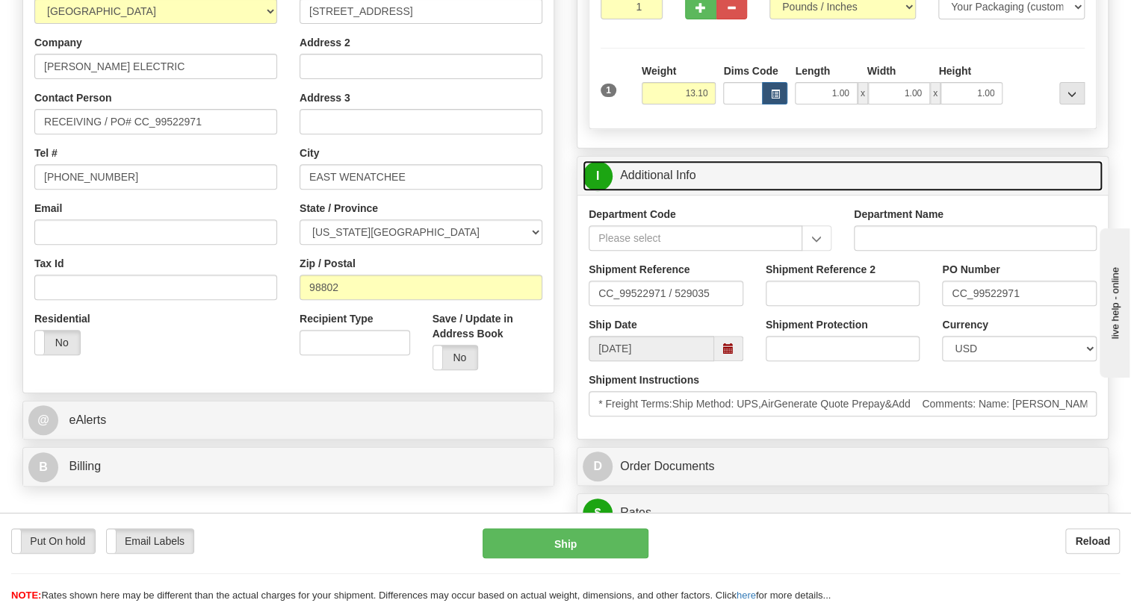
drag, startPoint x: 675, startPoint y: 204, endPoint x: 716, endPoint y: 205, distance: 40.4
click at [677, 191] on link "I Additional Info" at bounding box center [843, 176] width 520 height 31
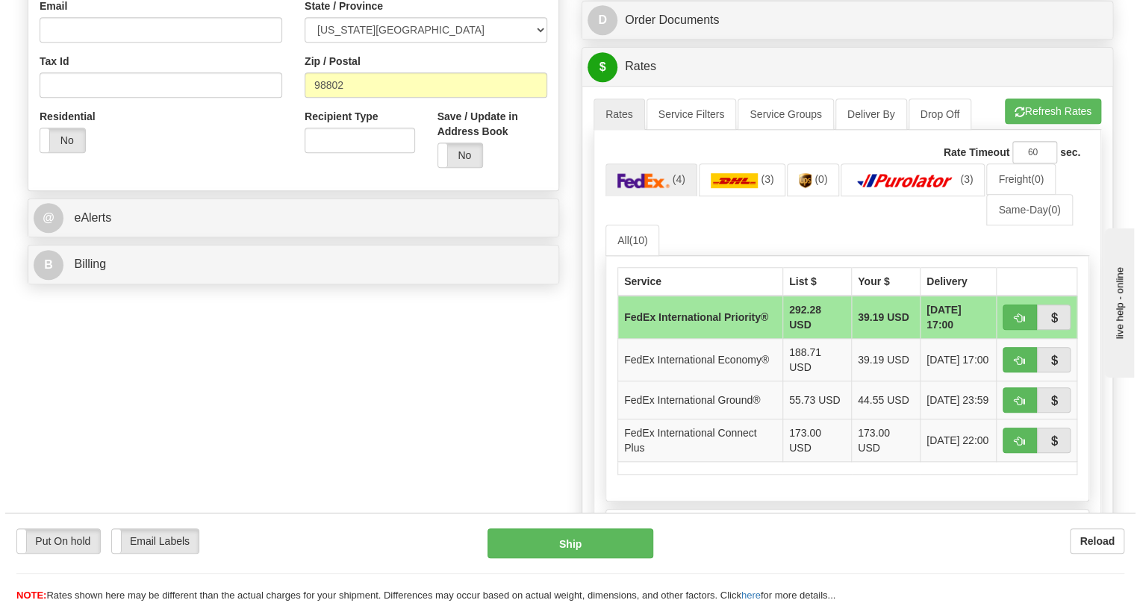
scroll to position [475, 0]
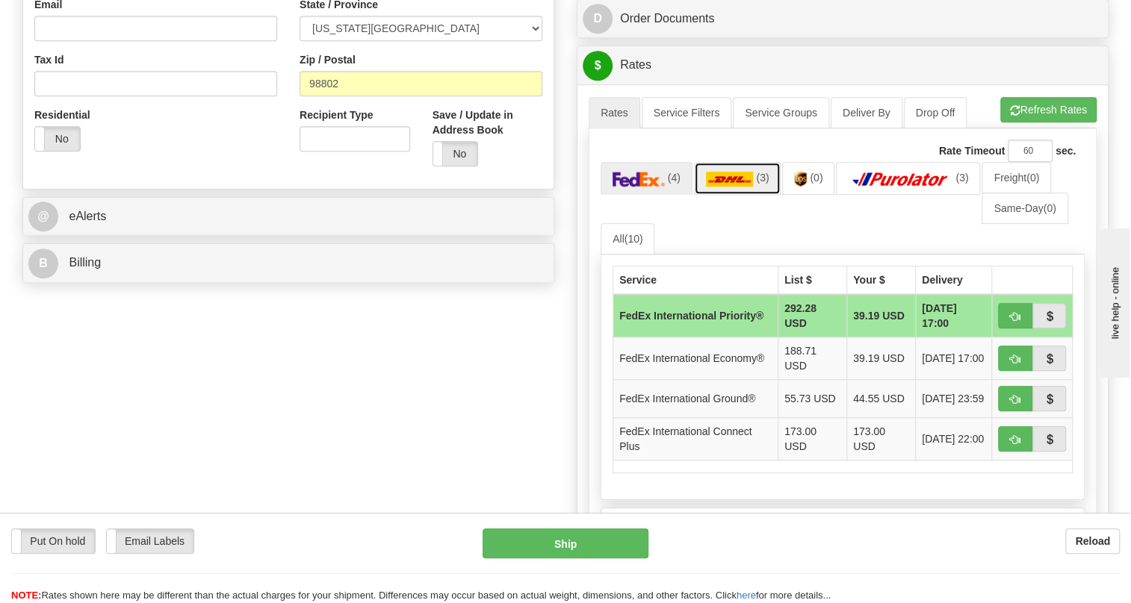
click at [730, 187] on img at bounding box center [730, 179] width 48 height 15
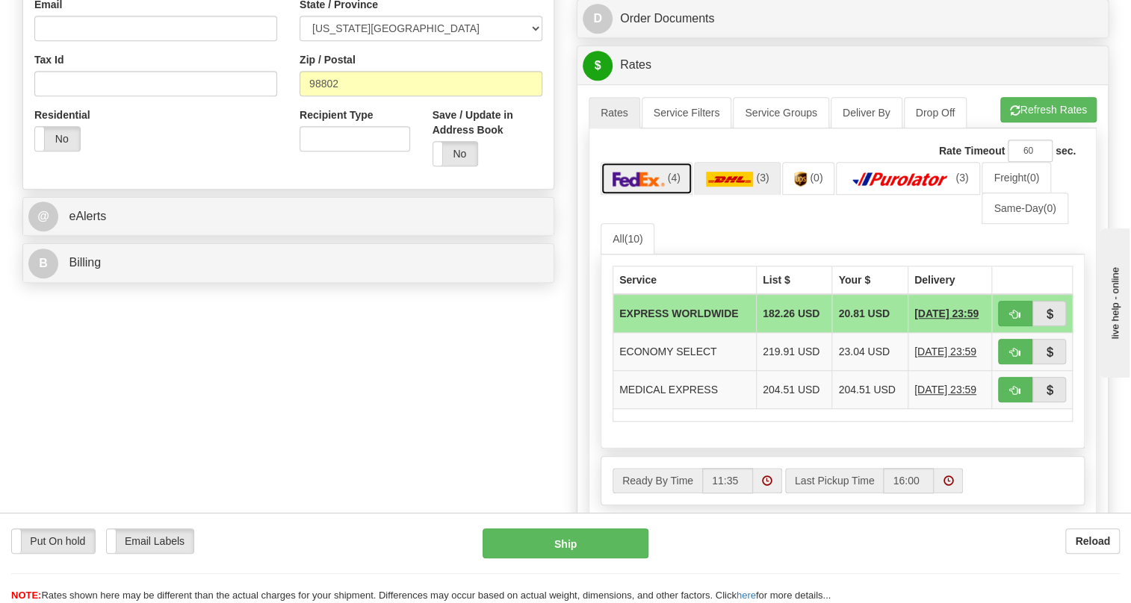
click at [654, 187] on img at bounding box center [638, 179] width 52 height 15
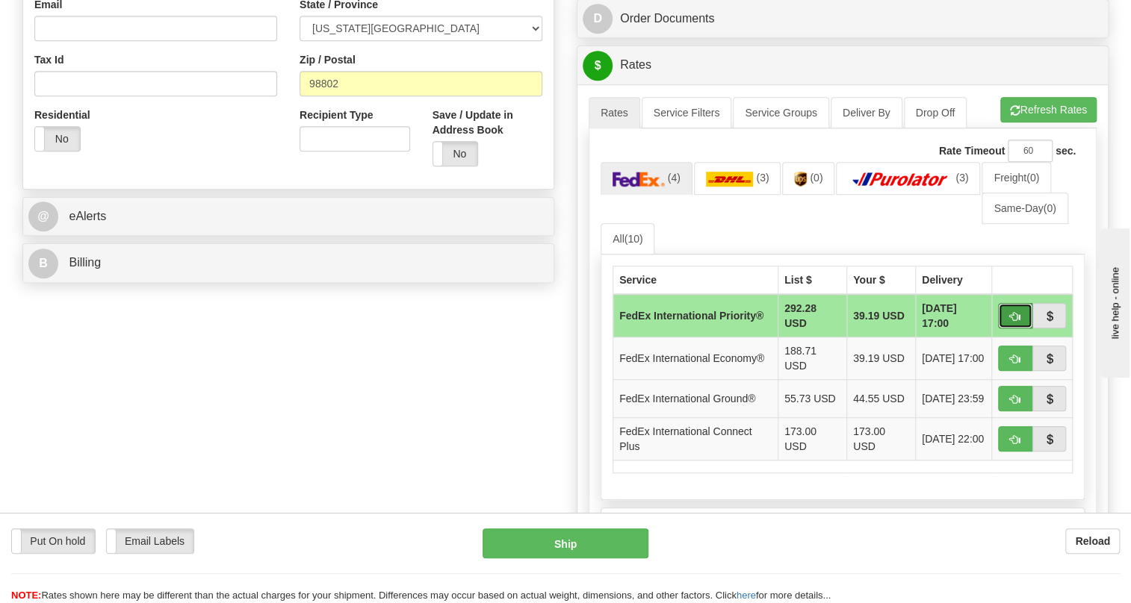
click at [1017, 322] on span "button" at bounding box center [1015, 317] width 10 height 10
type input "01"
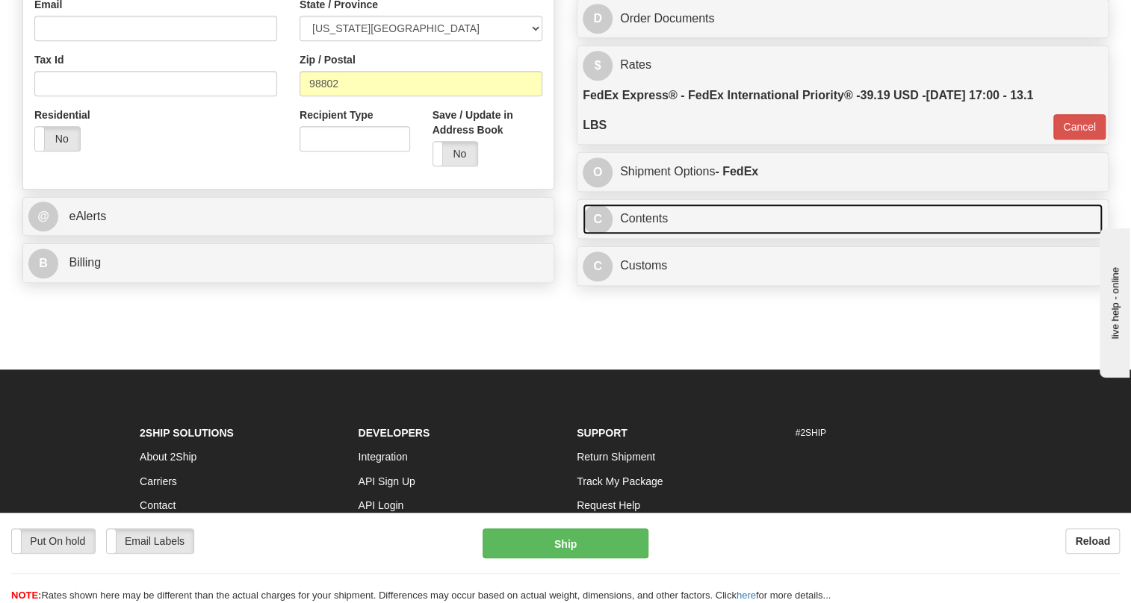
click at [651, 235] on link "C Contents" at bounding box center [843, 219] width 520 height 31
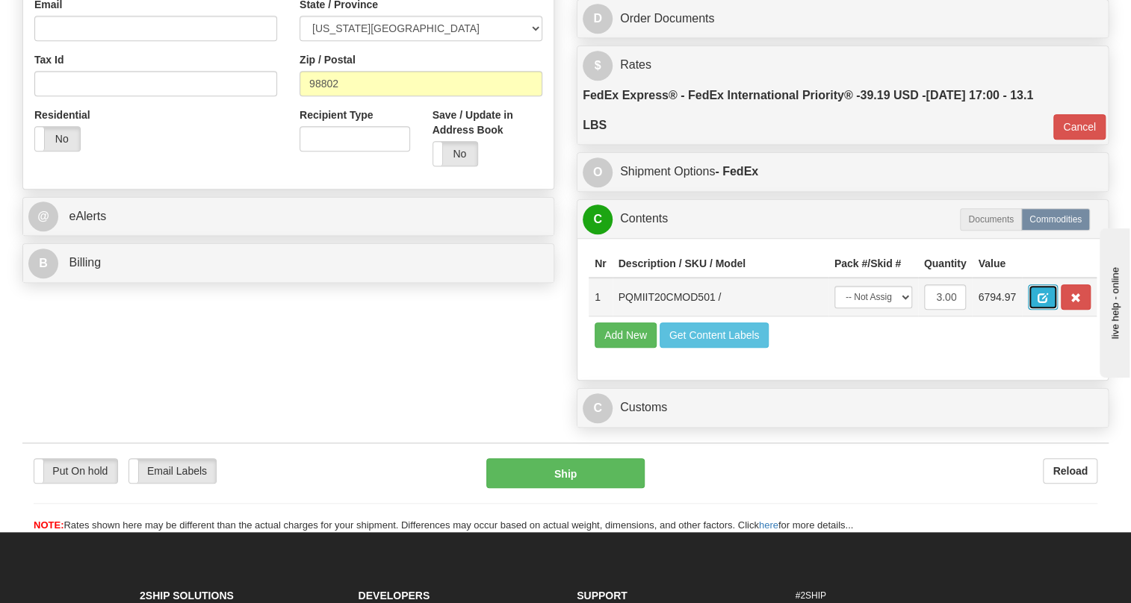
click at [1043, 303] on span "button" at bounding box center [1042, 299] width 10 height 10
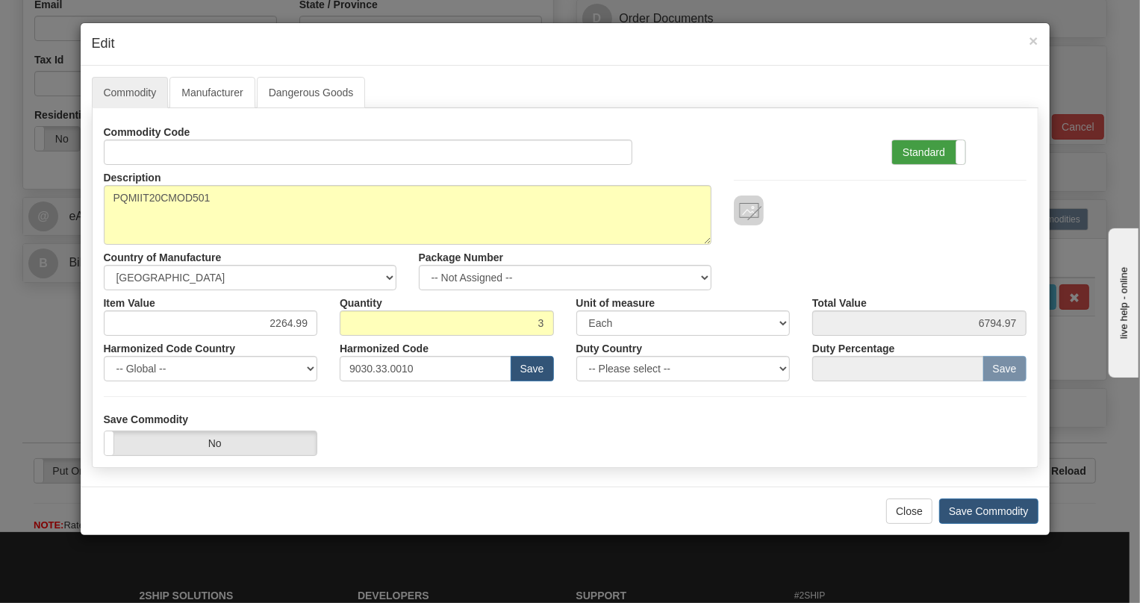
click at [920, 150] on label "Standard" at bounding box center [929, 152] width 73 height 24
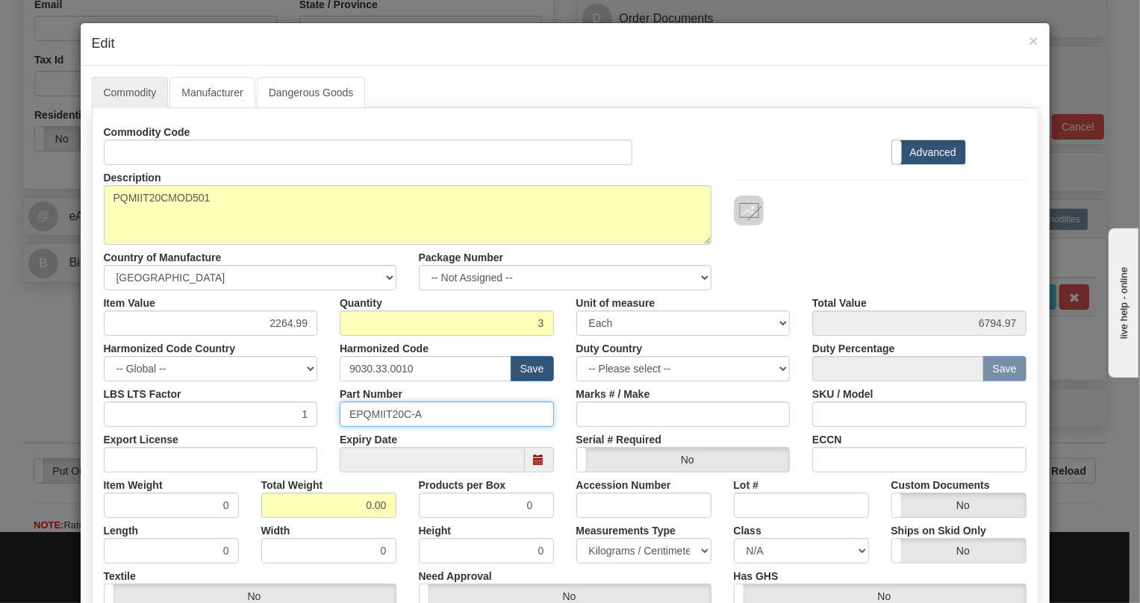
click at [391, 415] on input "EPQMIIT20C-A" at bounding box center [447, 414] width 214 height 25
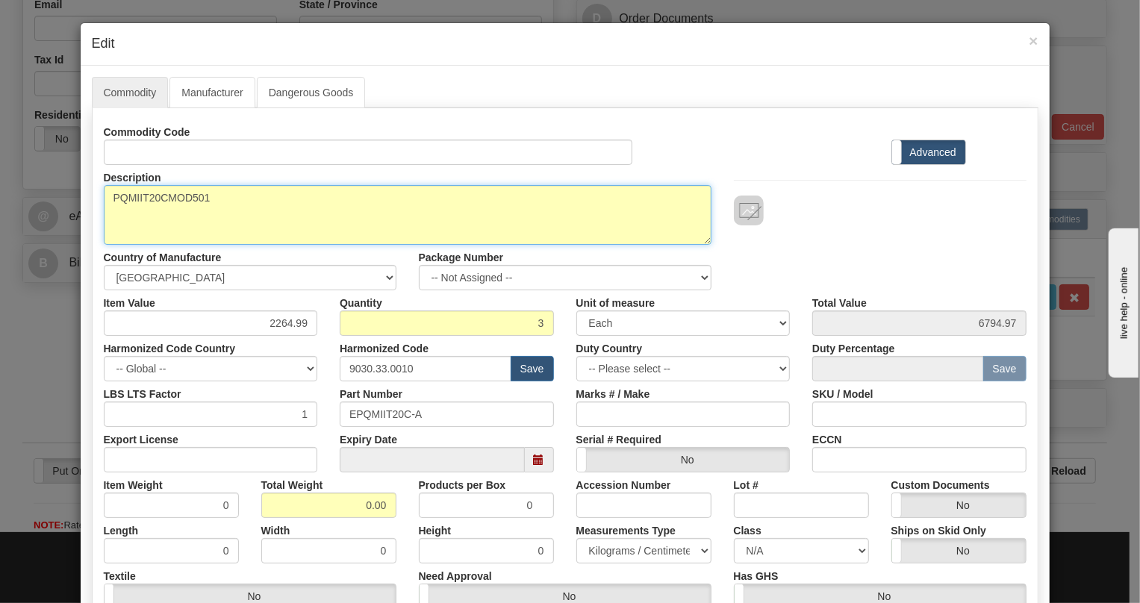
click at [170, 196] on textarea "PQMIIT20CMOD501" at bounding box center [408, 215] width 608 height 60
paste textarea "ower Quality Meter"
type textarea "Power Quality Meter"
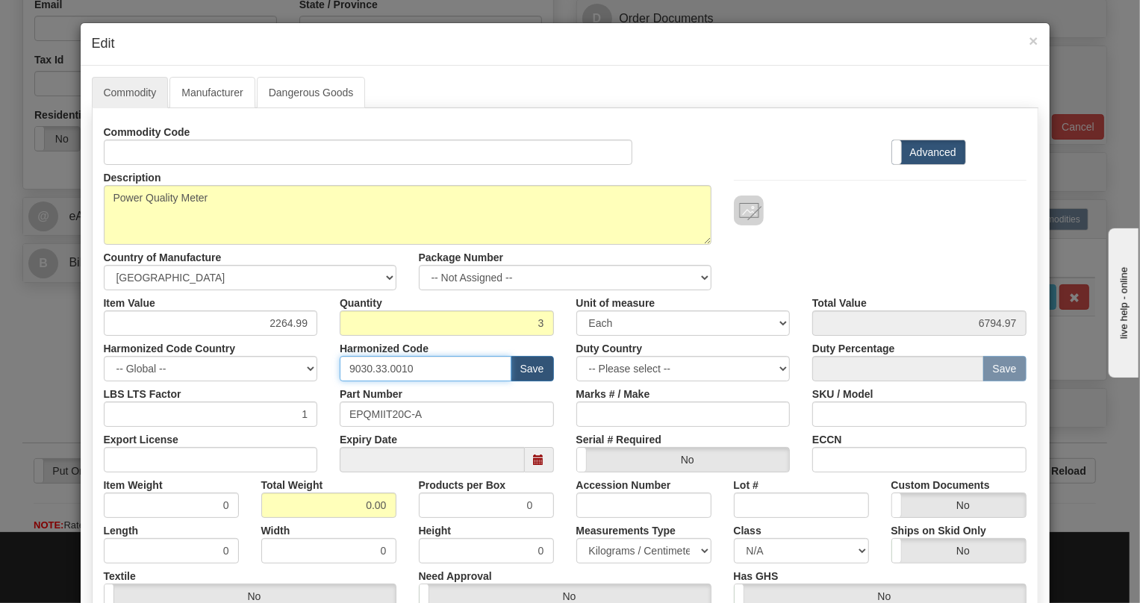
click at [391, 367] on input "9030.33.0010" at bounding box center [426, 368] width 172 height 25
paste input "28.30.000"
type input "9028.30.0000"
click at [350, 506] on input "0.00" at bounding box center [328, 505] width 135 height 25
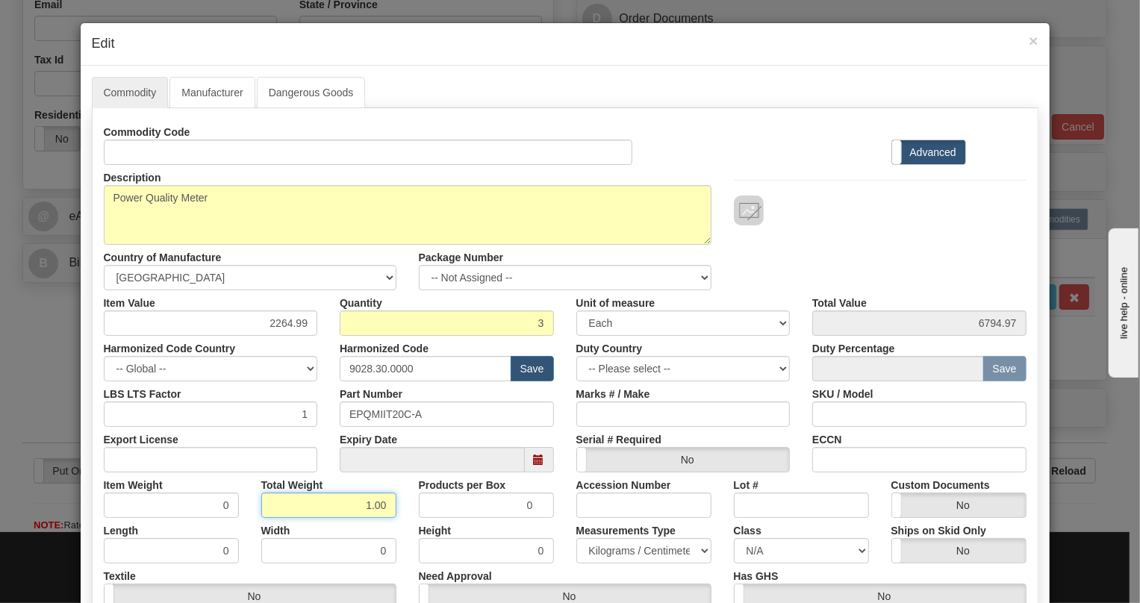
type input "1.00"
type input "0.3333"
click at [615, 553] on select "Pounds / Inches Kilograms / Centimeters" at bounding box center [644, 551] width 135 height 25
select select "0"
click at [577, 539] on select "Pounds / Inches Kilograms / Centimeters" at bounding box center [644, 551] width 135 height 25
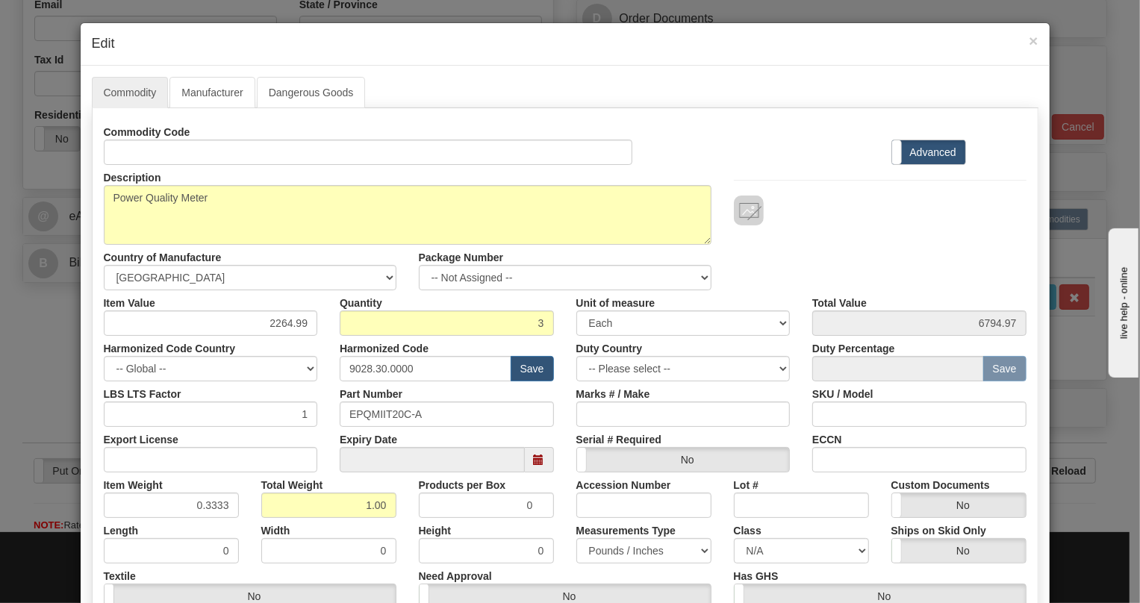
click at [553, 530] on div "Height 0" at bounding box center [487, 541] width 158 height 46
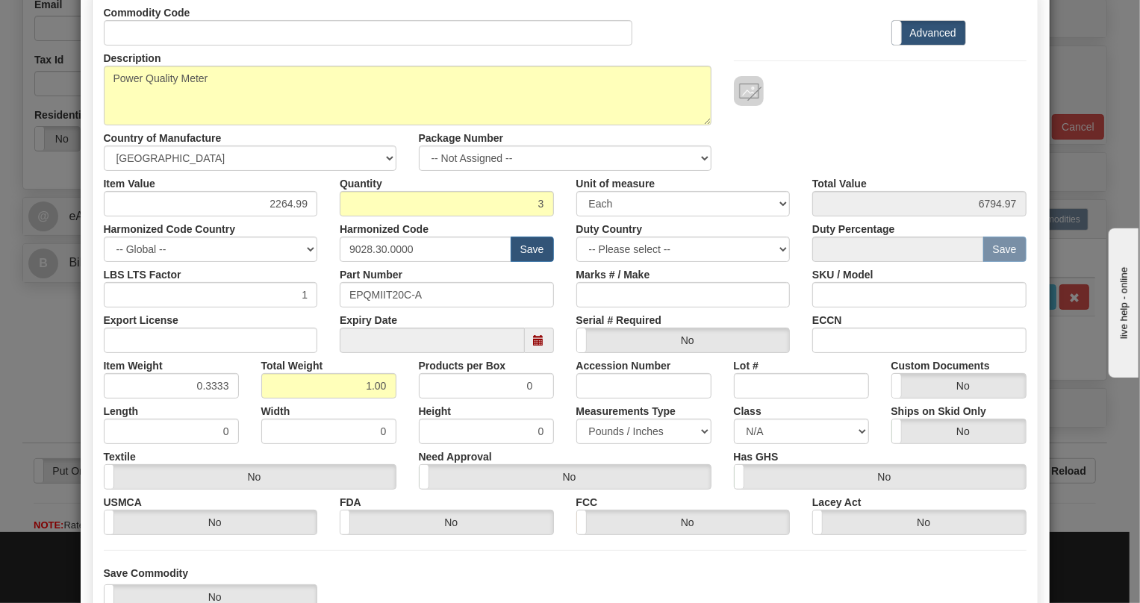
scroll to position [135, 0]
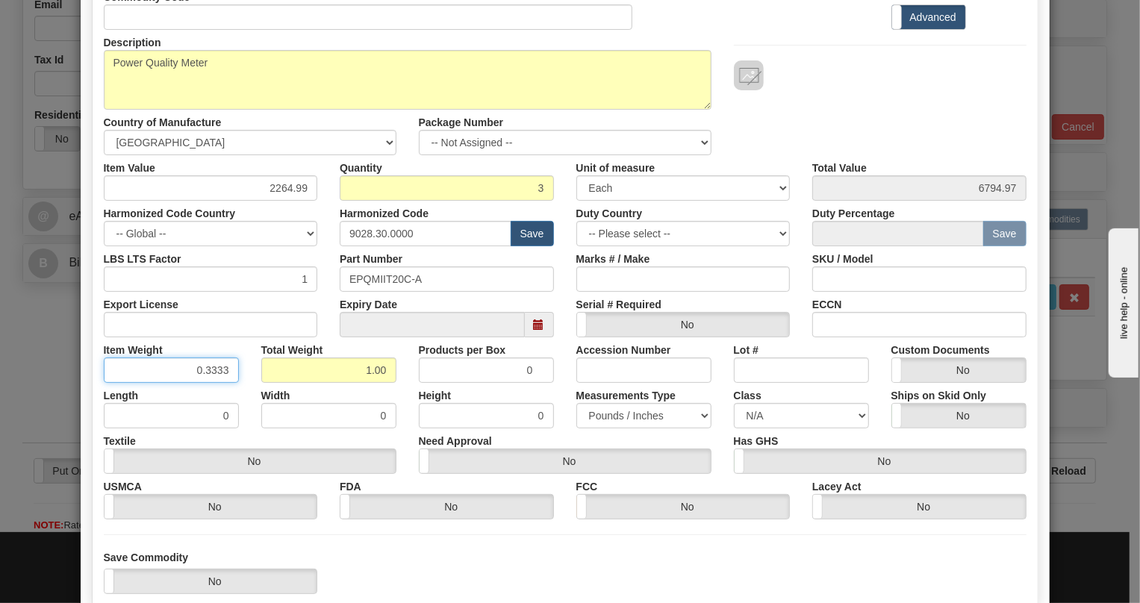
drag, startPoint x: 217, startPoint y: 368, endPoint x: 229, endPoint y: 389, distance: 24.1
click at [229, 389] on div "Commodity Code Standard Advanced Description PQMIIT20CMOD501 Country of Manufac…" at bounding box center [565, 252] width 923 height 536
type input "0.3335"
click at [388, 390] on div "Width 0" at bounding box center [329, 406] width 158 height 46
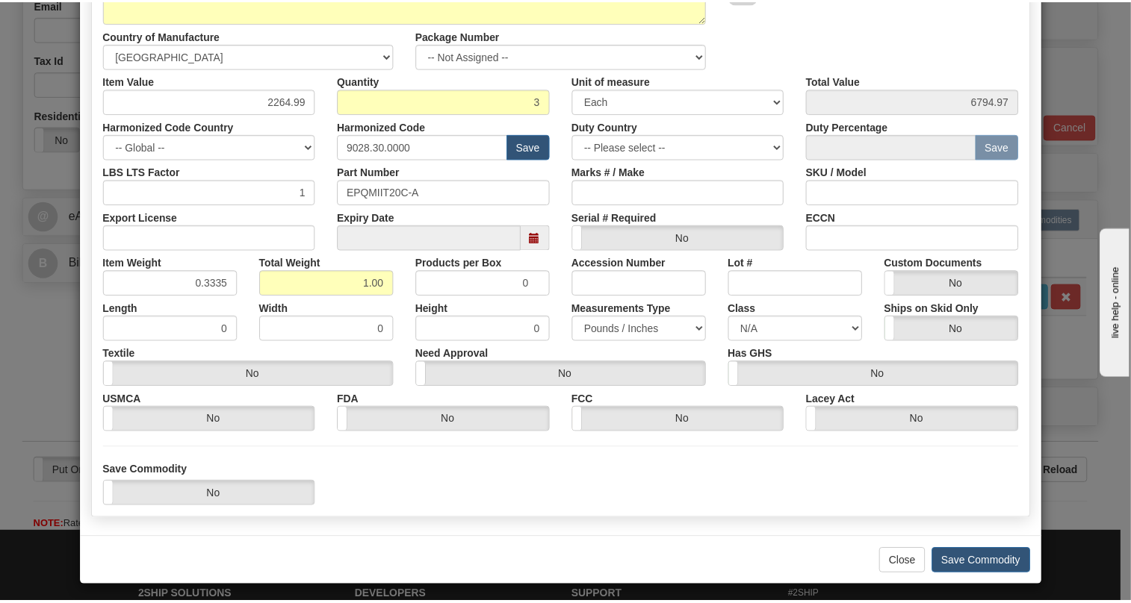
scroll to position [227, 0]
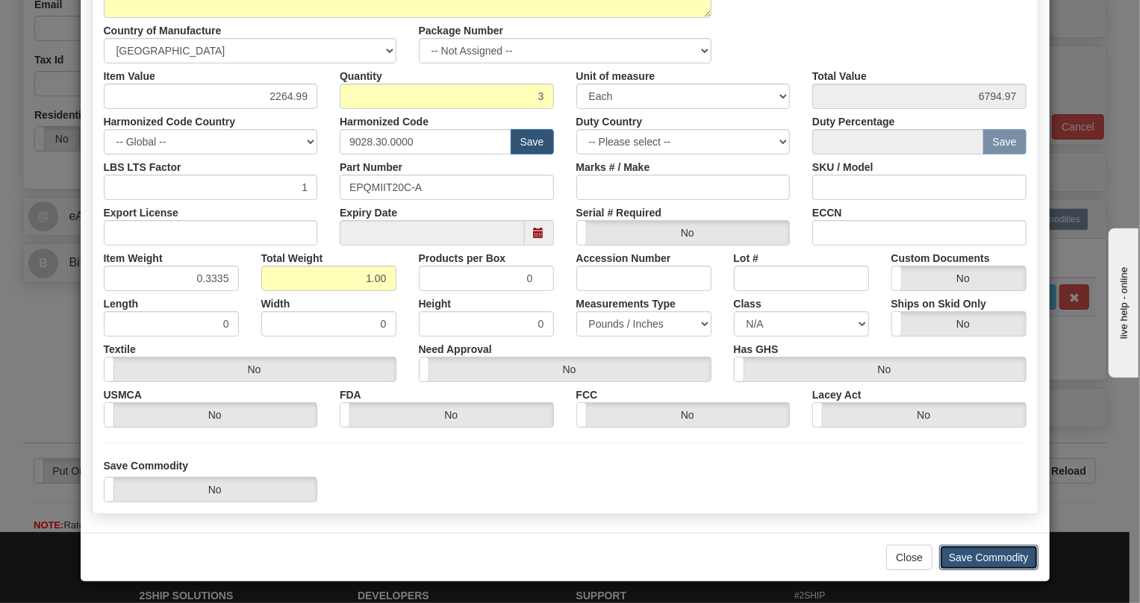
click at [978, 560] on button "Save Commodity" at bounding box center [989, 557] width 99 height 25
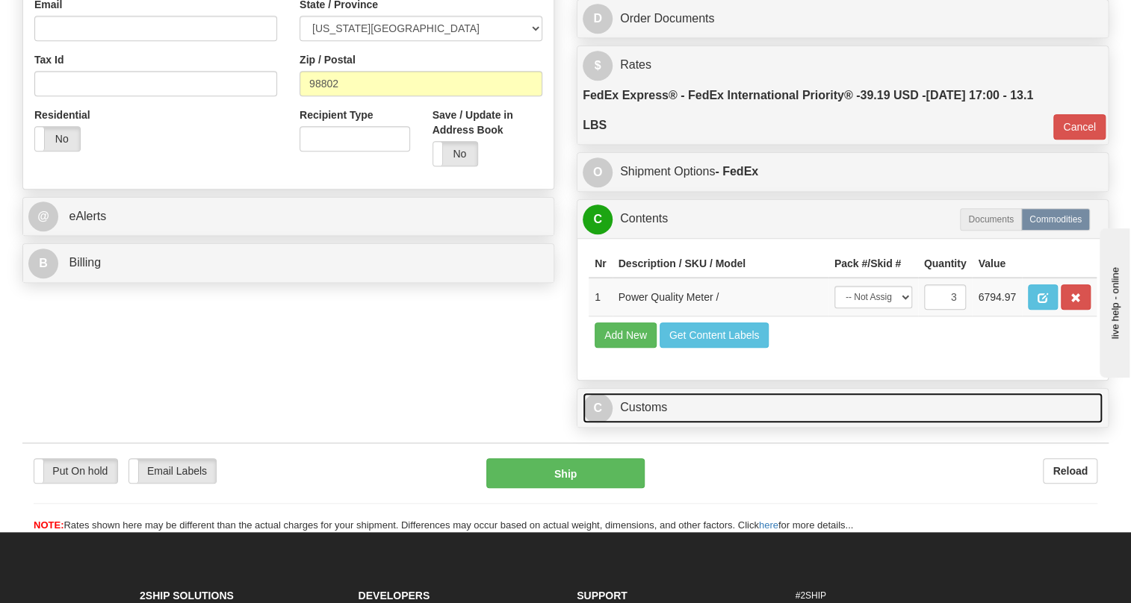
click at [642, 423] on link "C Customs" at bounding box center [843, 408] width 520 height 31
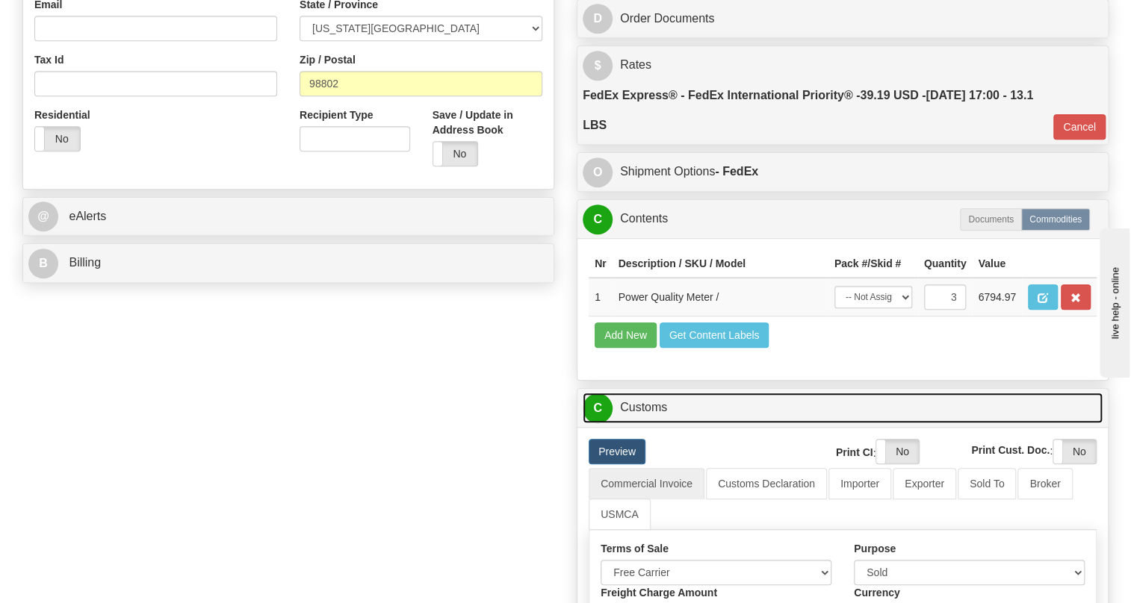
click at [647, 423] on link "C Customs" at bounding box center [843, 408] width 520 height 31
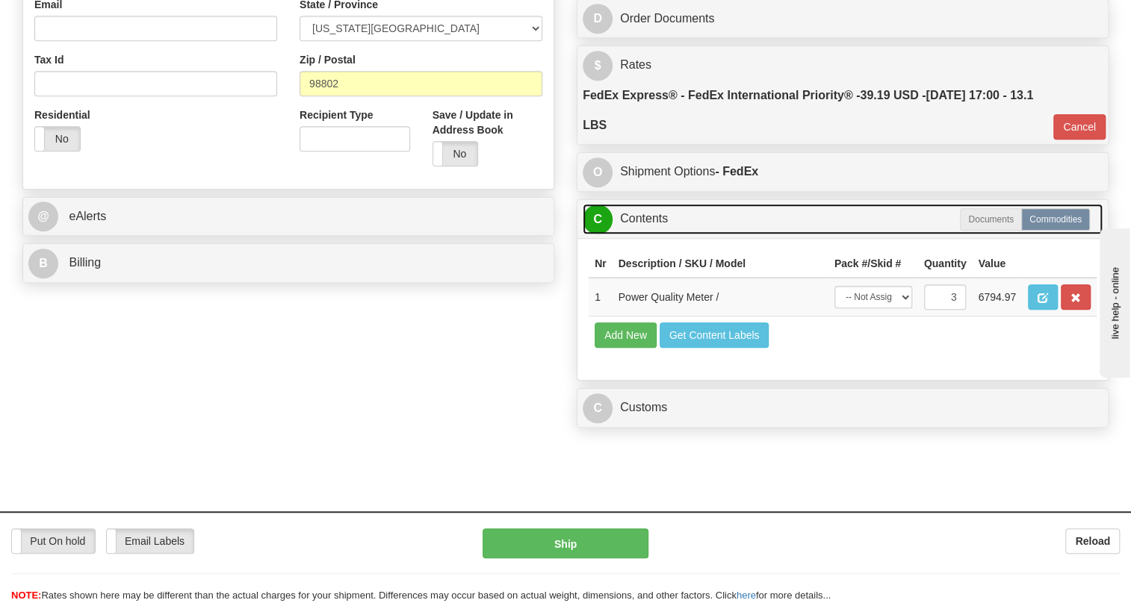
click at [637, 235] on link "C Contents" at bounding box center [843, 219] width 520 height 31
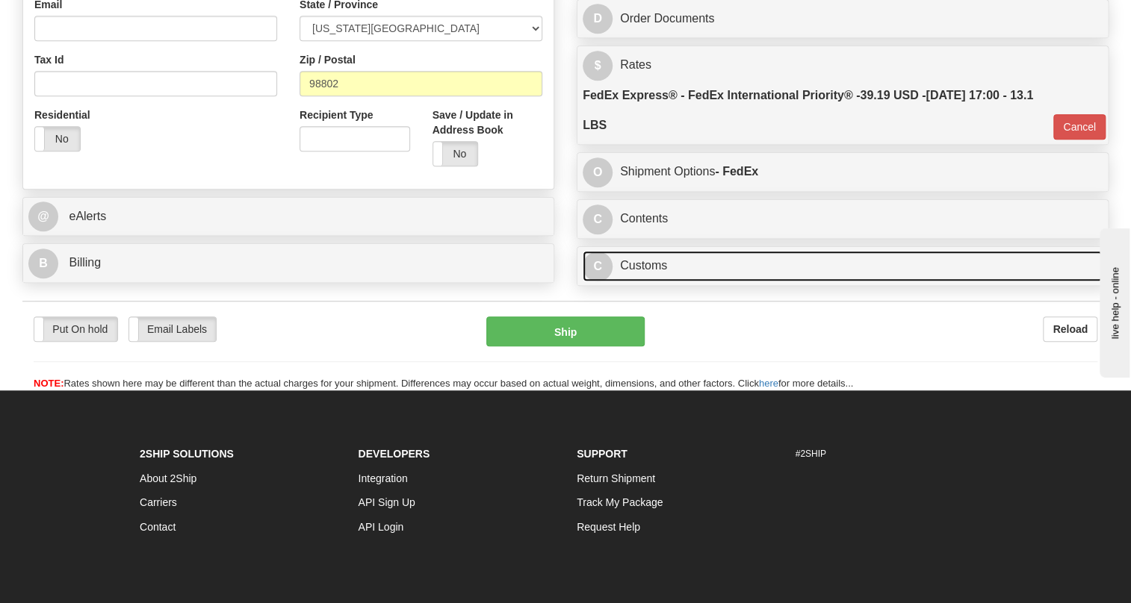
click at [647, 282] on link "C Customs" at bounding box center [843, 266] width 520 height 31
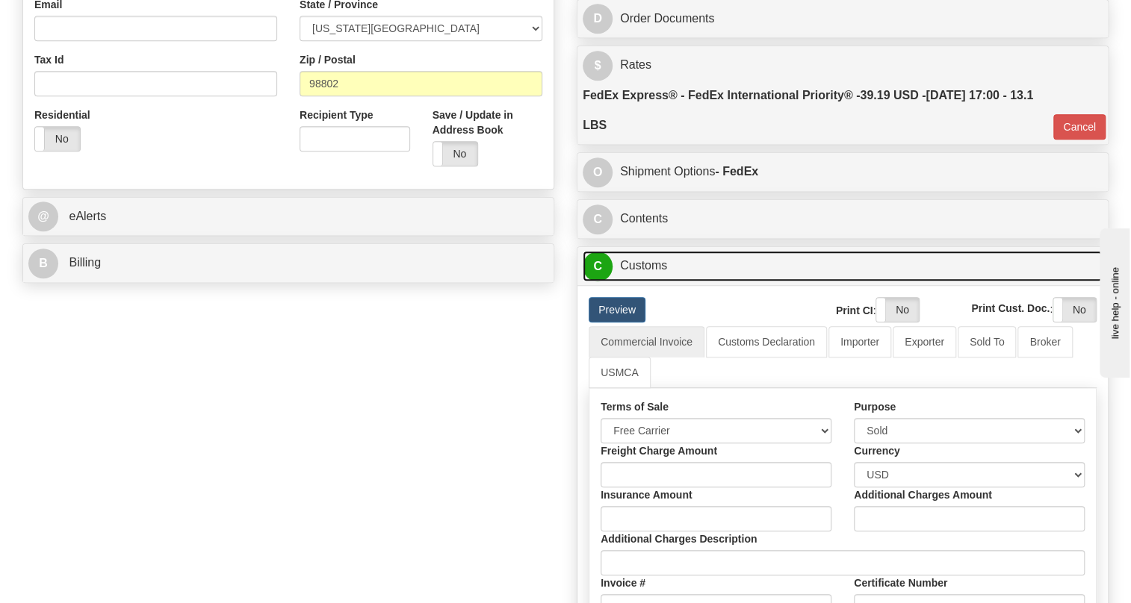
click at [647, 282] on link "C Customs" at bounding box center [843, 266] width 520 height 31
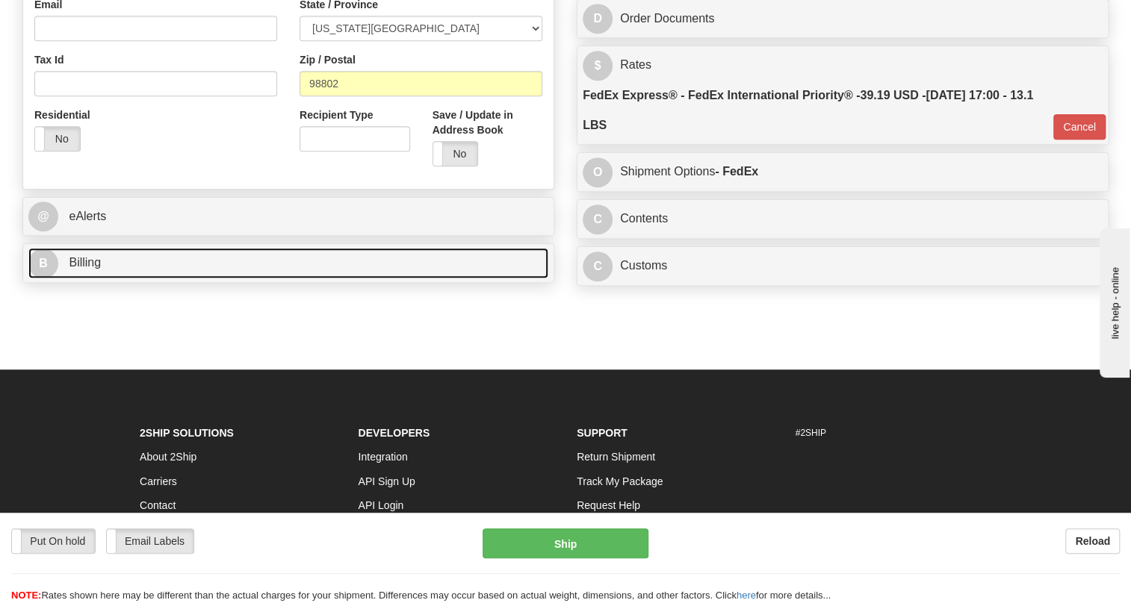
click at [94, 269] on span "Billing" at bounding box center [85, 262] width 32 height 13
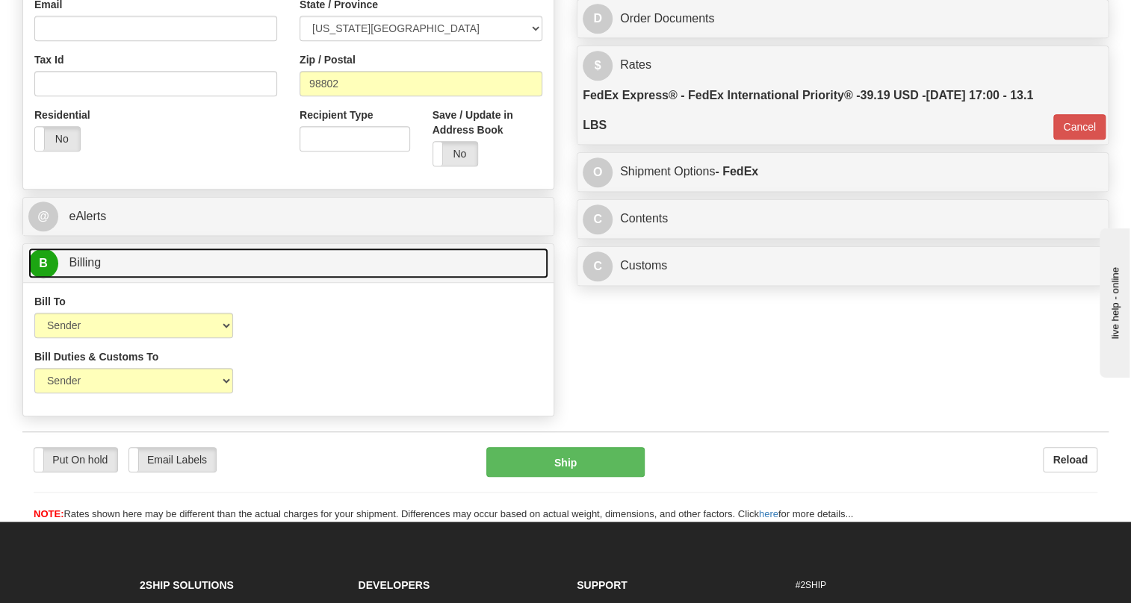
click at [94, 269] on span "Billing" at bounding box center [85, 262] width 32 height 13
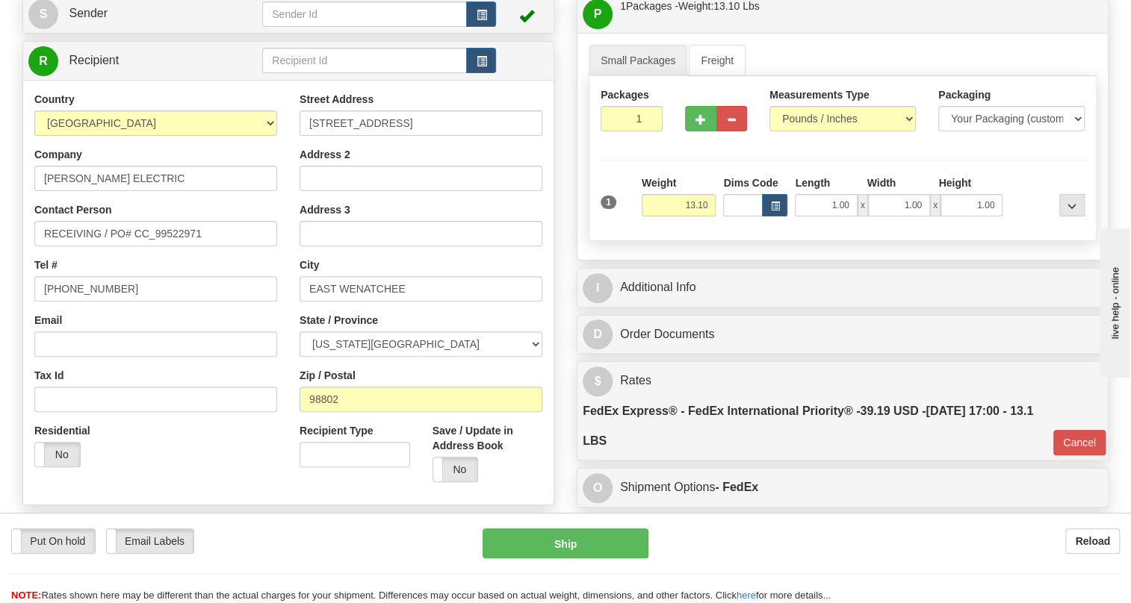
scroll to position [135, 0]
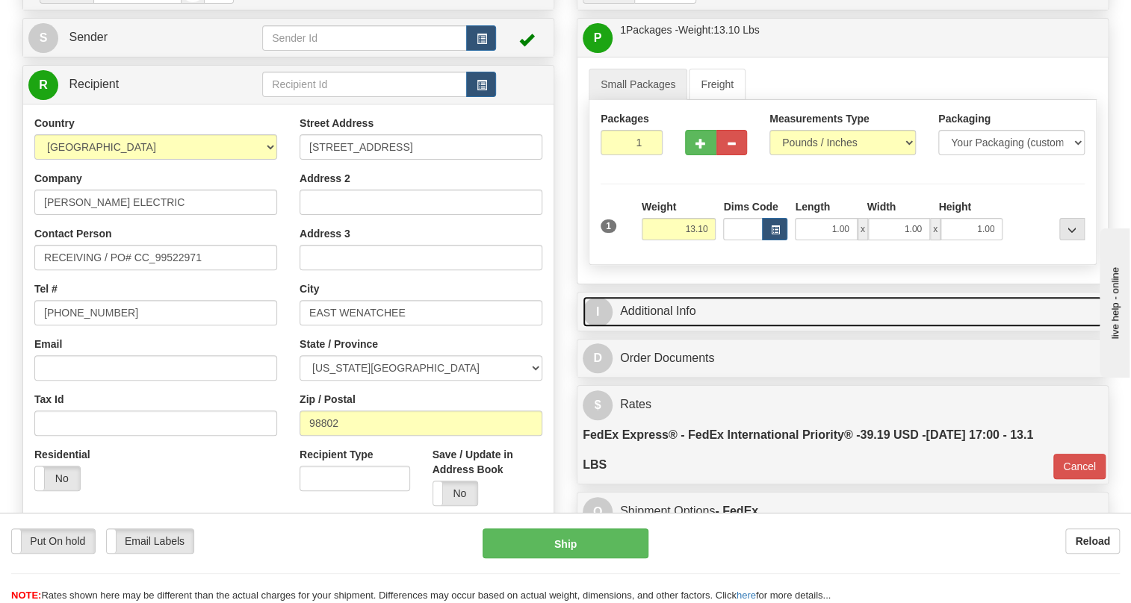
click at [645, 327] on link "I Additional Info" at bounding box center [843, 312] width 520 height 31
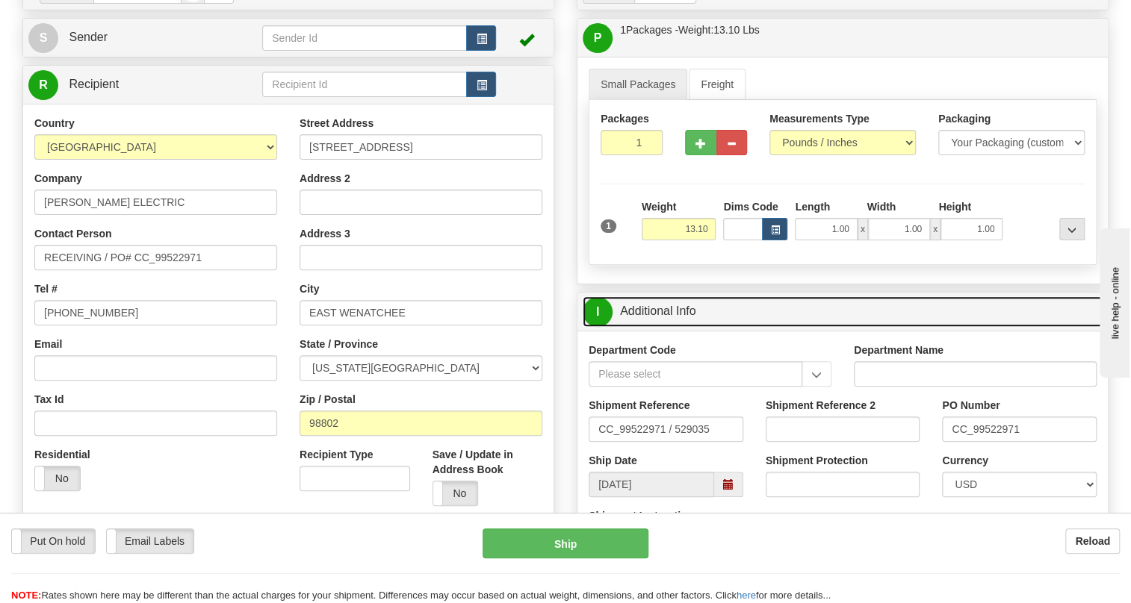
click at [645, 327] on link "I Additional Info" at bounding box center [843, 312] width 520 height 31
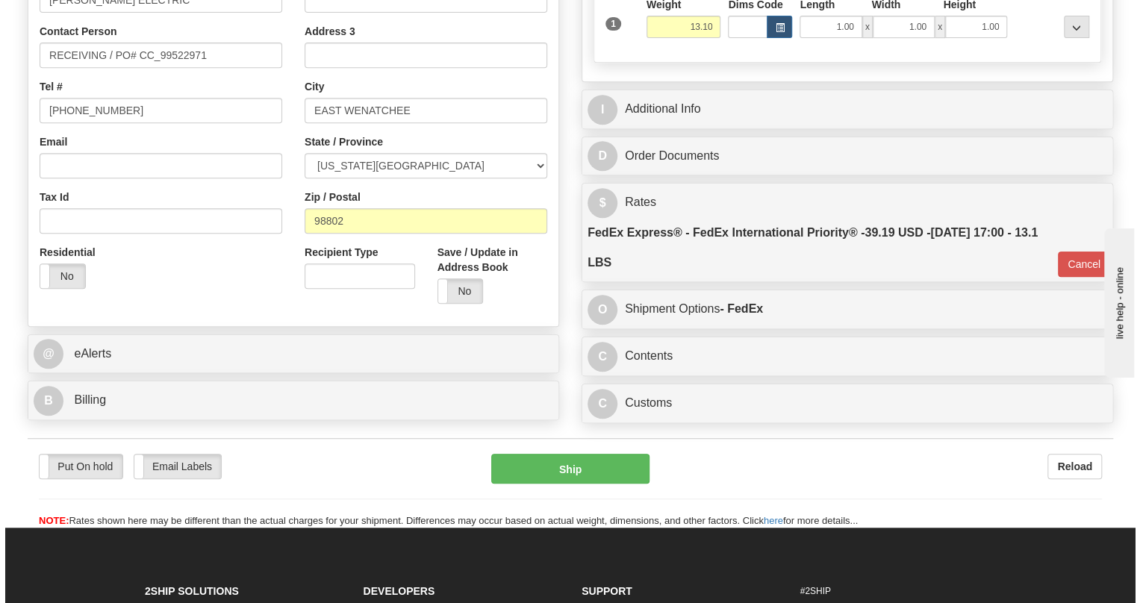
scroll to position [339, 0]
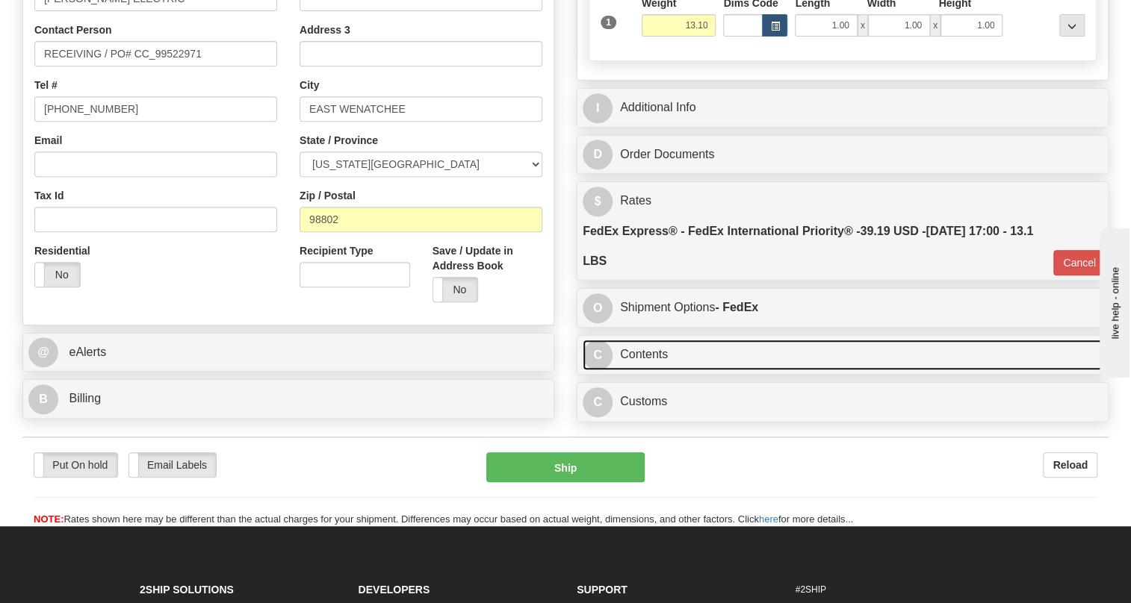
click at [638, 370] on link "C Contents" at bounding box center [843, 355] width 520 height 31
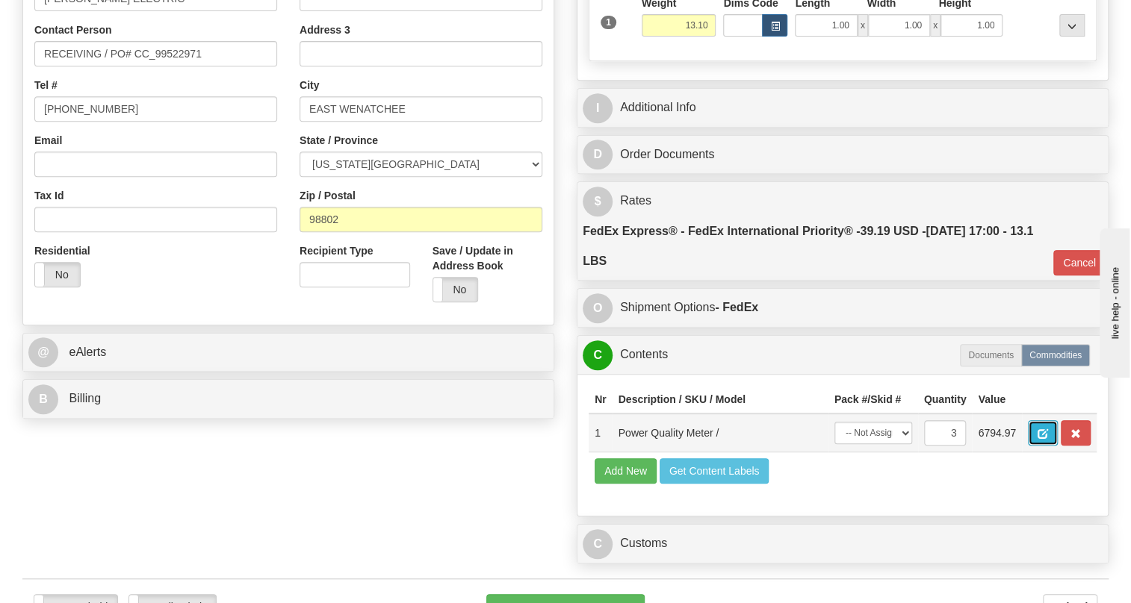
click at [1046, 439] on span "button" at bounding box center [1042, 434] width 10 height 10
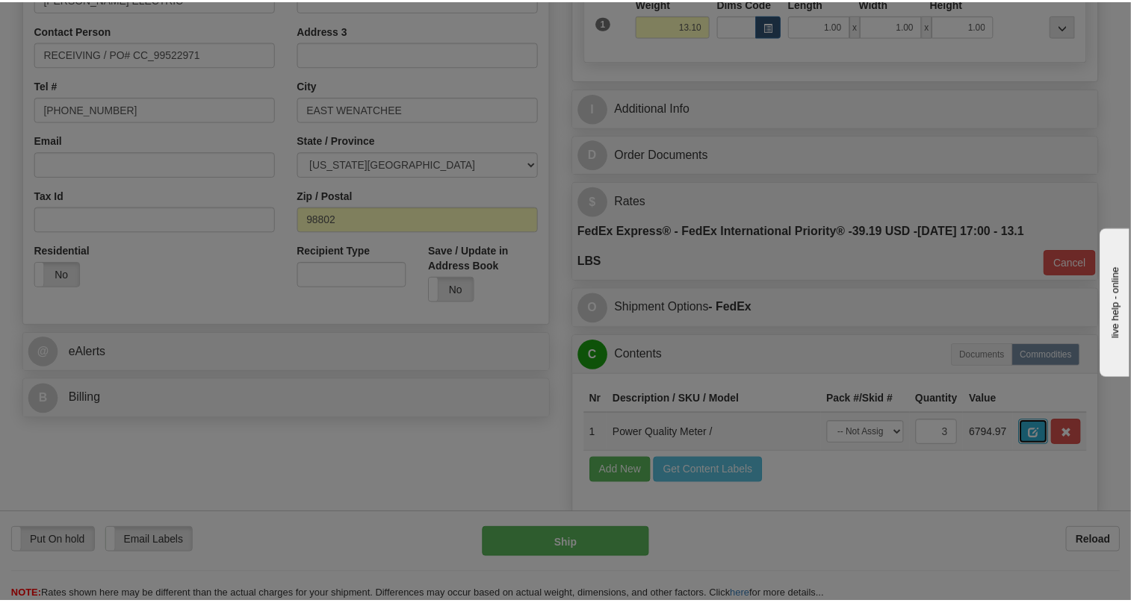
scroll to position [0, 0]
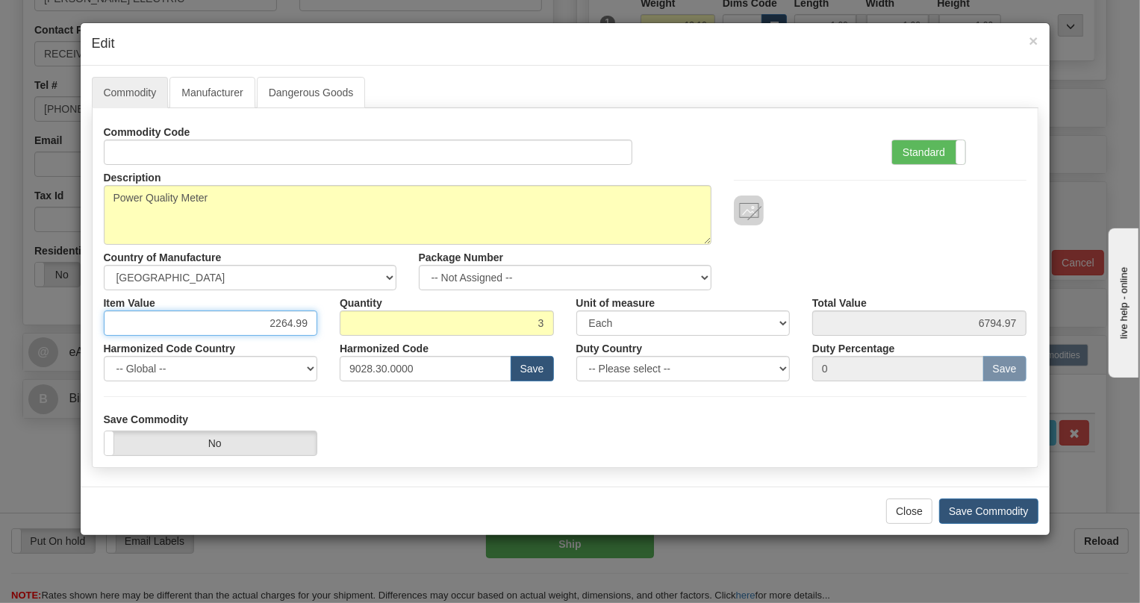
click at [297, 320] on input "2264.99" at bounding box center [211, 323] width 214 height 25
type input "1596.90"
type input "4790.70"
click at [780, 276] on div "Description Power Quality Meter Country of Manufacture -- Unknown -- [GEOGRAPHI…" at bounding box center [566, 227] width 946 height 125
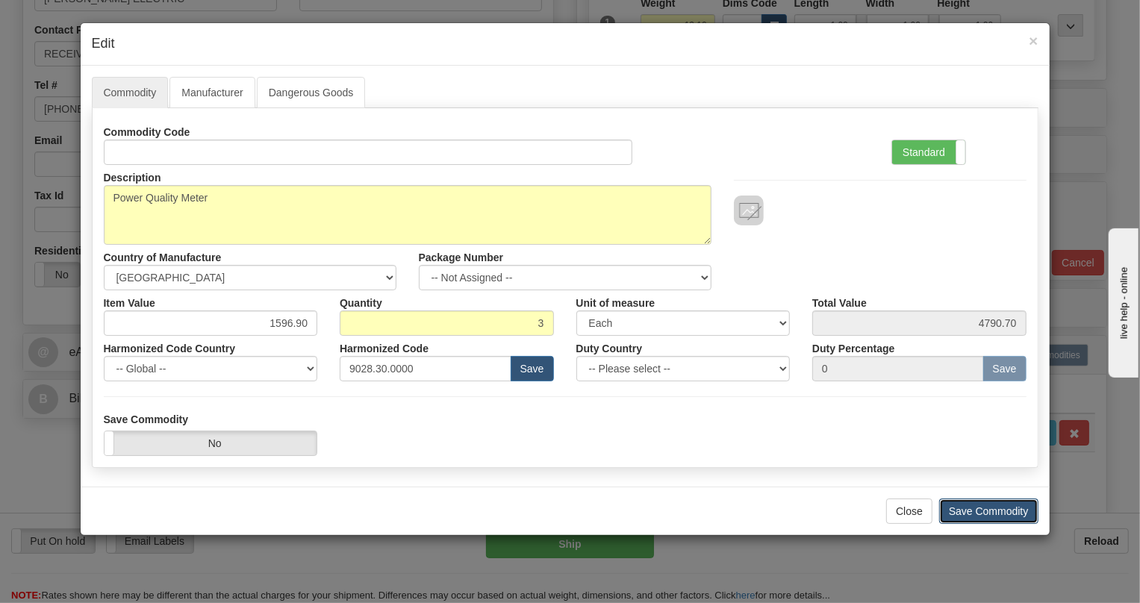
click at [983, 512] on button "Save Commodity" at bounding box center [989, 511] width 99 height 25
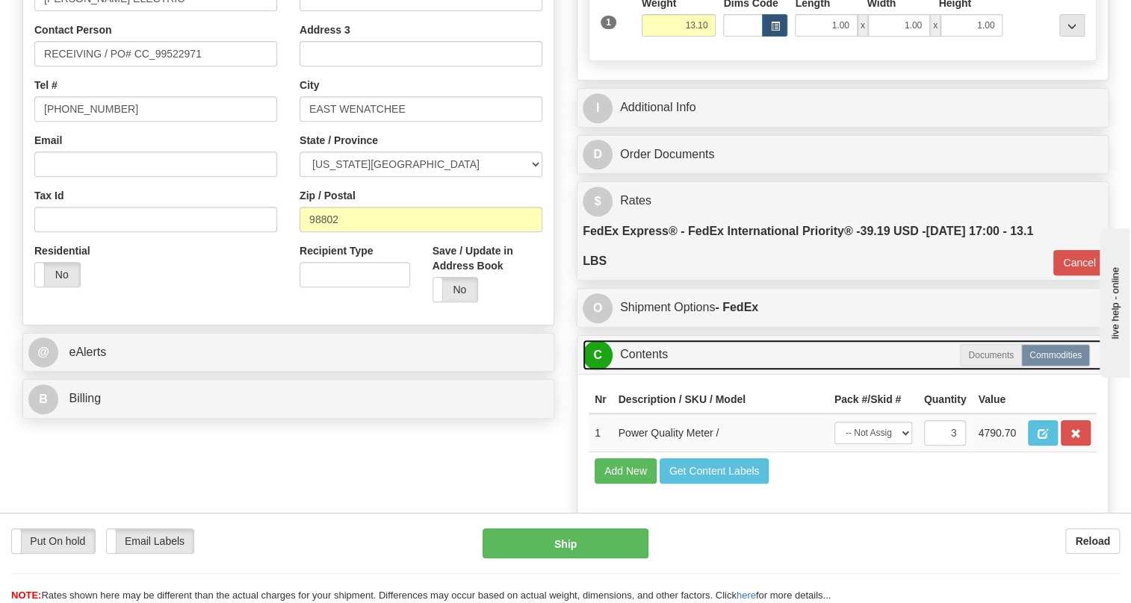
click at [656, 370] on link "C Contents" at bounding box center [843, 355] width 520 height 31
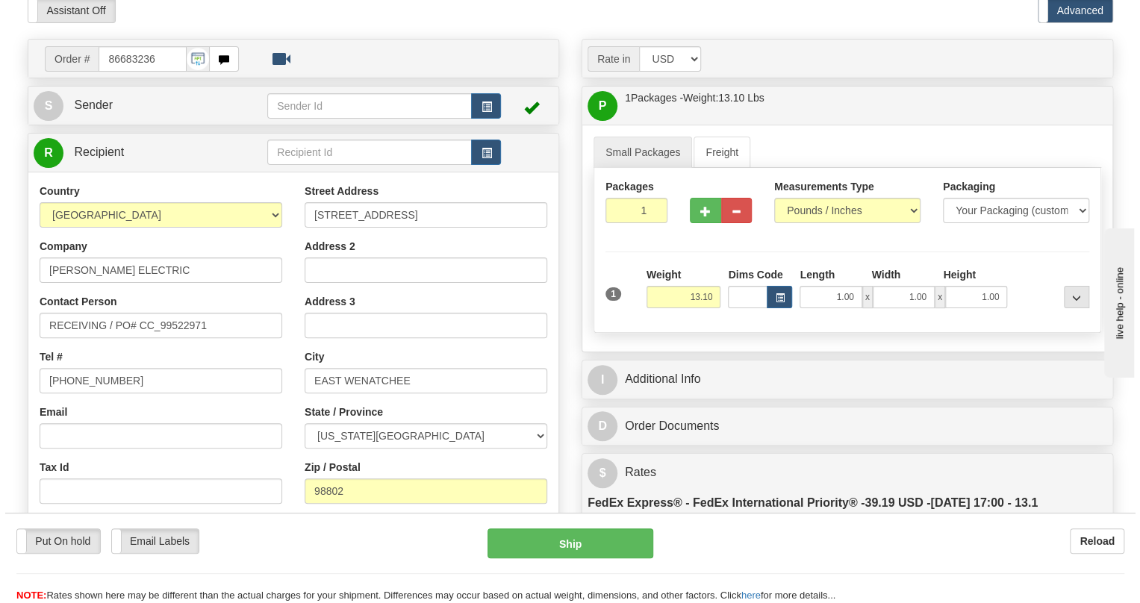
scroll to position [135, 0]
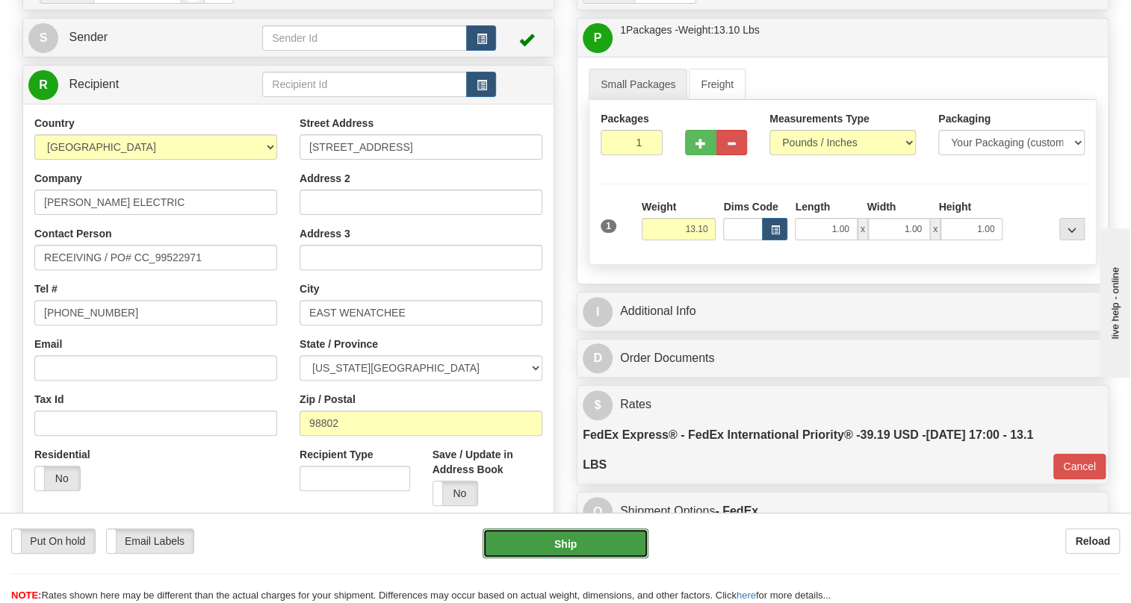
click at [565, 544] on button "Ship" at bounding box center [565, 544] width 166 height 30
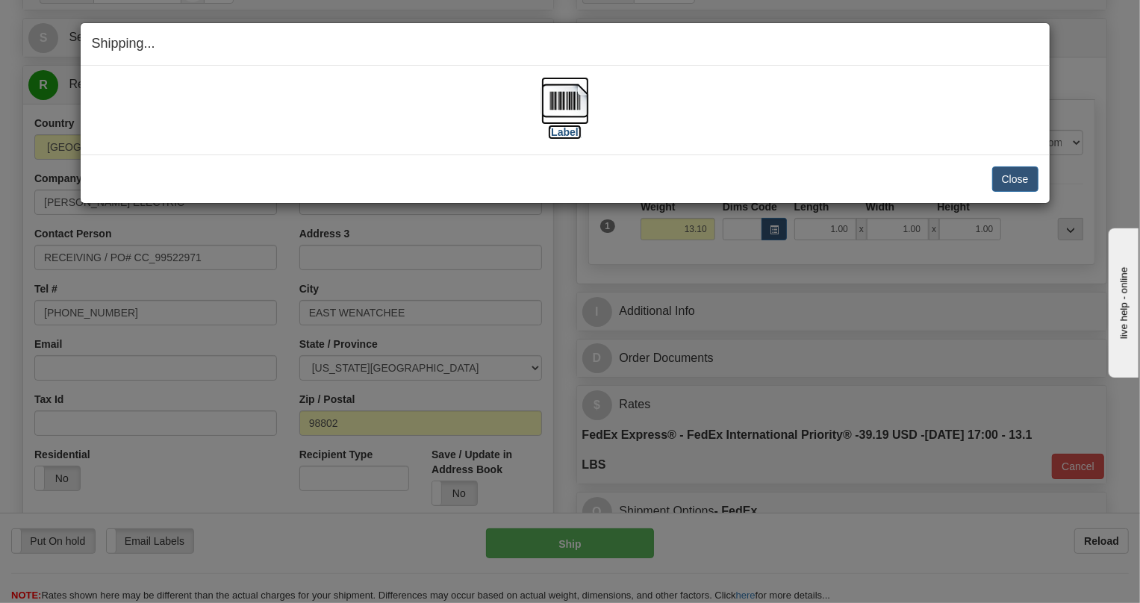
click at [563, 104] on img at bounding box center [565, 101] width 48 height 48
click at [1017, 176] on button "Close" at bounding box center [1016, 179] width 46 height 25
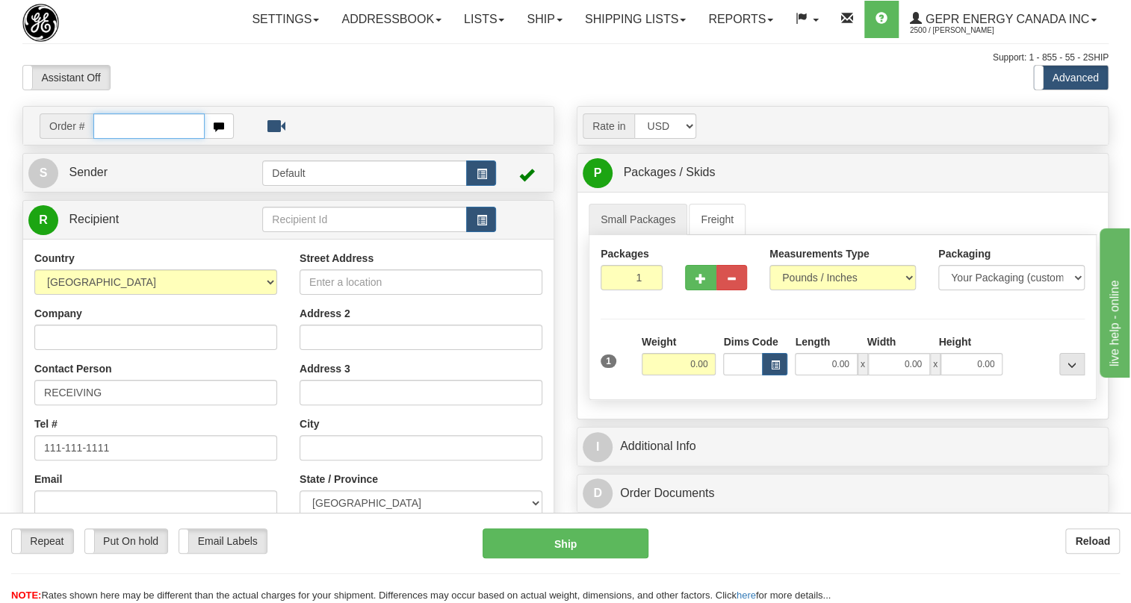
click at [120, 139] on input "text" at bounding box center [148, 126] width 111 height 25
paste input "0086683238"
click at [113, 139] on input "0086683238" at bounding box center [148, 126] width 111 height 25
type input "86683238"
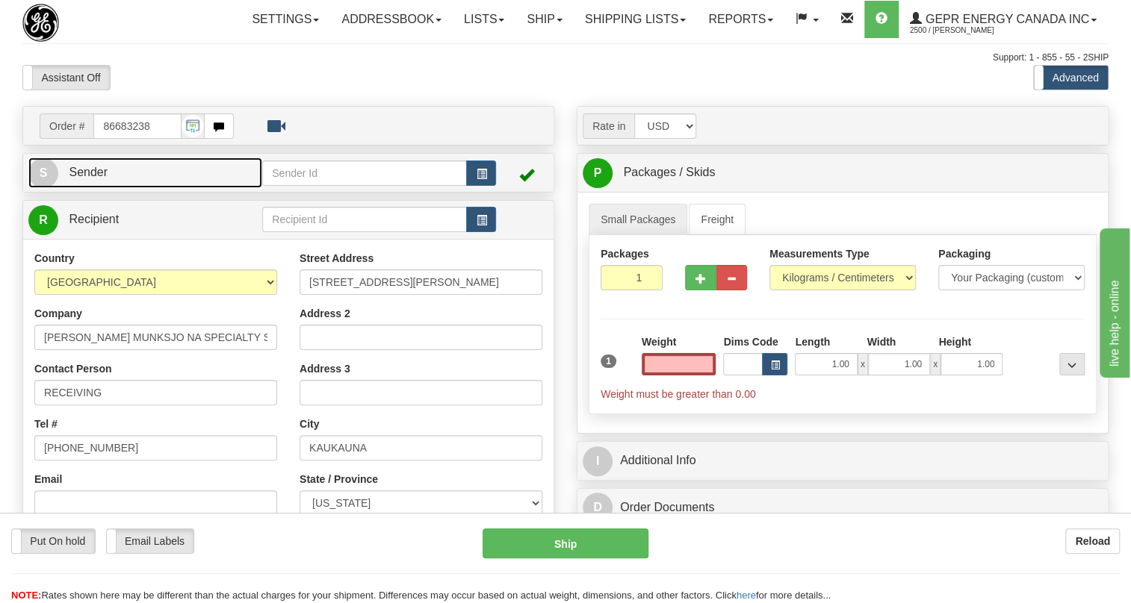
type input "0.00"
click at [81, 179] on span "Sender" at bounding box center [88, 172] width 39 height 13
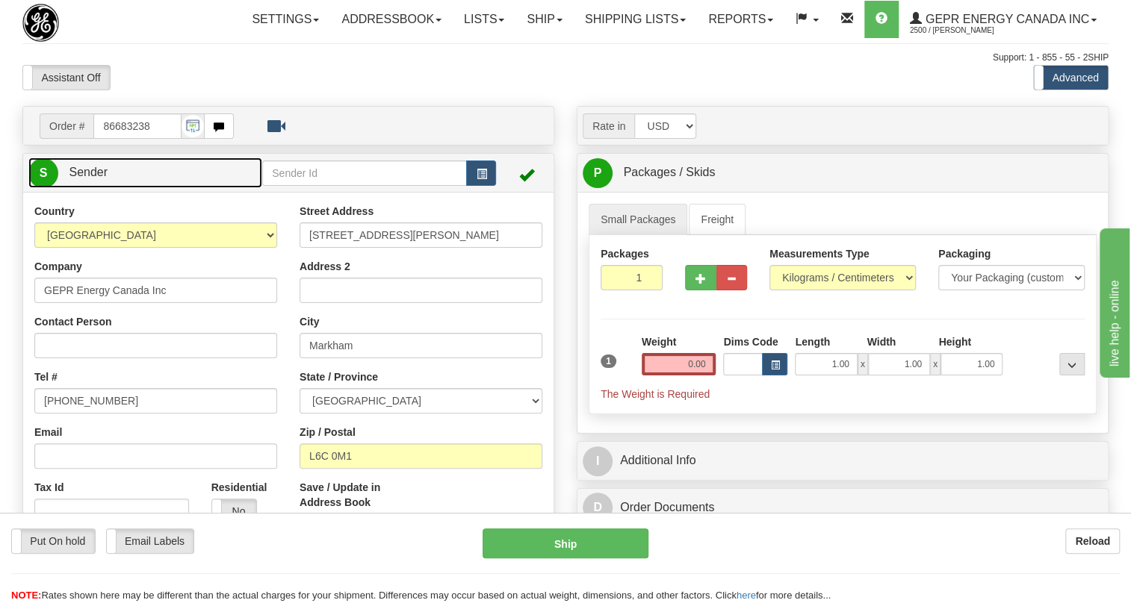
type input "MARKHAM"
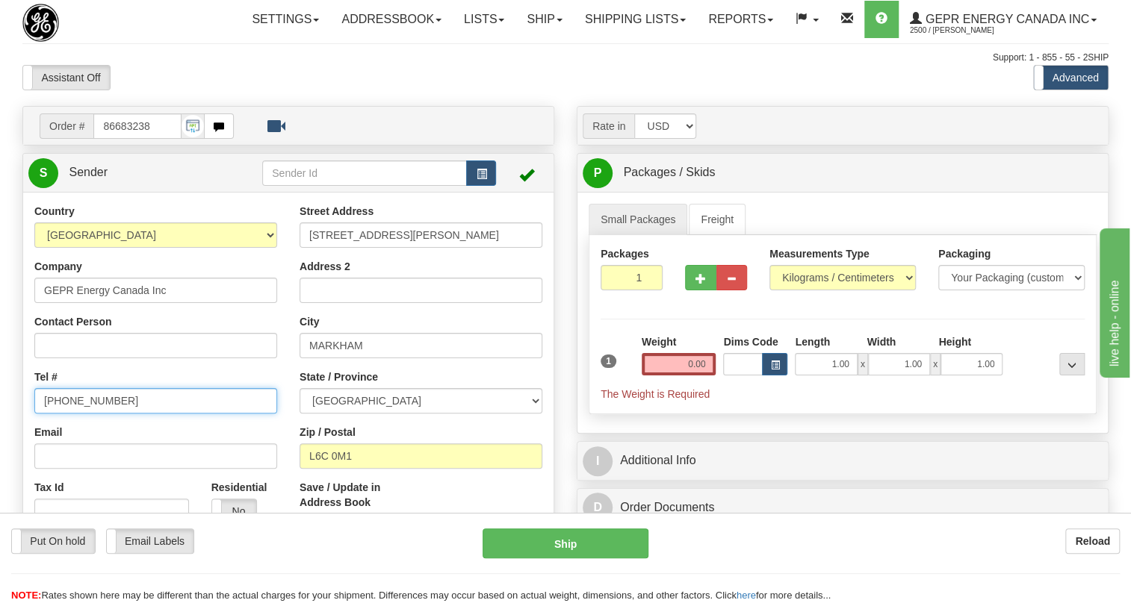
click at [81, 414] on input "[PHONE_NUMBER]" at bounding box center [155, 400] width 243 height 25
paste input "[PHONE_NUMBER]"
type input "[PHONE_NUMBER]"
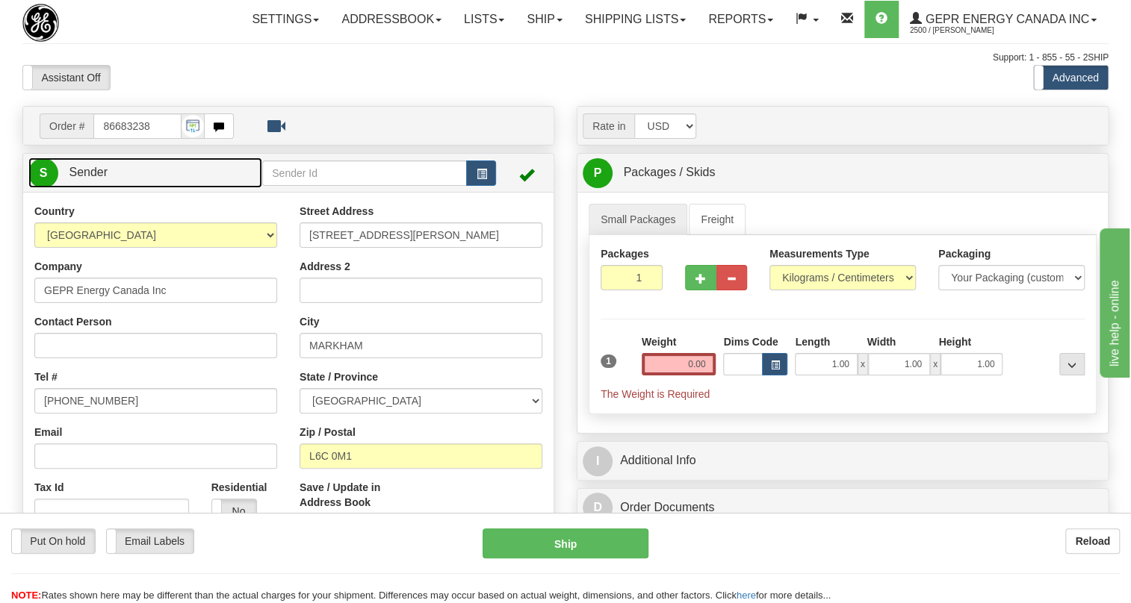
click at [96, 179] on span "Sender" at bounding box center [88, 172] width 39 height 13
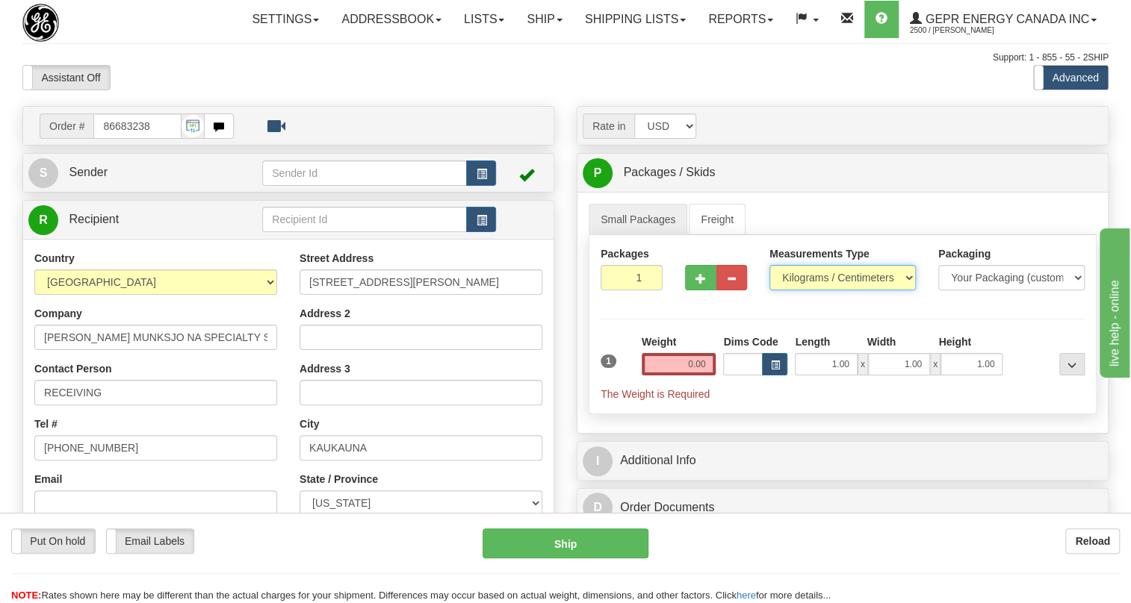
click at [810, 291] on select "Pounds / Inches Kilograms / Centimeters" at bounding box center [842, 277] width 146 height 25
select select "0"
click at [769, 291] on select "Pounds / Inches Kilograms / Centimeters" at bounding box center [842, 277] width 146 height 25
click at [683, 376] on input "0.00" at bounding box center [679, 364] width 75 height 22
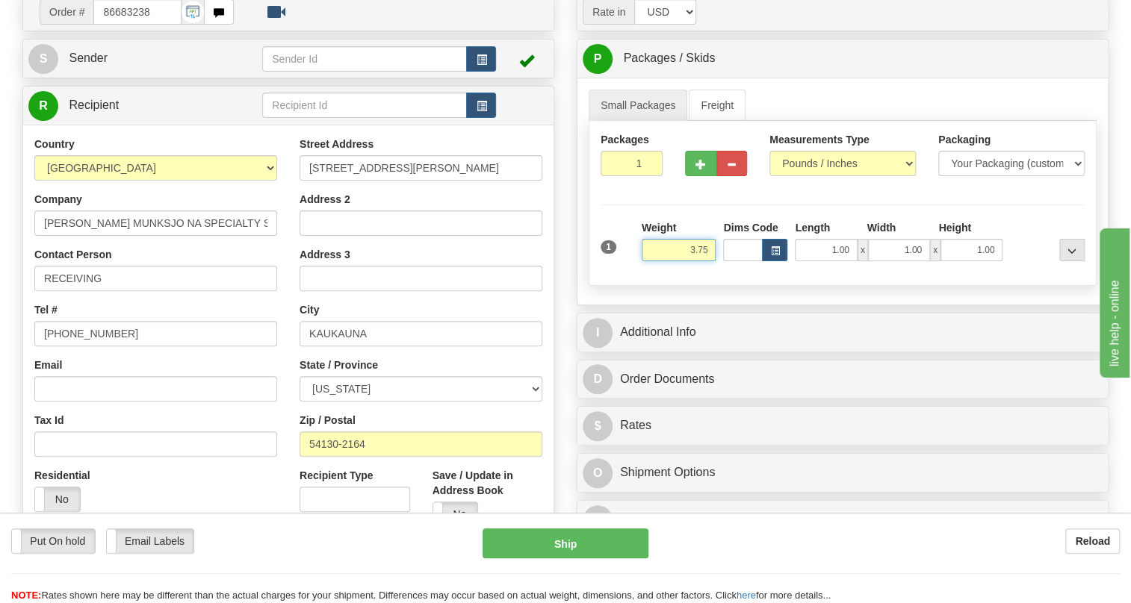
scroll to position [135, 0]
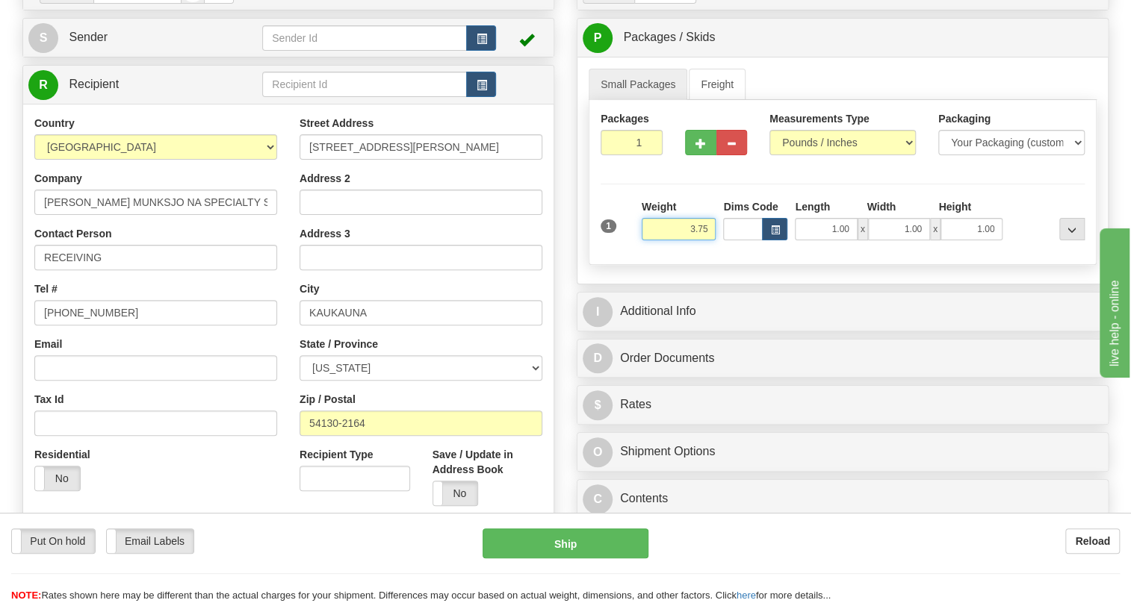
type input "3.75"
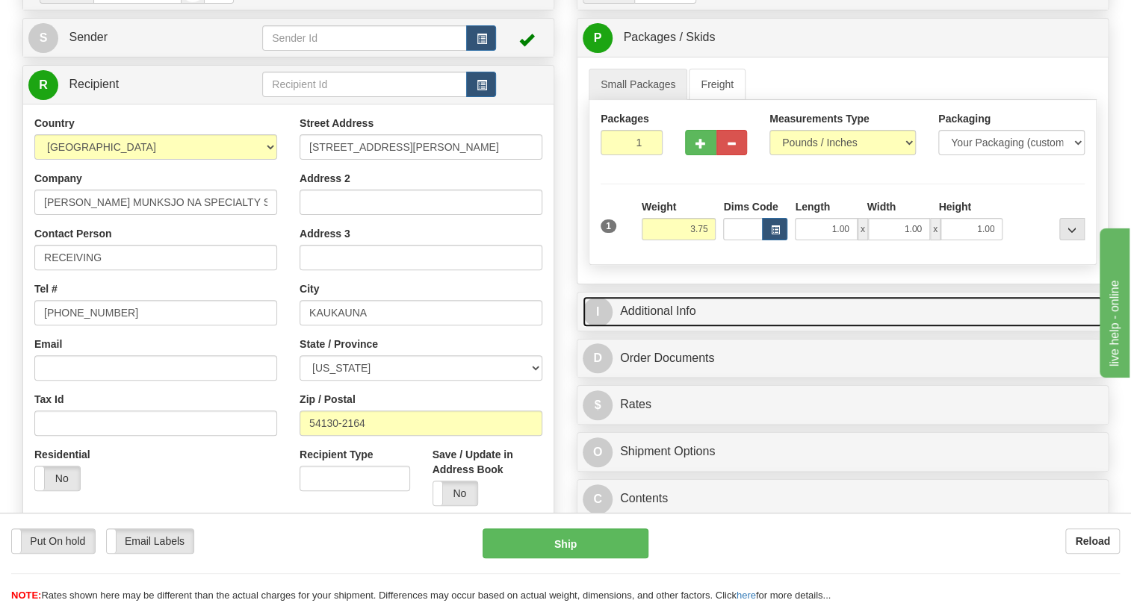
click at [662, 327] on link "I Additional Info" at bounding box center [843, 312] width 520 height 31
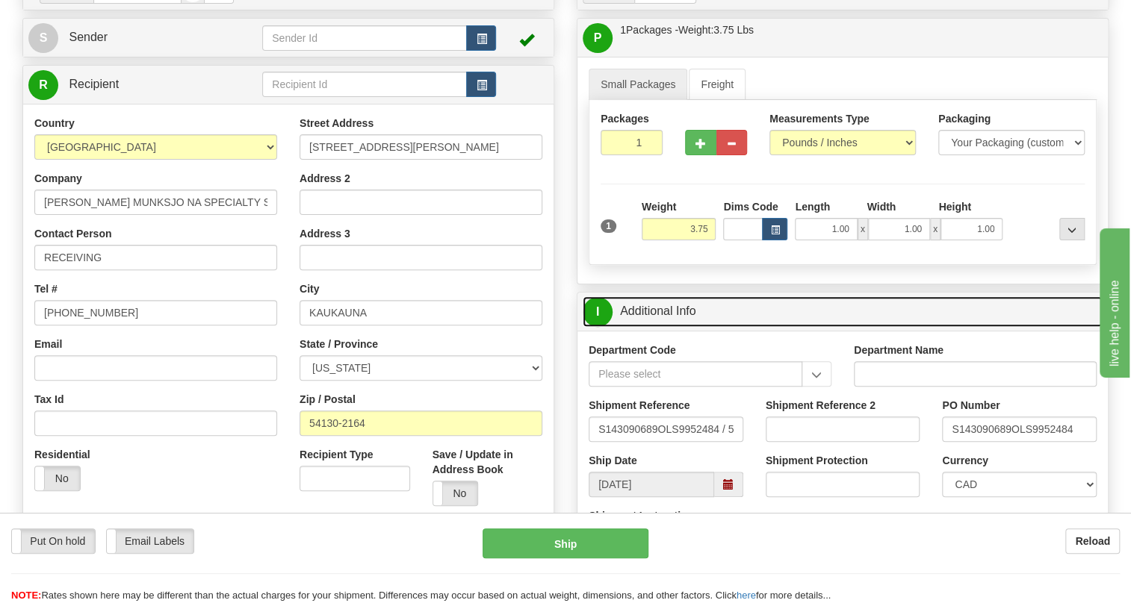
scroll to position [203, 0]
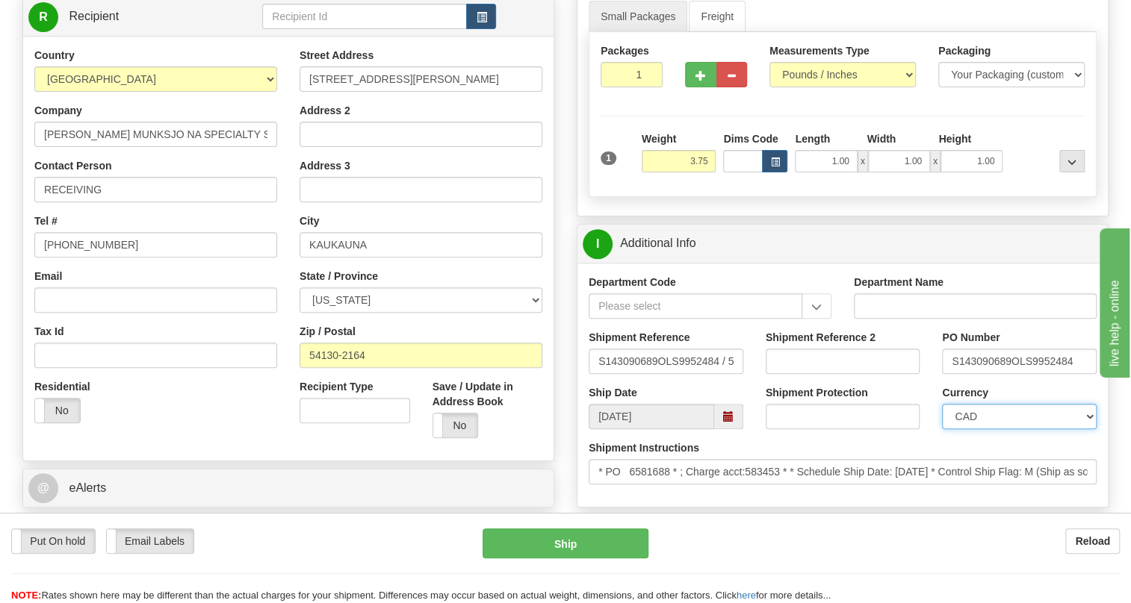
click at [993, 429] on select "CAD USD EUR ZAR [PERSON_NAME] ARN AUD AUS AWG BBD BFR BGN BHD BMD BND BRC BRL C…" at bounding box center [1019, 416] width 155 height 25
select select "1"
click at [942, 429] on select "CAD USD EUR ZAR [PERSON_NAME] ARN AUD AUS AWG BBD BFR BGN BHD BMD BND BRC BRL C…" at bounding box center [1019, 416] width 155 height 25
drag, startPoint x: 1008, startPoint y: 395, endPoint x: 949, endPoint y: 400, distance: 59.9
click at [949, 374] on input "S143090689OLS9952484" at bounding box center [1019, 361] width 155 height 25
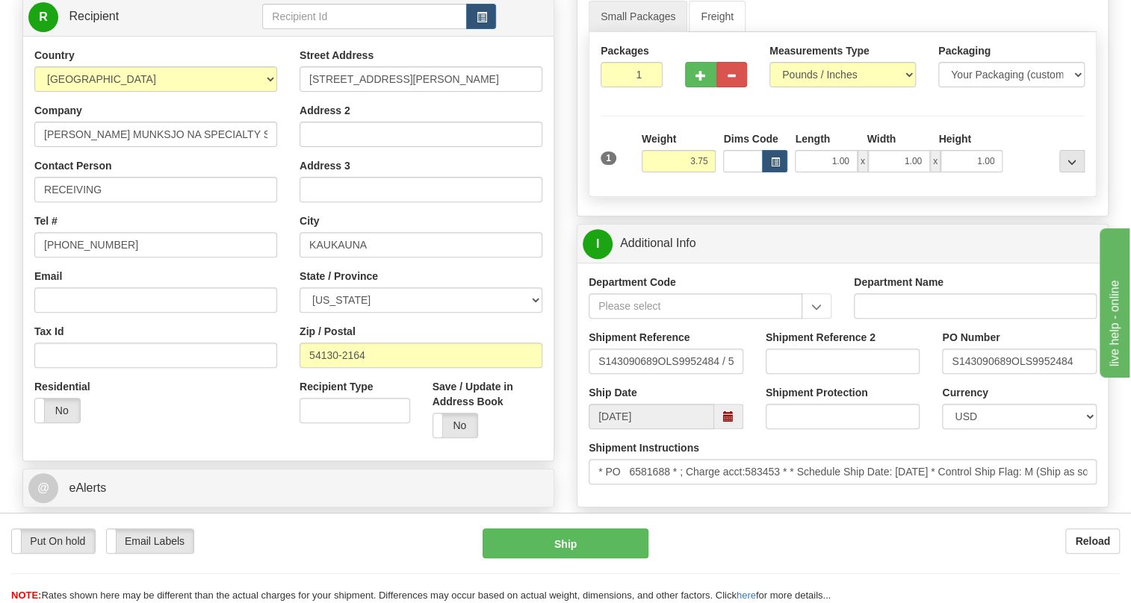
click at [119, 237] on div "Country [GEOGRAPHIC_DATA] [GEOGRAPHIC_DATA] [GEOGRAPHIC_DATA] [GEOGRAPHIC_DATA]…" at bounding box center [155, 241] width 265 height 387
click at [122, 202] on input "RECEIVING" at bounding box center [155, 189] width 243 height 25
paste input "S143090689"
type input "RECEIVING / PO# S143090689"
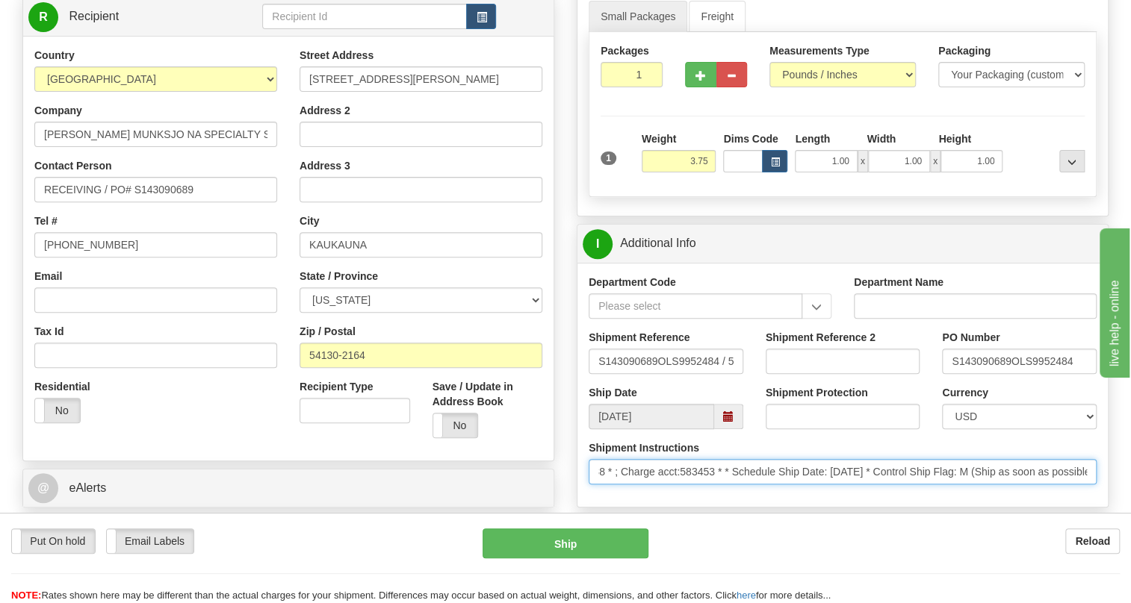
scroll to position [0, 0]
drag, startPoint x: 950, startPoint y: 508, endPoint x: 578, endPoint y: 512, distance: 372.0
click at [578, 496] on div "Shipment Instructions * PO 6581688 * ; Charge acct:583453 * * Schedule Ship Dat…" at bounding box center [842, 468] width 530 height 55
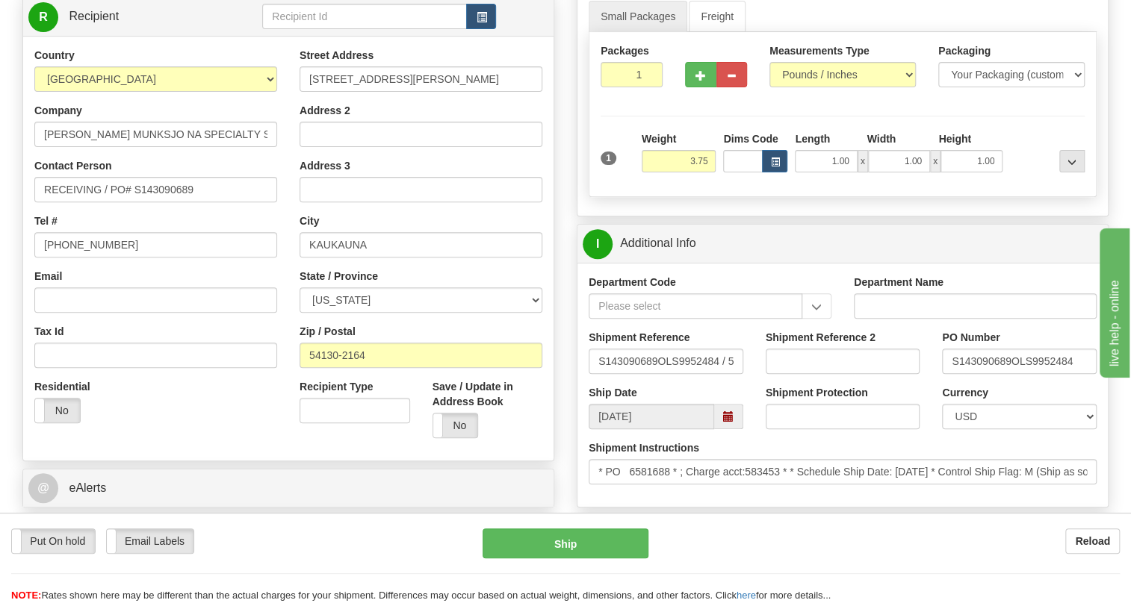
click at [578, 496] on div "Shipment Instructions * PO 6581688 * ; Charge acct:583453 * * Schedule Ship Dat…" at bounding box center [842, 468] width 530 height 55
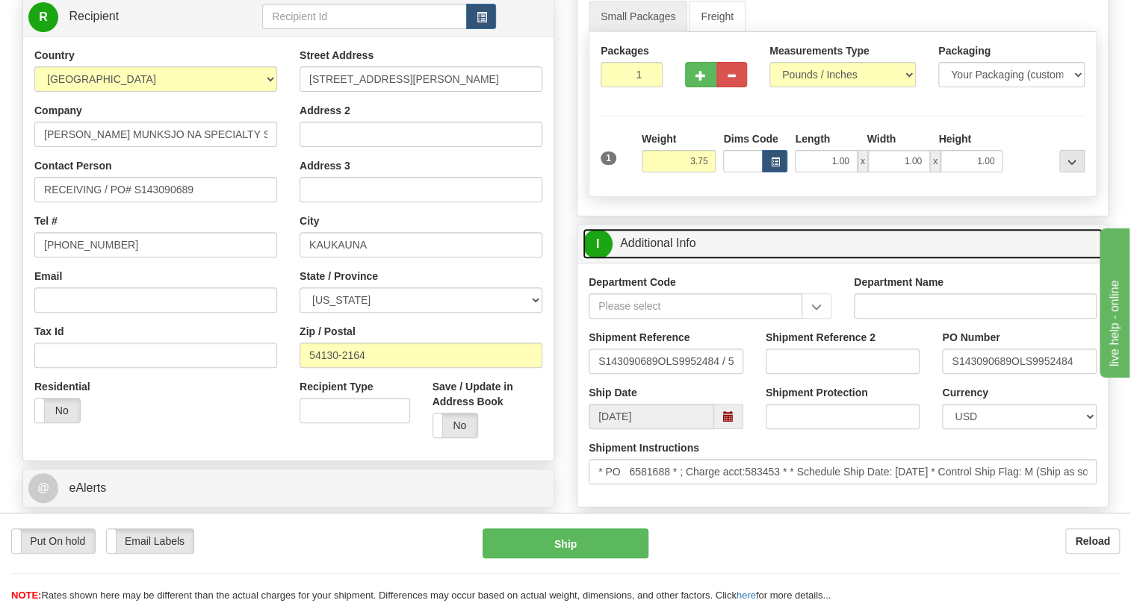
click at [641, 259] on link "I Additional Info" at bounding box center [843, 244] width 520 height 31
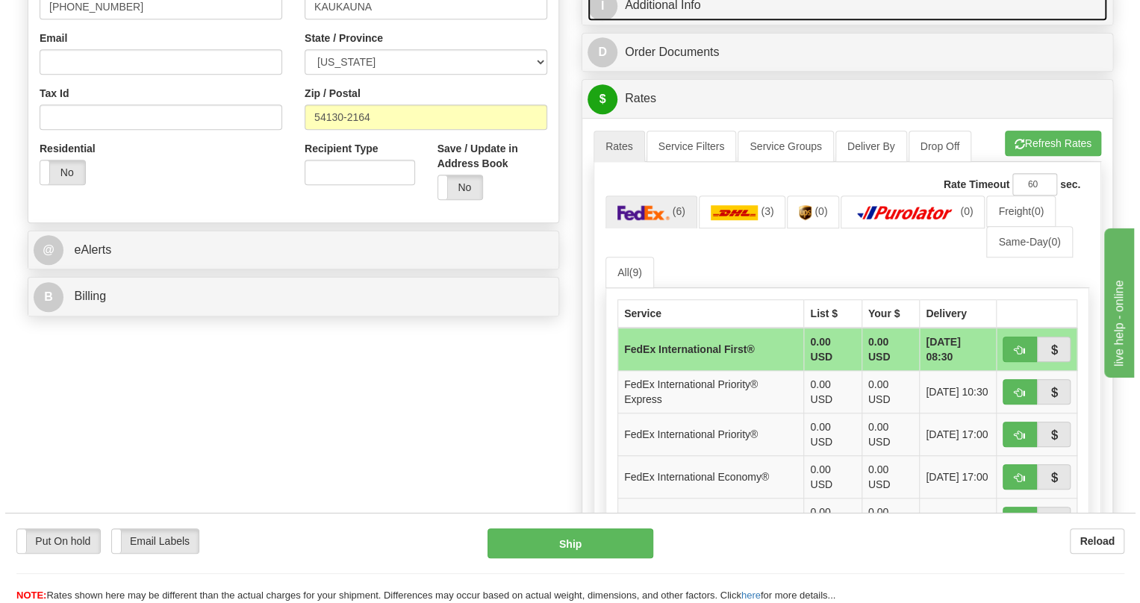
scroll to position [475, 0]
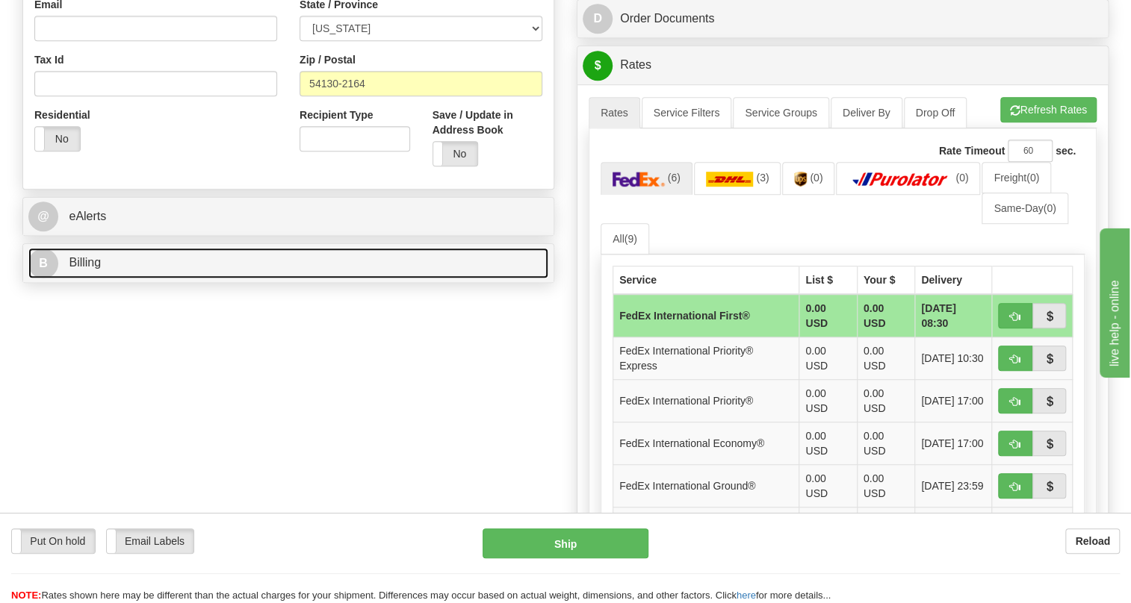
click at [91, 269] on span "Billing" at bounding box center [85, 262] width 32 height 13
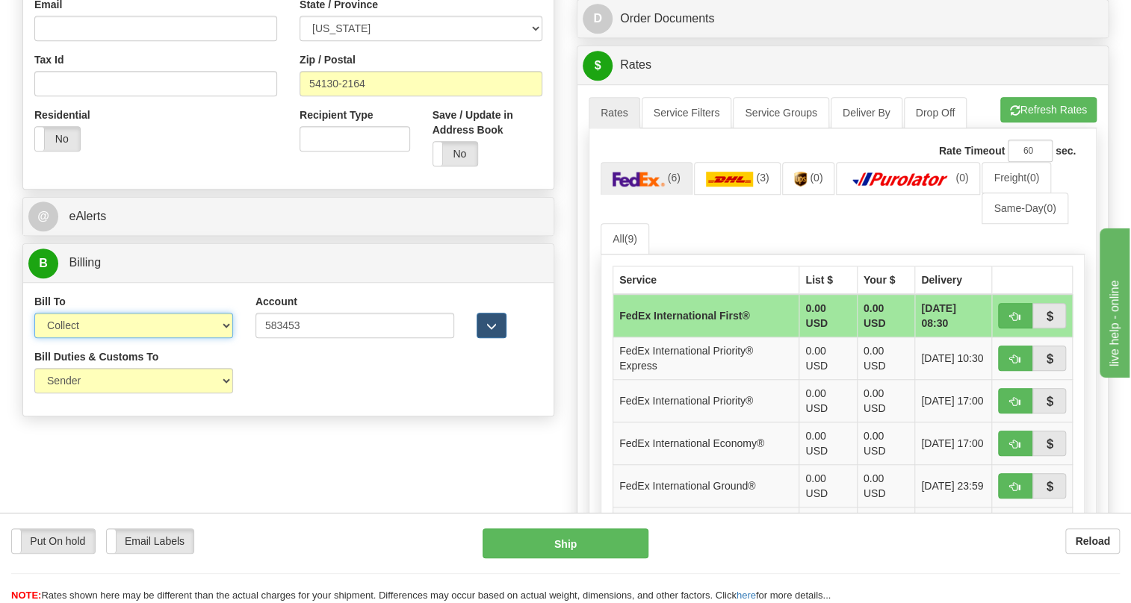
drag, startPoint x: 134, startPoint y: 356, endPoint x: 122, endPoint y: 359, distance: 12.5
click at [134, 338] on select "Sender Recipient Third Party Collect" at bounding box center [133, 325] width 199 height 25
select select "1"
click at [34, 338] on select "Sender Recipient Third Party Collect" at bounding box center [133, 325] width 199 height 25
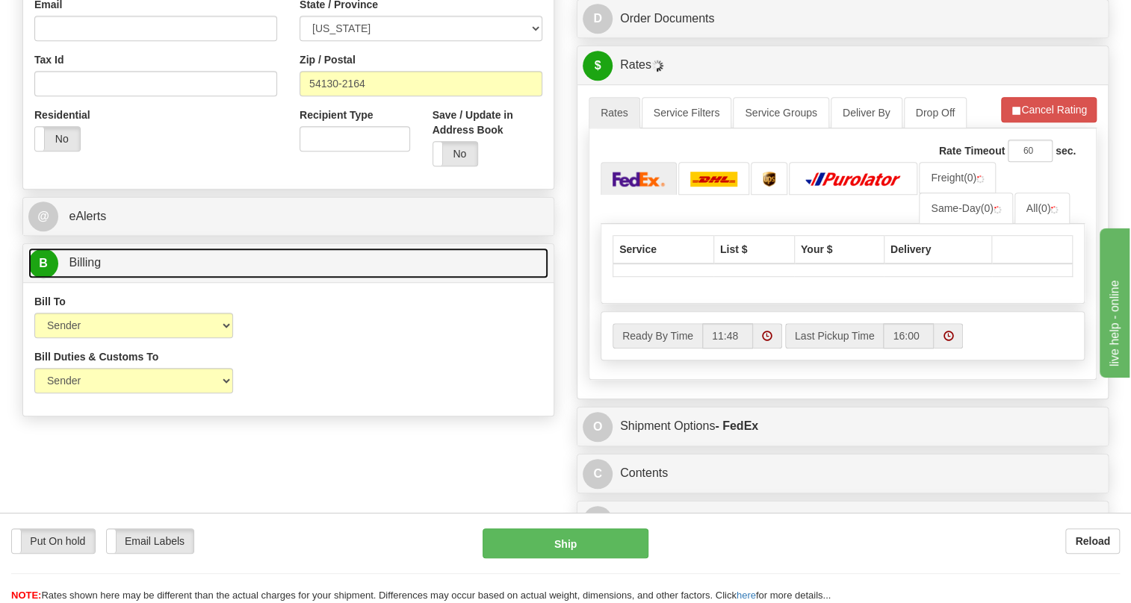
click at [87, 269] on span "Billing" at bounding box center [85, 262] width 32 height 13
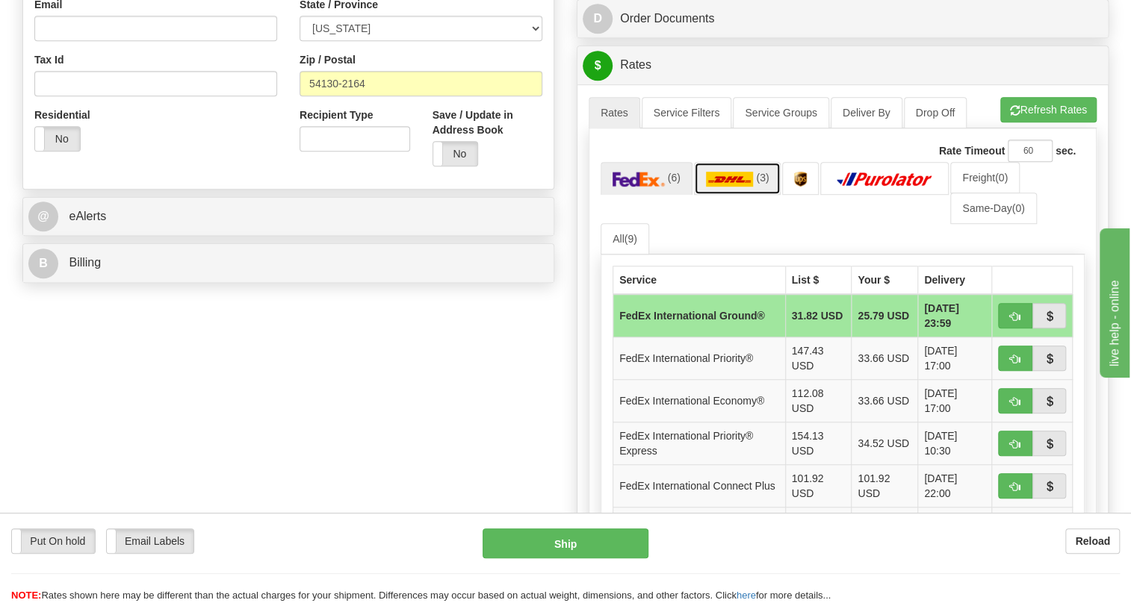
click at [722, 187] on img at bounding box center [730, 179] width 48 height 15
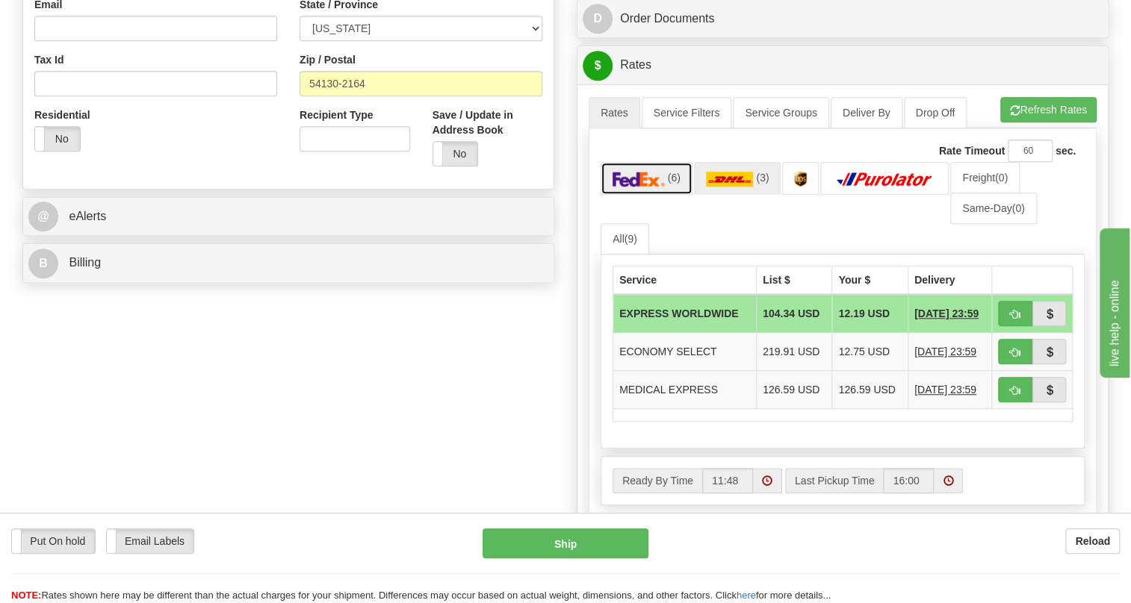
click at [643, 187] on img at bounding box center [638, 179] width 52 height 15
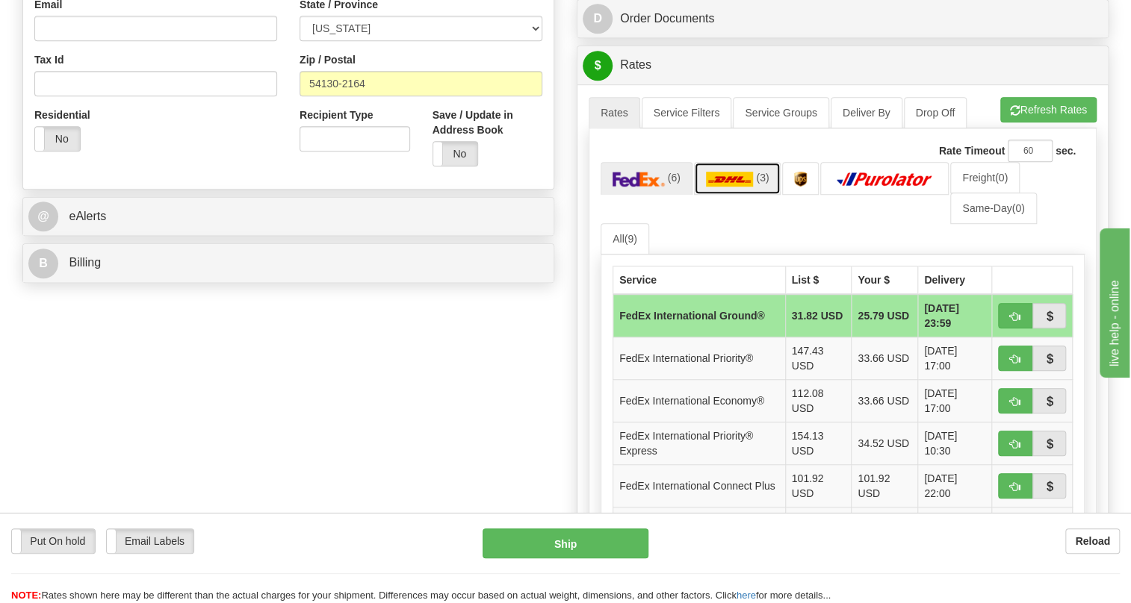
click at [739, 187] on img at bounding box center [730, 179] width 48 height 15
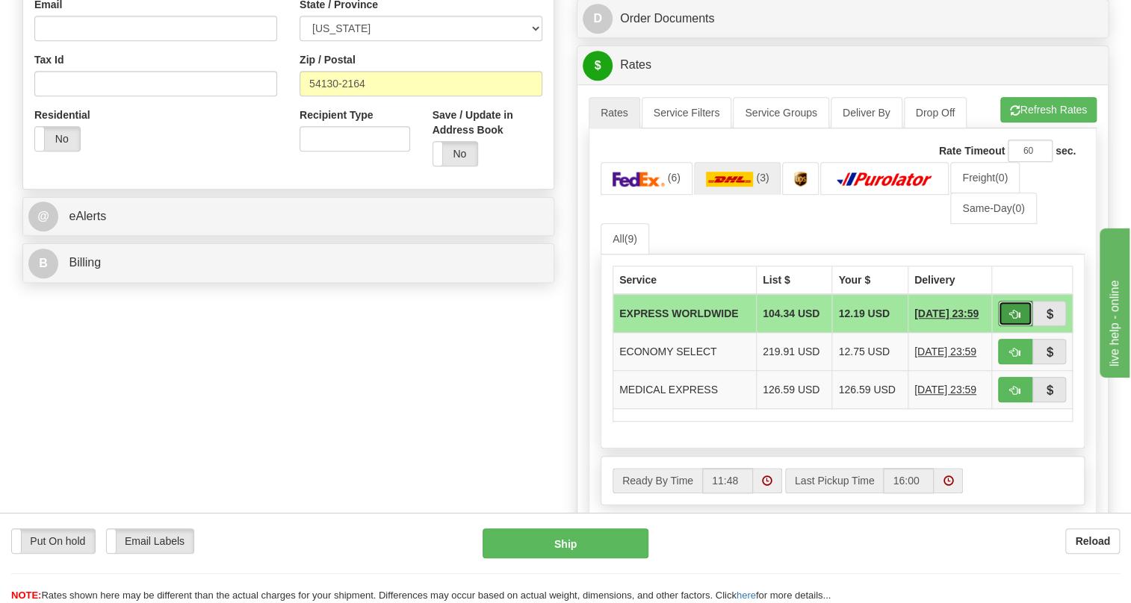
click at [1011, 320] on span "button" at bounding box center [1015, 315] width 10 height 10
type input "P"
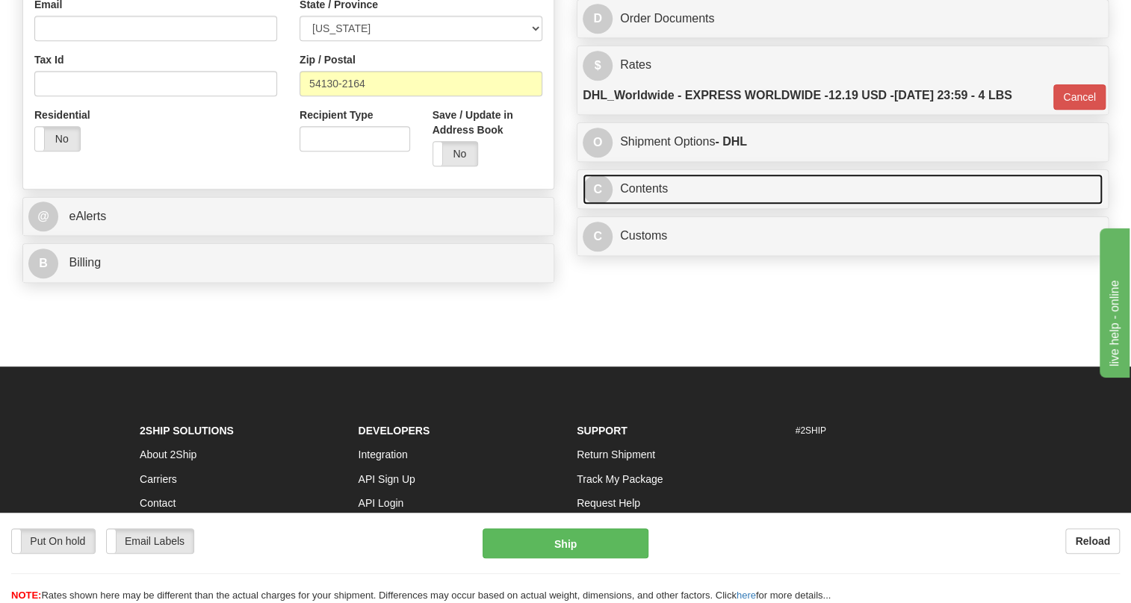
click at [651, 205] on link "C Contents" at bounding box center [843, 189] width 520 height 31
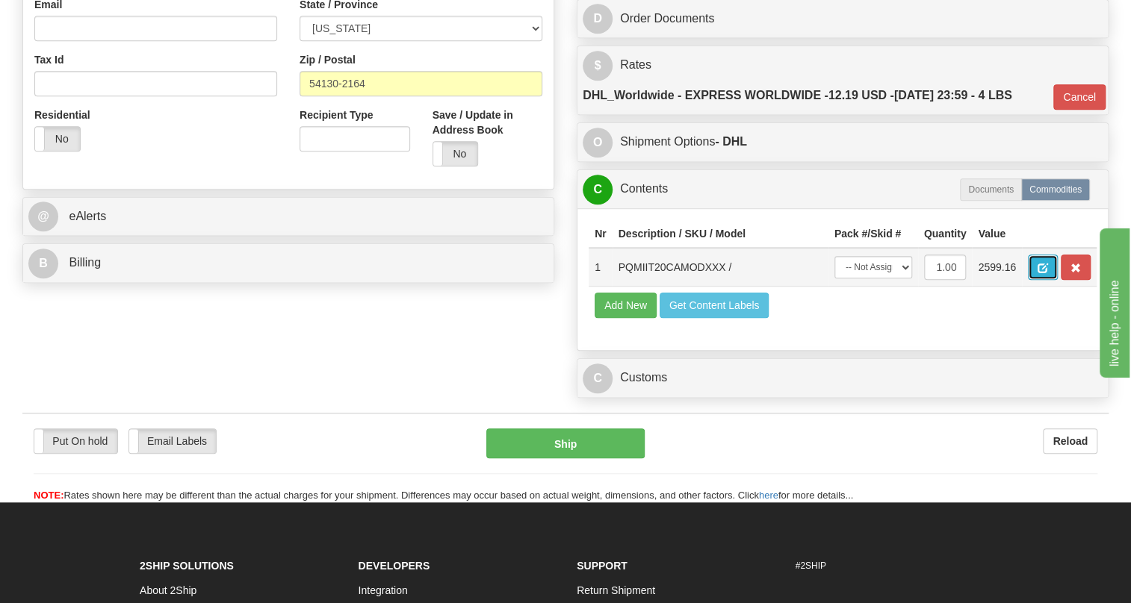
click at [1045, 273] on span "button" at bounding box center [1042, 269] width 10 height 10
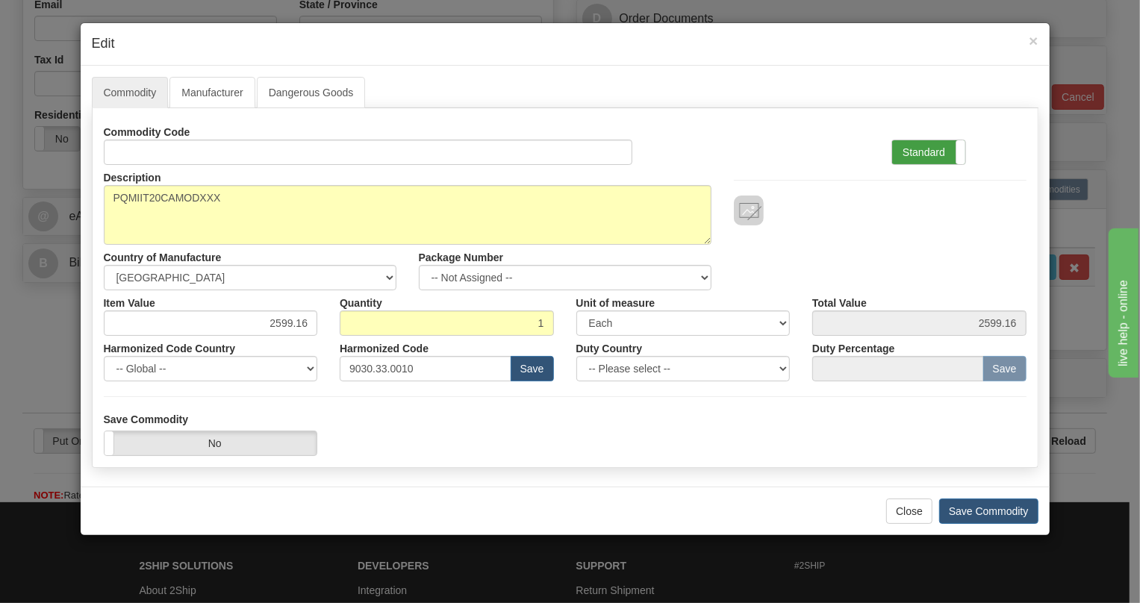
click at [907, 151] on label "Standard" at bounding box center [929, 152] width 73 height 24
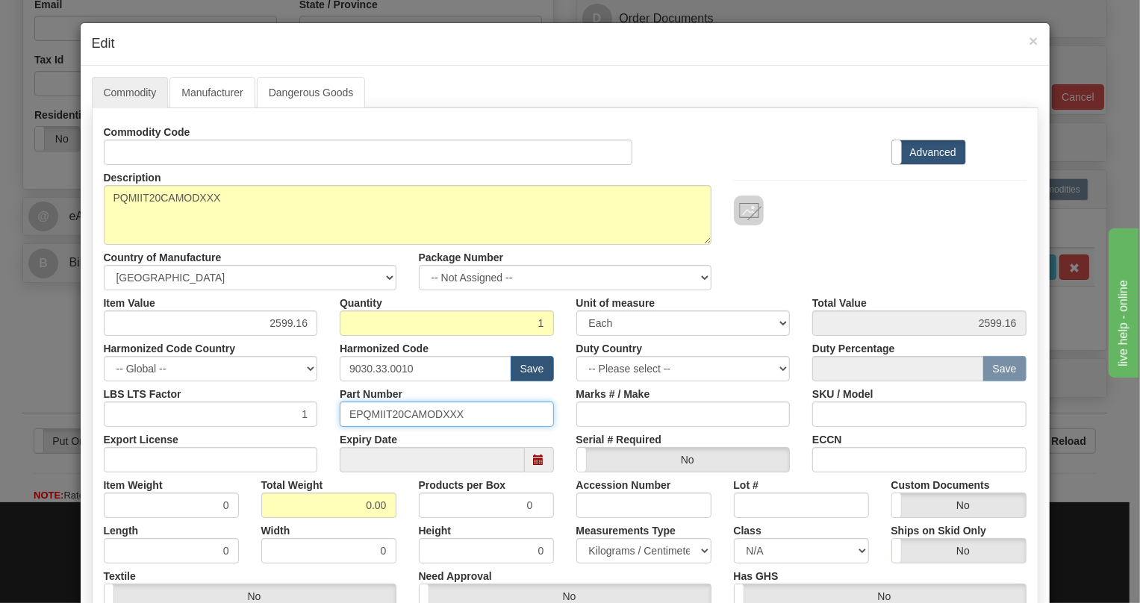
click at [419, 412] on input "EPQMIIT20CAMODXXX" at bounding box center [447, 414] width 214 height 25
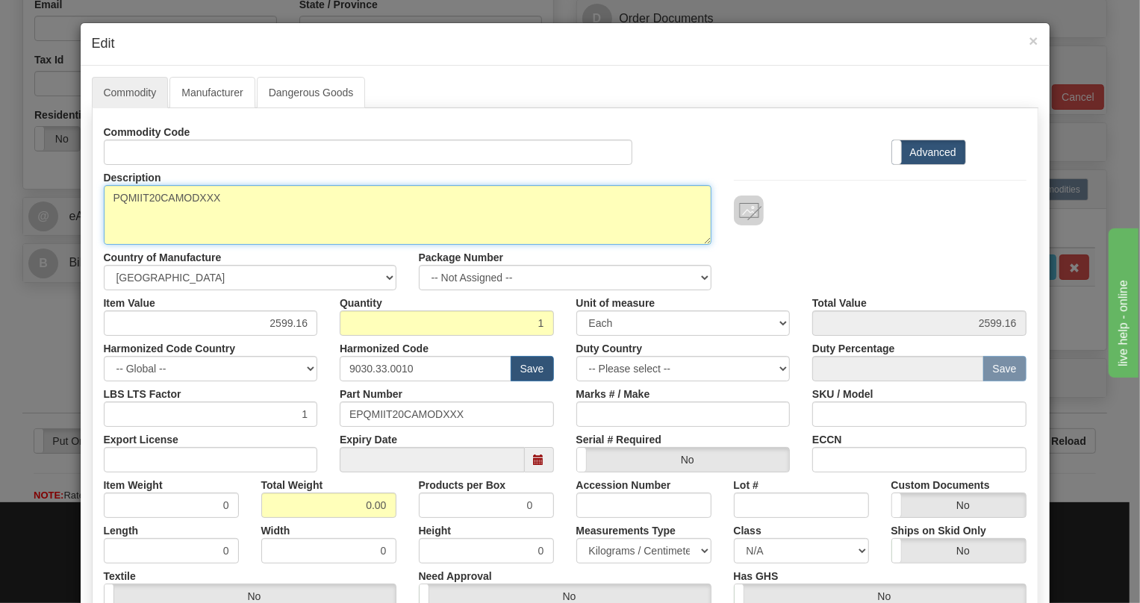
click at [179, 199] on textarea "PQMIIT20CAMODXXX" at bounding box center [408, 215] width 608 height 60
paste textarea "-T20-C-A-"
type textarea "PQMII-T20-C-A-MODXXX"
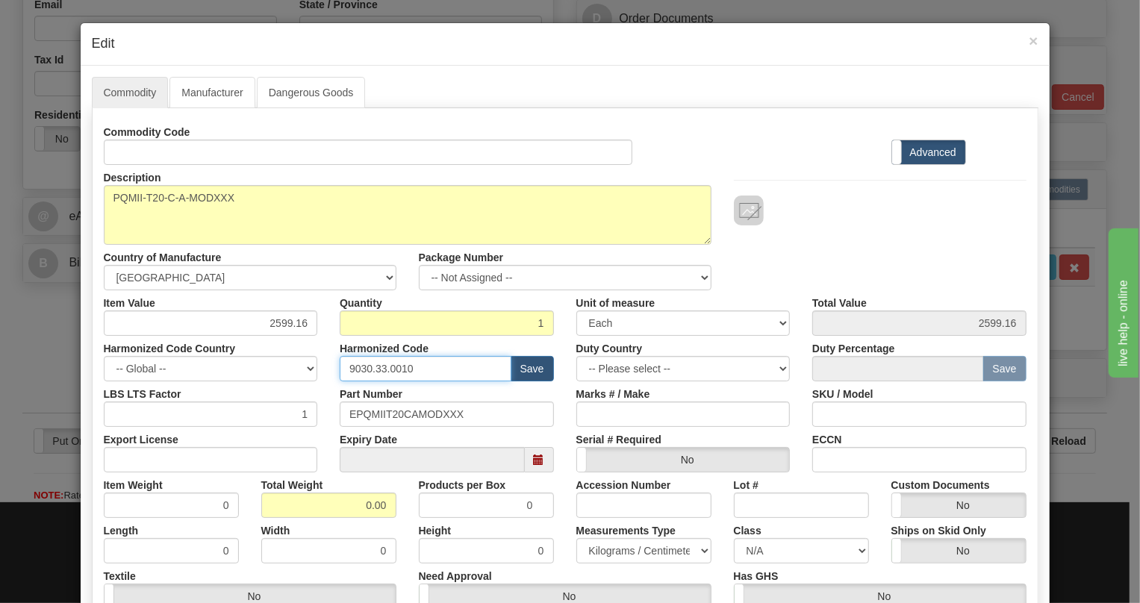
click at [386, 370] on input "9030.33.0010" at bounding box center [426, 368] width 172 height 25
paste input "28.30.000"
type input "9028.30.0000"
drag, startPoint x: 544, startPoint y: 480, endPoint x: 536, endPoint y: 480, distance: 8.2
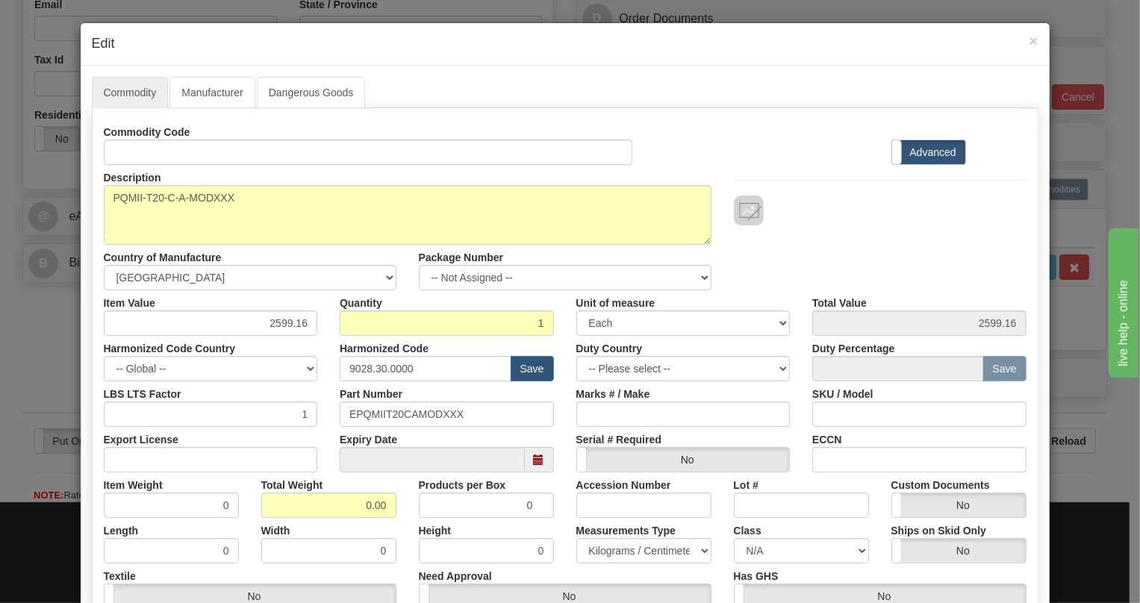
click at [543, 480] on div "Products per Box 0" at bounding box center [487, 496] width 158 height 46
click at [282, 322] on input "2599.16" at bounding box center [211, 323] width 214 height 25
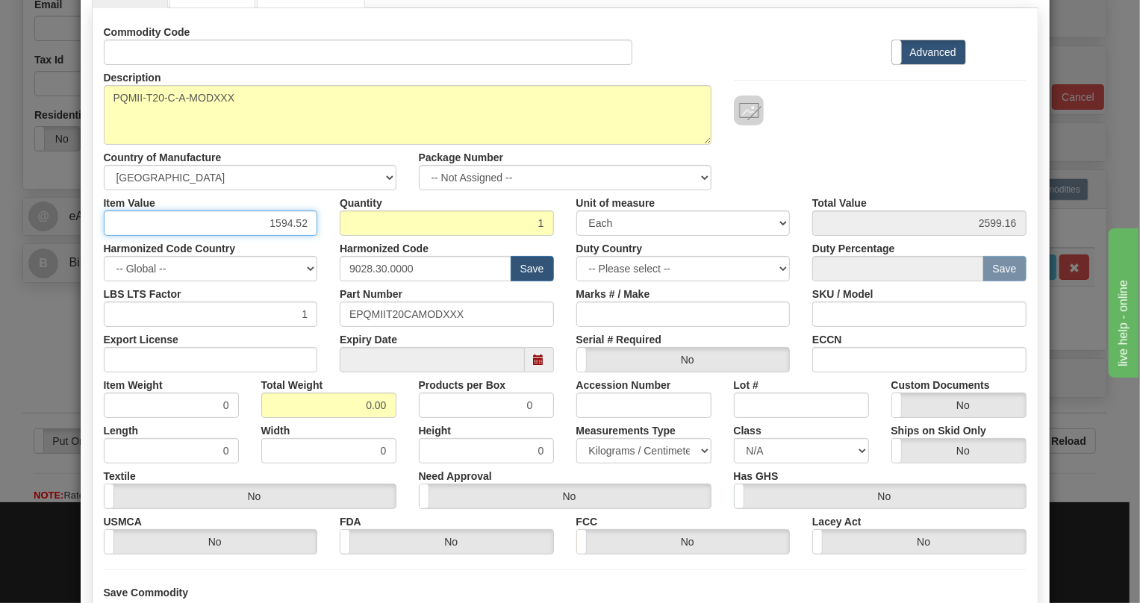
scroll to position [135, 0]
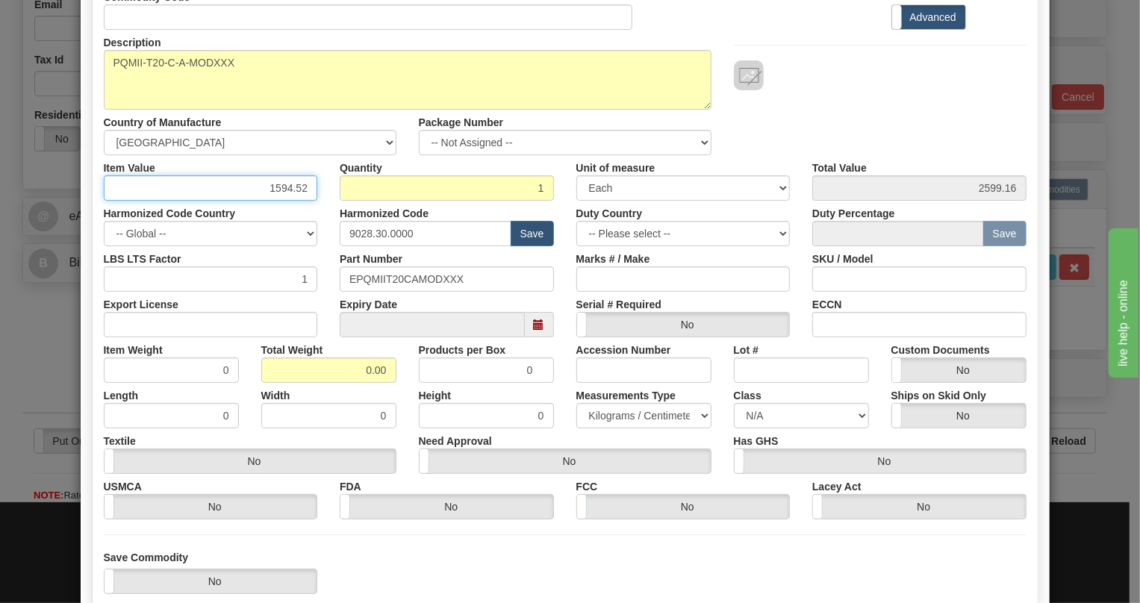
type input "1594.52"
click at [354, 373] on input "0.00" at bounding box center [328, 370] width 135 height 25
type input "1.00"
type input "1.0000"
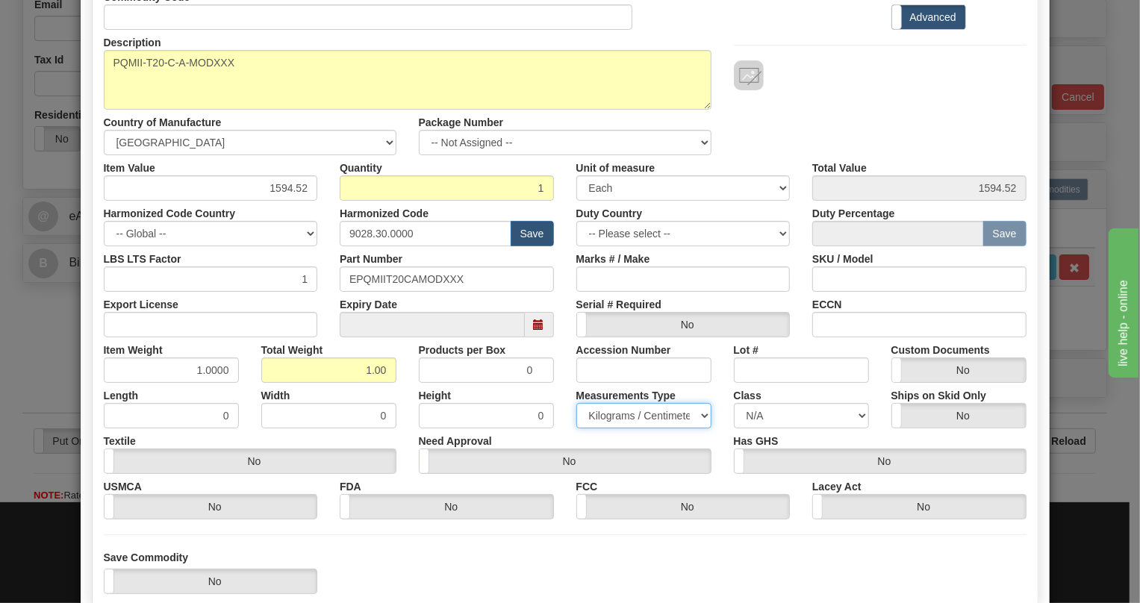
click at [627, 411] on select "Pounds / Inches Kilograms / Centimeters" at bounding box center [644, 415] width 135 height 25
select select "0"
click at [577, 403] on select "Pounds / Inches Kilograms / Centimeters" at bounding box center [644, 415] width 135 height 25
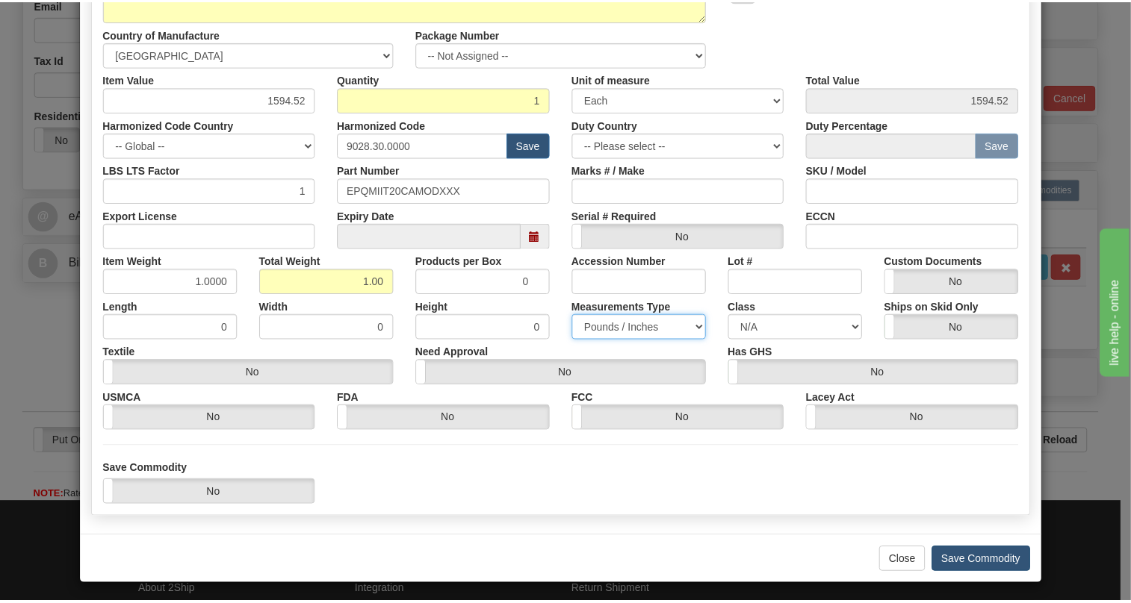
scroll to position [227, 0]
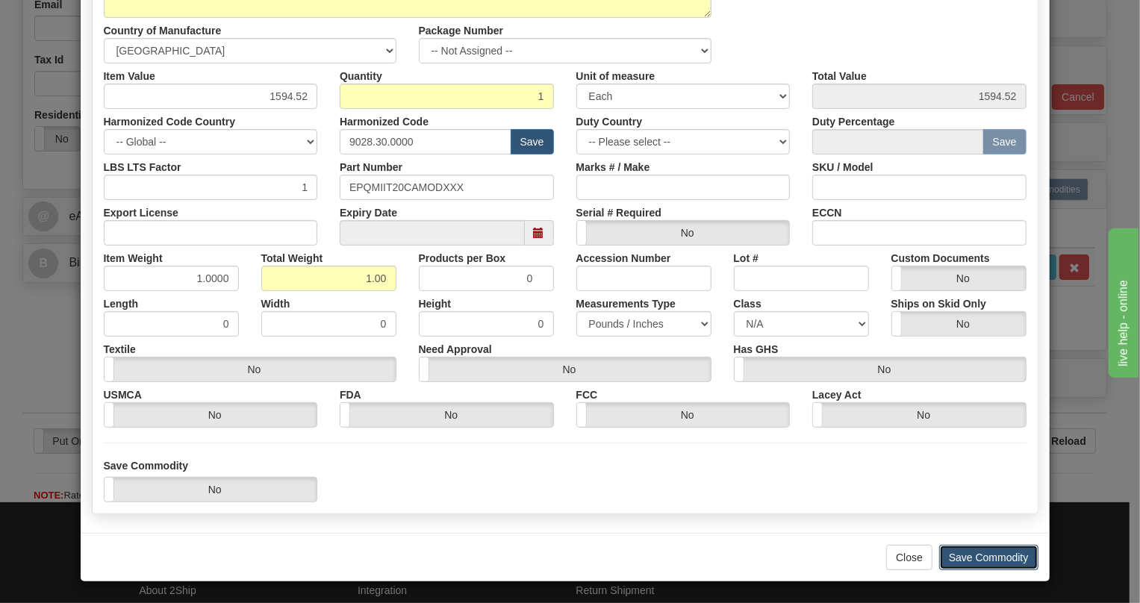
click at [964, 556] on button "Save Commodity" at bounding box center [989, 557] width 99 height 25
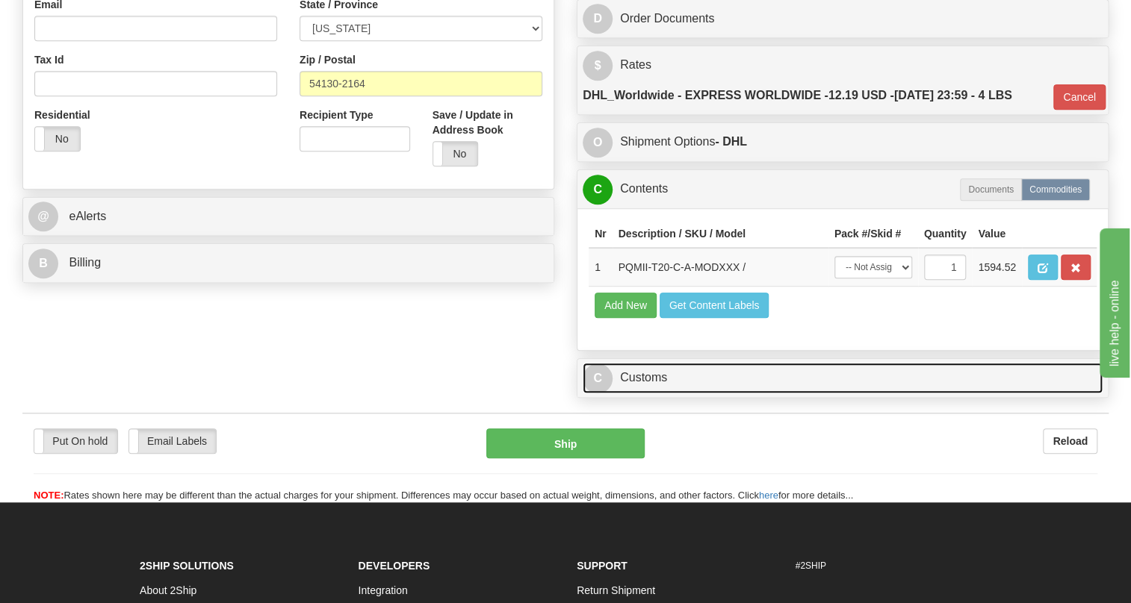
click at [651, 394] on link "C Customs" at bounding box center [843, 378] width 520 height 31
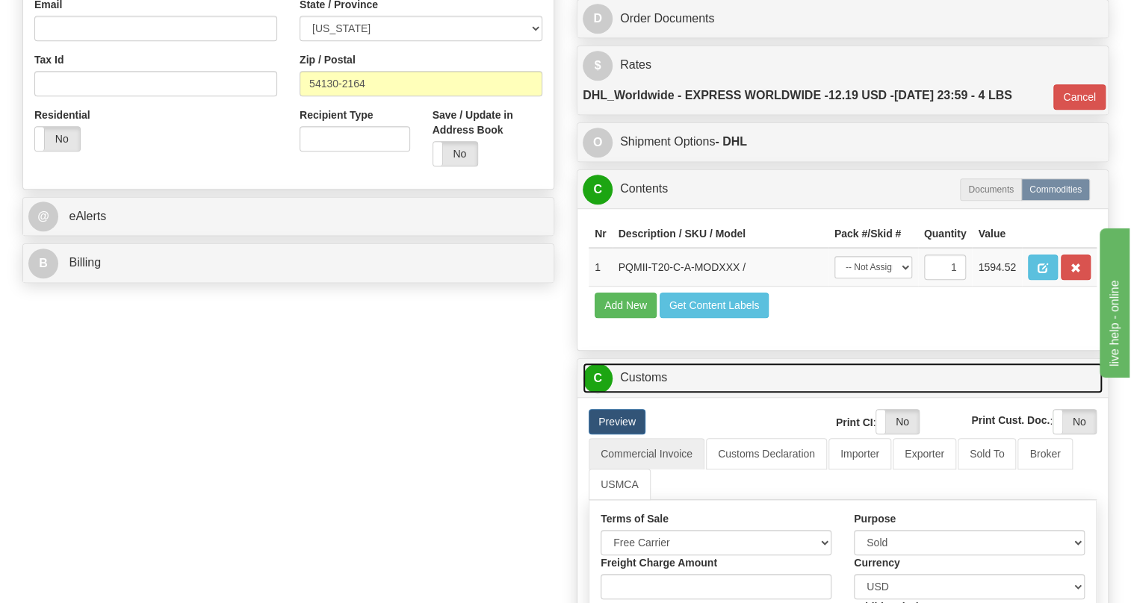
click at [651, 394] on link "C Customs" at bounding box center [843, 378] width 520 height 31
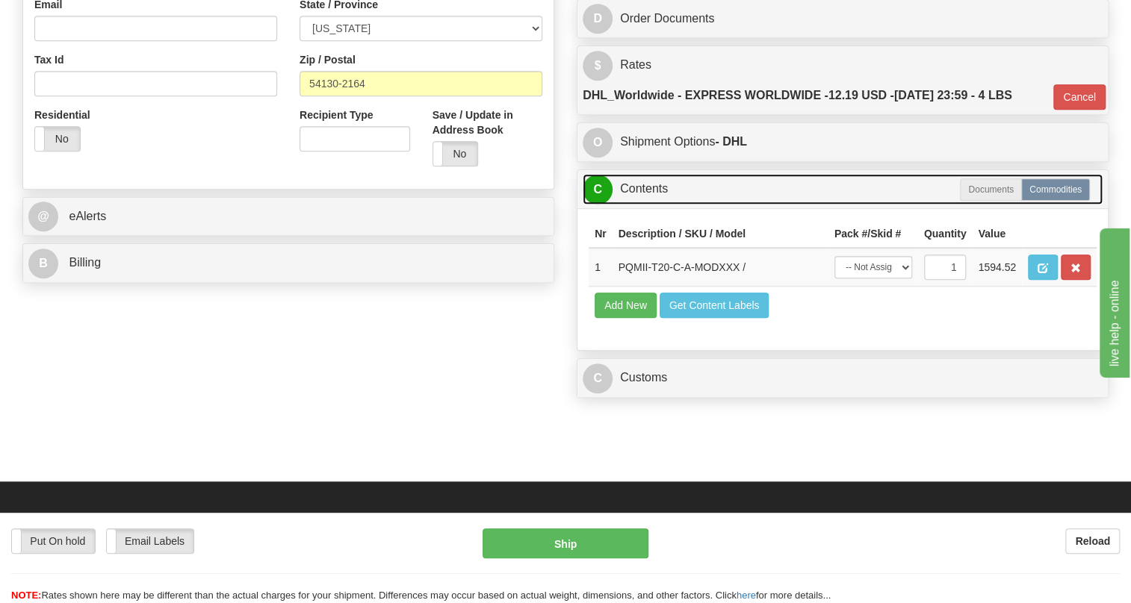
click at [648, 205] on link "C Contents" at bounding box center [843, 189] width 520 height 31
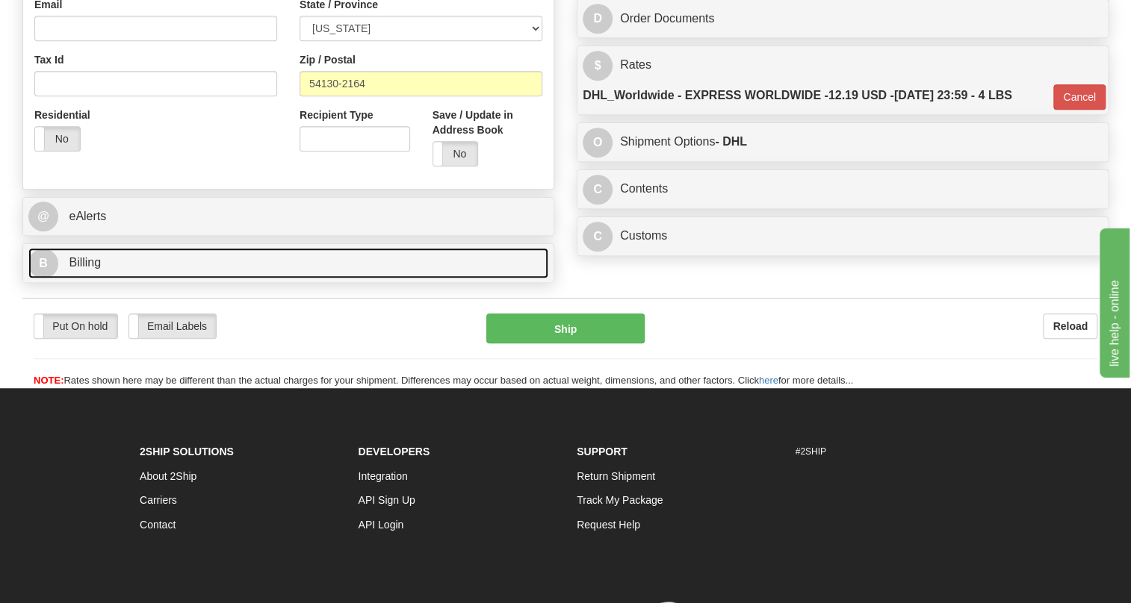
click at [93, 269] on span "Billing" at bounding box center [85, 262] width 32 height 13
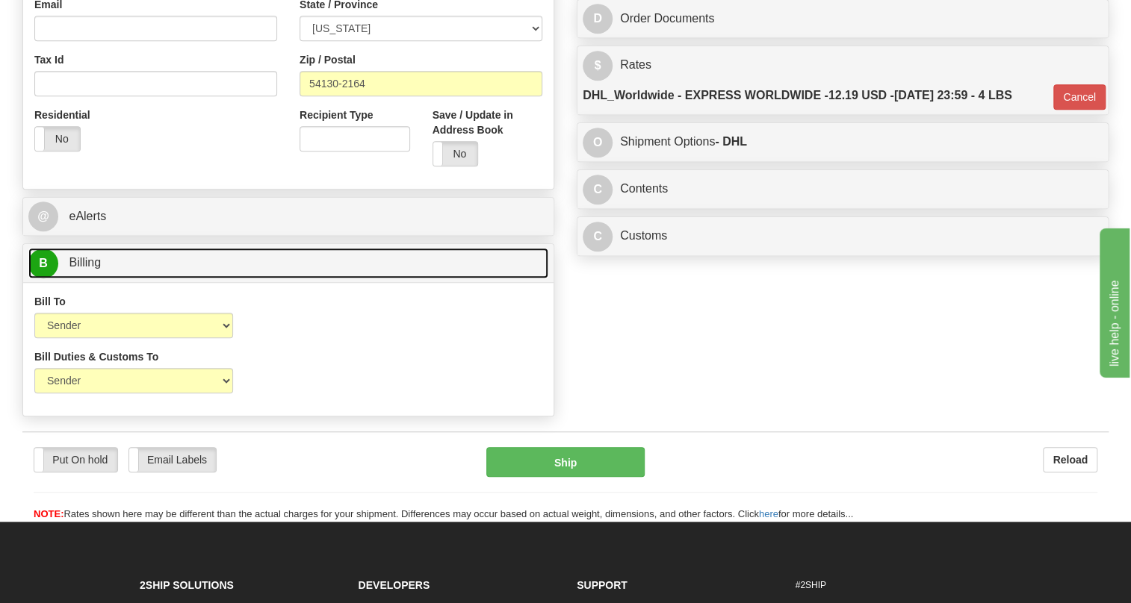
click at [93, 269] on span "Billing" at bounding box center [85, 262] width 32 height 13
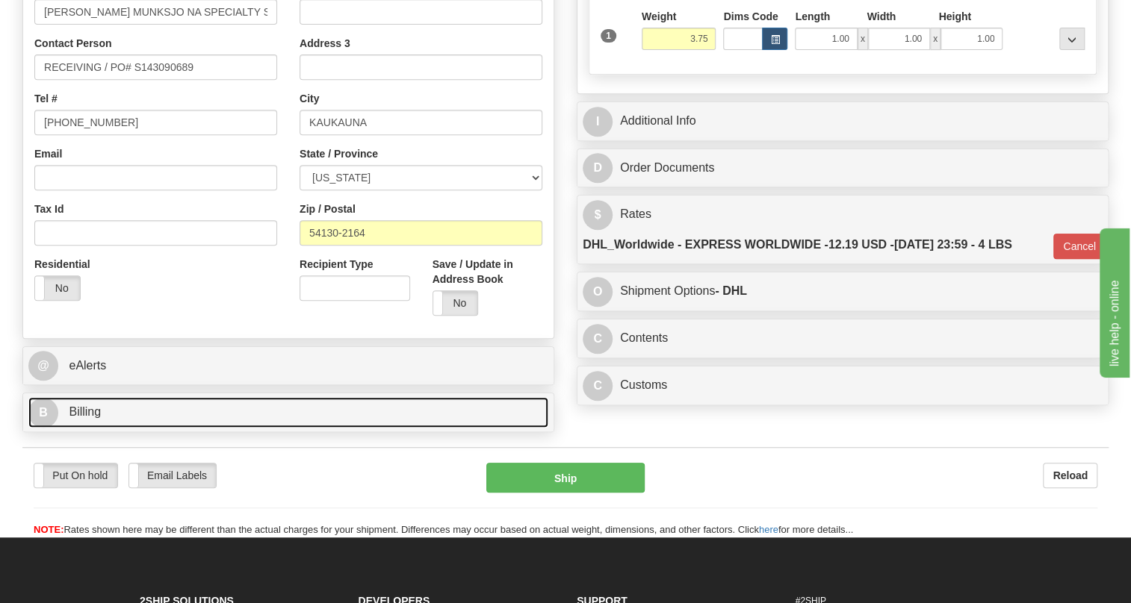
scroll to position [271, 0]
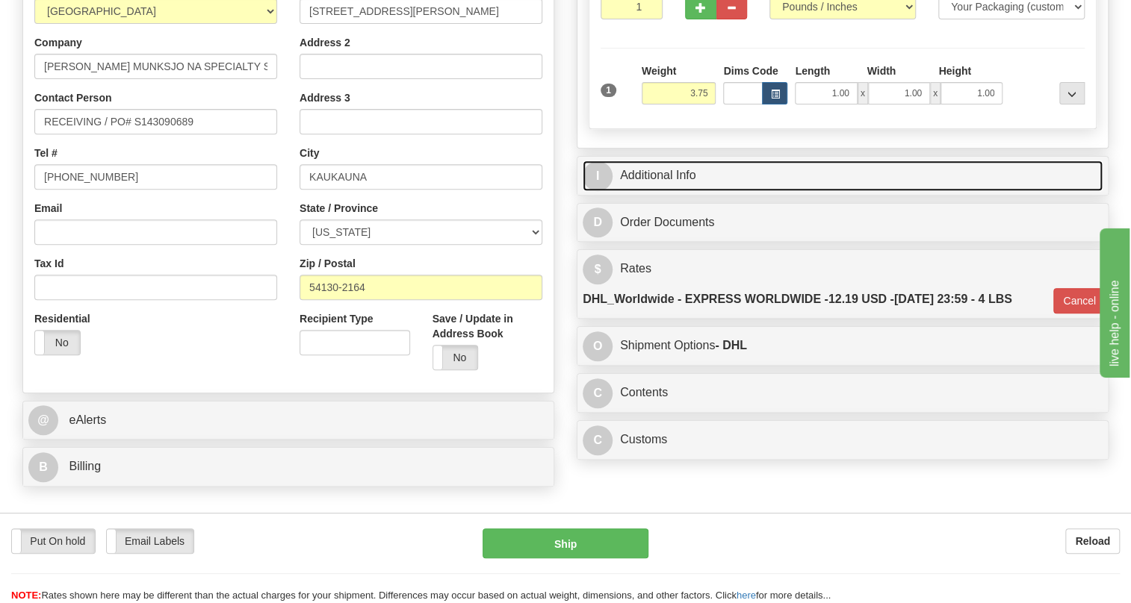
click at [648, 191] on link "I Additional Info" at bounding box center [843, 176] width 520 height 31
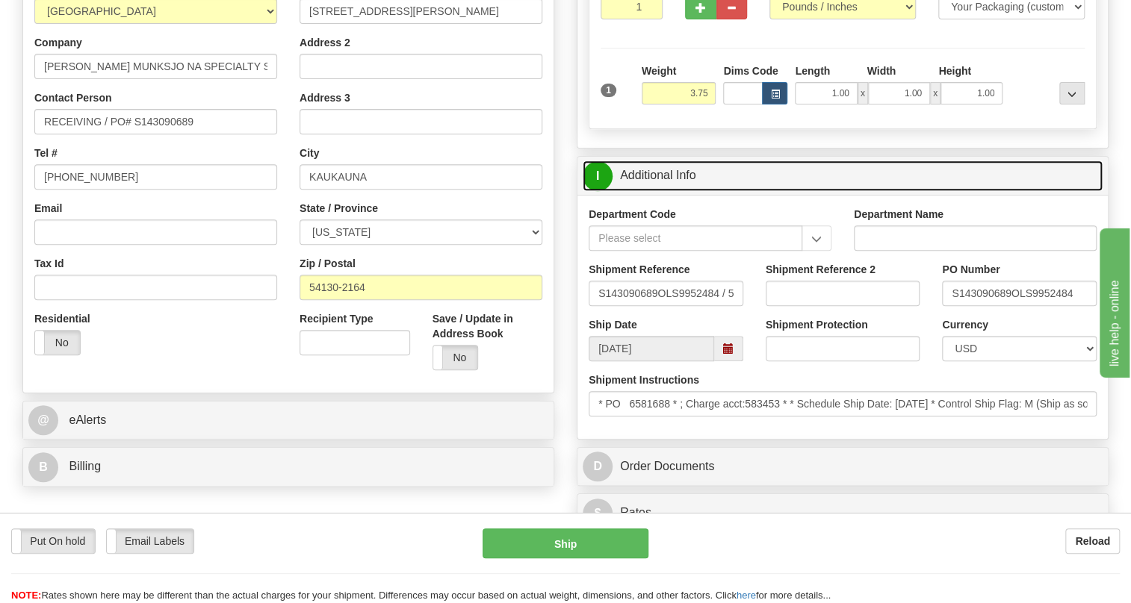
click at [648, 191] on link "I Additional Info" at bounding box center [843, 176] width 520 height 31
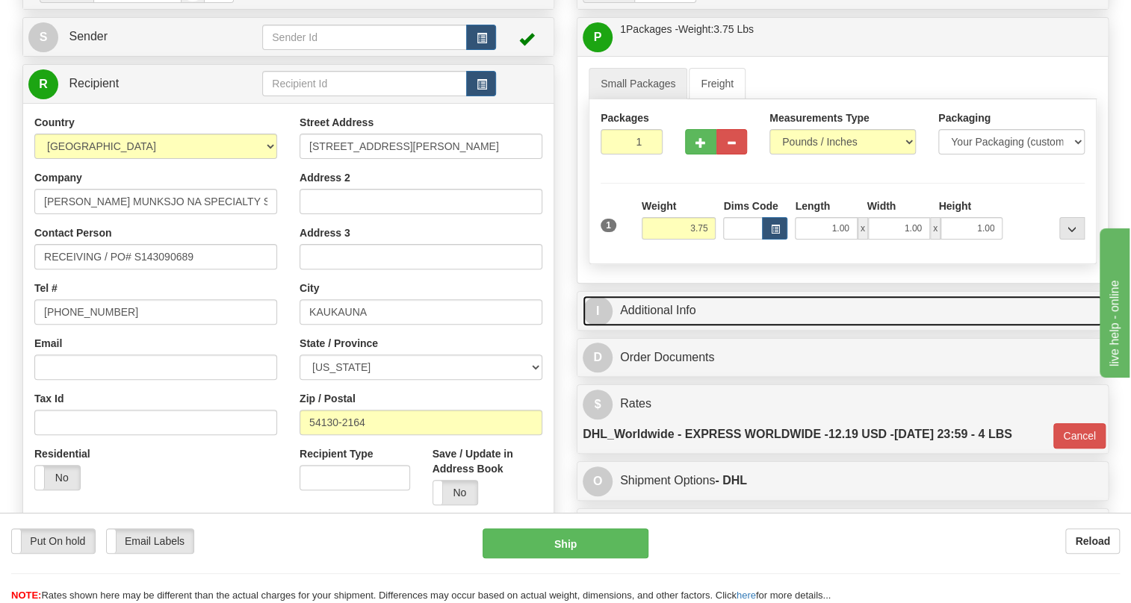
scroll to position [135, 0]
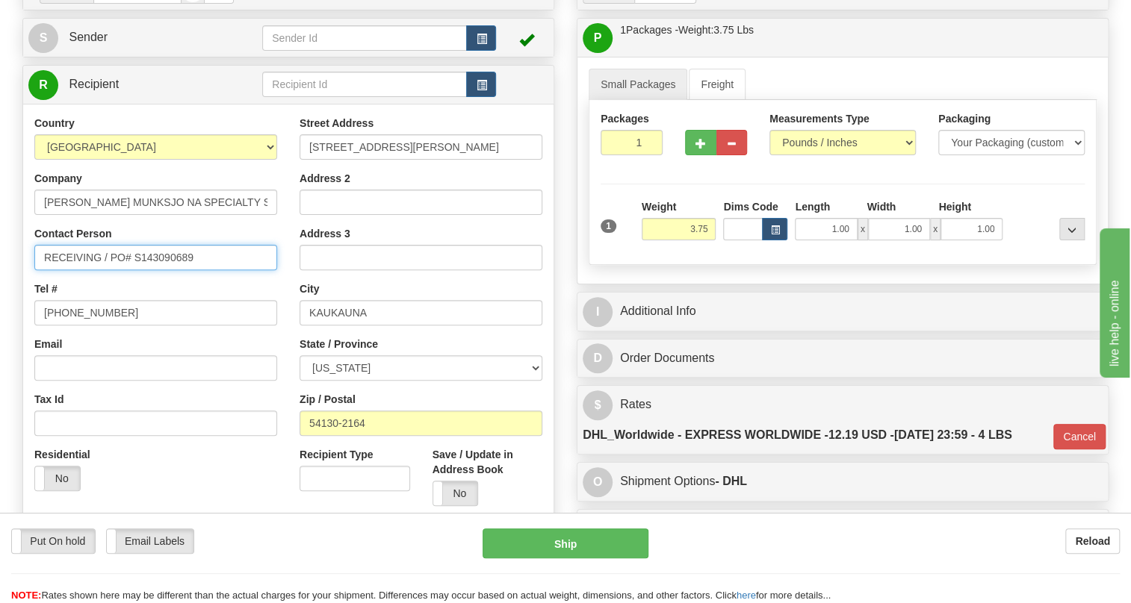
click at [111, 270] on input "RECEIVING / PO# S143090689" at bounding box center [155, 257] width 243 height 25
paste input "[PERSON_NAME]"
click at [116, 270] on input "RECEIVING / [PERSON_NAME] / PO# S143090689" at bounding box center [155, 257] width 243 height 25
click at [114, 270] on input "RECEIVING / [PERSON_NAME] / PO# S143090689" at bounding box center [155, 257] width 243 height 25
type input "RECEIVING / [PERSON_NAME] / PO# S143090689"
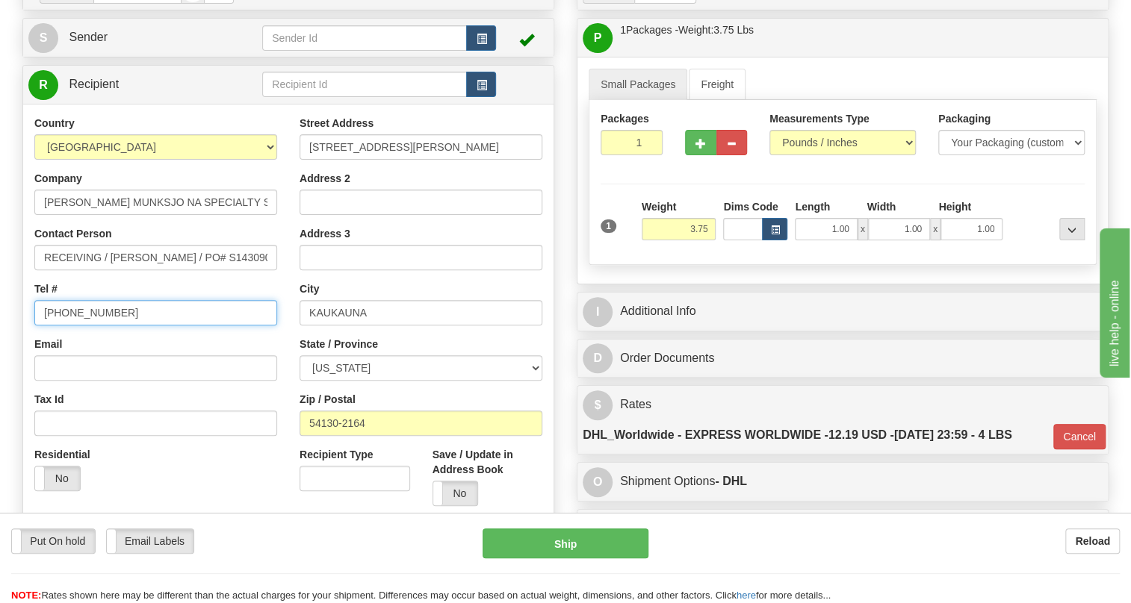
click at [96, 326] on input "[PHONE_NUMBER]" at bounding box center [155, 312] width 243 height 25
paste input "414.527.6663"
type input "414.527.6663"
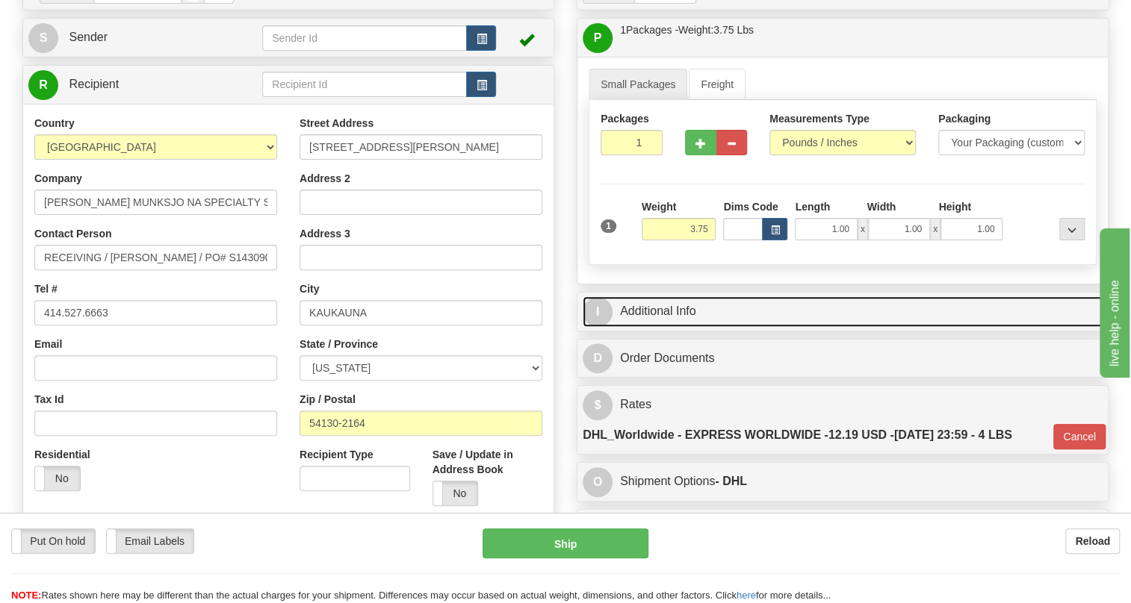
click at [679, 327] on link "I Additional Info" at bounding box center [843, 312] width 520 height 31
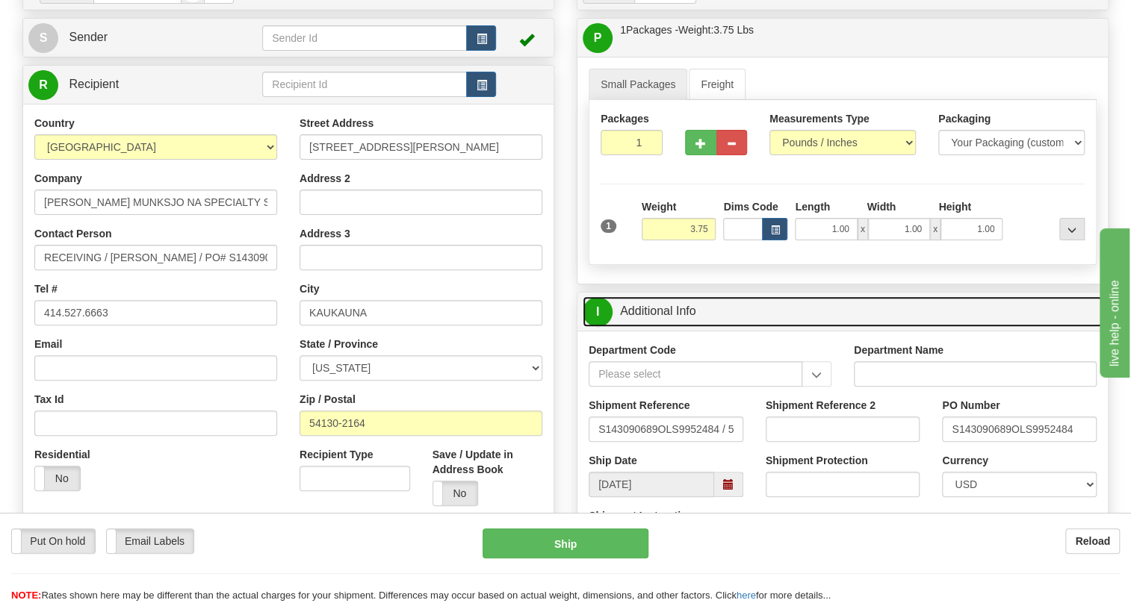
click at [679, 327] on link "I Additional Info" at bounding box center [843, 312] width 520 height 31
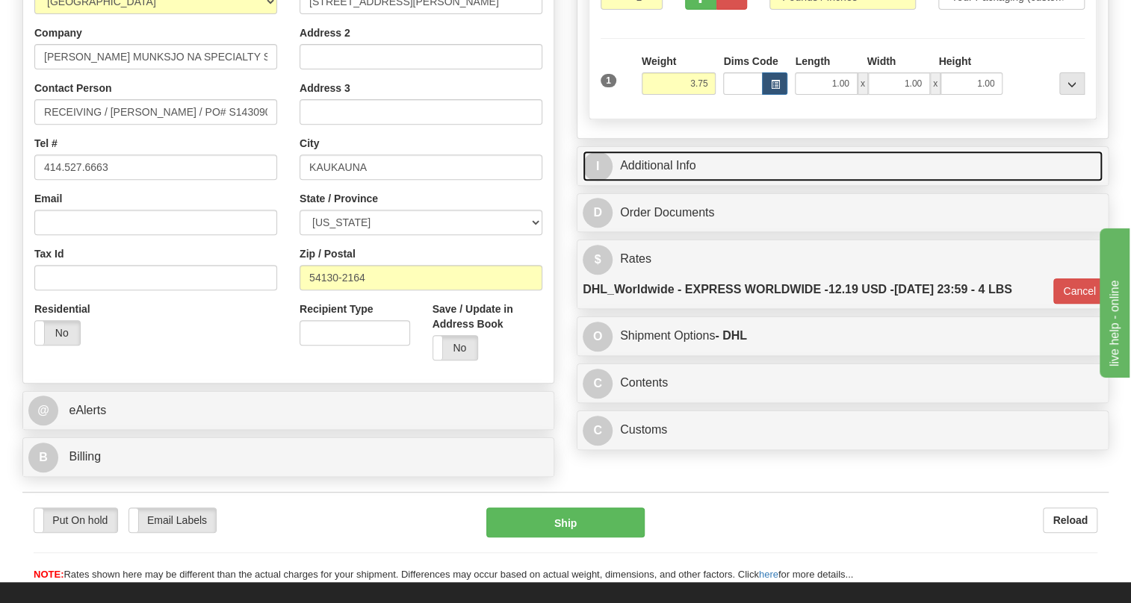
scroll to position [339, 0]
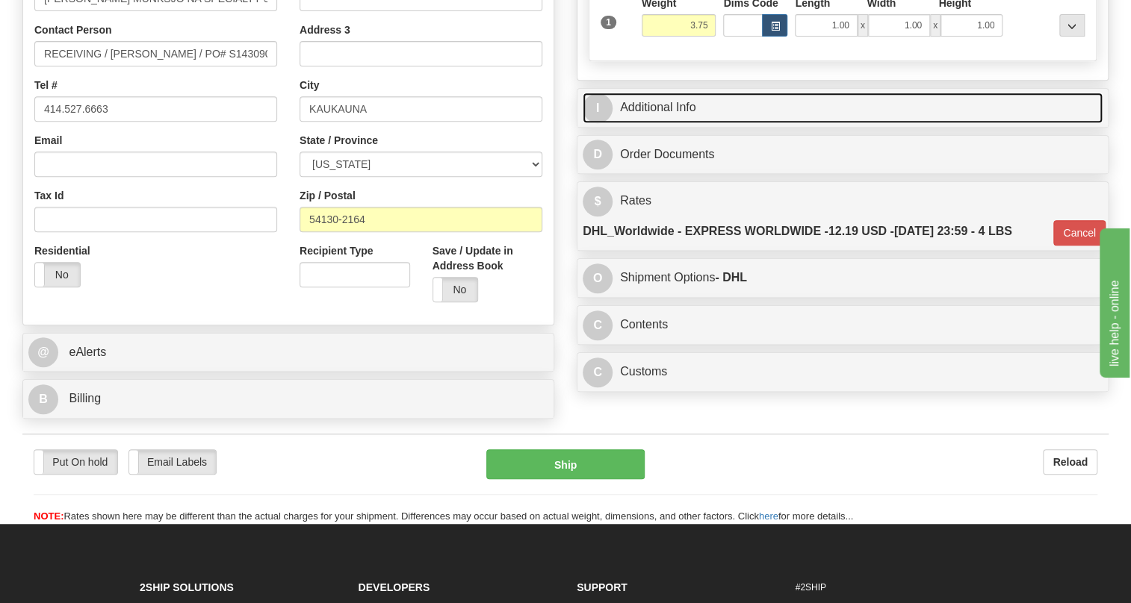
click at [674, 123] on link "I Additional Info" at bounding box center [843, 108] width 520 height 31
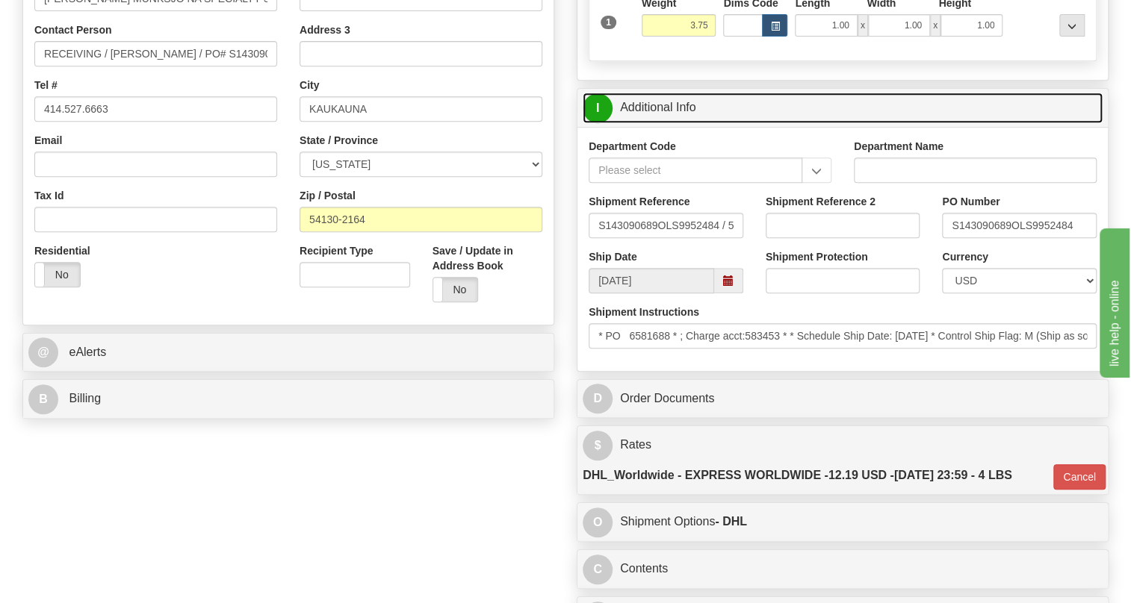
click at [674, 123] on link "I Additional Info" at bounding box center [843, 108] width 520 height 31
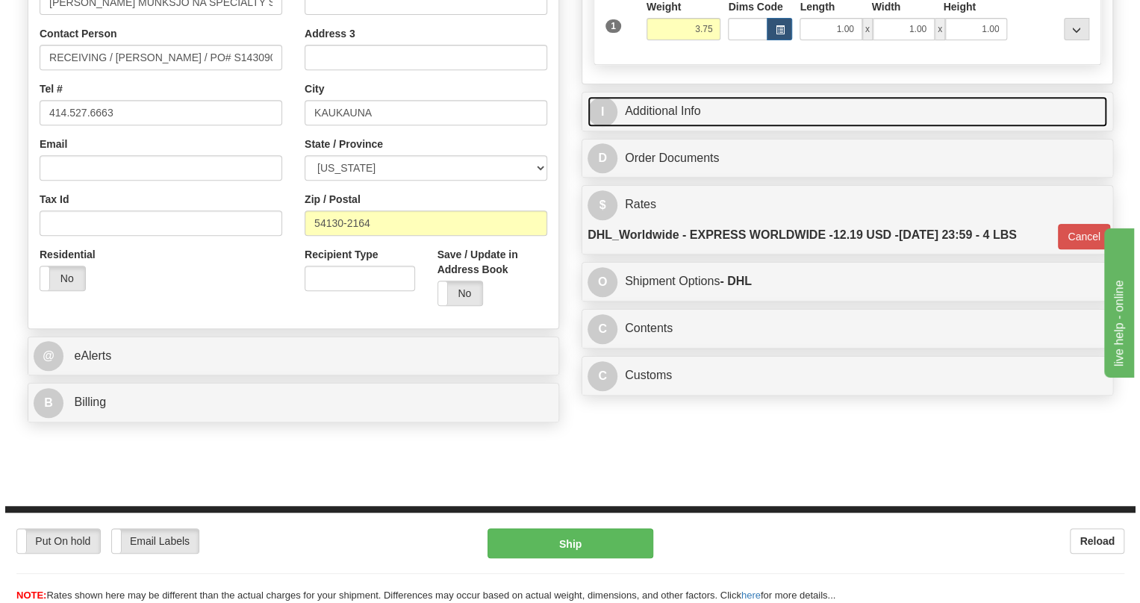
scroll to position [135, 0]
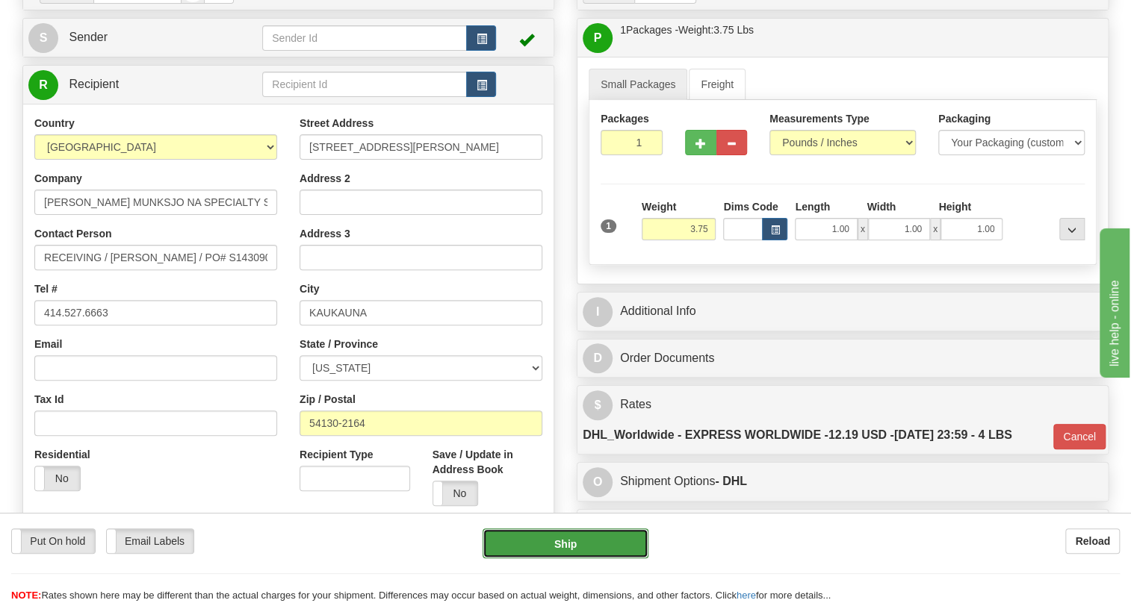
click at [568, 545] on button "Ship" at bounding box center [565, 544] width 166 height 30
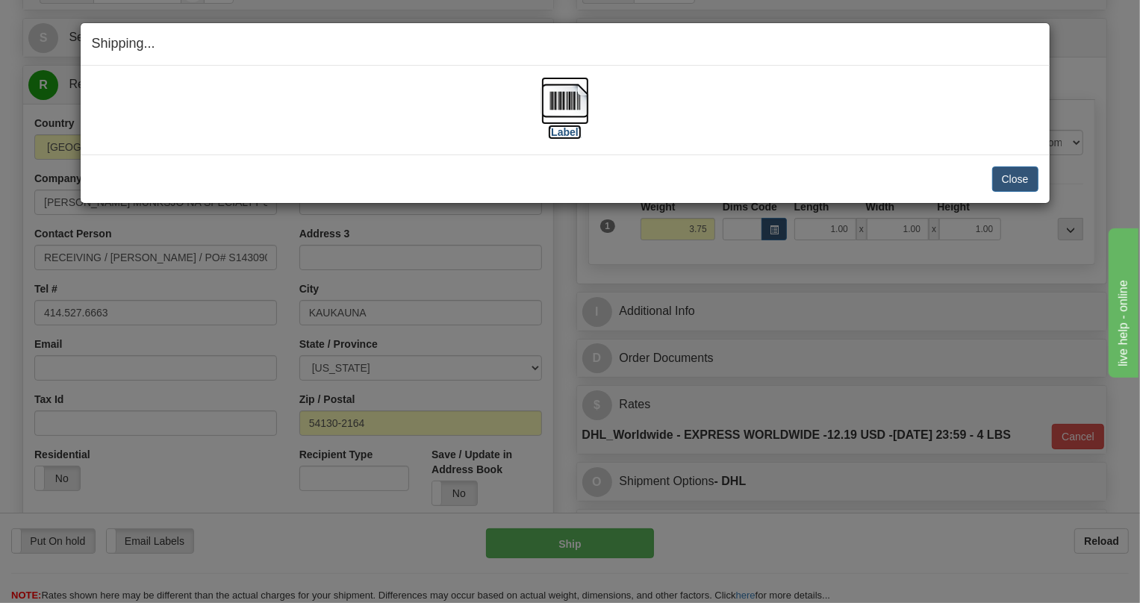
click at [562, 101] on img at bounding box center [565, 101] width 48 height 48
click at [568, 252] on div "Shipping... Your SHIPMENT will EXPIRE in [Label] IMPORTANT NOTICE Embassy / Con…" at bounding box center [570, 301] width 1140 height 603
click at [1013, 177] on button "Close" at bounding box center [1016, 179] width 46 height 25
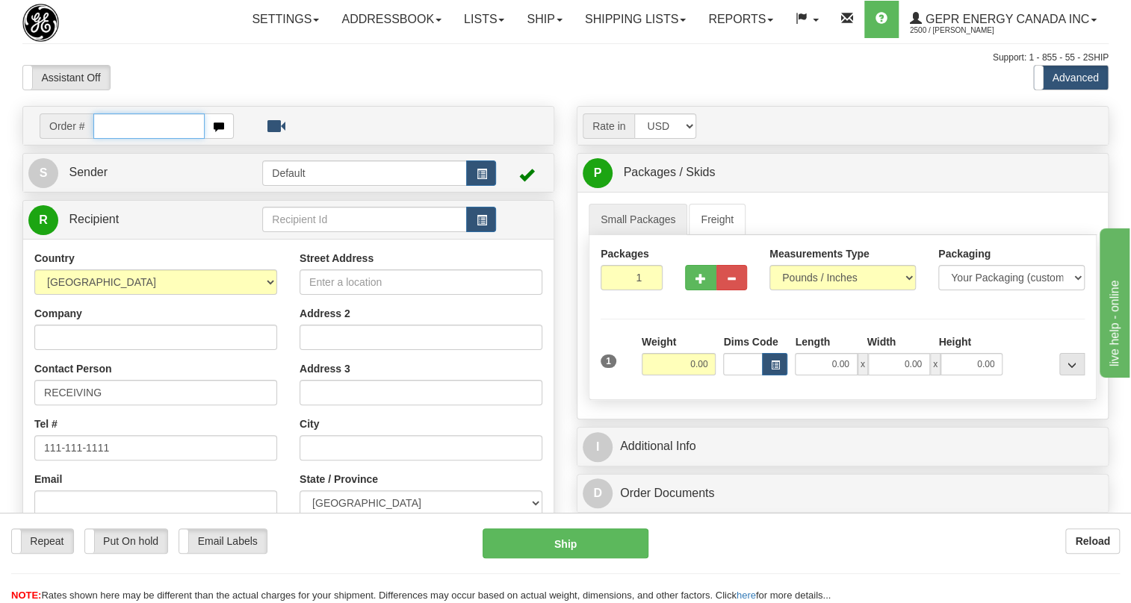
click at [112, 139] on input "text" at bounding box center [148, 126] width 111 height 25
paste input "0086683240"
click at [115, 139] on input "0086683240" at bounding box center [148, 126] width 111 height 25
type input "86683240"
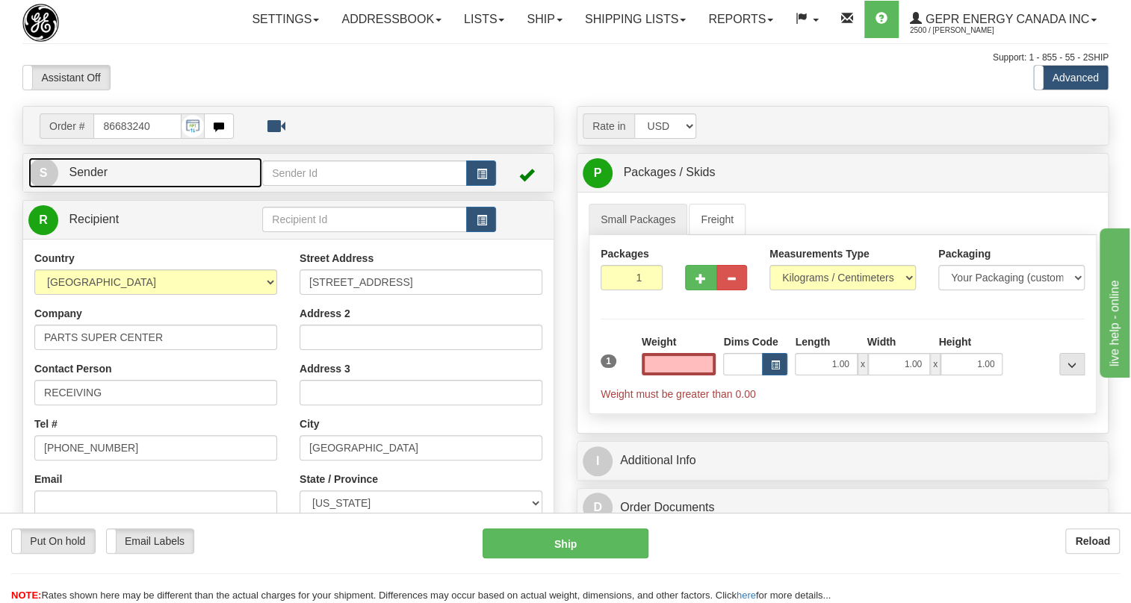
type input "0.00"
drag, startPoint x: 96, startPoint y: 202, endPoint x: 88, endPoint y: 204, distance: 7.8
click at [96, 179] on span "Sender" at bounding box center [88, 172] width 39 height 13
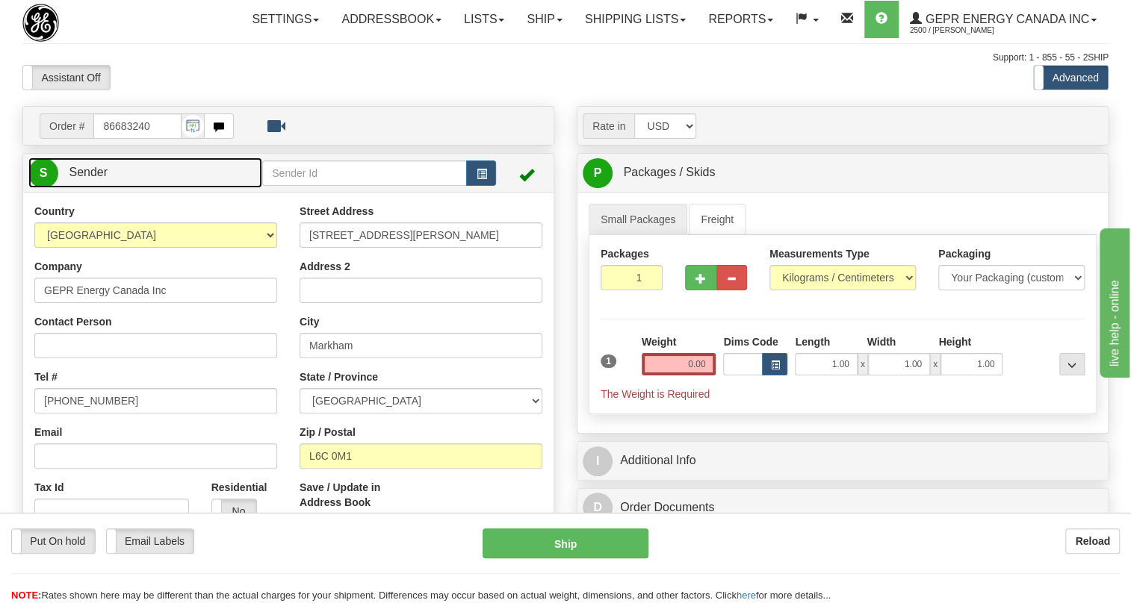
type input "MARKHAM"
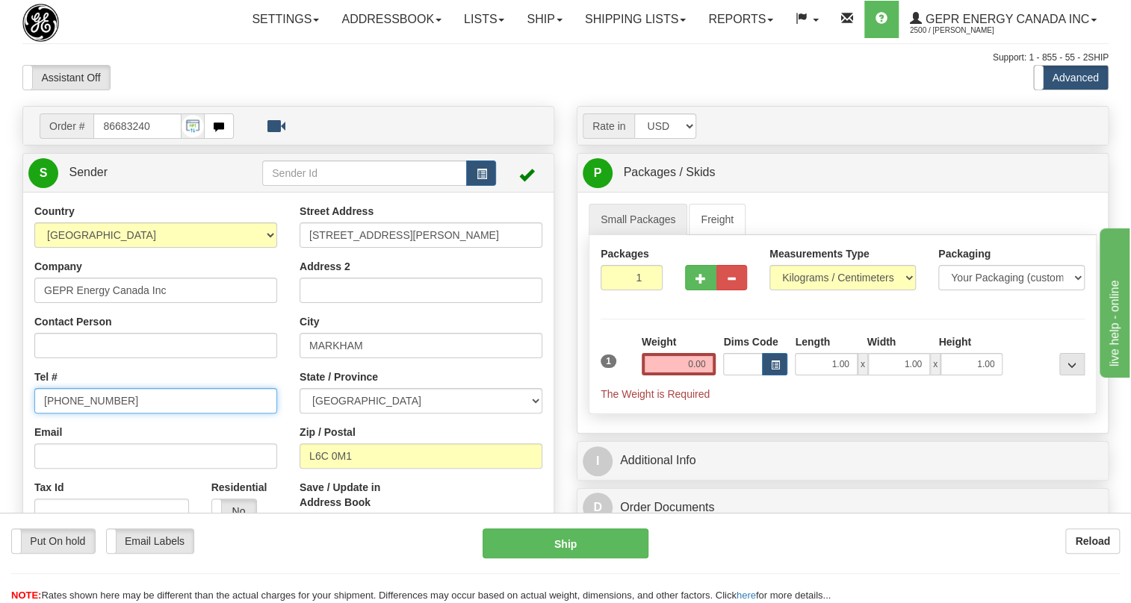
click at [95, 414] on input "[PHONE_NUMBER]" at bounding box center [155, 400] width 243 height 25
paste input "[PHONE_NUMBER]"
type input "[PHONE_NUMBER]"
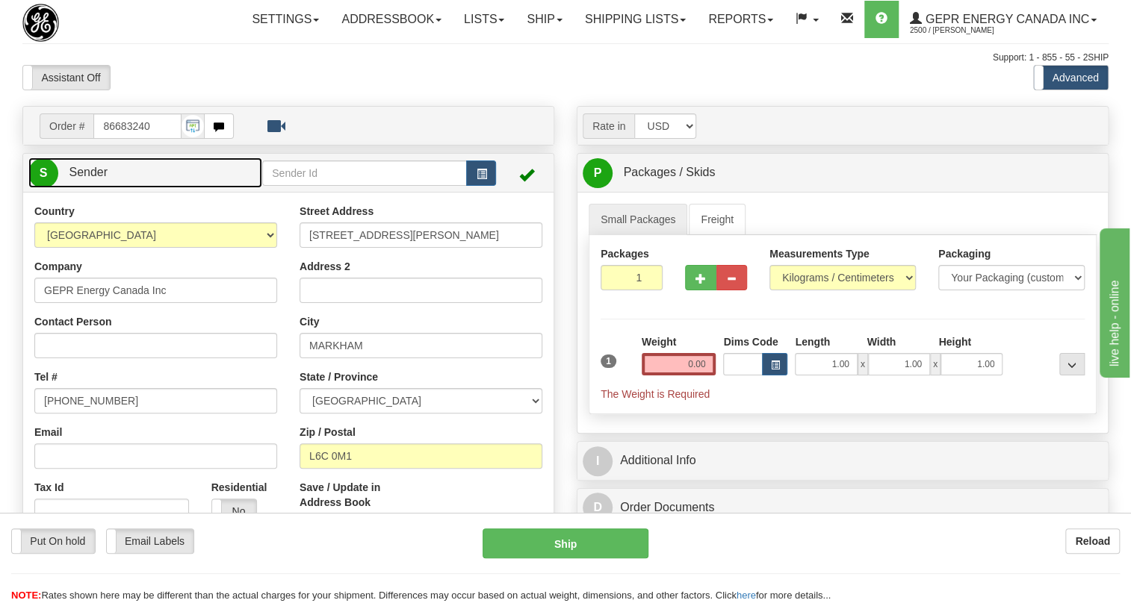
drag, startPoint x: 90, startPoint y: 204, endPoint x: 761, endPoint y: 279, distance: 675.6
click at [90, 179] on span "Sender" at bounding box center [88, 172] width 39 height 13
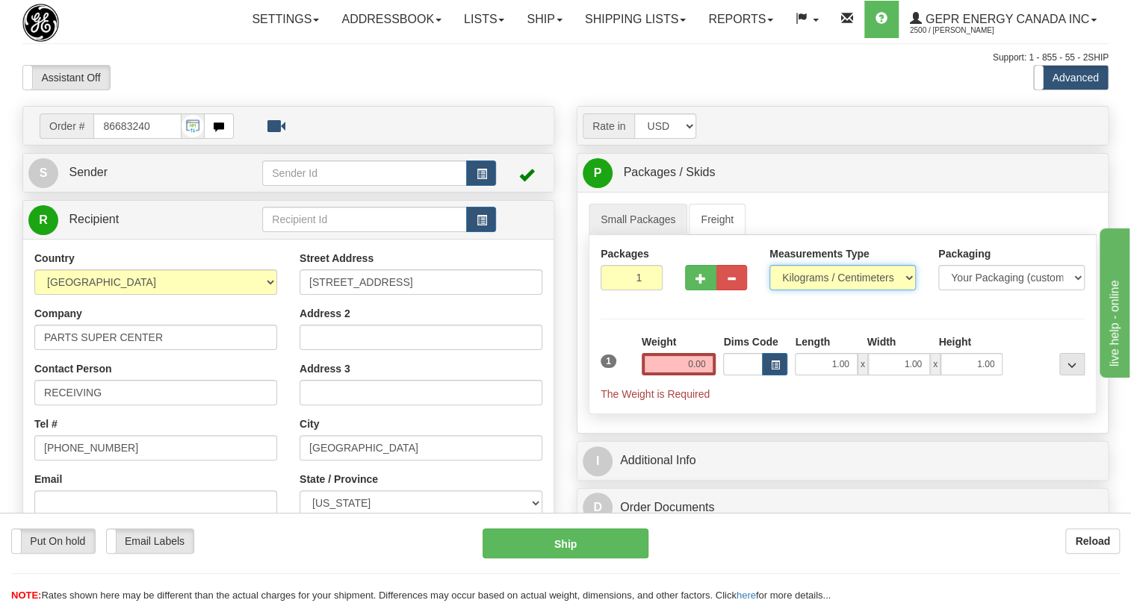
click at [819, 291] on select "Pounds / Inches Kilograms / Centimeters" at bounding box center [842, 277] width 146 height 25
select select "0"
click at [769, 291] on select "Pounds / Inches Kilograms / Centimeters" at bounding box center [842, 277] width 146 height 25
click at [701, 376] on input "0.00" at bounding box center [679, 364] width 75 height 22
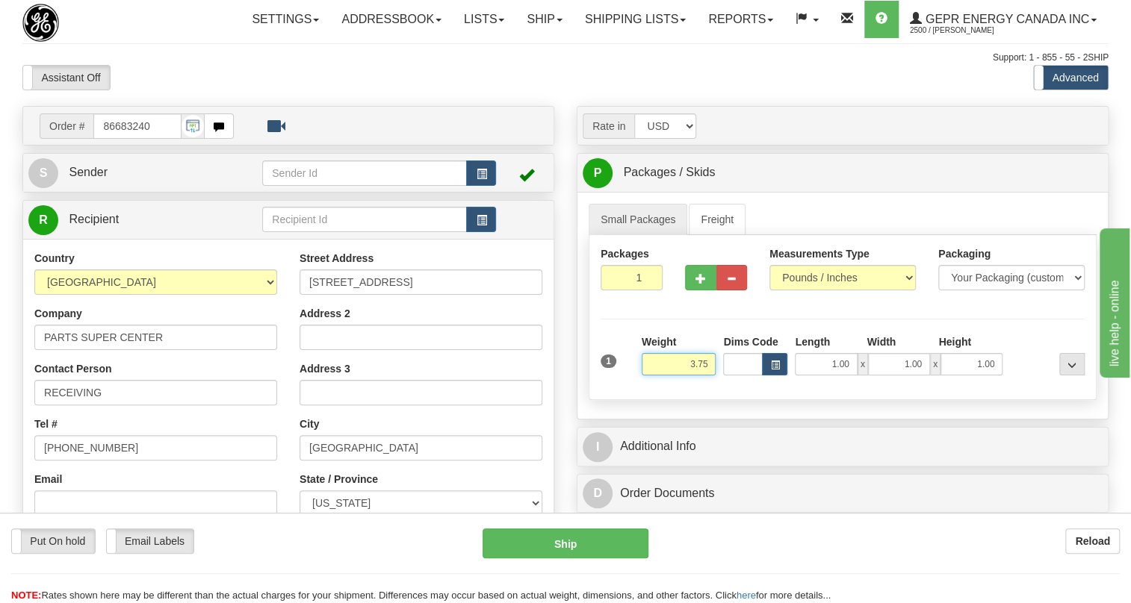
type input "3.75"
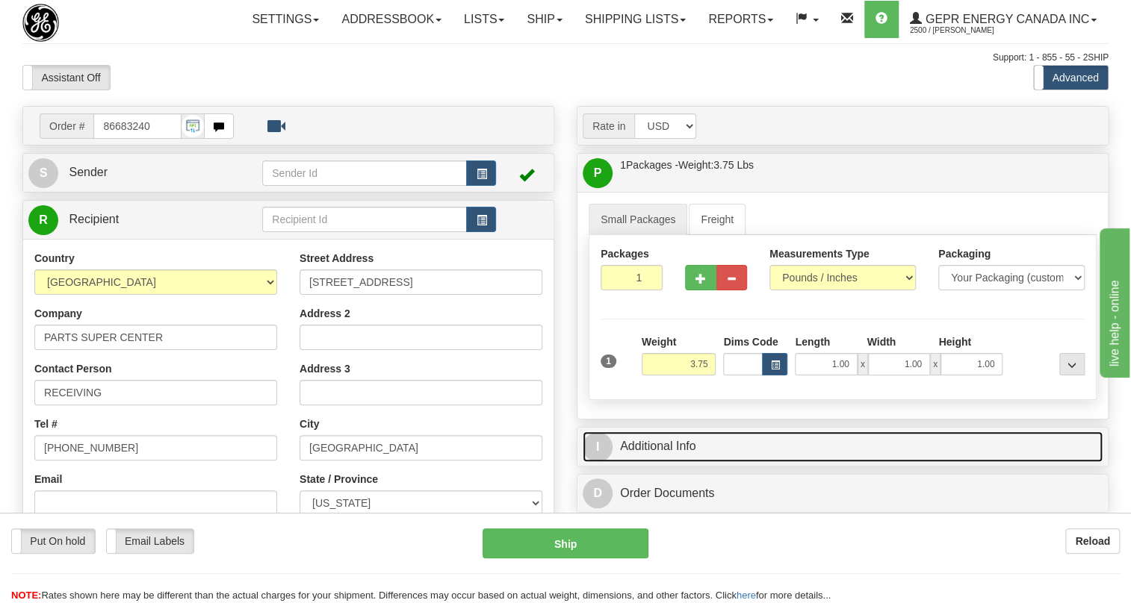
click at [657, 462] on link "I Additional Info" at bounding box center [843, 447] width 520 height 31
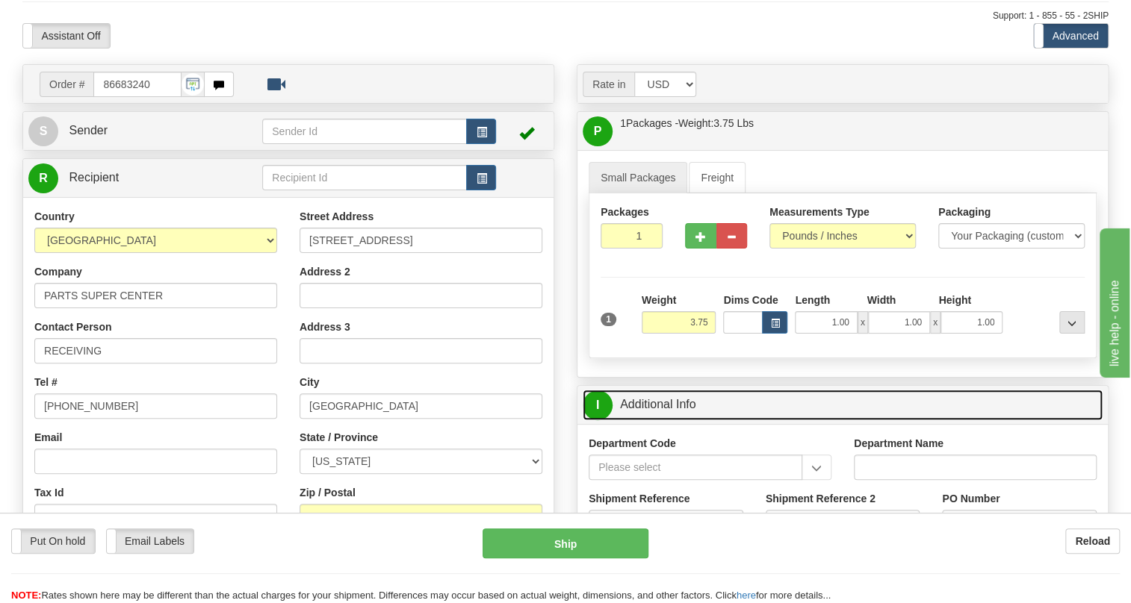
scroll to position [203, 0]
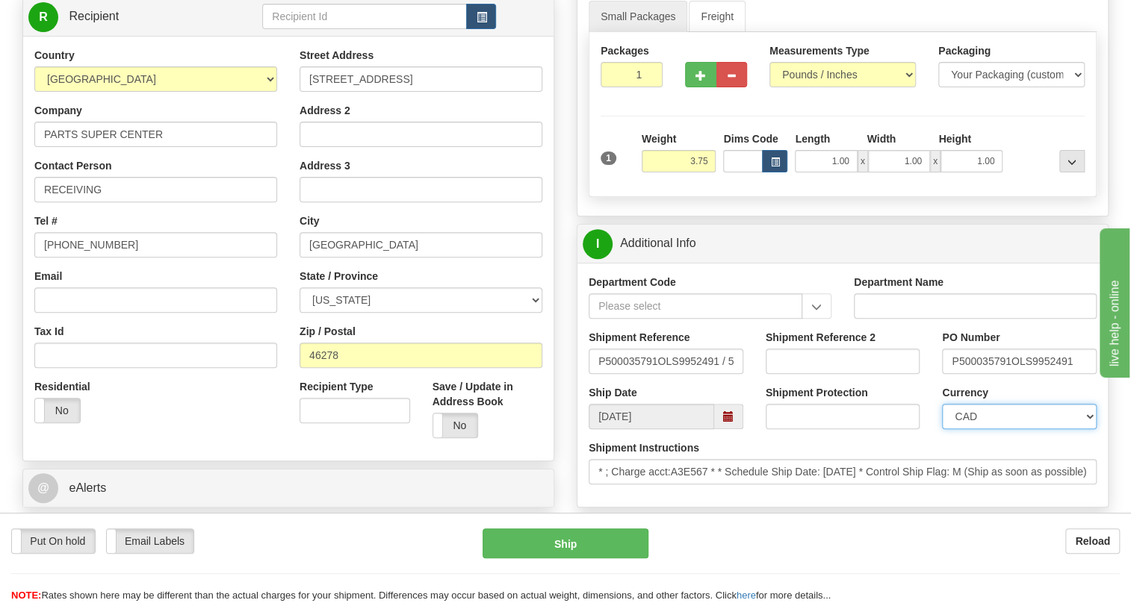
click at [1004, 429] on select "CAD USD EUR ZAR [PERSON_NAME] ARN AUD AUS AWG BBD BFR BGN BHD BMD BND BRC BRL C…" at bounding box center [1019, 416] width 155 height 25
select select "1"
click at [942, 429] on select "CAD USD EUR ZAR [PERSON_NAME] ARN AUD AUS AWG BBD BFR BGN BHD BMD BND BRC BRL C…" at bounding box center [1019, 416] width 155 height 25
click at [1012, 374] on input "P500035791OLS9952491" at bounding box center [1019, 361] width 155 height 25
drag, startPoint x: 1011, startPoint y: 394, endPoint x: 934, endPoint y: 401, distance: 76.5
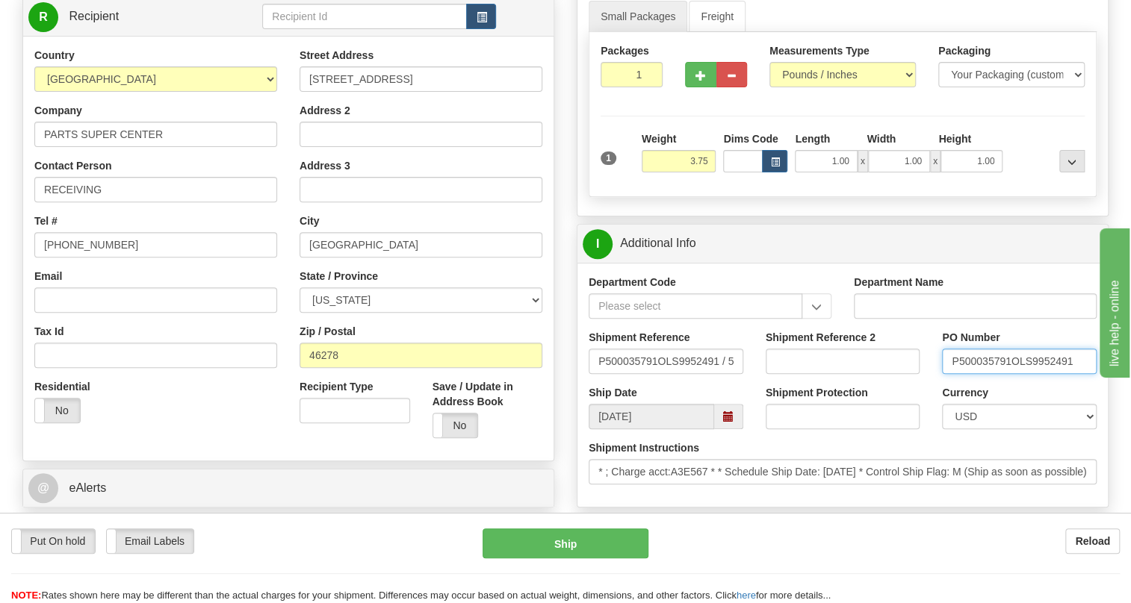
click at [934, 385] on div "PO Number P500035791OLS9952491" at bounding box center [1019, 357] width 177 height 55
click at [128, 202] on input "RECEIVING" at bounding box center [155, 189] width 243 height 25
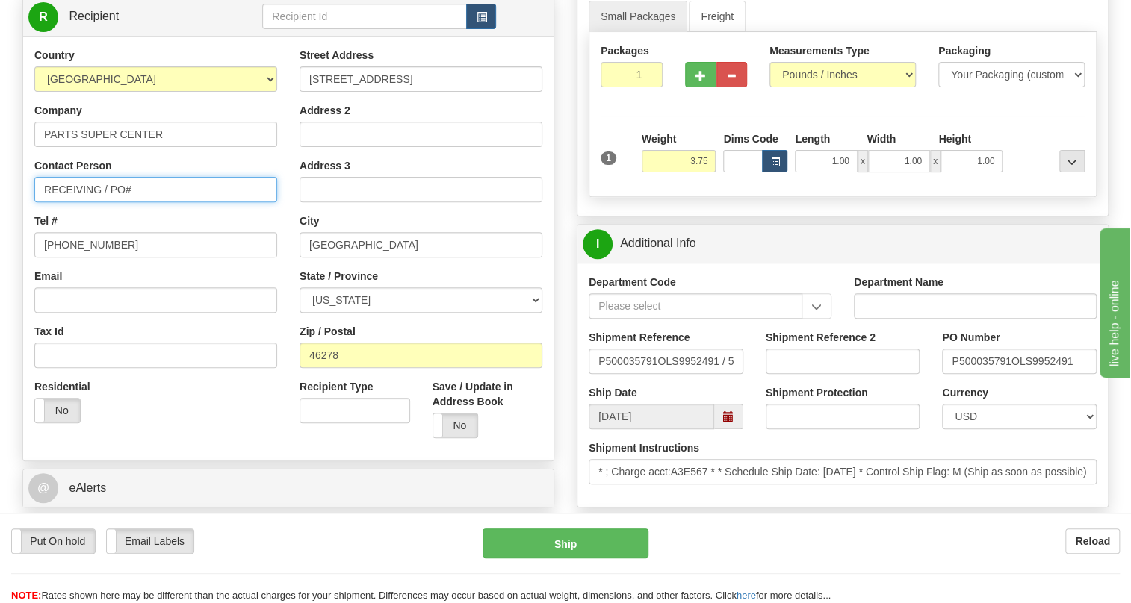
paste input "P500035791"
type input "RECEIVING / PO# P500035791"
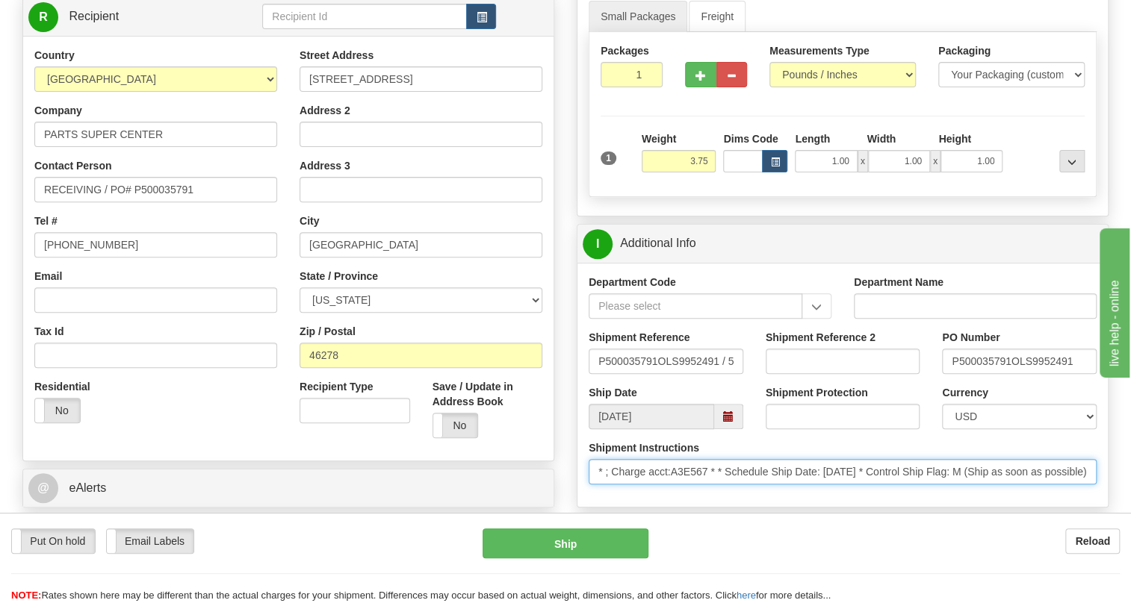
click at [886, 485] on input "* ; Charge acct:A3E567 * * Schedule Ship Date: 9/29/2025 * Control Ship Flag: M…" at bounding box center [843, 471] width 508 height 25
drag, startPoint x: 927, startPoint y: 504, endPoint x: 599, endPoint y: 512, distance: 328.0
click at [599, 485] on input "* ; Charge acct:A3E567 * * Schedule Ship Date: 9/29/2025 * Control Ship Flag: M…" at bounding box center [843, 471] width 508 height 25
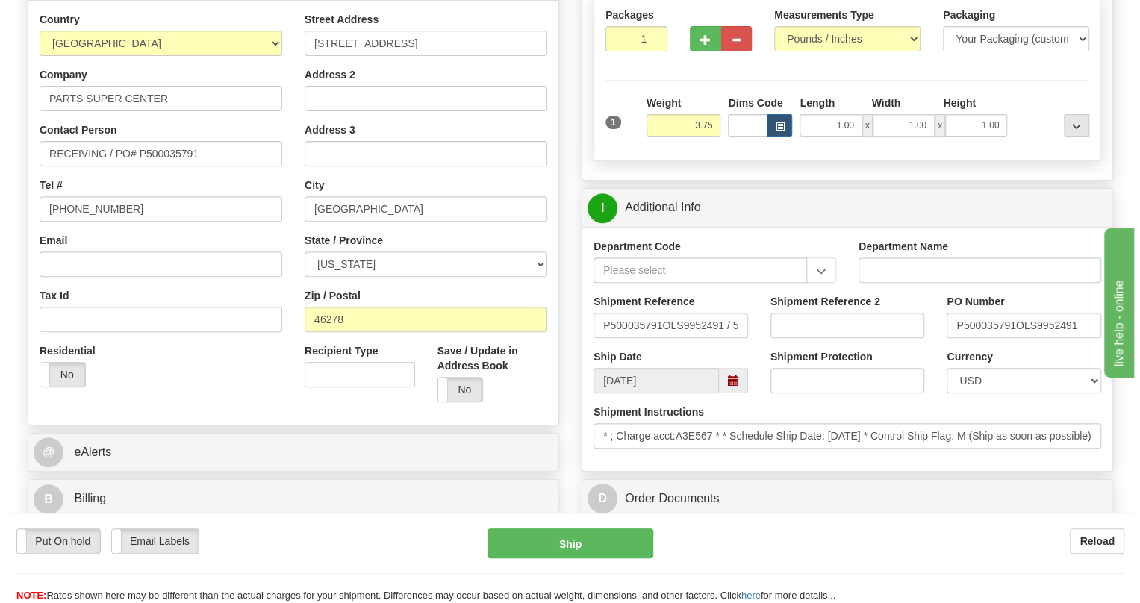
scroll to position [407, 0]
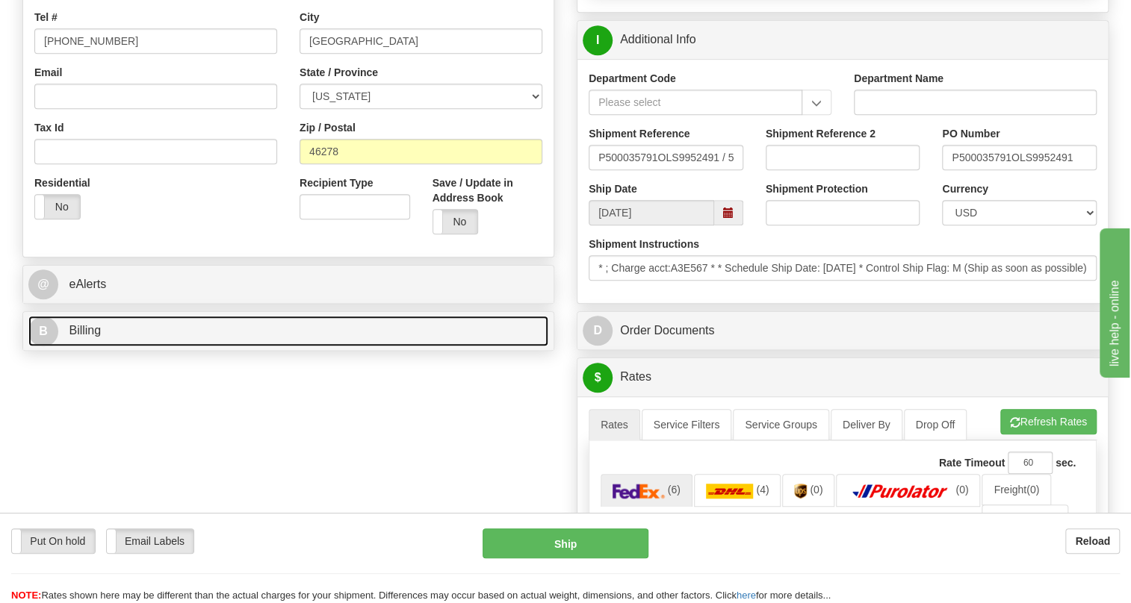
click at [89, 337] on span "Billing" at bounding box center [85, 330] width 32 height 13
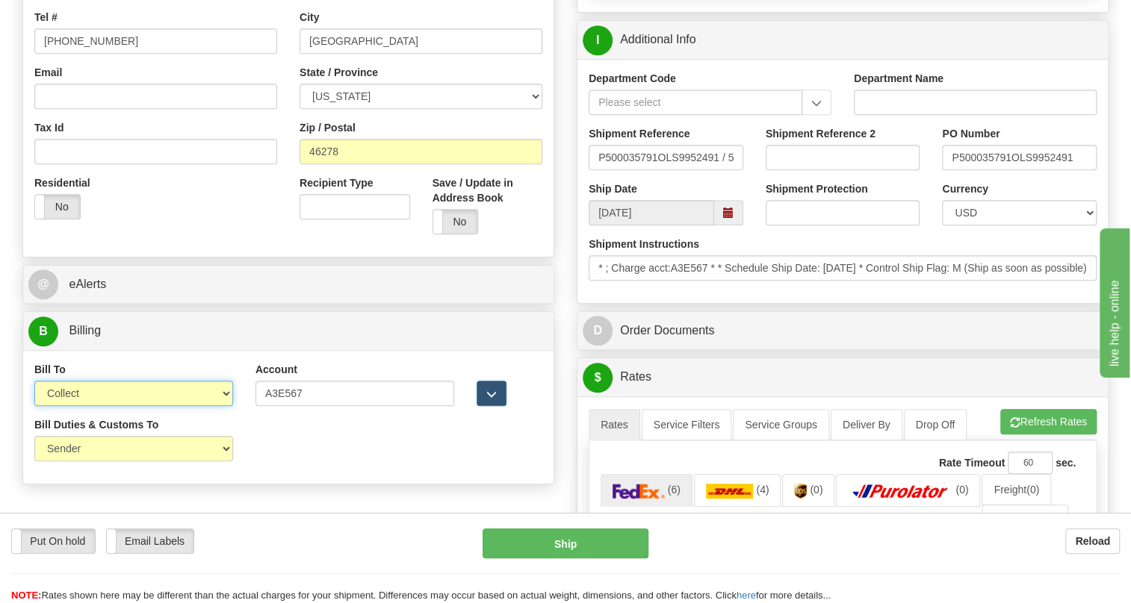
click at [142, 406] on select "Sender Recipient Third Party Collect" at bounding box center [133, 393] width 199 height 25
select select "1"
click at [34, 406] on select "Sender Recipient Third Party Collect" at bounding box center [133, 393] width 199 height 25
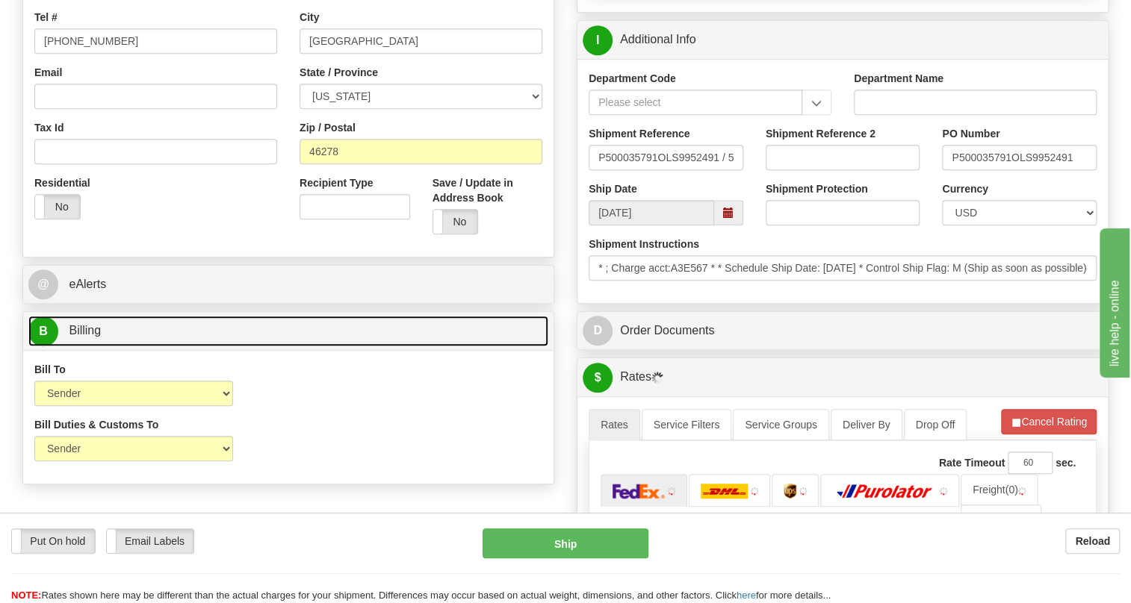
click at [85, 337] on span "Billing" at bounding box center [85, 330] width 32 height 13
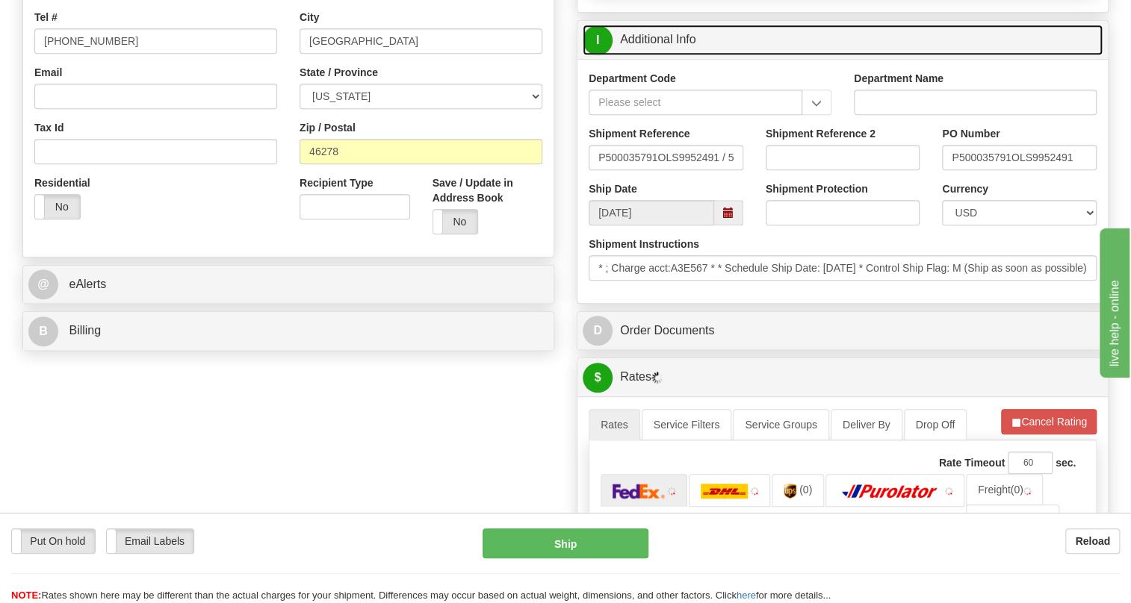
click at [668, 55] on link "I Additional Info" at bounding box center [843, 40] width 520 height 31
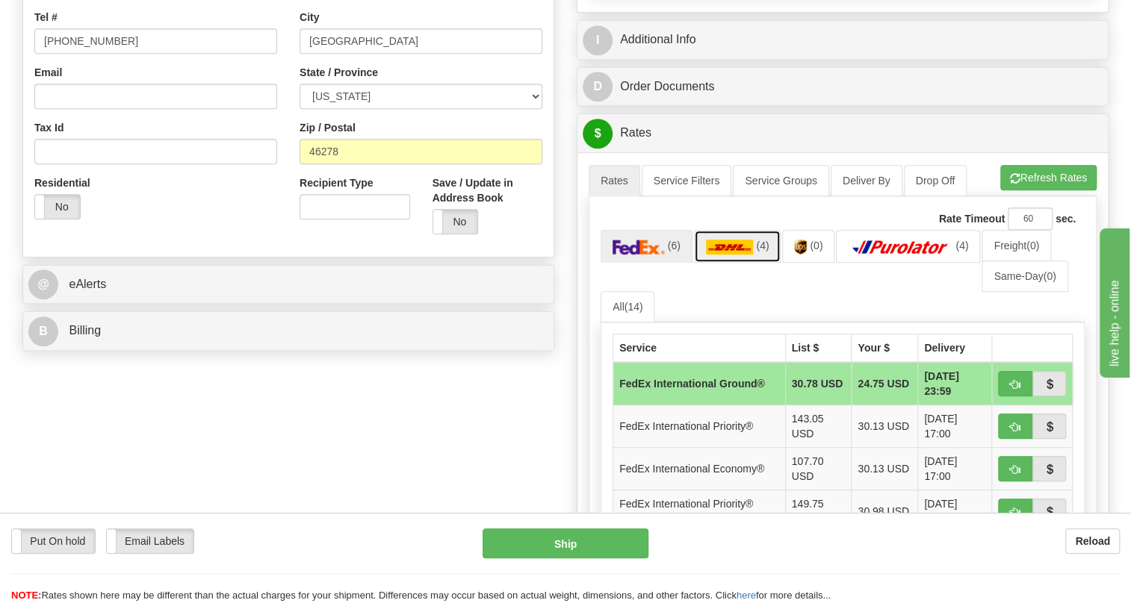
click at [736, 255] on img at bounding box center [730, 247] width 48 height 15
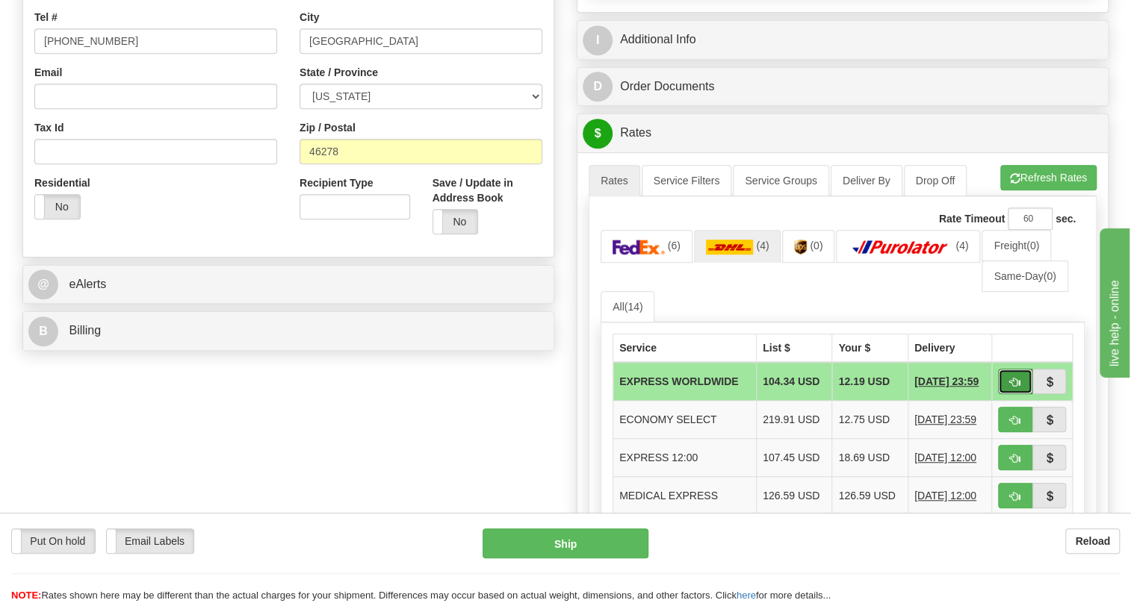
click at [1010, 388] on span "button" at bounding box center [1015, 383] width 10 height 10
type input "P"
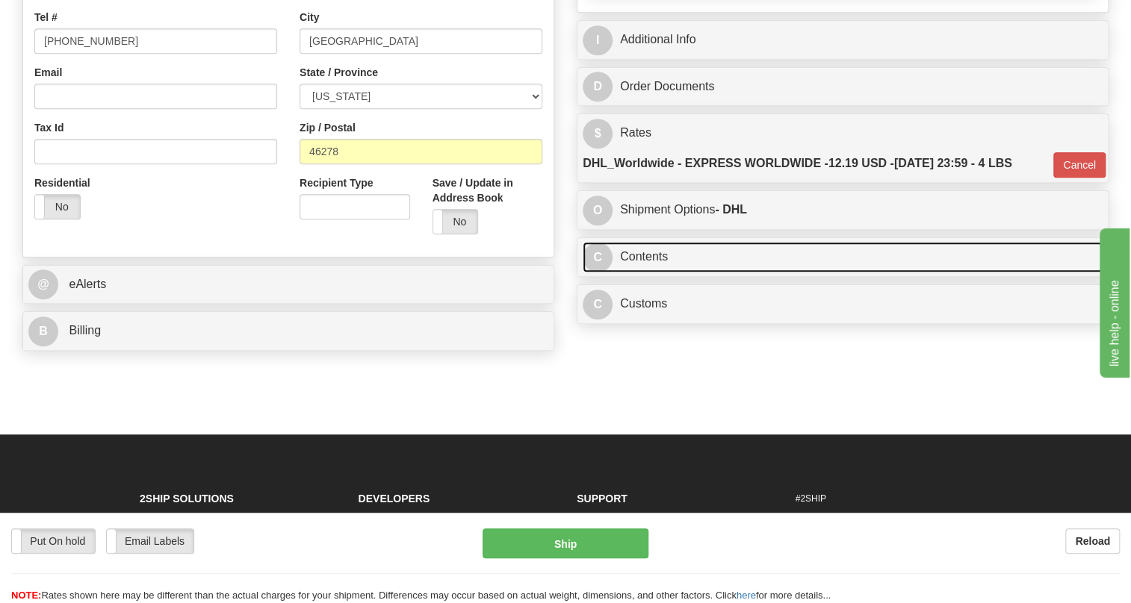
click at [644, 273] on link "C Contents" at bounding box center [843, 257] width 520 height 31
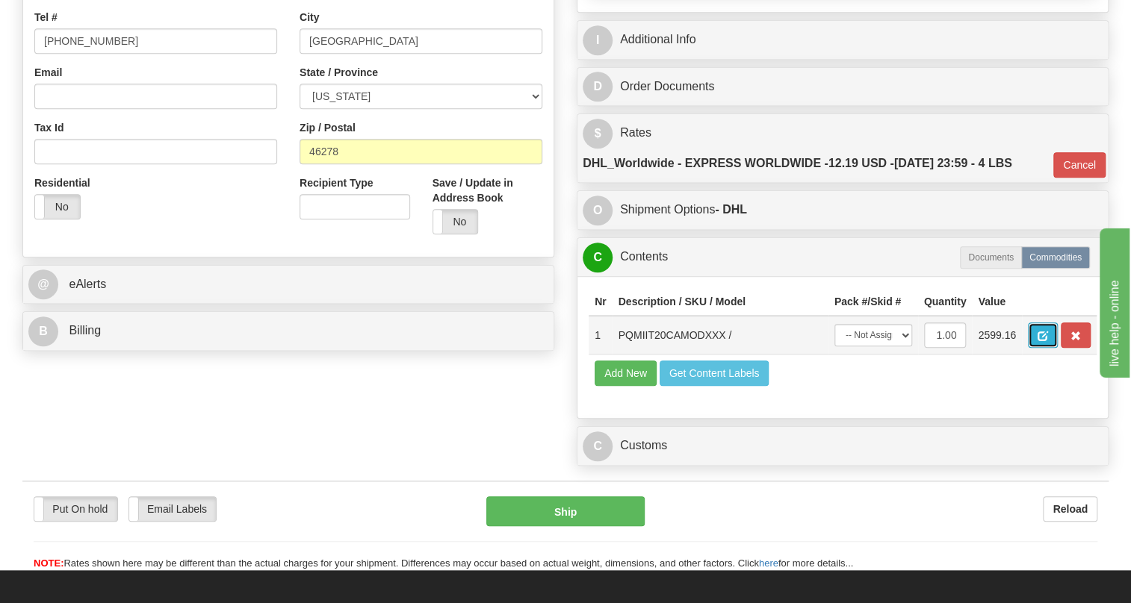
click at [1040, 341] on span "button" at bounding box center [1042, 337] width 10 height 10
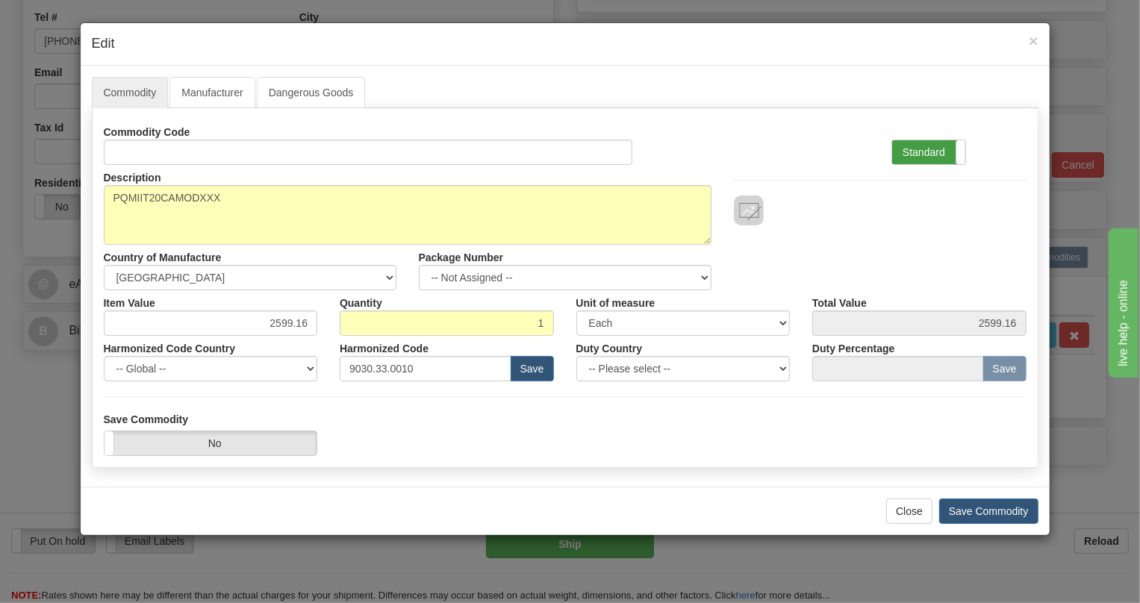
click at [923, 152] on label "Standard" at bounding box center [929, 152] width 73 height 24
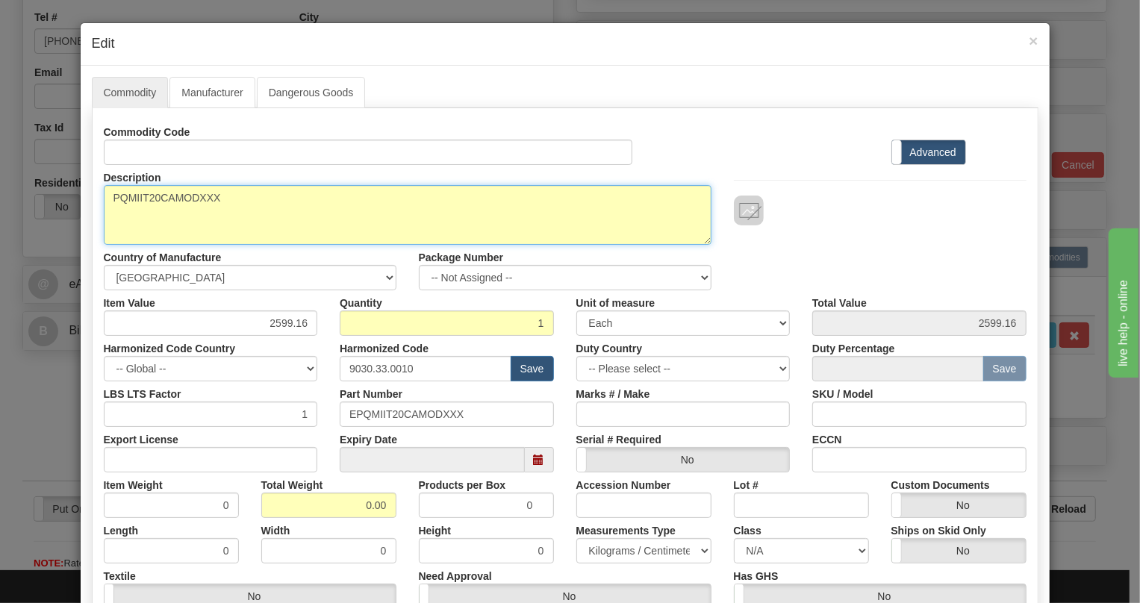
click at [190, 198] on textarea "PQMIIT20CAMODXXX" at bounding box center [408, 215] width 608 height 60
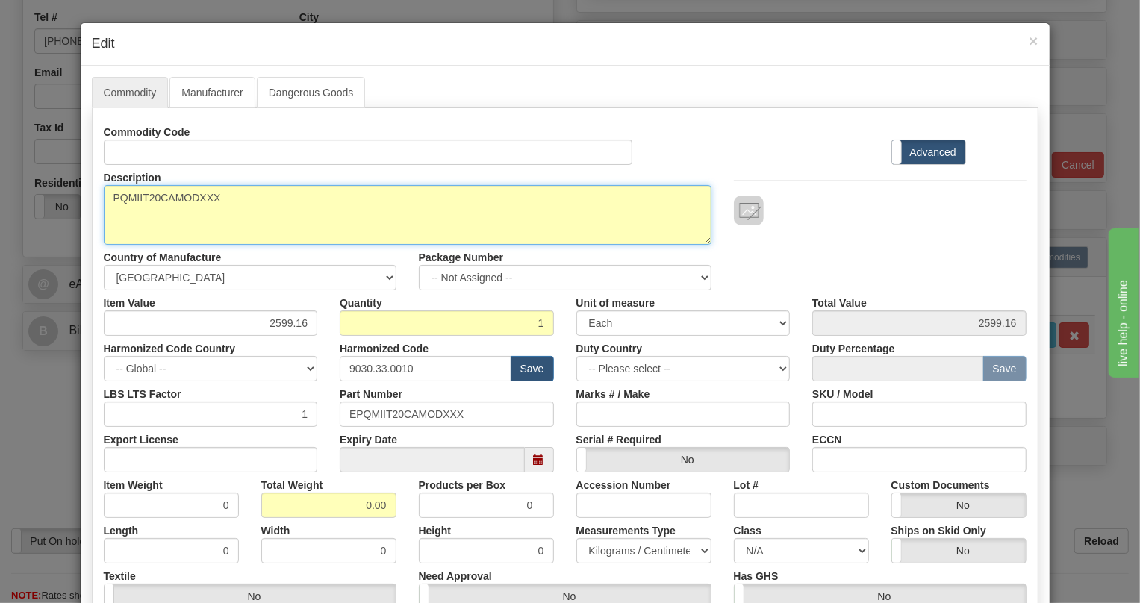
click at [190, 198] on textarea "PQMIIT20CAMODXXX" at bounding box center [408, 215] width 608 height 60
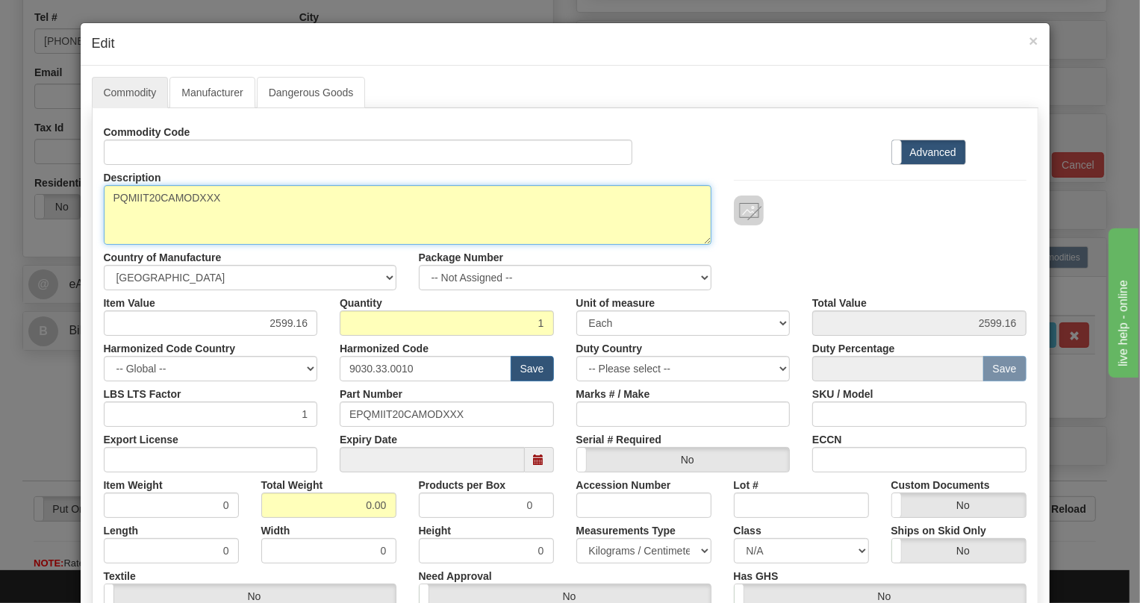
paste textarea "-T20-C-A-"
type textarea "PQMII-T20-C-A-MODXXX"
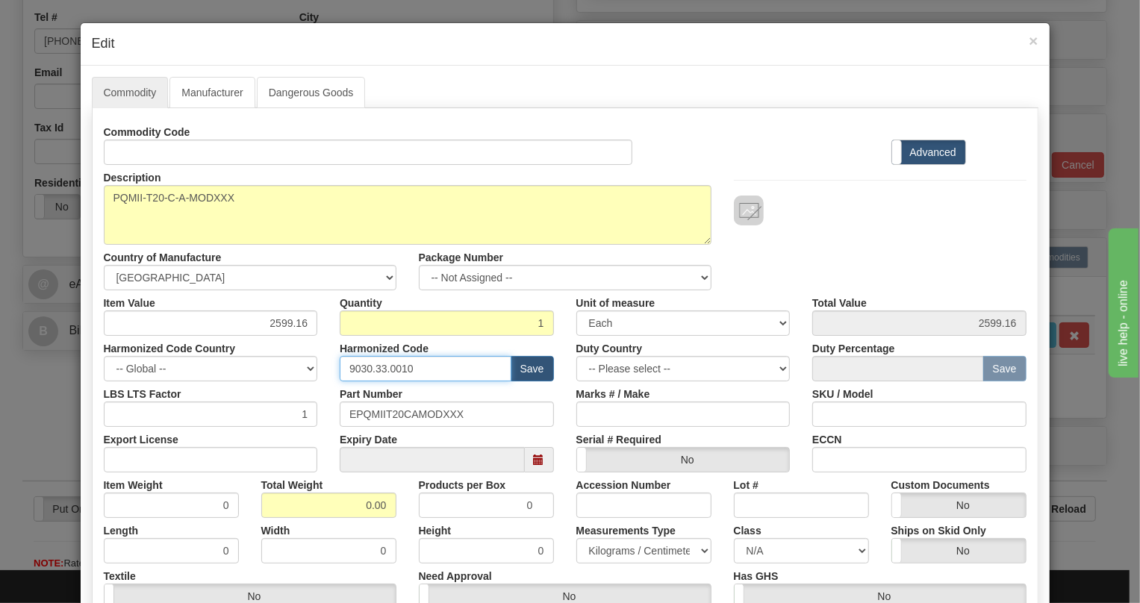
click at [366, 368] on input "9030.33.0010" at bounding box center [426, 368] width 172 height 25
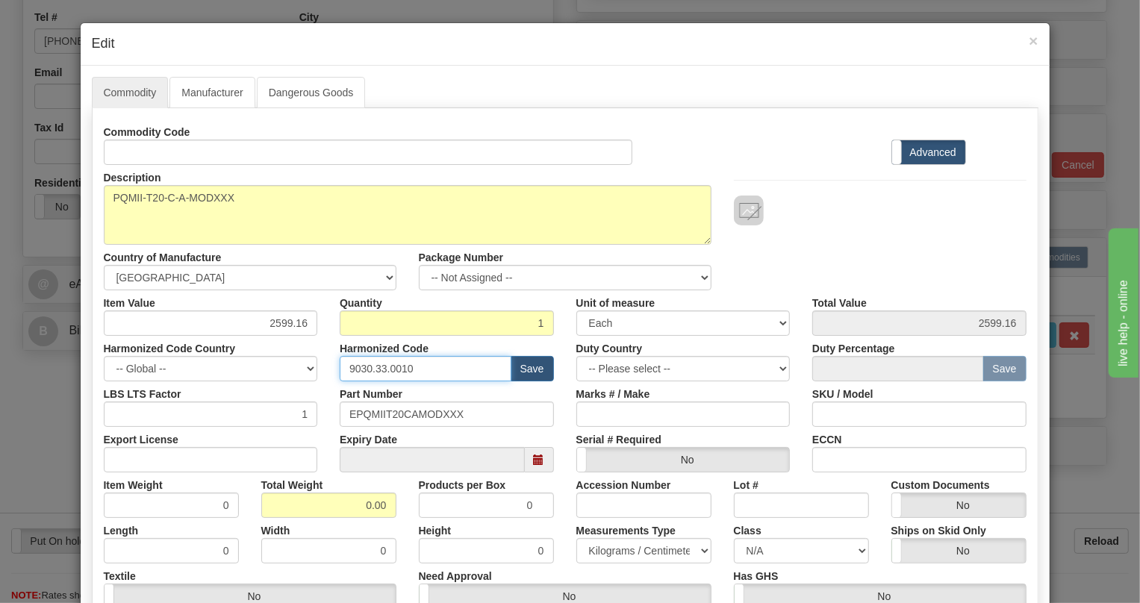
click at [366, 368] on input "9030.33.0010" at bounding box center [426, 368] width 172 height 25
paste input "28.30.000"
type input "9028.30.0000"
click at [281, 323] on input "2599.16" at bounding box center [211, 323] width 214 height 25
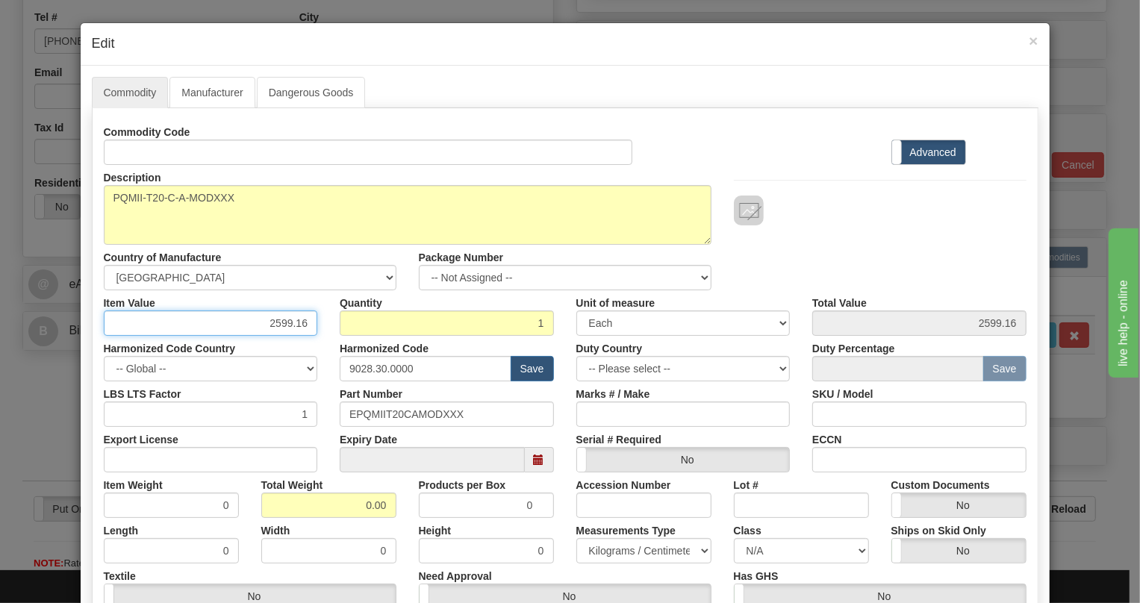
click at [281, 323] on input "2599.16" at bounding box center [211, 323] width 214 height 25
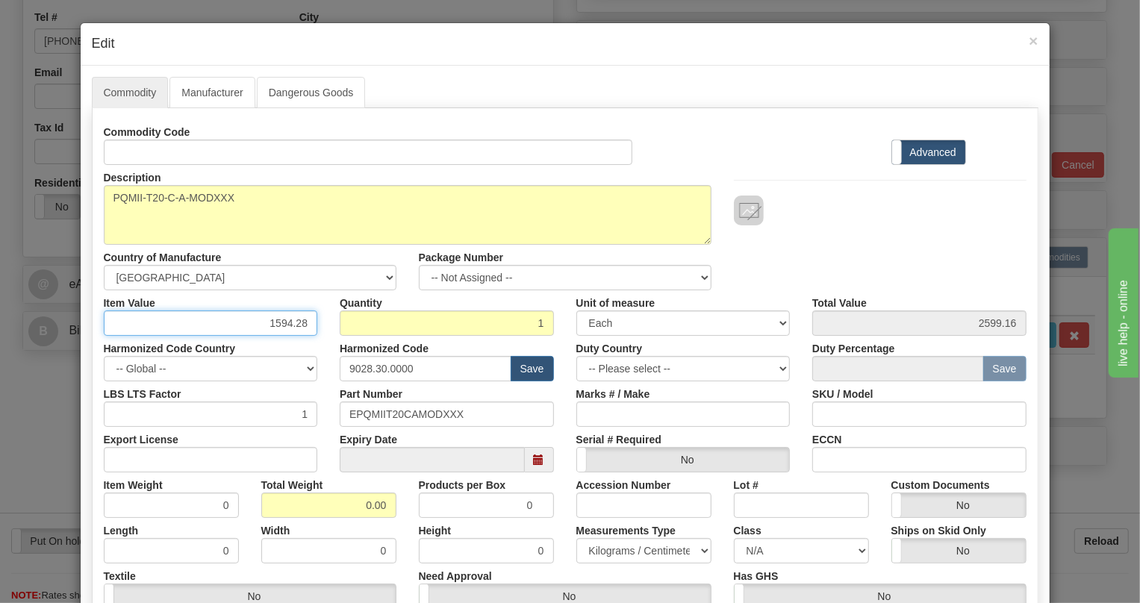
type input "1594.28"
click at [361, 506] on input "0.00" at bounding box center [328, 505] width 135 height 25
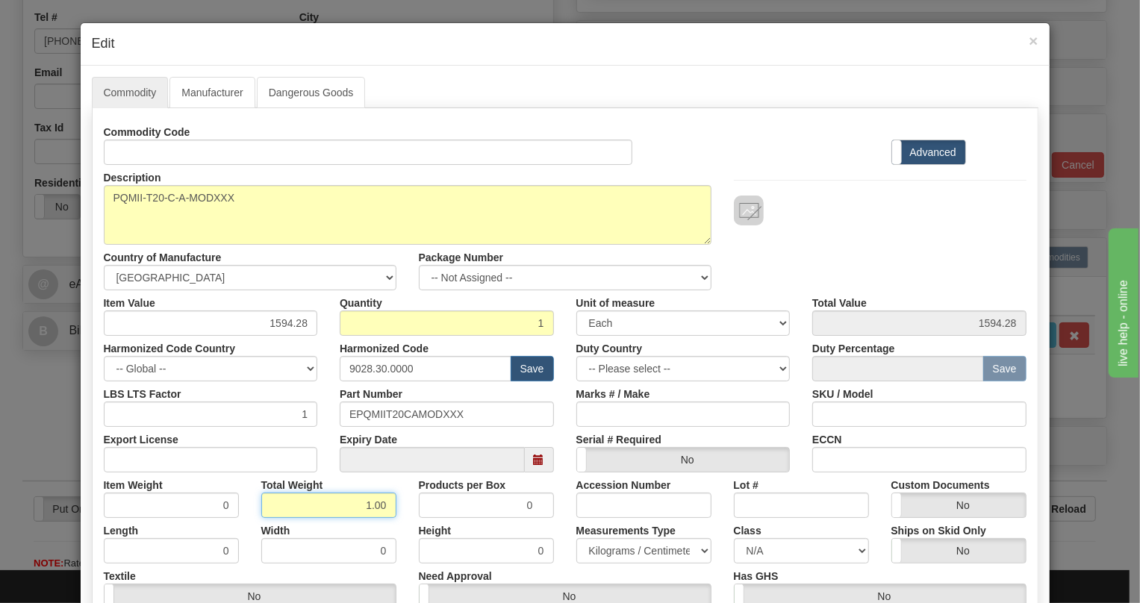
type input "1.00"
type input "1.0000"
click at [635, 546] on select "Pounds / Inches Kilograms / Centimeters" at bounding box center [644, 551] width 135 height 25
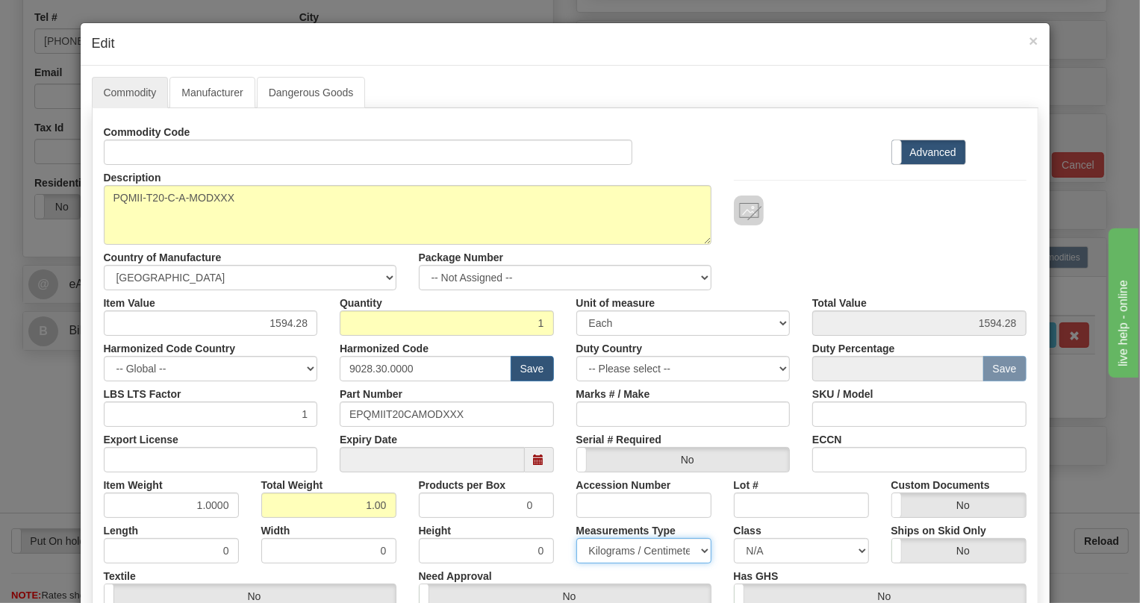
select select "0"
click at [577, 539] on select "Pounds / Inches Kilograms / Centimeters" at bounding box center [644, 551] width 135 height 25
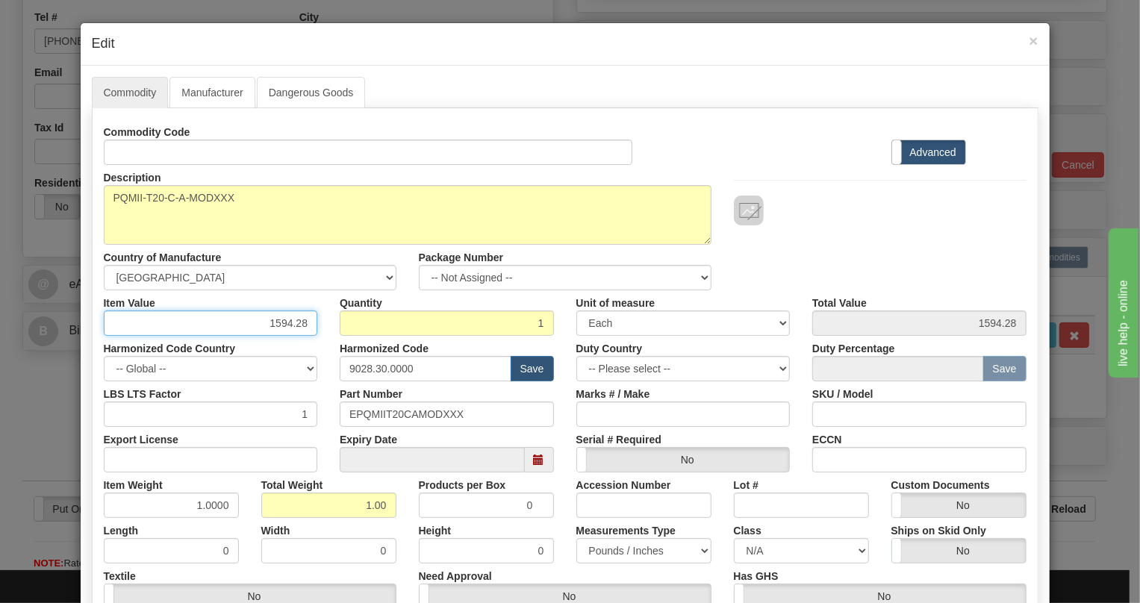
click at [297, 327] on input "1594.28" at bounding box center [211, 323] width 214 height 25
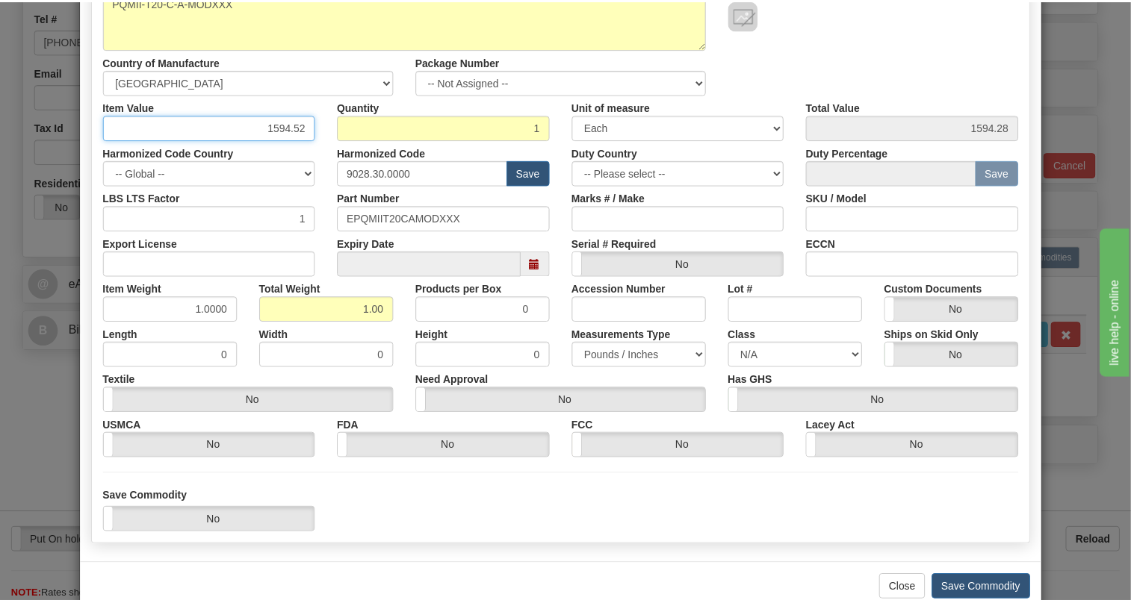
scroll to position [227, 0]
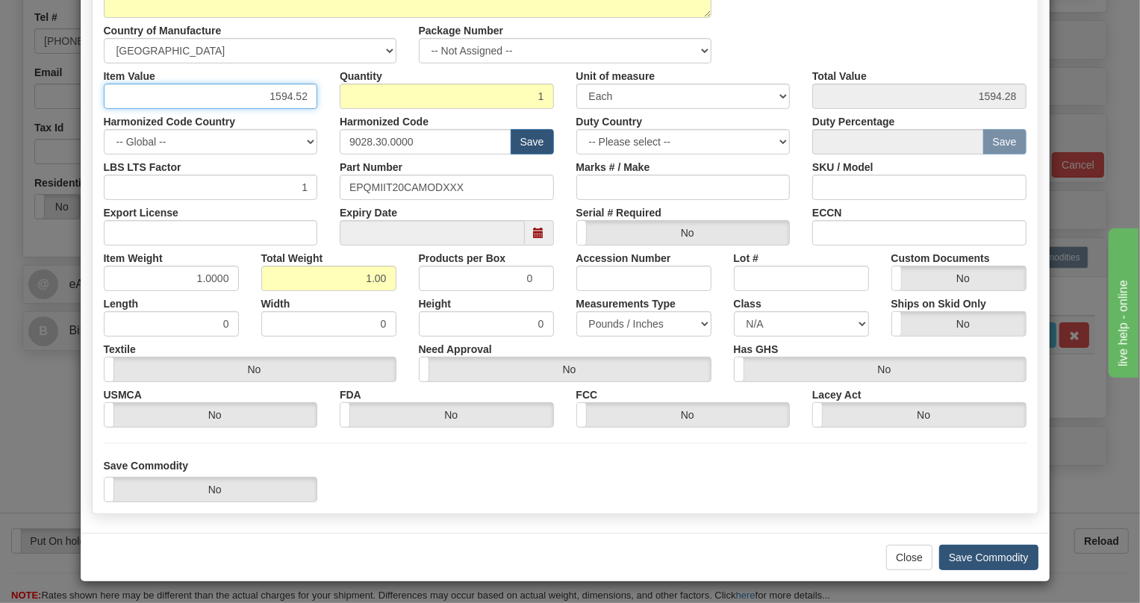
type input "1594.52"
click at [969, 556] on button "Save Commodity" at bounding box center [989, 557] width 99 height 25
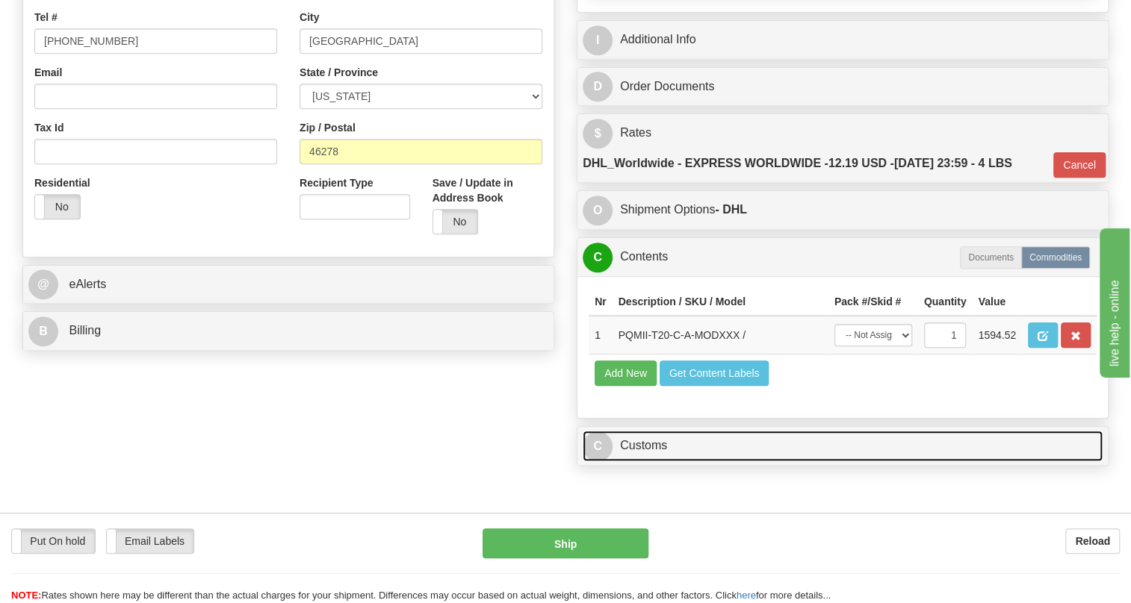
click at [661, 462] on link "C Customs" at bounding box center [843, 446] width 520 height 31
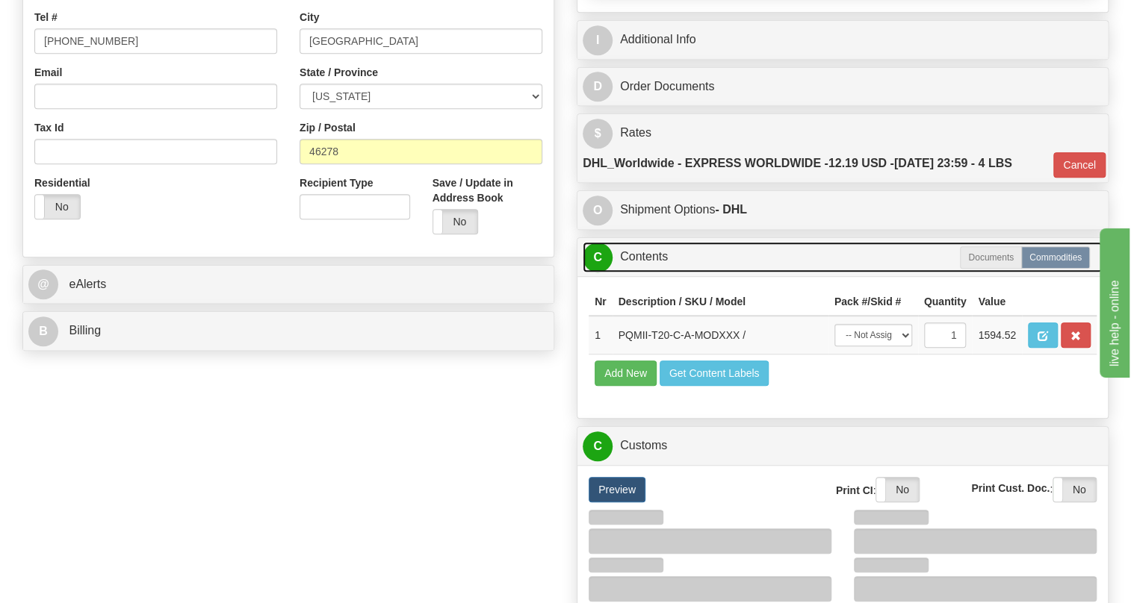
click at [651, 273] on link "C Contents" at bounding box center [843, 257] width 520 height 31
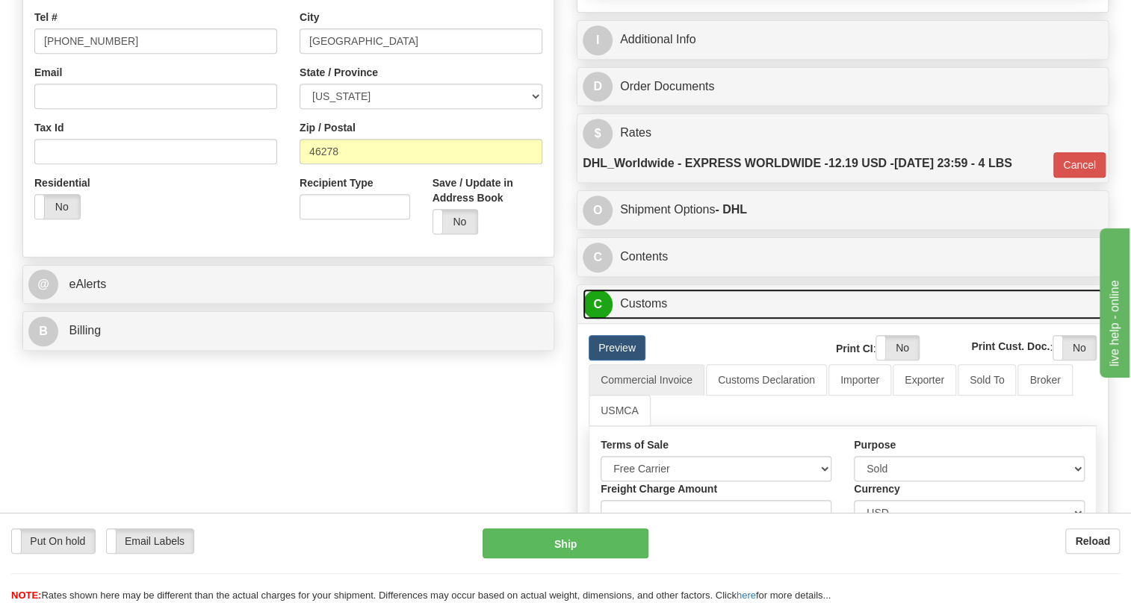
click at [645, 320] on link "C Customs" at bounding box center [843, 304] width 520 height 31
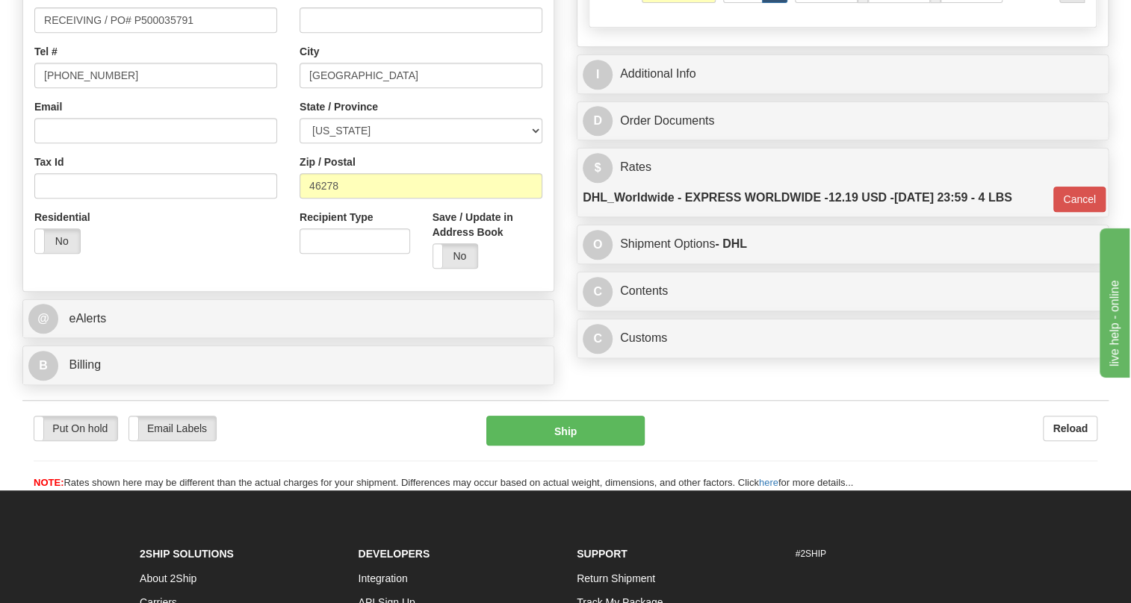
scroll to position [339, 0]
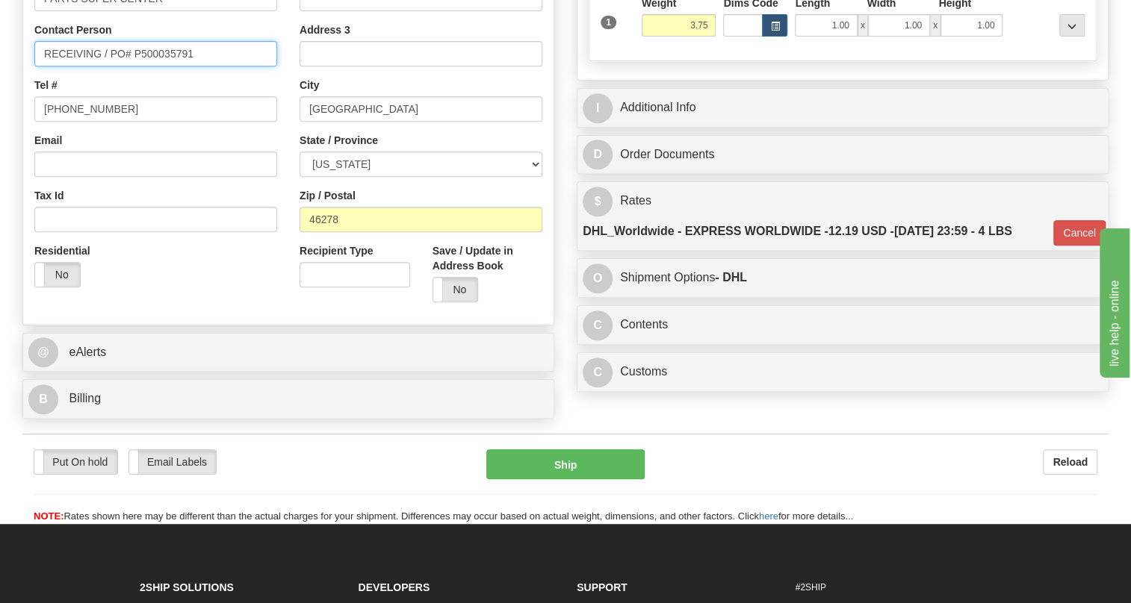
click at [100, 66] on input "RECEIVING / PO# P500035791" at bounding box center [155, 53] width 243 height 25
paste input "PHILLIP LUSE"
type input "RECEIVING / PHILLIP LUSE / PO# P500035791"
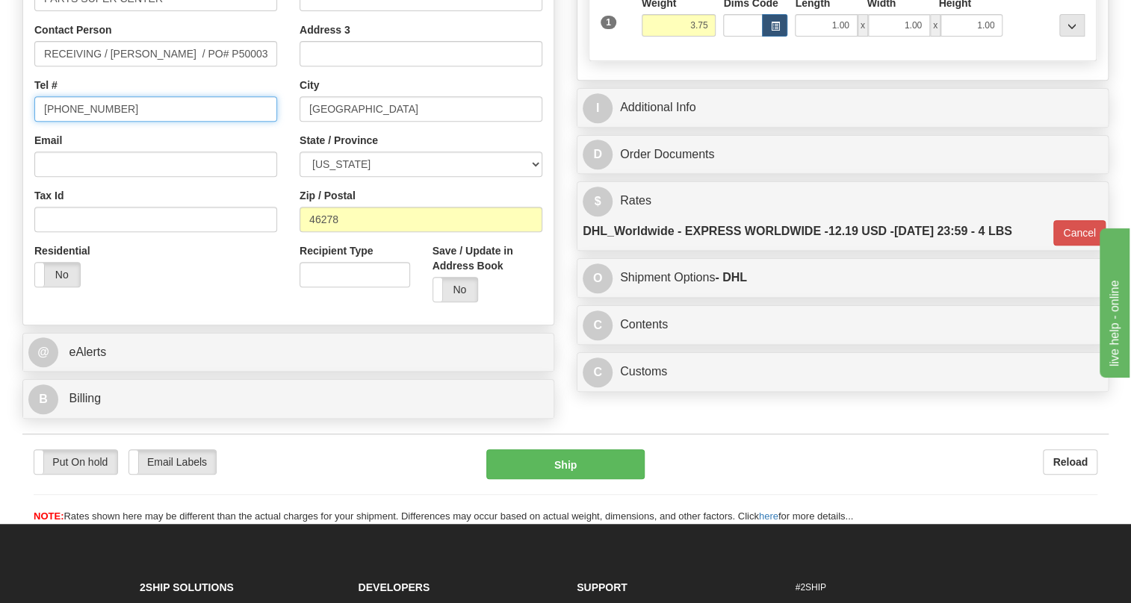
click at [90, 122] on input "[PHONE_NUMBER]" at bounding box center [155, 108] width 243 height 25
paste input "8003411010"
type input "8003411010"
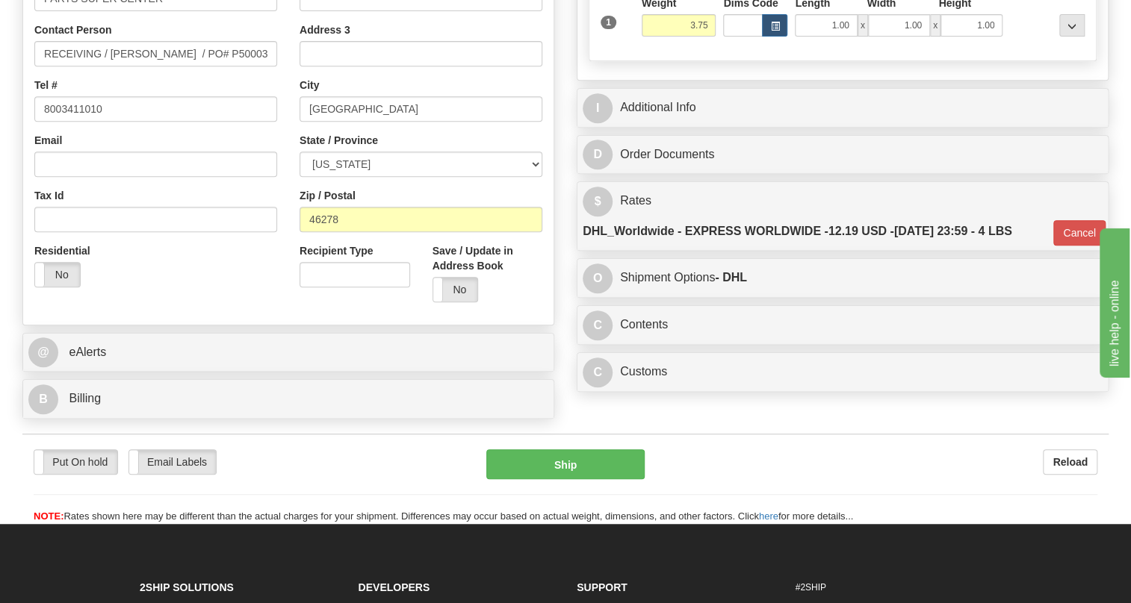
click at [275, 170] on div "Email" at bounding box center [155, 155] width 243 height 44
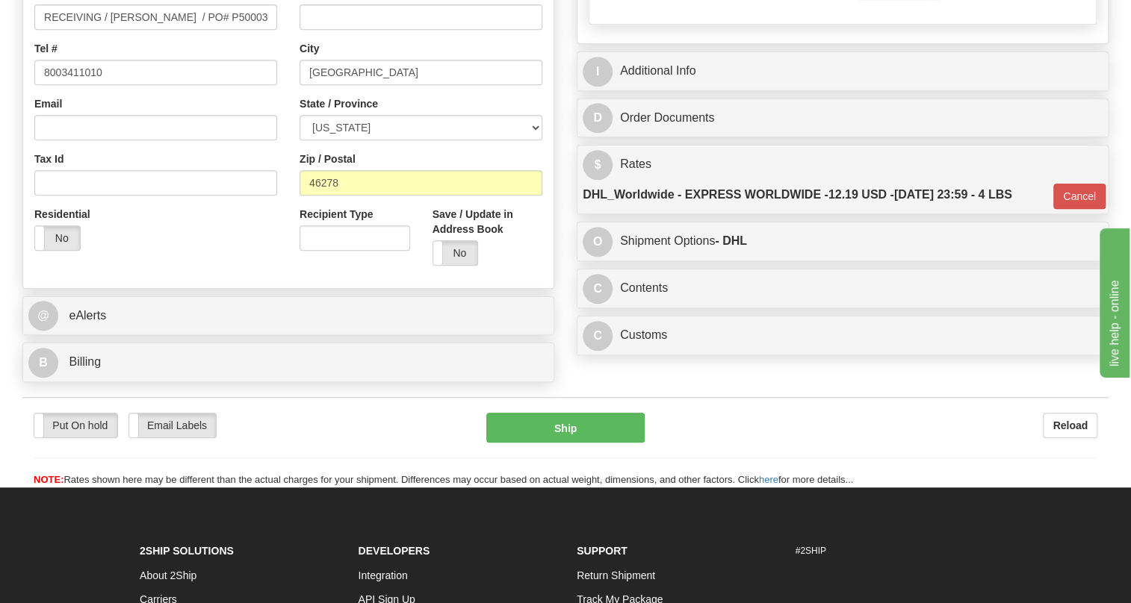
scroll to position [407, 0]
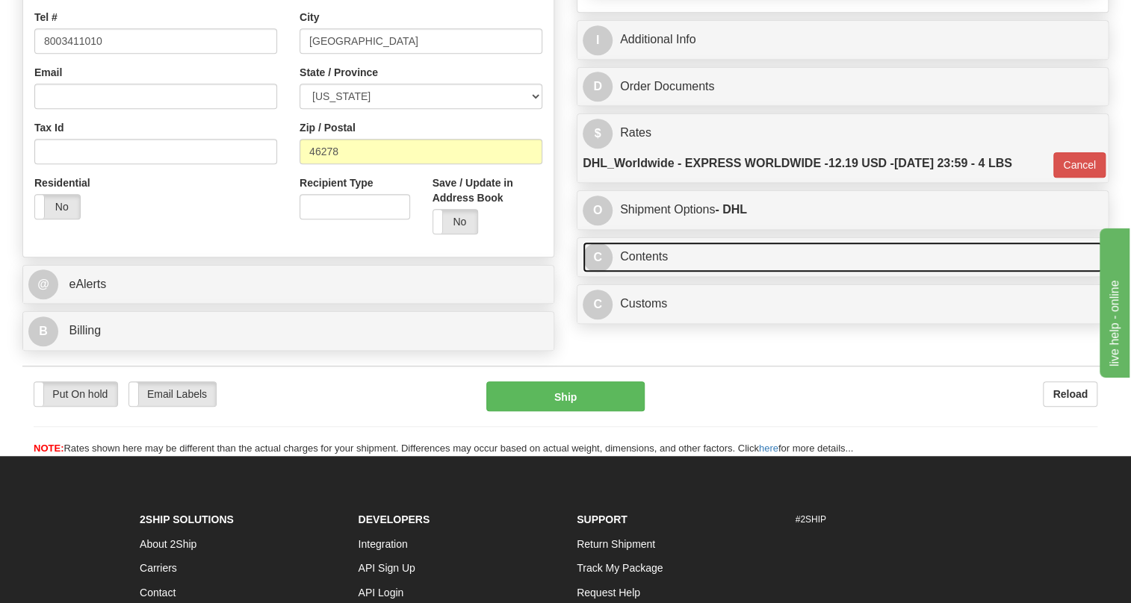
click at [658, 273] on link "C Contents" at bounding box center [843, 257] width 520 height 31
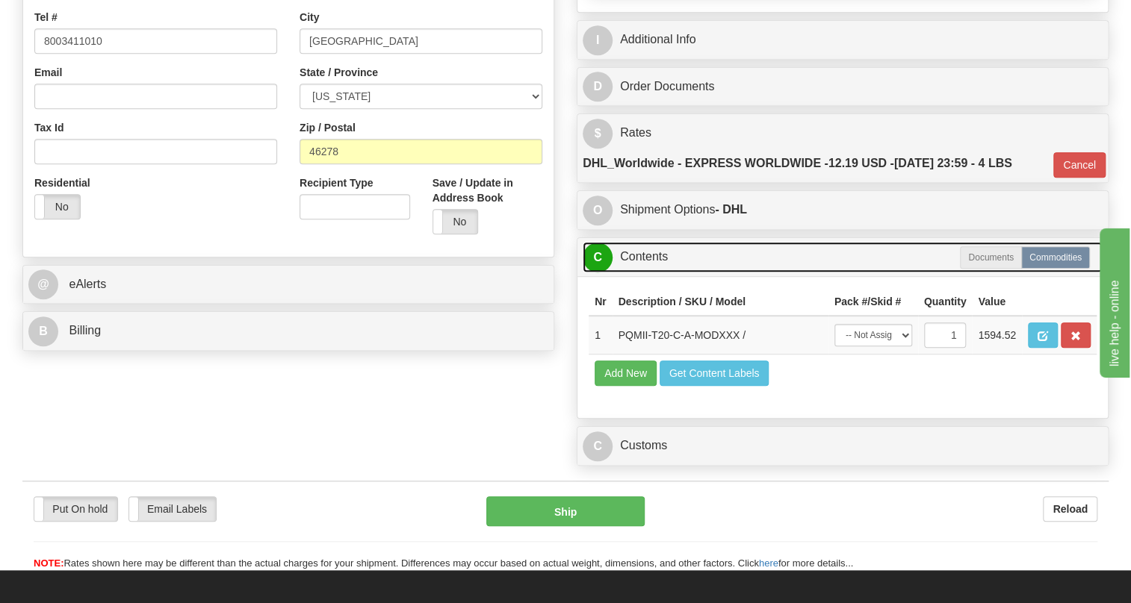
click at [658, 273] on link "C Contents" at bounding box center [843, 257] width 520 height 31
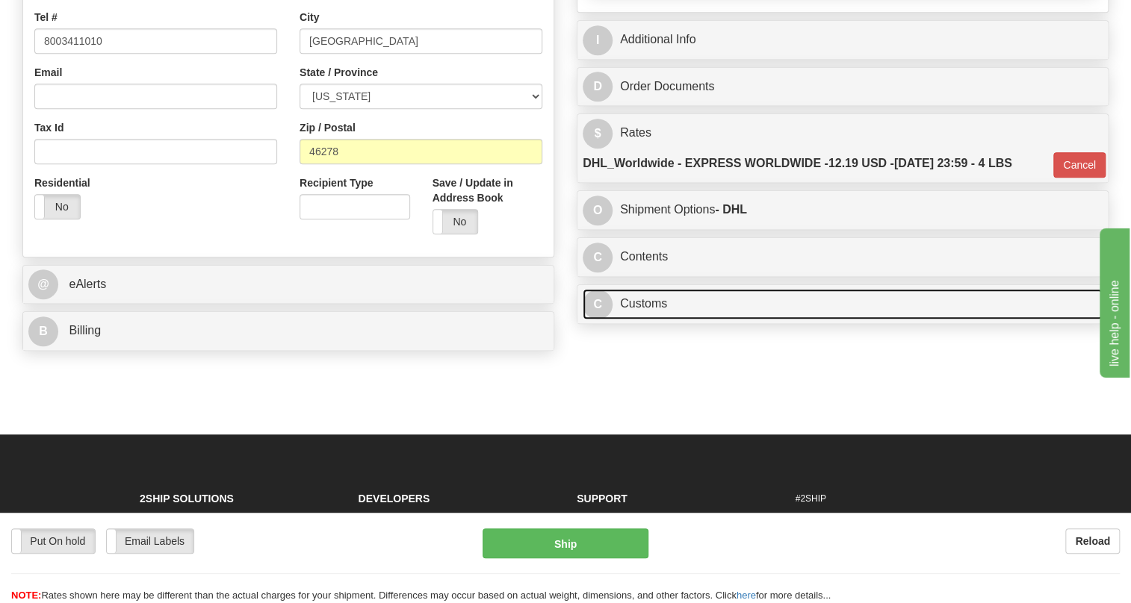
click at [639, 320] on link "C Customs" at bounding box center [843, 304] width 520 height 31
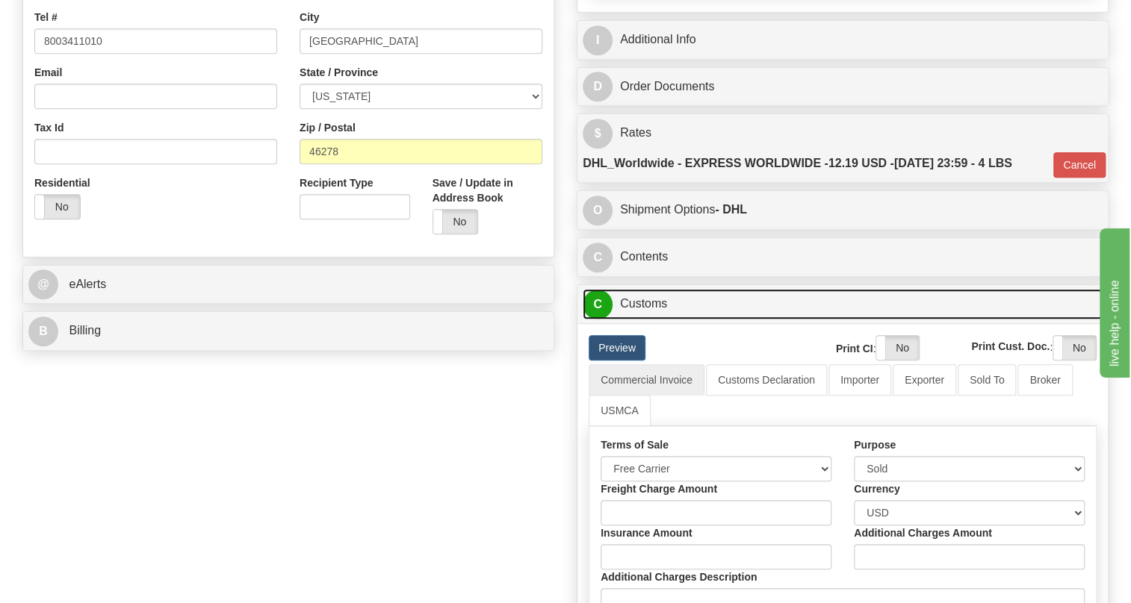
click at [639, 320] on link "C Customs" at bounding box center [843, 304] width 520 height 31
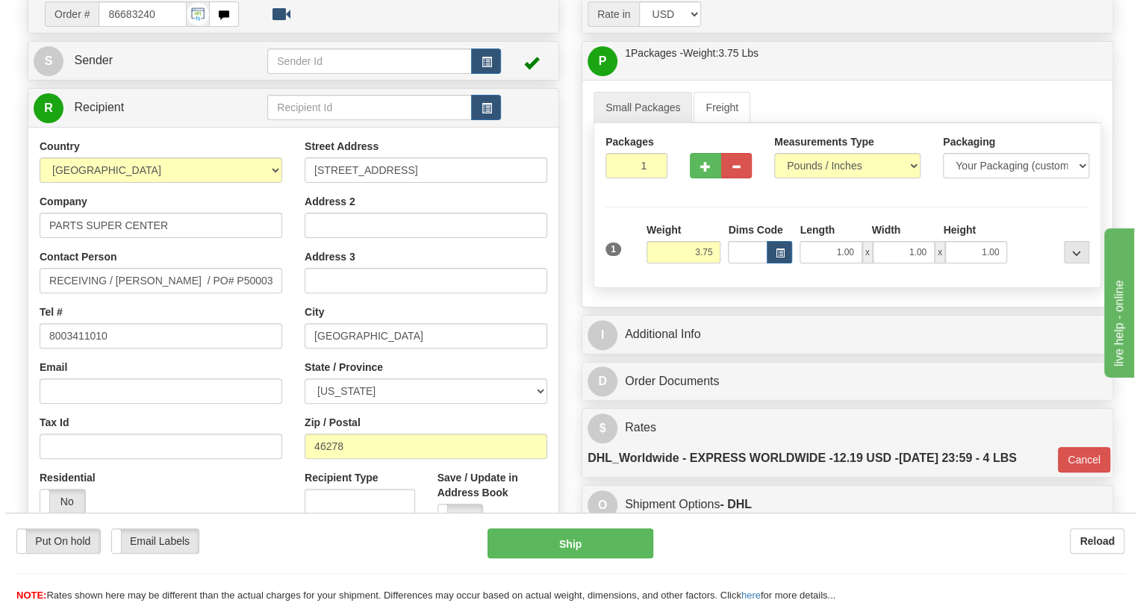
scroll to position [135, 0]
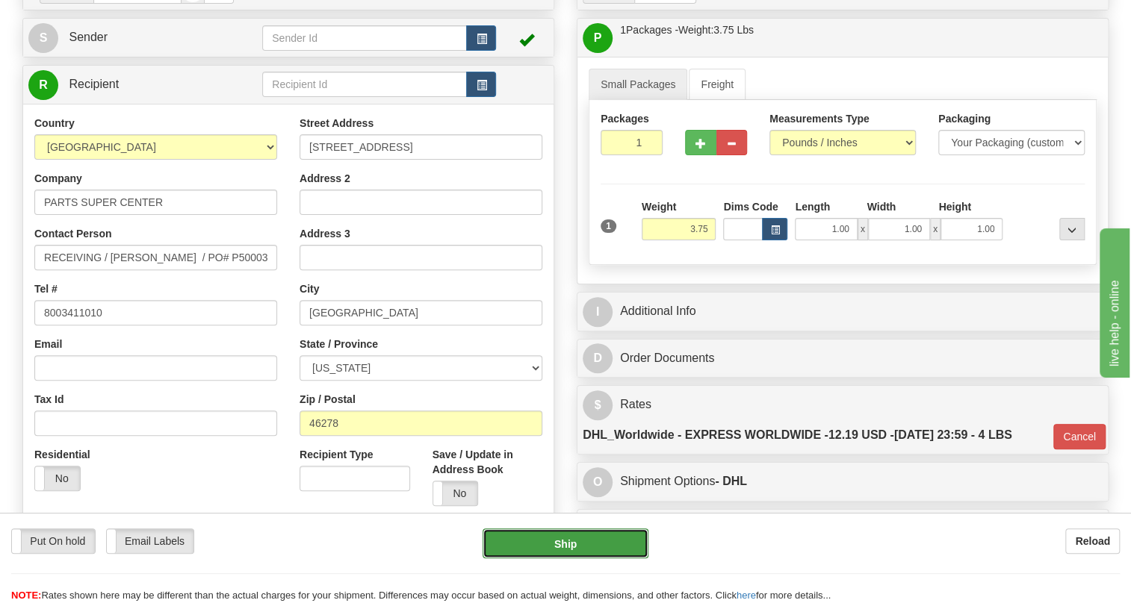
click at [570, 544] on button "Ship" at bounding box center [565, 544] width 166 height 30
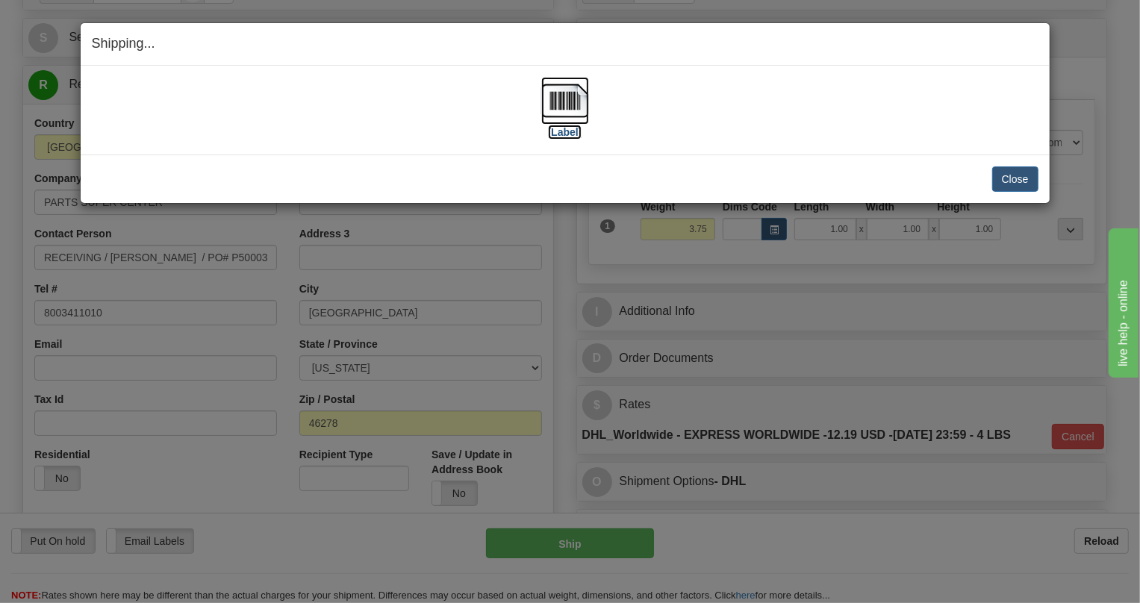
click at [568, 102] on img at bounding box center [565, 101] width 48 height 48
click at [1005, 179] on button "Close" at bounding box center [1016, 179] width 46 height 25
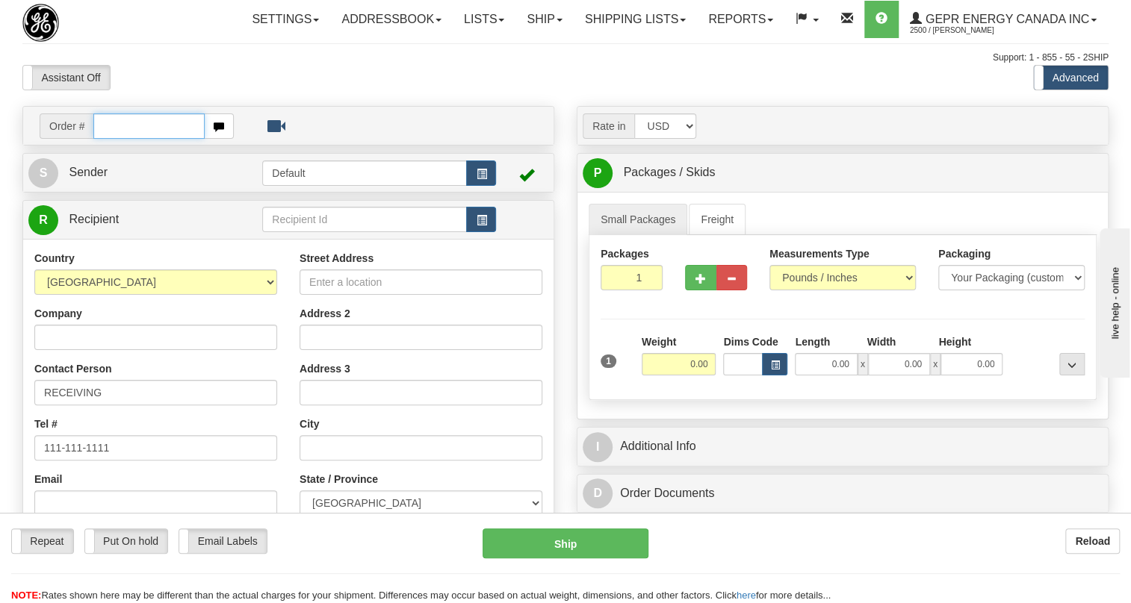
click at [128, 139] on input "text" at bounding box center [148, 126] width 111 height 25
paste input "0086683231"
click at [115, 139] on input "0086683231" at bounding box center [148, 126] width 111 height 25
type input "86683231"
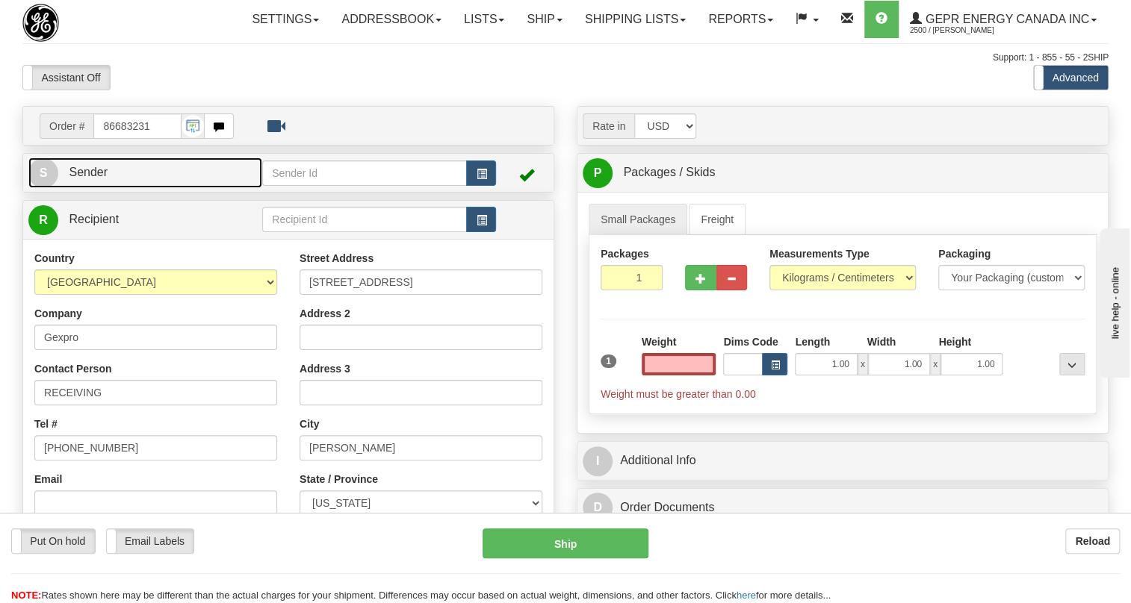
type input "0.00"
drag, startPoint x: 81, startPoint y: 208, endPoint x: 51, endPoint y: 214, distance: 31.2
click at [81, 179] on span "Sender" at bounding box center [88, 172] width 39 height 13
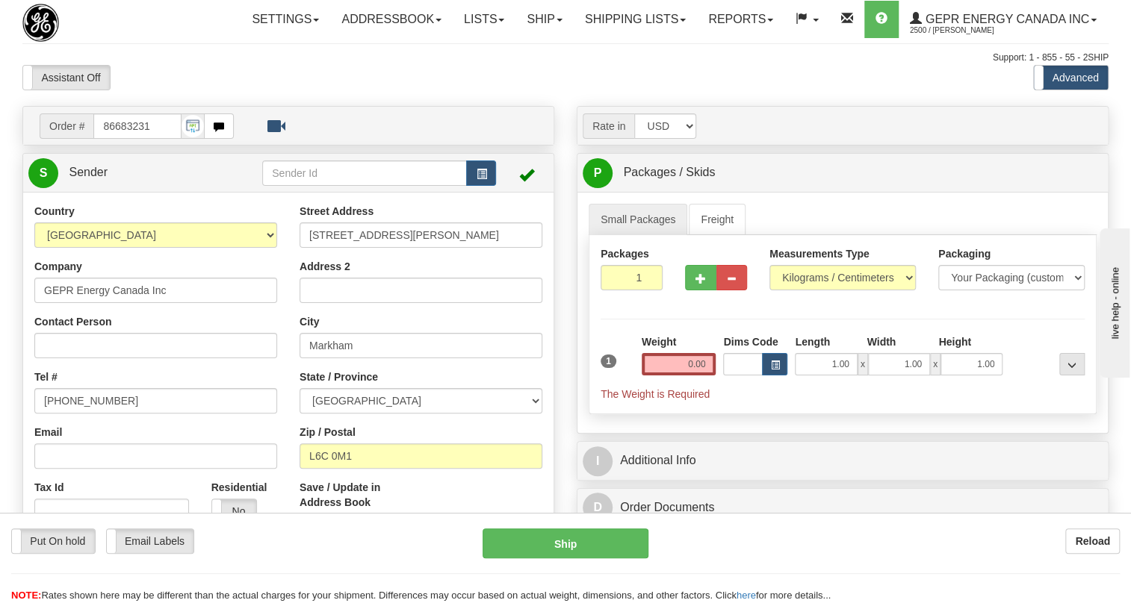
type input "MARKHAM"
click at [87, 414] on input "[PHONE_NUMBER]" at bounding box center [155, 400] width 243 height 25
paste input "[PHONE_NUMBER]"
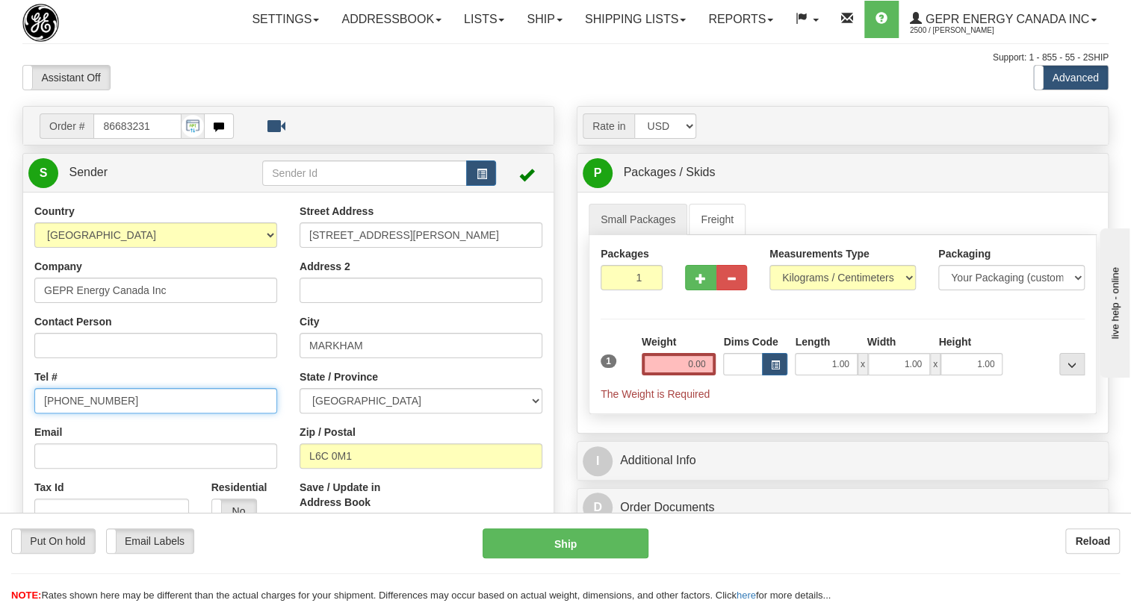
type input "[PHONE_NUMBER]"
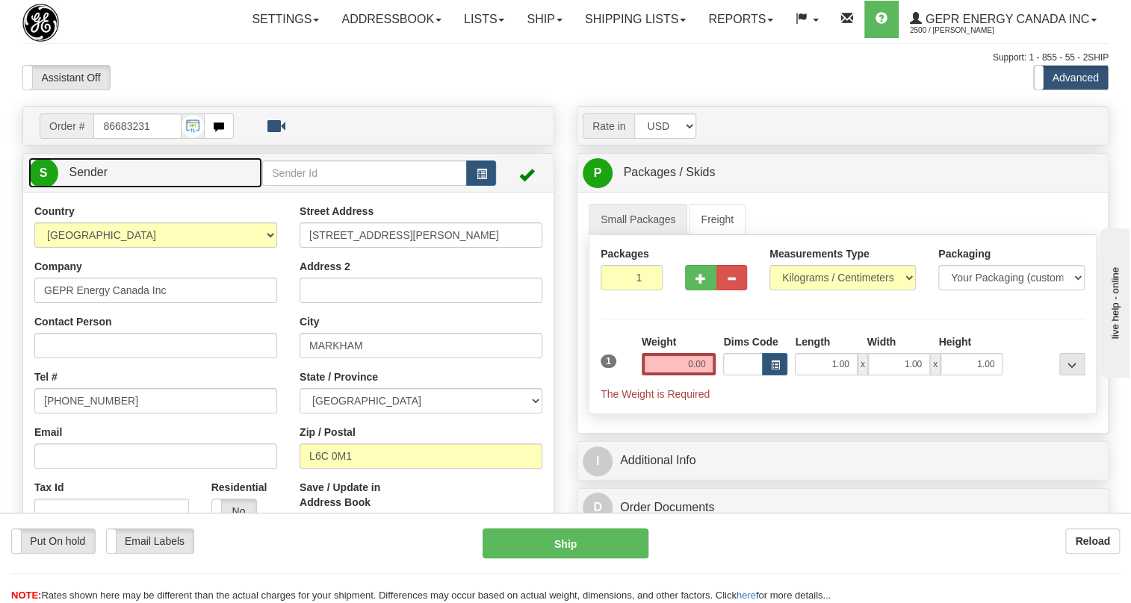
click at [83, 179] on span "Sender" at bounding box center [88, 172] width 39 height 13
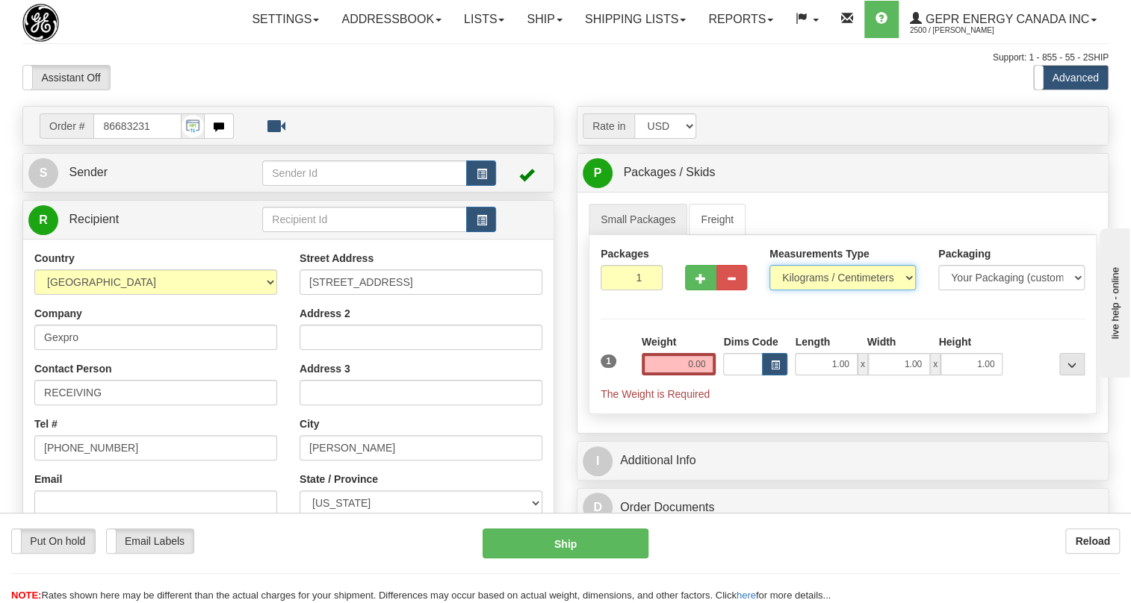
click at [812, 291] on select "Pounds / Inches Kilograms / Centimeters" at bounding box center [842, 277] width 146 height 25
select select "0"
click at [769, 291] on select "Pounds / Inches Kilograms / Centimeters" at bounding box center [842, 277] width 146 height 25
click at [701, 376] on input "0.00" at bounding box center [679, 364] width 75 height 22
type input "0.00"
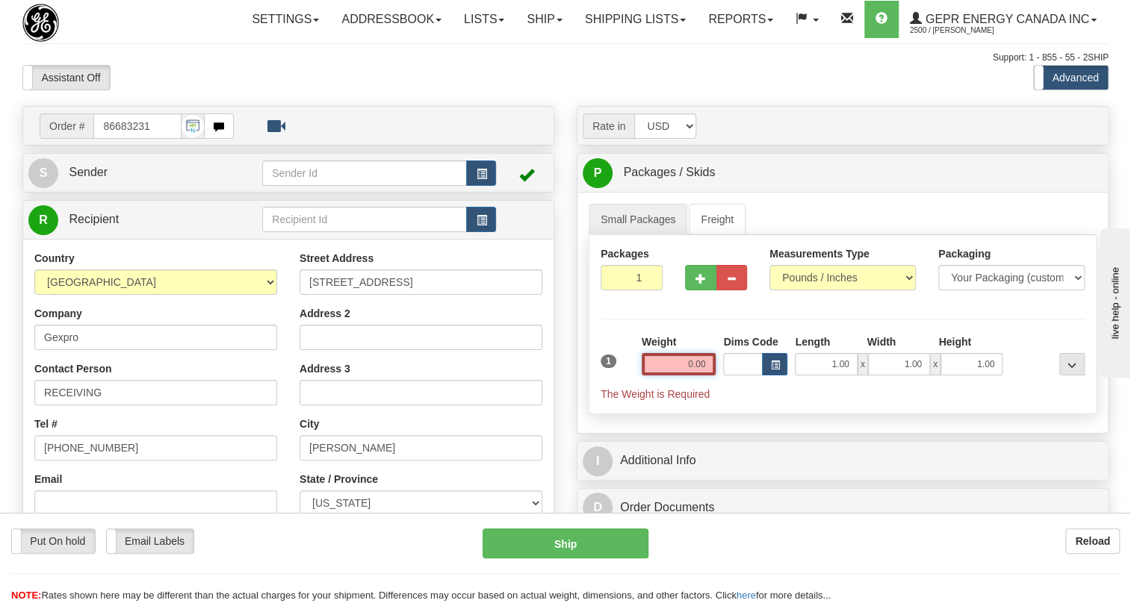
click at [689, 376] on input "0.00" at bounding box center [679, 364] width 75 height 22
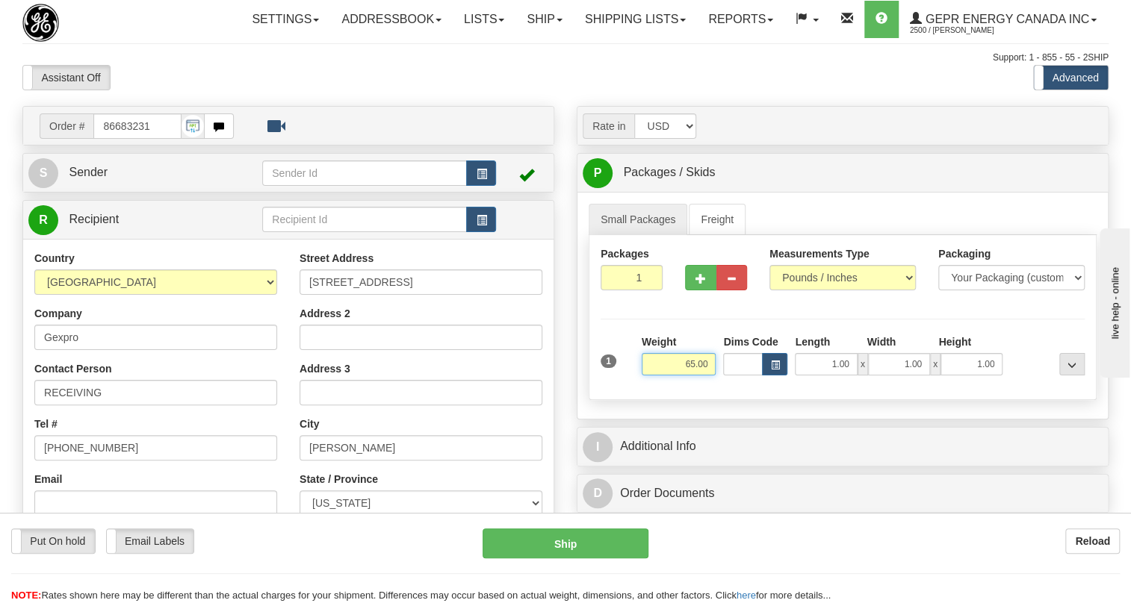
type input "65.00"
click at [627, 291] on input "1" at bounding box center [631, 277] width 62 height 25
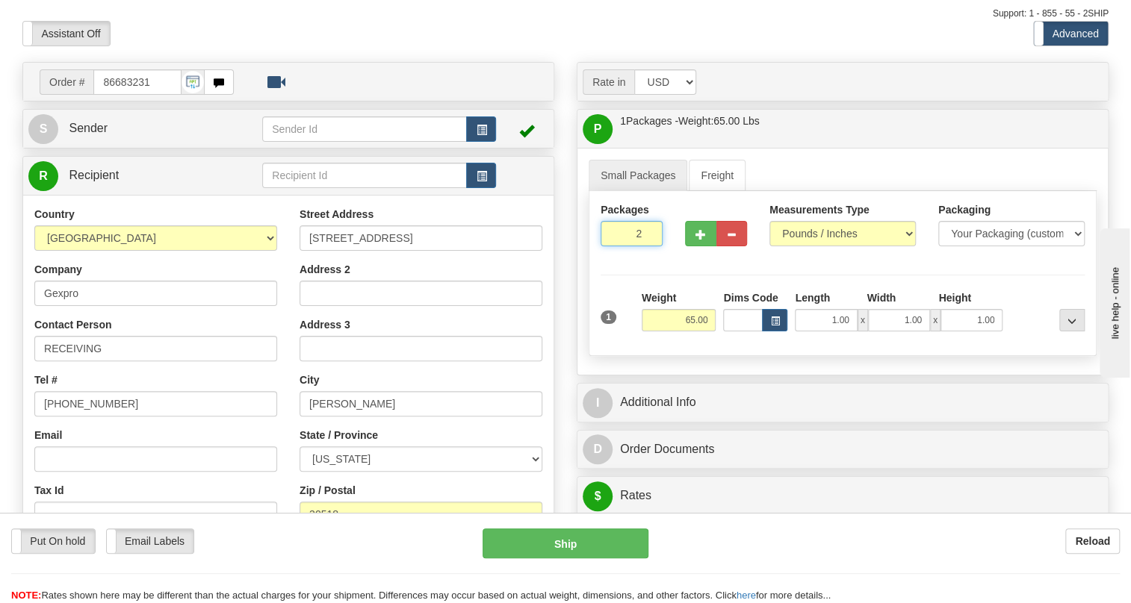
scroll to position [67, 0]
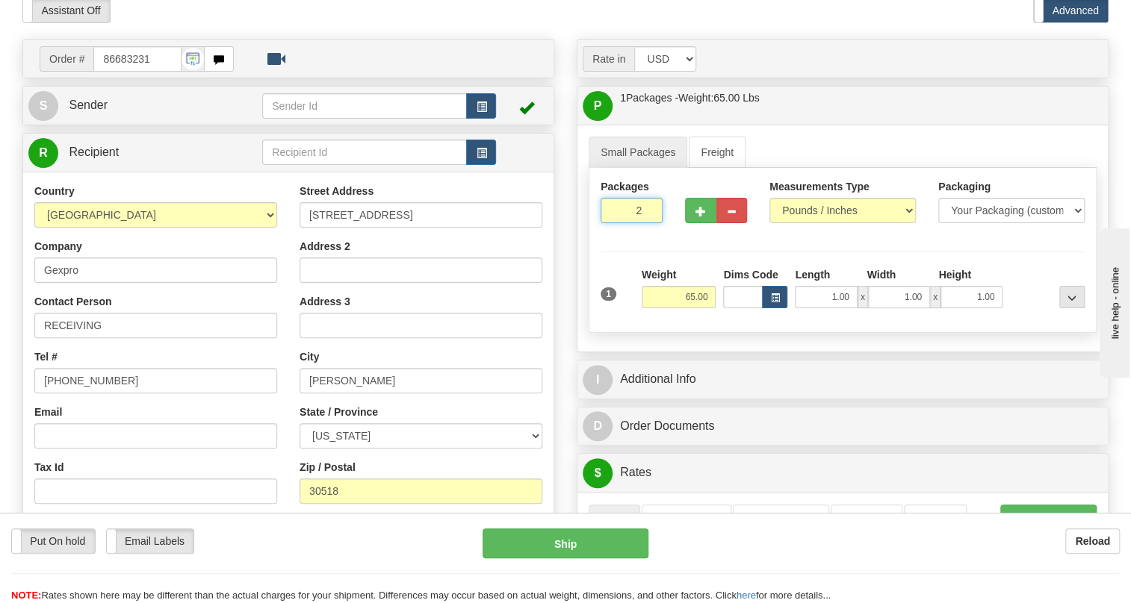
type input "2"
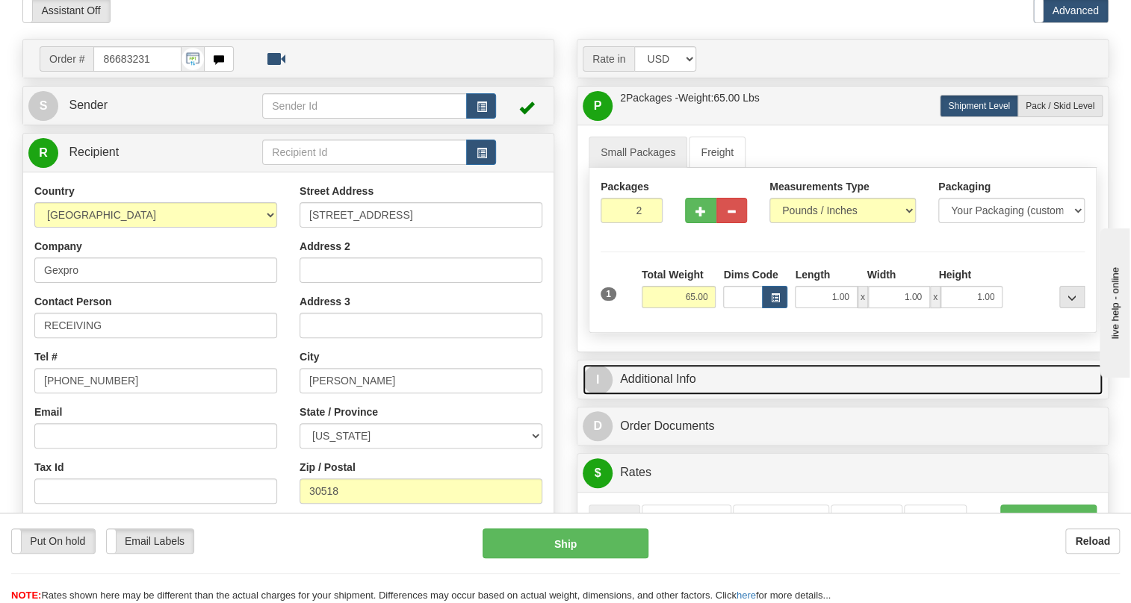
click at [668, 395] on link "I Additional Info" at bounding box center [843, 379] width 520 height 31
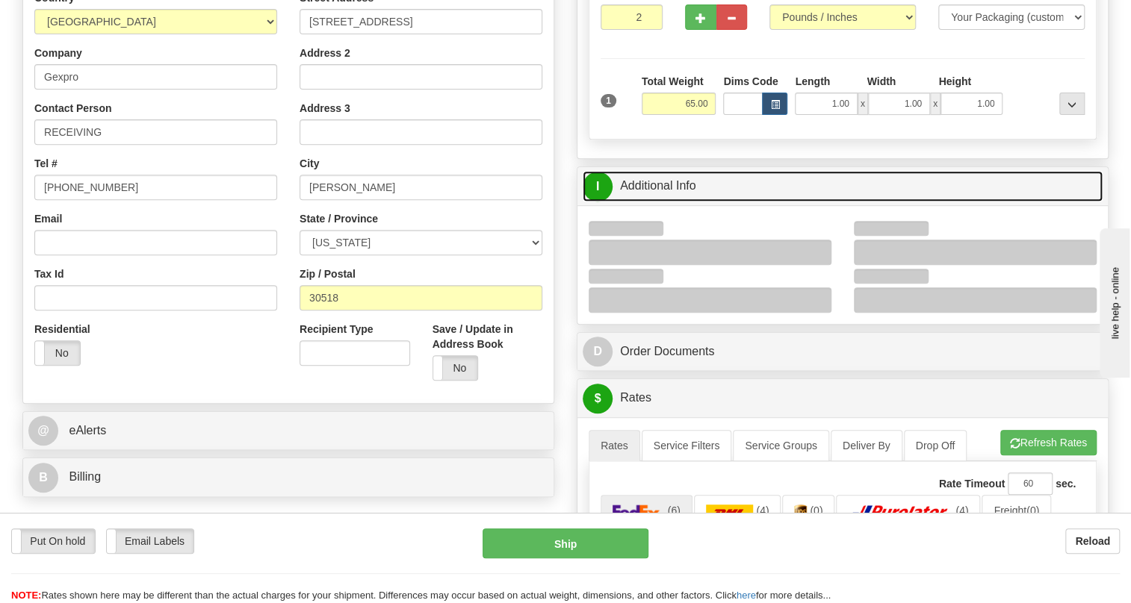
scroll to position [271, 0]
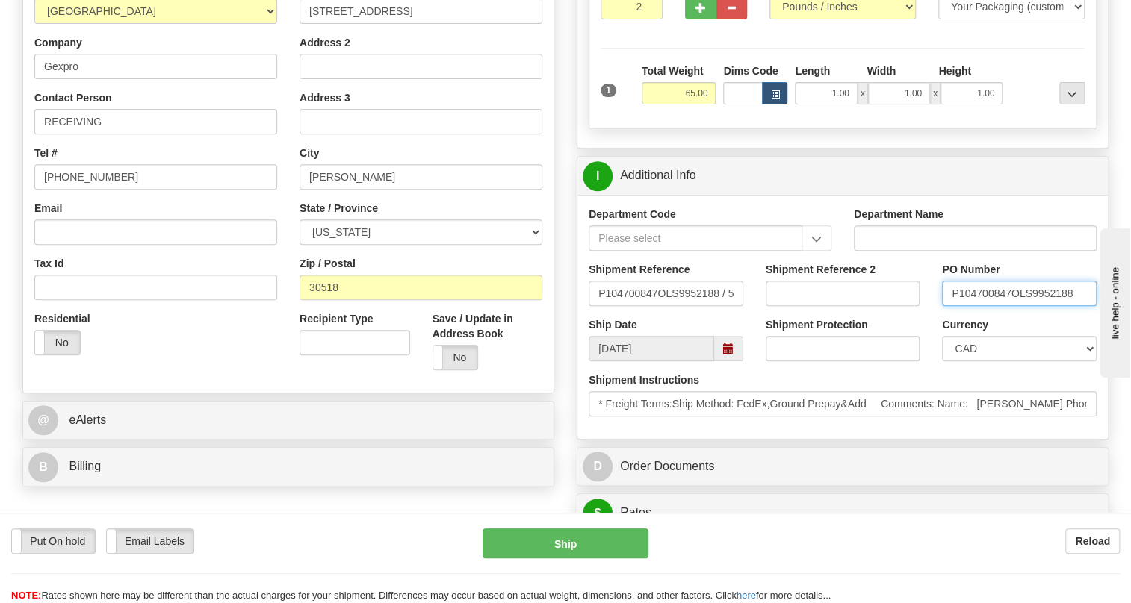
drag, startPoint x: 1009, startPoint y: 323, endPoint x: 950, endPoint y: 326, distance: 59.1
click at [950, 306] on input "P104700847OLS9952188" at bounding box center [1019, 293] width 155 height 25
click at [103, 134] on input "RECEIVING" at bounding box center [155, 121] width 243 height 25
paste input "P104700847"
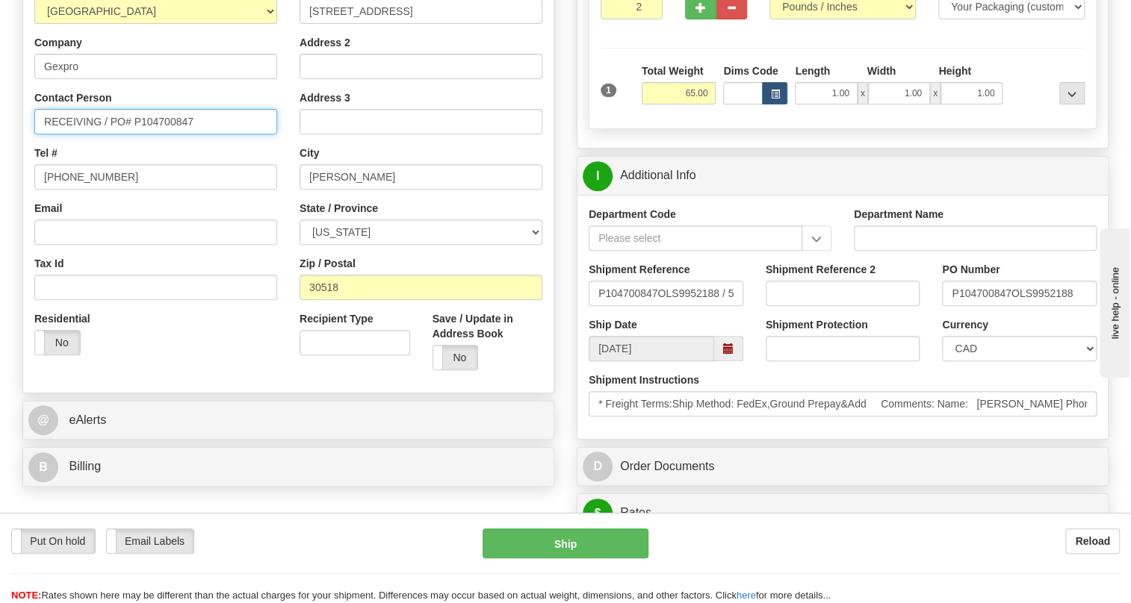
type input "RECEIVING / PO# P104700847"
click at [977, 361] on select "CAD USD EUR ZAR [PERSON_NAME] ARN AUD AUS AWG BBD BFR BGN BHD BMD BND BRC BRL C…" at bounding box center [1019, 348] width 155 height 25
select select "1"
click at [942, 361] on select "CAD USD EUR ZAR [PERSON_NAME] ARN AUD AUS AWG BBD BFR BGN BHD BMD BND BRC BRL C…" at bounding box center [1019, 348] width 155 height 25
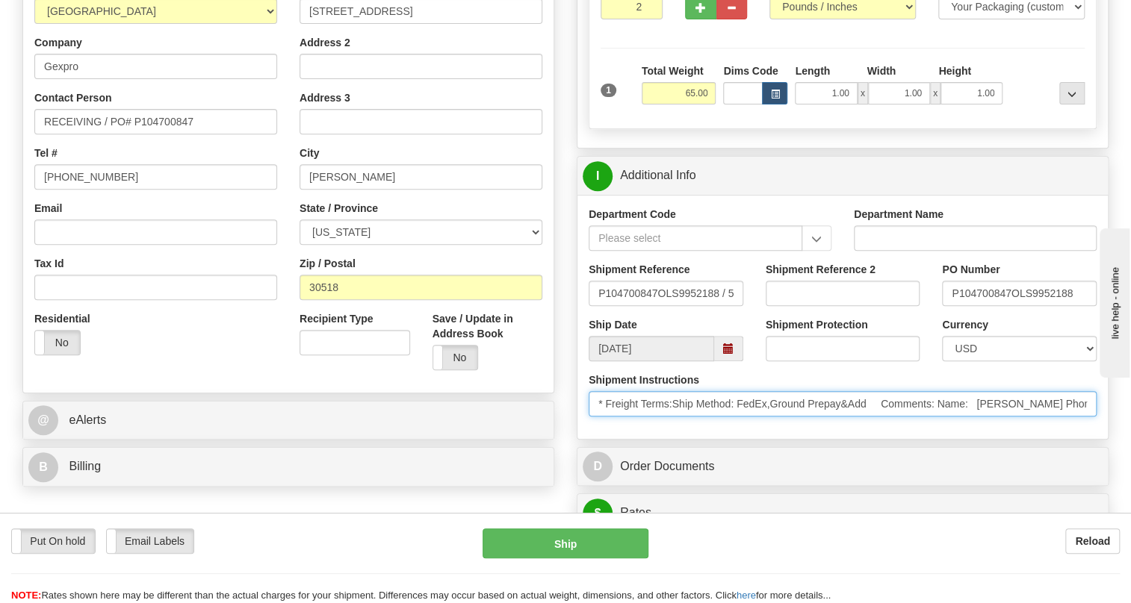
drag, startPoint x: 1046, startPoint y: 439, endPoint x: 977, endPoint y: 441, distance: 68.7
click at [977, 417] on input "* Freight Terms:Ship Method: FedEx,Ground Prepay&Add Comments: Name: [PERSON_NA…" at bounding box center [843, 403] width 508 height 25
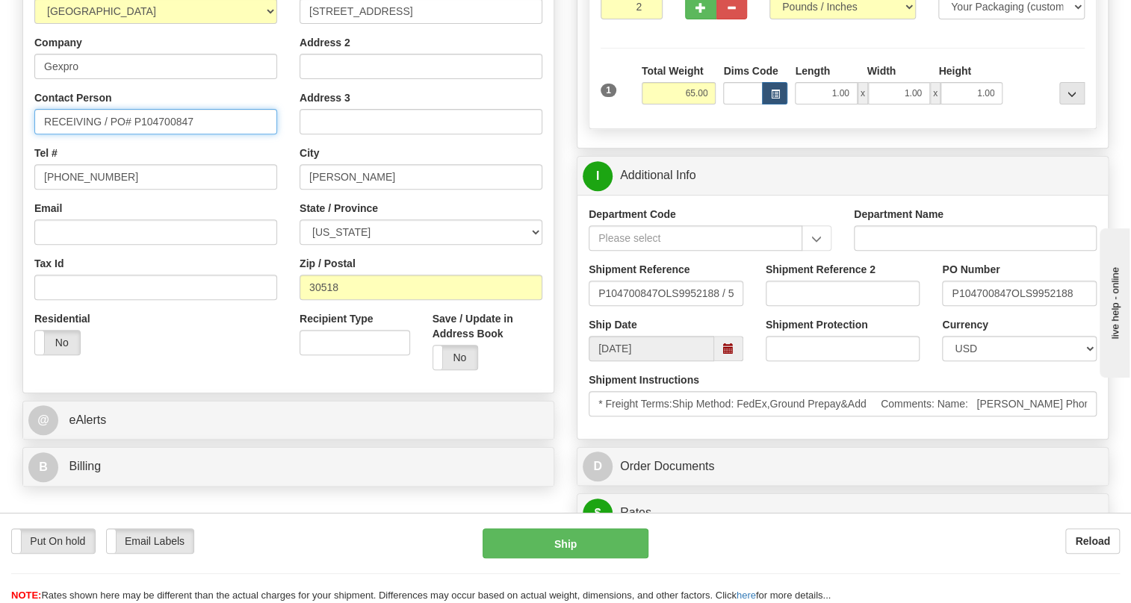
click at [77, 134] on input "RECEIVING / PO# P104700847" at bounding box center [155, 121] width 243 height 25
paste input "[PERSON_NAME]"
type input "[PERSON_NAME] / PO# P104700847"
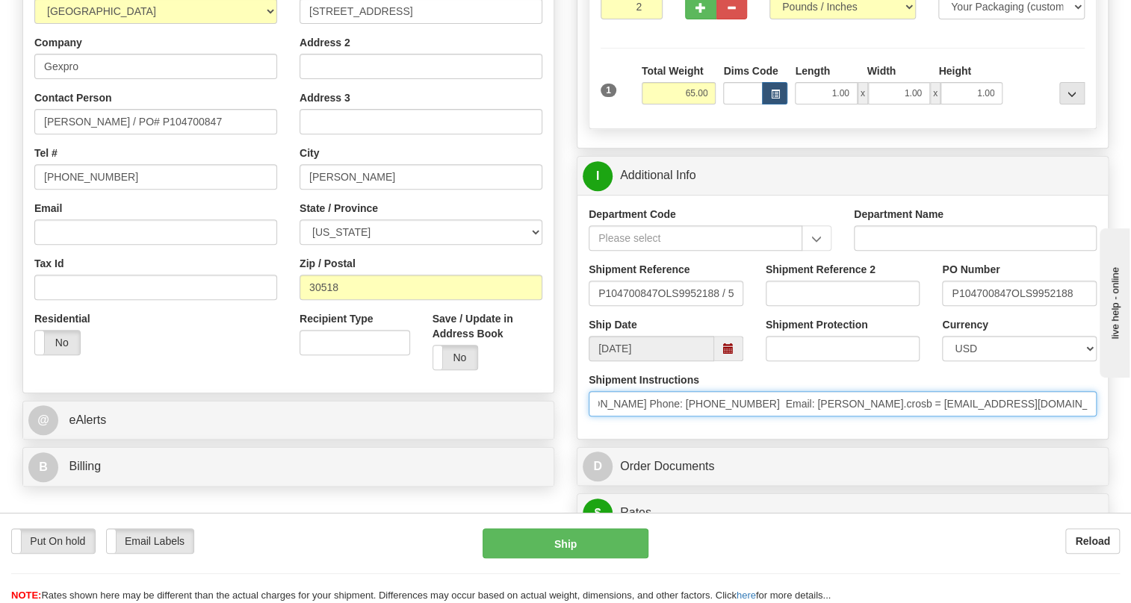
scroll to position [0, 422]
drag, startPoint x: 1037, startPoint y: 436, endPoint x: 1030, endPoint y: 455, distance: 20.1
click at [1046, 417] on input "* Freight Terms:Ship Method: FedEx,Ground Prepay&Add Comments: Name: [PERSON_NA…" at bounding box center [843, 403] width 508 height 25
click at [728, 417] on input "* Freight Terms:Ship Method: FedEx,Ground Prepay&Add Comments: Name: [PERSON_NA…" at bounding box center [843, 403] width 508 height 25
drag, startPoint x: 727, startPoint y: 437, endPoint x: 659, endPoint y: 438, distance: 68.7
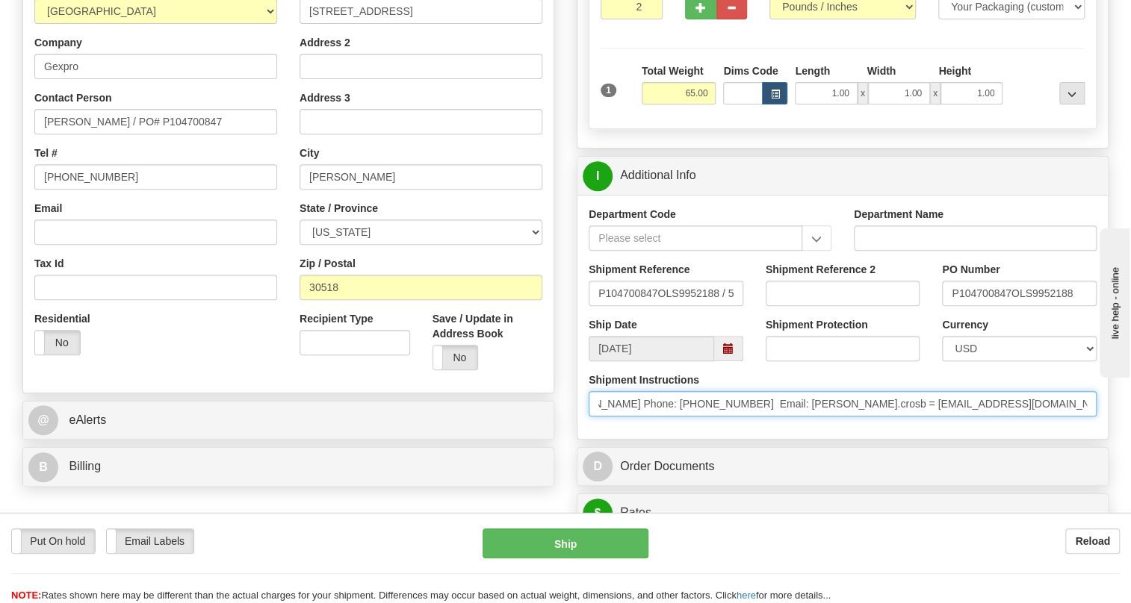
click at [659, 417] on input "* Freight Terms:Ship Method: FedEx,Ground Prepay&Add Comments: Name: [PERSON_NA…" at bounding box center [843, 403] width 508 height 25
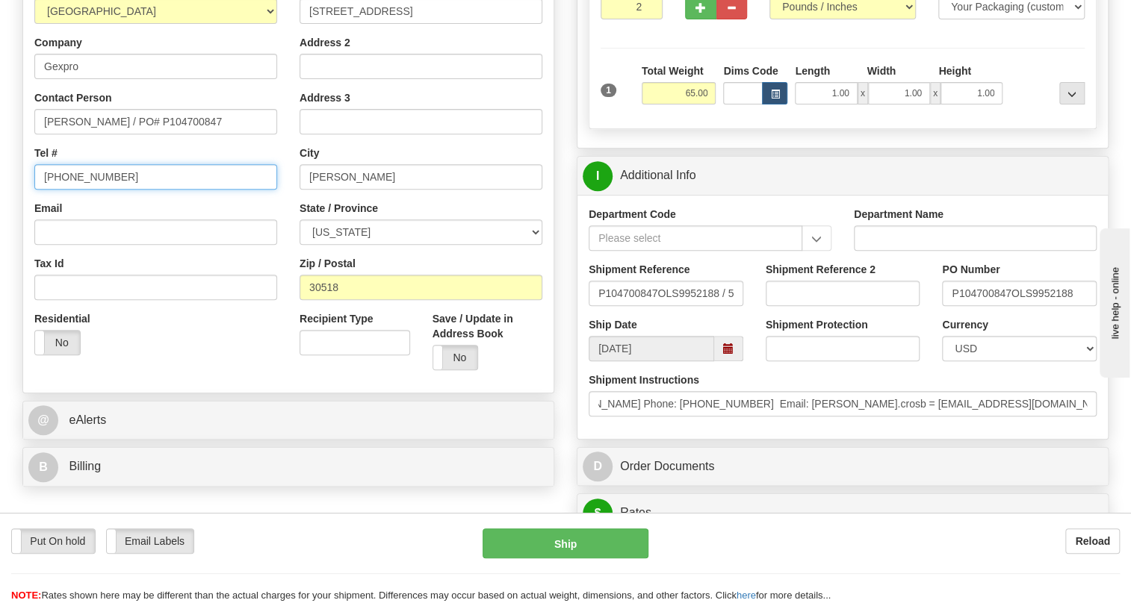
scroll to position [0, 0]
click at [82, 190] on input "[PHONE_NUMBER]" at bounding box center [155, 176] width 243 height 25
paste input "[PHONE_NUMBER]"
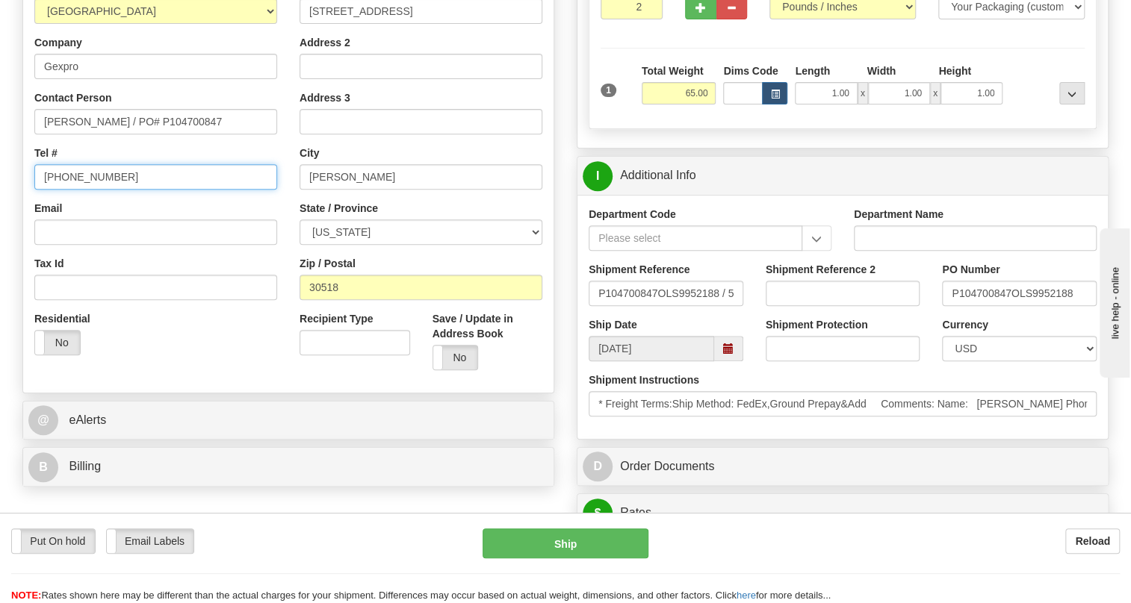
type input "[PHONE_NUMBER]"
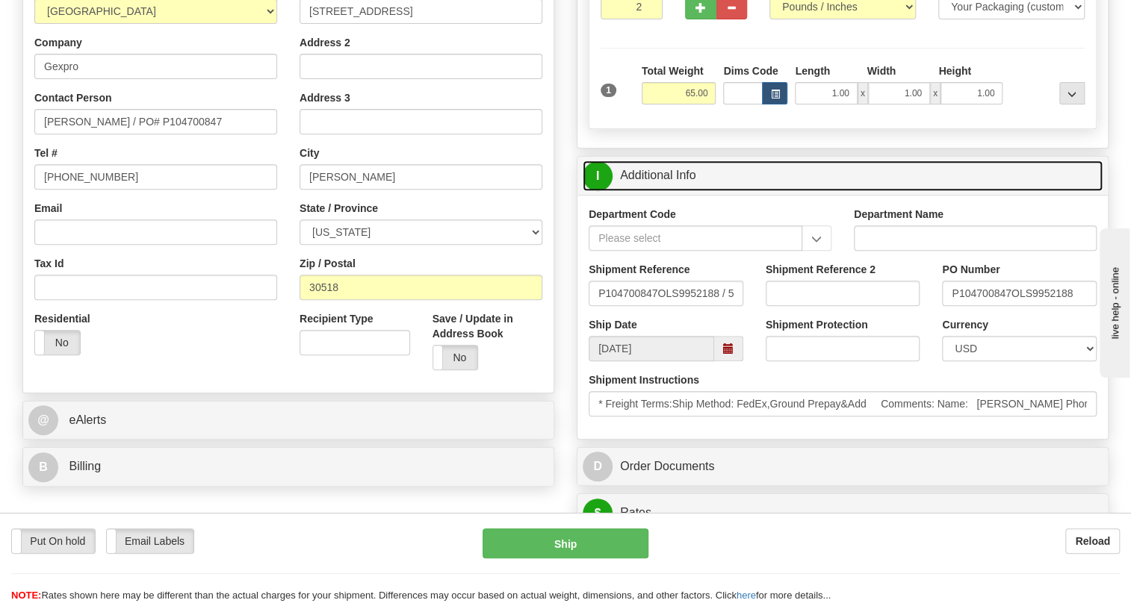
click at [661, 191] on link "I Additional Info" at bounding box center [843, 176] width 520 height 31
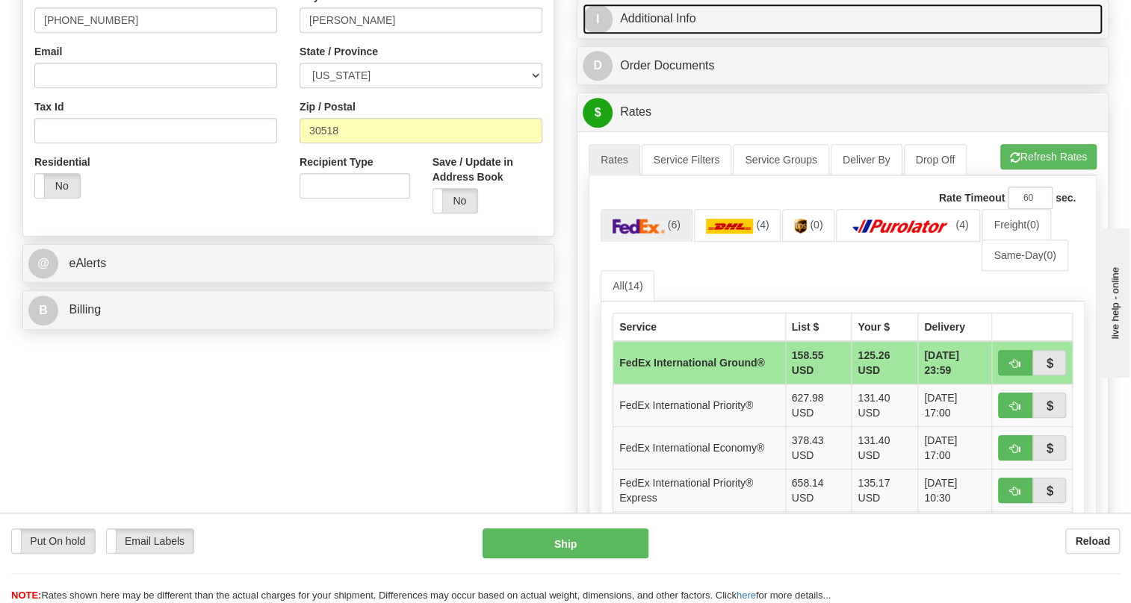
scroll to position [475, 0]
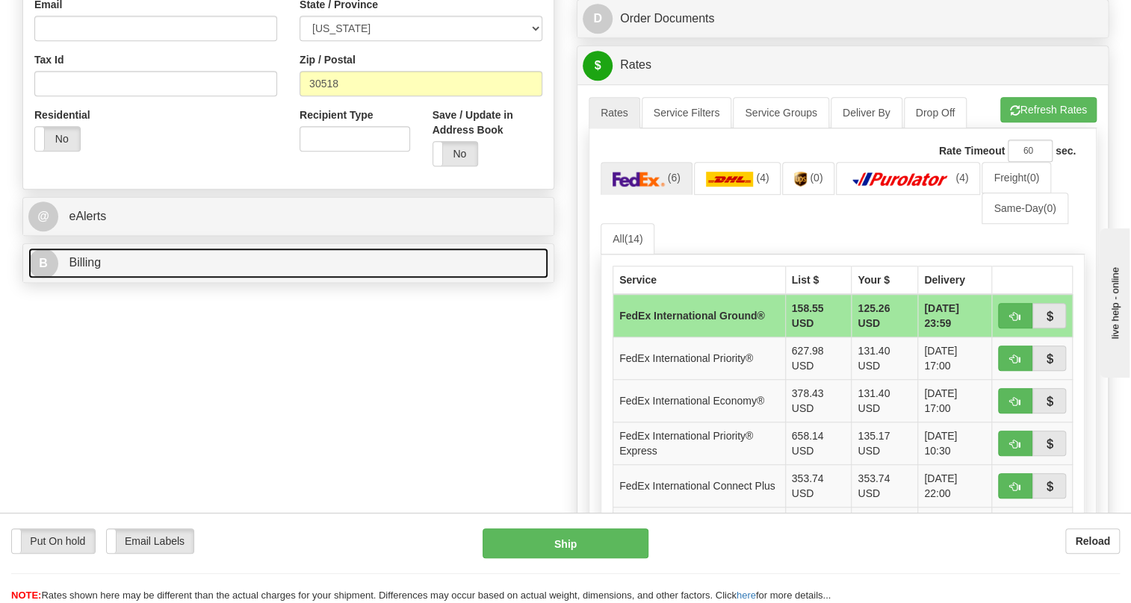
click at [87, 269] on span "Billing" at bounding box center [85, 262] width 32 height 13
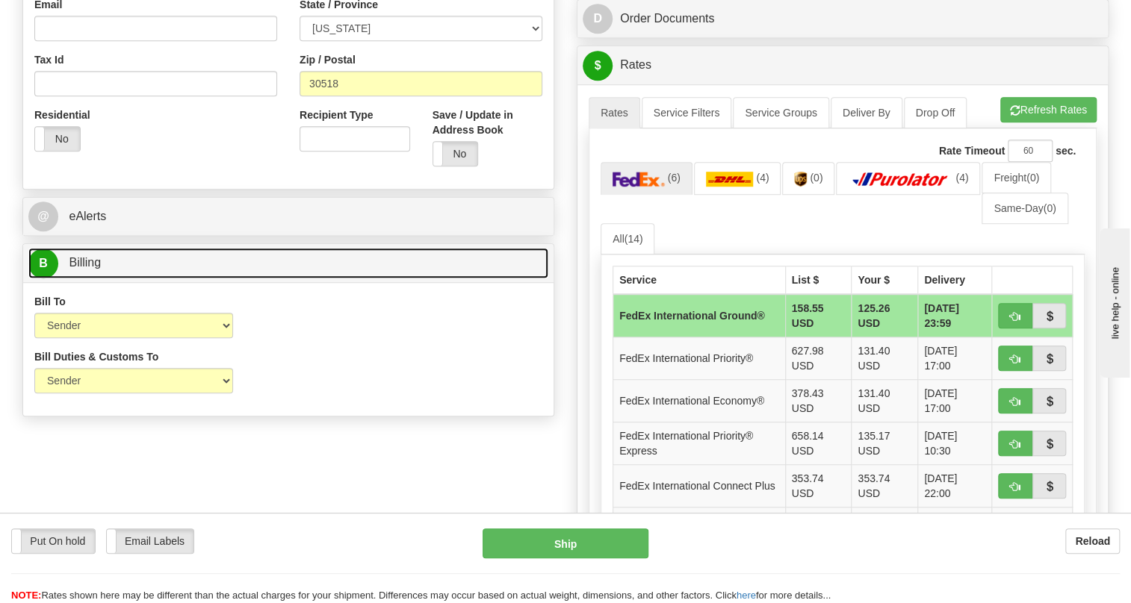
click at [87, 269] on span "Billing" at bounding box center [85, 262] width 32 height 13
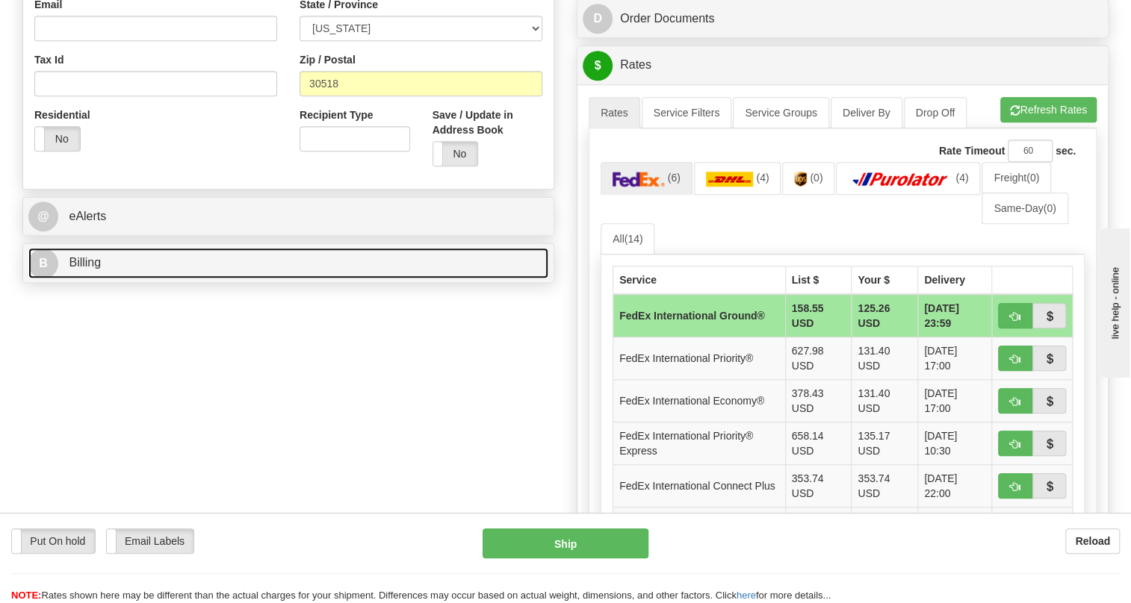
click at [93, 269] on span "Billing" at bounding box center [85, 262] width 32 height 13
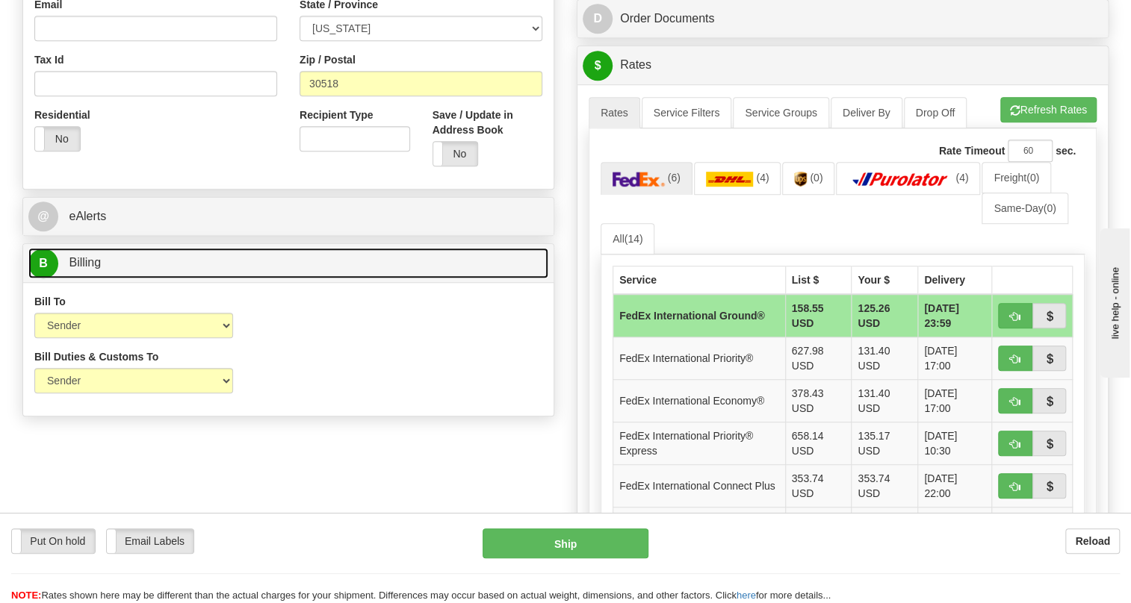
click at [93, 269] on span "Billing" at bounding box center [85, 262] width 32 height 13
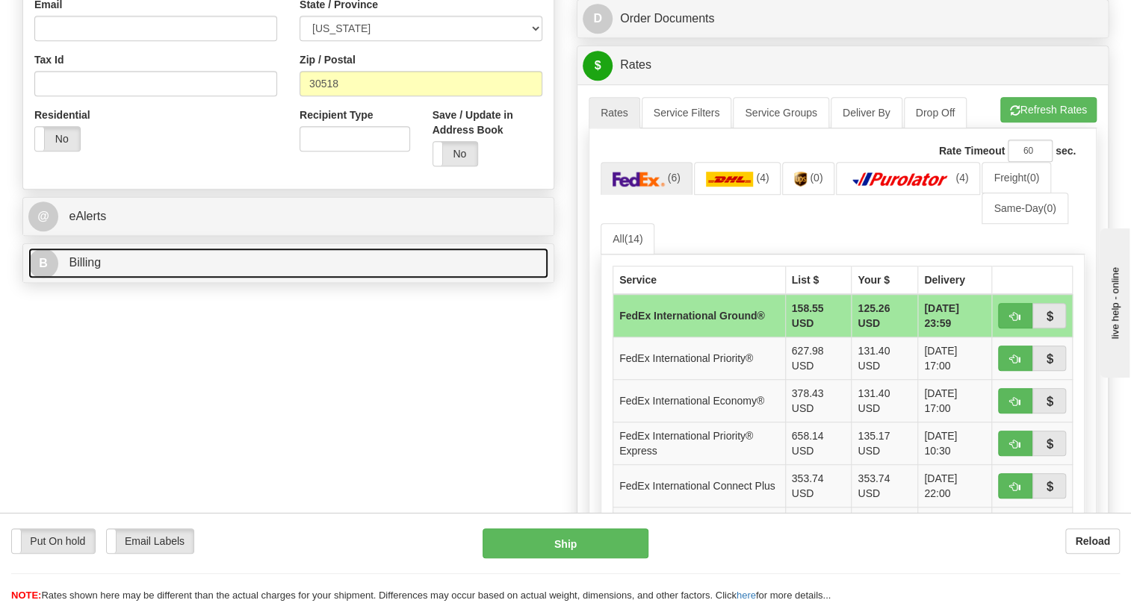
click at [93, 269] on span "Billing" at bounding box center [85, 262] width 32 height 13
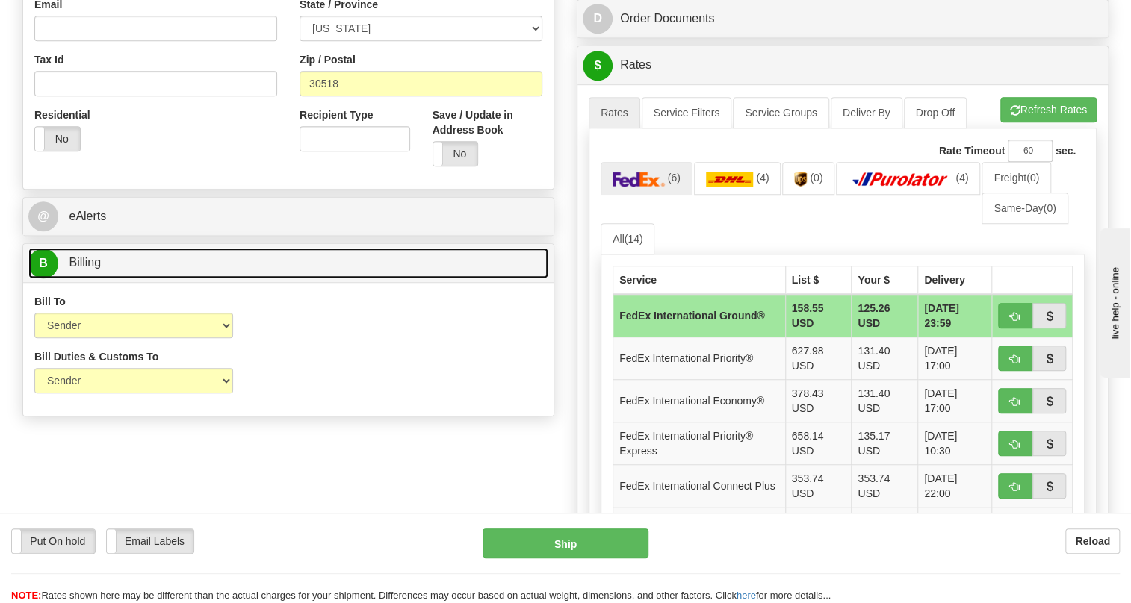
click at [93, 269] on span "Billing" at bounding box center [85, 262] width 32 height 13
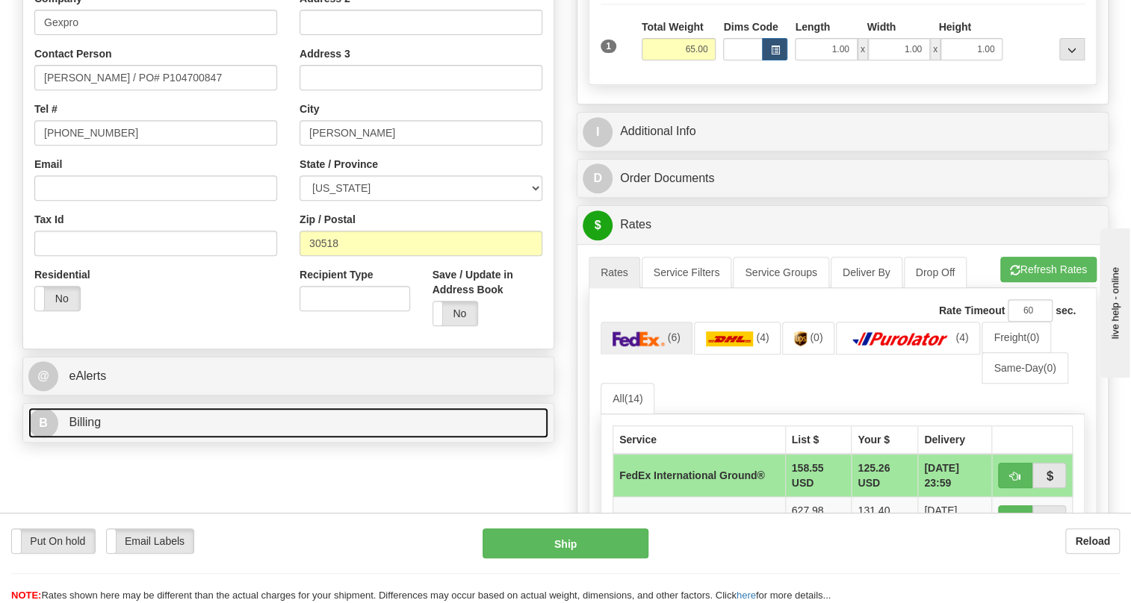
scroll to position [339, 0]
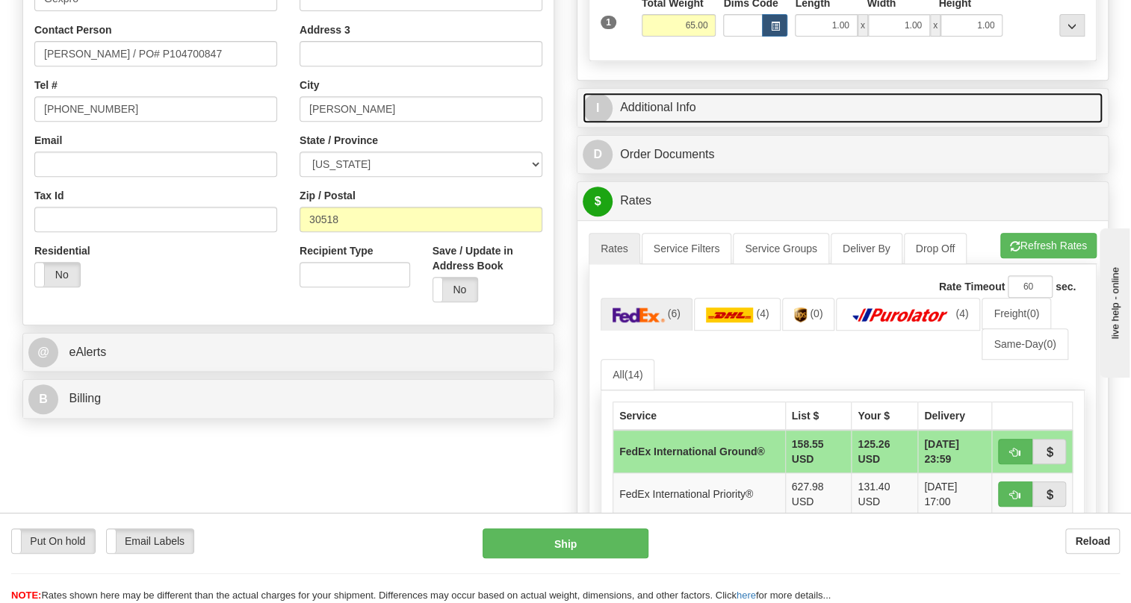
click at [651, 123] on link "I Additional Info" at bounding box center [843, 108] width 520 height 31
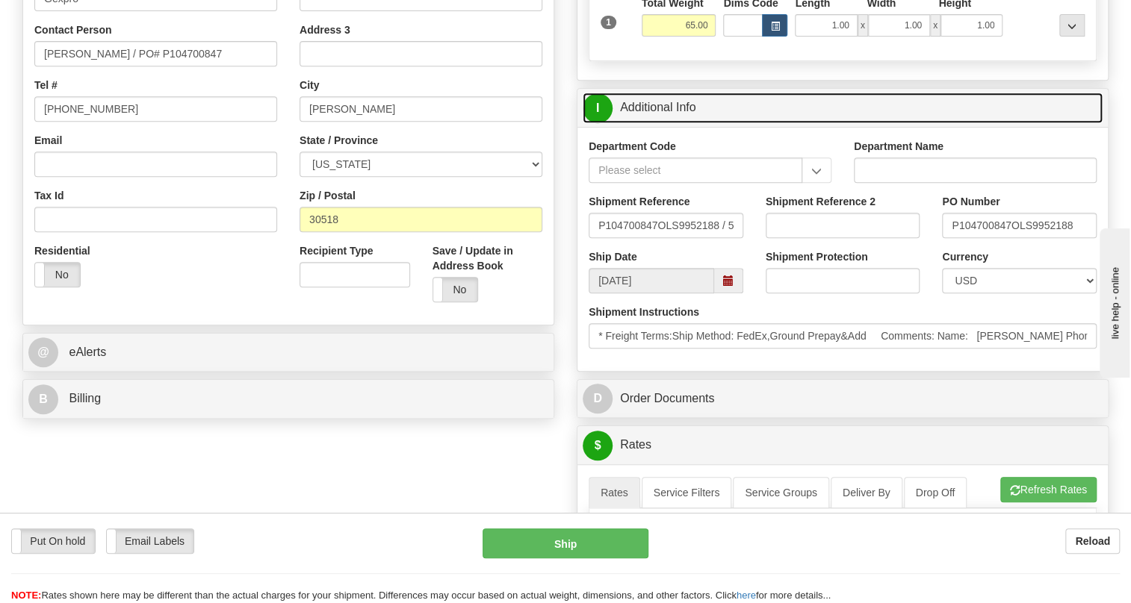
click at [651, 123] on link "I Additional Info" at bounding box center [843, 108] width 520 height 31
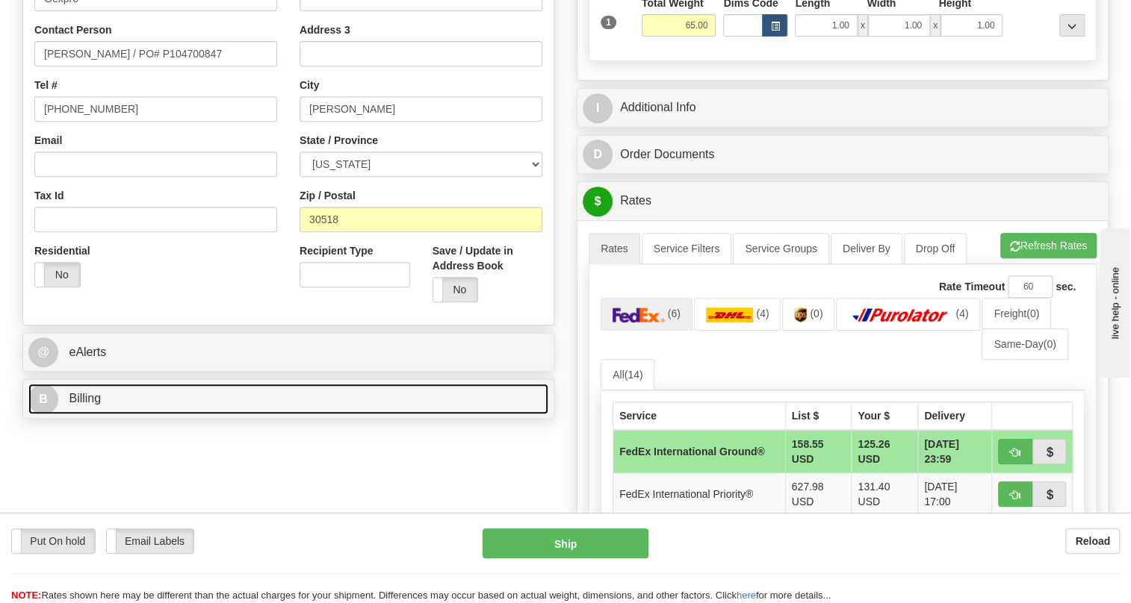
click at [93, 405] on span "Billing" at bounding box center [85, 398] width 32 height 13
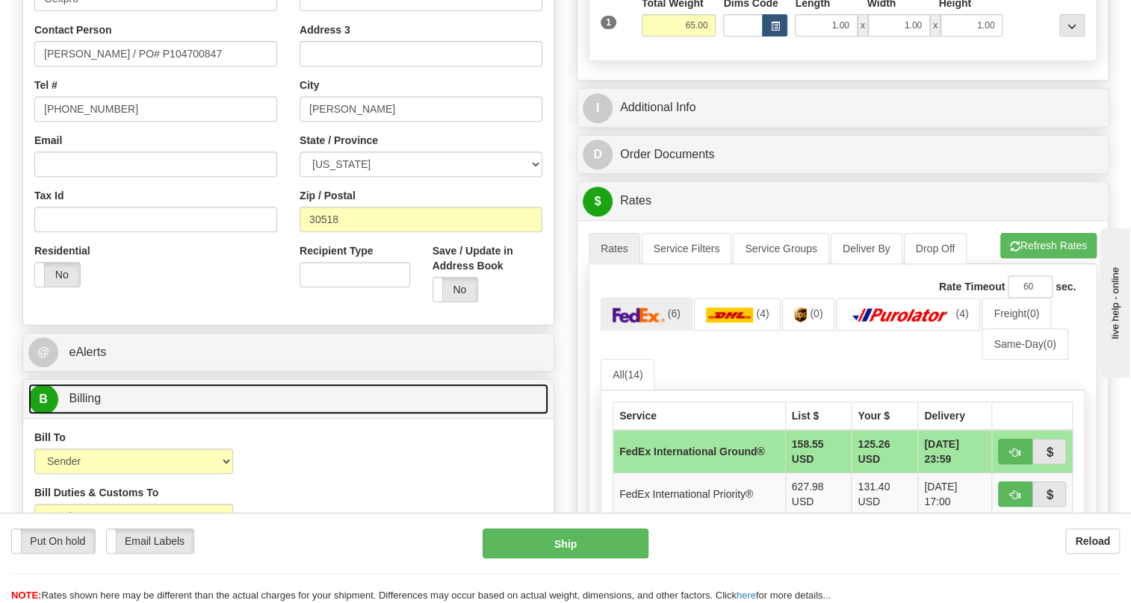
click at [93, 405] on span "Billing" at bounding box center [85, 398] width 32 height 13
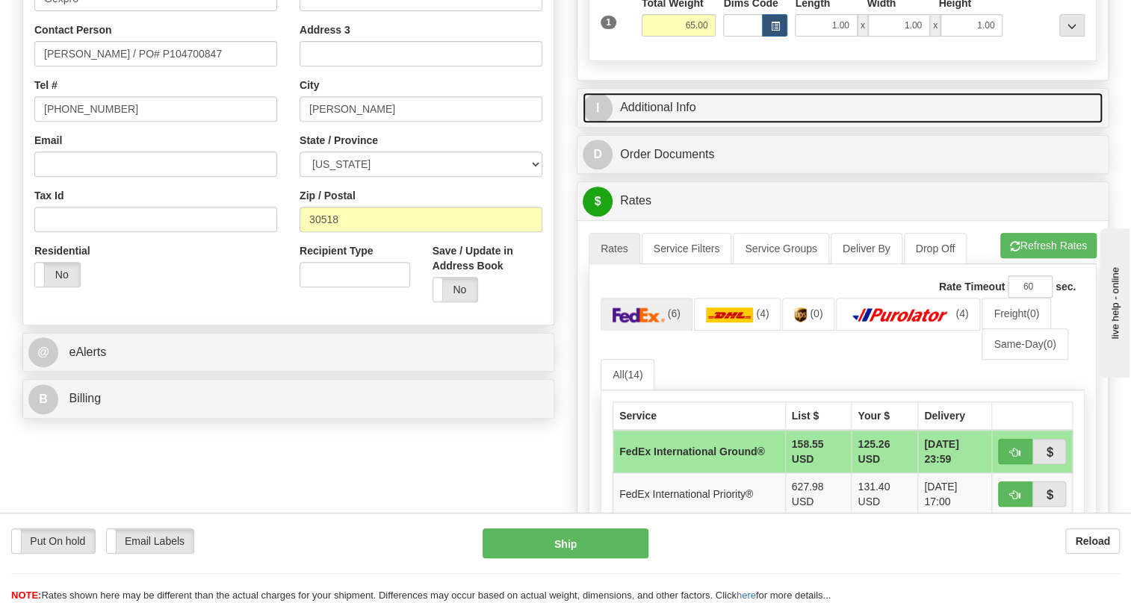
click at [671, 123] on link "I Additional Info" at bounding box center [843, 108] width 520 height 31
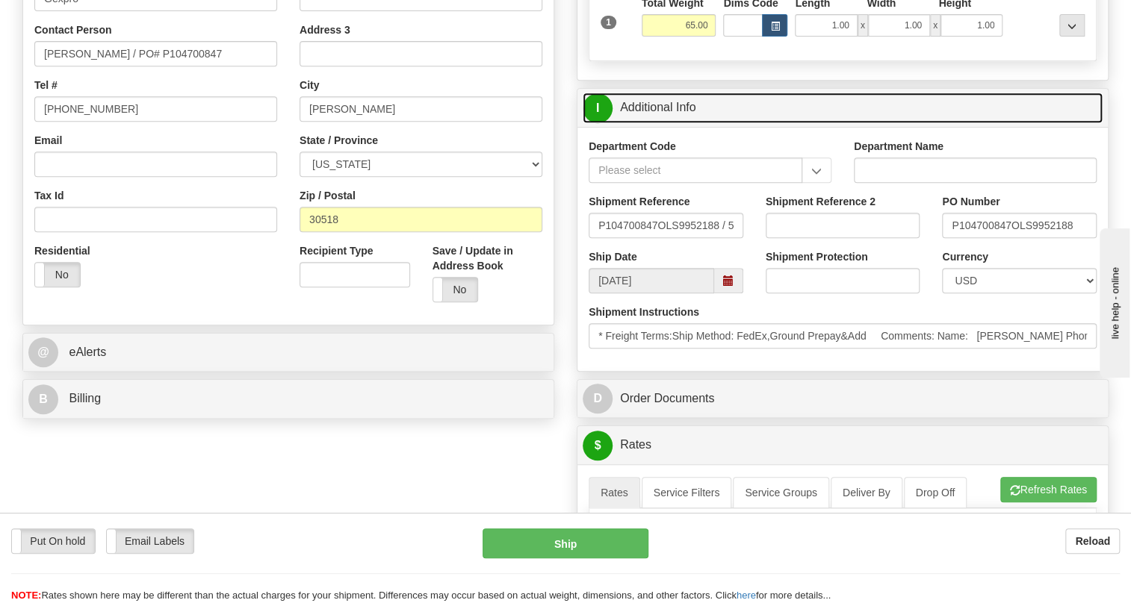
click at [671, 123] on link "I Additional Info" at bounding box center [843, 108] width 520 height 31
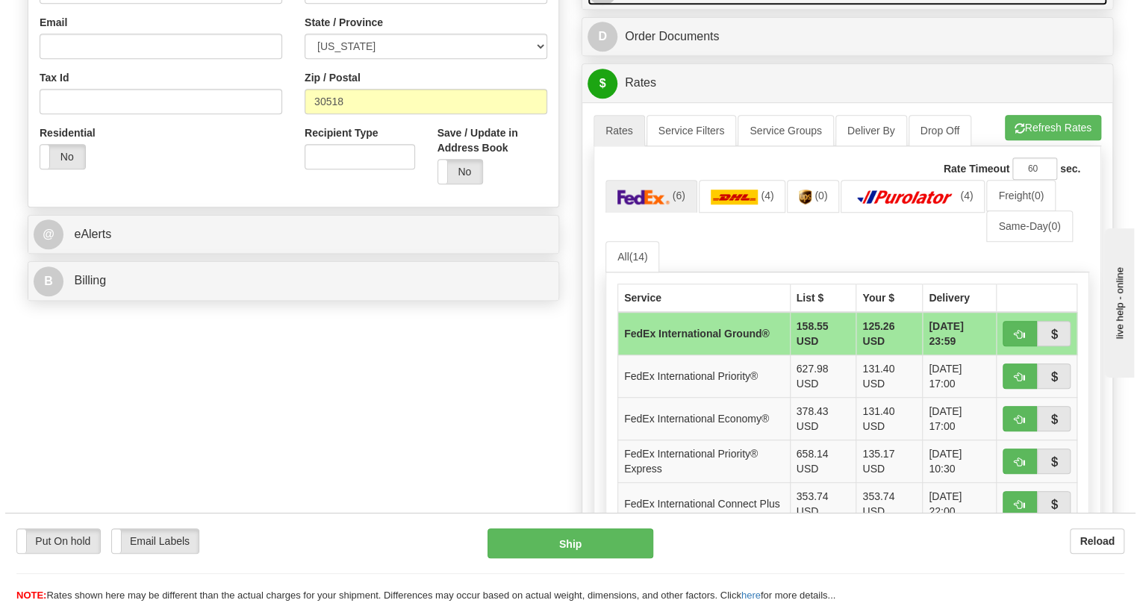
scroll to position [475, 0]
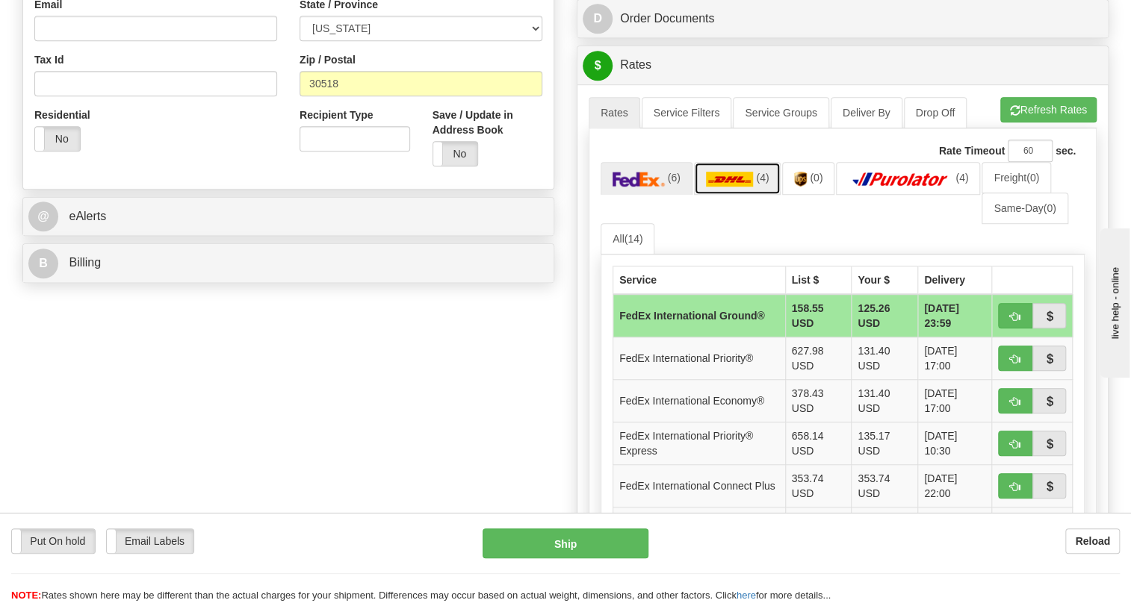
click at [731, 187] on img at bounding box center [730, 179] width 48 height 15
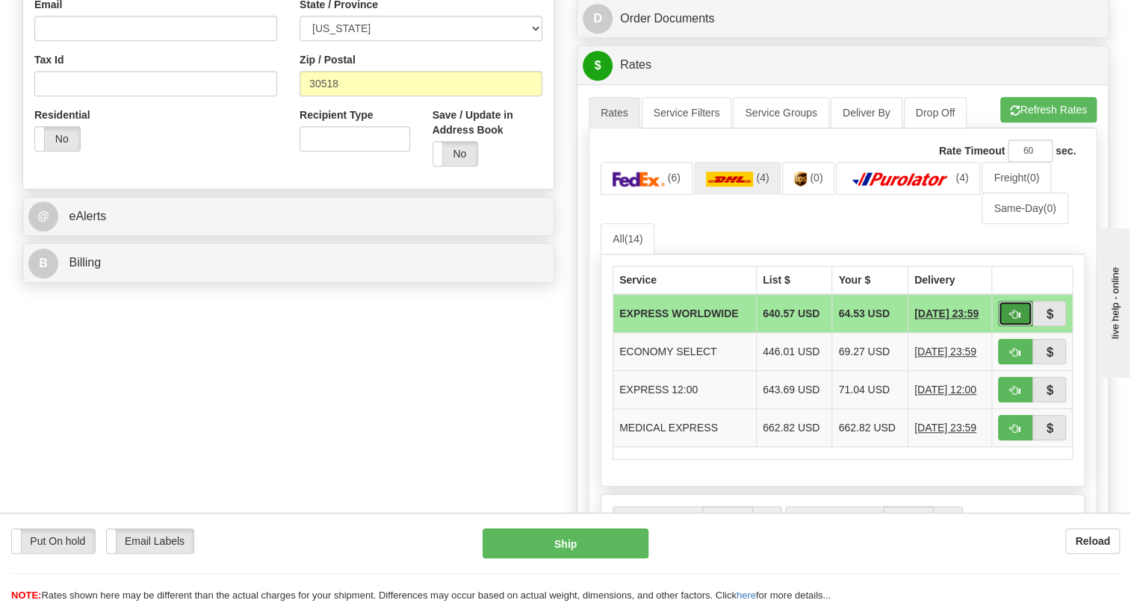
click at [1017, 320] on span "button" at bounding box center [1015, 315] width 10 height 10
type input "P"
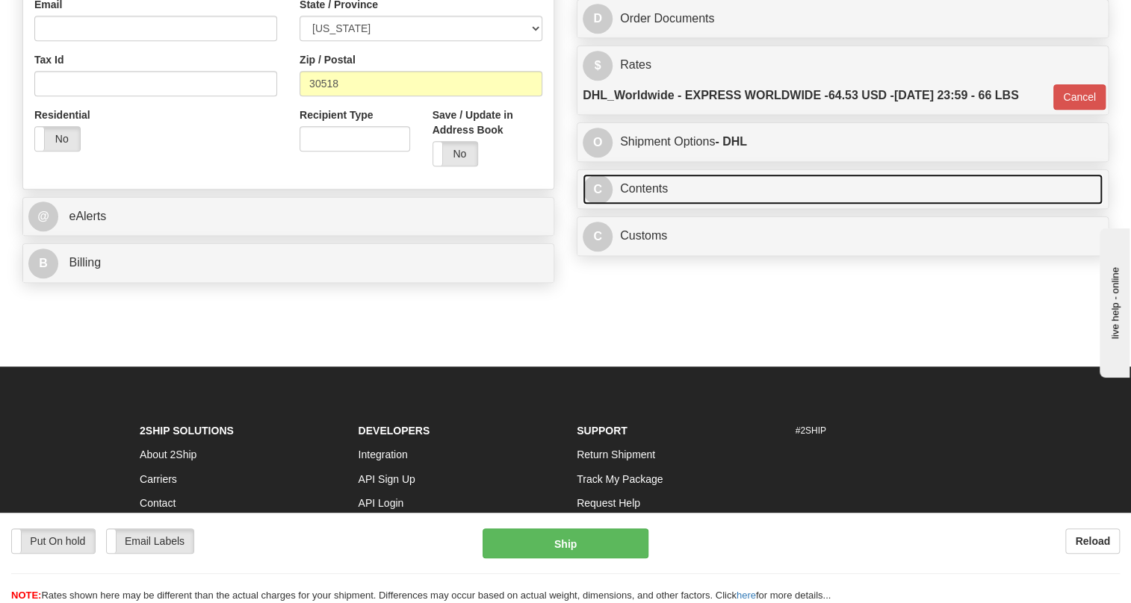
click at [665, 205] on link "C Contents" at bounding box center [843, 189] width 520 height 31
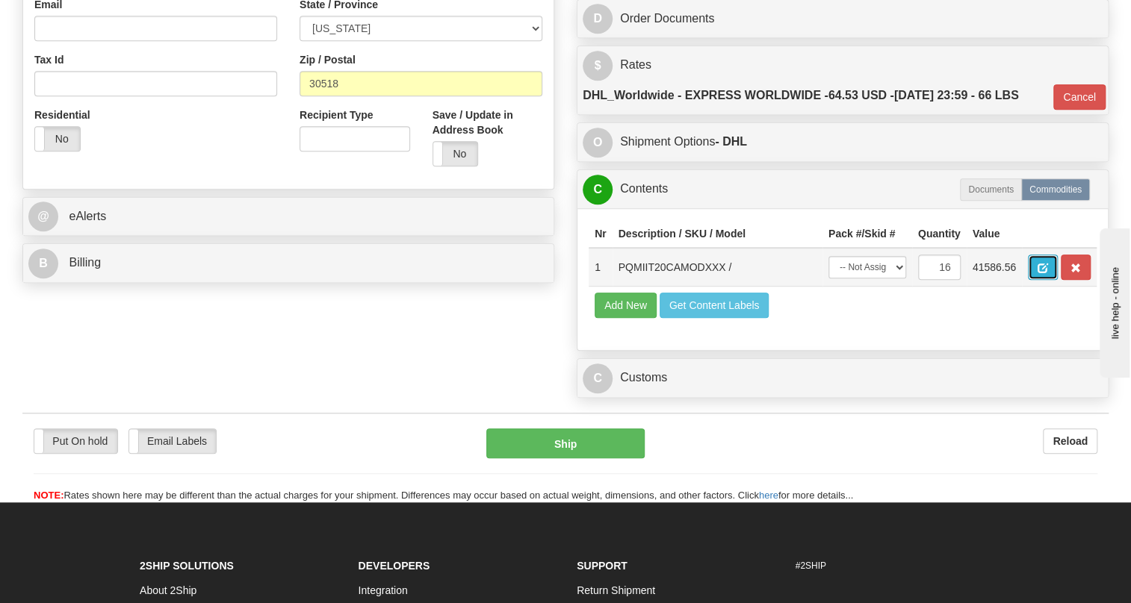
click at [1041, 273] on span "button" at bounding box center [1042, 269] width 10 height 10
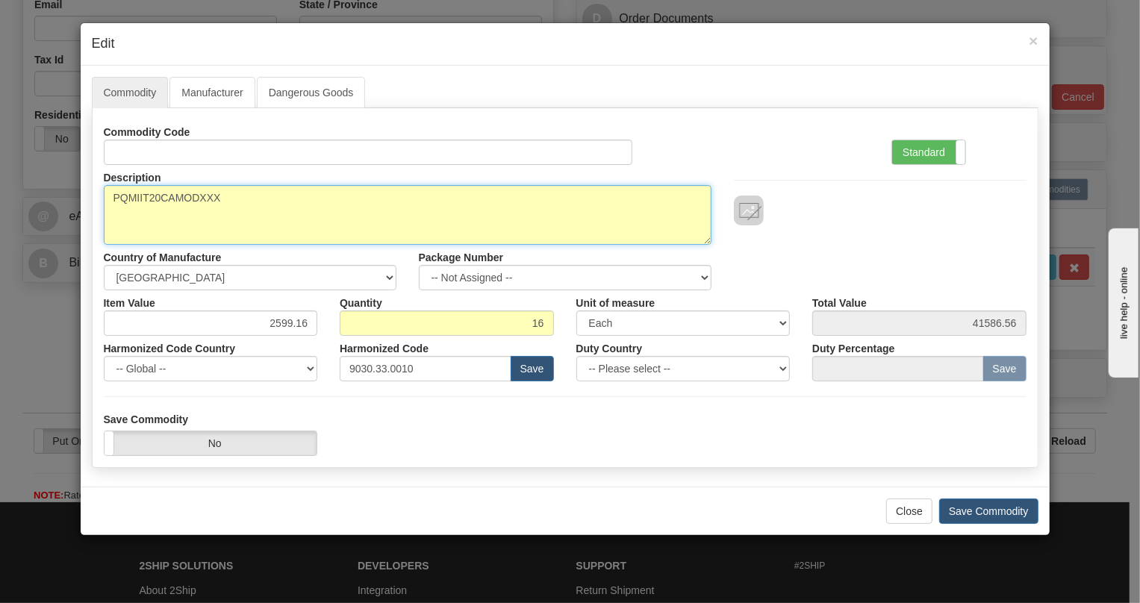
click at [179, 194] on textarea "PQMIIT20CAMODXXX" at bounding box center [408, 215] width 608 height 60
paste textarea "-T20-C-A-"
type textarea "PQMII-T20-C-A-MODXXX"
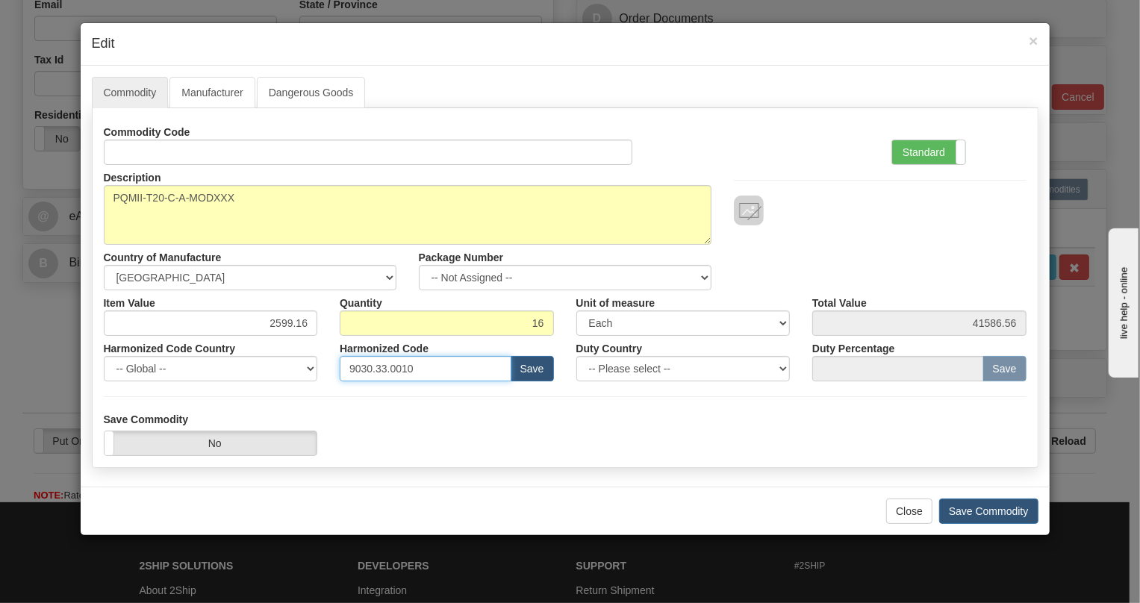
click at [384, 369] on input "9030.33.0010" at bounding box center [426, 368] width 172 height 25
paste input "28.30.000"
type input "9028.30.0000"
click at [911, 149] on label "Standard" at bounding box center [929, 152] width 73 height 24
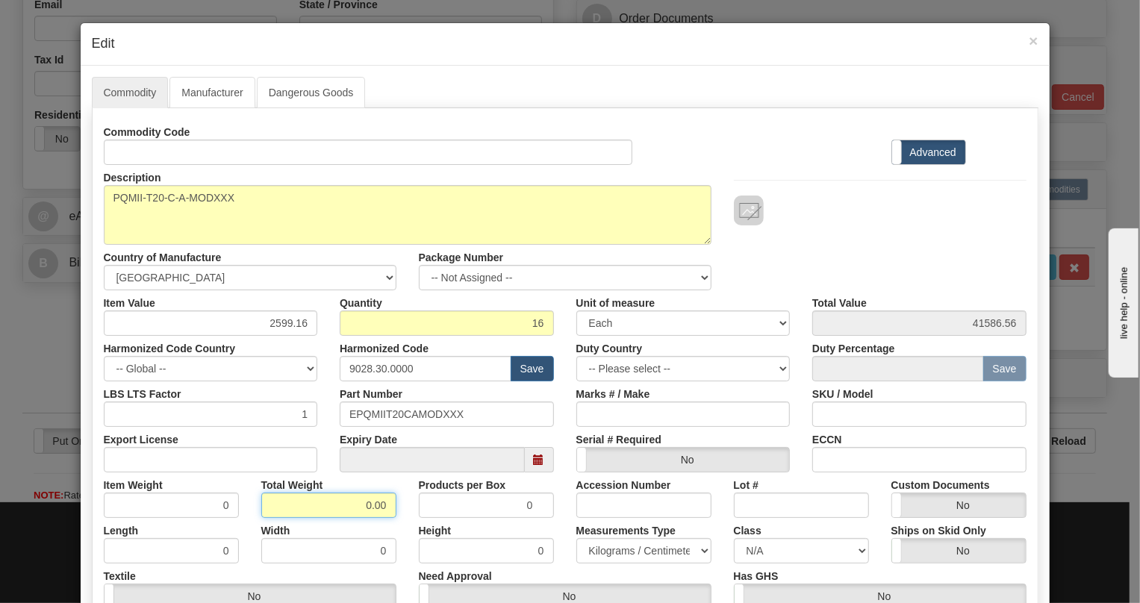
click at [354, 503] on input "0.00" at bounding box center [328, 505] width 135 height 25
type input "10.00"
type input "0.6250"
click at [616, 545] on select "Pounds / Inches Kilograms / Centimeters" at bounding box center [644, 551] width 135 height 25
select select "0"
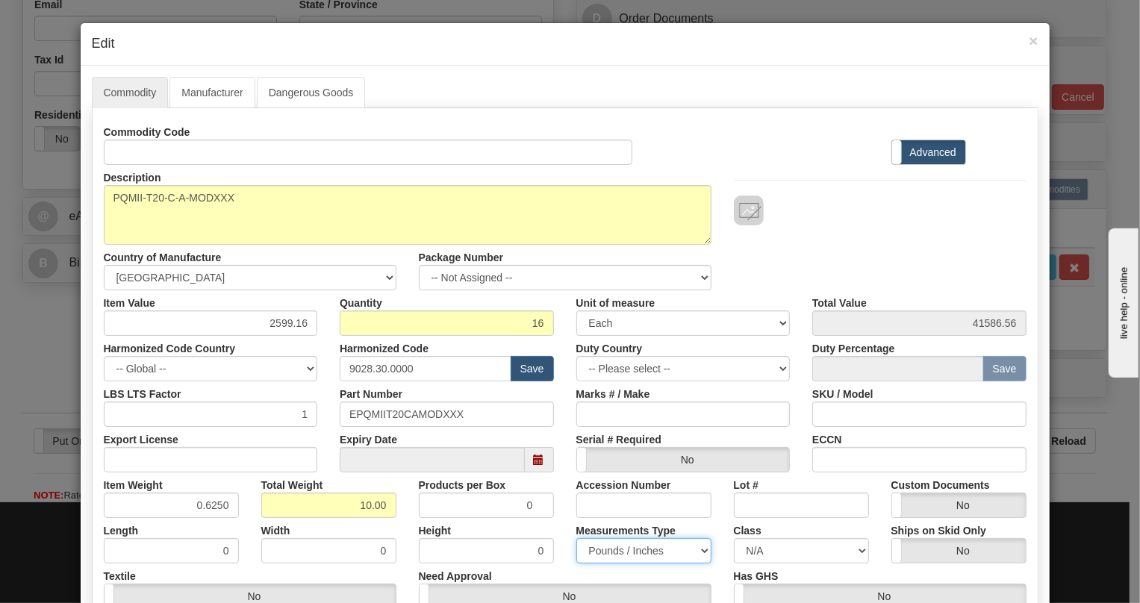
click at [577, 539] on select "Pounds / Inches Kilograms / Centimeters" at bounding box center [644, 551] width 135 height 25
click at [282, 320] on input "2599.16" at bounding box center [211, 323] width 214 height 25
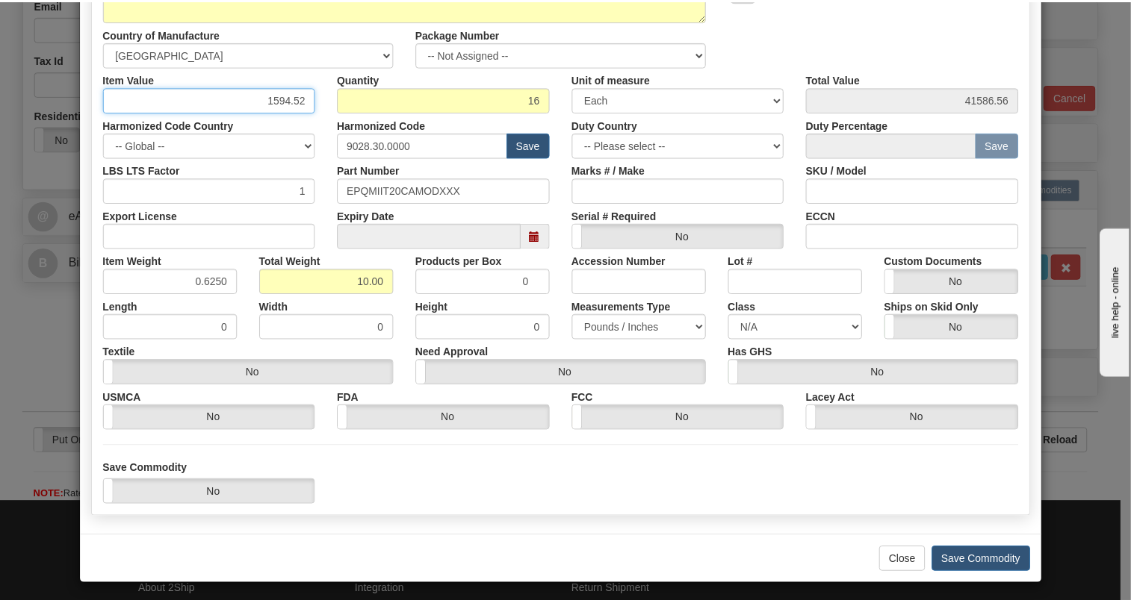
scroll to position [227, 0]
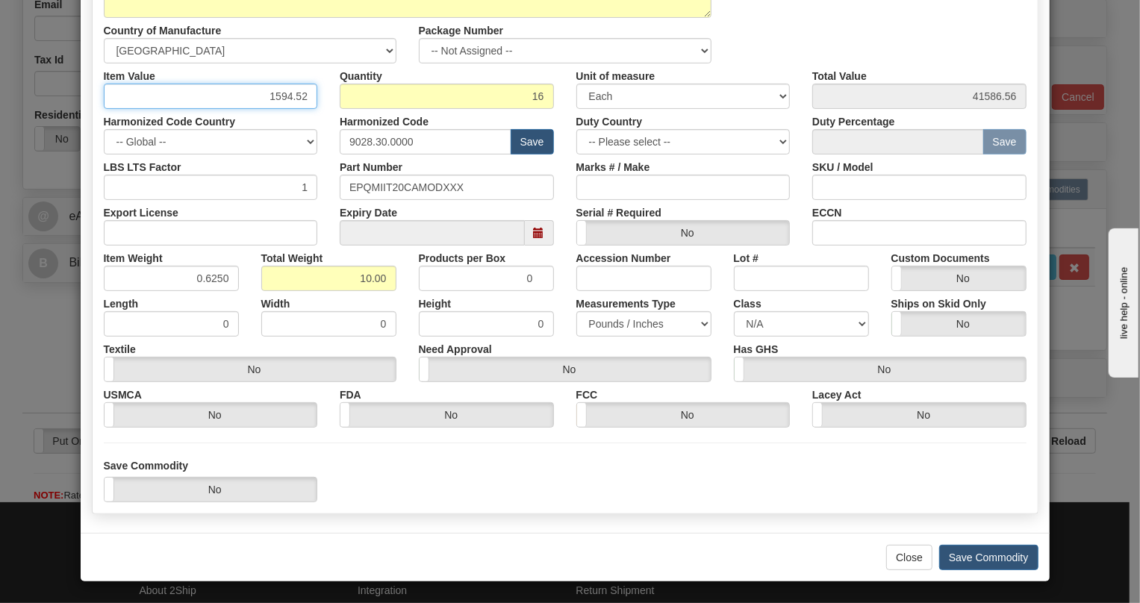
type input "1594.52"
type input "25512.32"
click at [748, 473] on div "Save Commodity Yes No" at bounding box center [566, 481] width 946 height 44
click at [322, 115] on div "Harmonized Code Country -- Global -- [GEOGRAPHIC_DATA] [GEOGRAPHIC_DATA] [GEOGR…" at bounding box center [211, 132] width 237 height 46
click at [981, 556] on button "Save Commodity" at bounding box center [989, 557] width 99 height 25
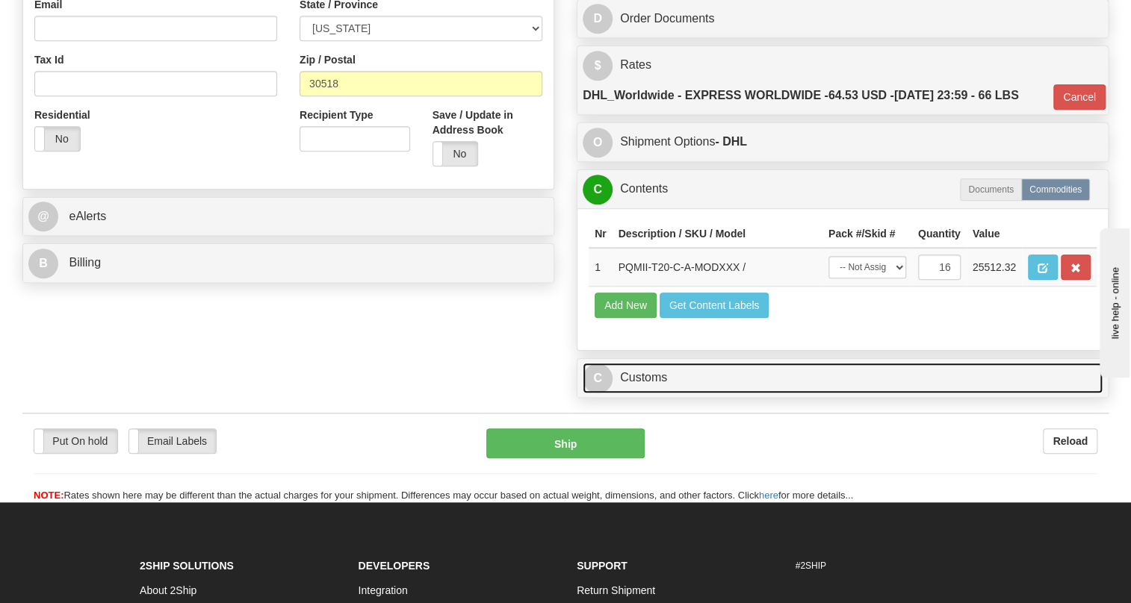
click at [645, 394] on link "C Customs" at bounding box center [843, 378] width 520 height 31
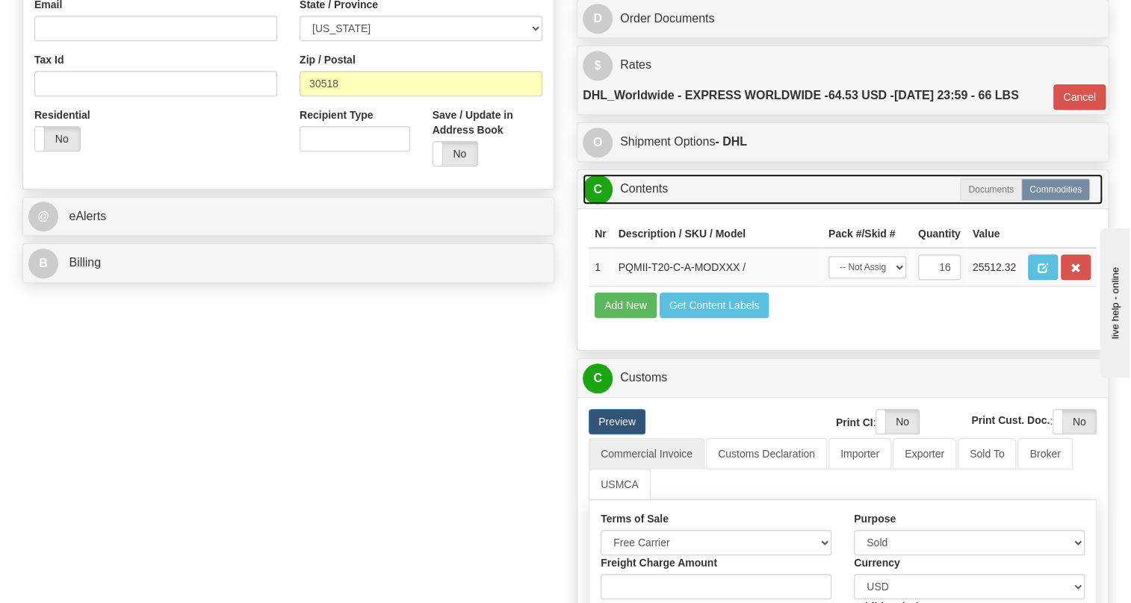
click at [651, 205] on link "C Contents" at bounding box center [843, 189] width 520 height 31
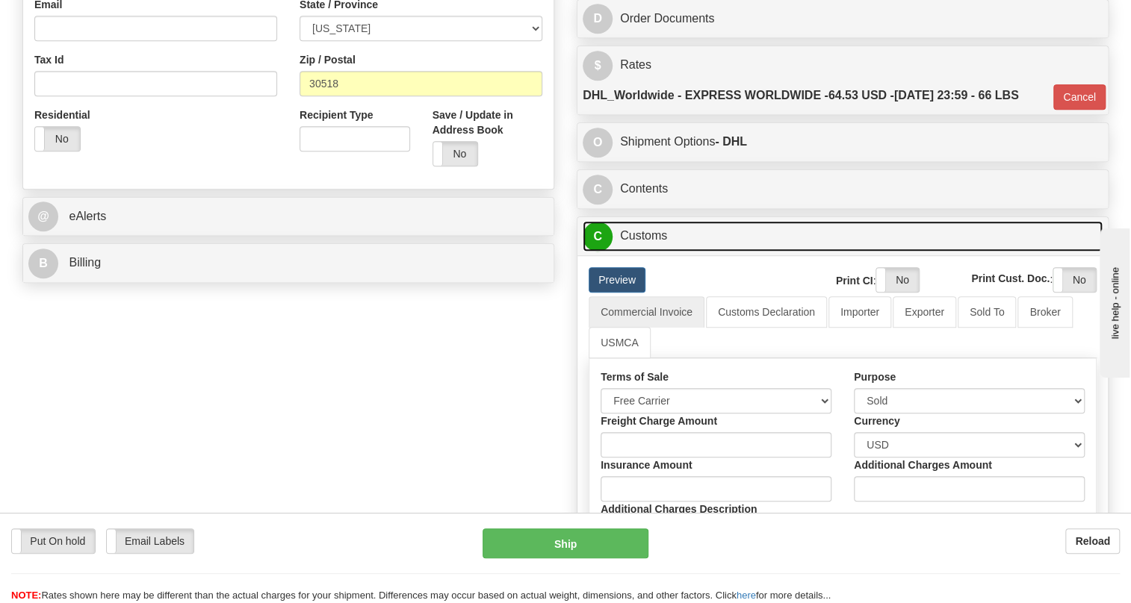
click at [654, 252] on link "C Customs" at bounding box center [843, 236] width 520 height 31
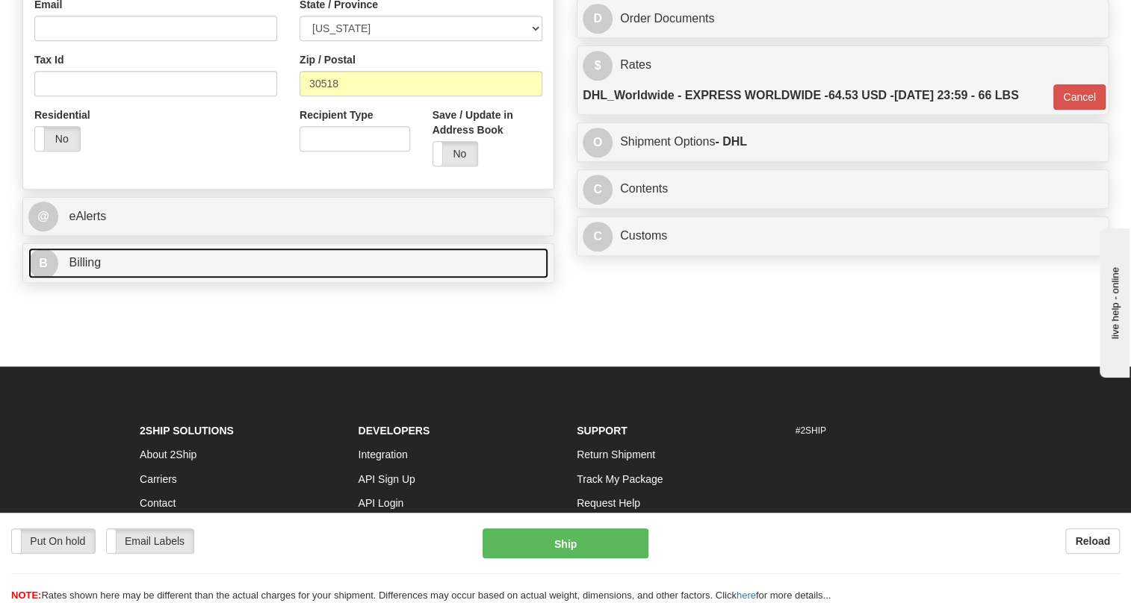
click at [81, 269] on span "Billing" at bounding box center [85, 262] width 32 height 13
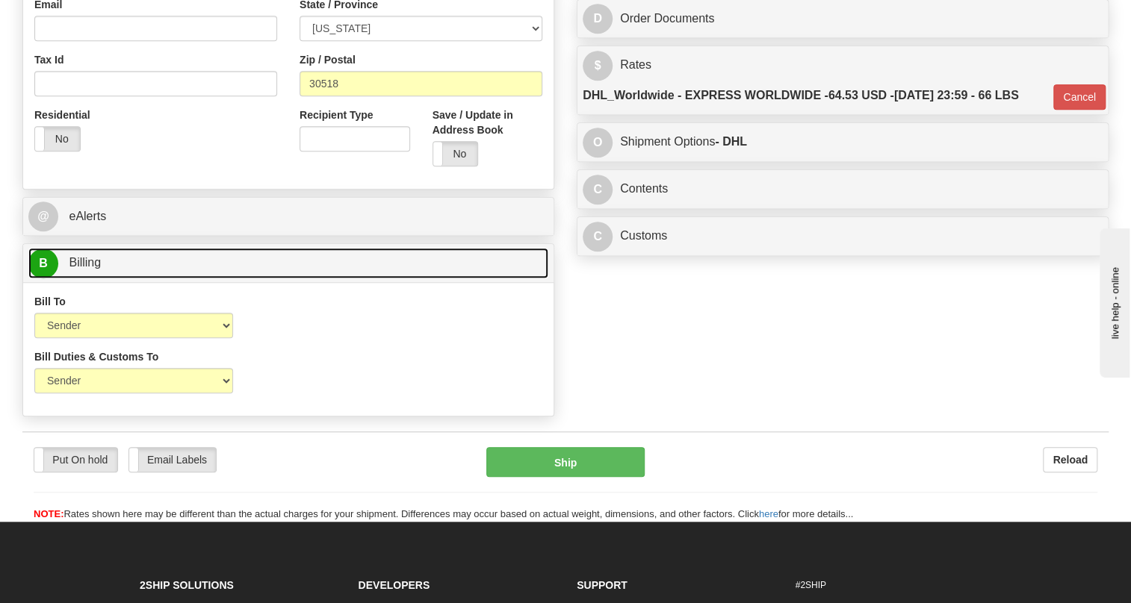
click at [86, 269] on span "Billing" at bounding box center [85, 262] width 32 height 13
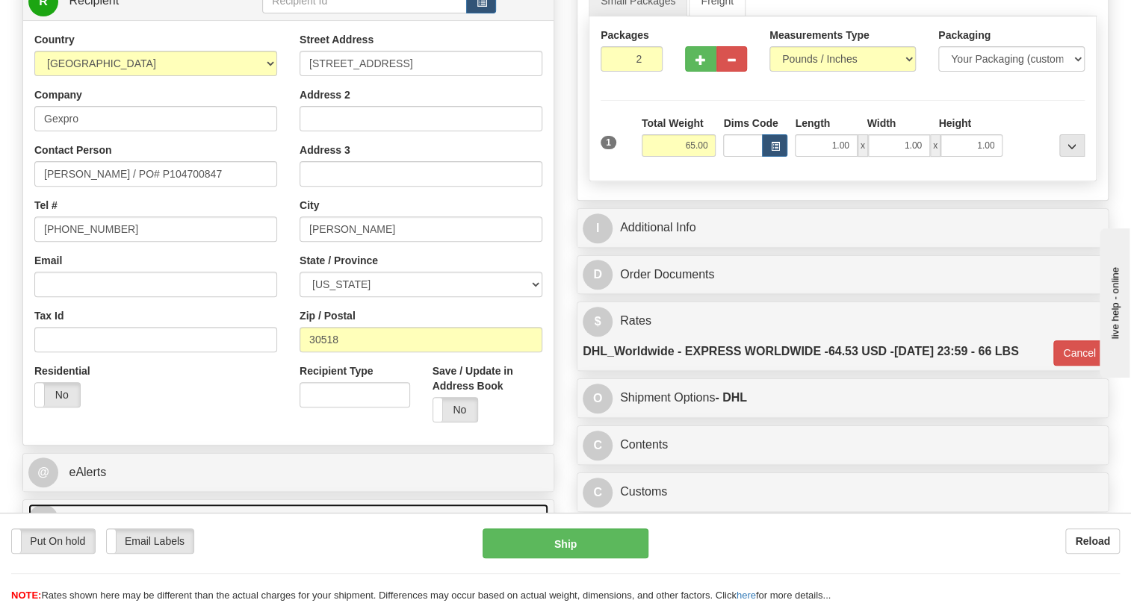
scroll to position [203, 0]
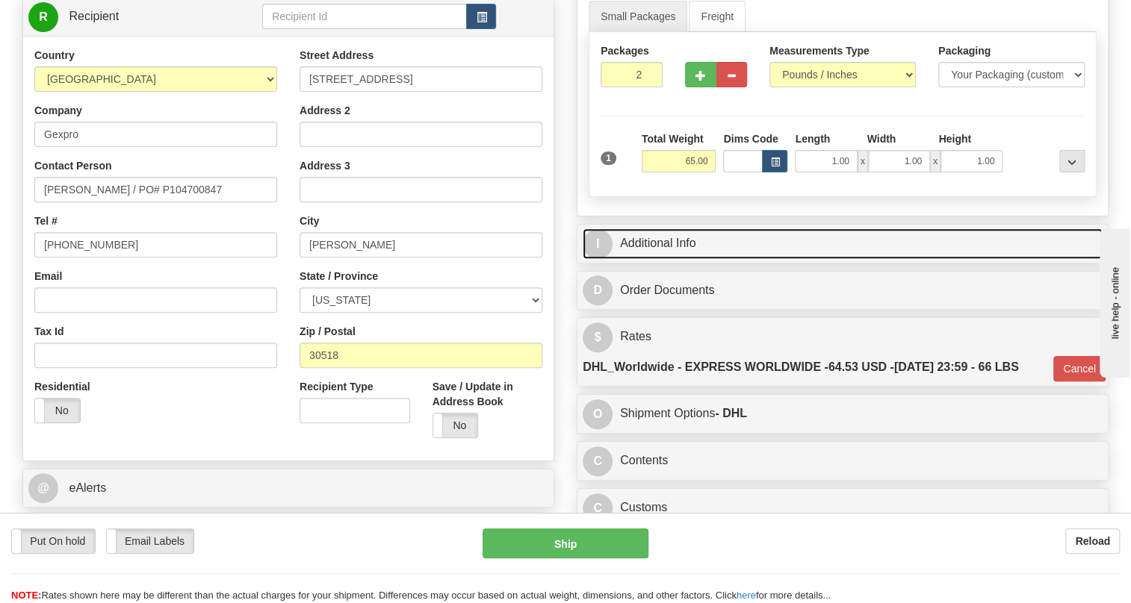
click at [674, 259] on link "I Additional Info" at bounding box center [843, 244] width 520 height 31
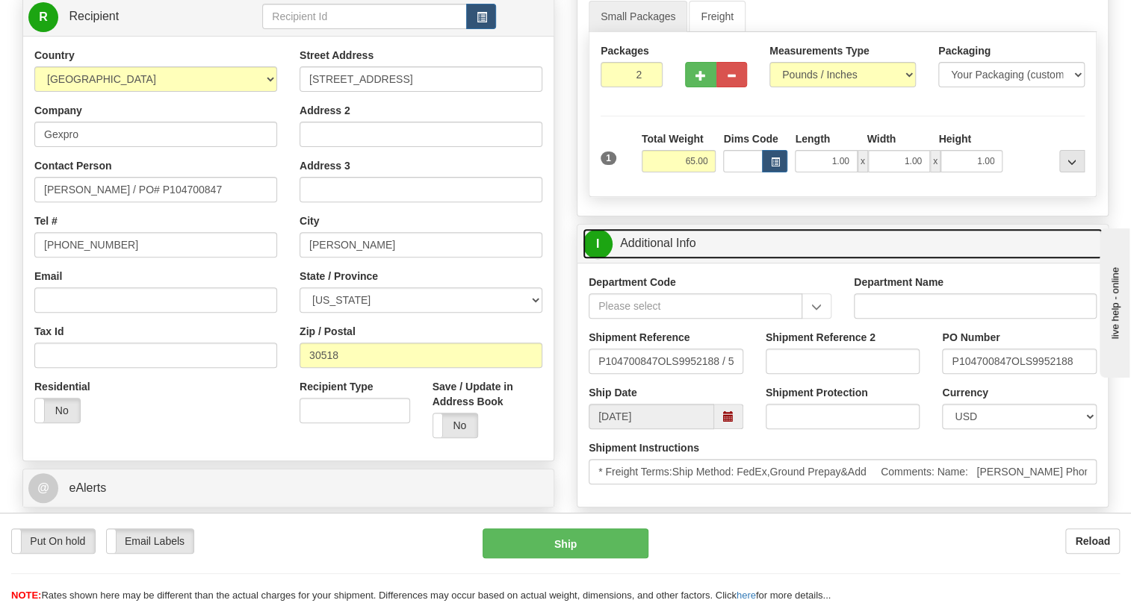
click at [674, 259] on link "I Additional Info" at bounding box center [843, 244] width 520 height 31
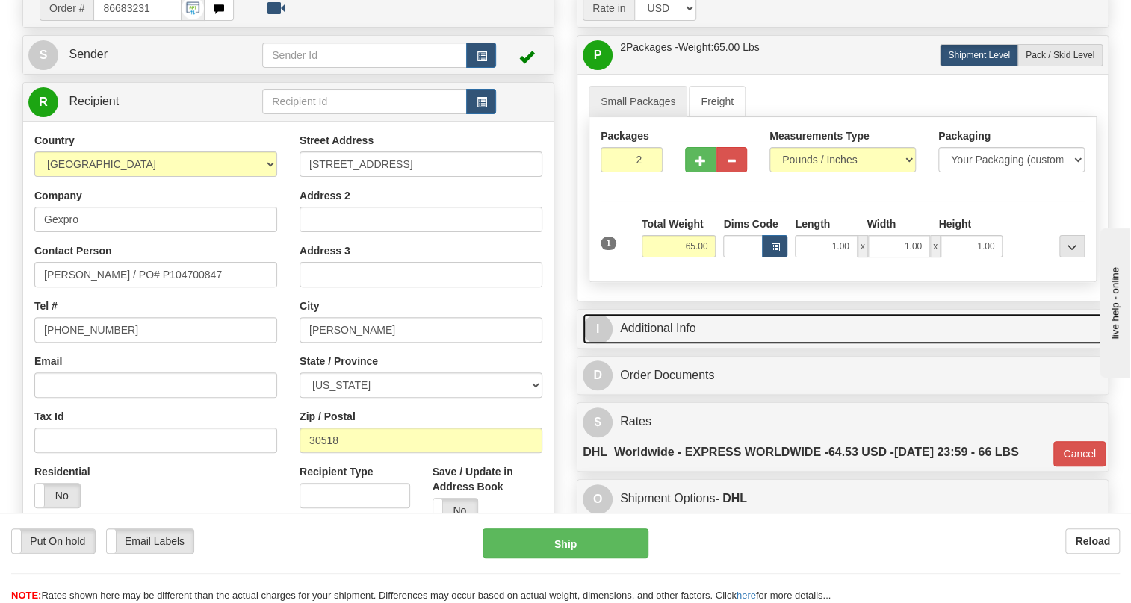
scroll to position [67, 0]
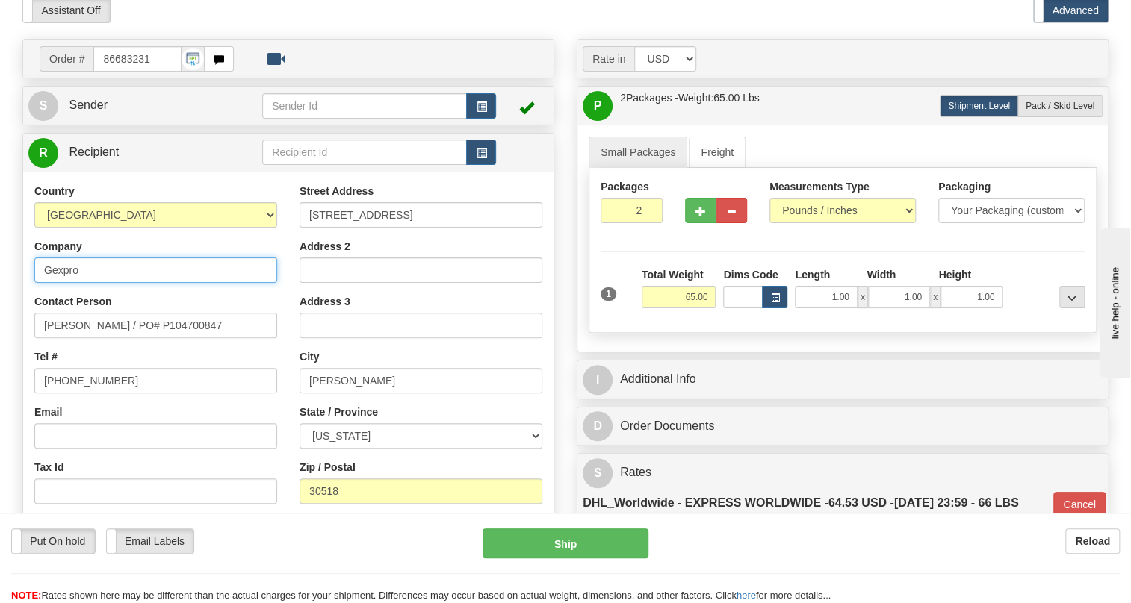
click at [78, 283] on input "Gexpro" at bounding box center [155, 270] width 243 height 25
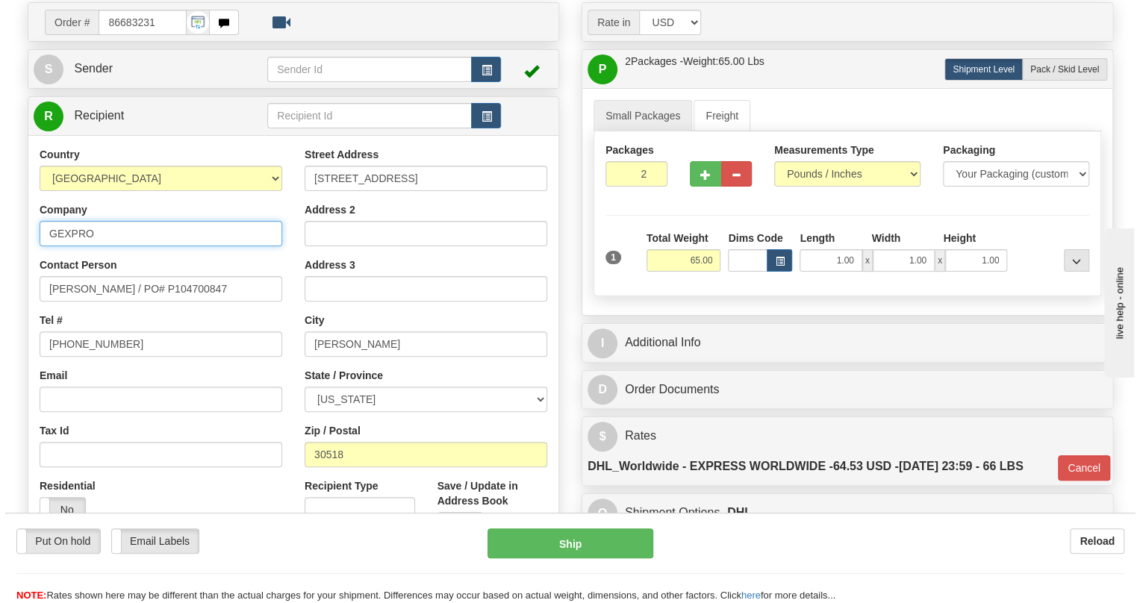
scroll to position [135, 0]
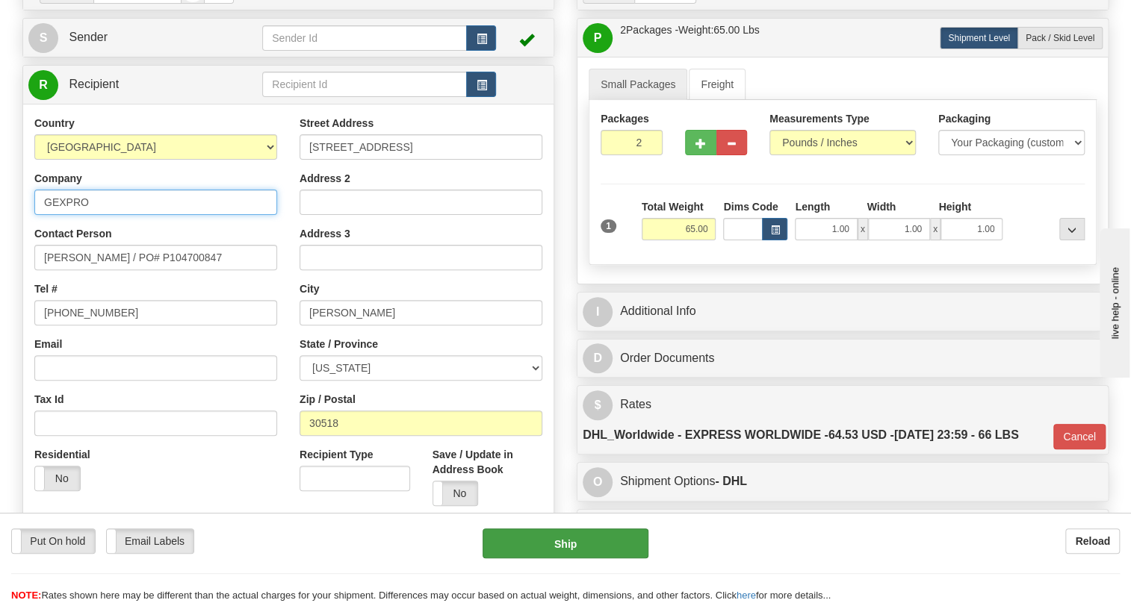
type input "GEXPRO"
click at [562, 538] on button "Ship" at bounding box center [565, 544] width 166 height 30
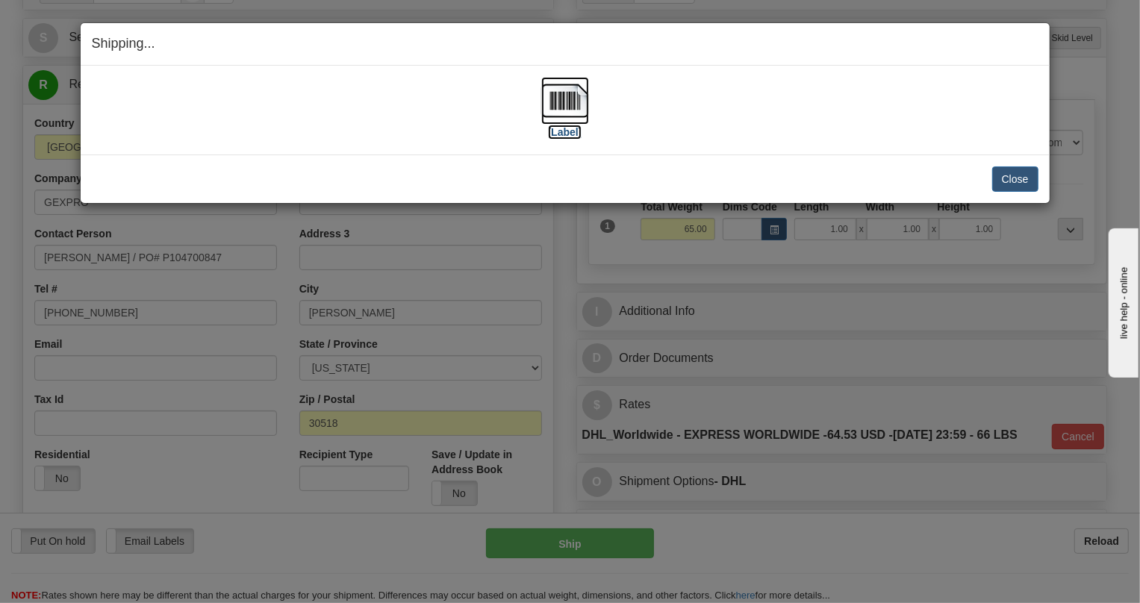
click at [565, 102] on img at bounding box center [565, 101] width 48 height 48
click at [1020, 179] on button "Close" at bounding box center [1016, 179] width 46 height 25
